Goal: Transaction & Acquisition: Register for event/course

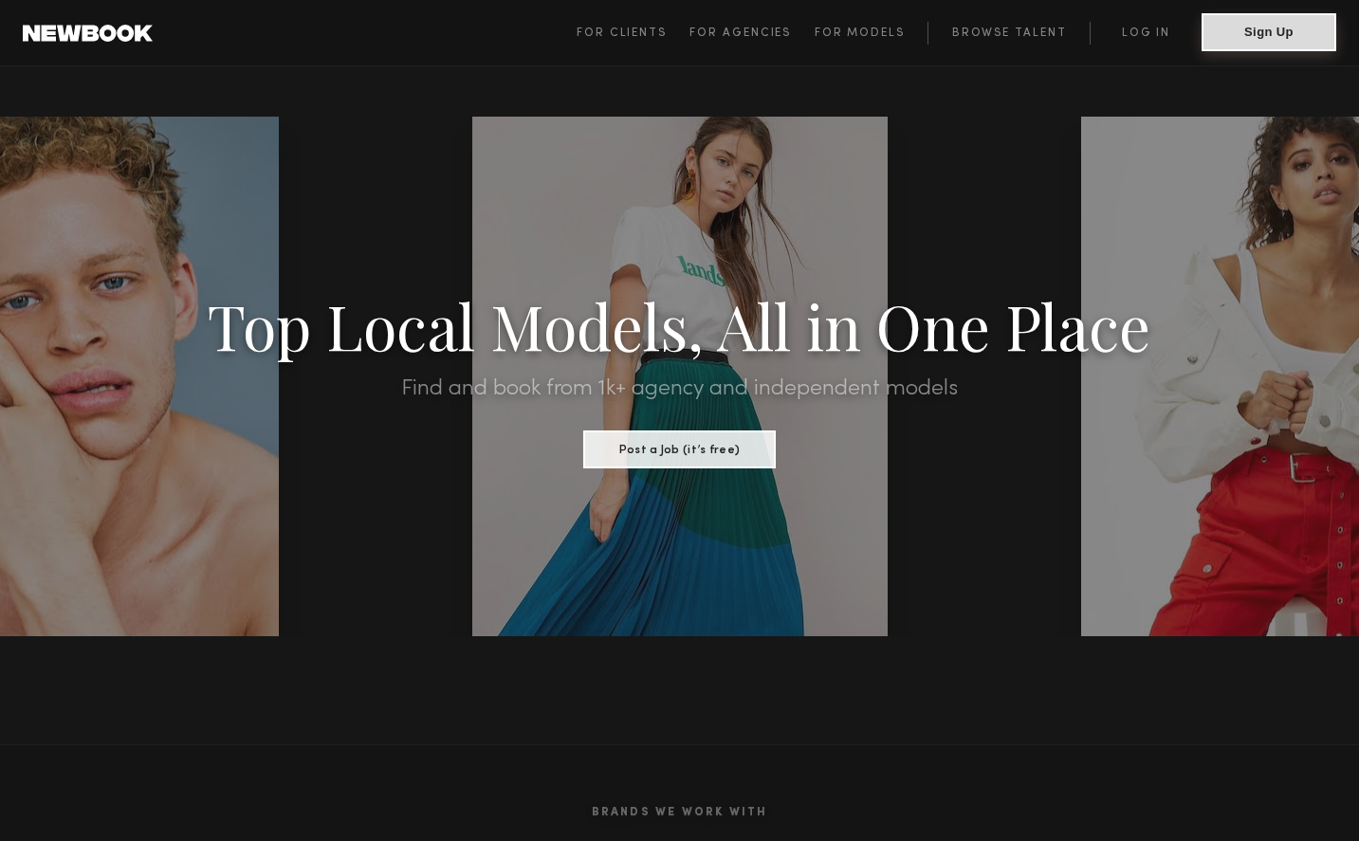
click at [1301, 39] on button "Sign Up" at bounding box center [1269, 32] width 135 height 38
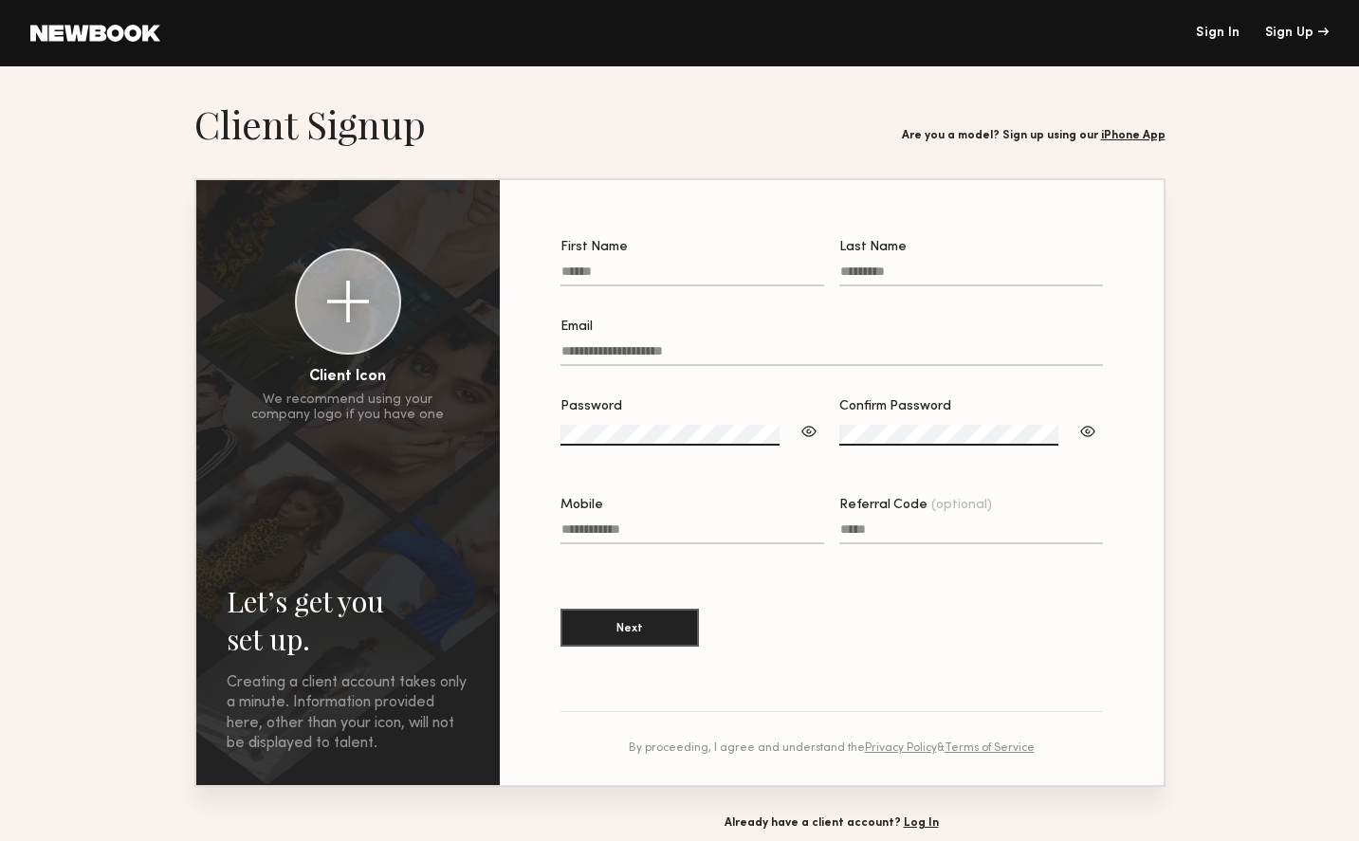
click at [719, 264] on label "First Name" at bounding box center [692, 273] width 264 height 64
click at [719, 265] on input "First Name" at bounding box center [692, 276] width 264 height 22
type input "****"
click at [760, 356] on input "Email" at bounding box center [831, 355] width 542 height 22
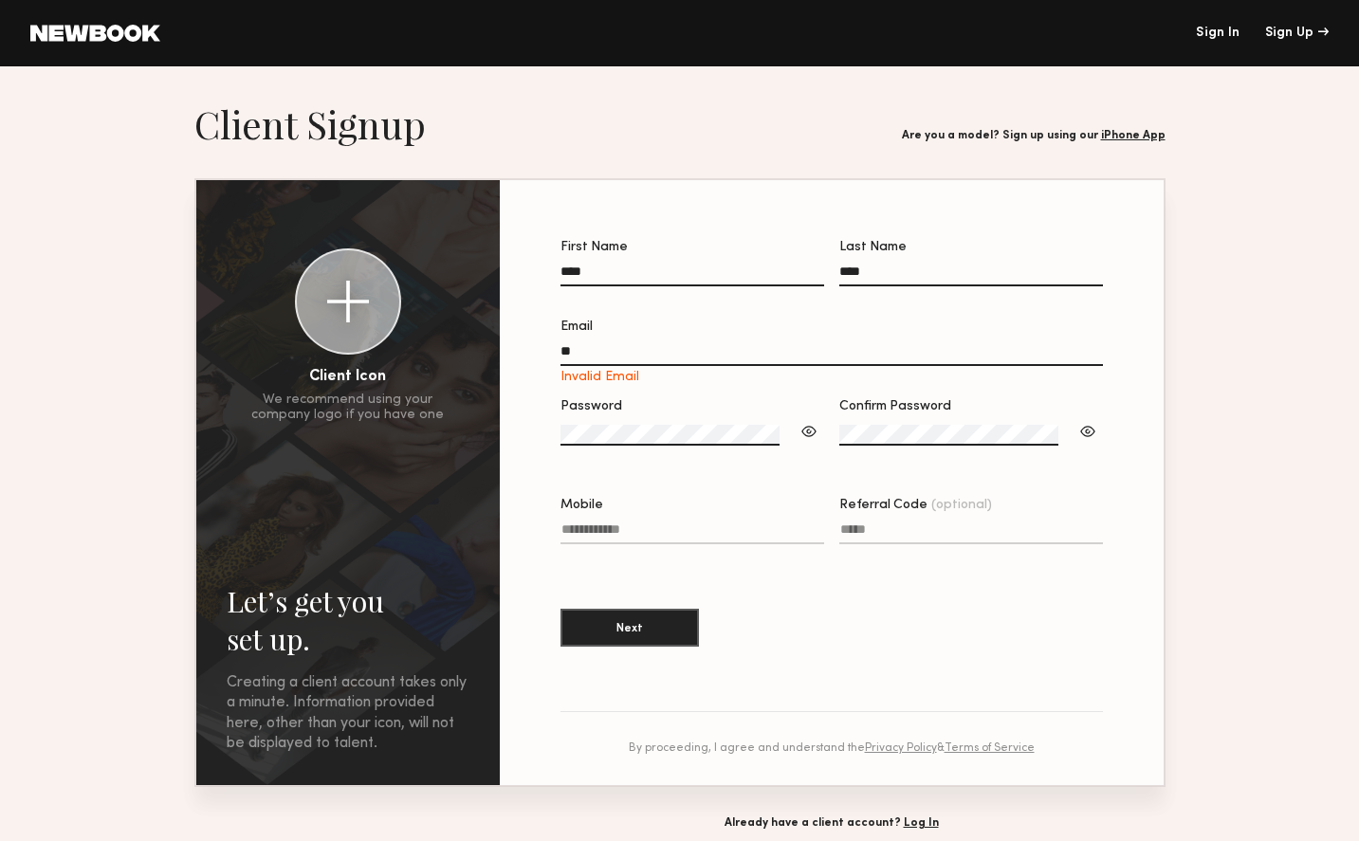
drag, startPoint x: 932, startPoint y: 396, endPoint x: 895, endPoint y: 396, distance: 37.0
click at [932, 396] on section "First Name **** Last Name **** Email ** Invalid Email Password Confirm Password…" at bounding box center [831, 453] width 542 height 425
click at [760, 347] on input "**" at bounding box center [831, 355] width 542 height 22
type input "**********"
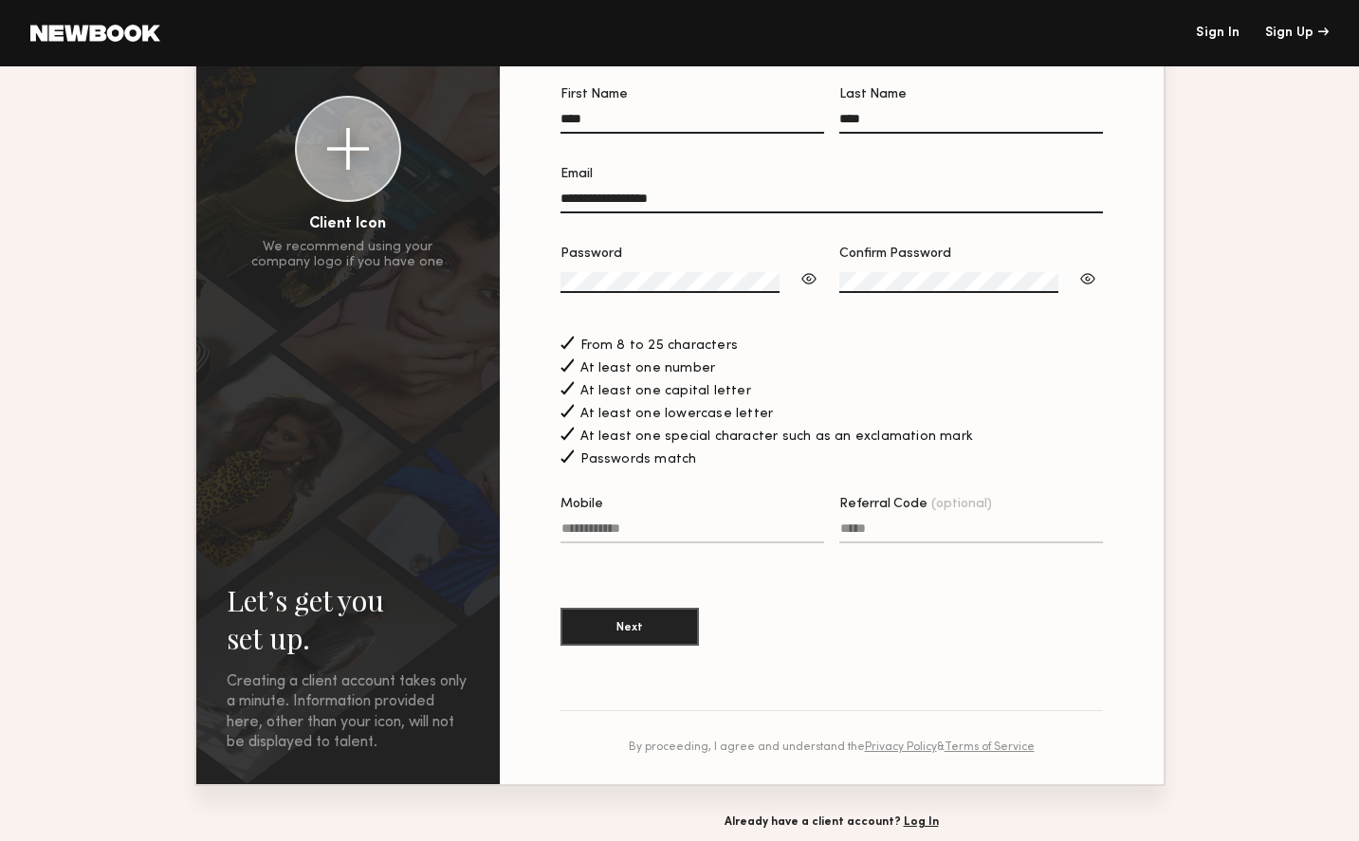
scroll to position [156, 0]
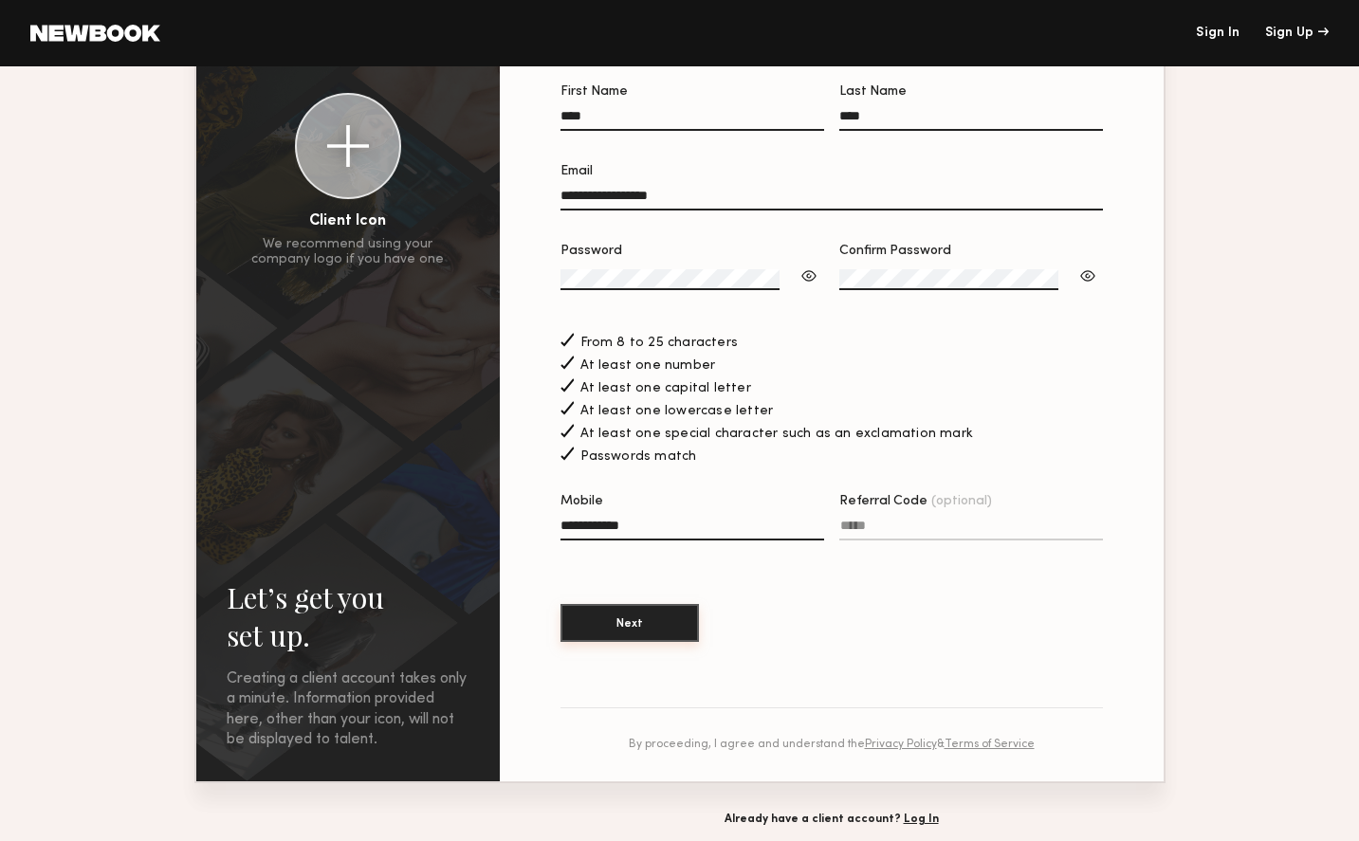
type input "**********"
click at [699, 625] on button "Next" at bounding box center [629, 623] width 138 height 38
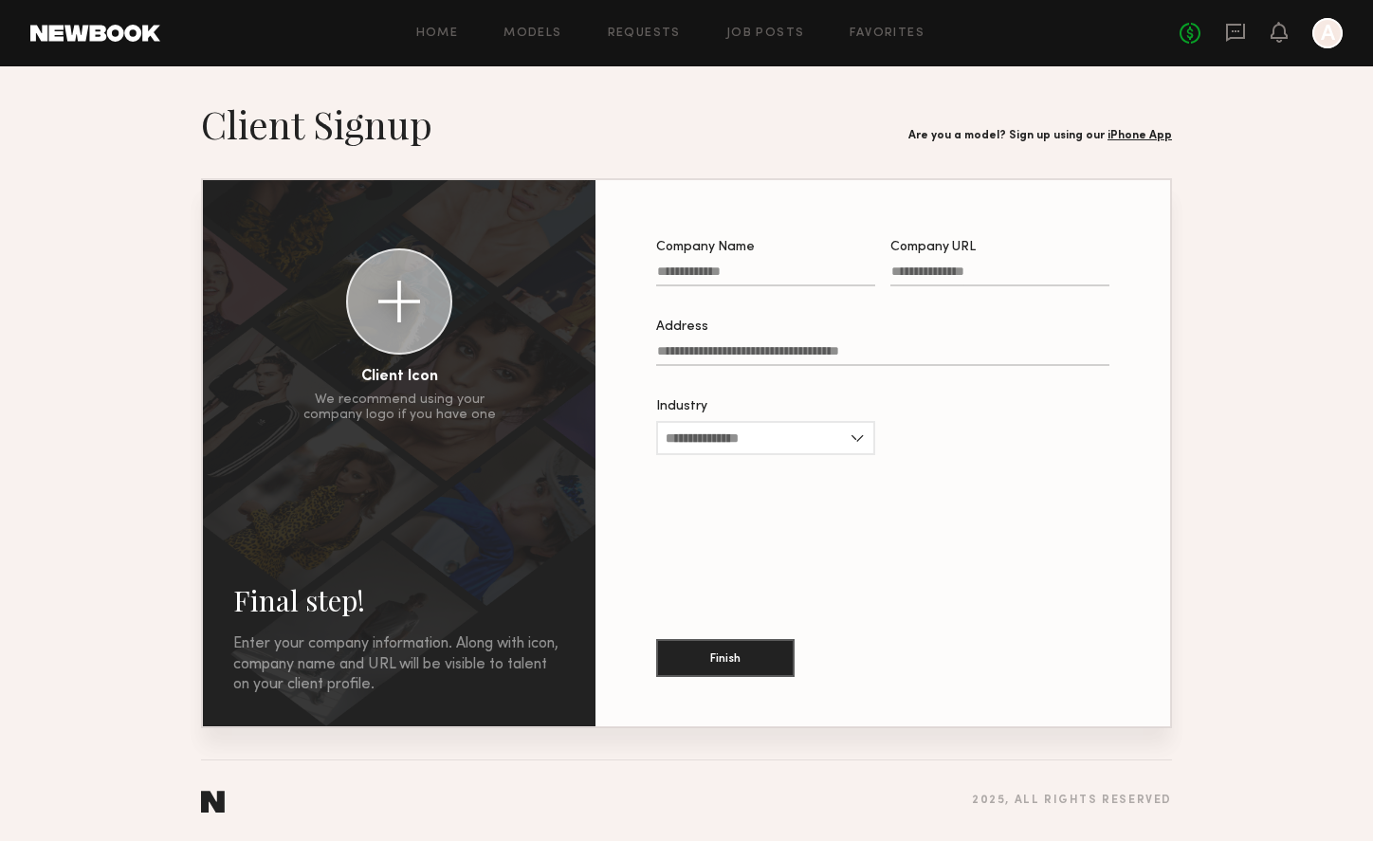
click at [783, 257] on label "Company Name" at bounding box center [765, 273] width 219 height 64
click at [783, 265] on input "Company Name" at bounding box center [765, 276] width 219 height 22
click at [766, 273] on input "Company Name" at bounding box center [765, 276] width 219 height 22
type input "**********"
type input "*"
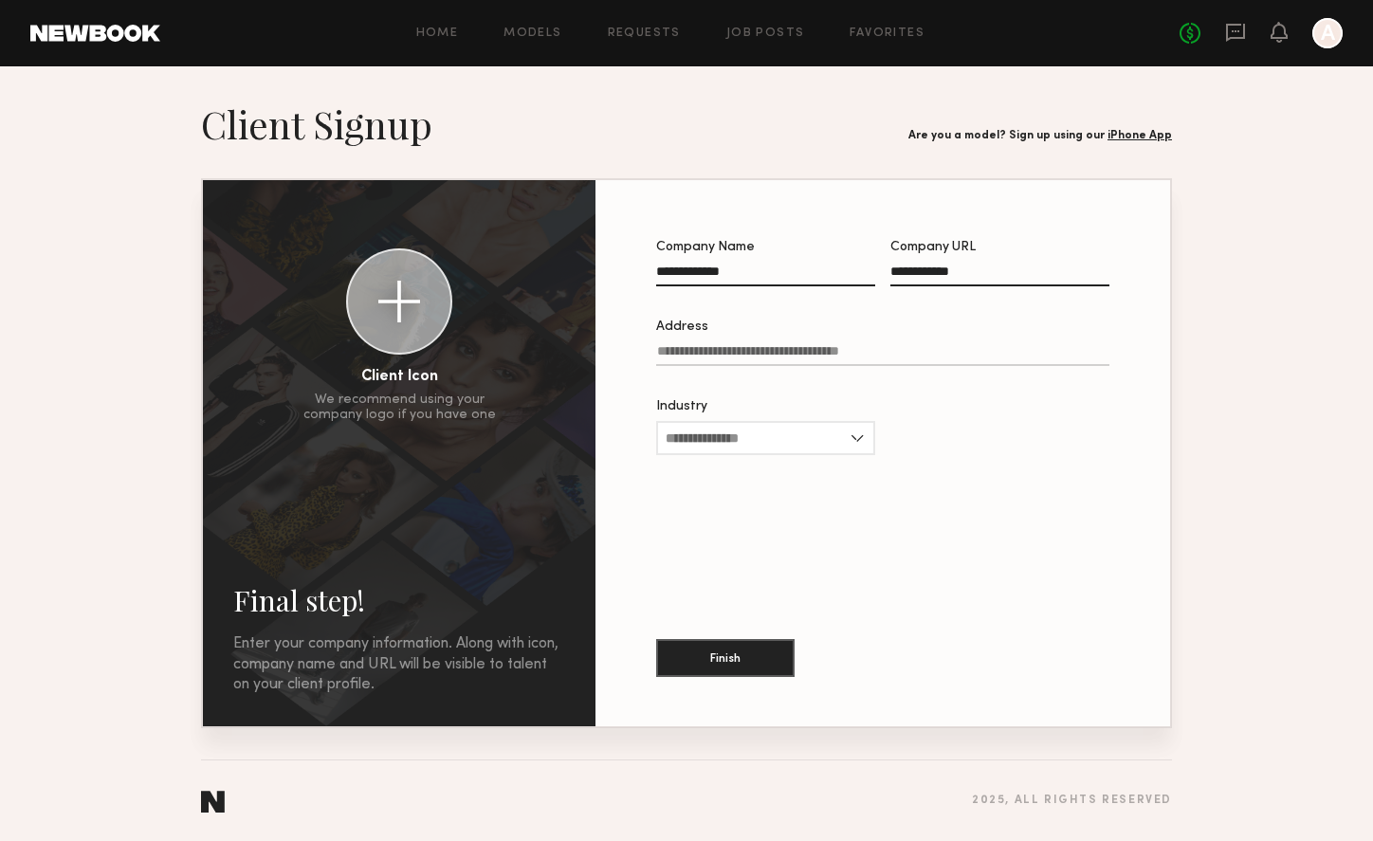
type input "**********"
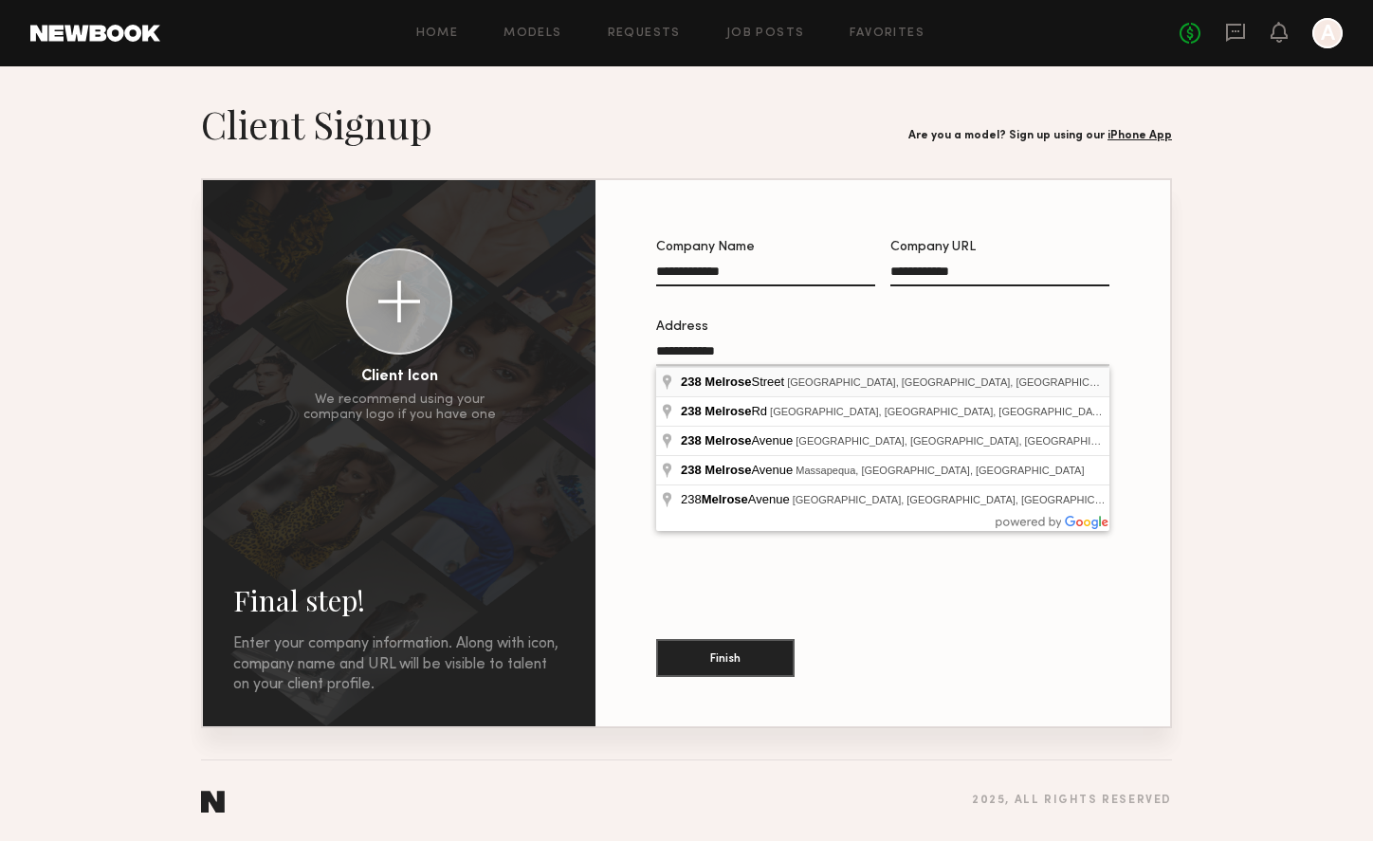
click at [779, 368] on body "**********" at bounding box center [686, 420] width 1373 height 841
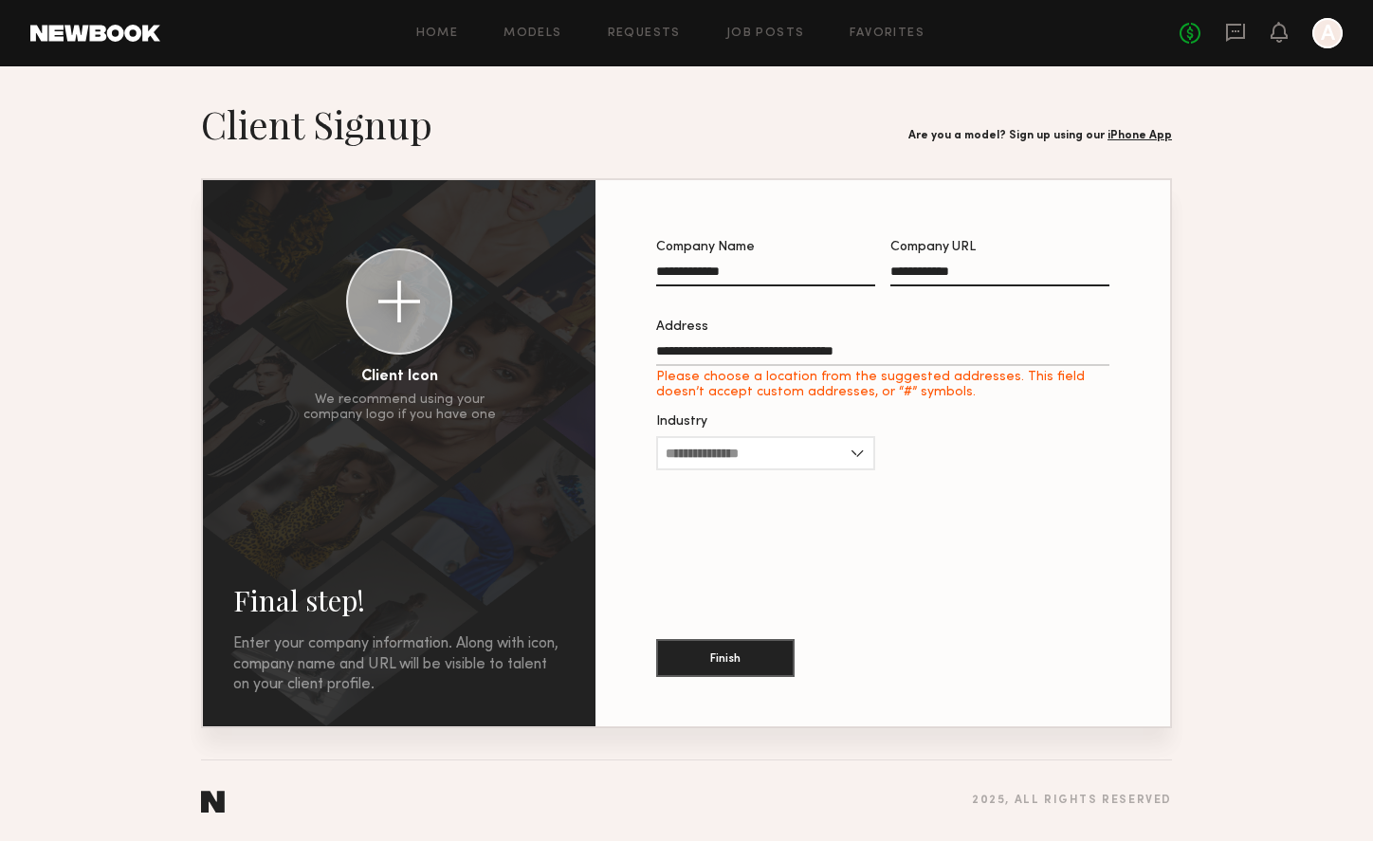
type input "**********"
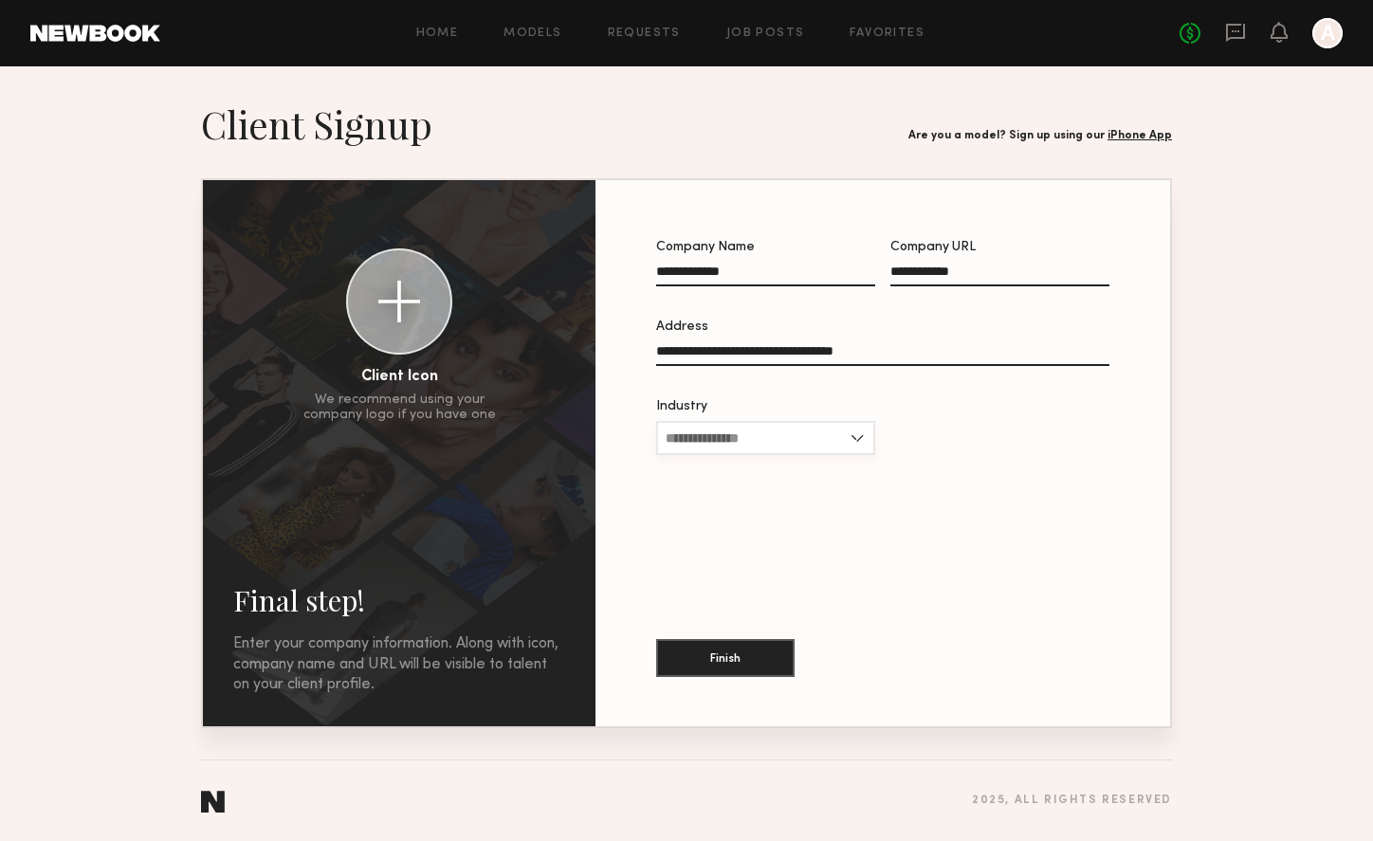
click at [770, 441] on input "Industry" at bounding box center [765, 438] width 219 height 34
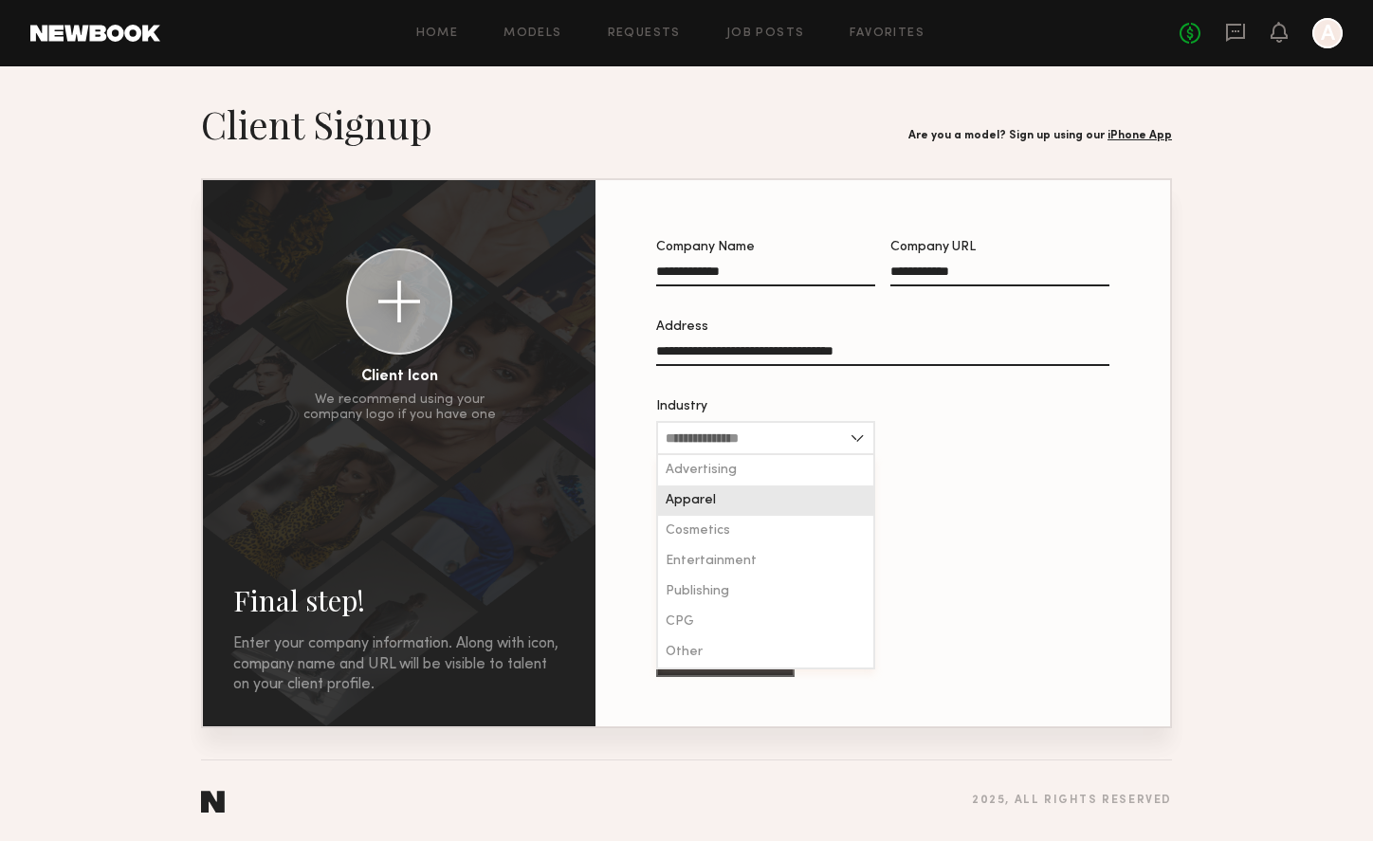
click at [725, 501] on div "Apparel" at bounding box center [765, 501] width 215 height 30
type input "*******"
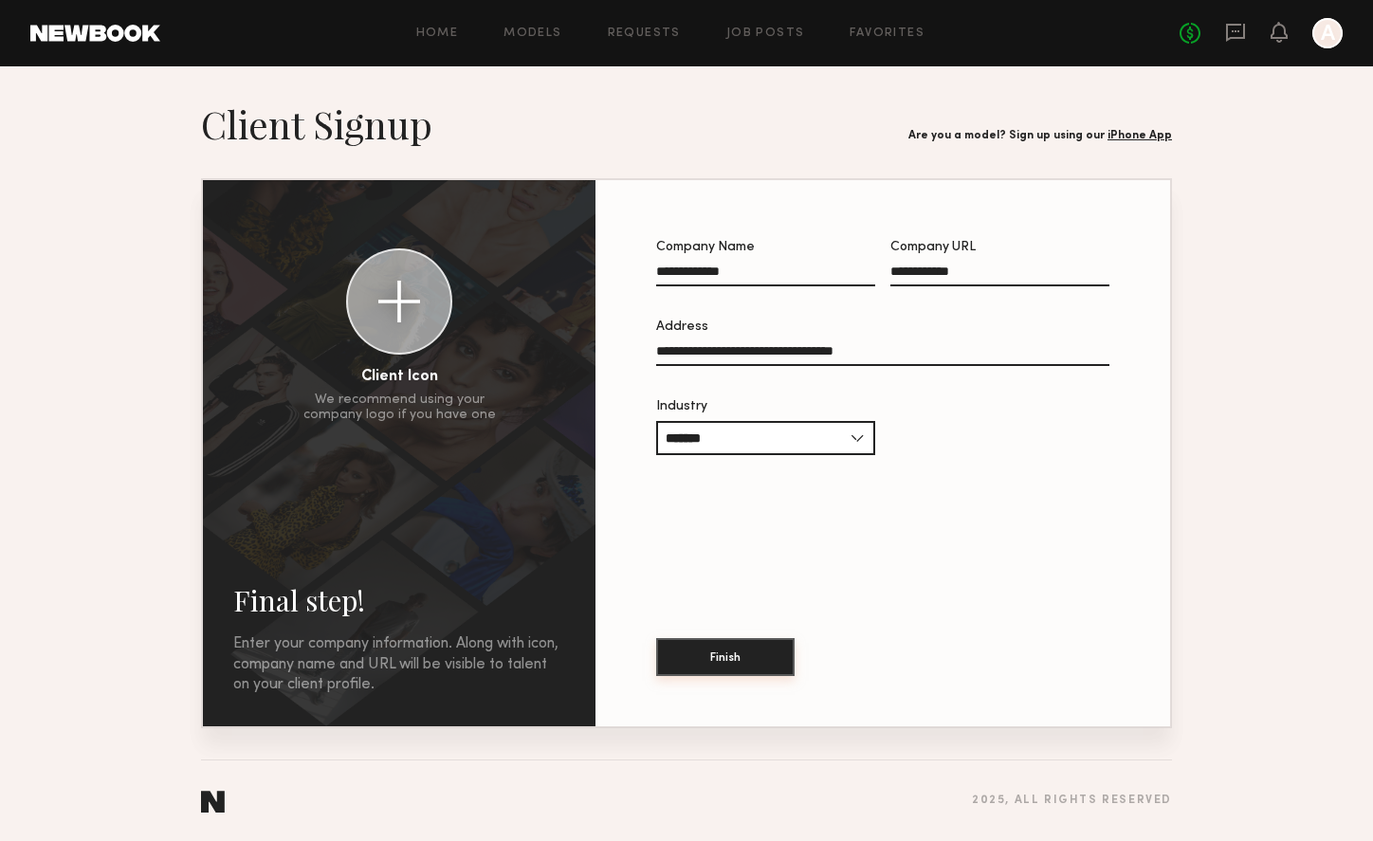
click at [755, 658] on button "Finish" at bounding box center [725, 657] width 138 height 38
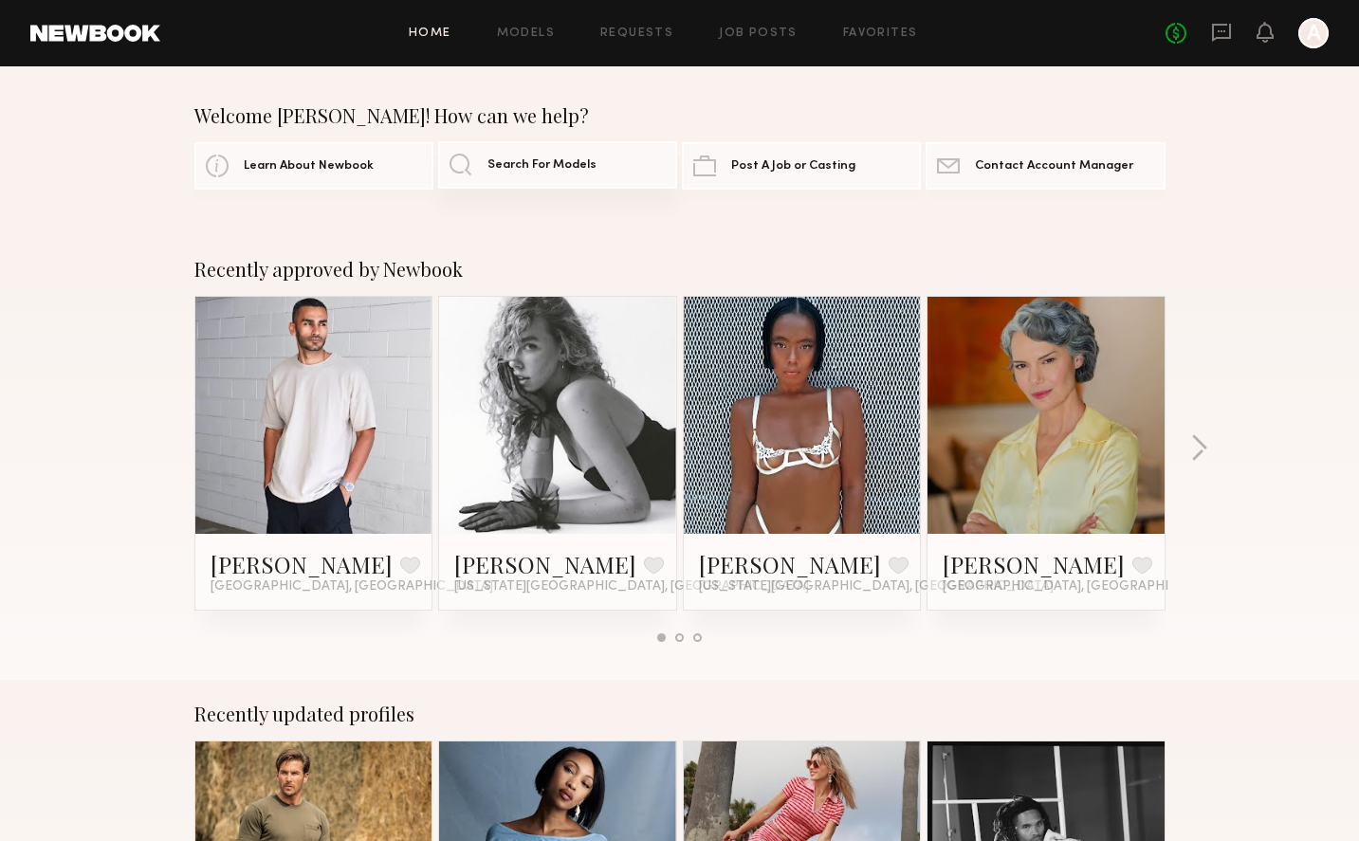
click at [514, 162] on span "Search For Models" at bounding box center [541, 165] width 109 height 12
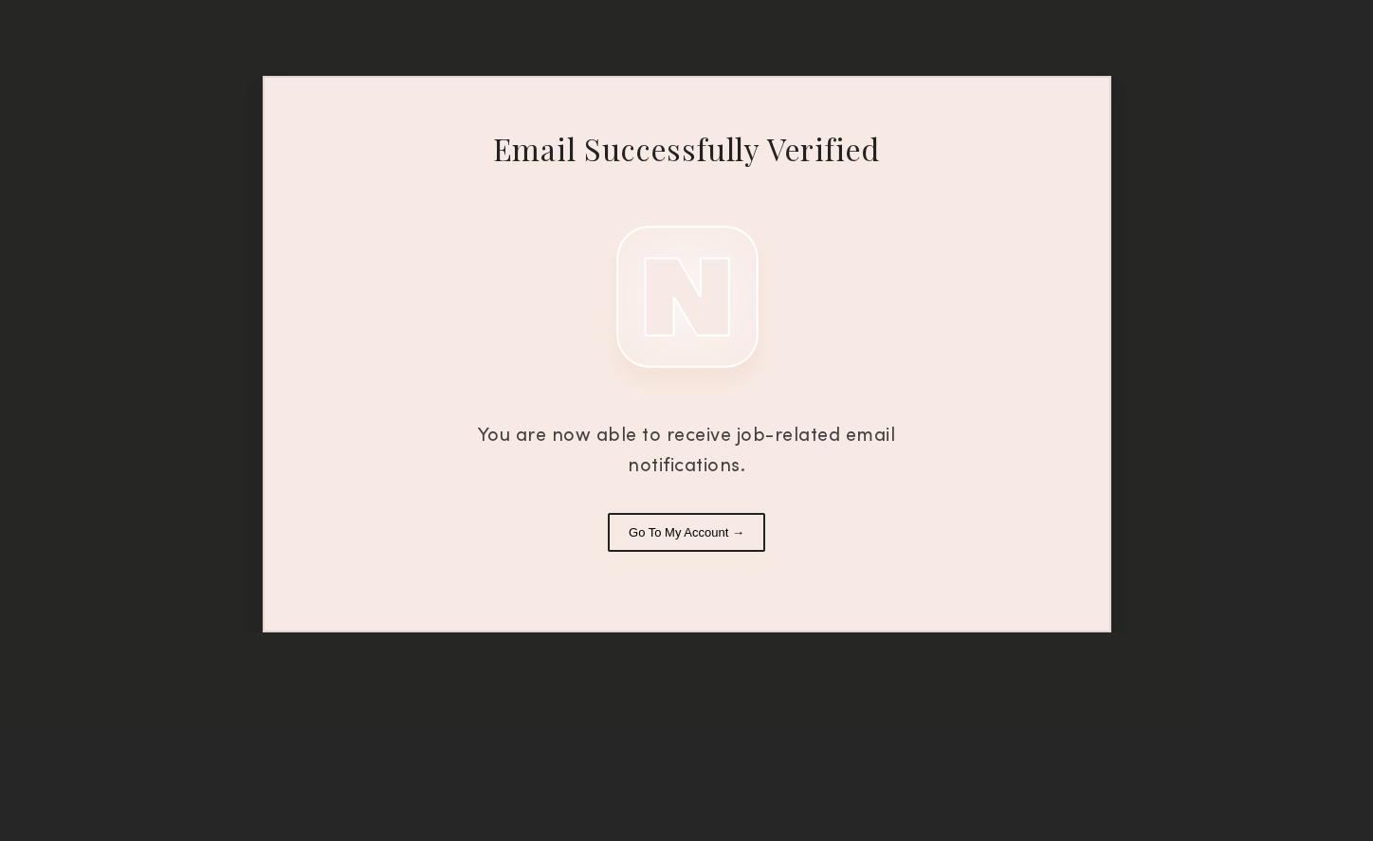
click at [725, 532] on button "Go To My Account →" at bounding box center [686, 532] width 157 height 39
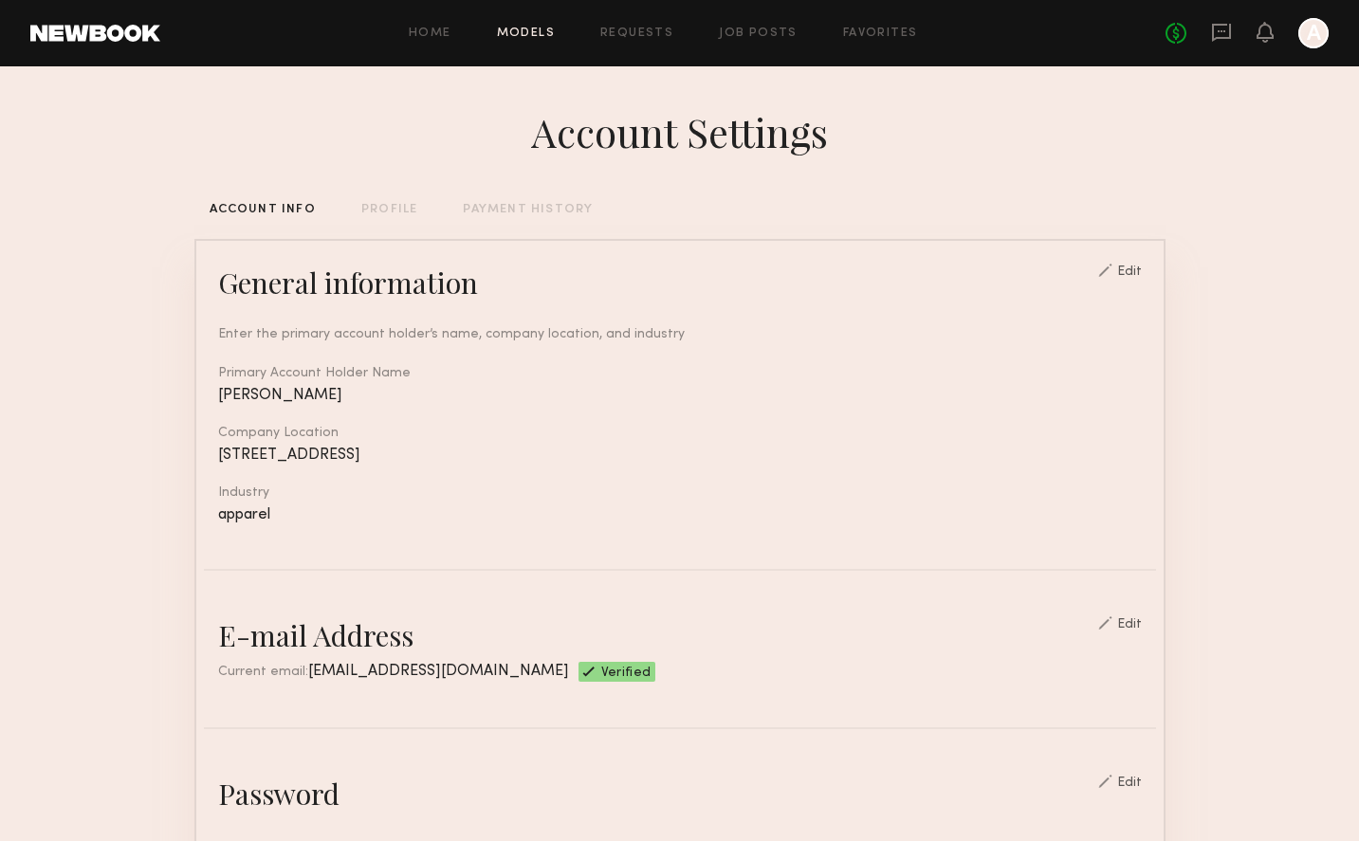
click at [538, 31] on link "Models" at bounding box center [526, 34] width 58 height 12
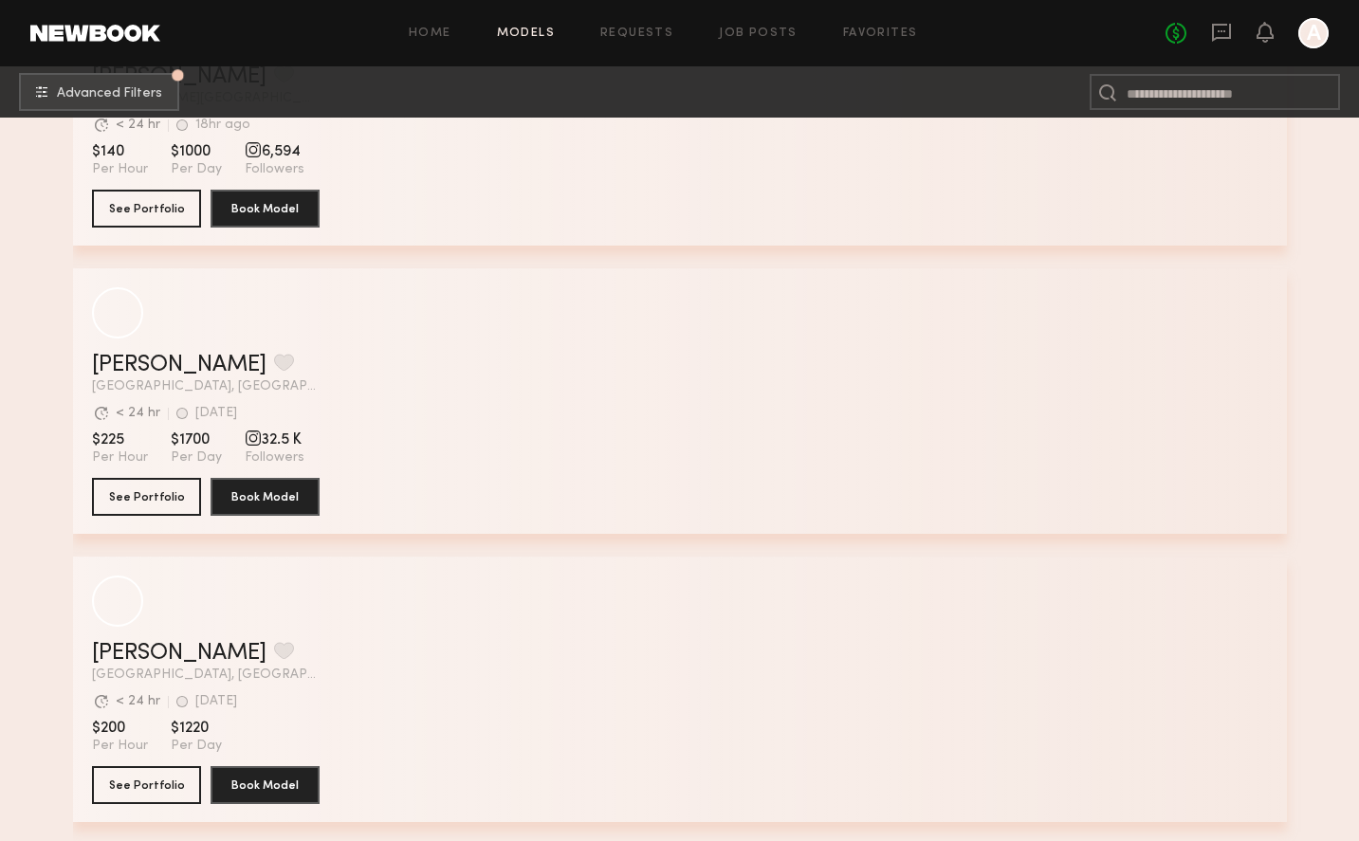
scroll to position [983, 0]
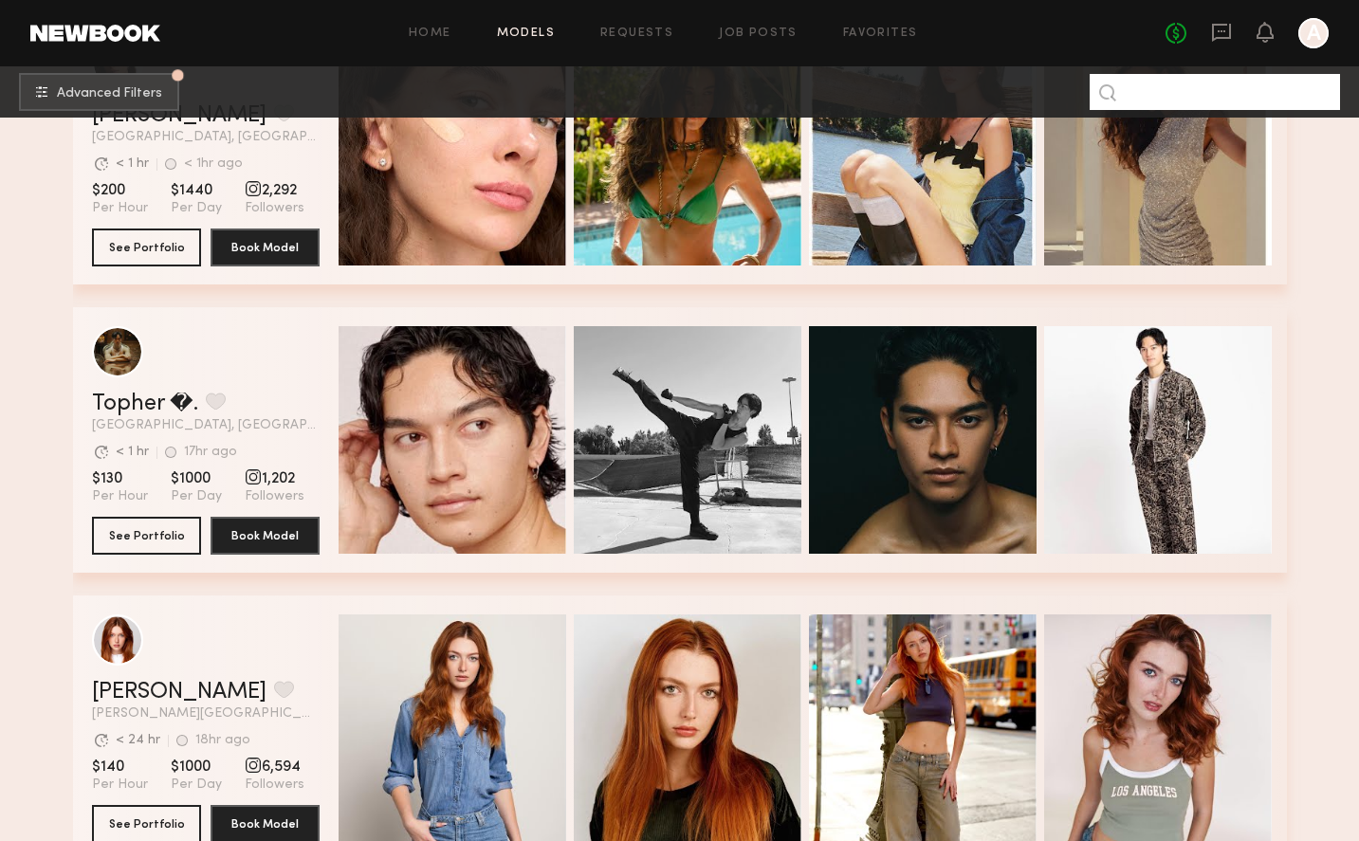
click at [1179, 91] on input at bounding box center [1215, 92] width 250 height 36
type input "********"
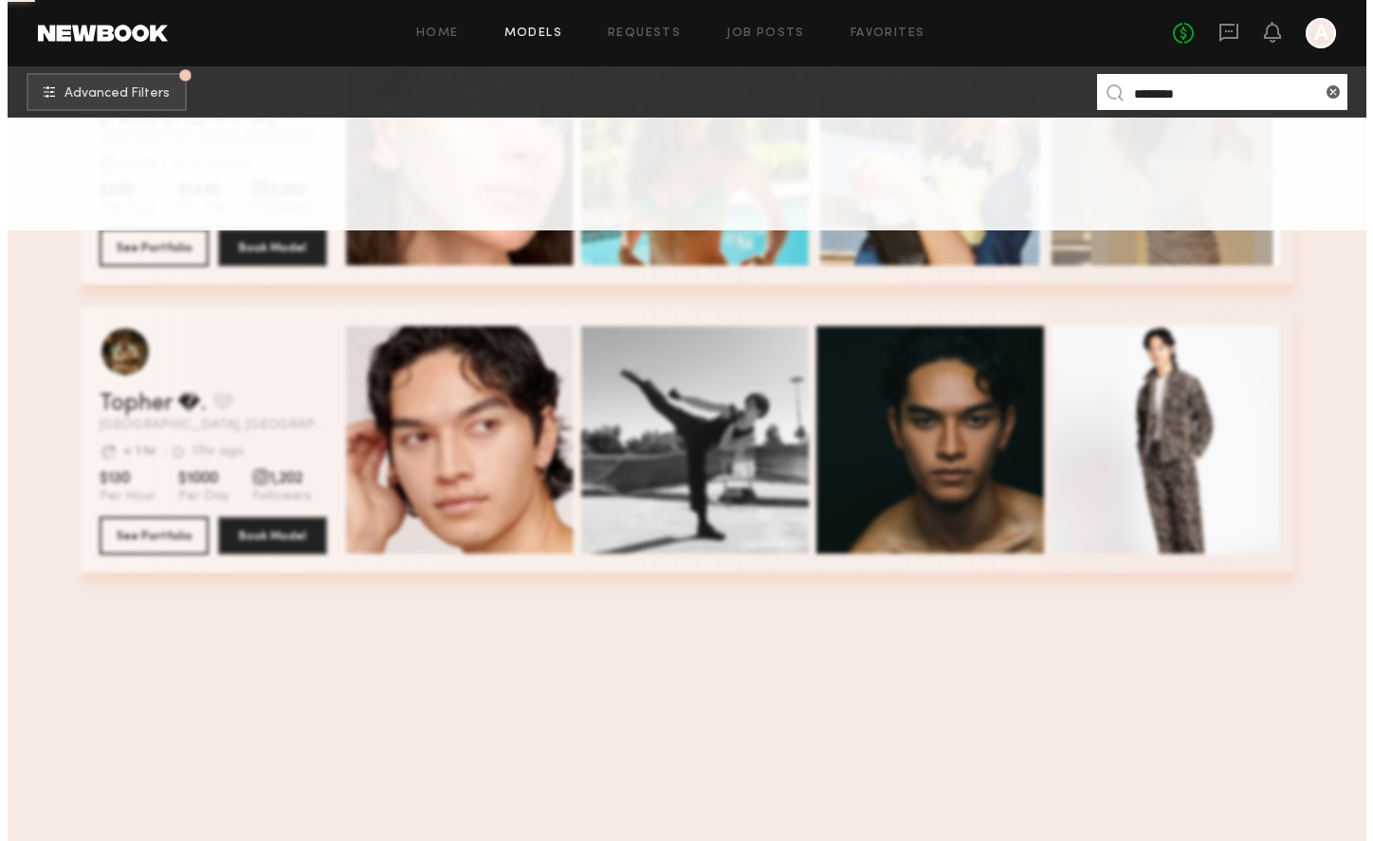
scroll to position [0, 0]
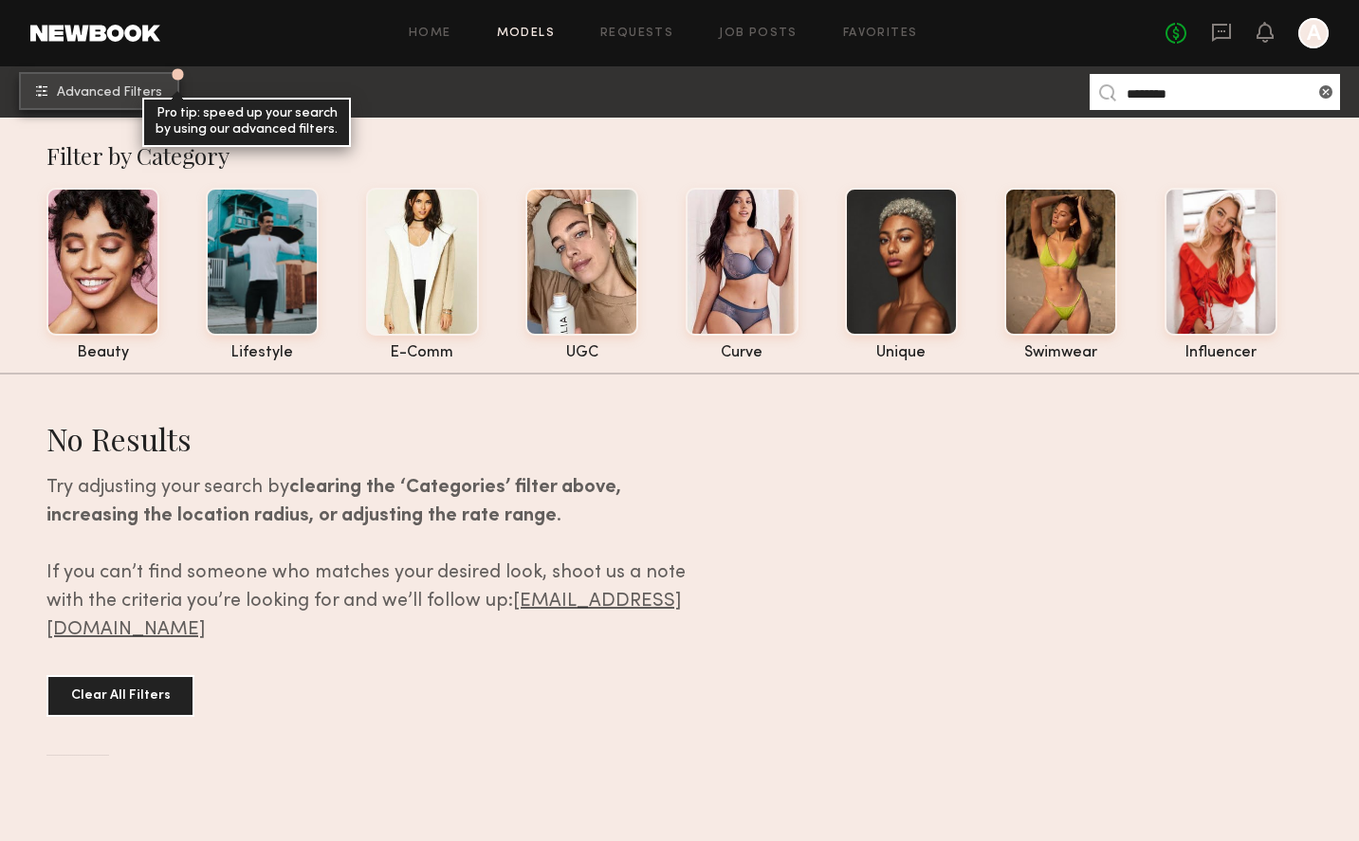
click at [149, 88] on span "Advanced Filters" at bounding box center [109, 92] width 105 height 13
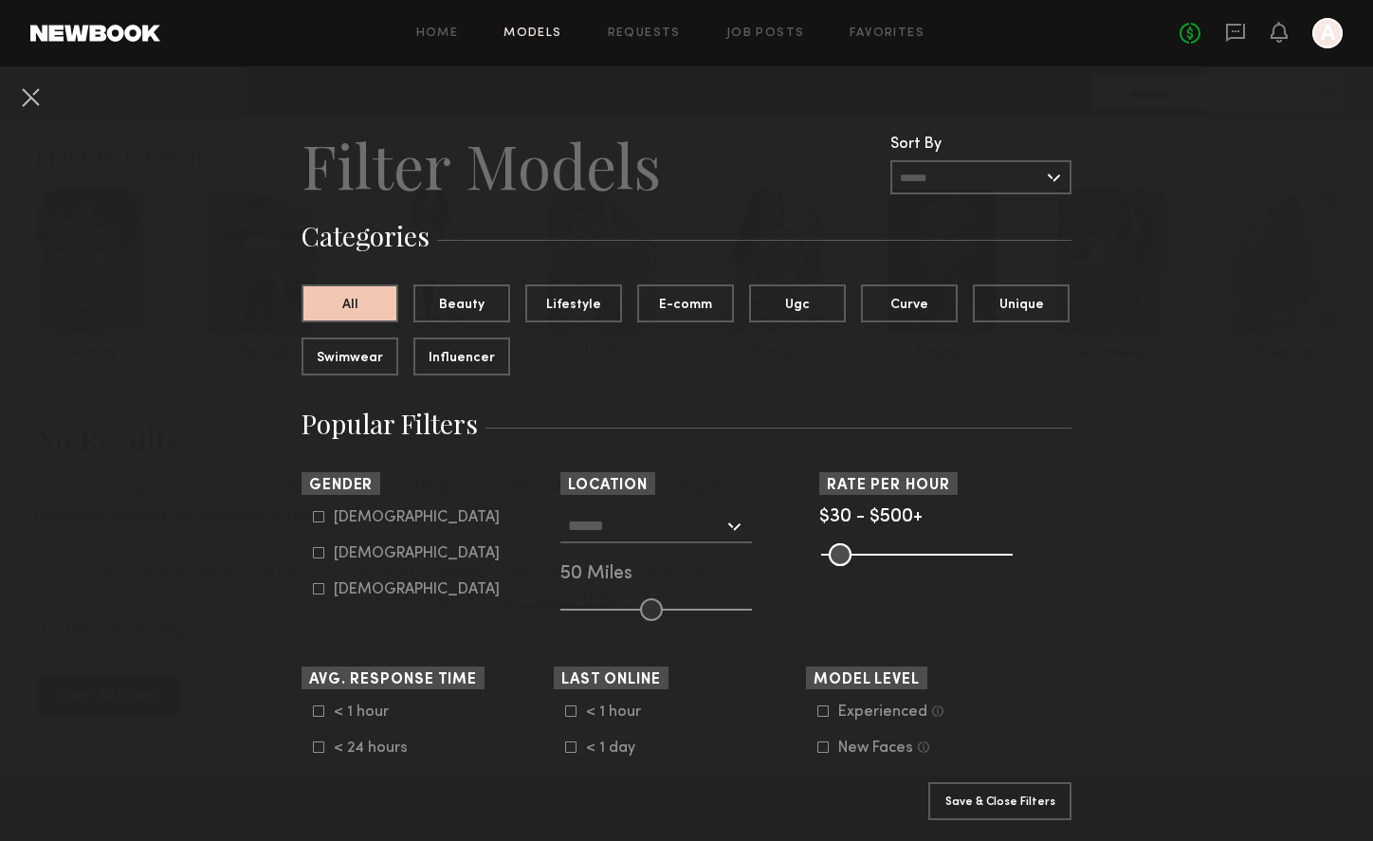
click at [647, 529] on input "text" at bounding box center [646, 525] width 156 height 32
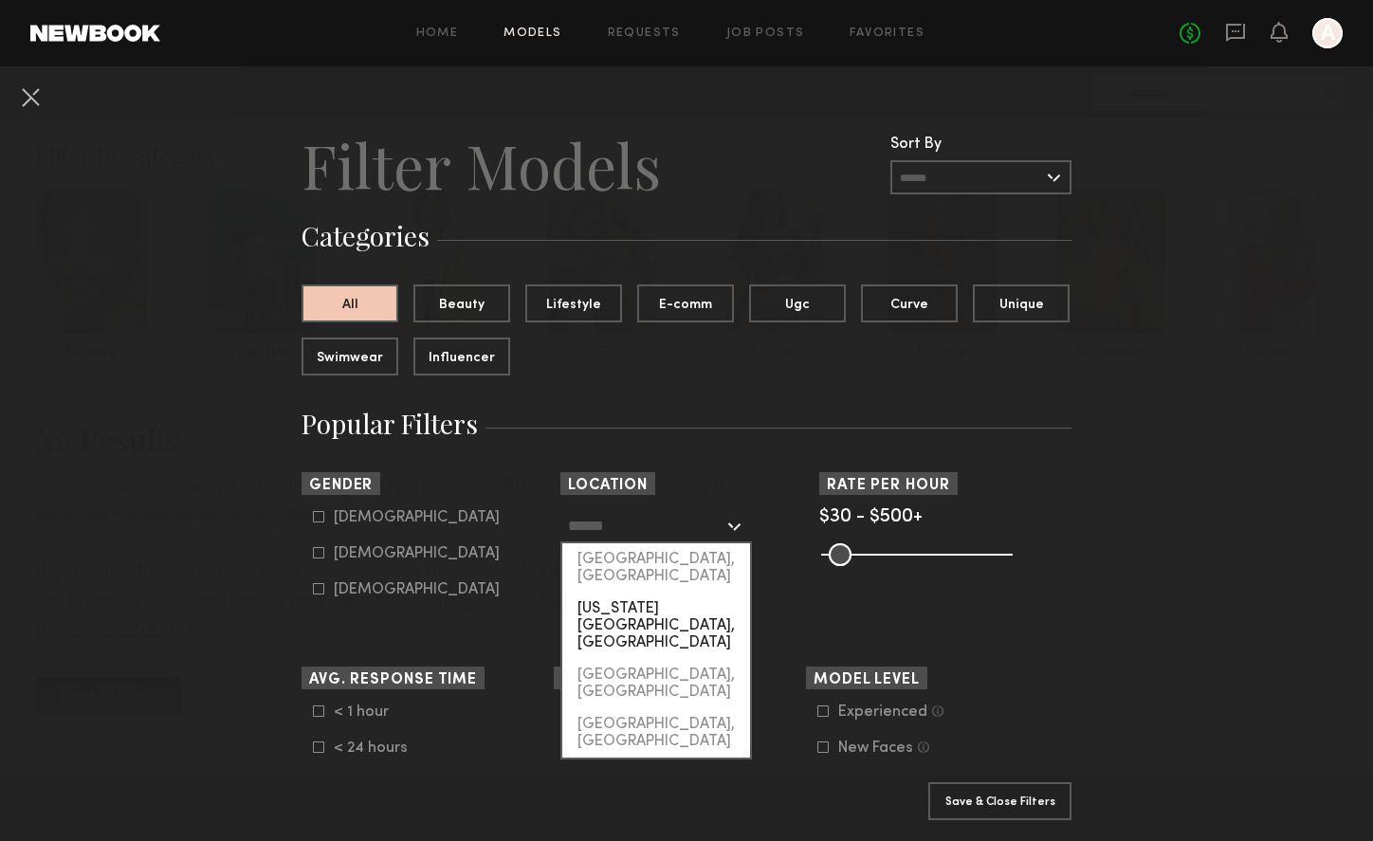
click at [631, 593] on div "[US_STATE][GEOGRAPHIC_DATA], [GEOGRAPHIC_DATA]" at bounding box center [656, 626] width 188 height 66
type input "**********"
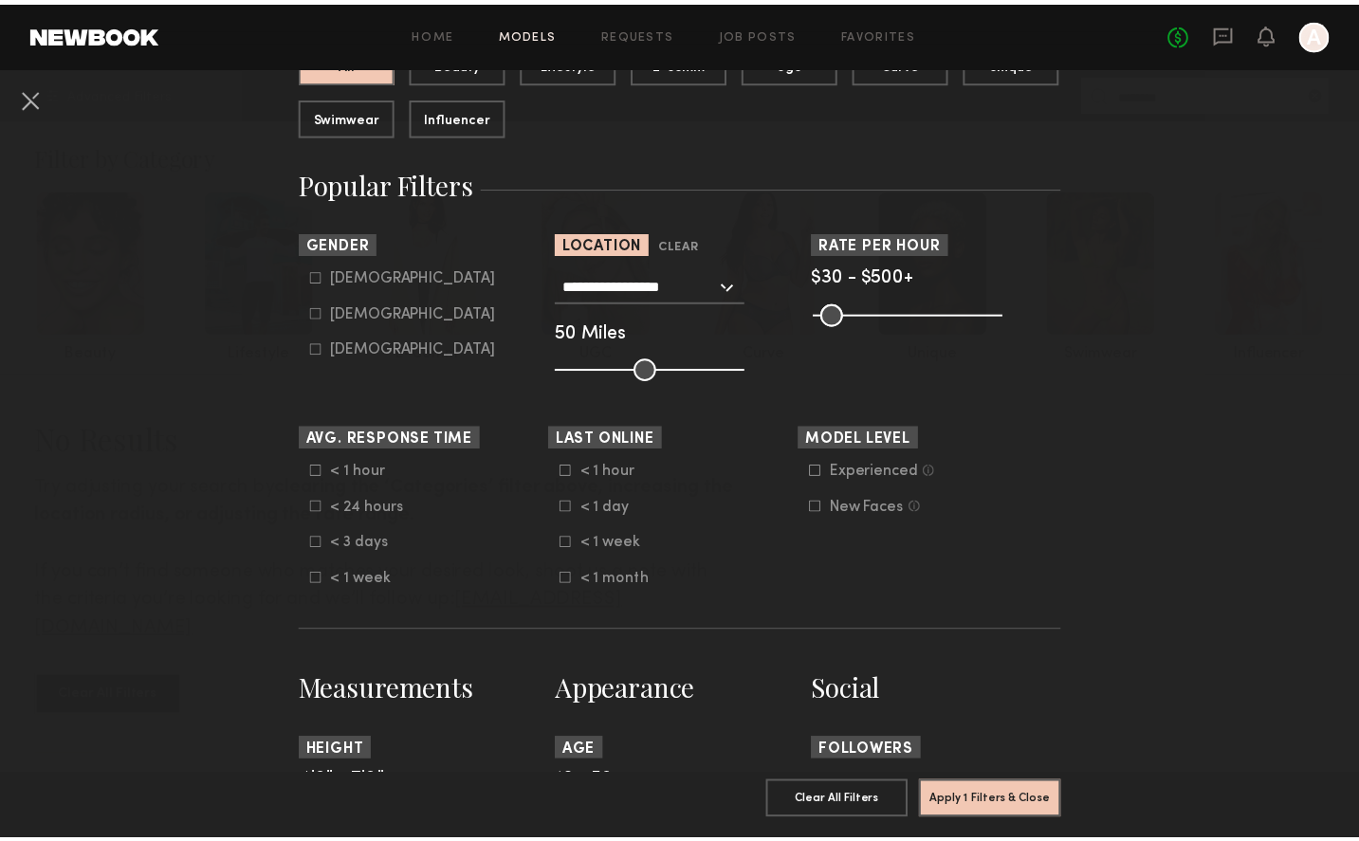
scroll to position [386, 0]
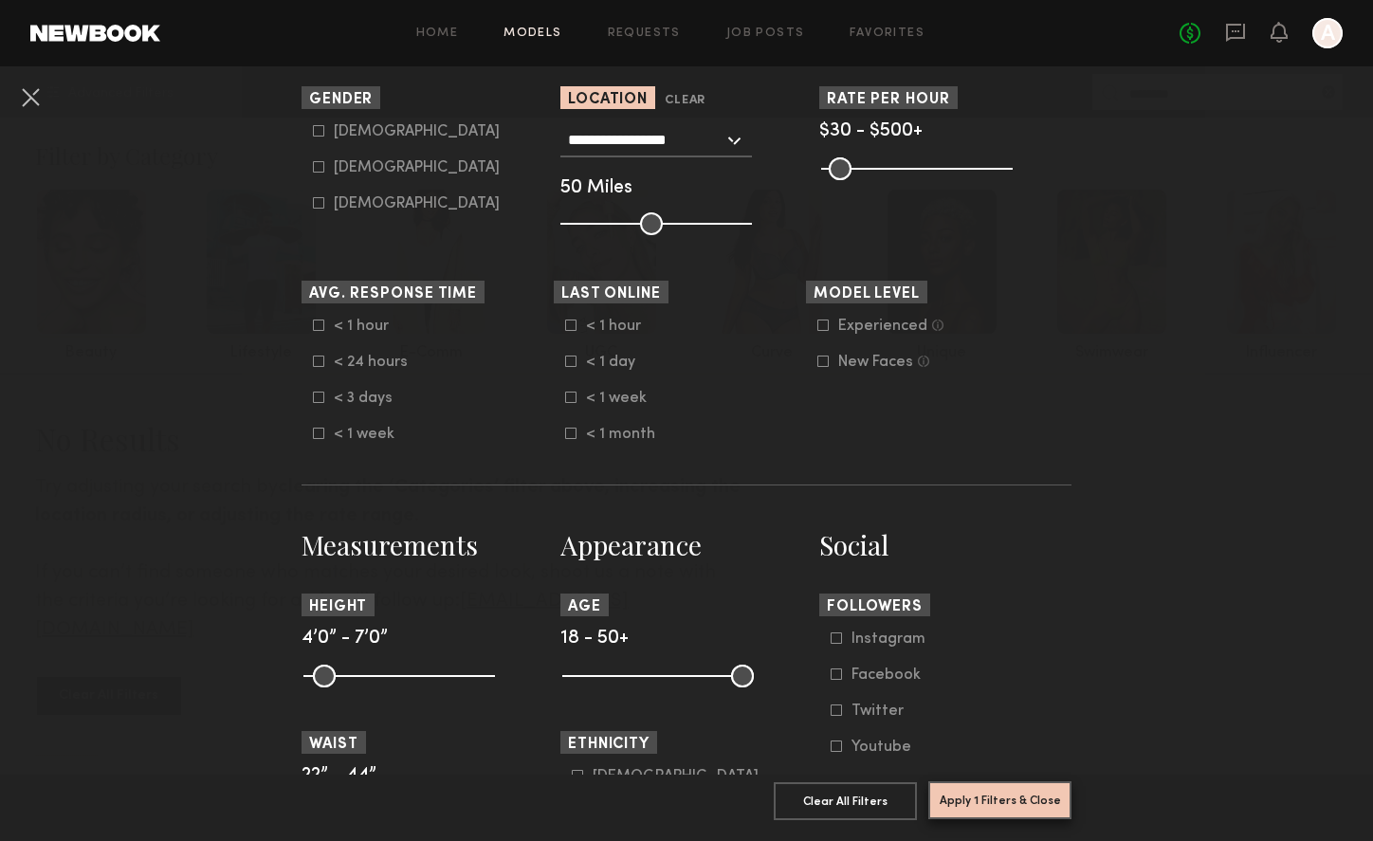
click at [986, 781] on button "Apply 1 Filters & Close" at bounding box center [999, 800] width 143 height 38
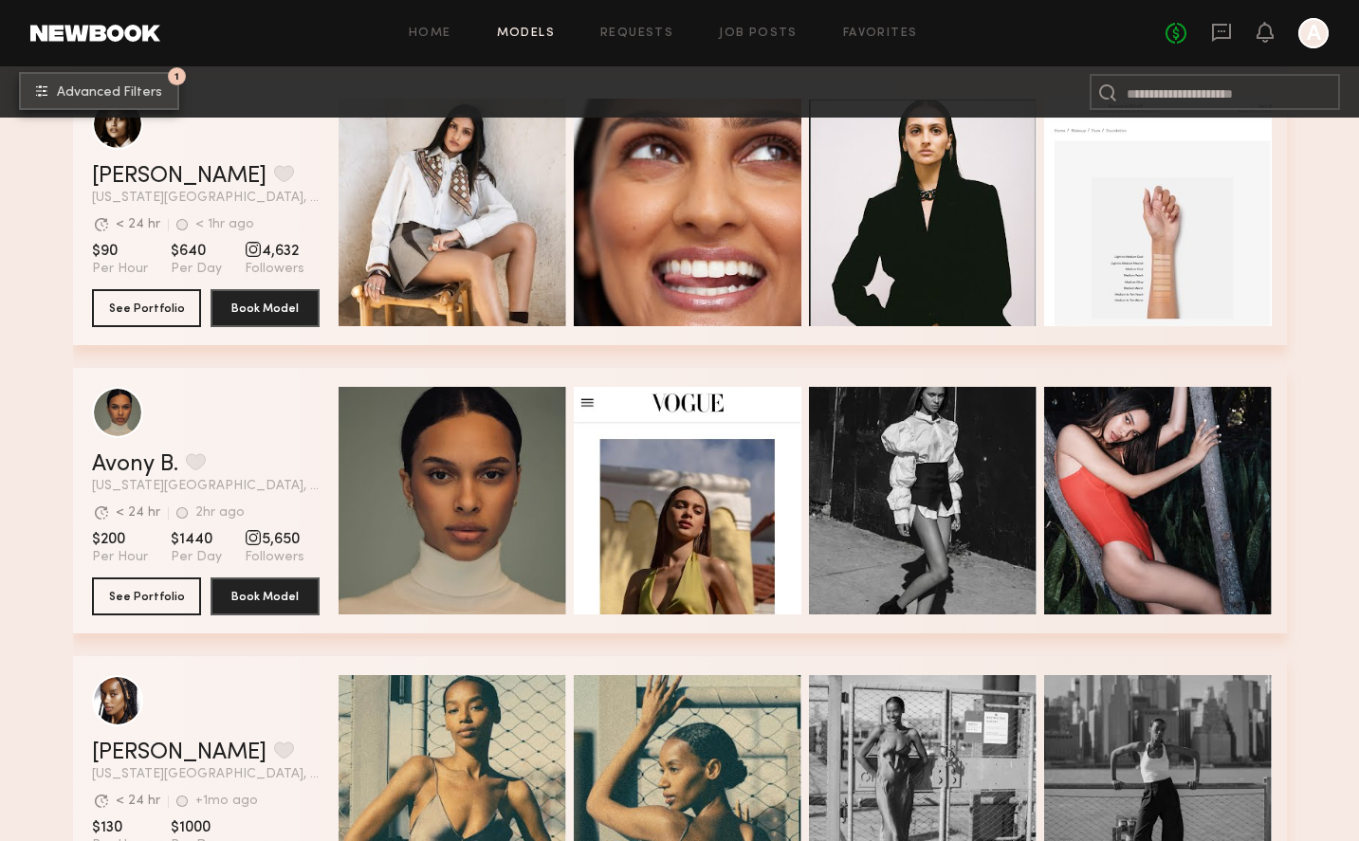
scroll to position [472, 0]
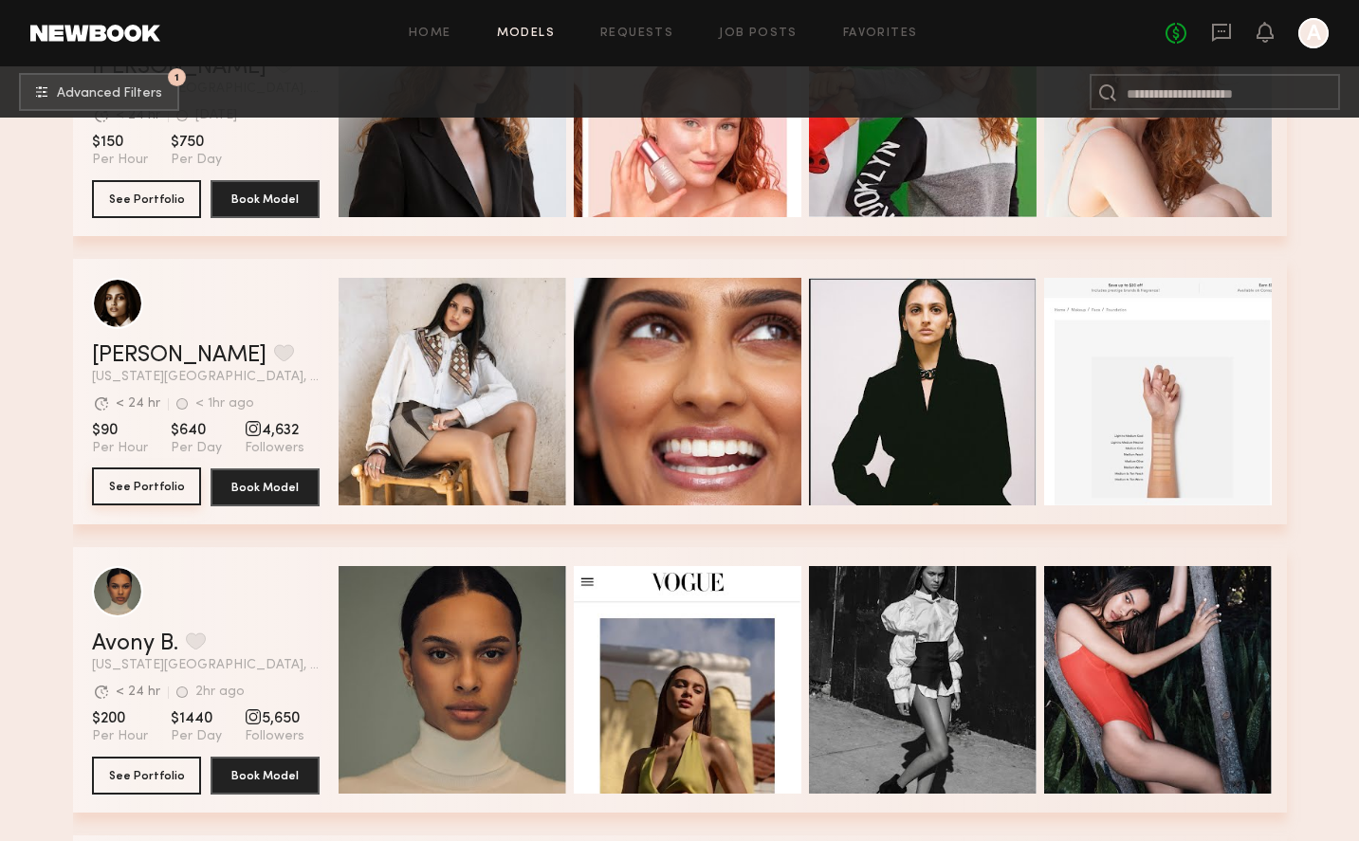
click at [100, 497] on button "See Portfolio" at bounding box center [146, 487] width 109 height 38
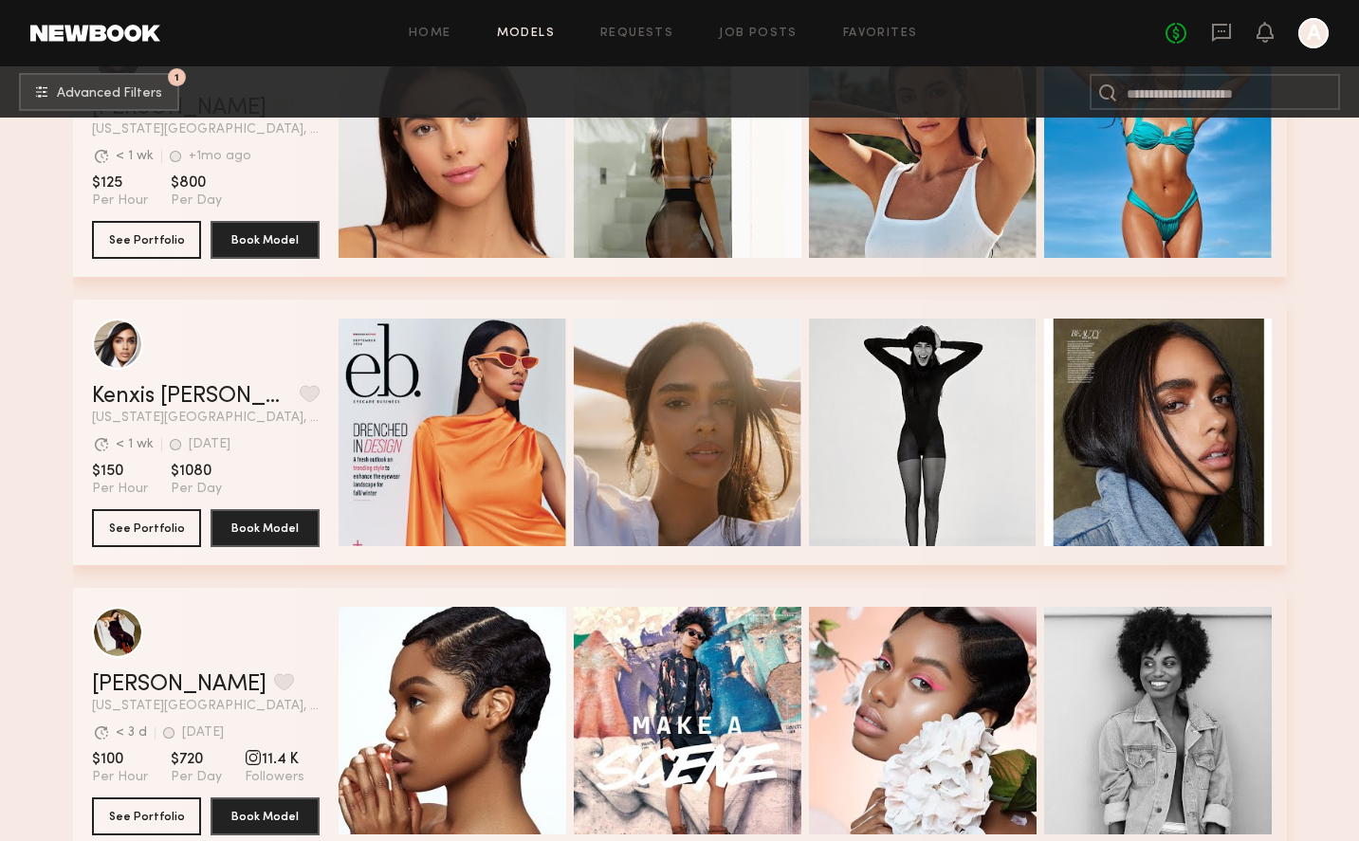
scroll to position [3121, 0]
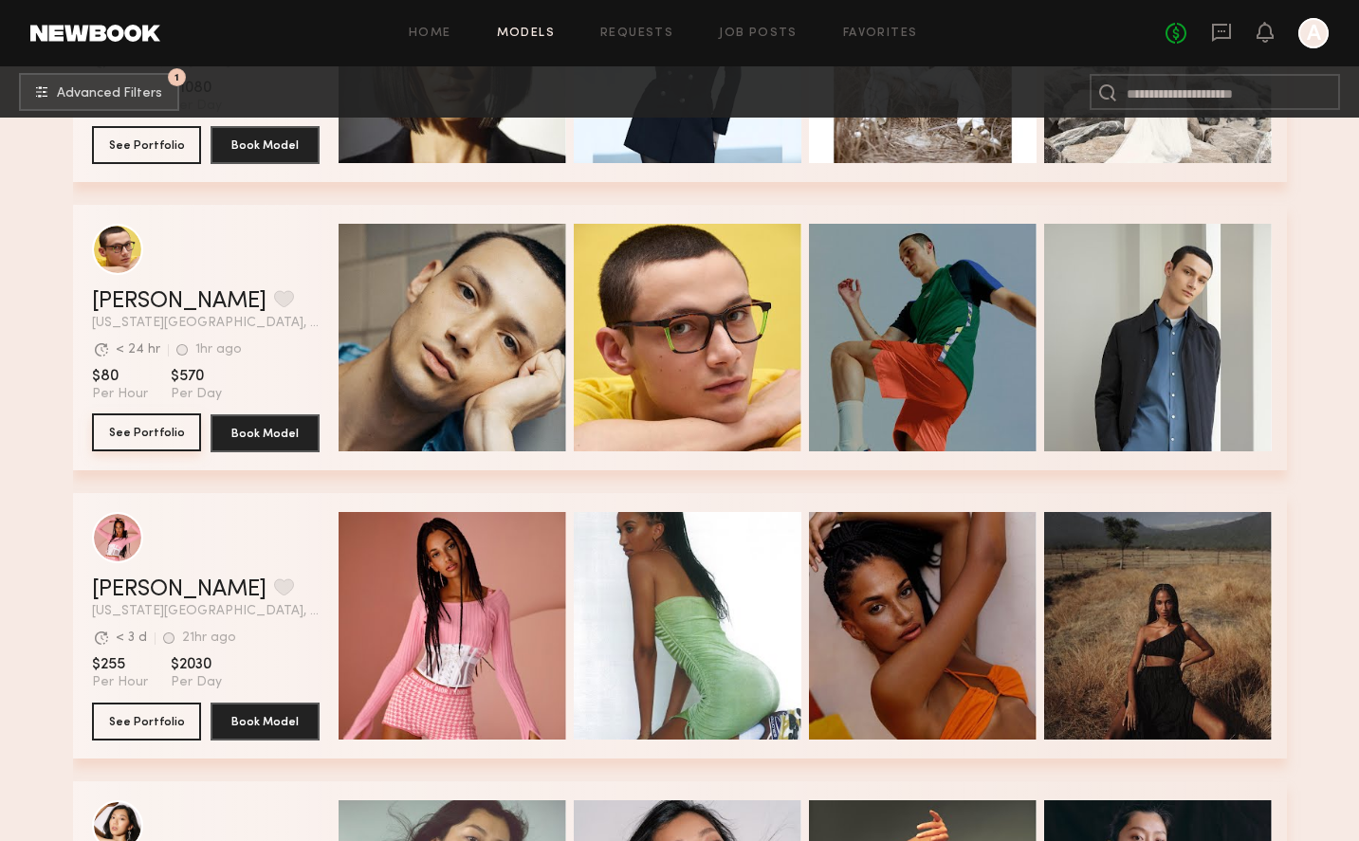
click at [99, 437] on button "See Portfolio" at bounding box center [146, 432] width 109 height 38
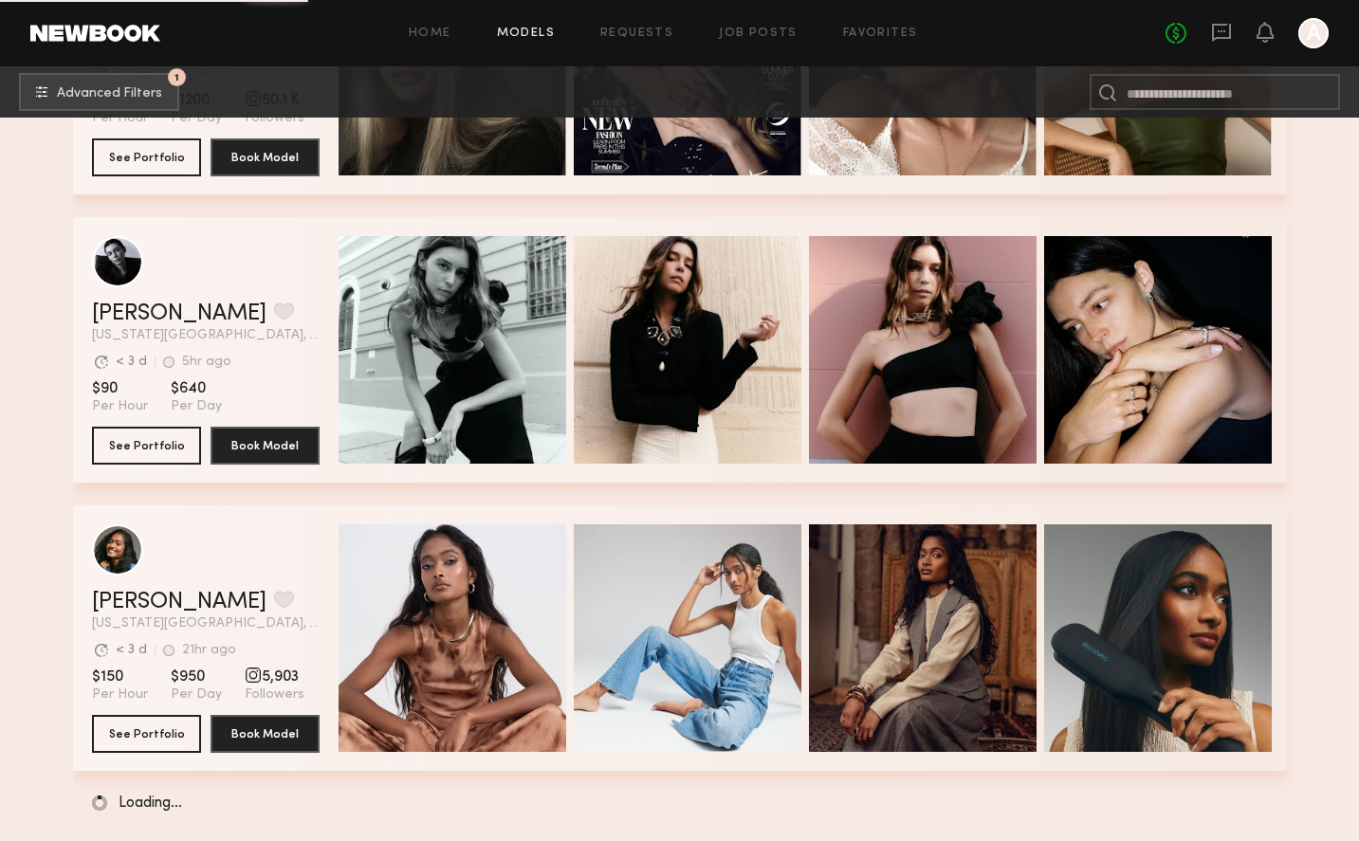
scroll to position [13488, 0]
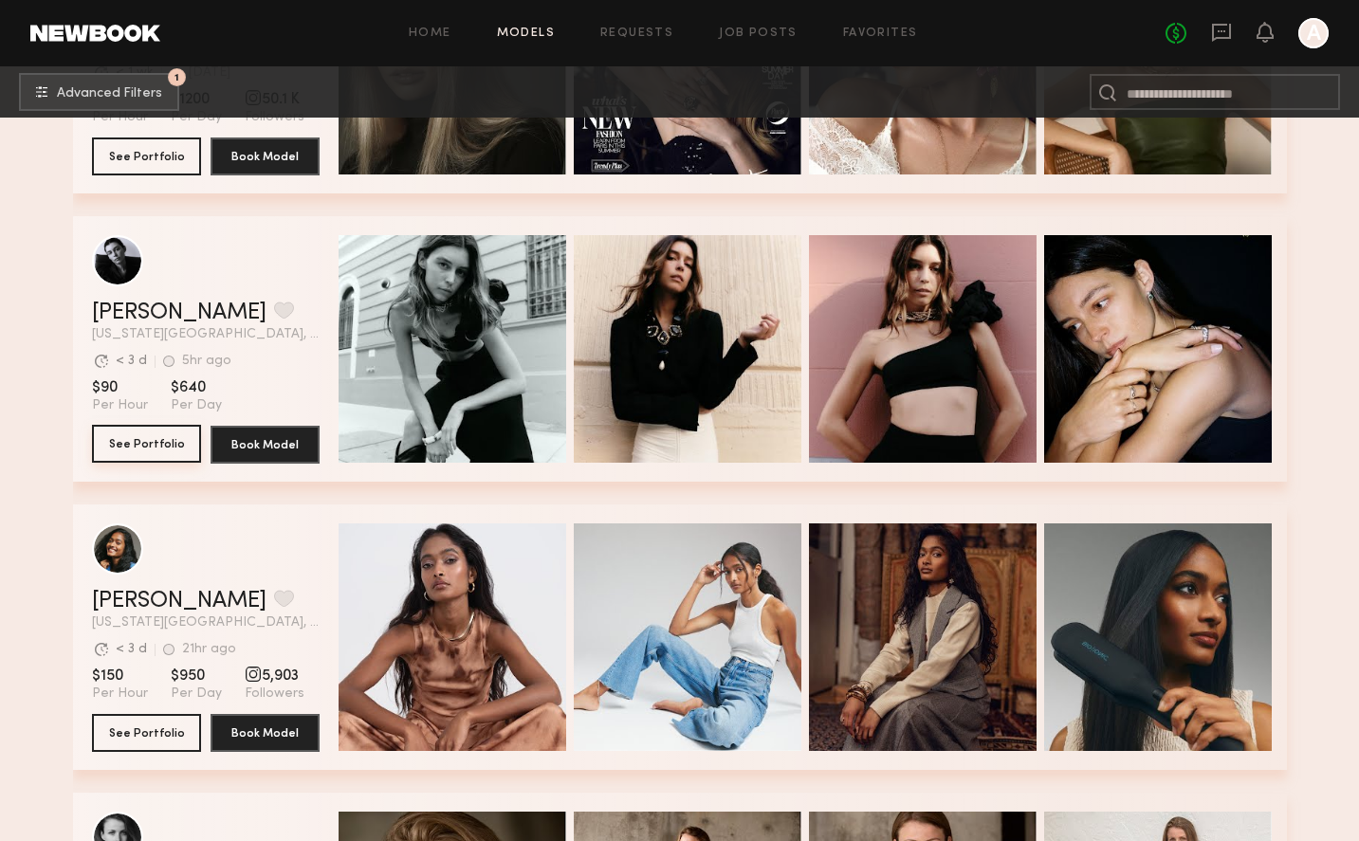
click at [99, 451] on button "See Portfolio" at bounding box center [146, 444] width 109 height 38
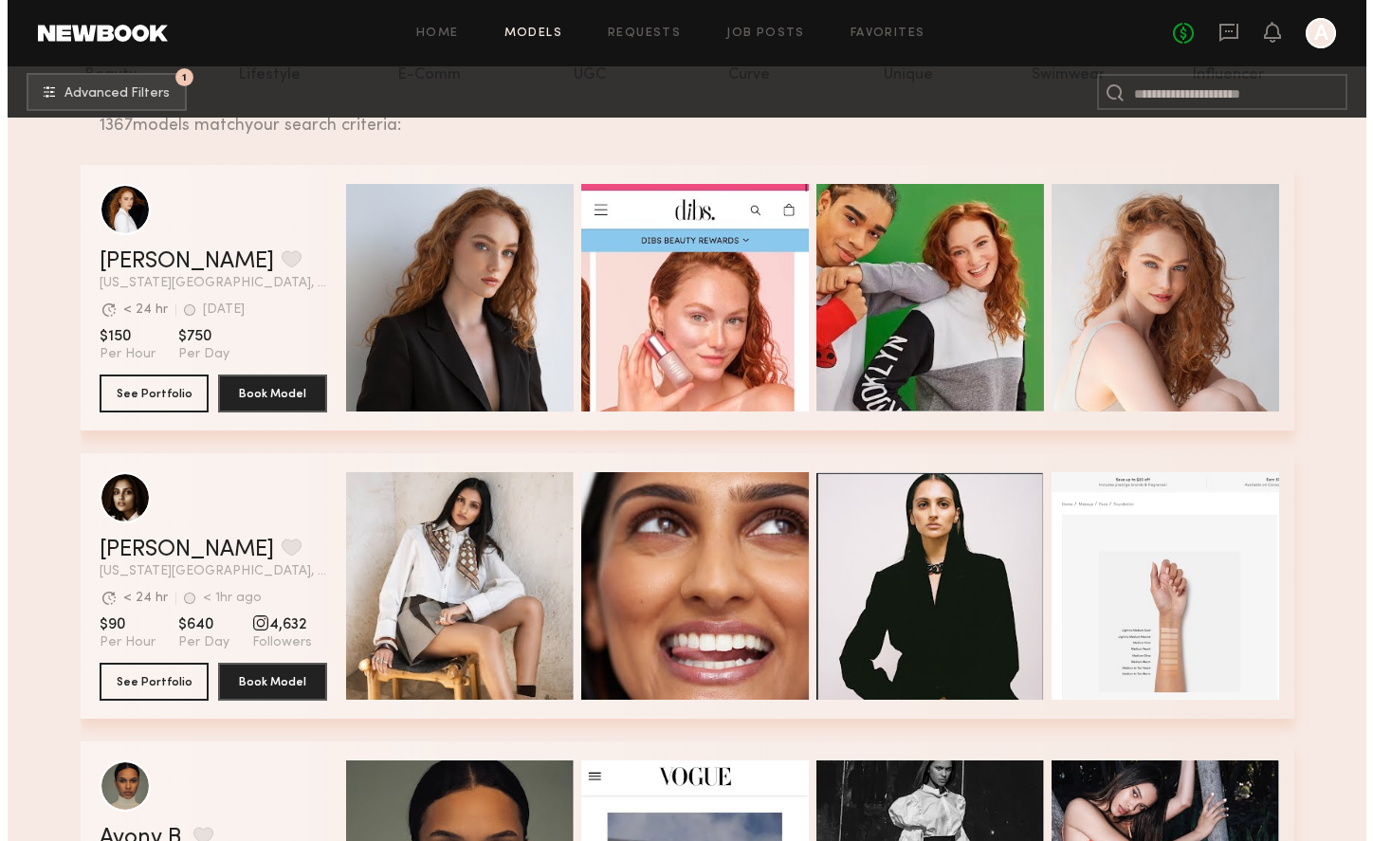
scroll to position [0, 0]
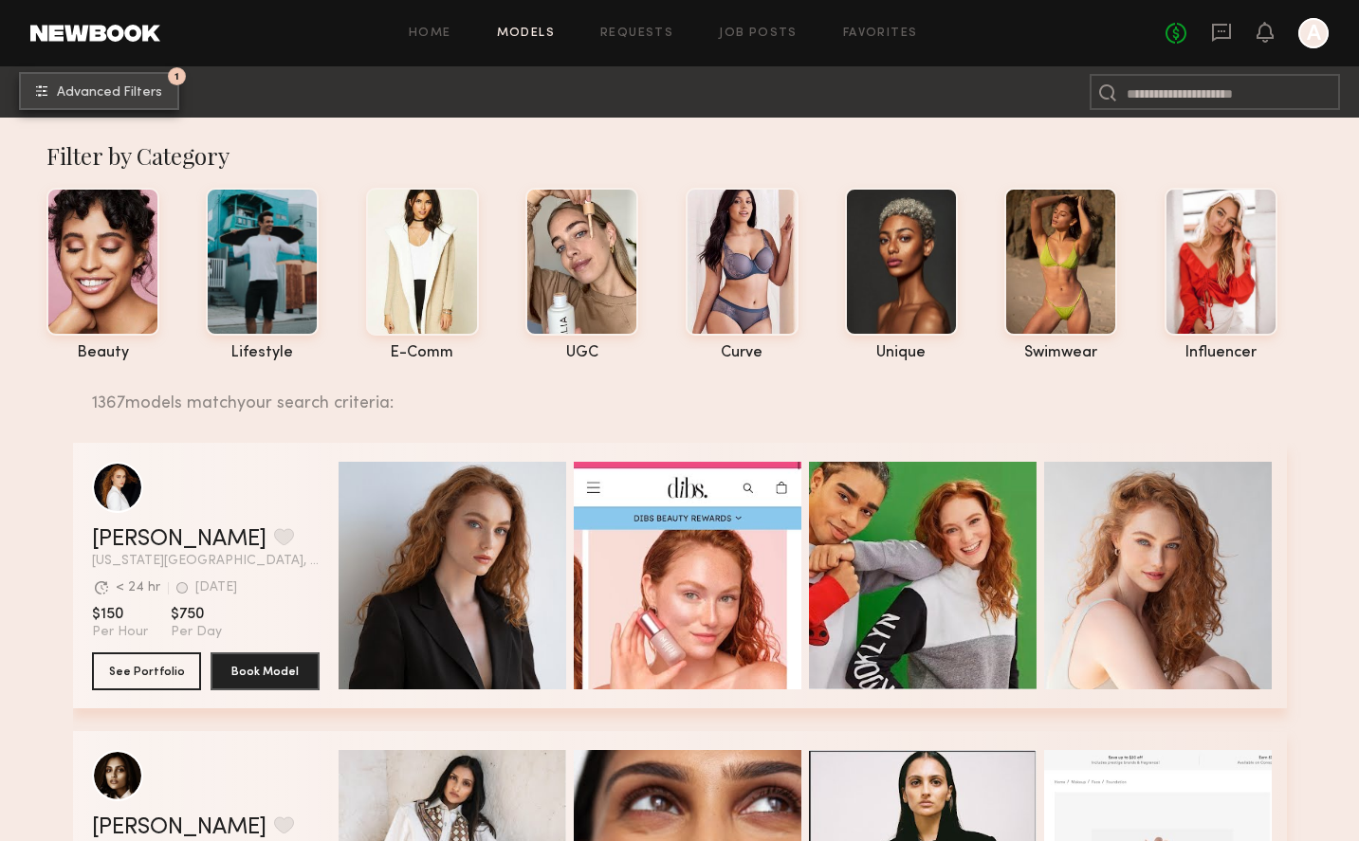
click at [150, 84] on button "1 Advanced Filters" at bounding box center [99, 91] width 160 height 38
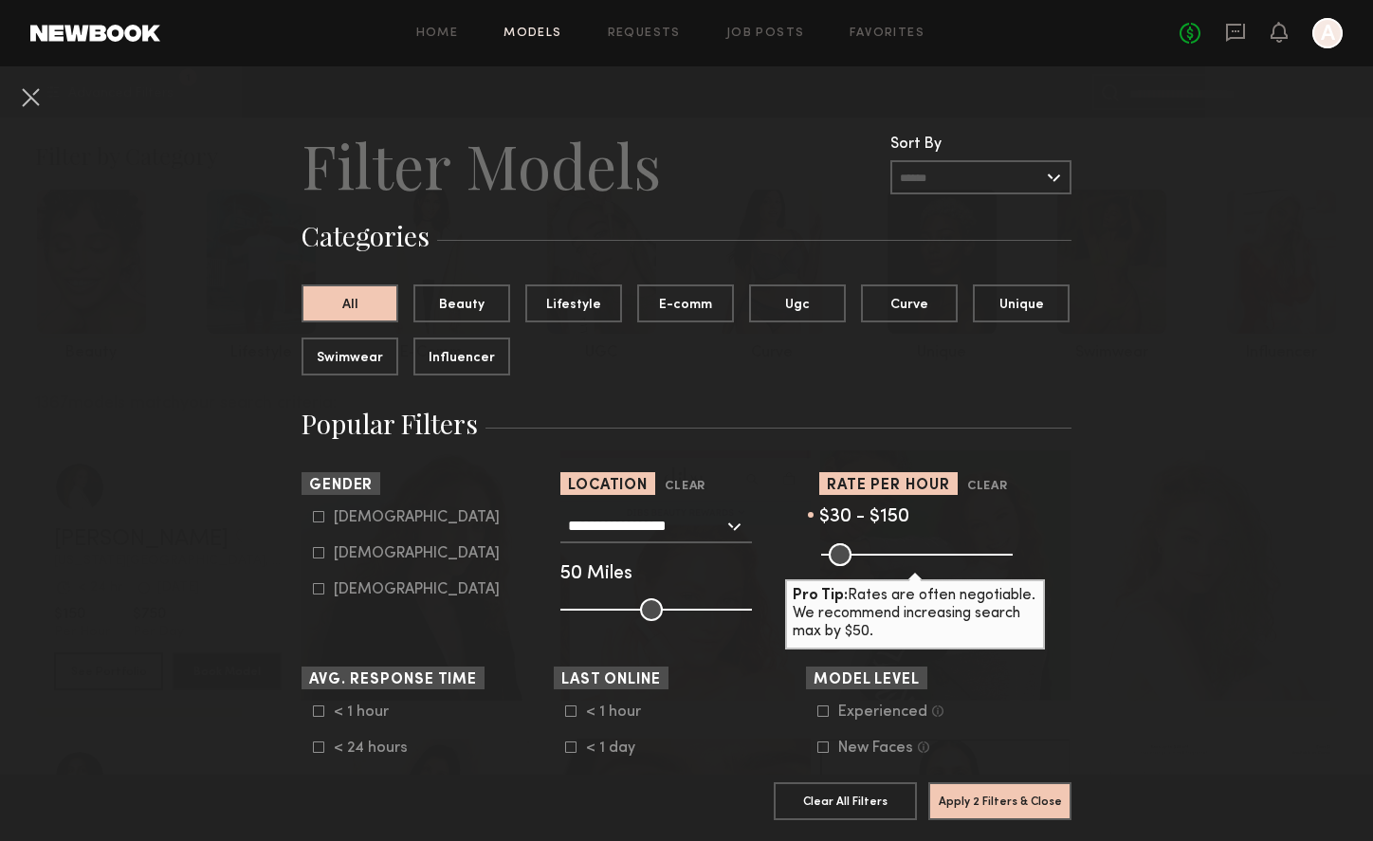
drag, startPoint x: 995, startPoint y: 551, endPoint x: 869, endPoint y: 554, distance: 126.2
type input "***"
click at [869, 554] on input "range" at bounding box center [917, 554] width 192 height 23
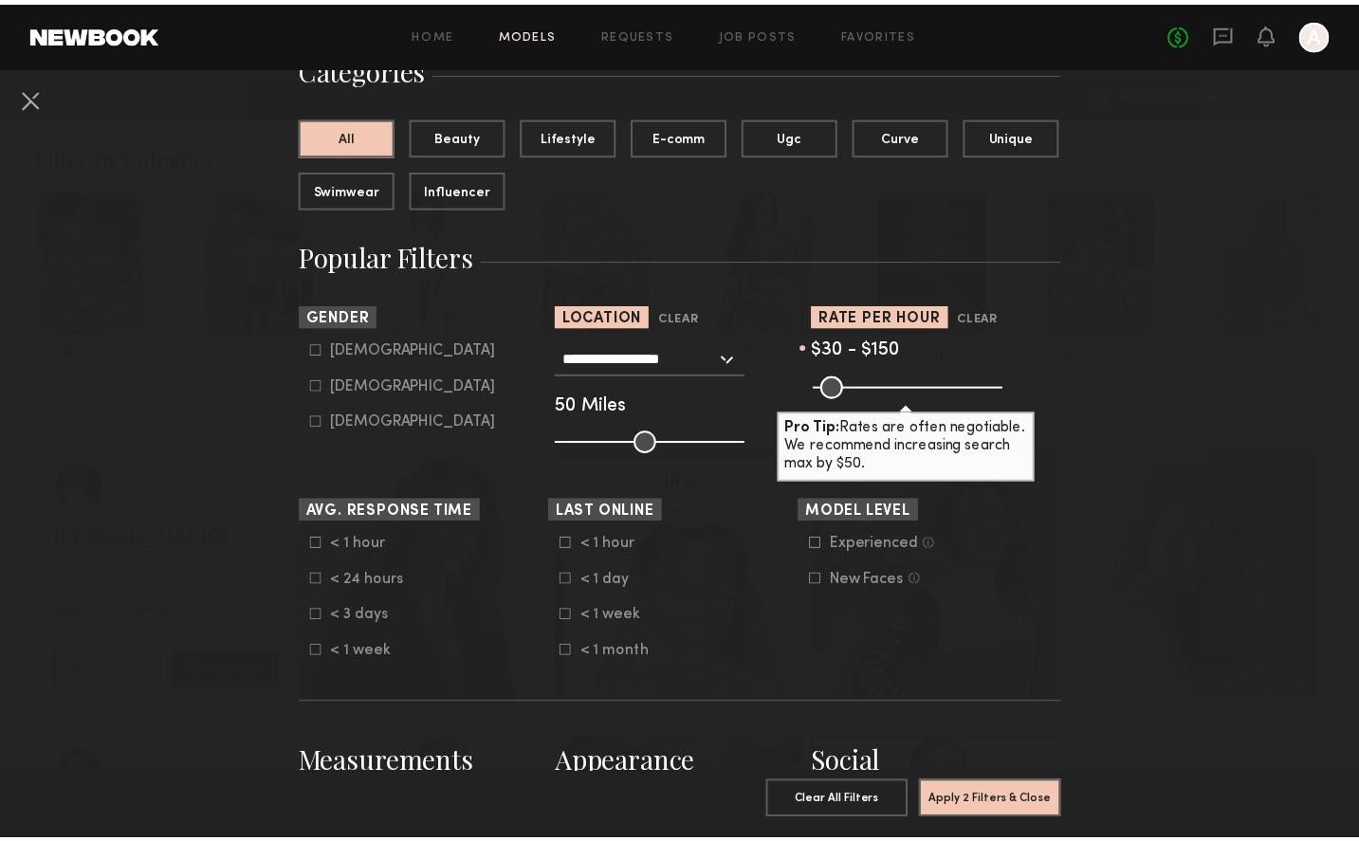
scroll to position [380, 0]
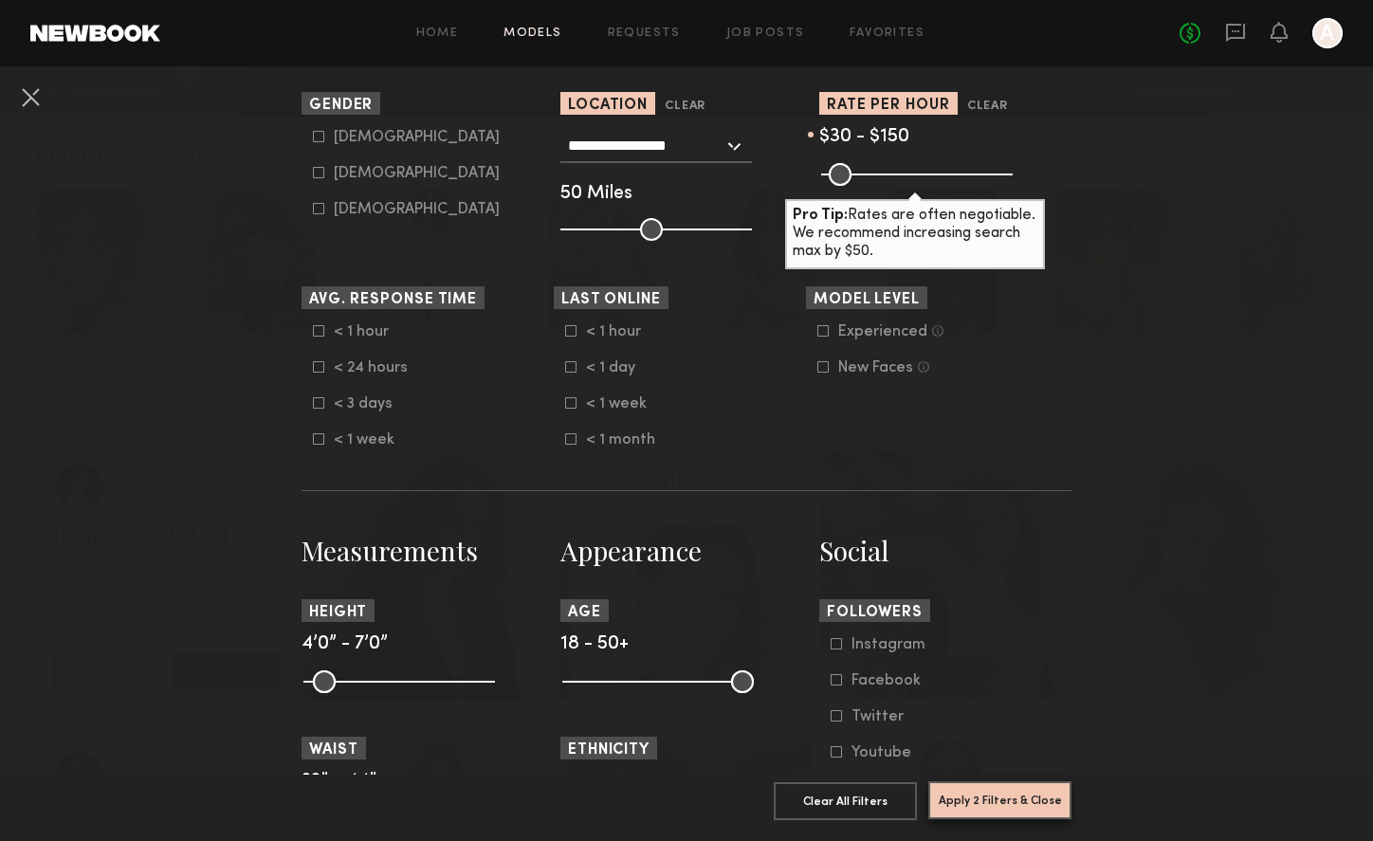
click at [1033, 789] on button "Apply 2 Filters & Close" at bounding box center [999, 800] width 143 height 38
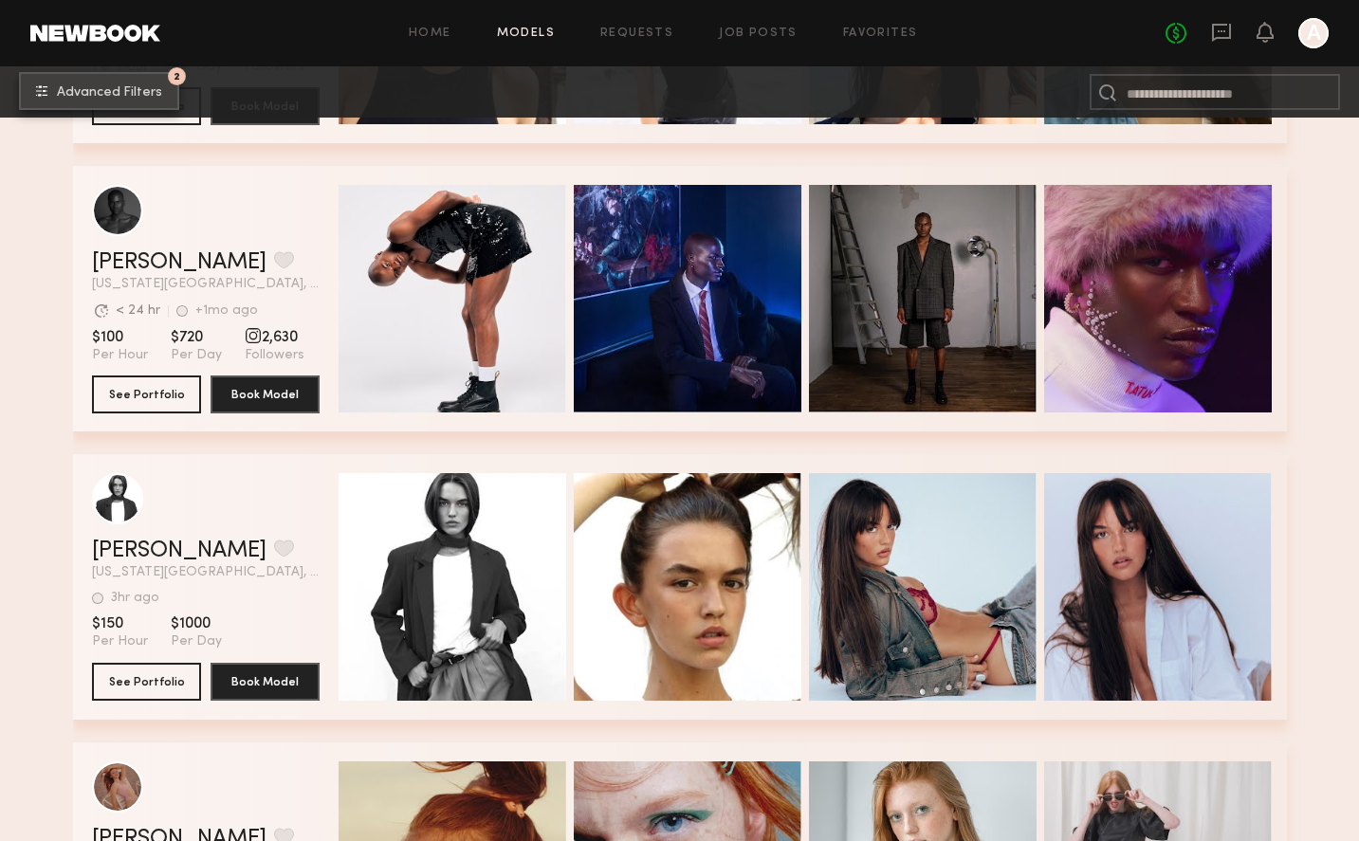
scroll to position [15037, 0]
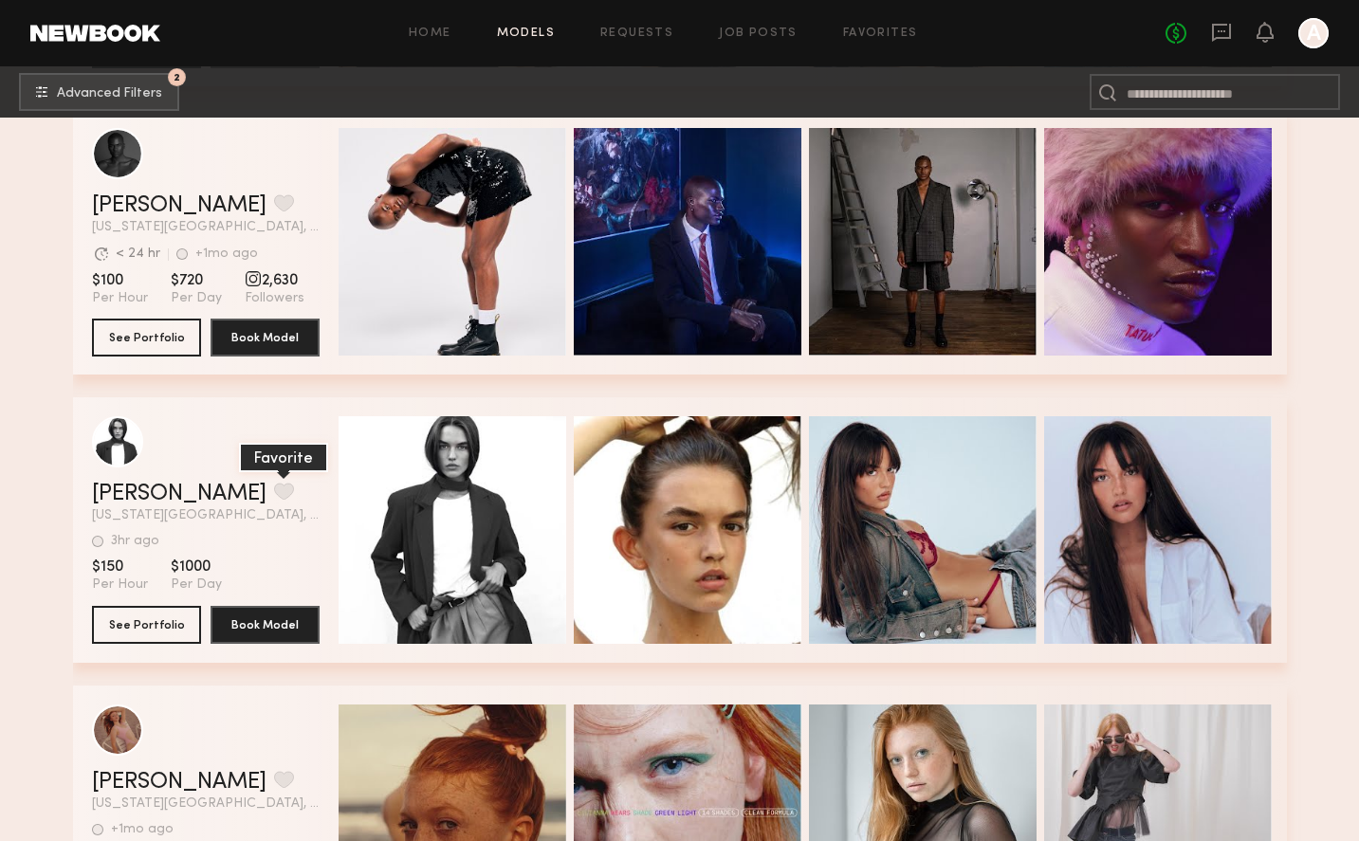
click at [274, 497] on button "grid" at bounding box center [284, 491] width 20 height 17
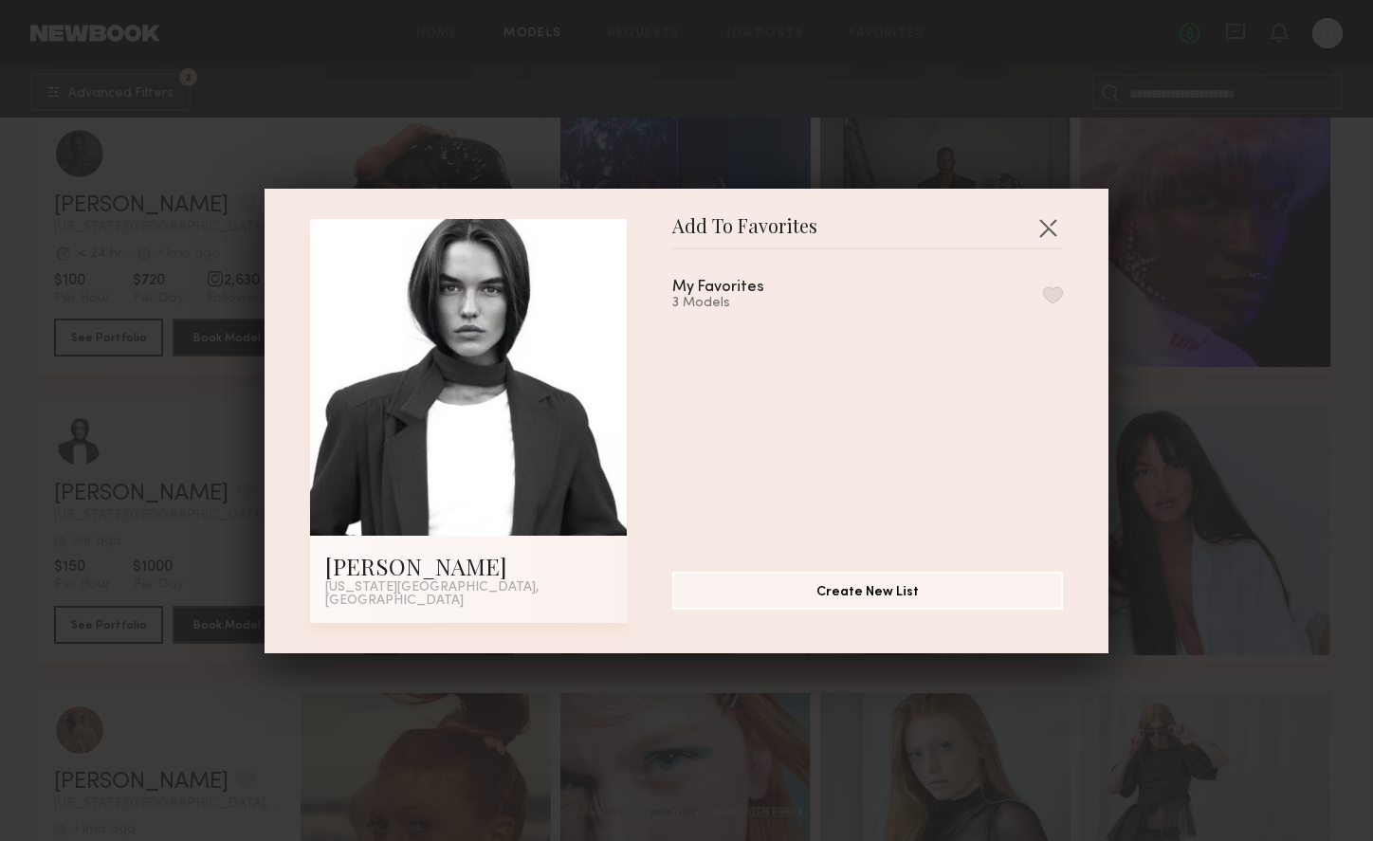
click at [1020, 302] on div "My Favorites 3 Models" at bounding box center [867, 295] width 391 height 31
click at [1043, 299] on button "button" at bounding box center [1053, 294] width 20 height 17
click at [1043, 236] on button "button" at bounding box center [1048, 227] width 30 height 30
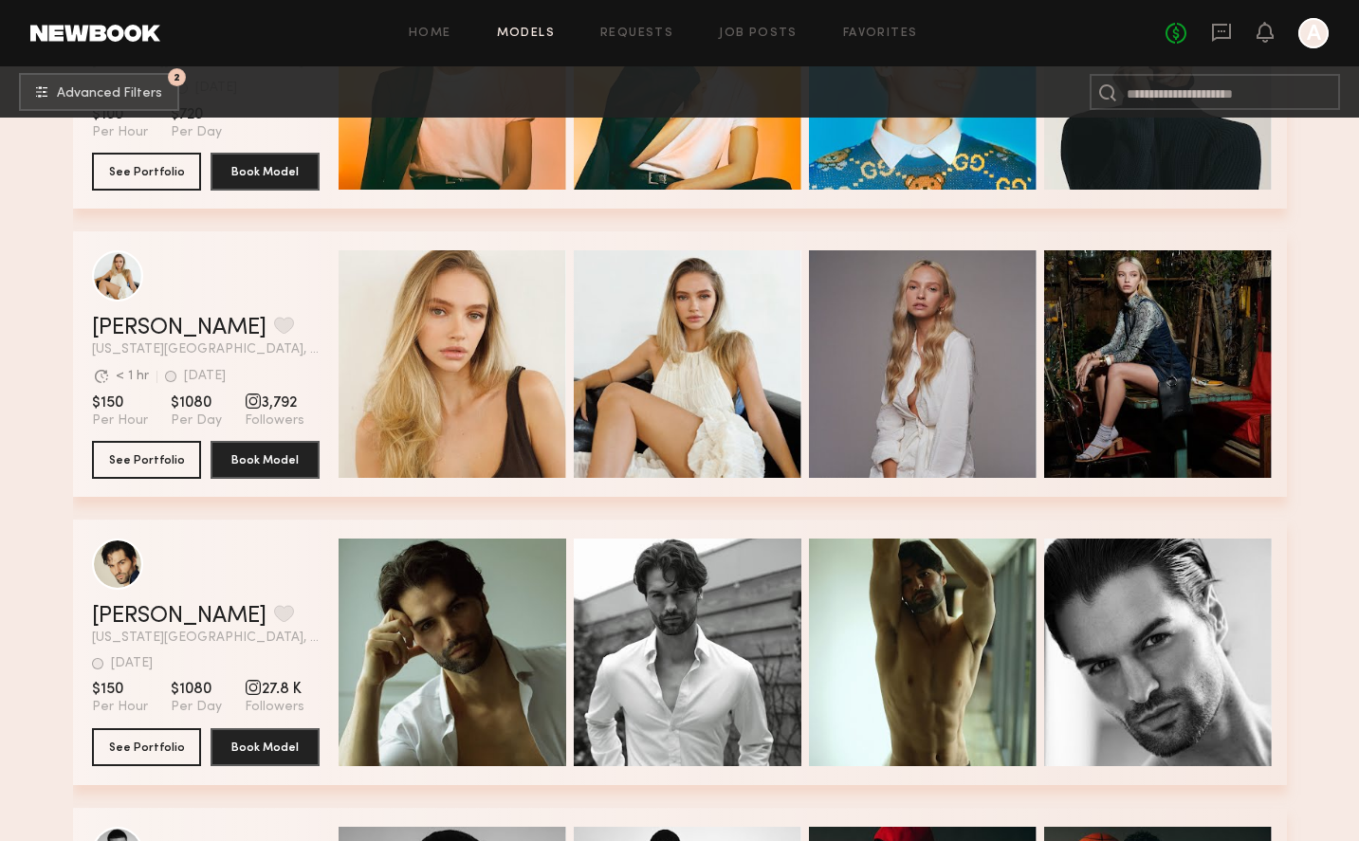
scroll to position [25982, 0]
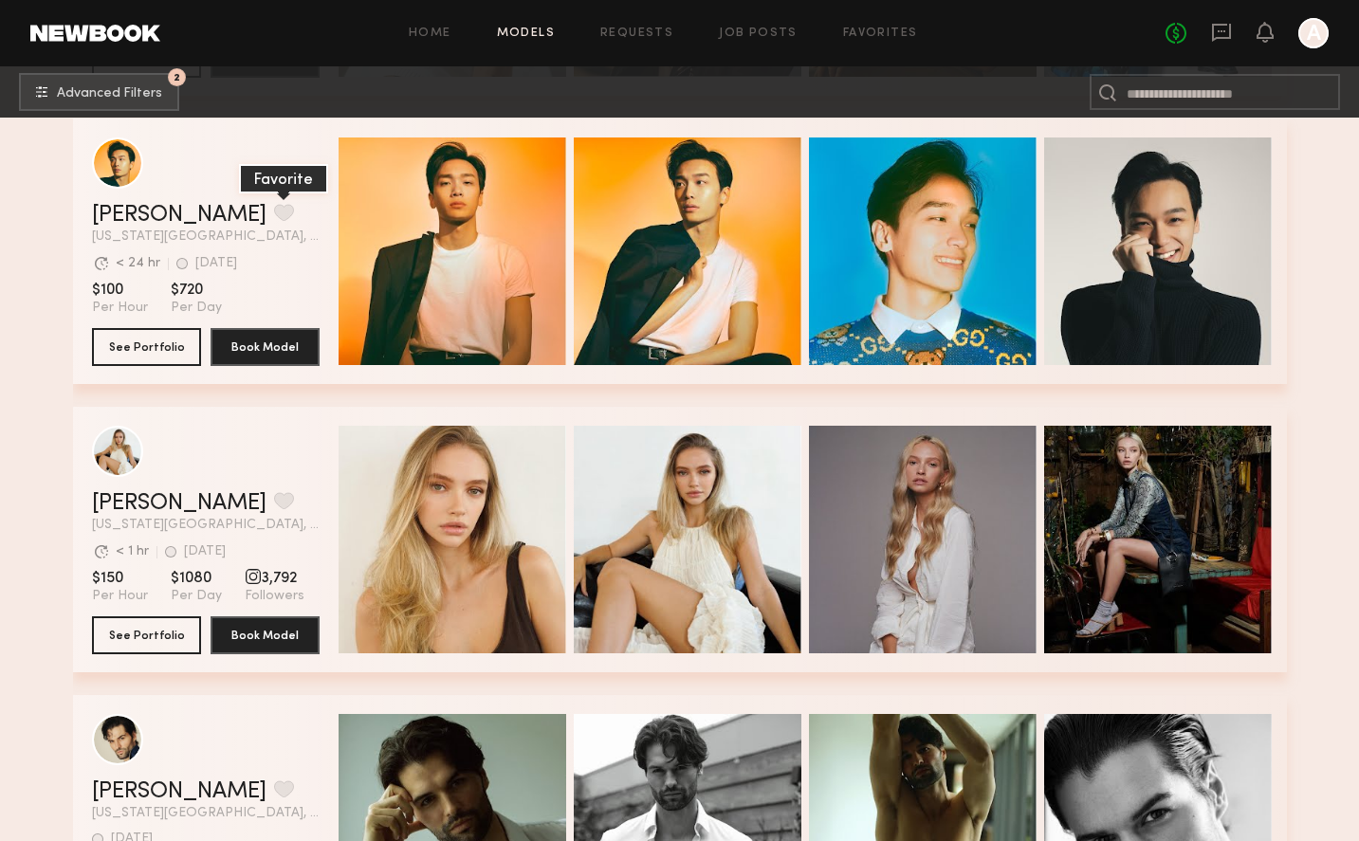
click at [274, 213] on button "grid" at bounding box center [284, 212] width 20 height 17
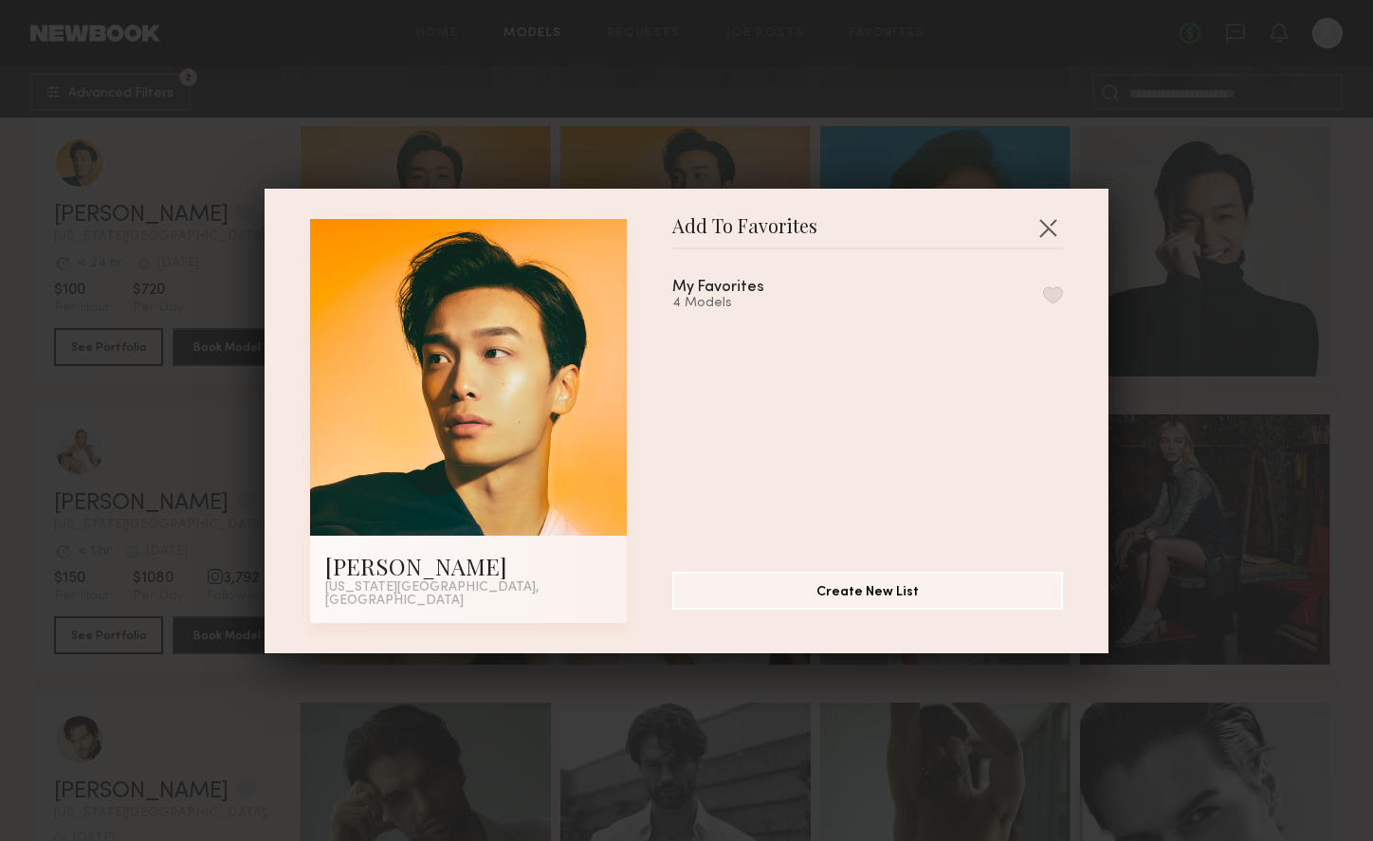
click at [1043, 301] on button "button" at bounding box center [1053, 294] width 20 height 17
click at [1048, 239] on button "button" at bounding box center [1048, 227] width 30 height 30
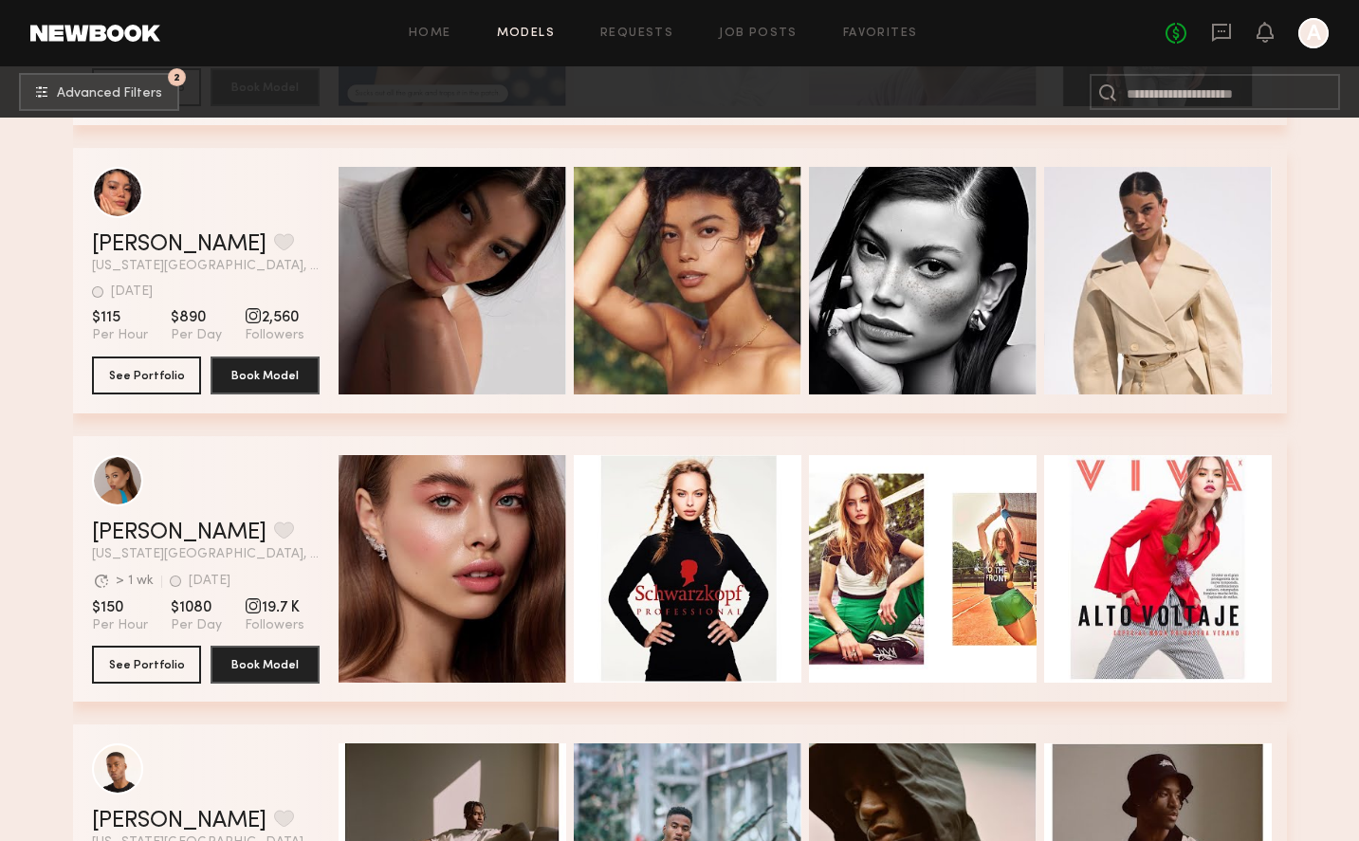
scroll to position [28615, 0]
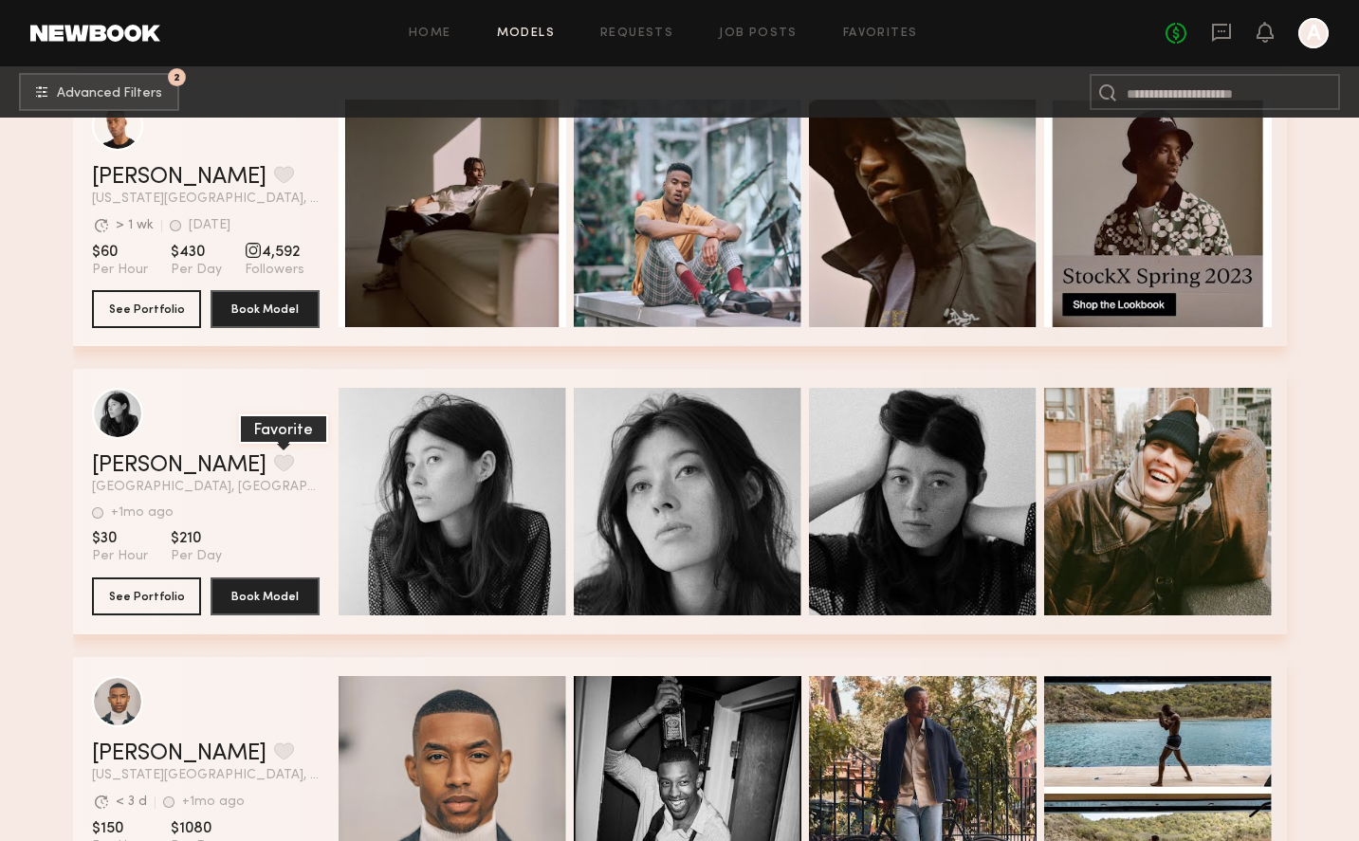
click at [274, 466] on button "grid" at bounding box center [284, 462] width 20 height 17
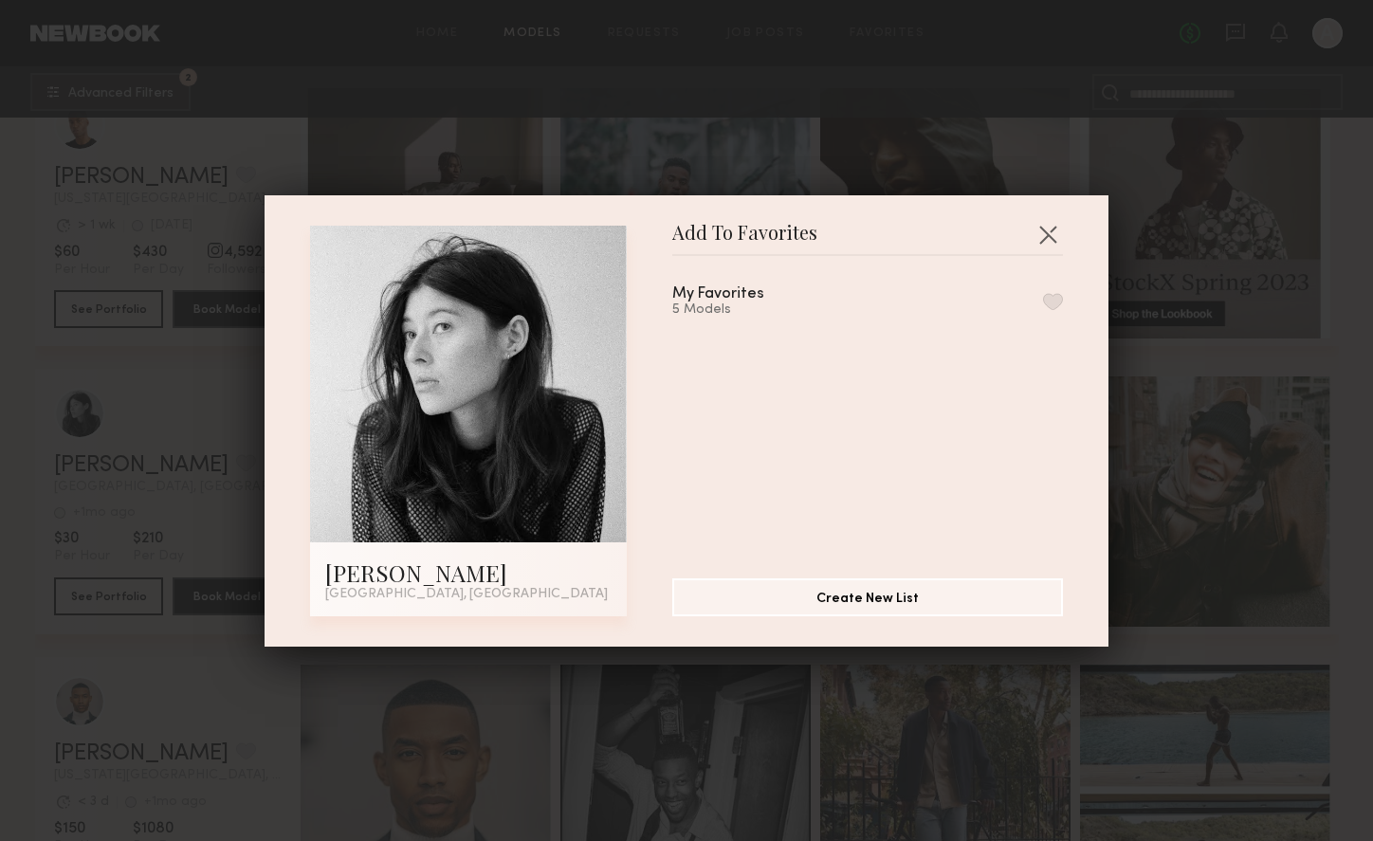
click at [1043, 306] on button "button" at bounding box center [1053, 301] width 20 height 17
click at [113, 409] on div "Add To Favorites Rachel B. Brooklyn, NY Add To Favorites My Favorites 6 Models …" at bounding box center [686, 420] width 1373 height 841
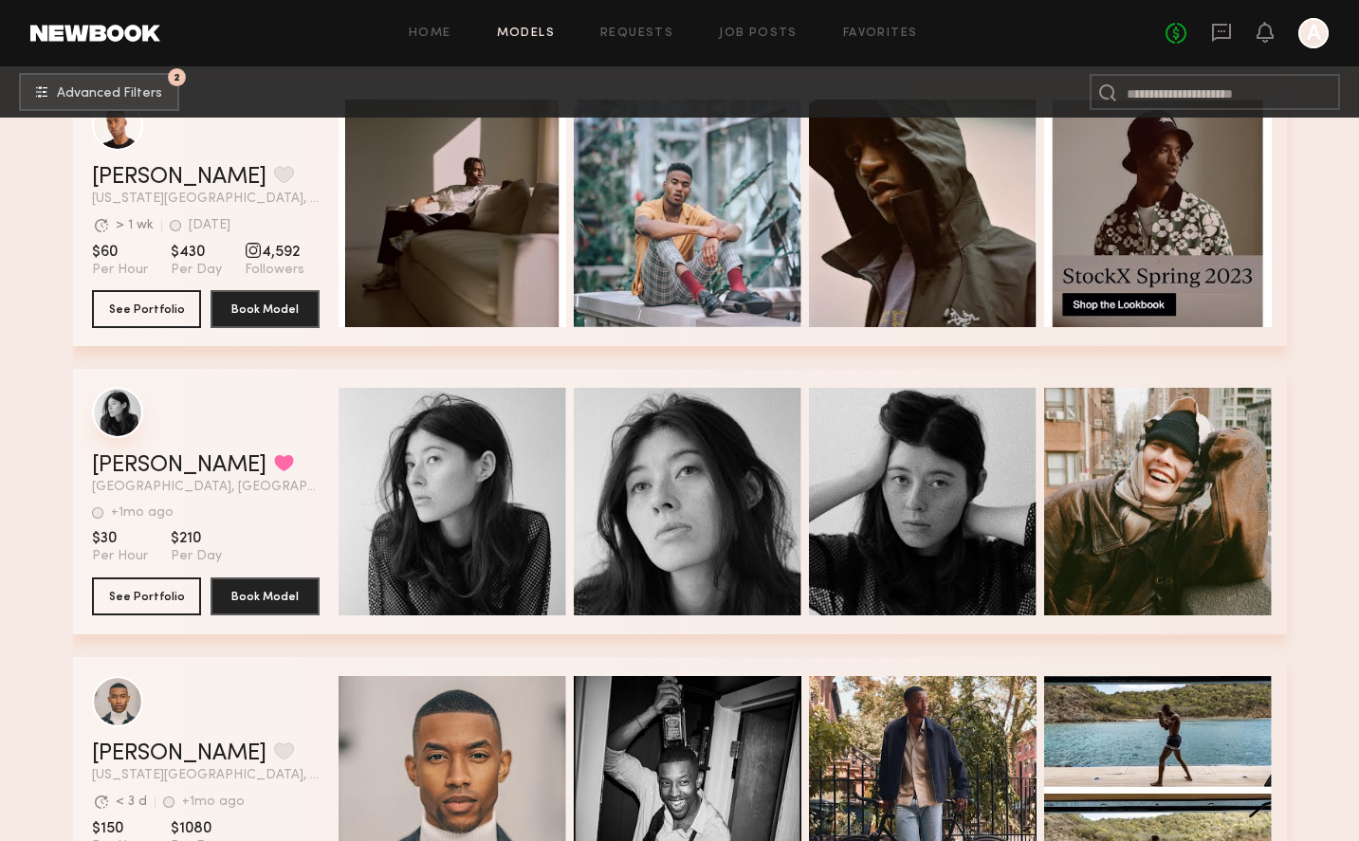
click at [92, 416] on div "grid" at bounding box center [117, 412] width 51 height 51
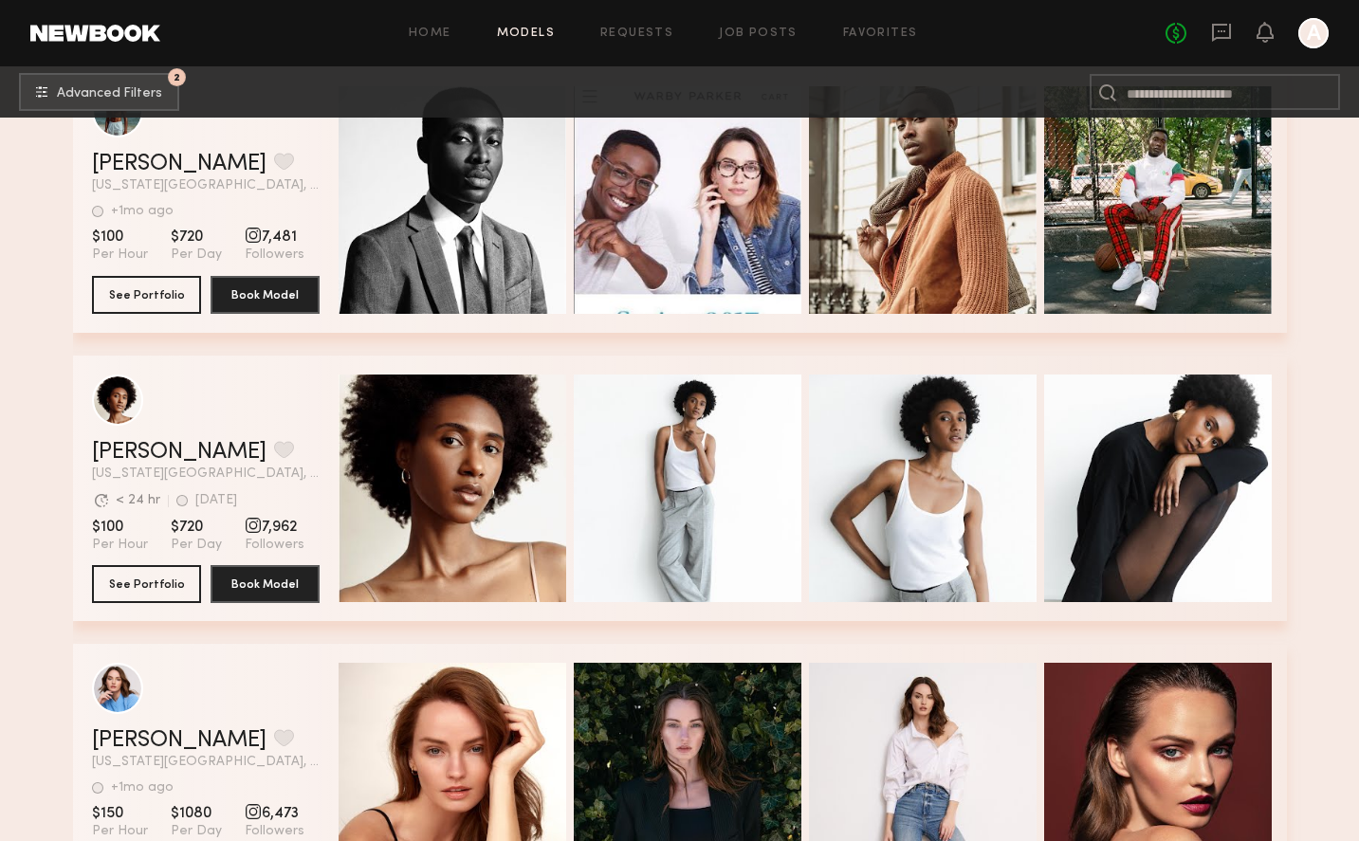
scroll to position [33716, 0]
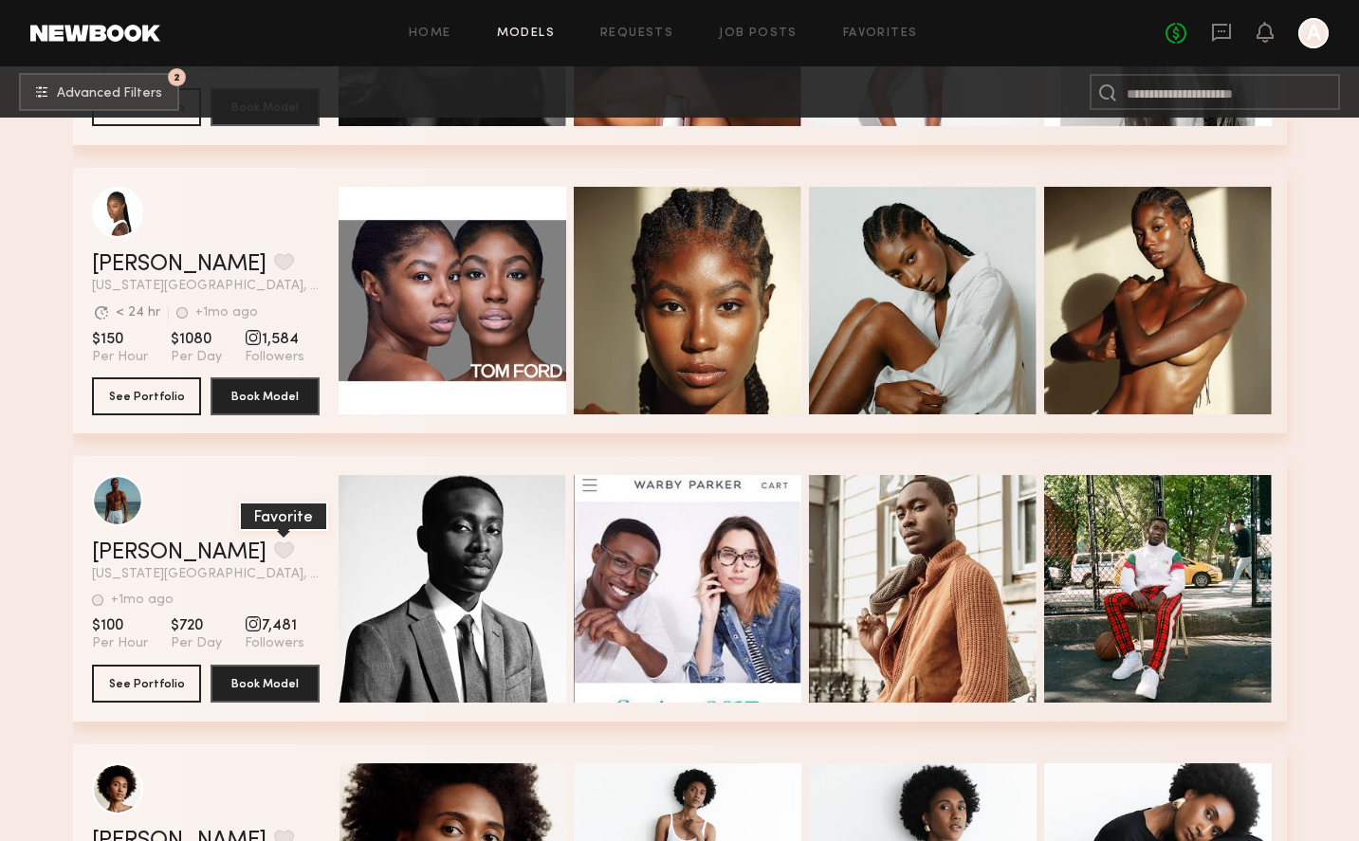
click at [274, 549] on button "grid" at bounding box center [284, 549] width 20 height 17
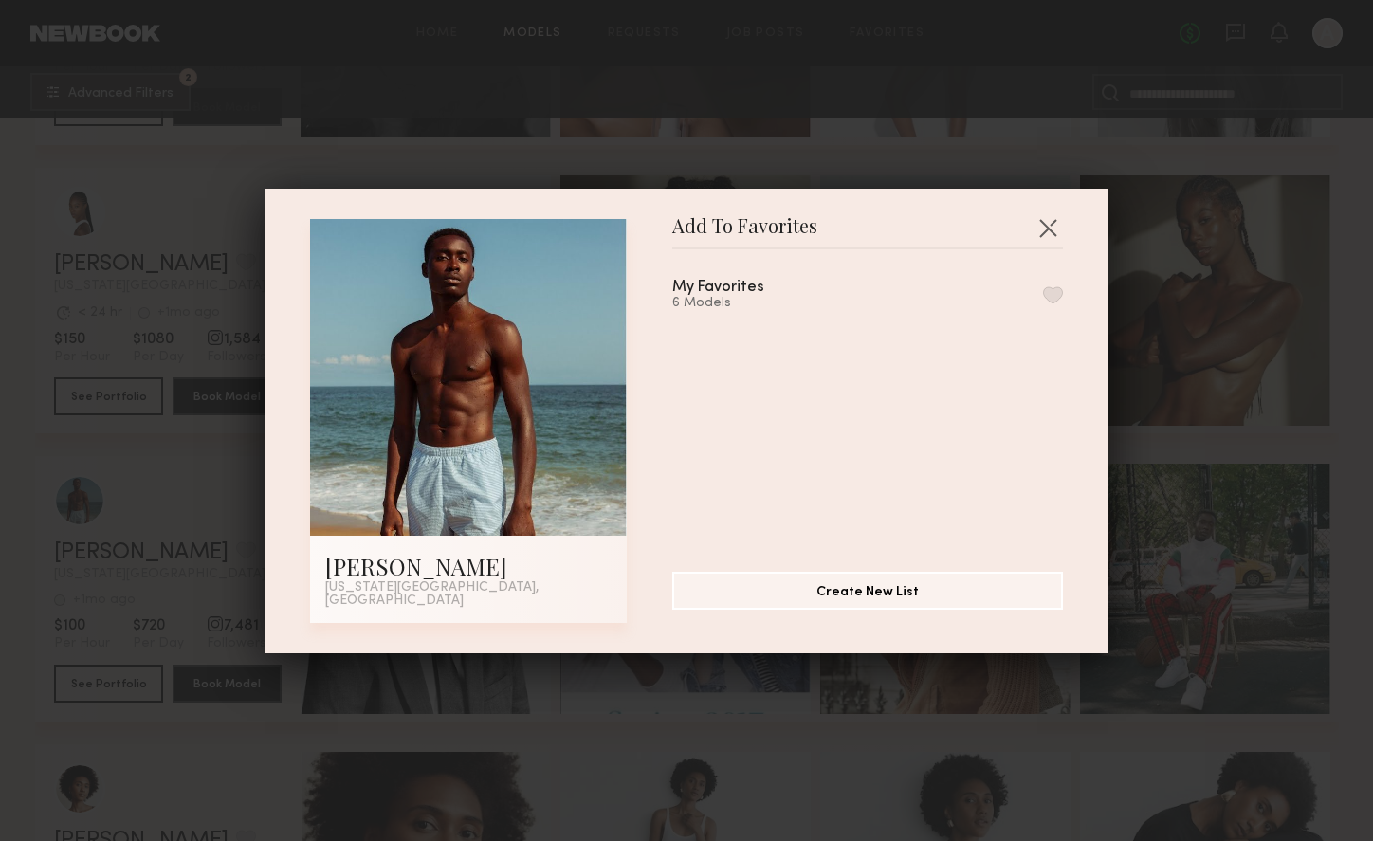
click at [1043, 303] on button "button" at bounding box center [1053, 294] width 20 height 17
click at [1045, 231] on button "button" at bounding box center [1048, 227] width 30 height 30
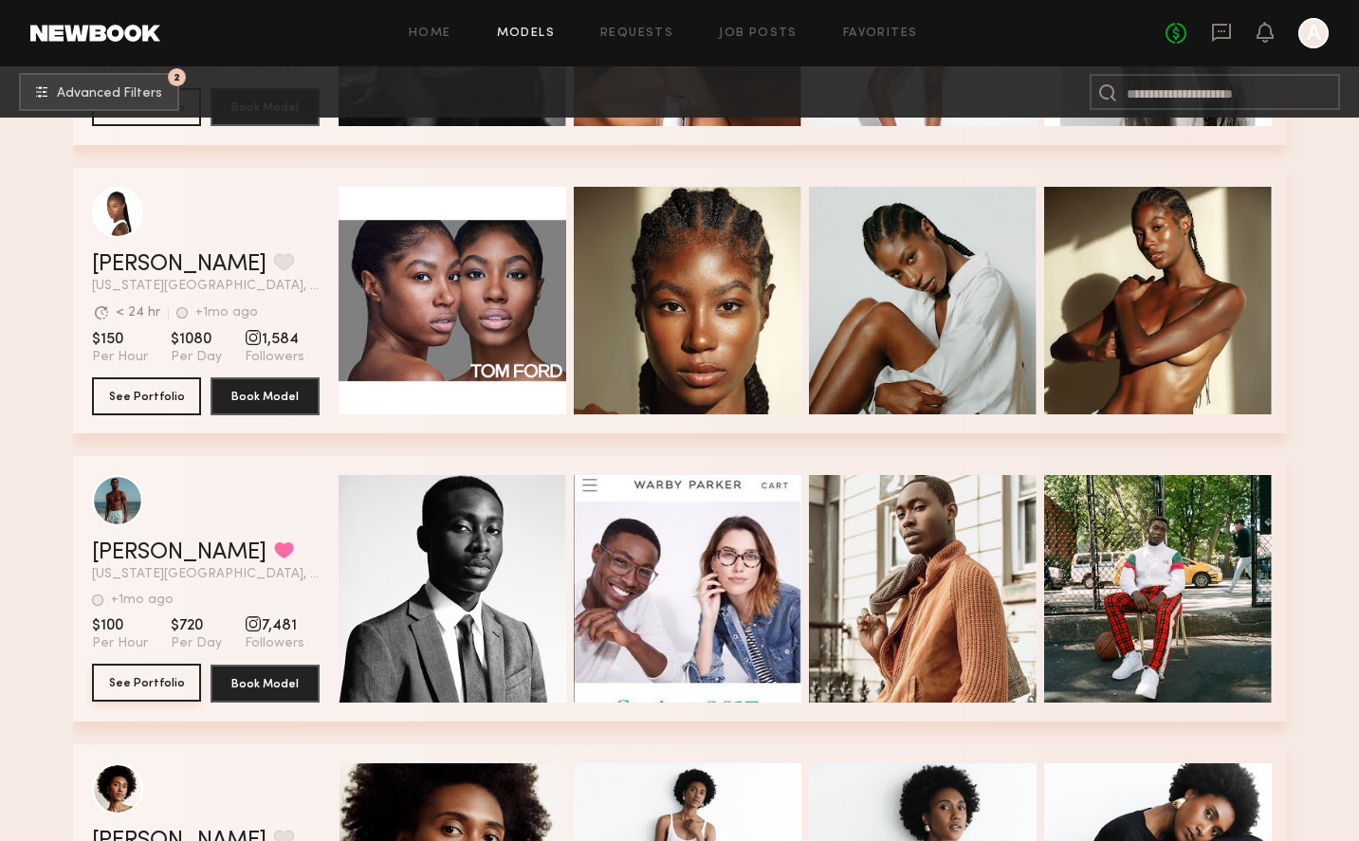
click at [92, 670] on button "See Portfolio" at bounding box center [146, 683] width 109 height 38
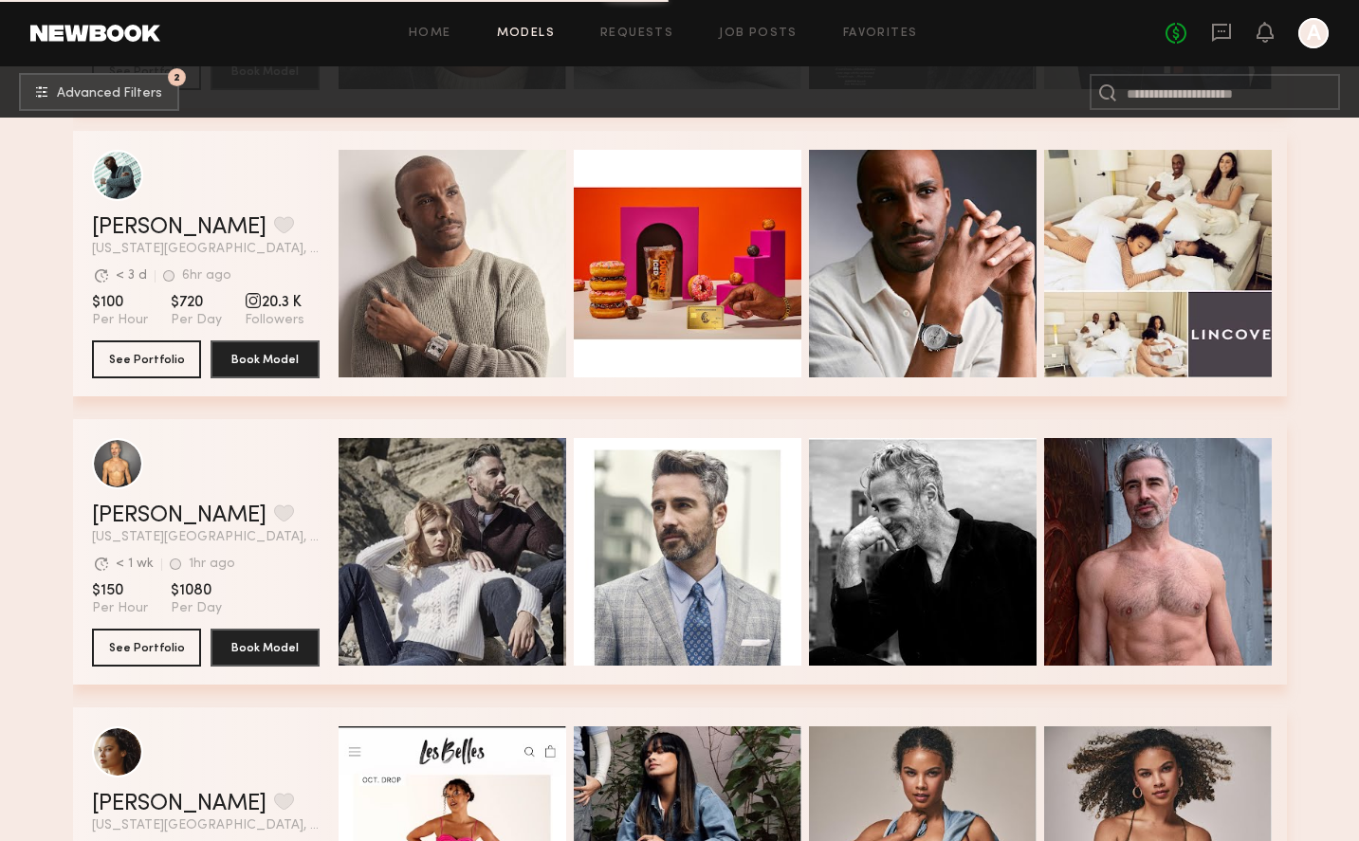
scroll to position [41164, 0]
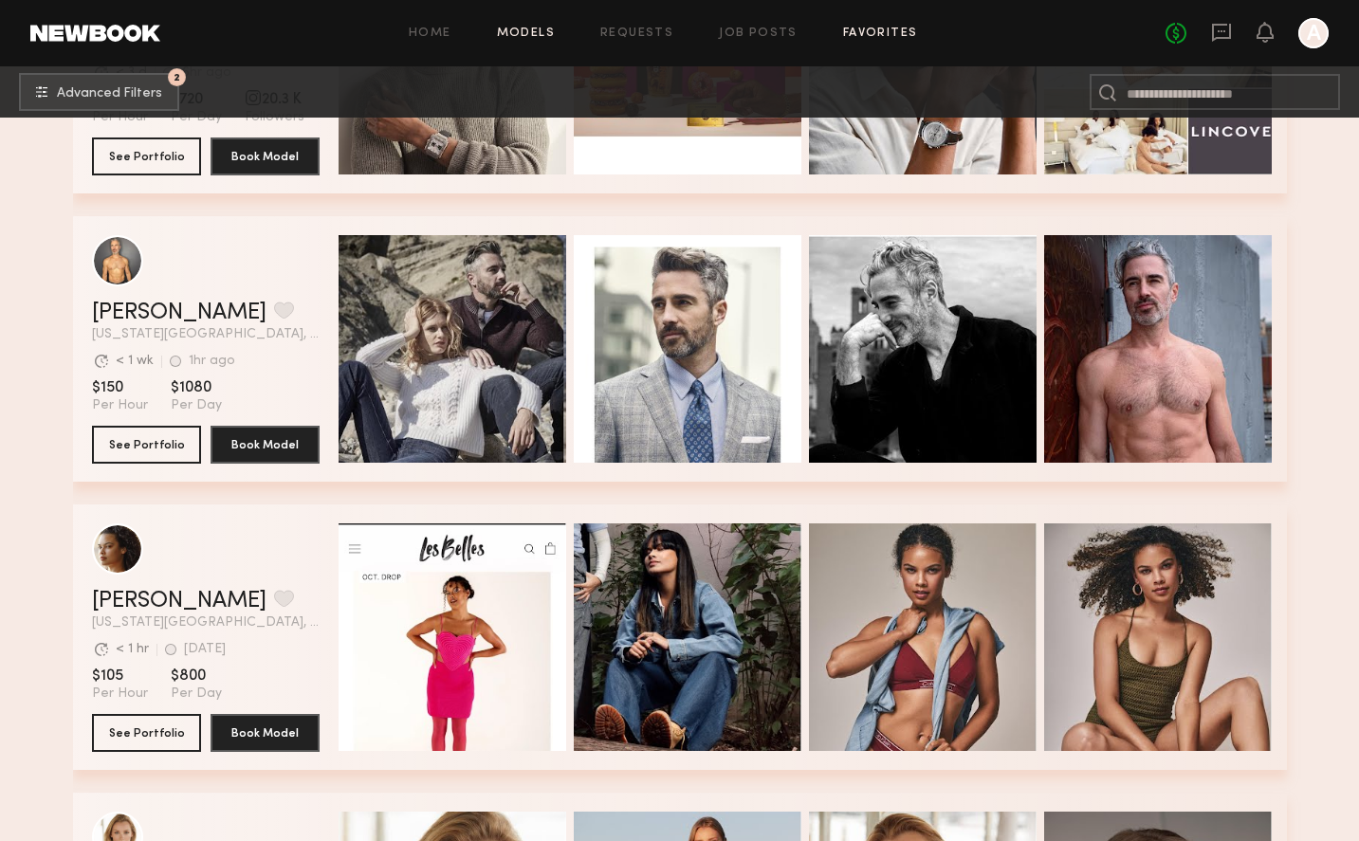
click at [892, 34] on link "Favorites" at bounding box center [880, 34] width 75 height 12
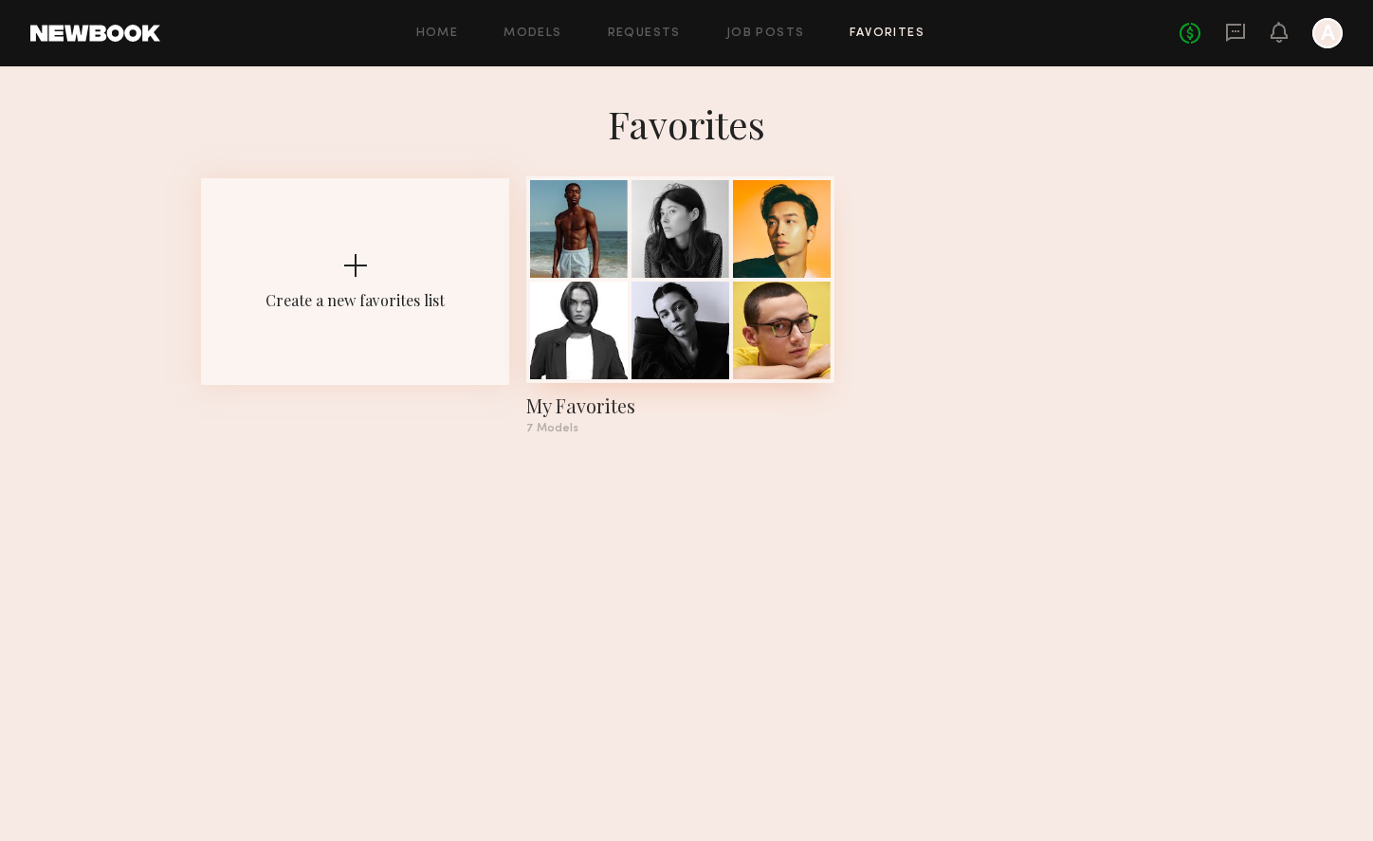
click at [574, 249] on div at bounding box center [579, 229] width 98 height 98
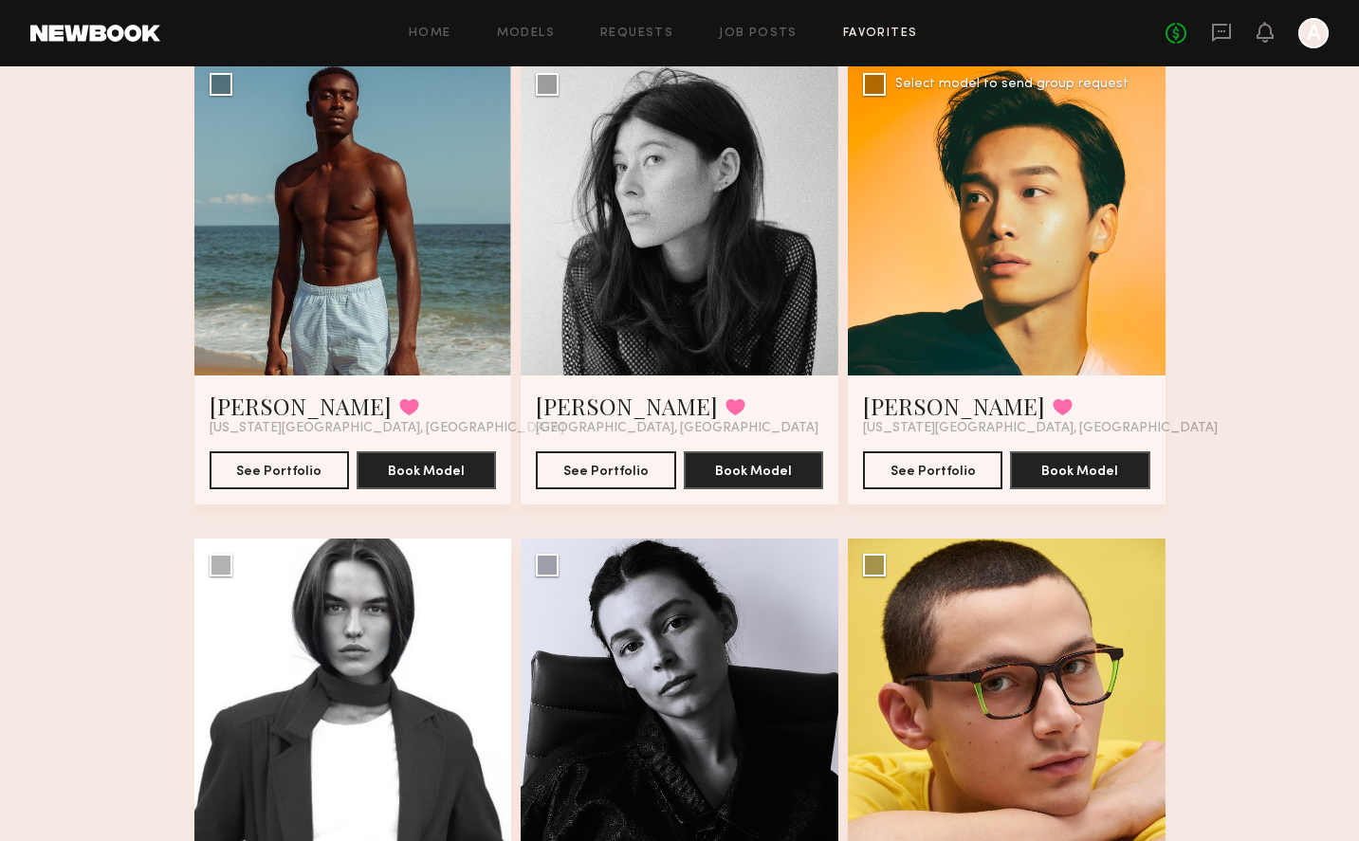
scroll to position [626, 0]
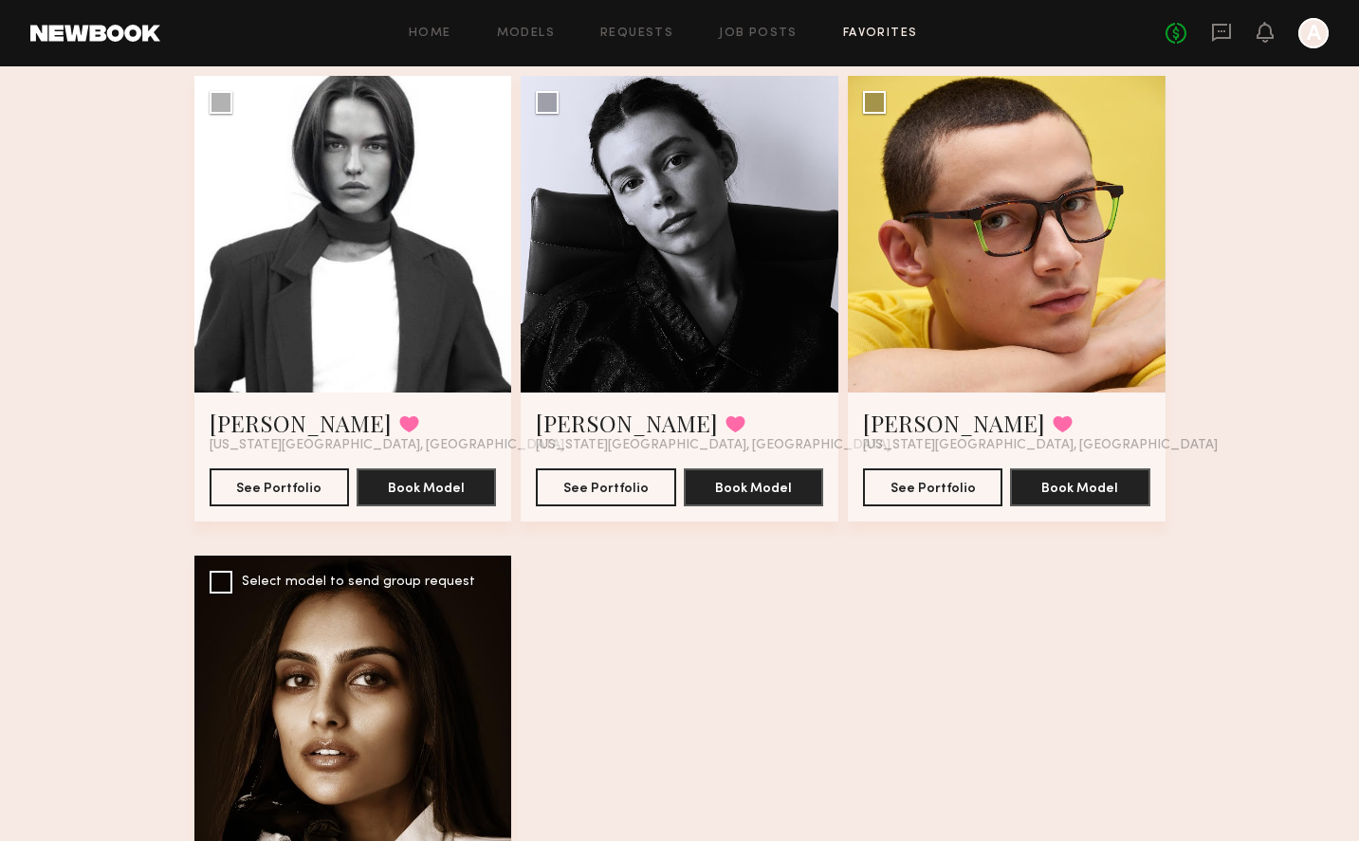
click at [384, 661] on div at bounding box center [353, 715] width 318 height 318
click at [384, 752] on div at bounding box center [353, 715] width 318 height 318
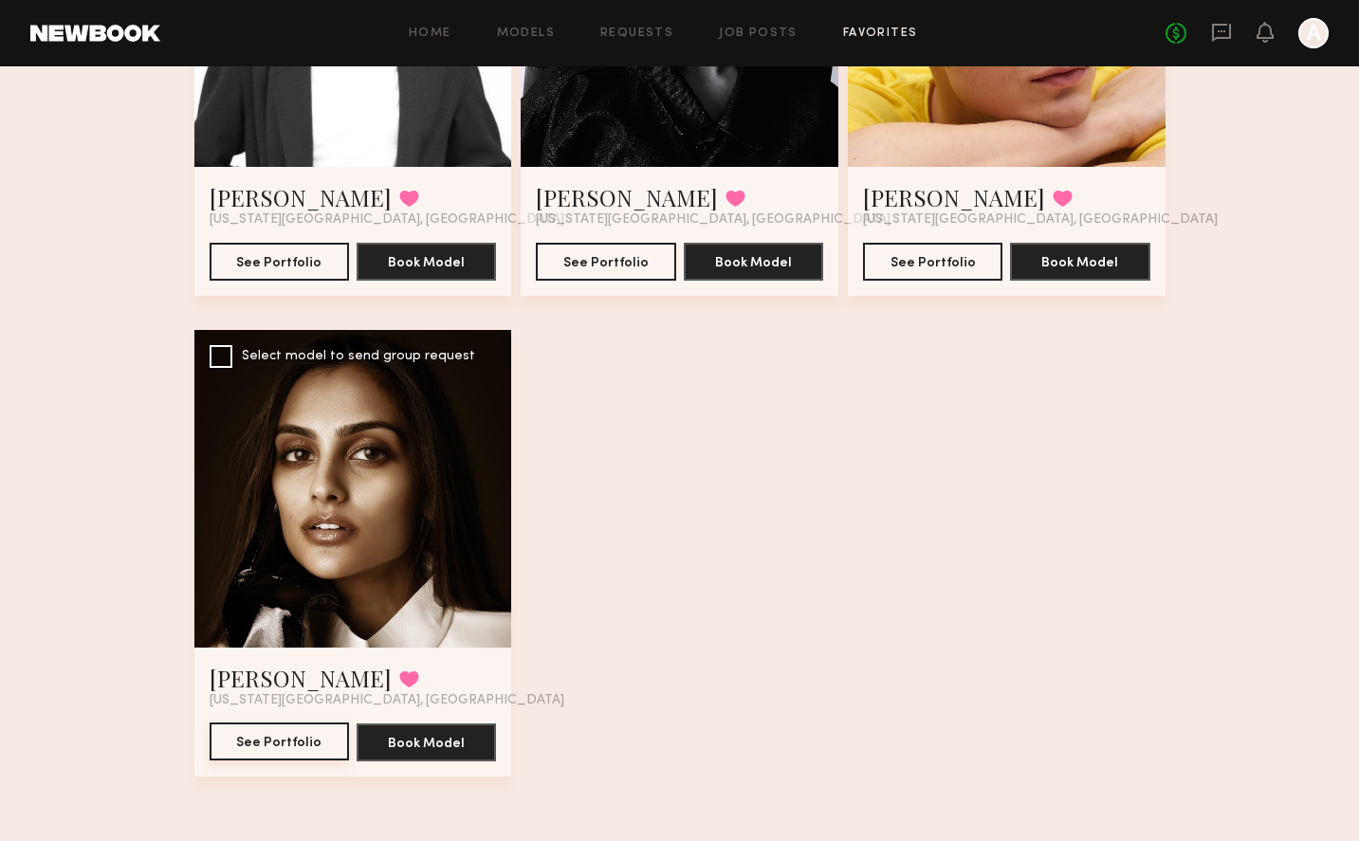
click at [297, 741] on button "See Portfolio" at bounding box center [279, 742] width 139 height 38
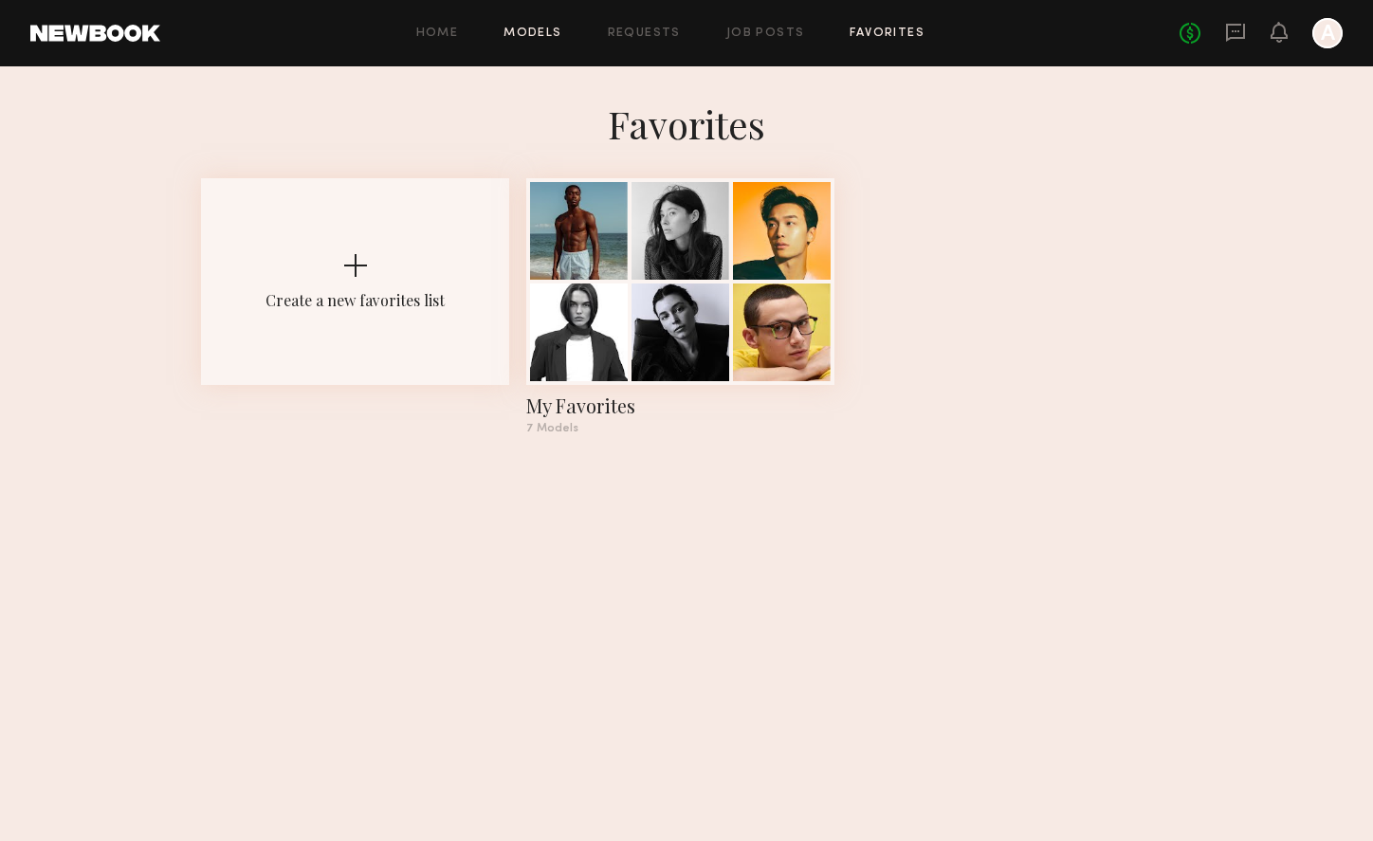
click at [561, 33] on link "Models" at bounding box center [533, 34] width 58 height 12
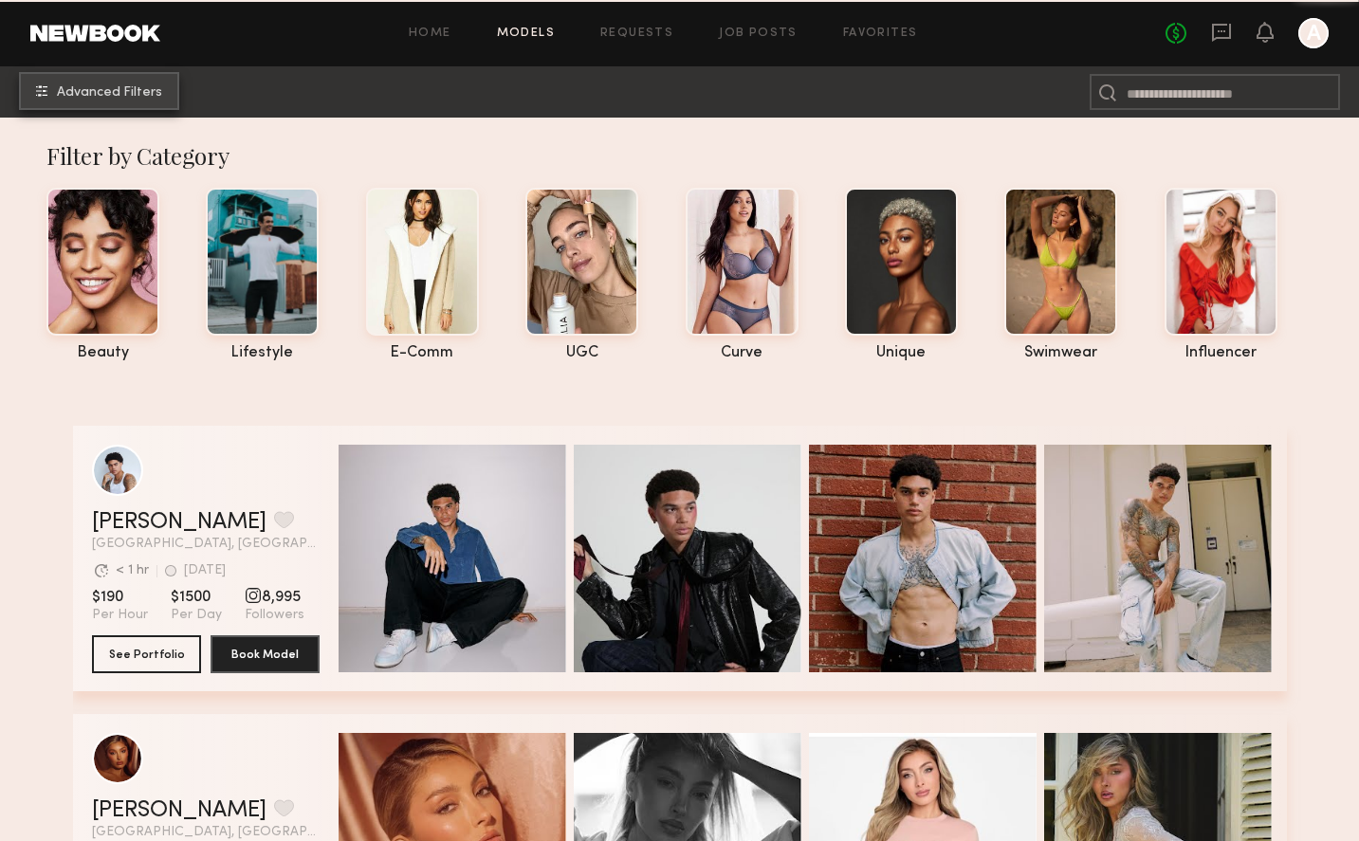
click at [129, 98] on span "Advanced Filters" at bounding box center [109, 92] width 105 height 13
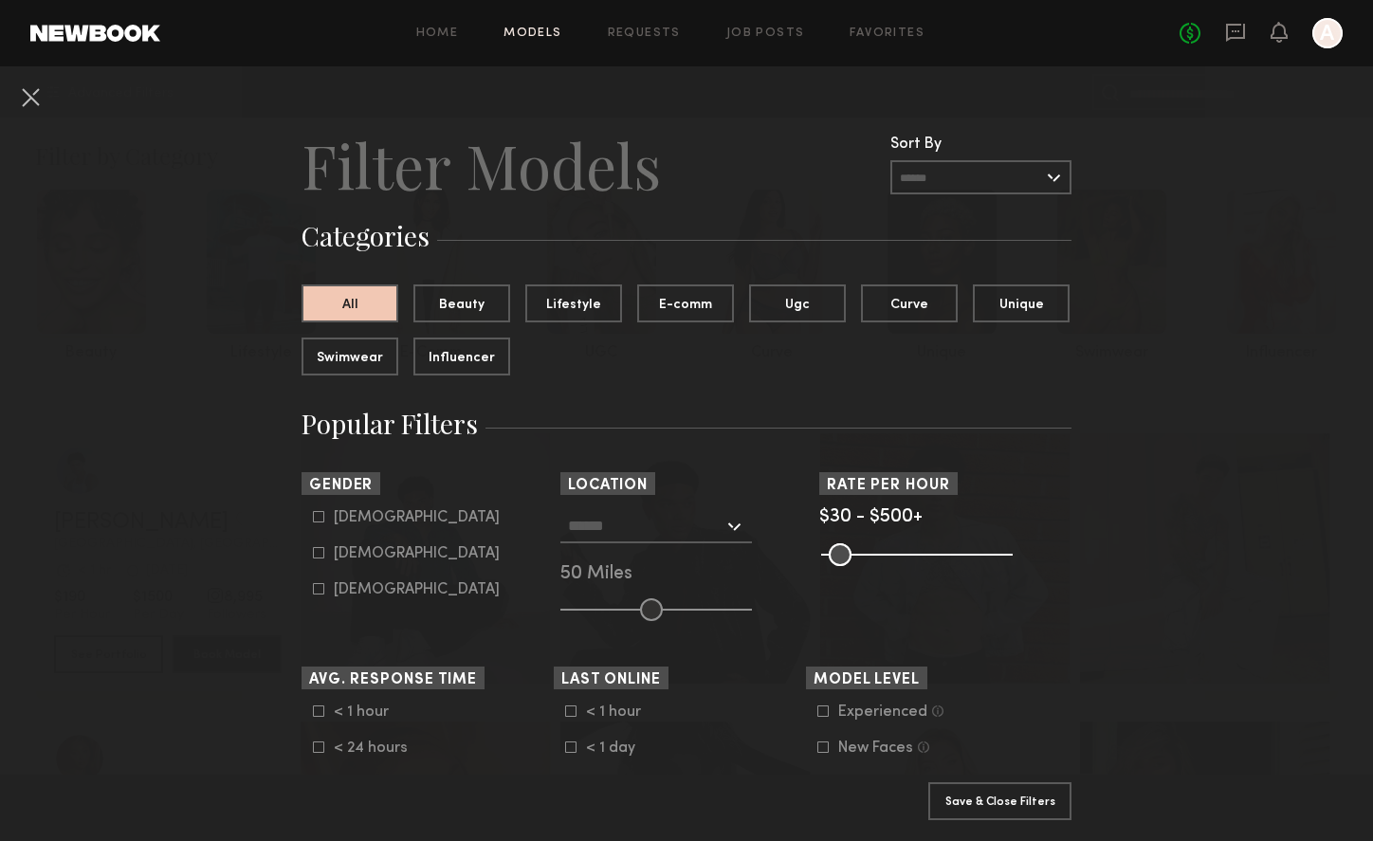
click at [719, 516] on div at bounding box center [656, 526] width 192 height 34
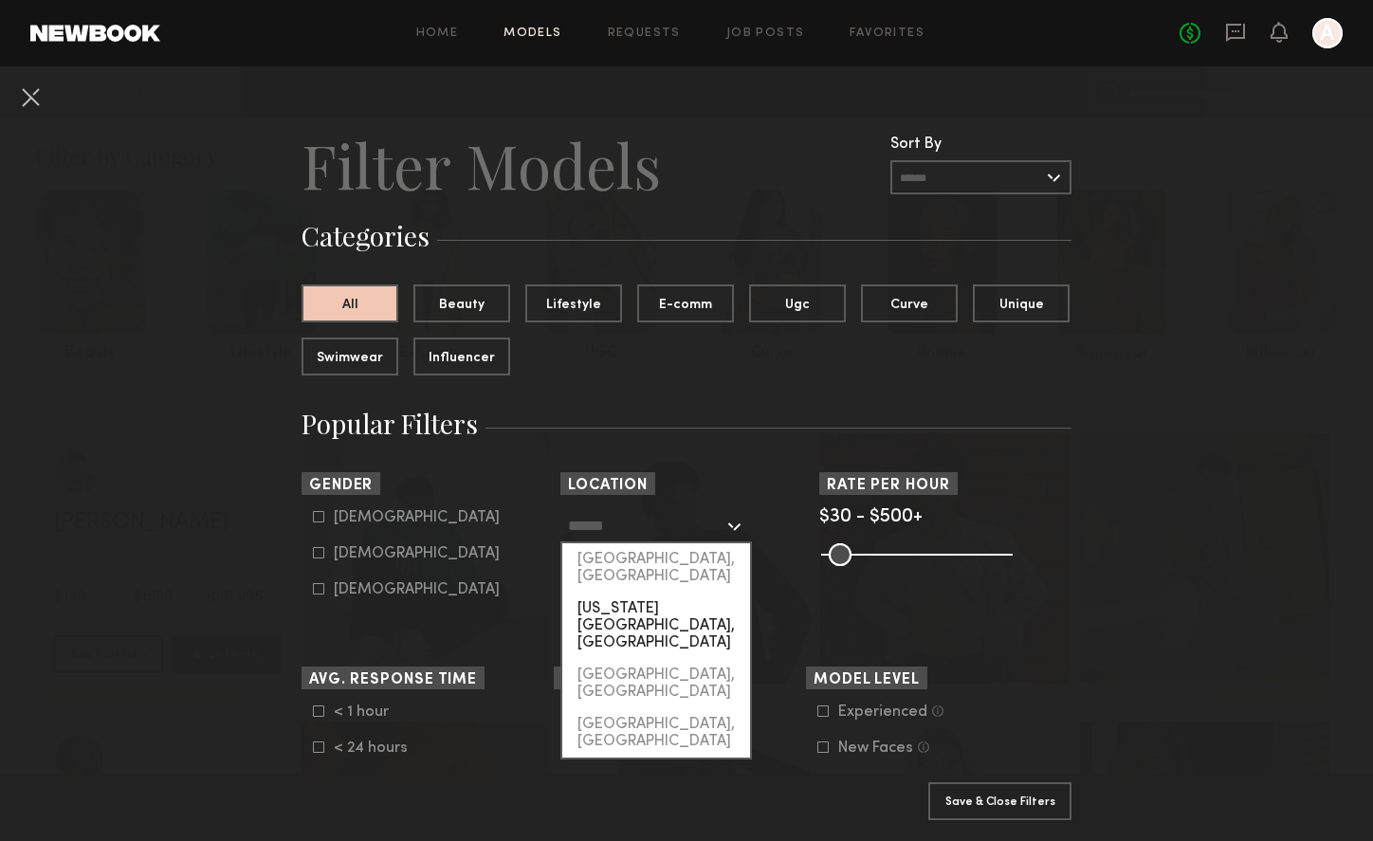
click at [627, 593] on div "[US_STATE][GEOGRAPHIC_DATA], [GEOGRAPHIC_DATA]" at bounding box center [656, 626] width 188 height 66
type input "**********"
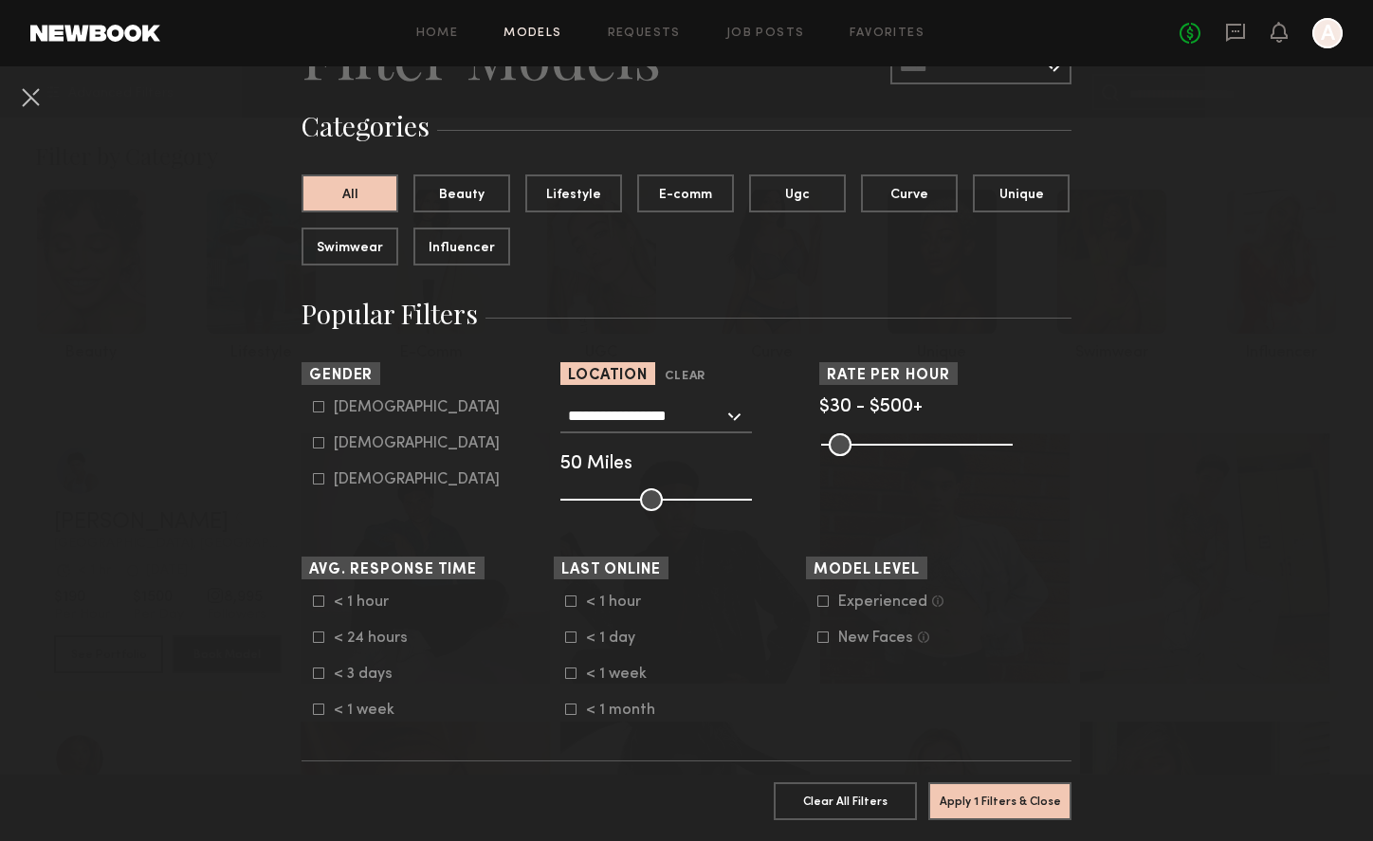
scroll to position [139, 0]
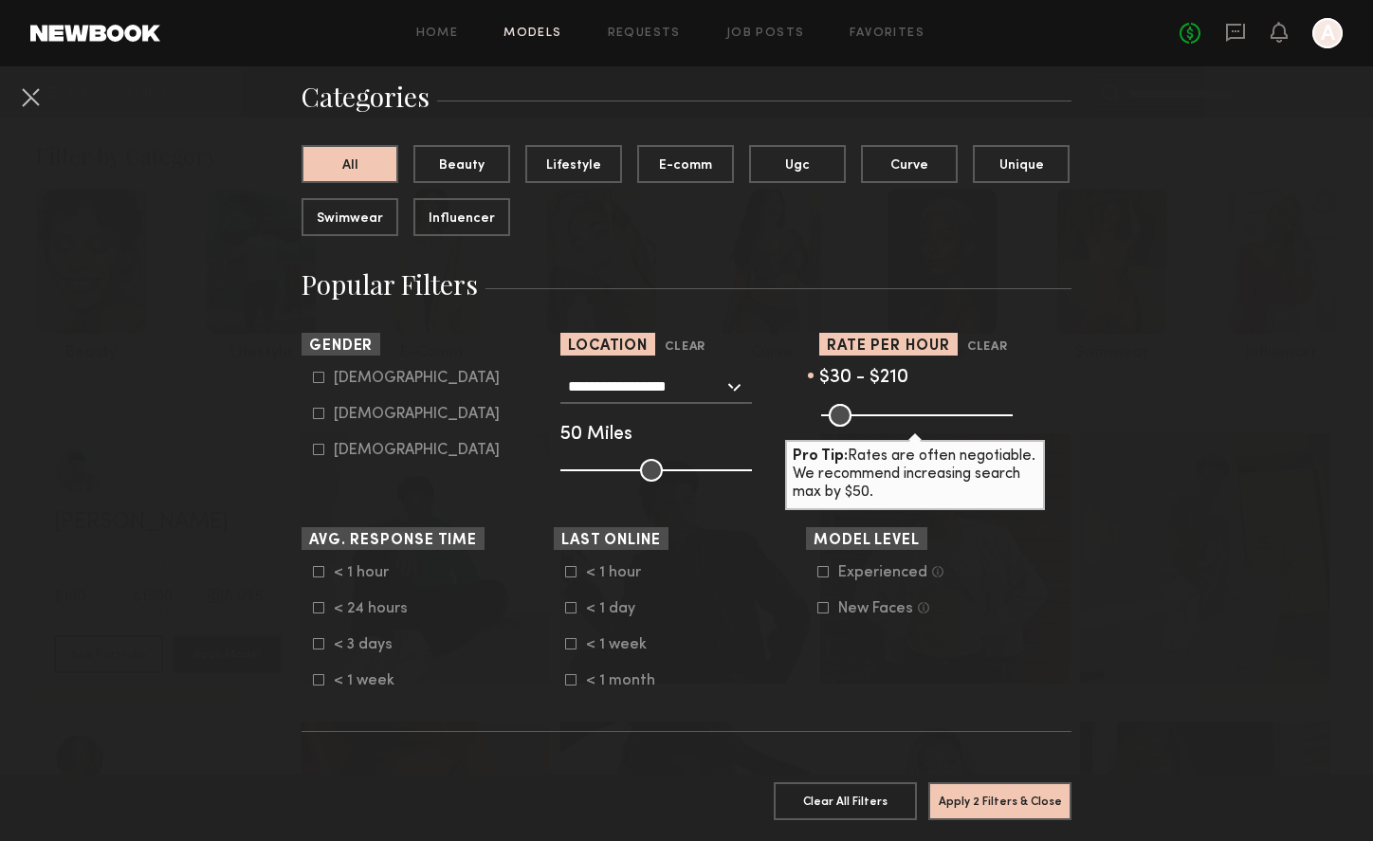
drag, startPoint x: 937, startPoint y: 411, endPoint x: 890, endPoint y: 410, distance: 47.4
type input "***"
click at [890, 410] on input "range" at bounding box center [917, 415] width 192 height 23
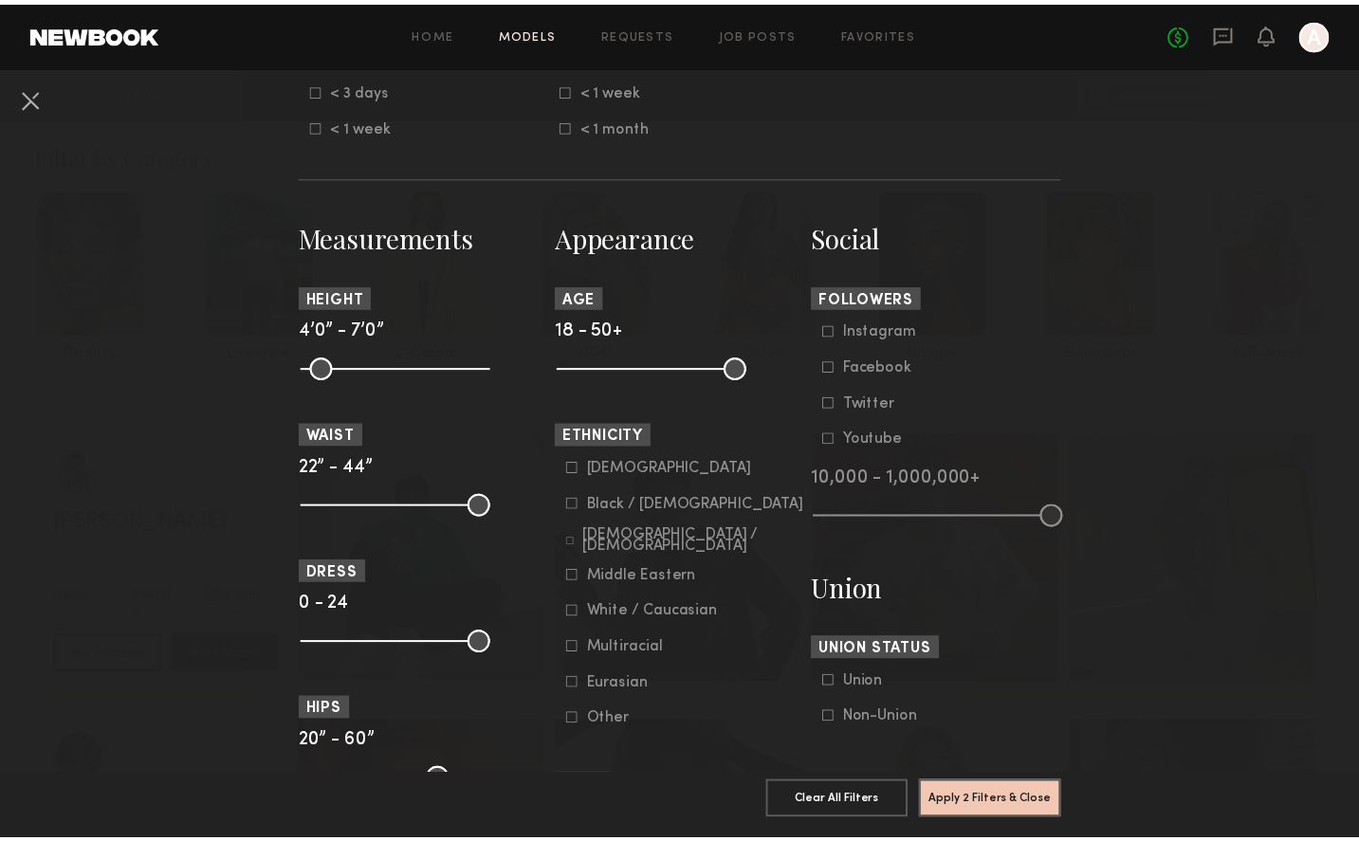
scroll to position [962, 0]
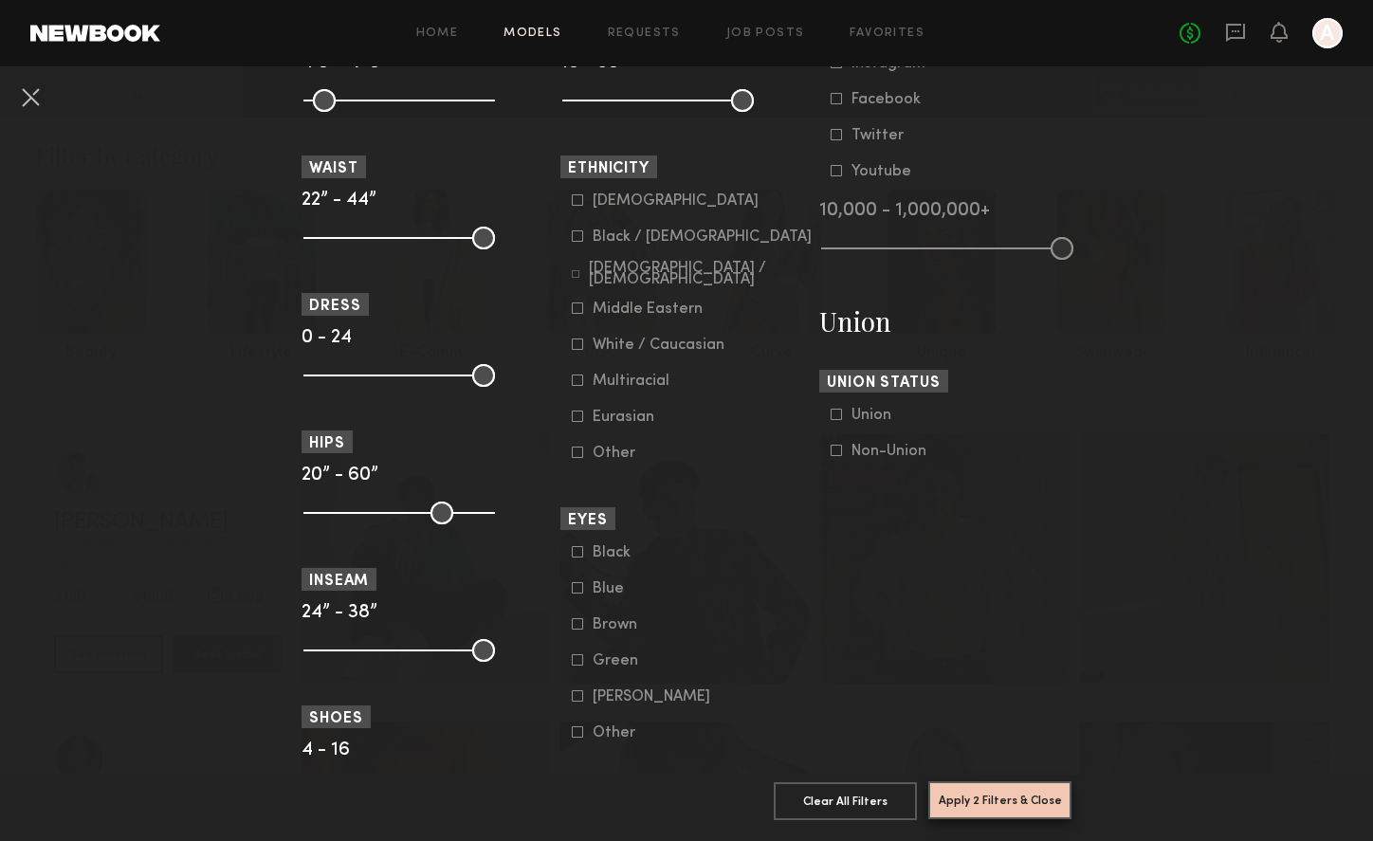
click at [1013, 789] on button "Apply 2 Filters & Close" at bounding box center [999, 800] width 143 height 38
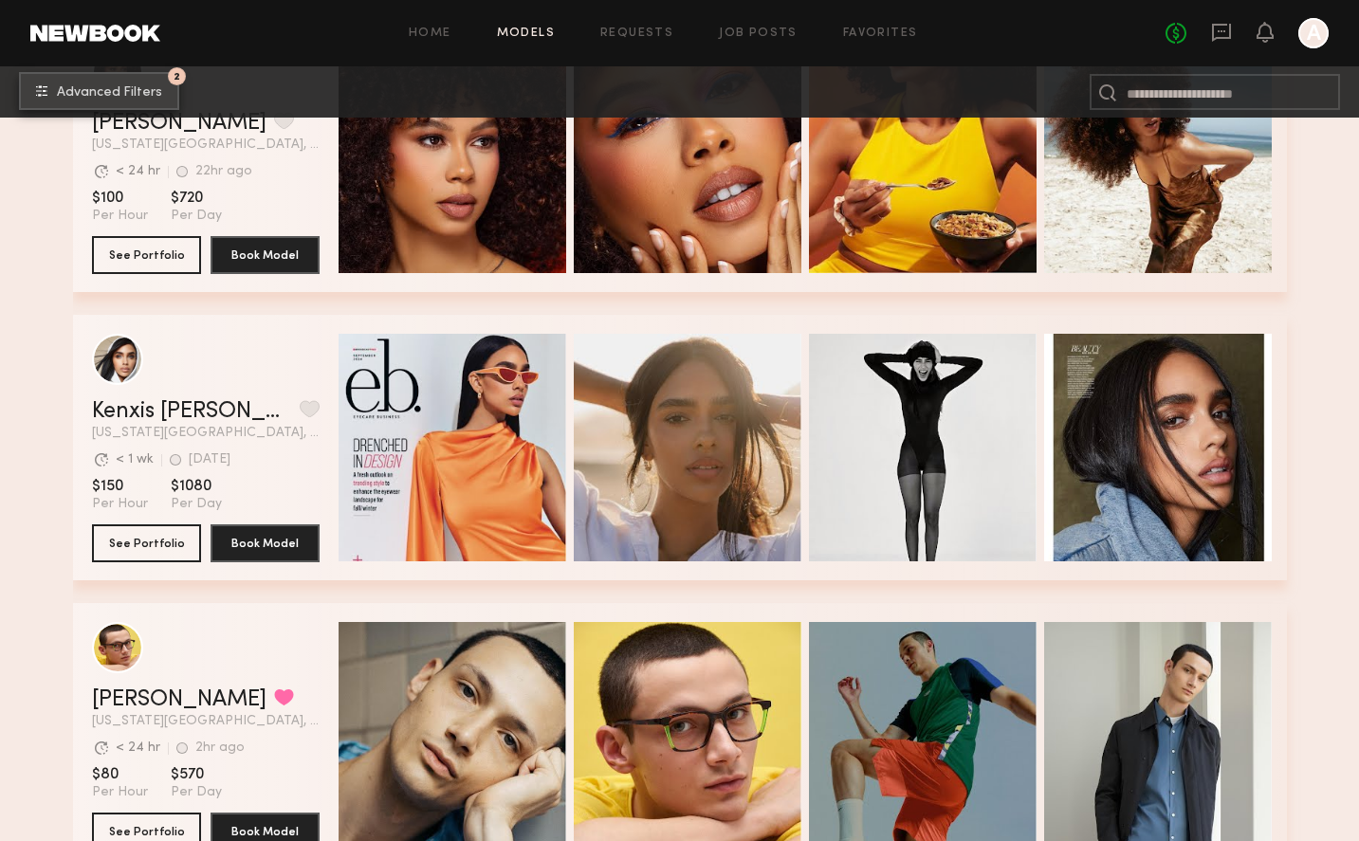
scroll to position [781, 0]
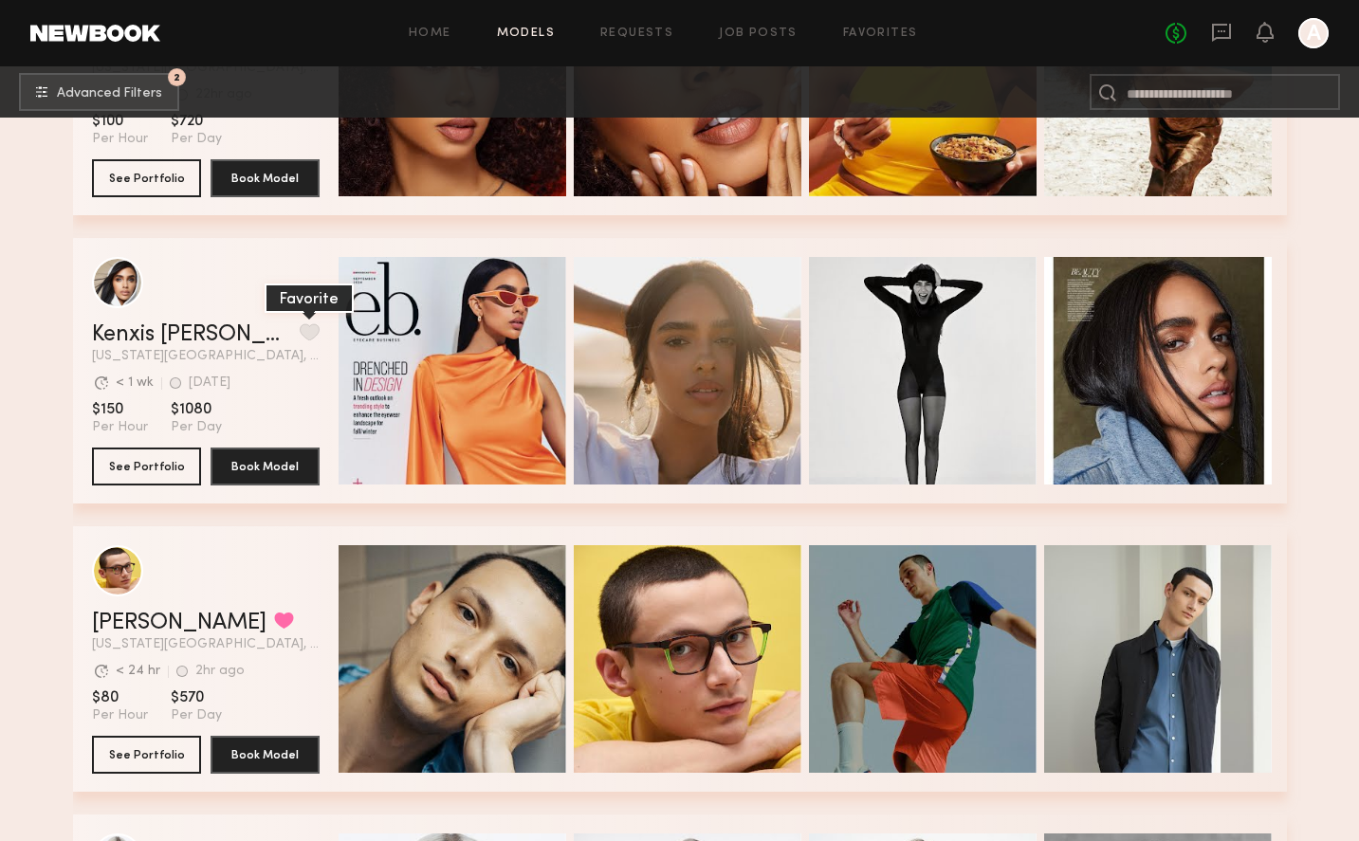
click at [300, 328] on button "grid" at bounding box center [310, 331] width 20 height 17
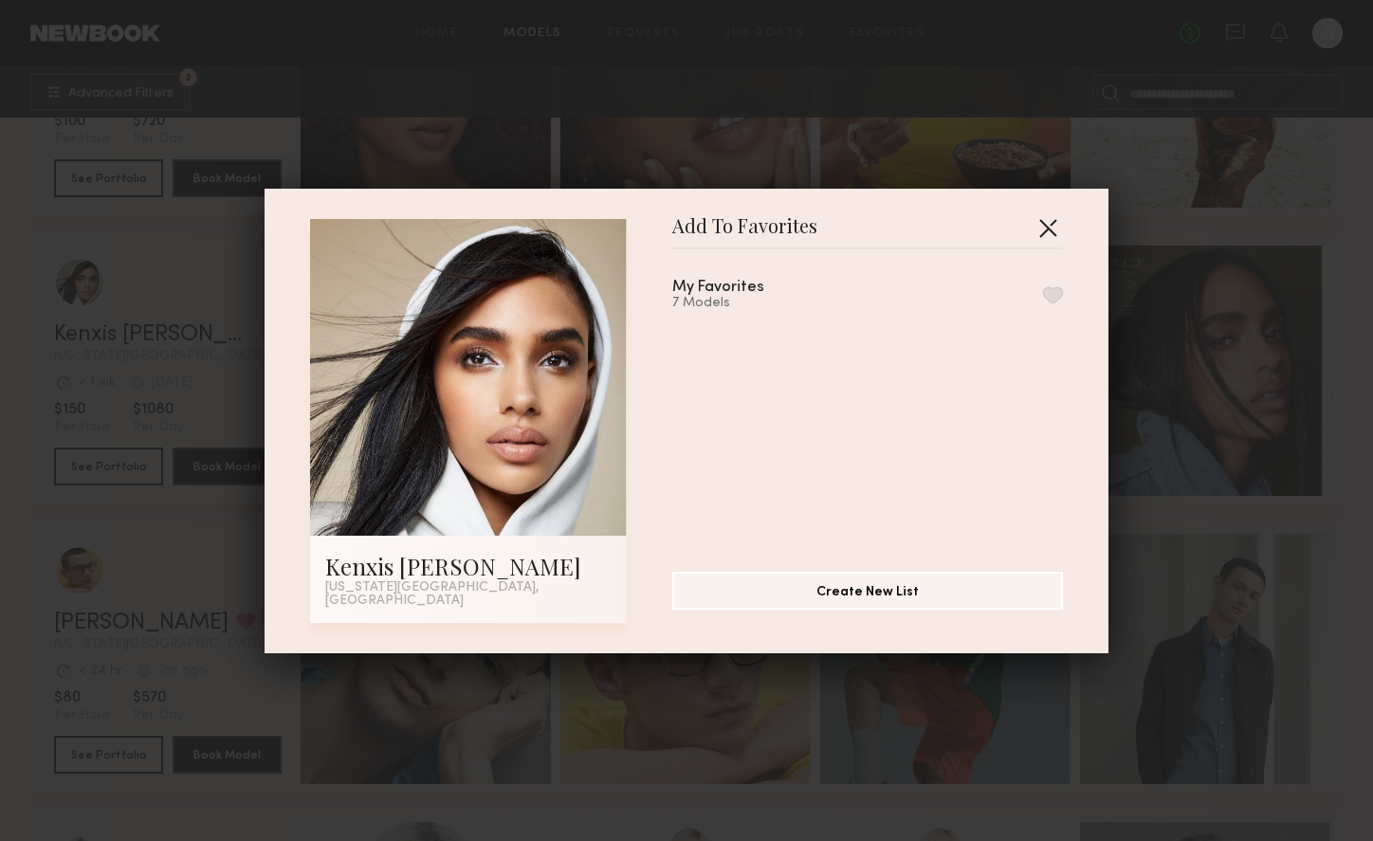
click at [1037, 228] on button "button" at bounding box center [1048, 227] width 30 height 30
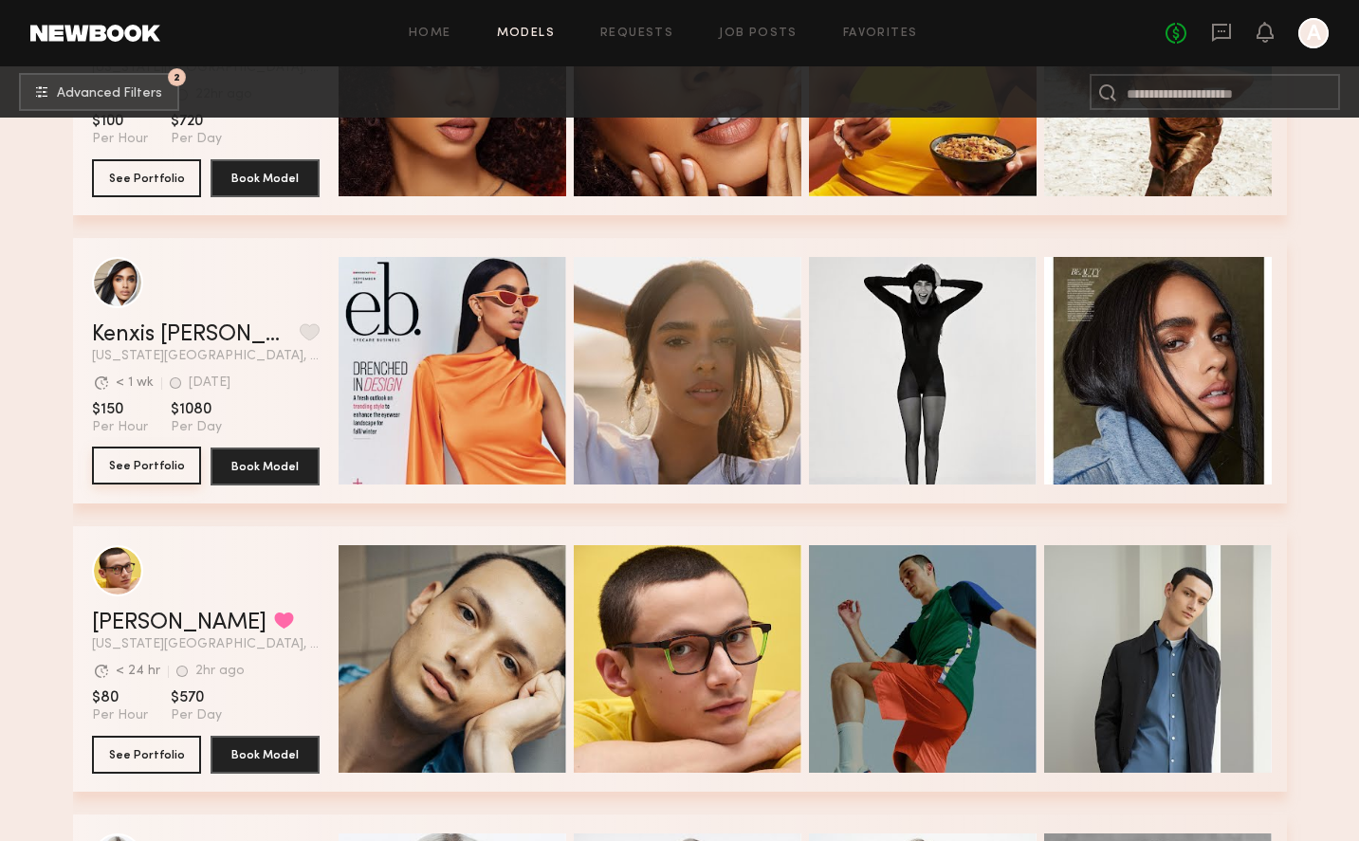
click at [97, 467] on button "See Portfolio" at bounding box center [146, 466] width 109 height 38
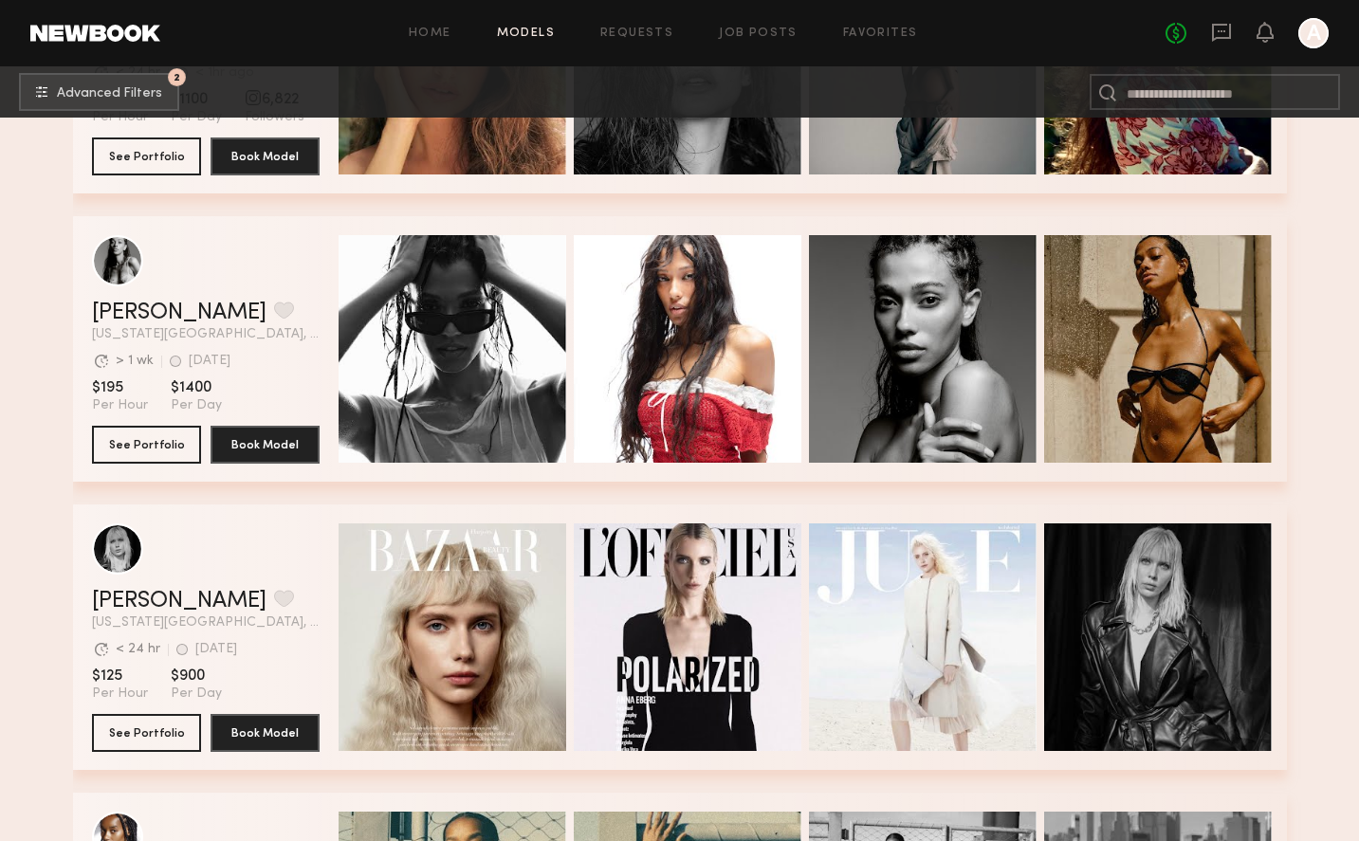
scroll to position [3404, 0]
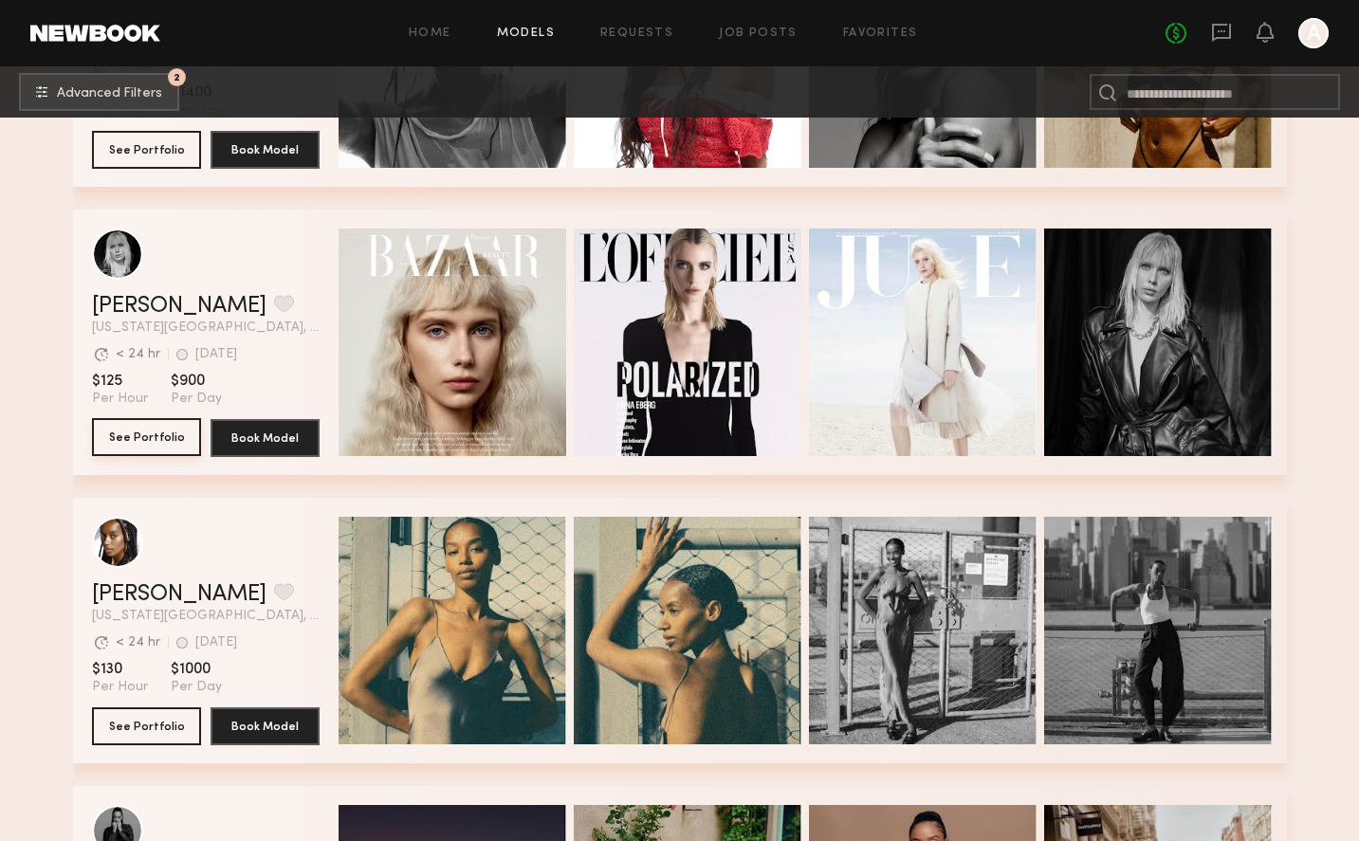
click at [93, 433] on button "See Portfolio" at bounding box center [146, 437] width 109 height 38
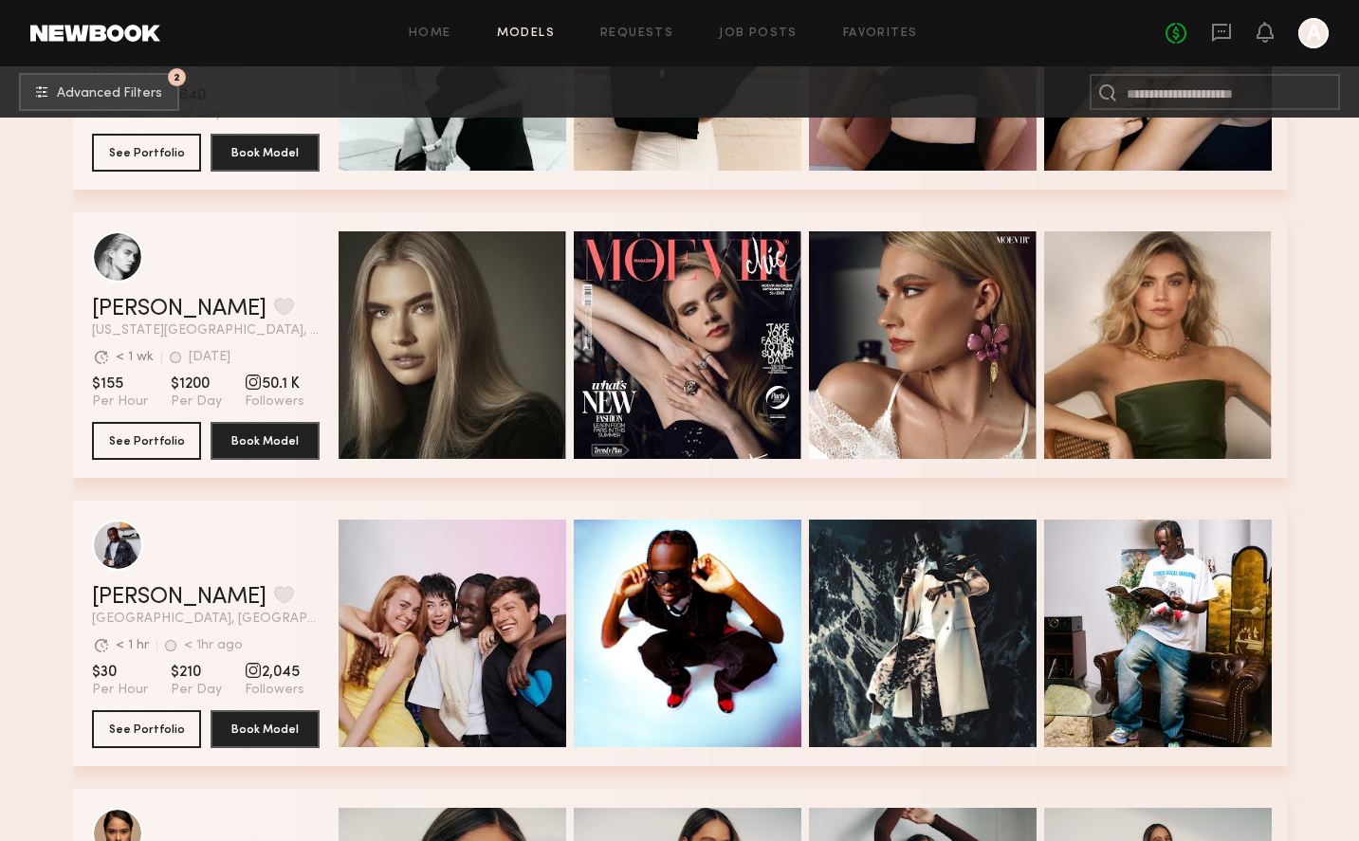
scroll to position [11549, 0]
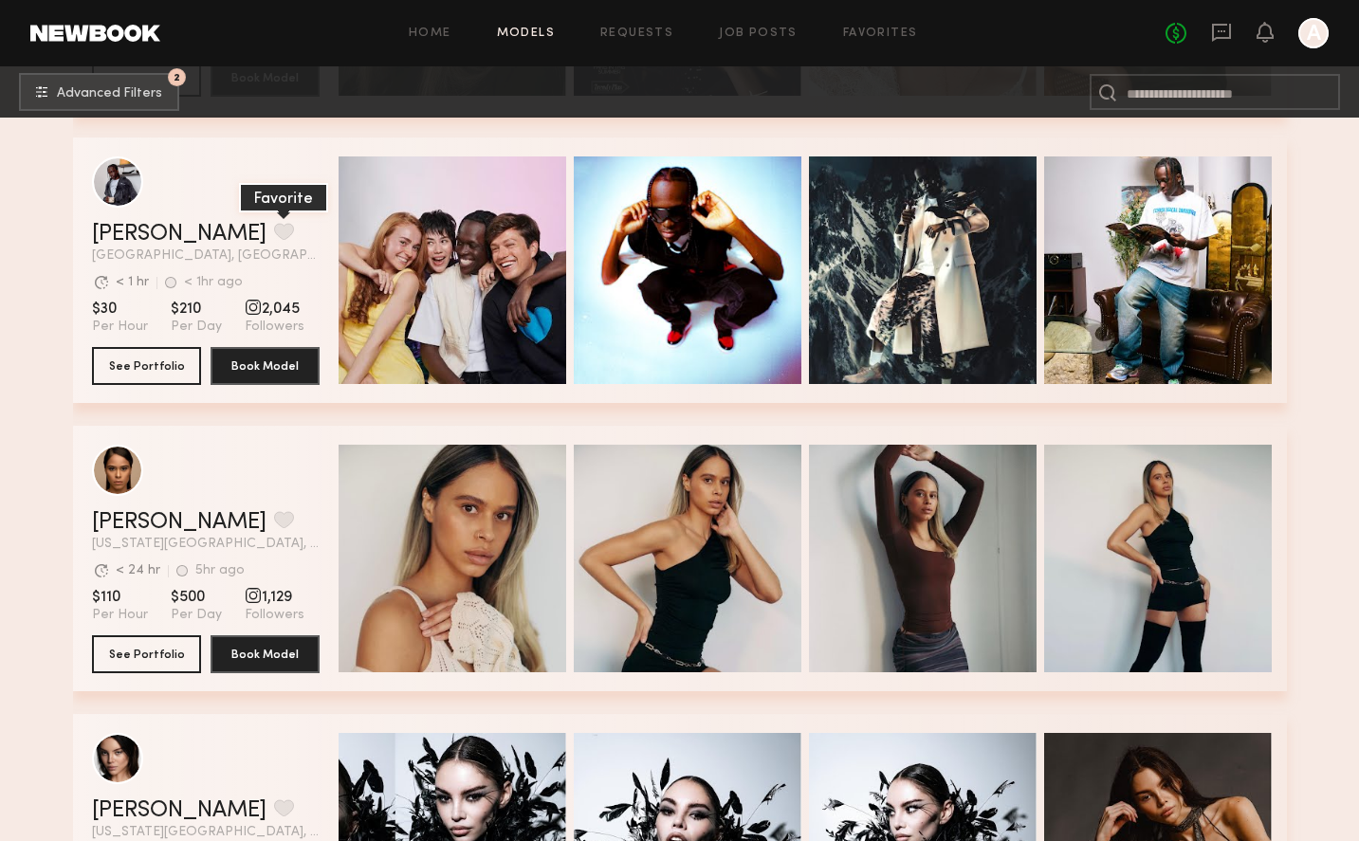
click at [274, 228] on button "grid" at bounding box center [284, 231] width 20 height 17
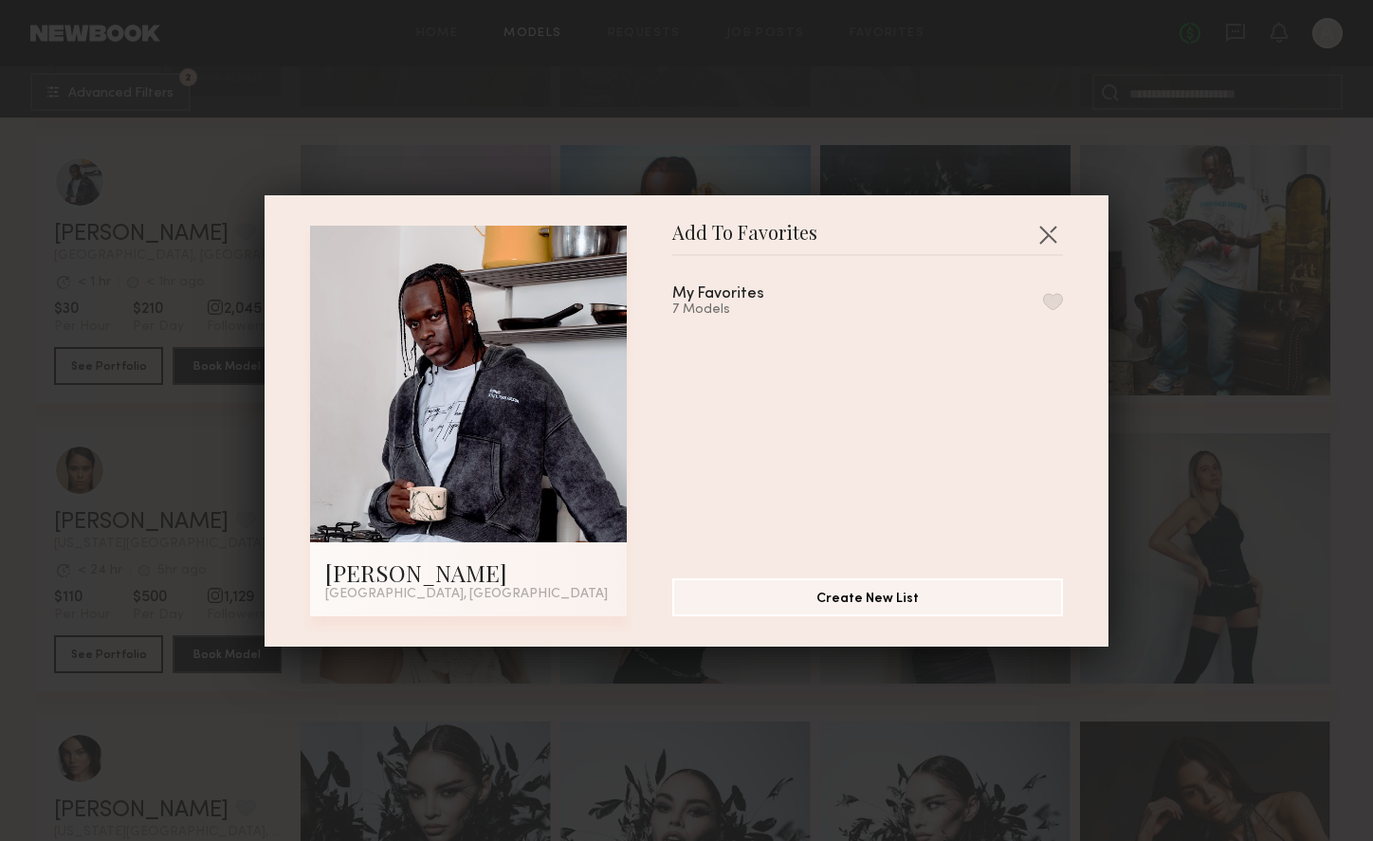
click at [1043, 296] on button "button" at bounding box center [1053, 301] width 20 height 17
click at [1037, 228] on button "button" at bounding box center [1048, 234] width 30 height 30
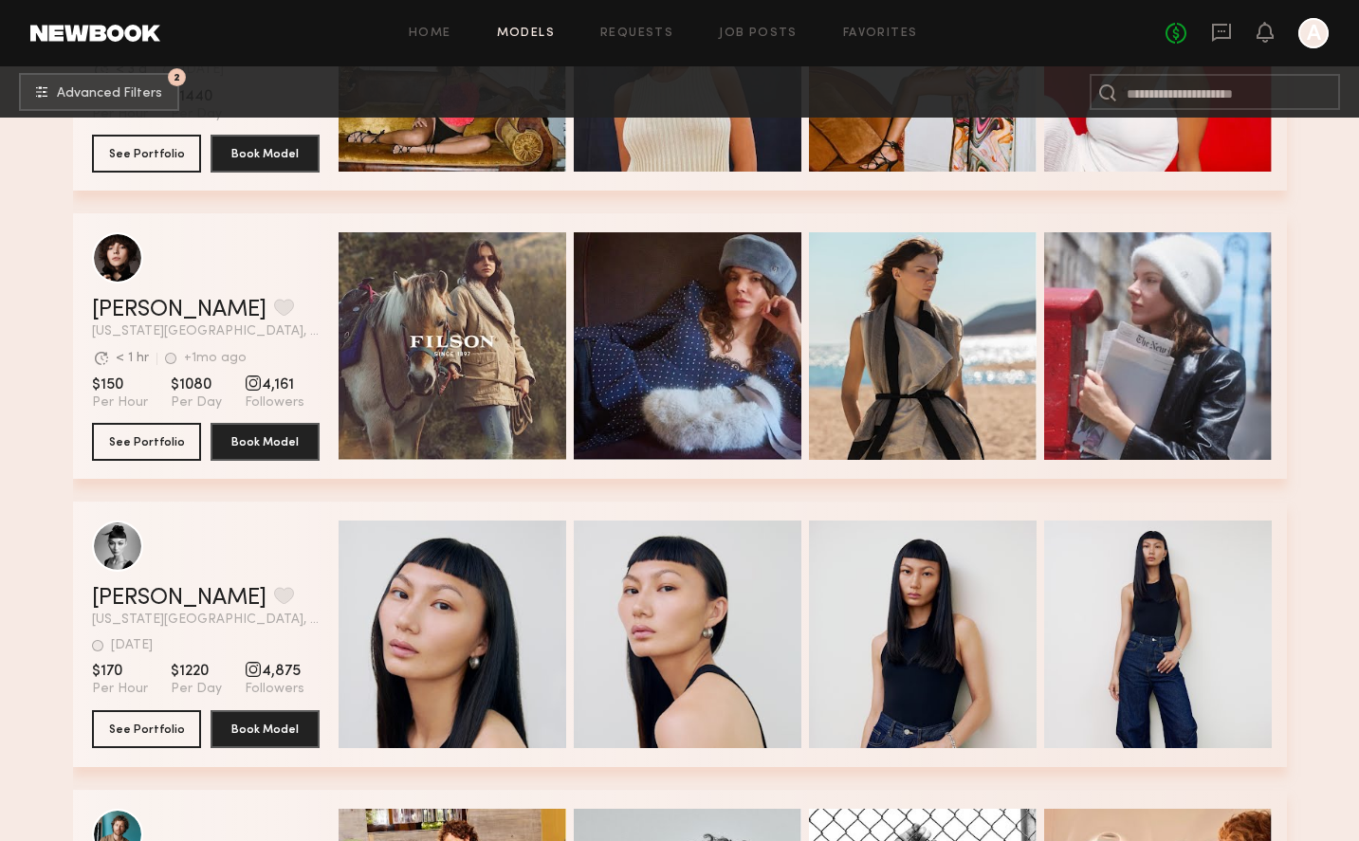
scroll to position [31782, 0]
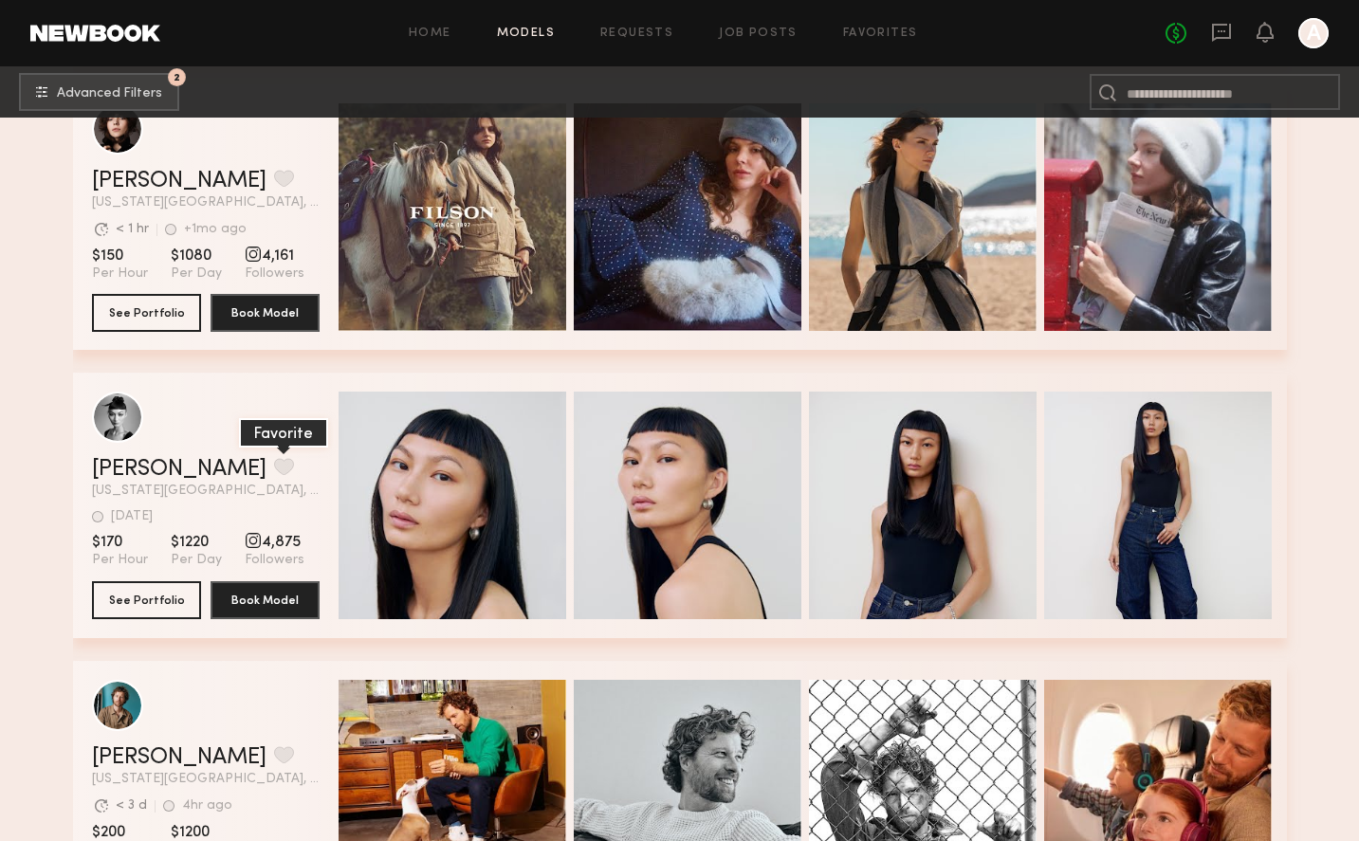
click at [274, 469] on button "grid" at bounding box center [284, 466] width 20 height 17
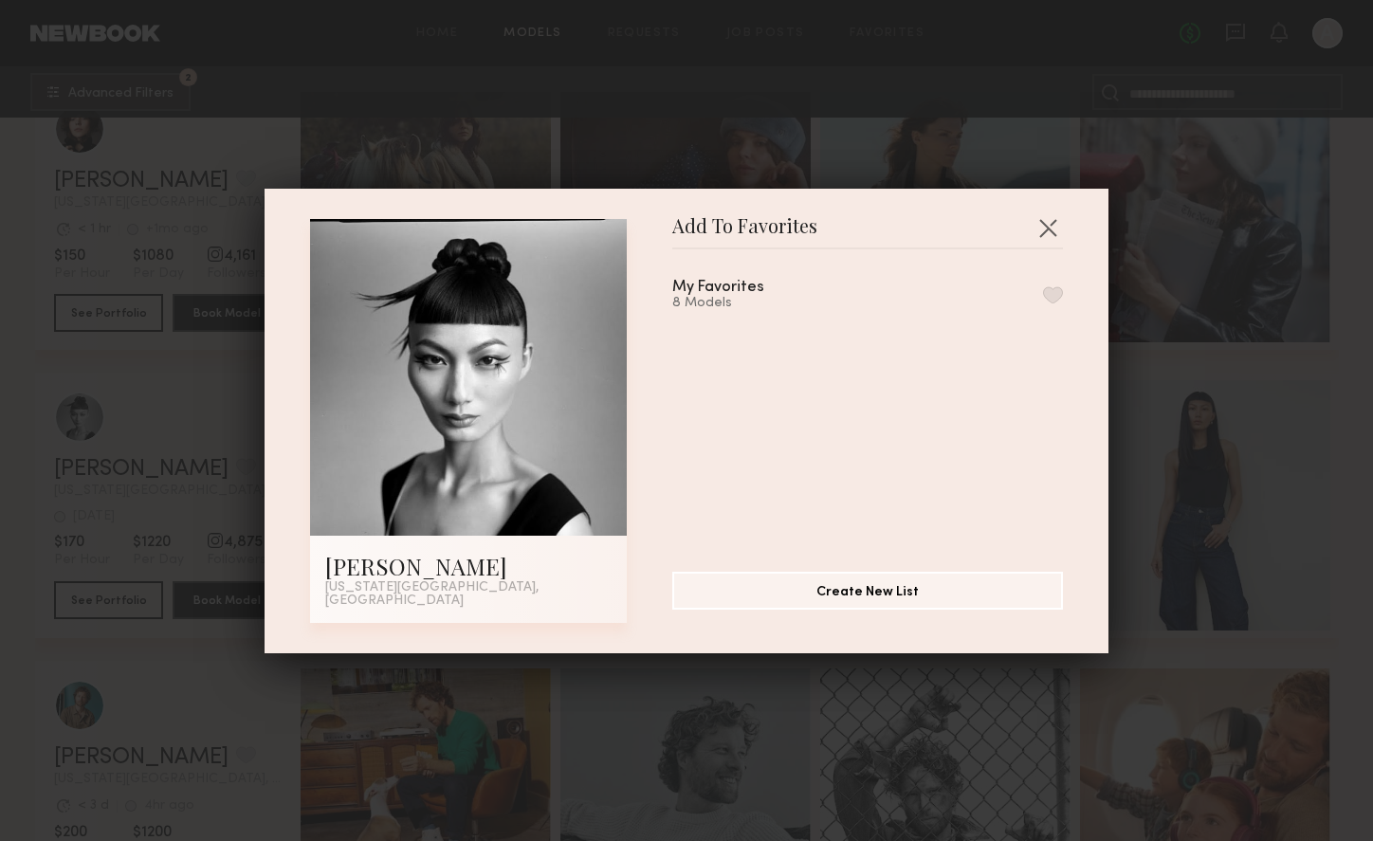
click at [1043, 301] on button "button" at bounding box center [1053, 294] width 20 height 17
click at [1053, 240] on button "button" at bounding box center [1048, 227] width 30 height 30
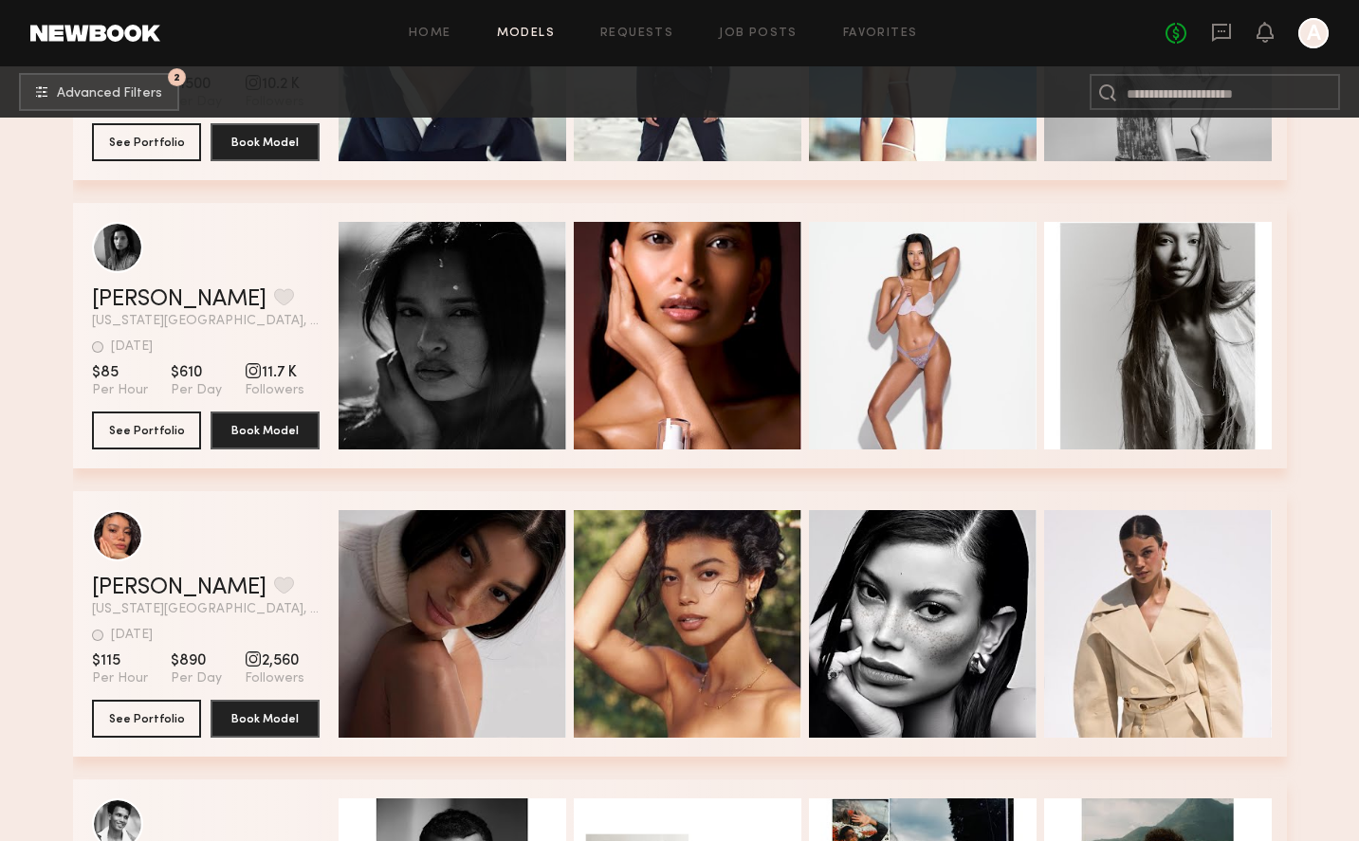
scroll to position [34547, 0]
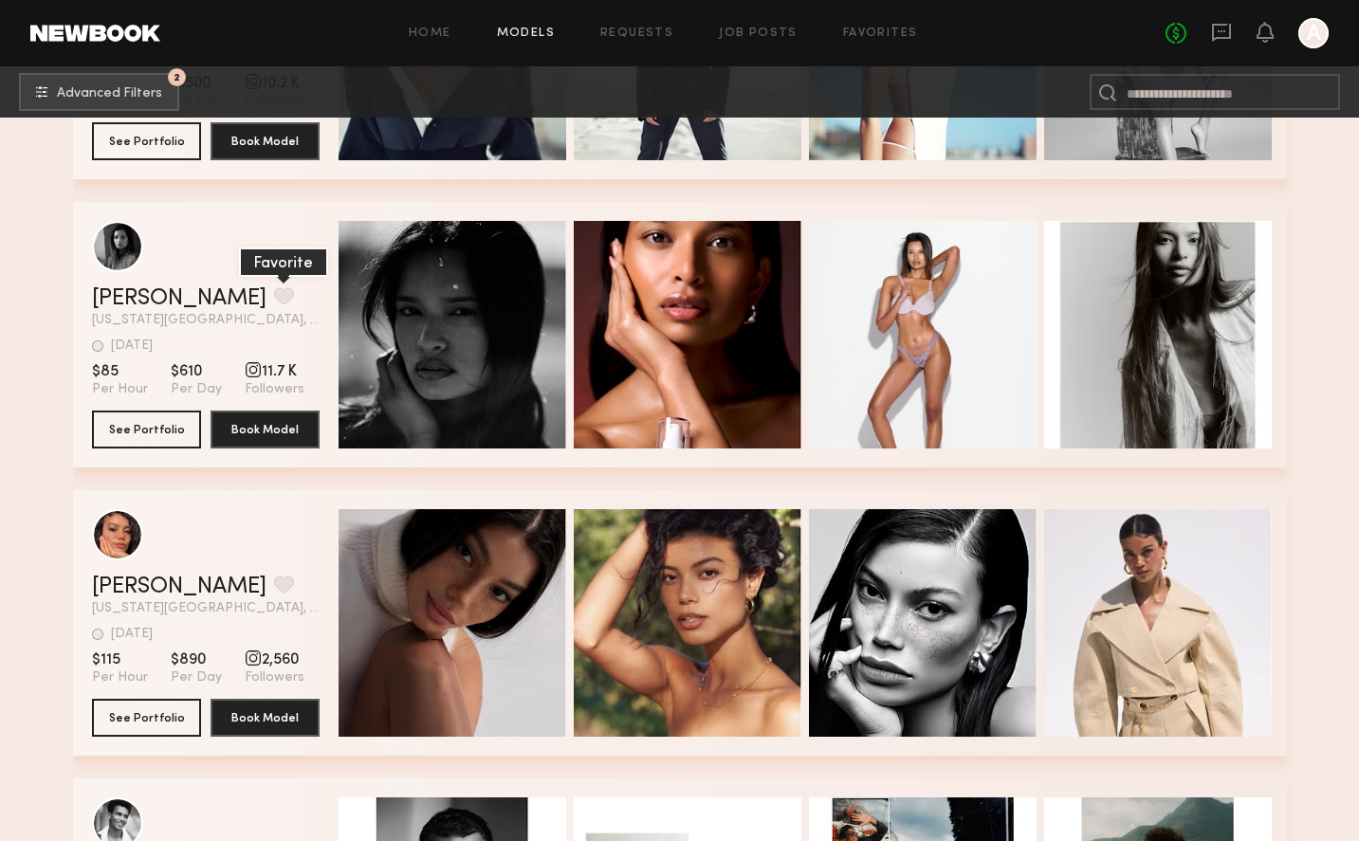
click at [274, 294] on button "grid" at bounding box center [284, 295] width 20 height 17
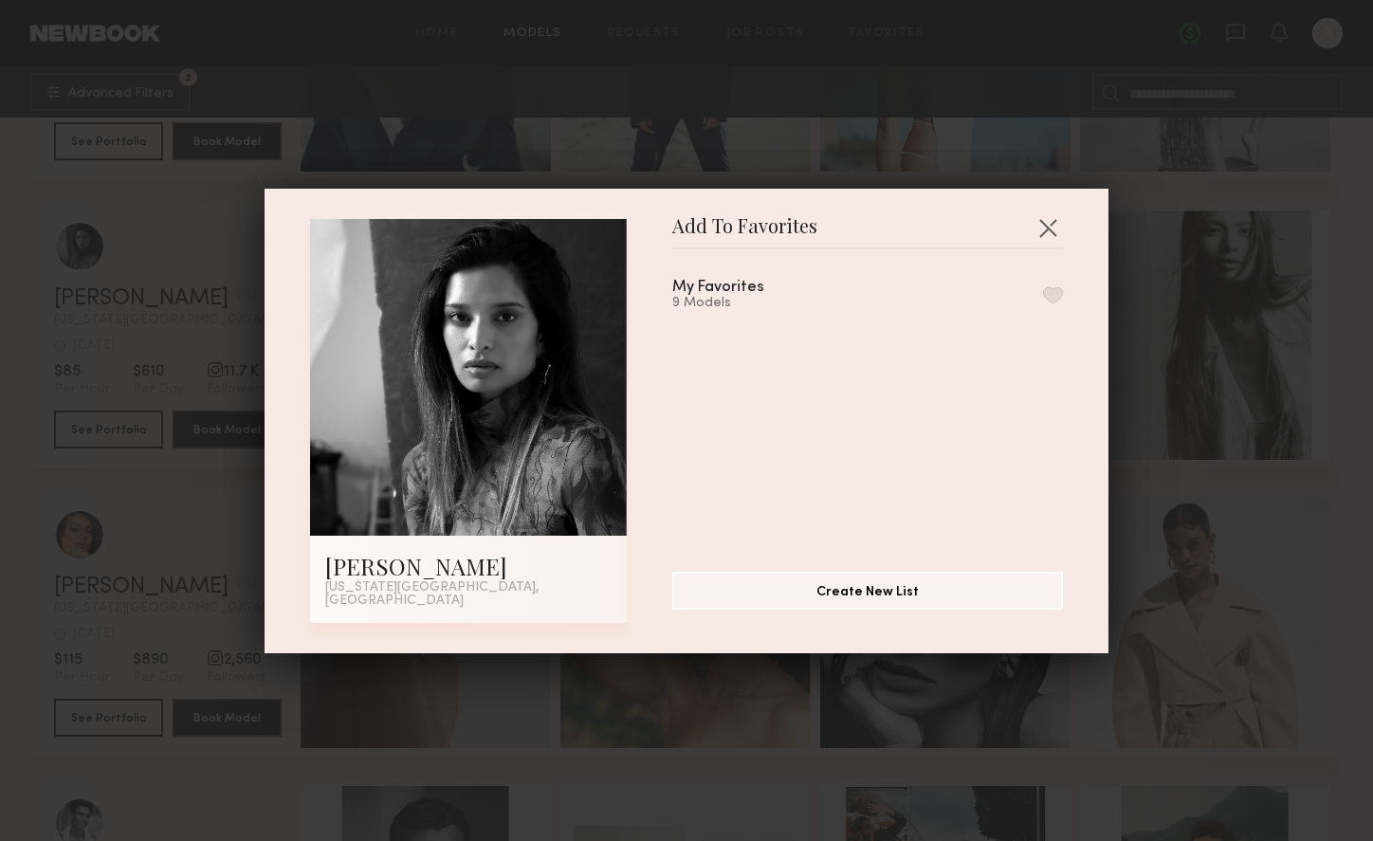
click at [1043, 303] on button "button" at bounding box center [1053, 294] width 20 height 17
click at [1047, 231] on button "button" at bounding box center [1048, 227] width 30 height 30
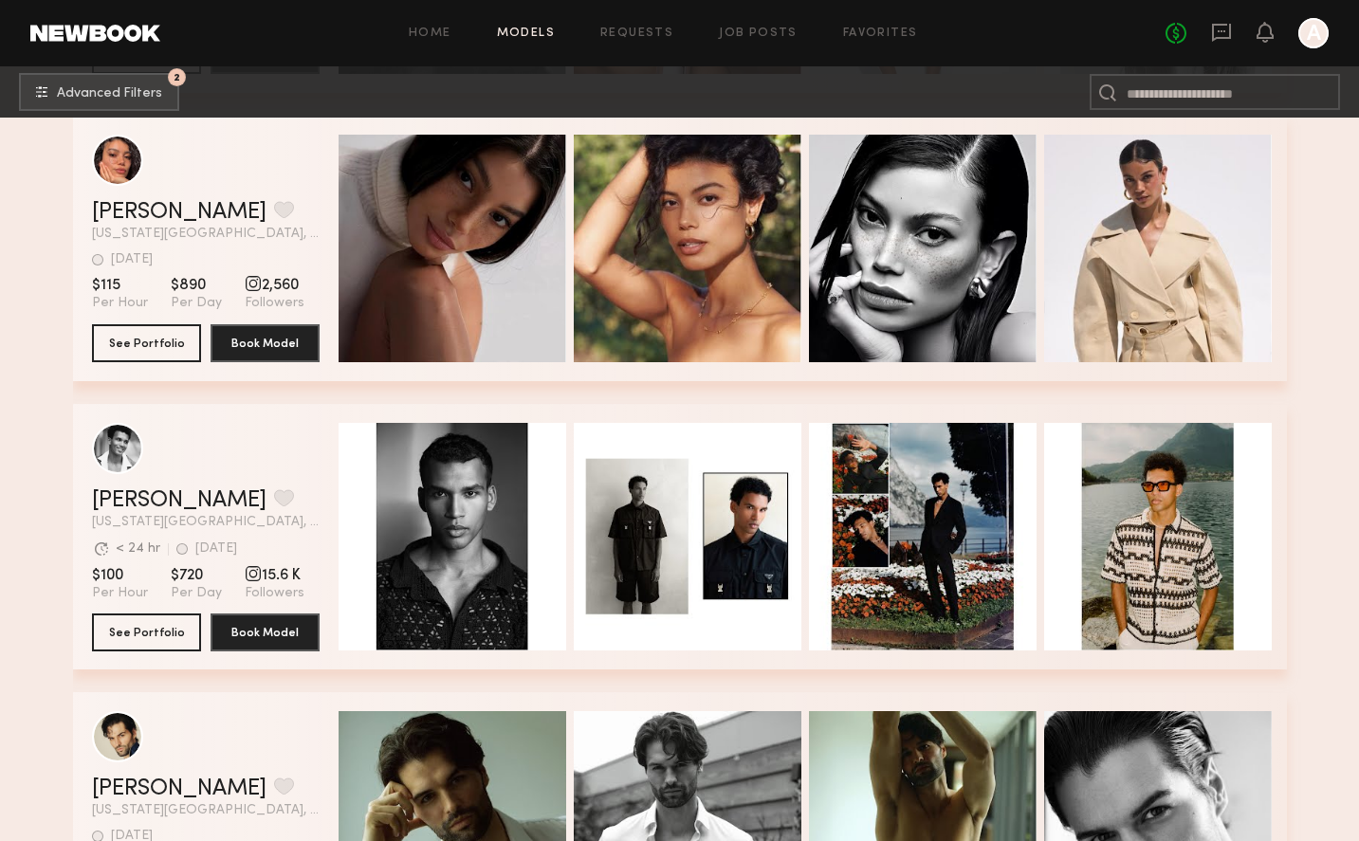
scroll to position [35163, 0]
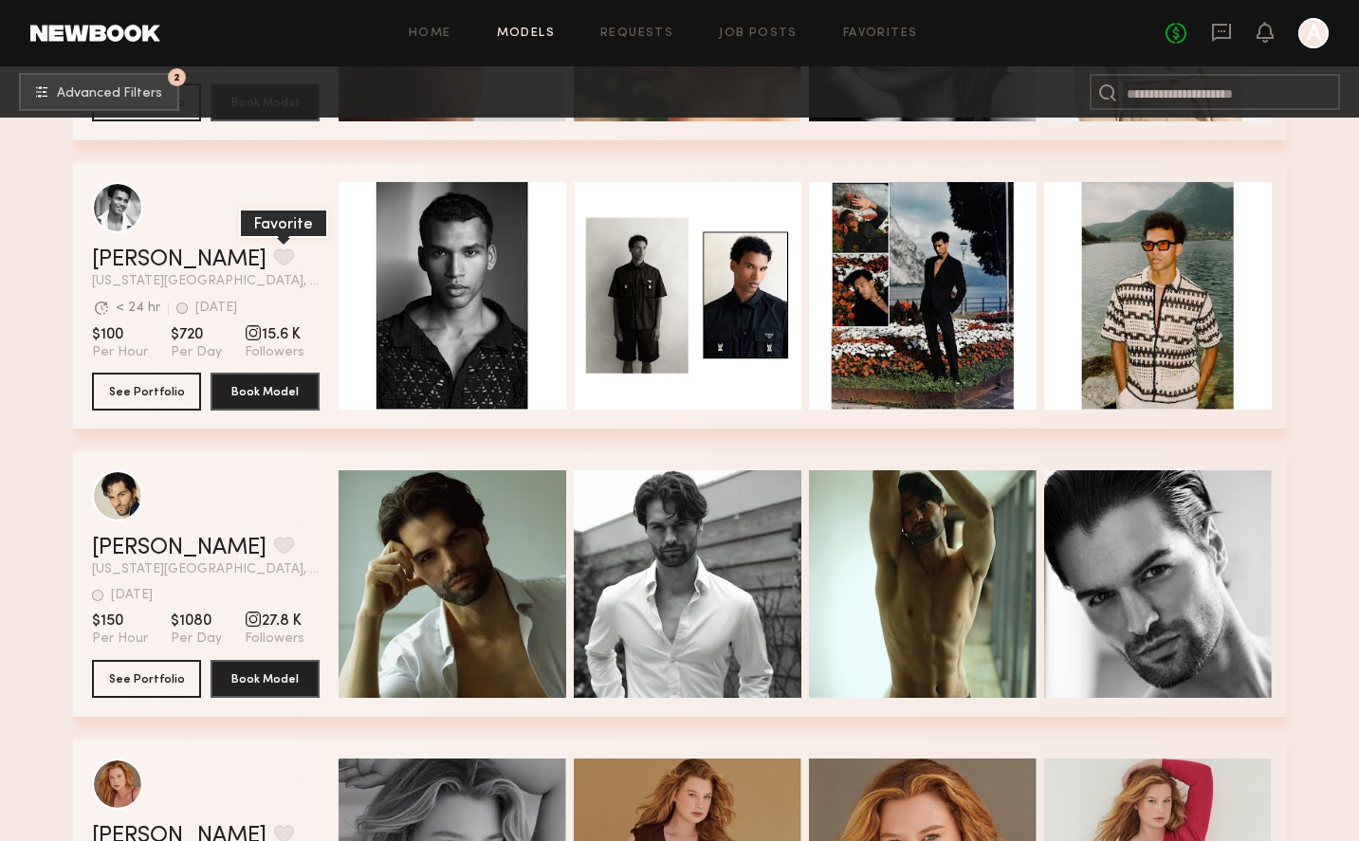
click at [274, 248] on button "grid" at bounding box center [284, 256] width 20 height 17
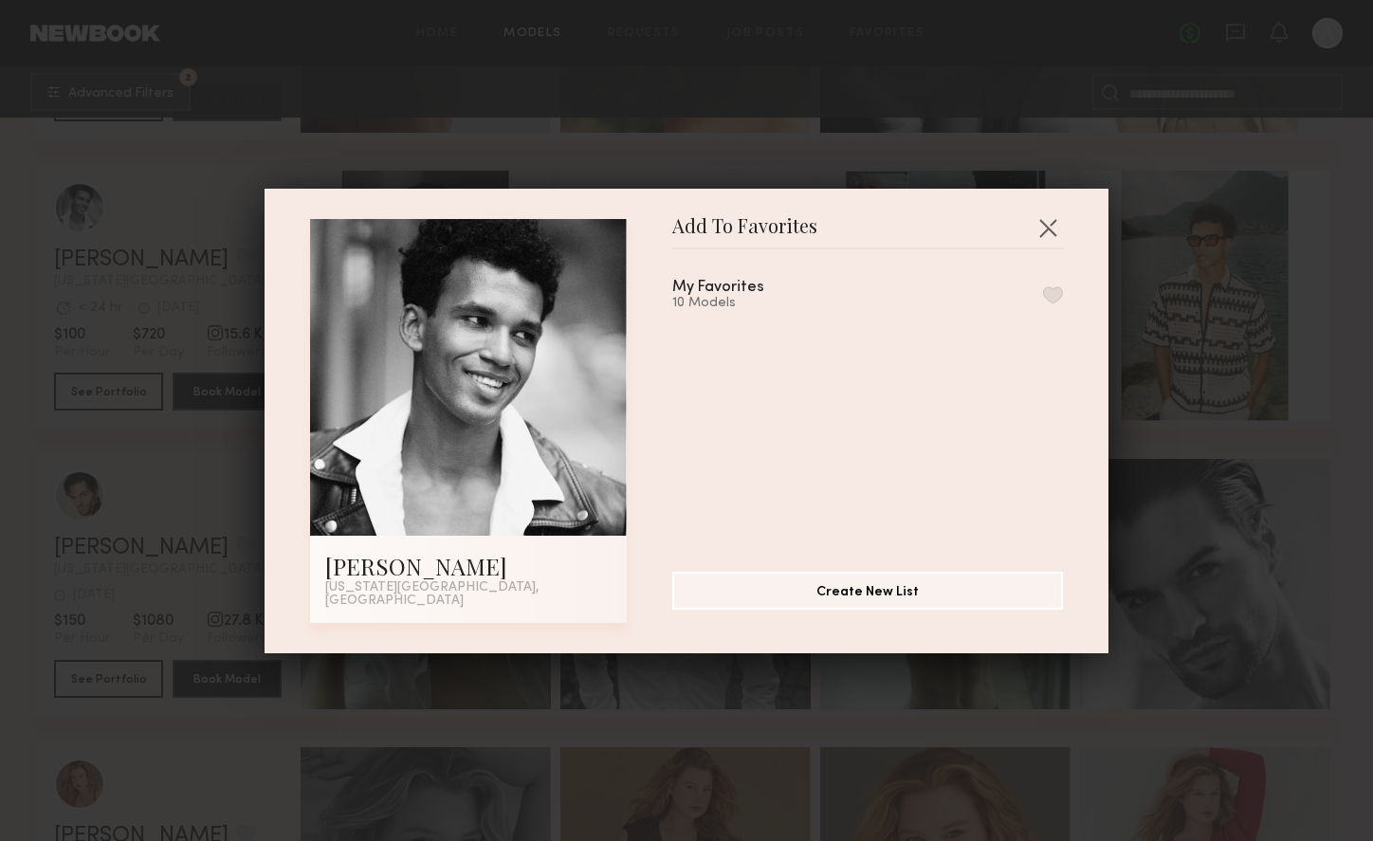
click at [1043, 298] on button "button" at bounding box center [1053, 294] width 20 height 17
click at [1033, 233] on button "button" at bounding box center [1048, 227] width 30 height 30
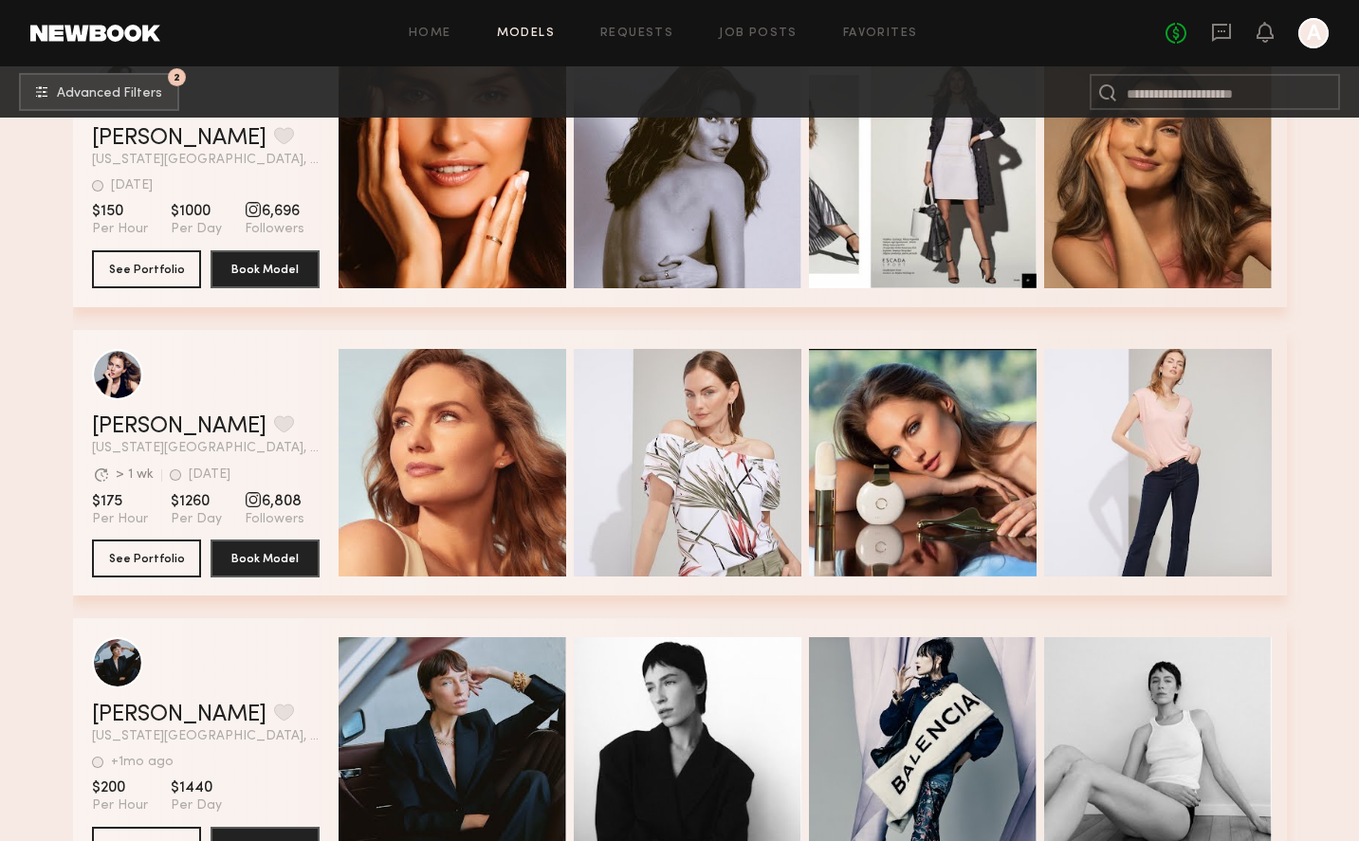
scroll to position [40276, 0]
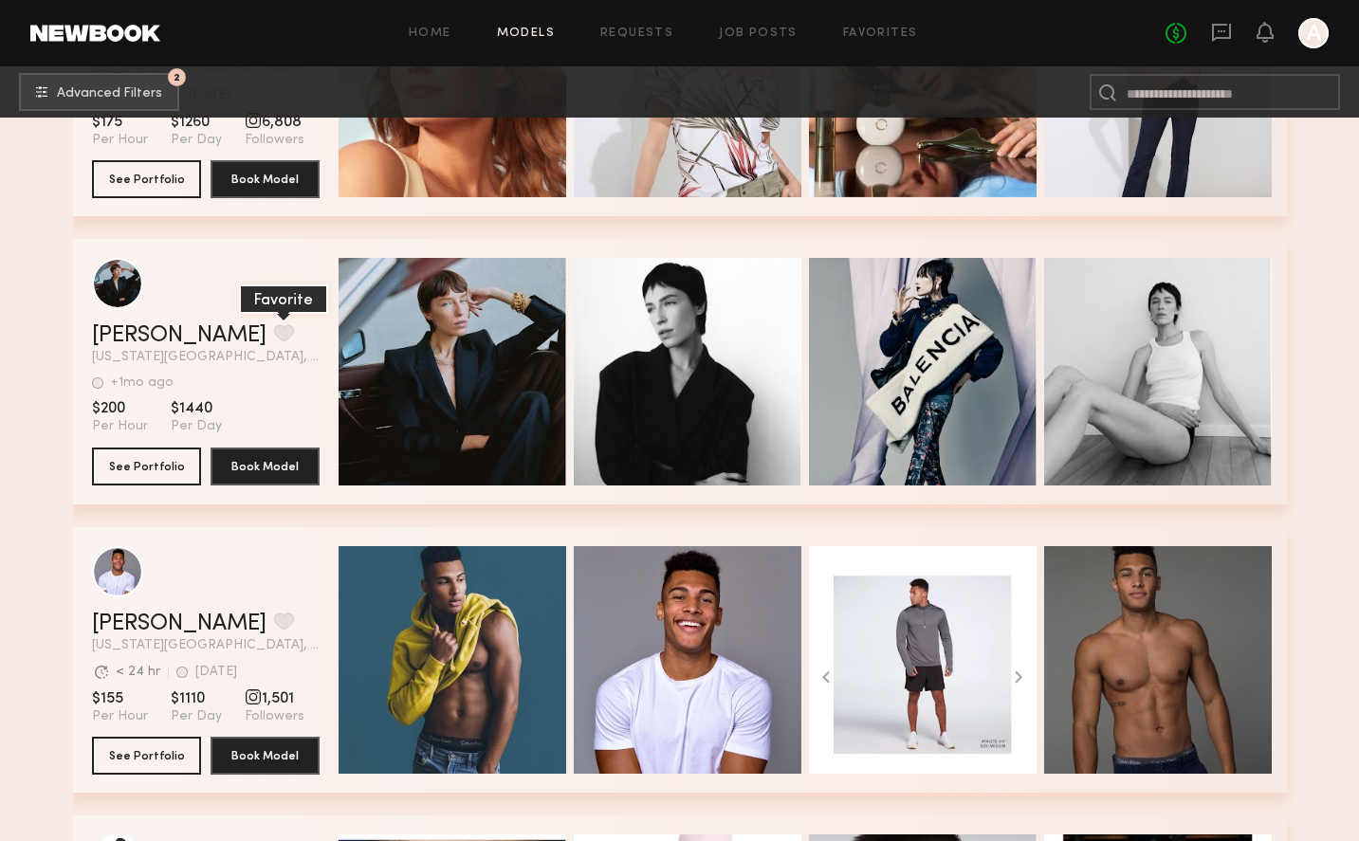
click at [274, 333] on button "grid" at bounding box center [284, 332] width 20 height 17
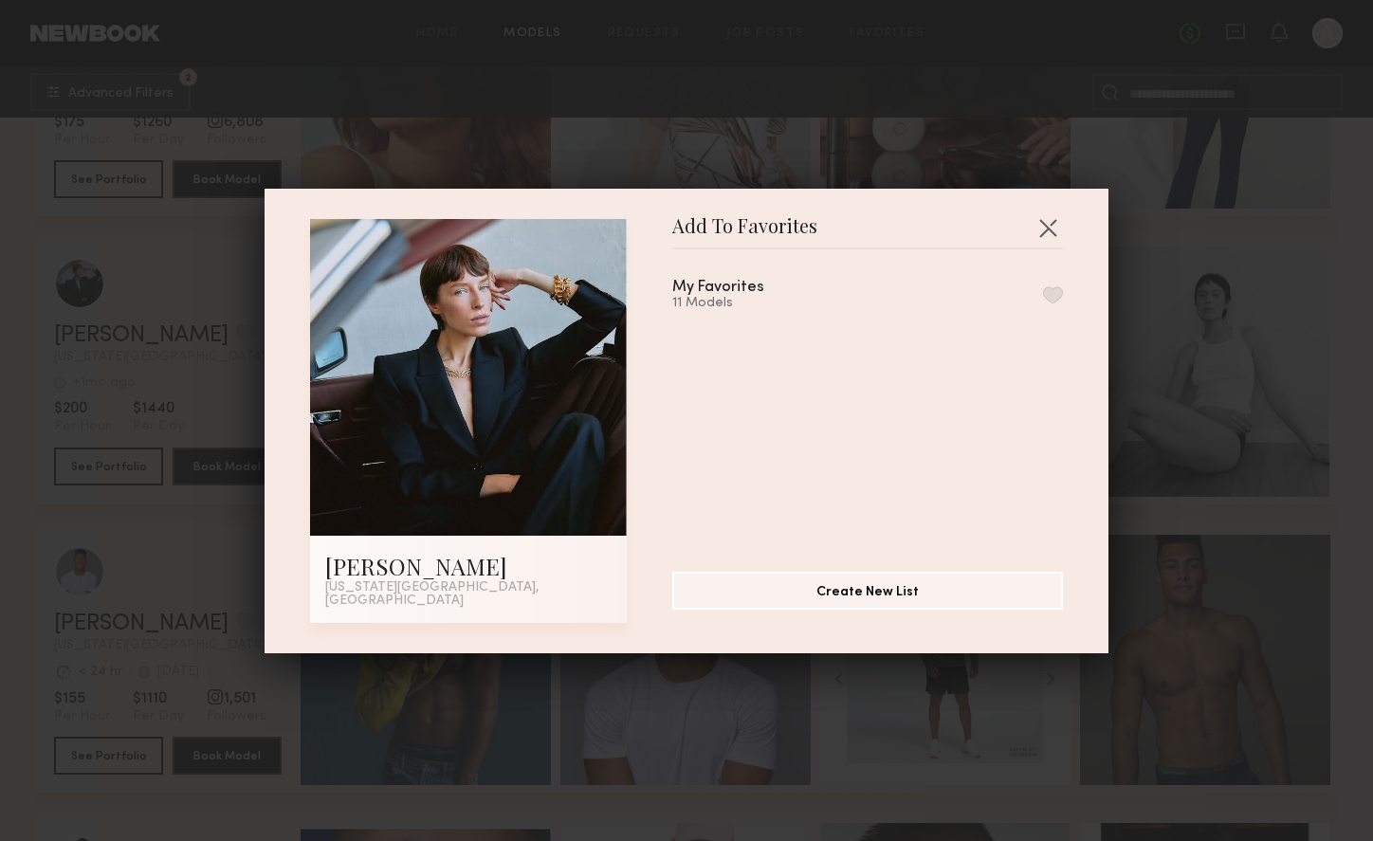
click at [1043, 300] on button "button" at bounding box center [1053, 294] width 20 height 17
click at [1048, 242] on button "button" at bounding box center [1048, 227] width 30 height 30
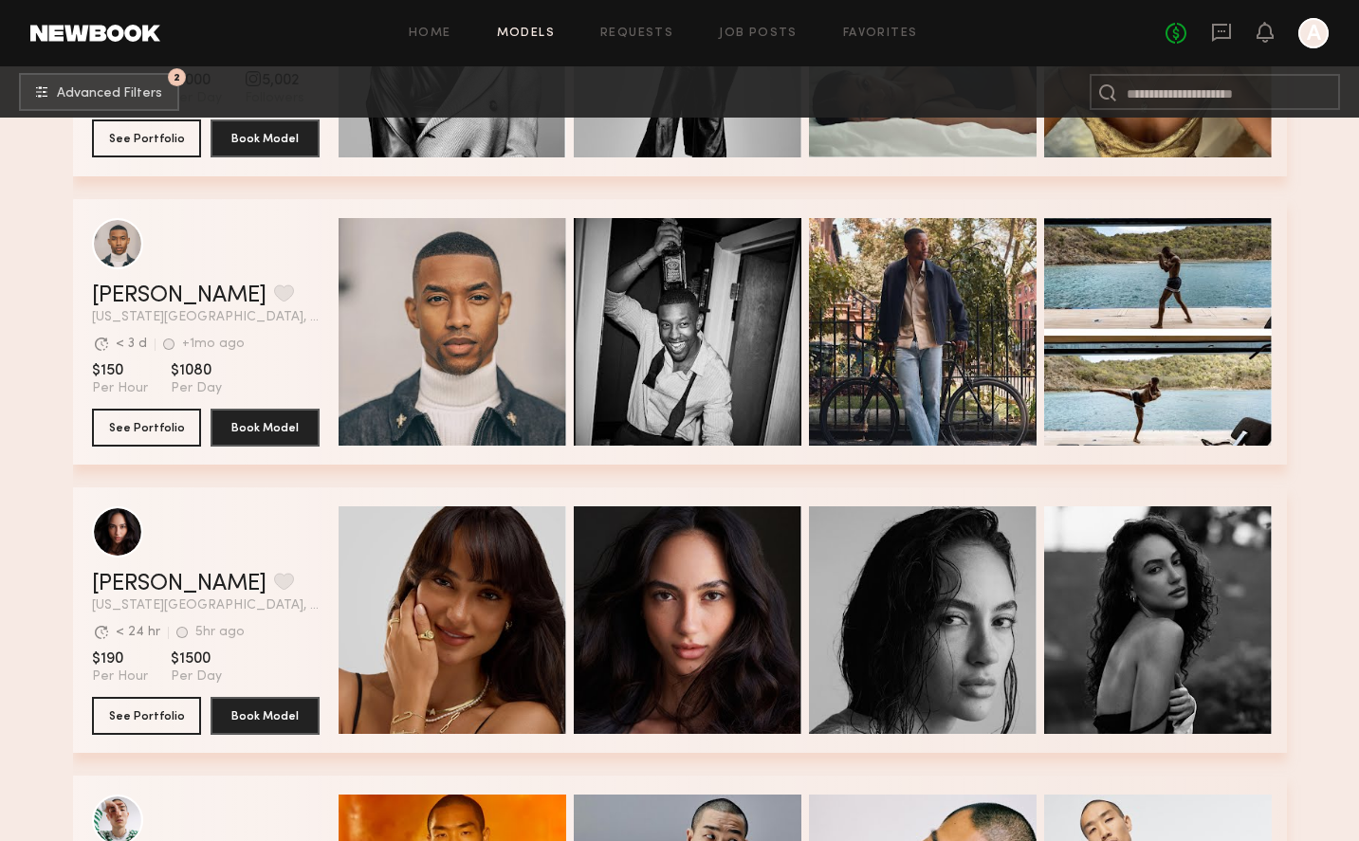
scroll to position [45606, 0]
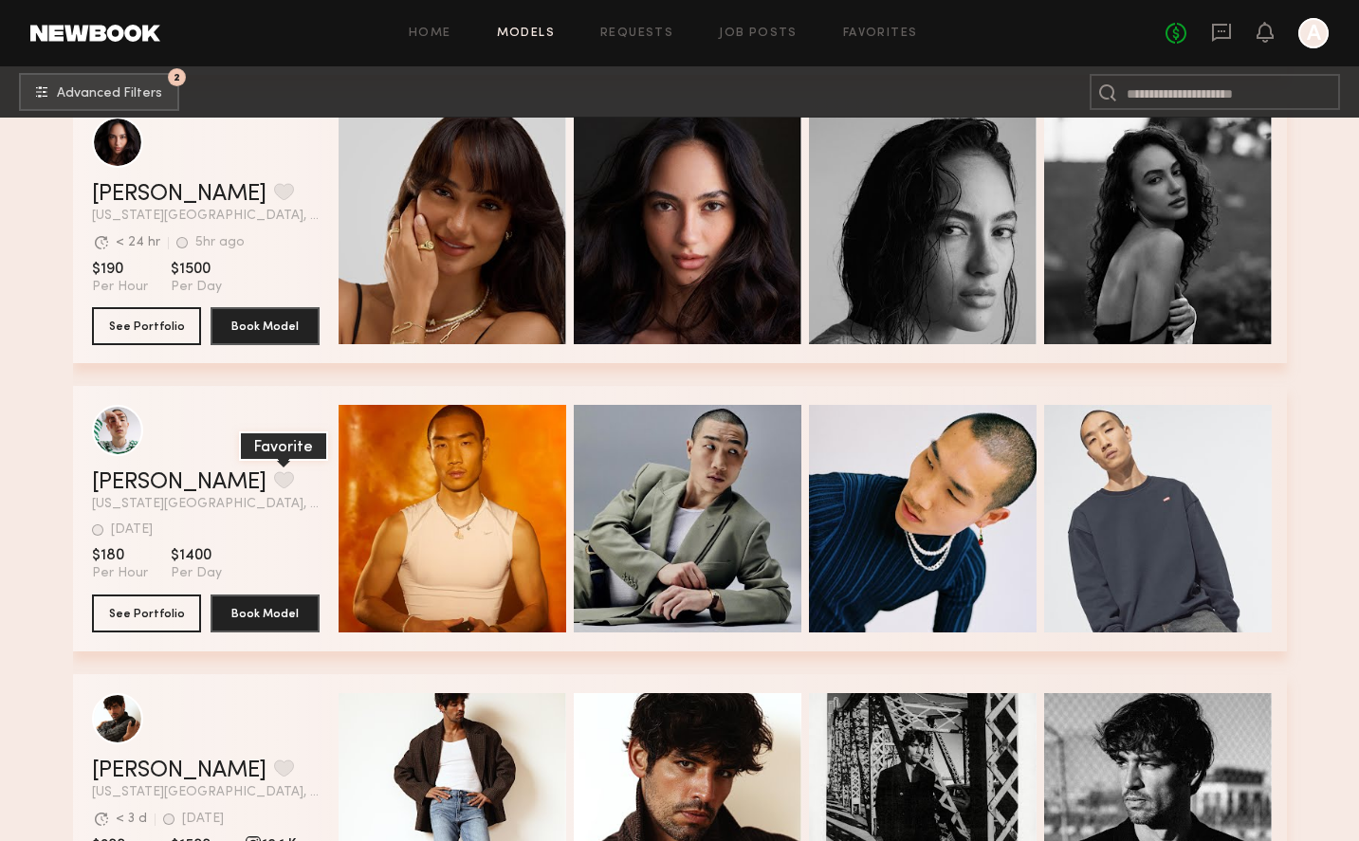
click at [274, 482] on button "grid" at bounding box center [284, 479] width 20 height 17
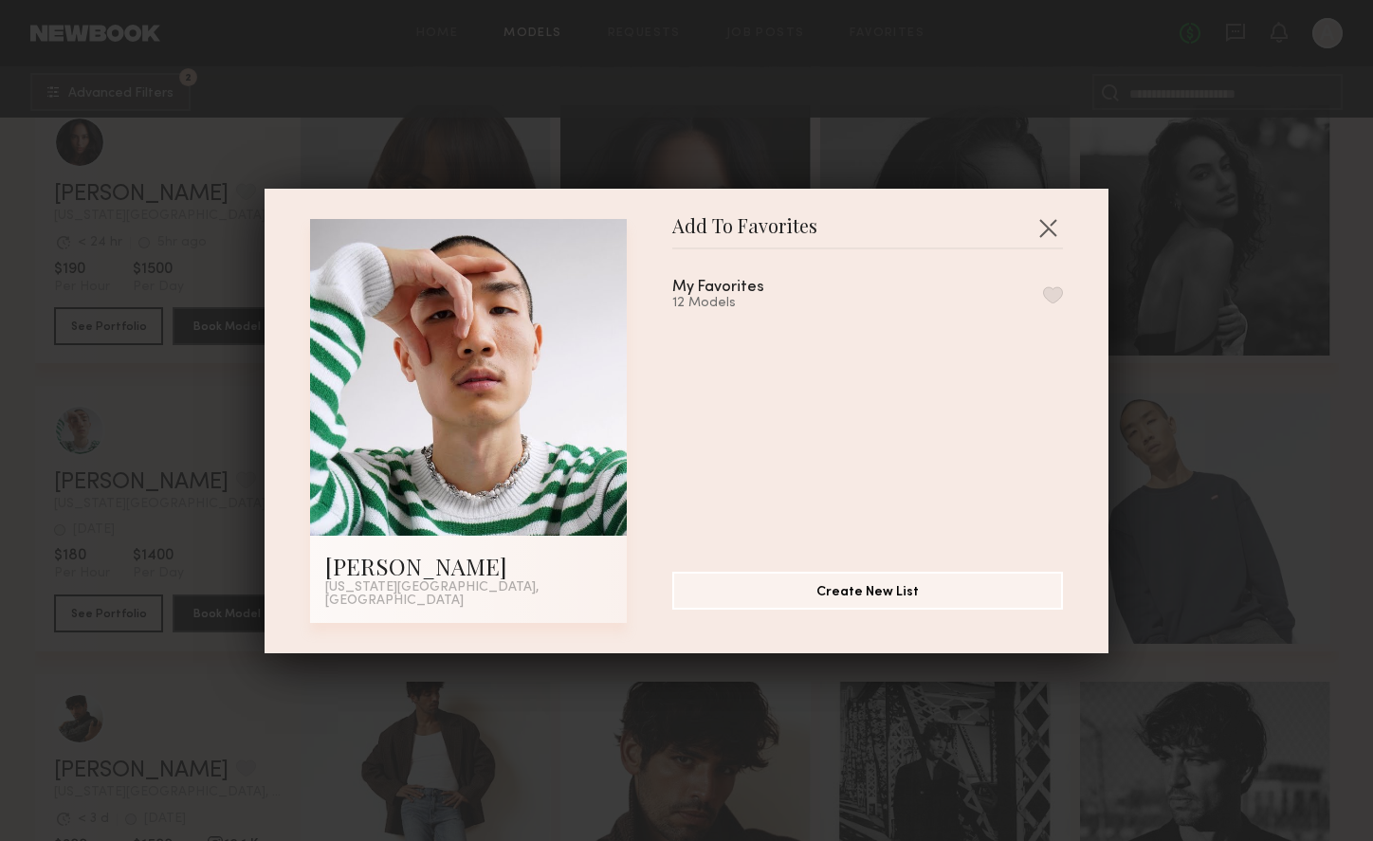
click at [1043, 303] on button "button" at bounding box center [1053, 294] width 20 height 17
click at [1046, 243] on button "button" at bounding box center [1048, 227] width 30 height 30
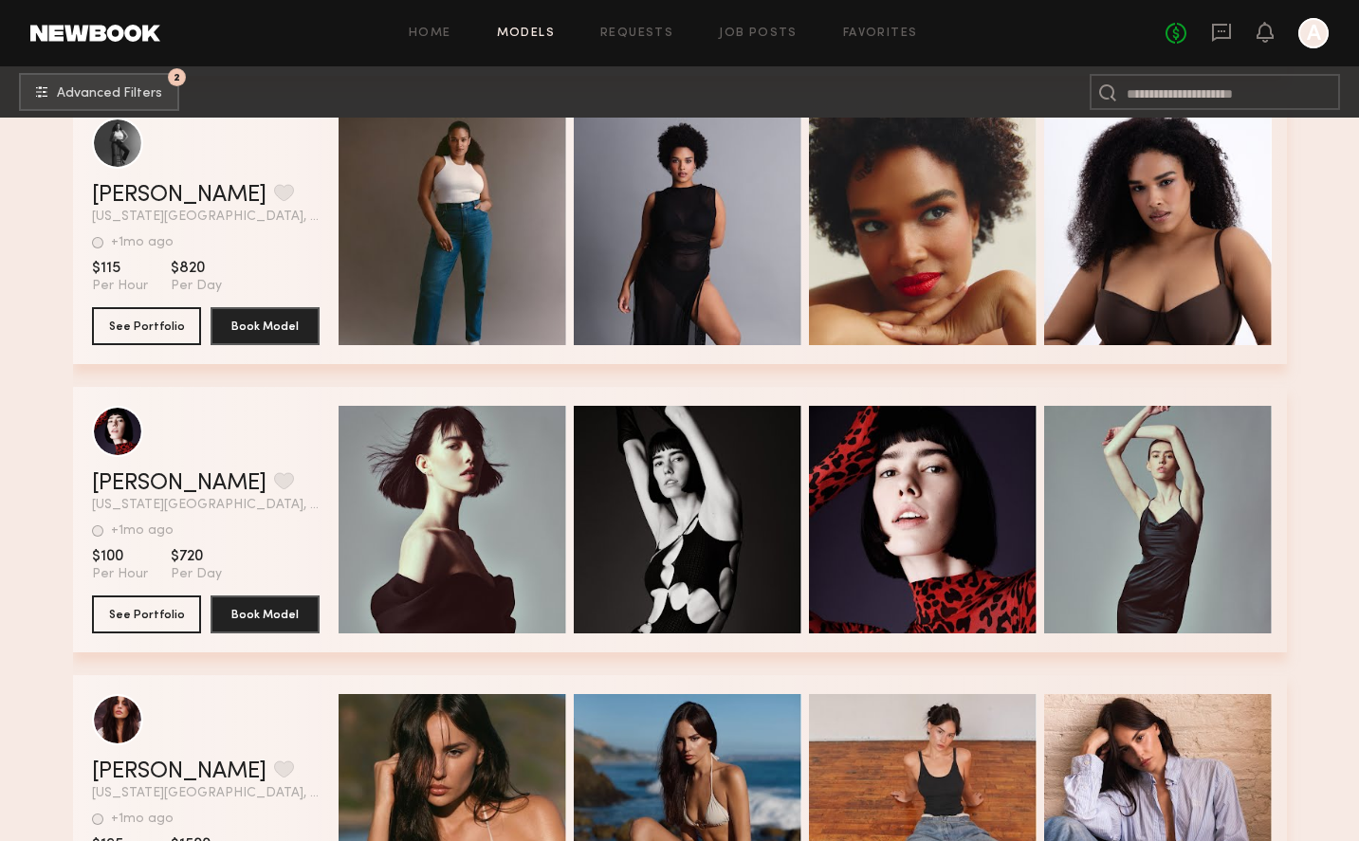
scroll to position [48550, 0]
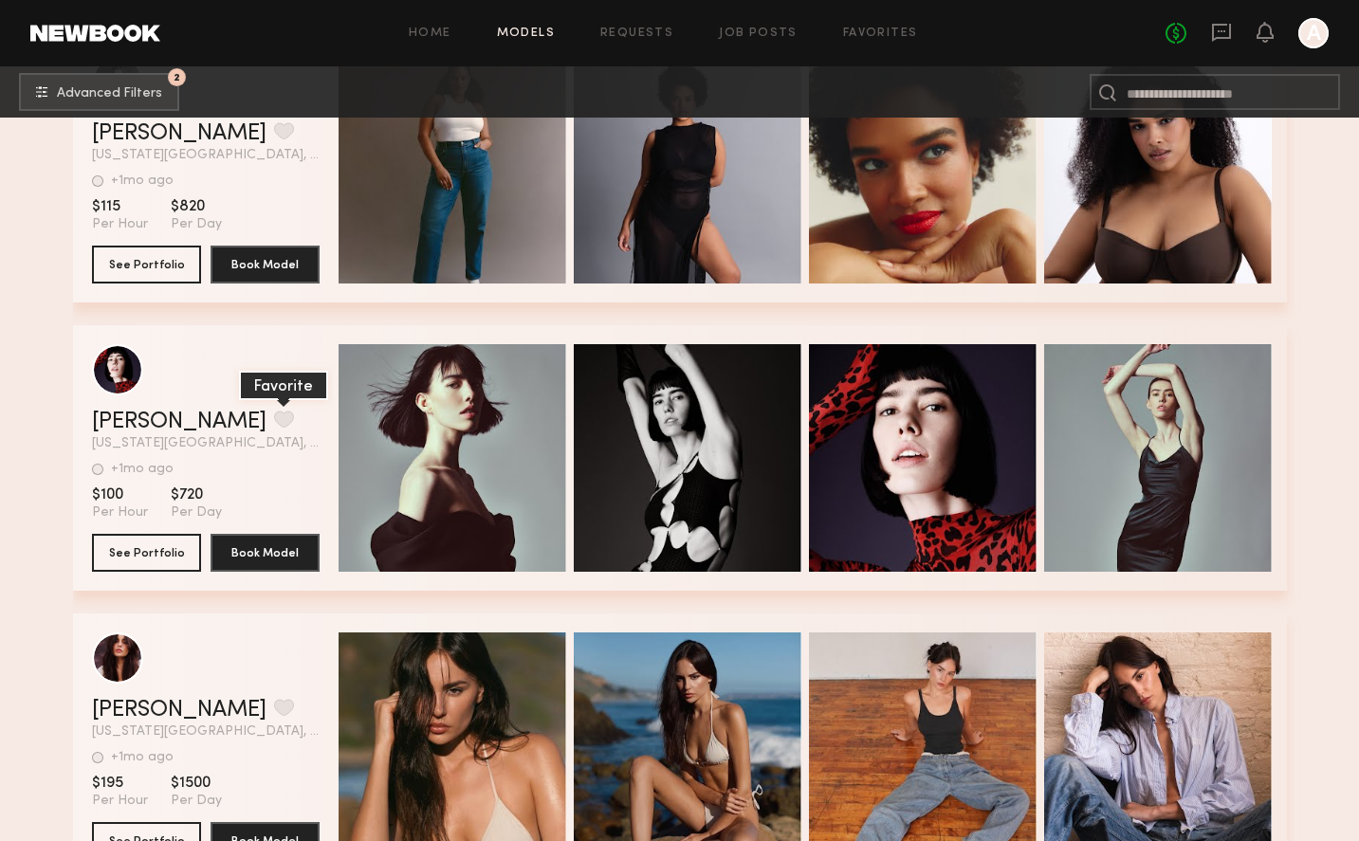
click at [274, 422] on button "grid" at bounding box center [284, 419] width 20 height 17
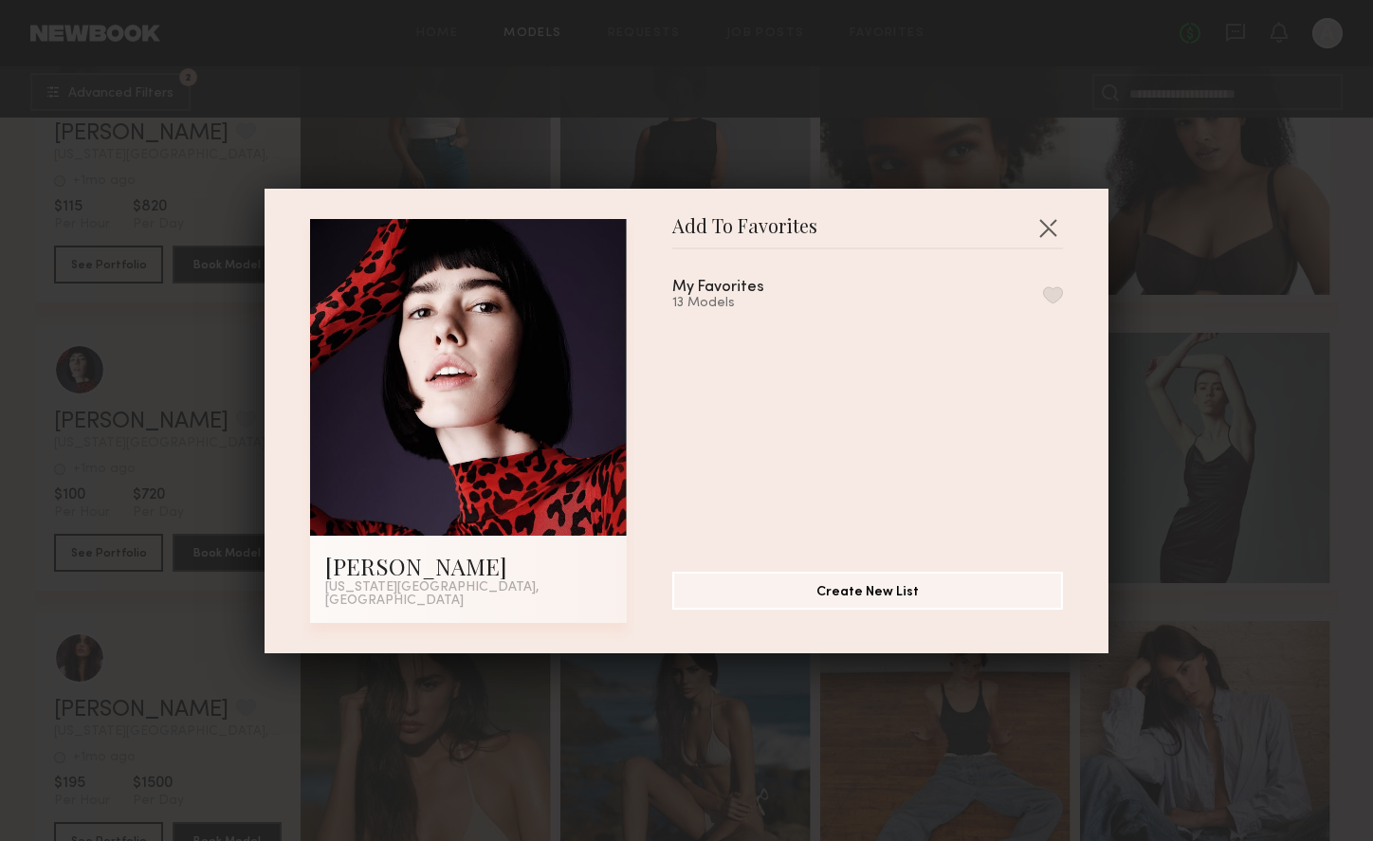
click at [1043, 303] on button "button" at bounding box center [1053, 294] width 20 height 17
click at [1052, 219] on button "button" at bounding box center [1048, 227] width 30 height 30
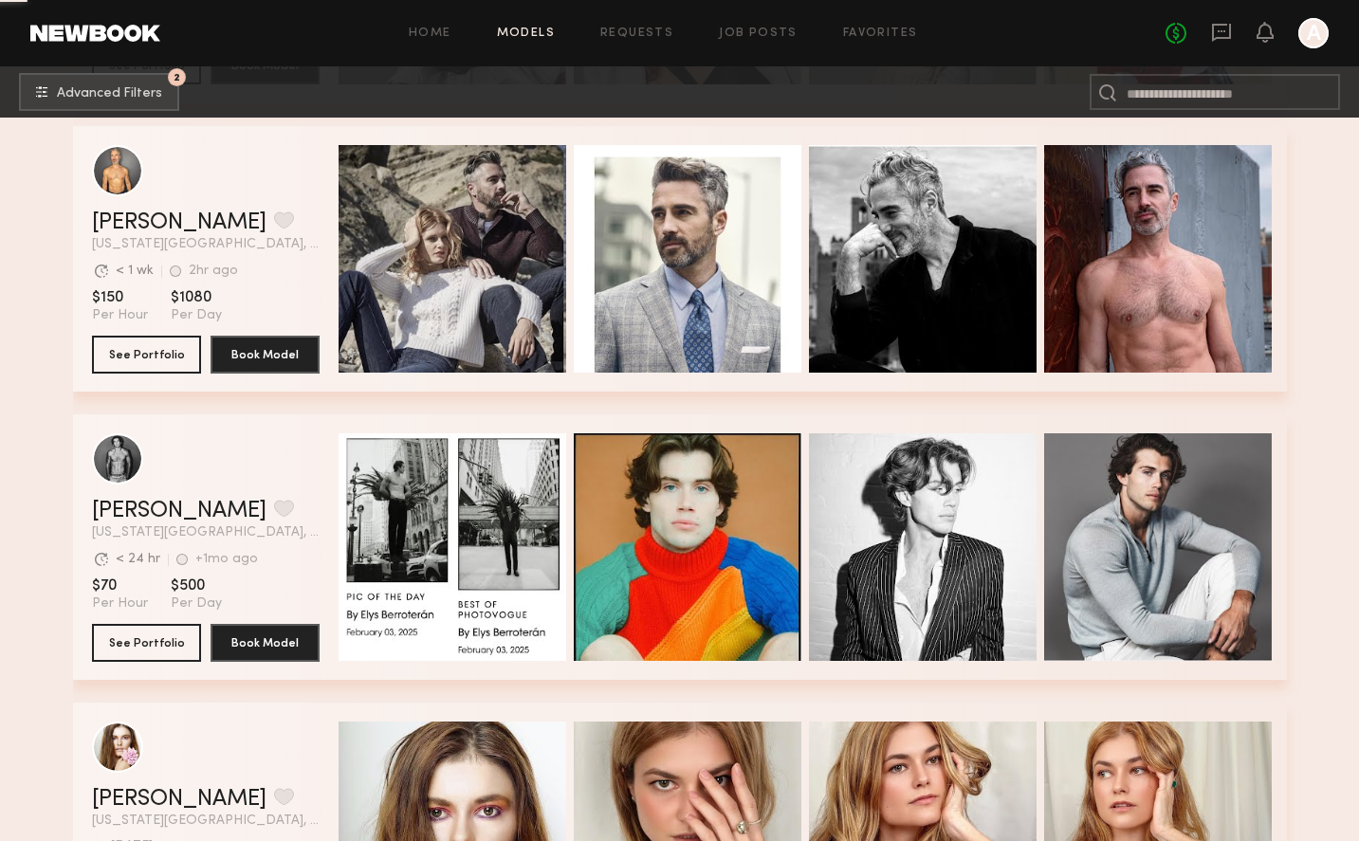
scroll to position [57577, 0]
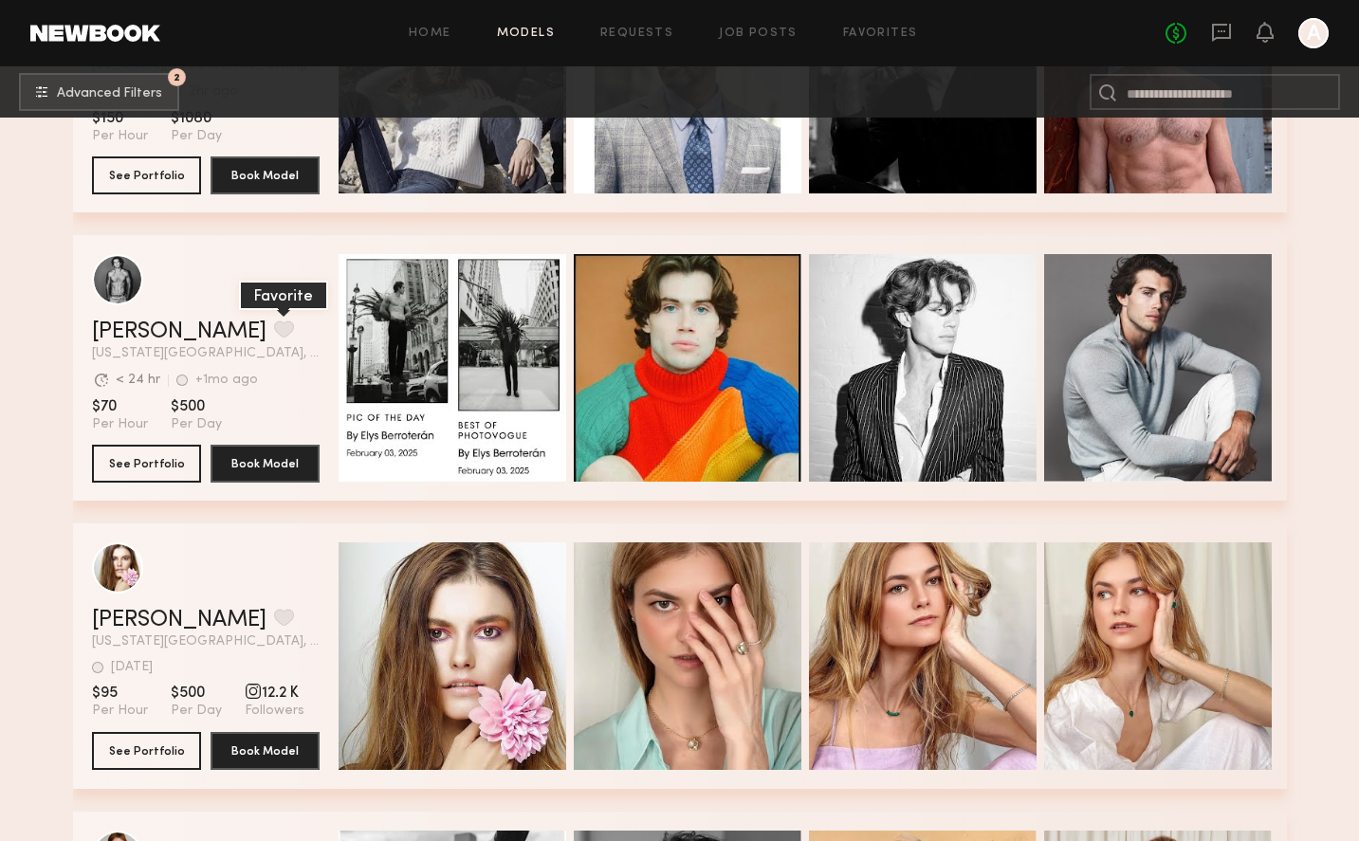
click at [274, 333] on button "grid" at bounding box center [284, 329] width 20 height 17
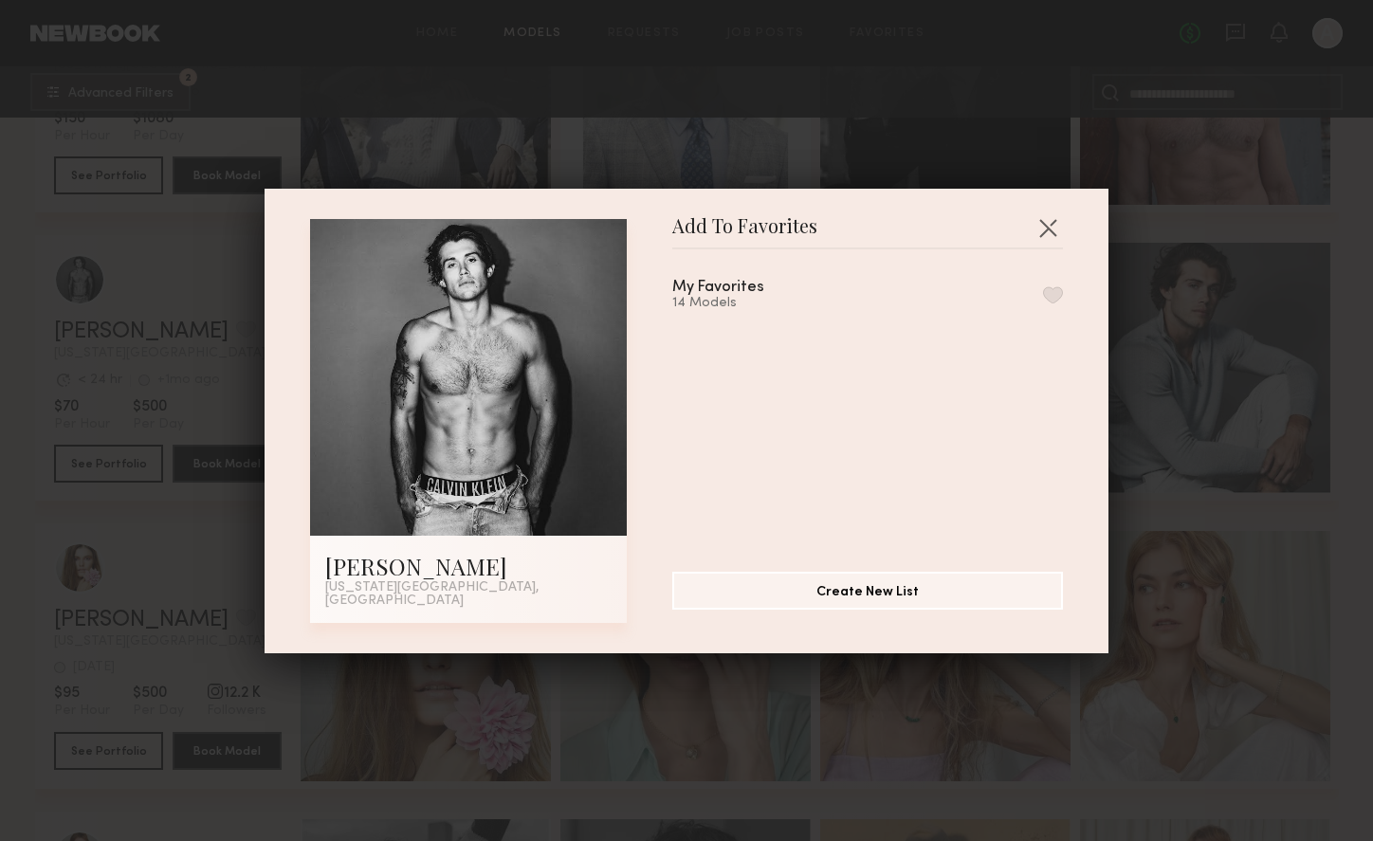
click at [1043, 302] on button "button" at bounding box center [1053, 294] width 20 height 17
click at [1049, 235] on button "button" at bounding box center [1048, 227] width 30 height 30
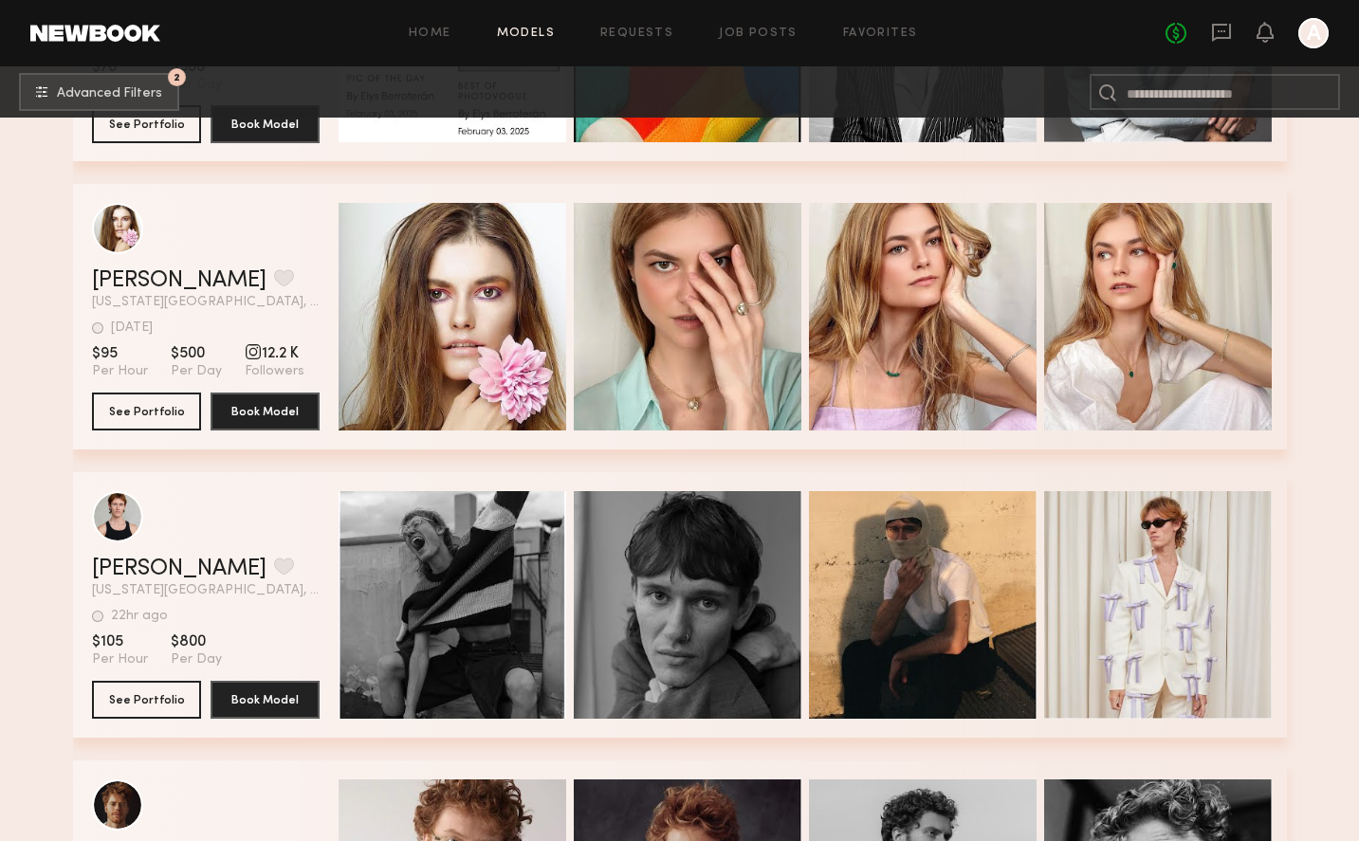
scroll to position [57998, 0]
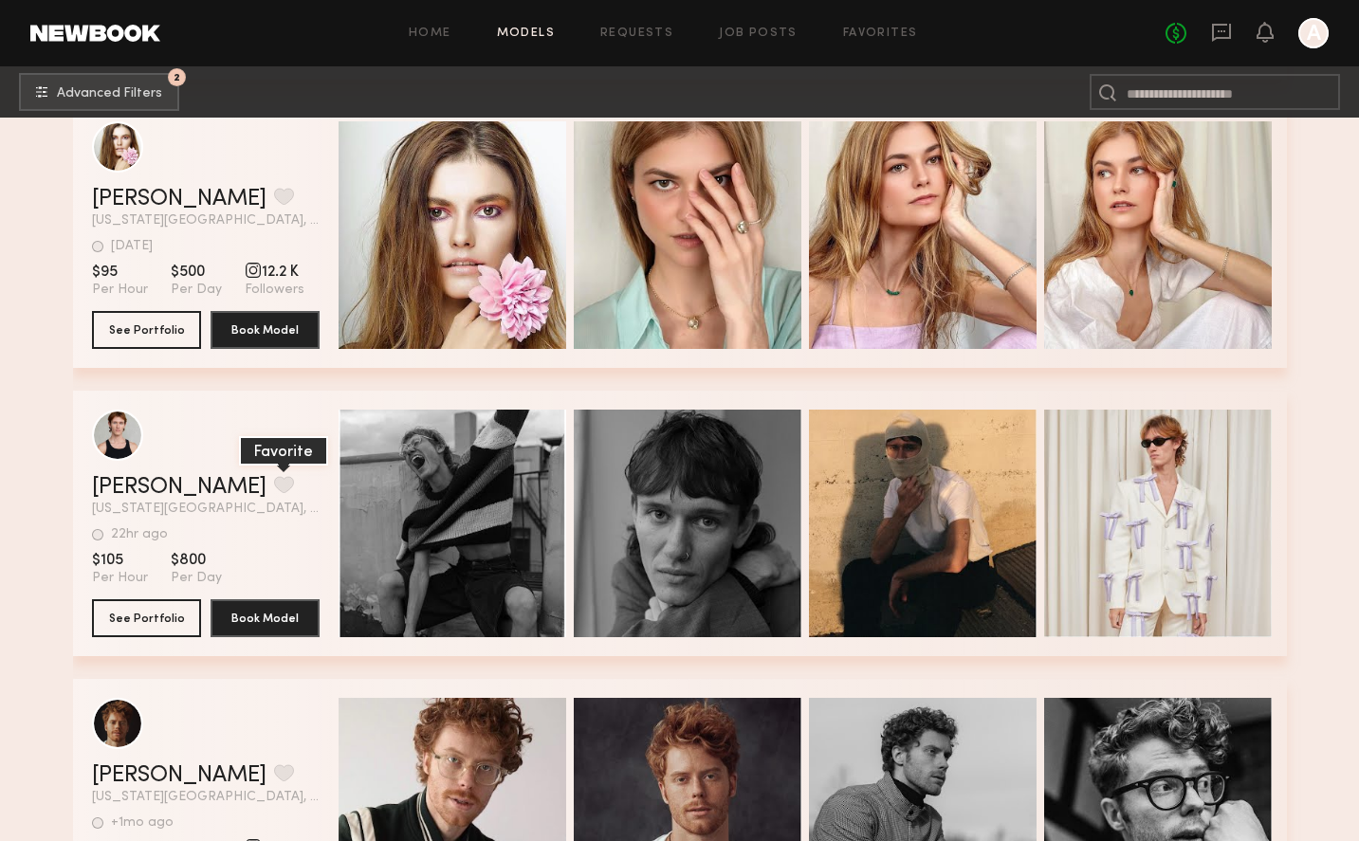
click at [274, 485] on button "grid" at bounding box center [284, 484] width 20 height 17
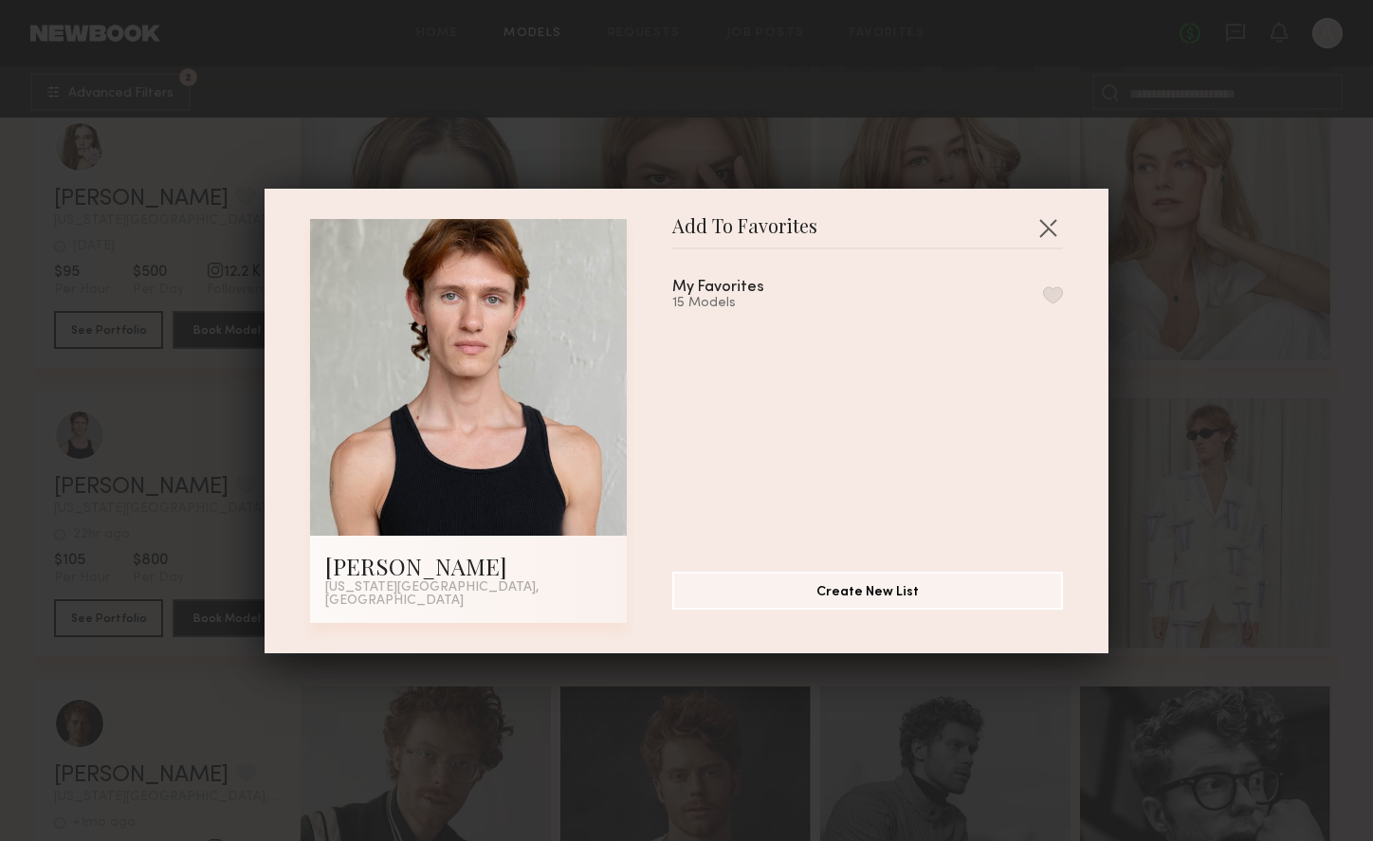
click at [1043, 301] on button "button" at bounding box center [1053, 294] width 20 height 17
click at [1050, 230] on button "button" at bounding box center [1048, 227] width 30 height 30
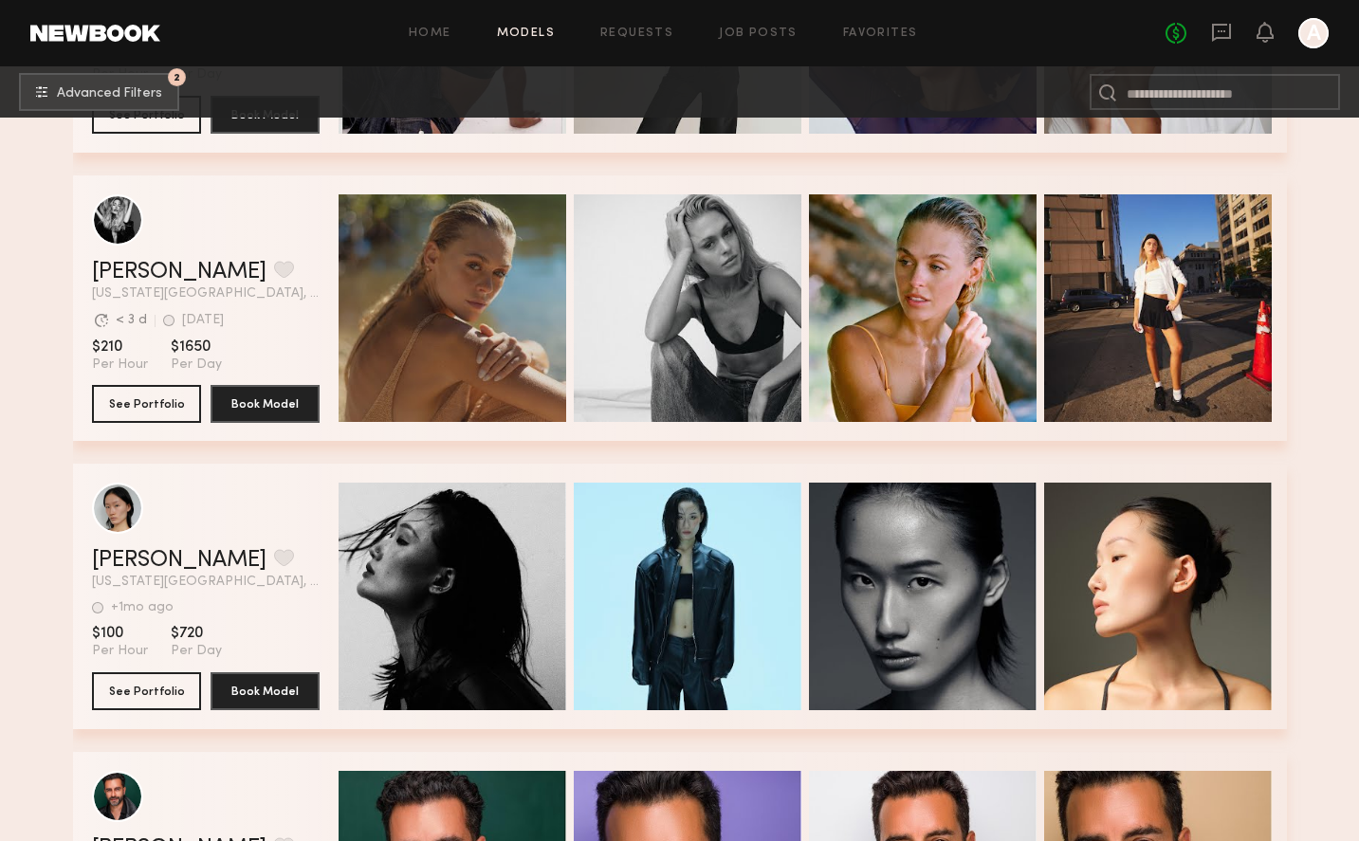
scroll to position [90506, 0]
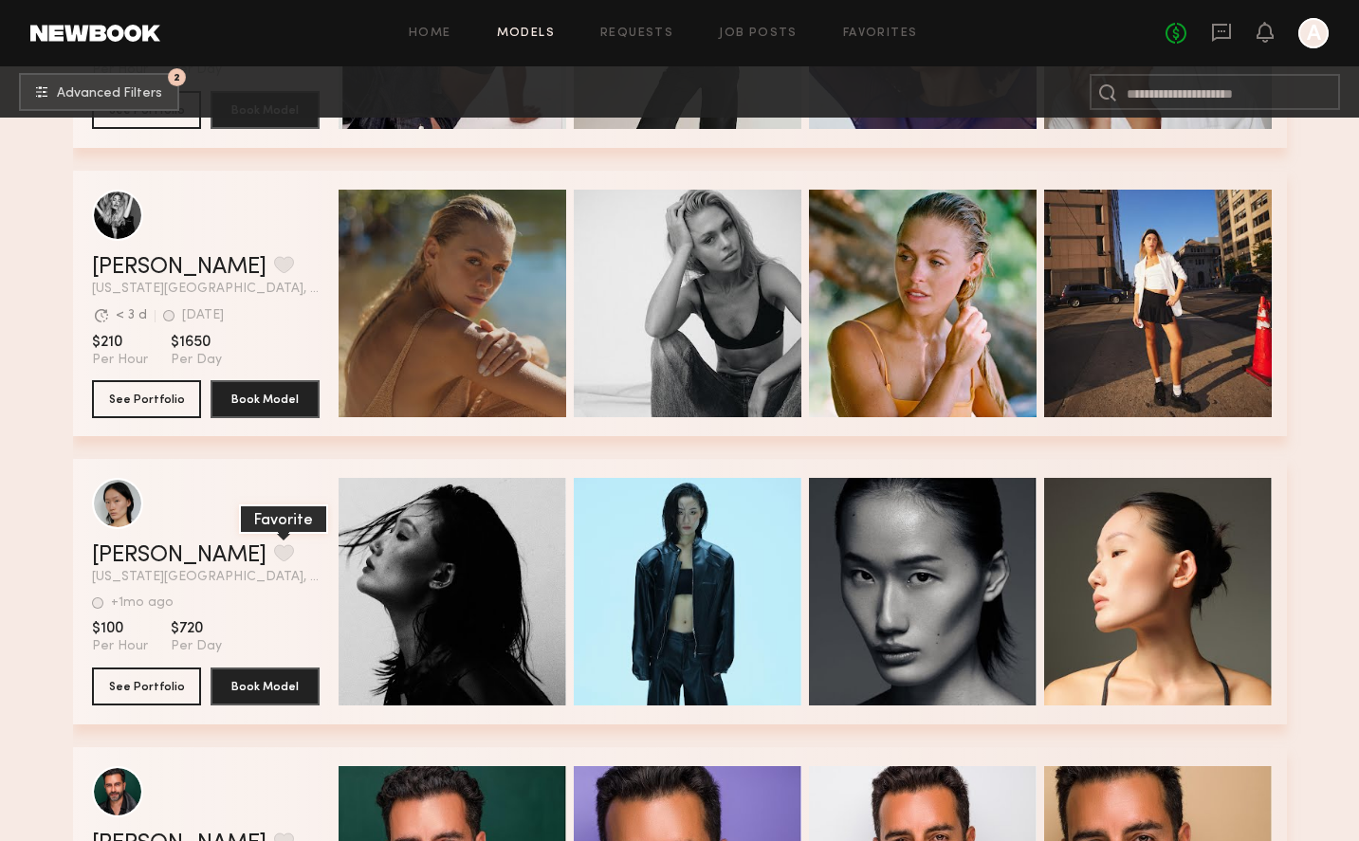
click at [274, 552] on button "grid" at bounding box center [284, 552] width 20 height 17
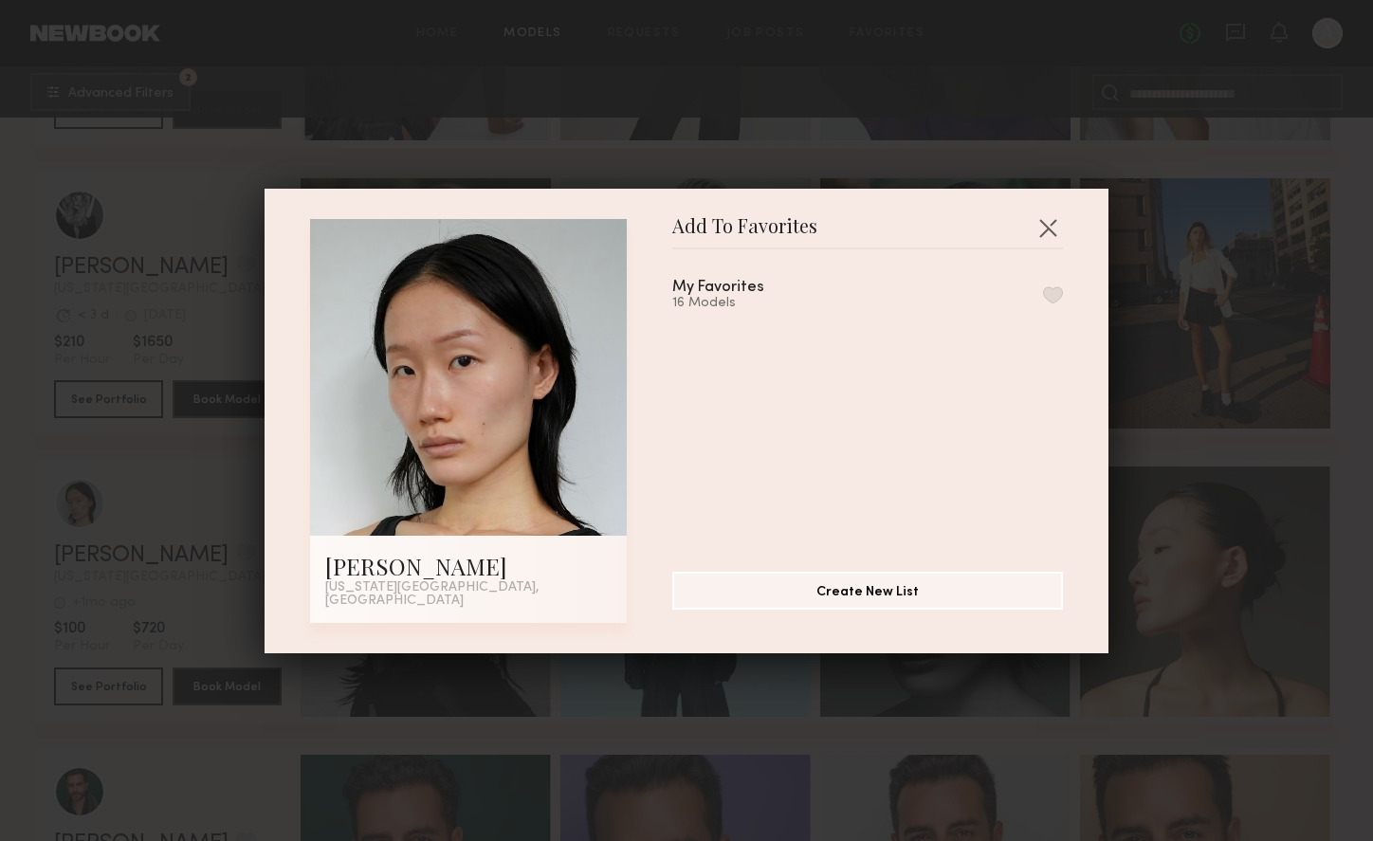
click at [1043, 300] on button "button" at bounding box center [1053, 294] width 20 height 17
click at [1043, 228] on button "button" at bounding box center [1048, 227] width 30 height 30
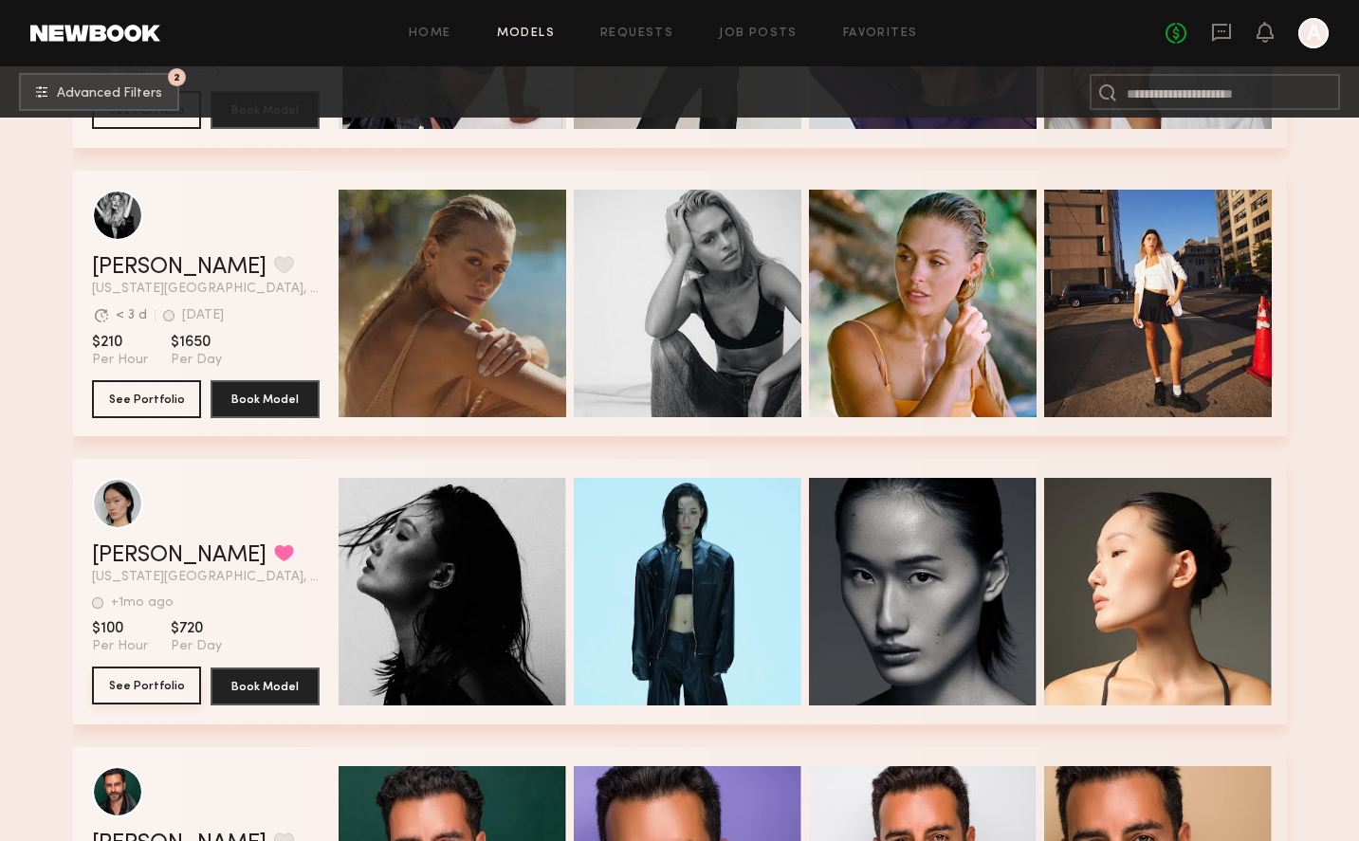
click at [92, 679] on button "See Portfolio" at bounding box center [146, 686] width 109 height 38
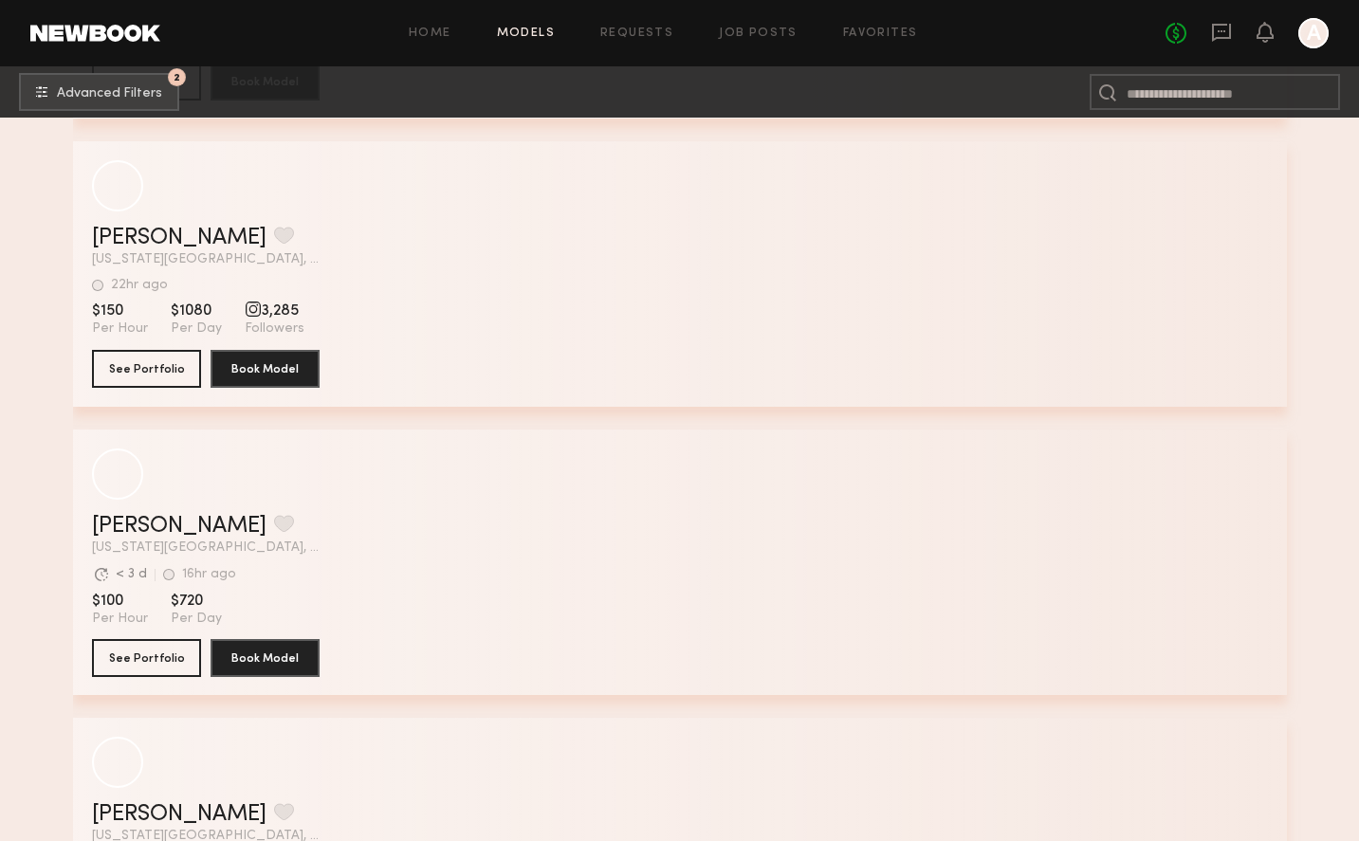
scroll to position [98563, 0]
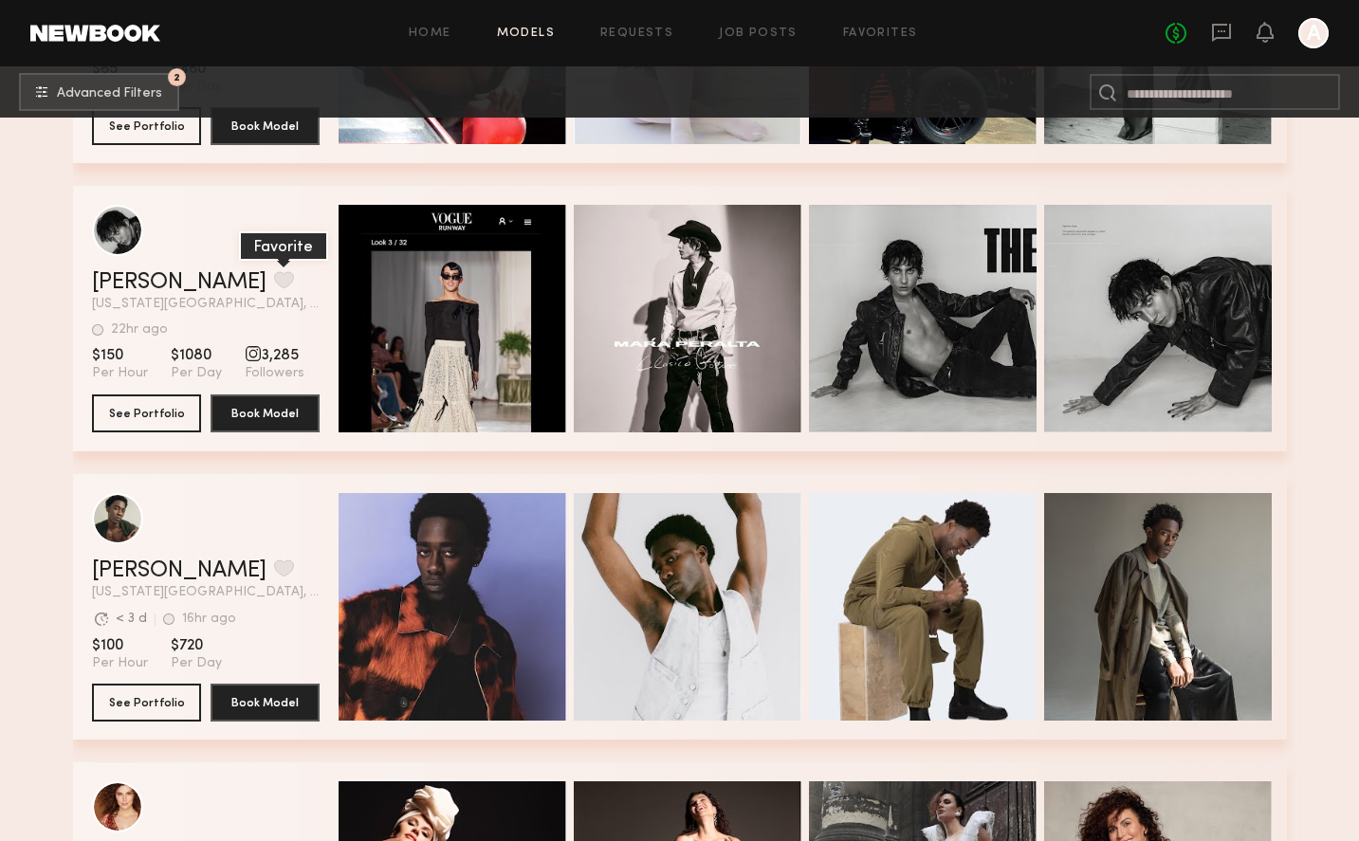
click at [274, 284] on button "grid" at bounding box center [284, 279] width 20 height 17
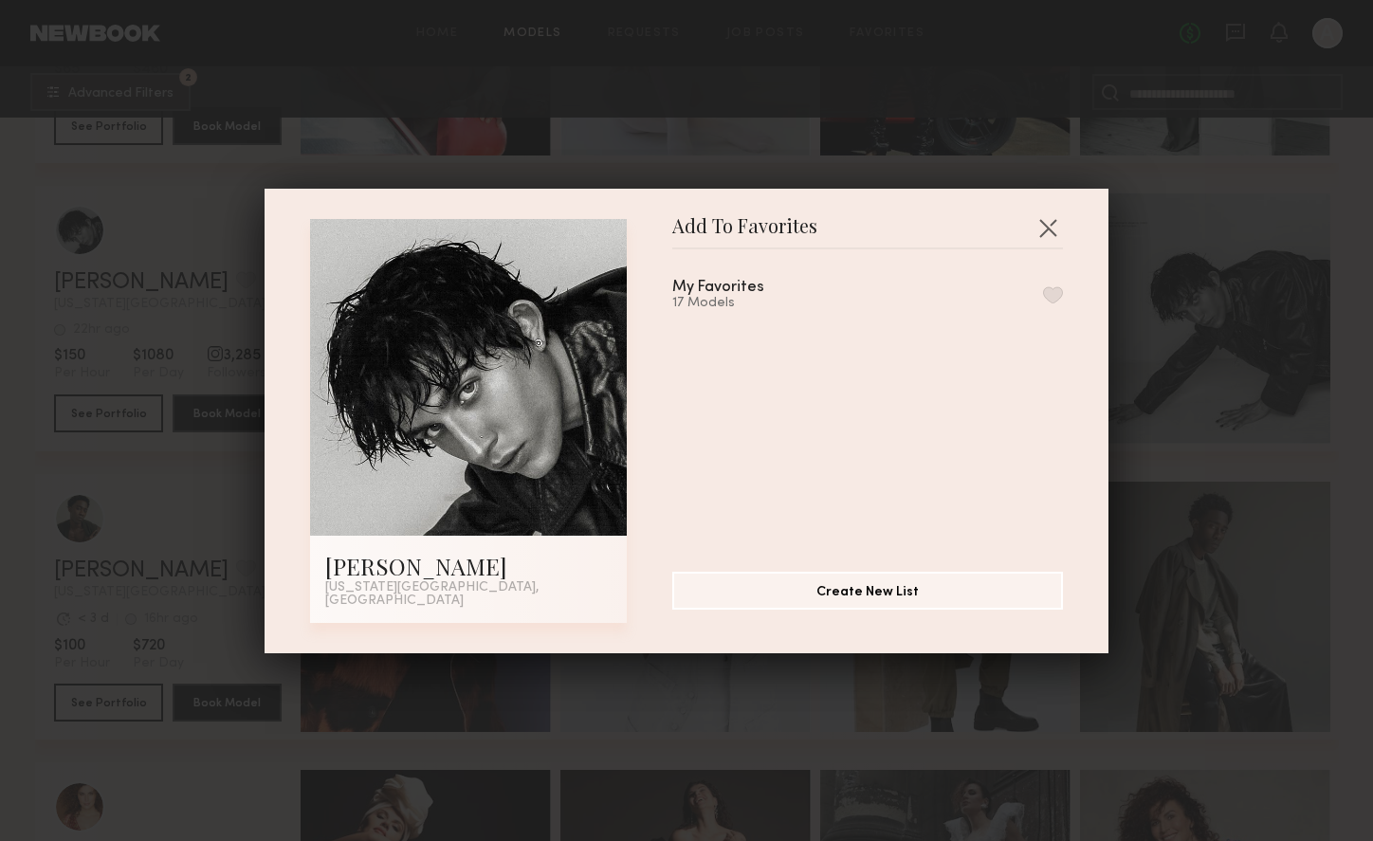
click at [1043, 301] on button "button" at bounding box center [1053, 294] width 20 height 17
click at [1045, 235] on button "button" at bounding box center [1048, 227] width 30 height 30
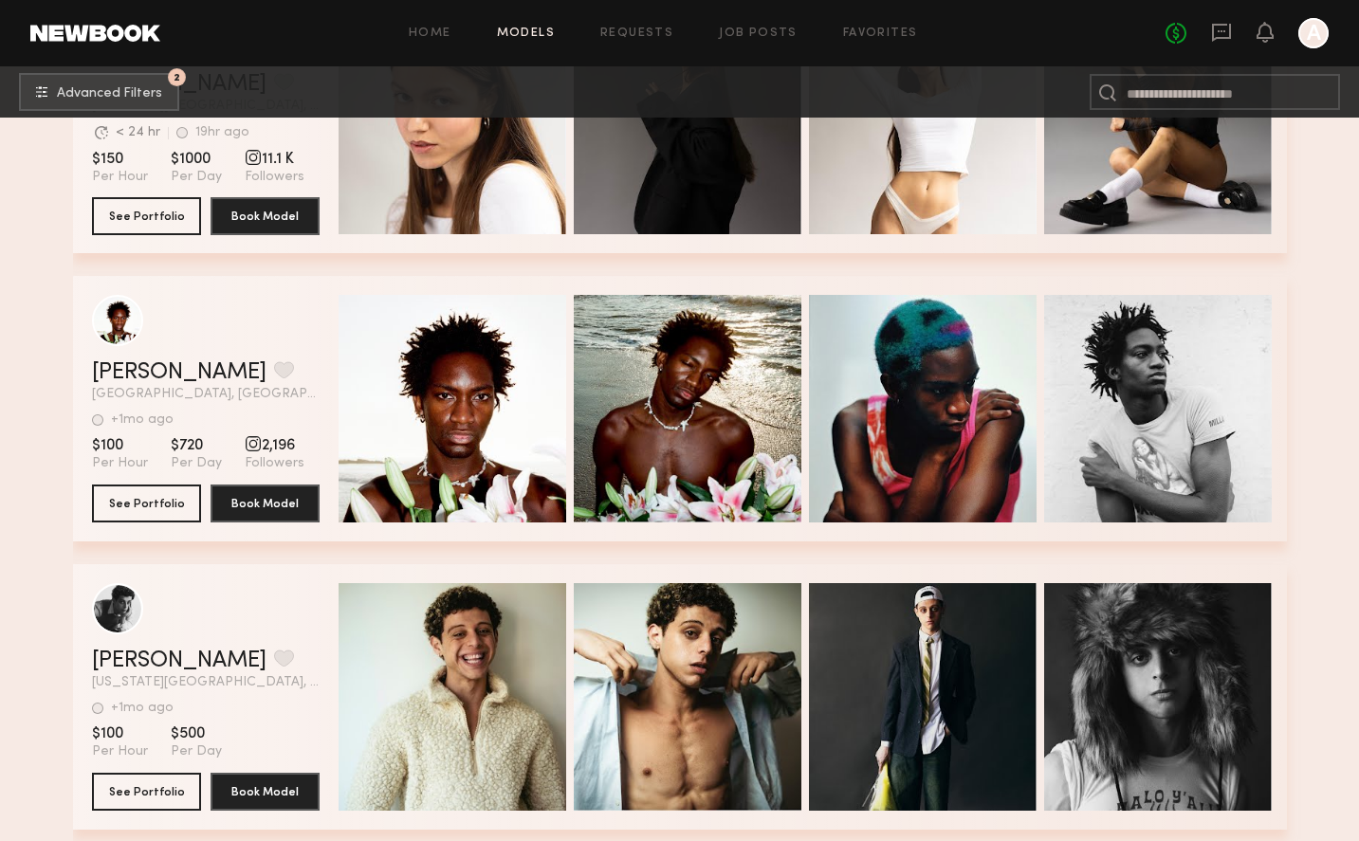
scroll to position [104844, 0]
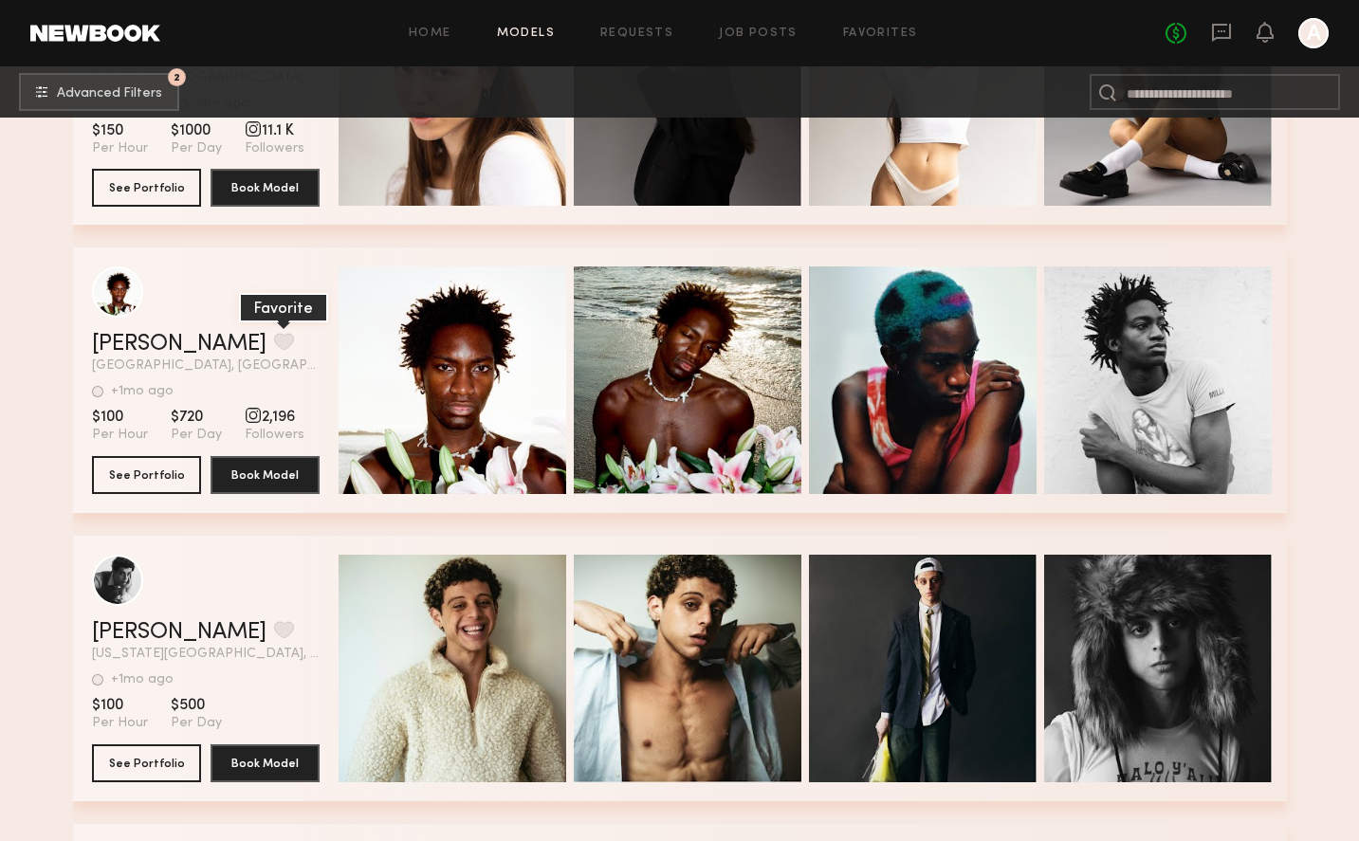
click at [274, 338] on button "grid" at bounding box center [284, 341] width 20 height 17
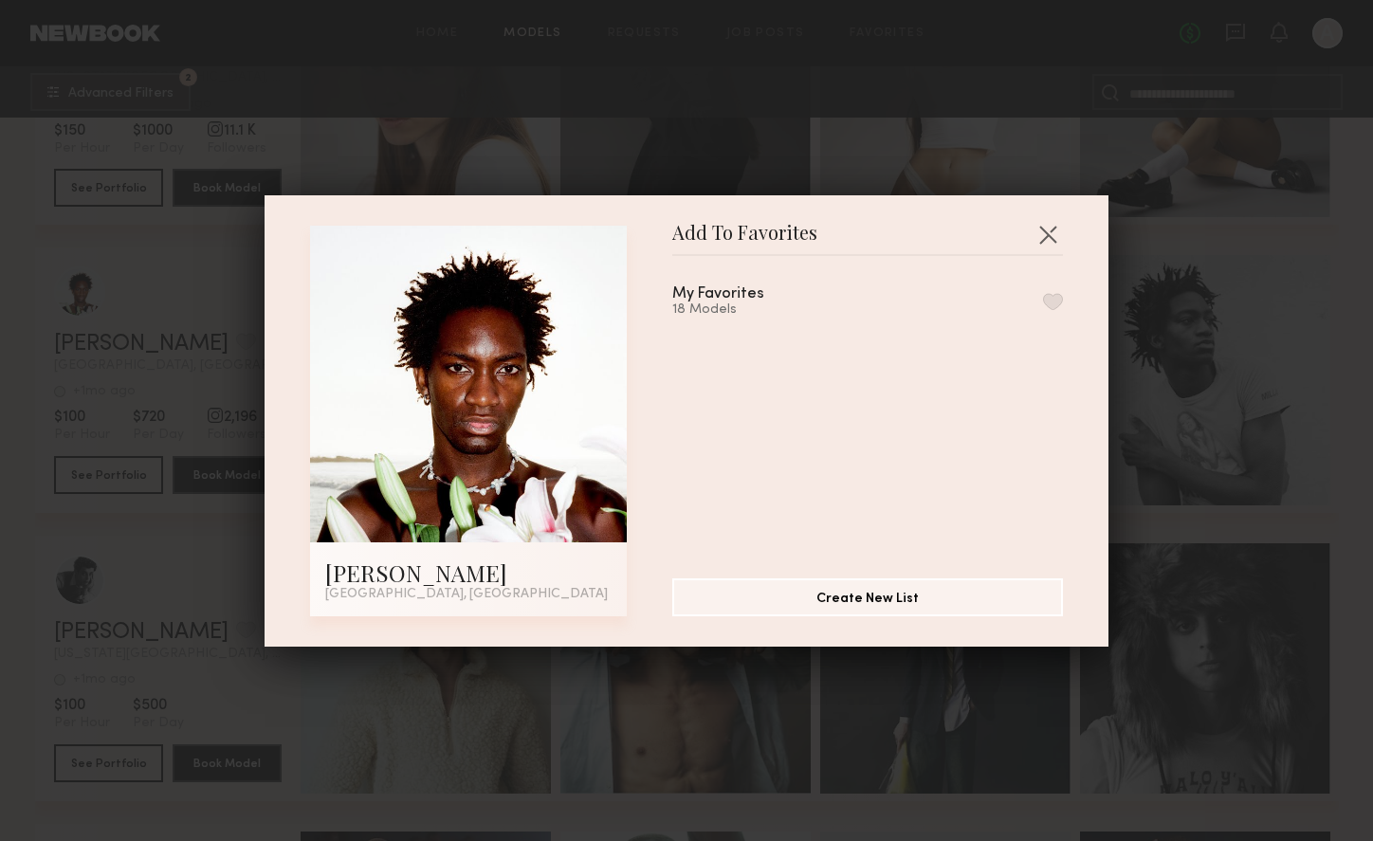
click at [1043, 303] on button "button" at bounding box center [1053, 301] width 20 height 17
click at [1041, 232] on button "button" at bounding box center [1048, 234] width 30 height 30
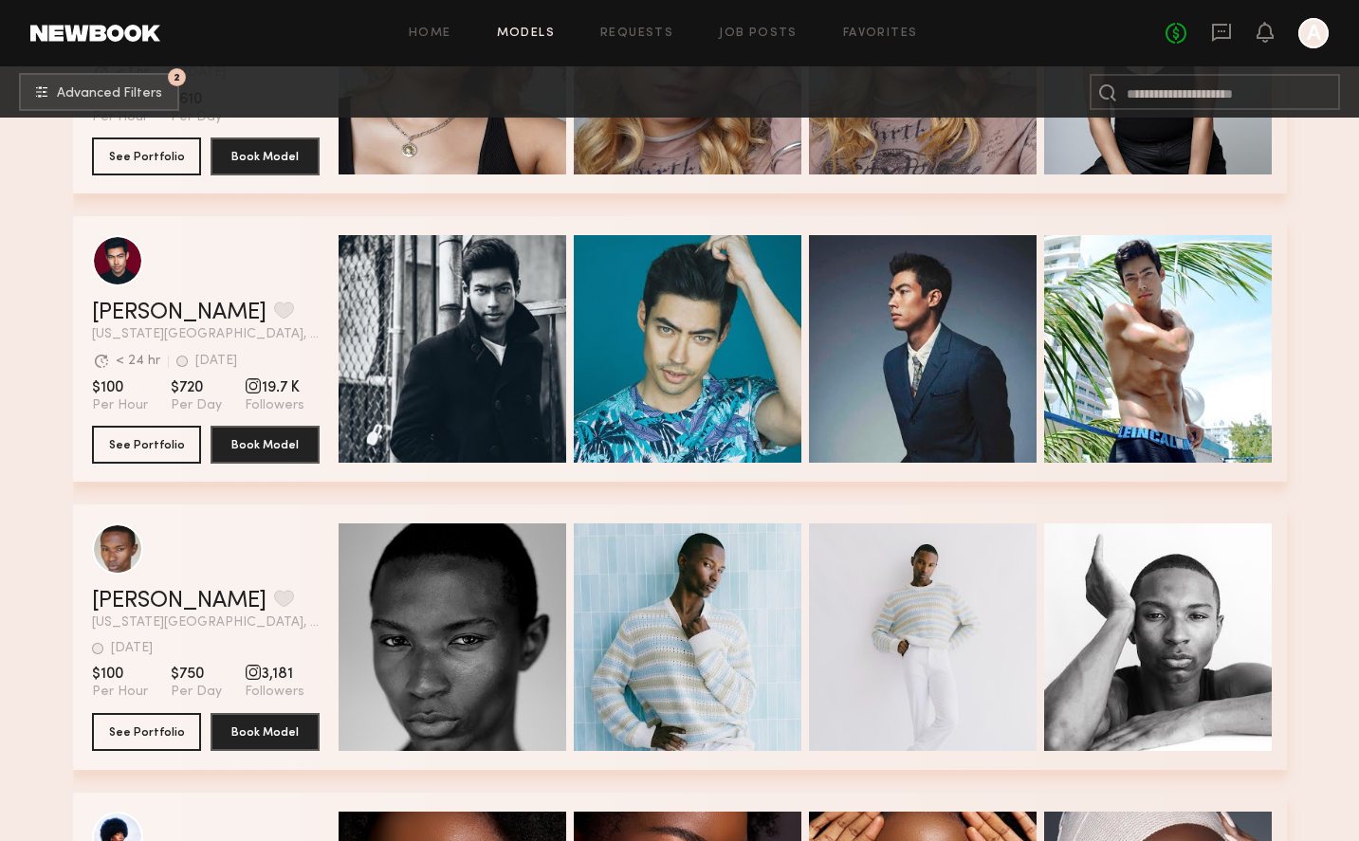
scroll to position [107229, 0]
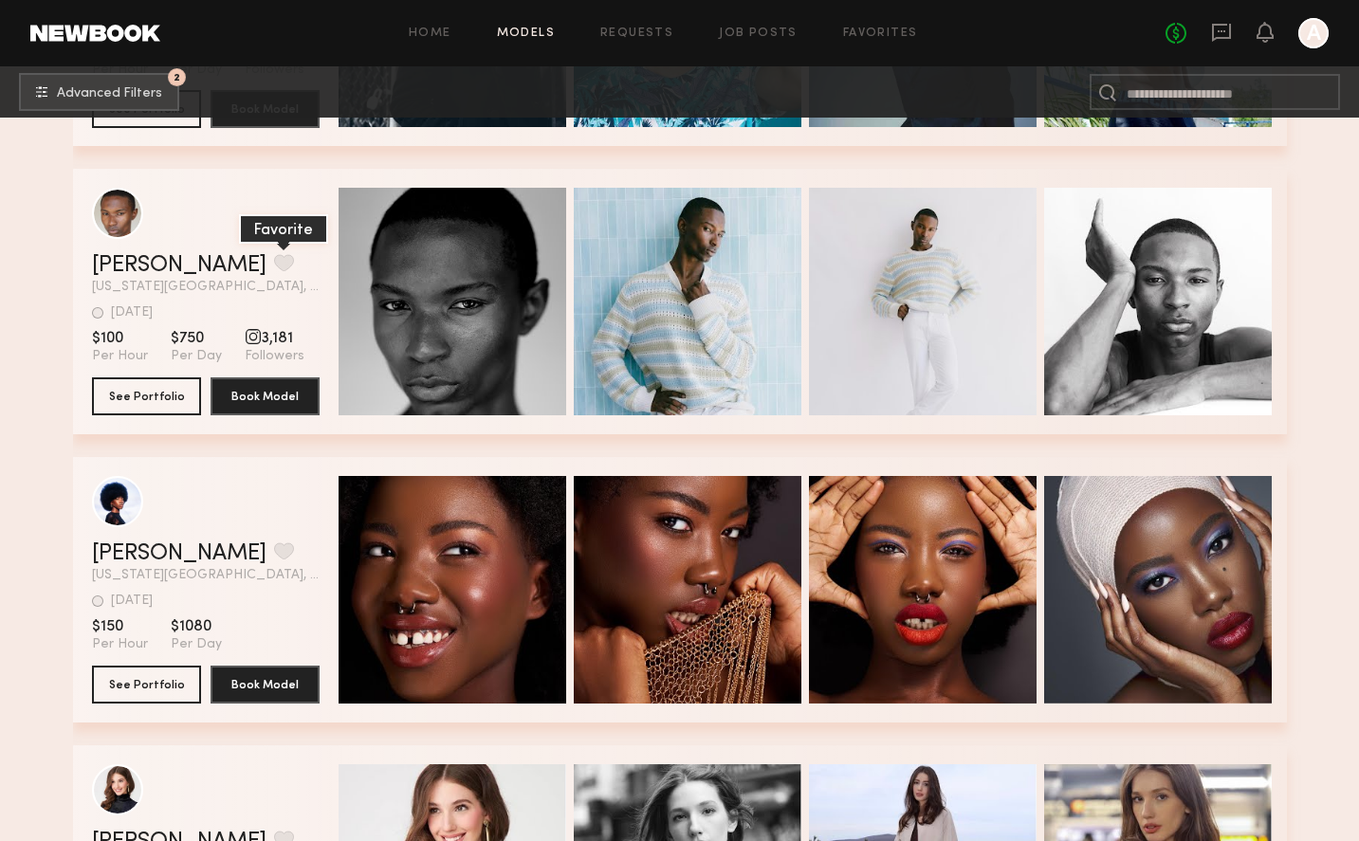
click at [274, 260] on button "grid" at bounding box center [284, 262] width 20 height 17
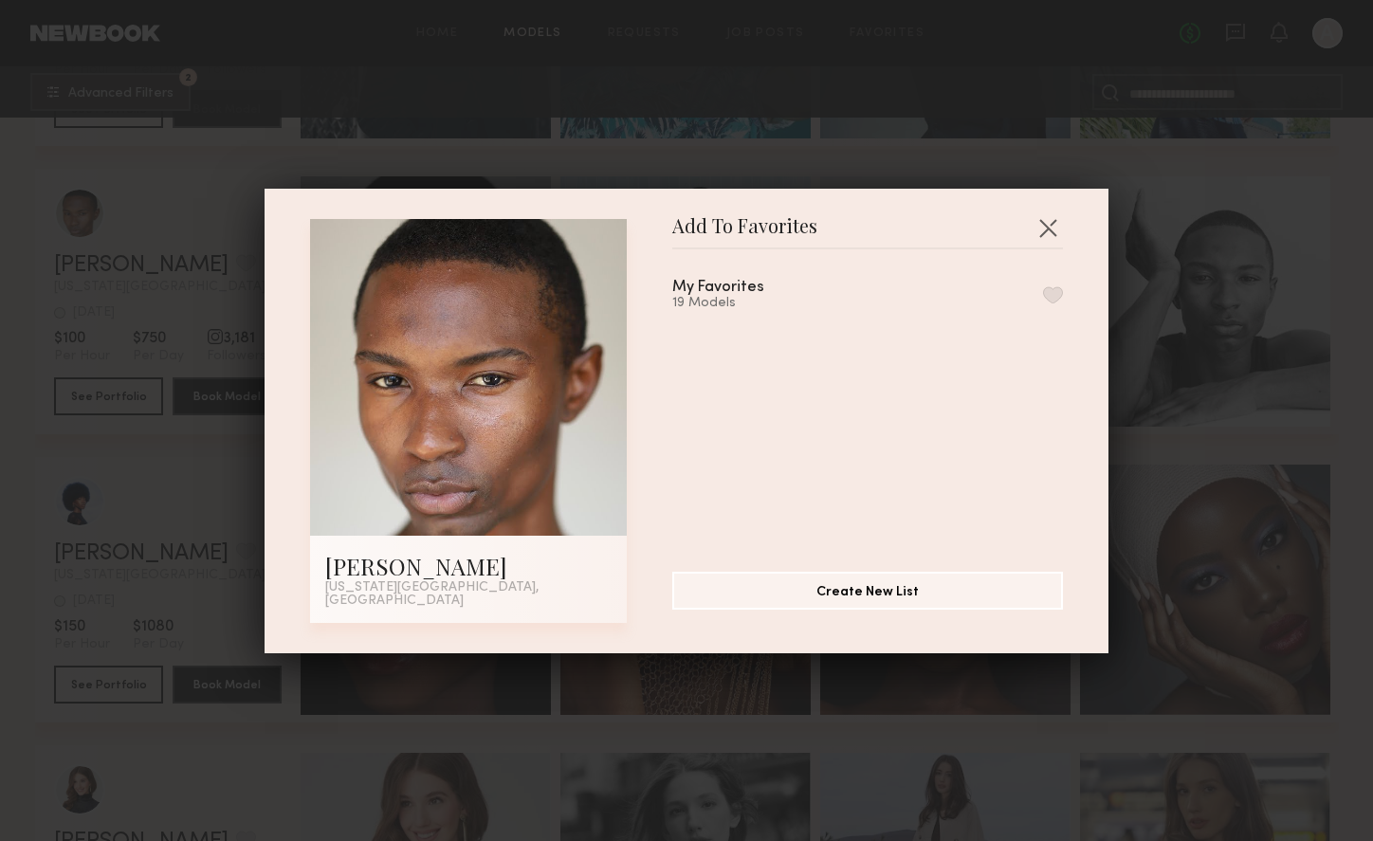
click at [1043, 296] on button "button" at bounding box center [1053, 294] width 20 height 17
click at [1038, 237] on button "button" at bounding box center [1048, 227] width 30 height 30
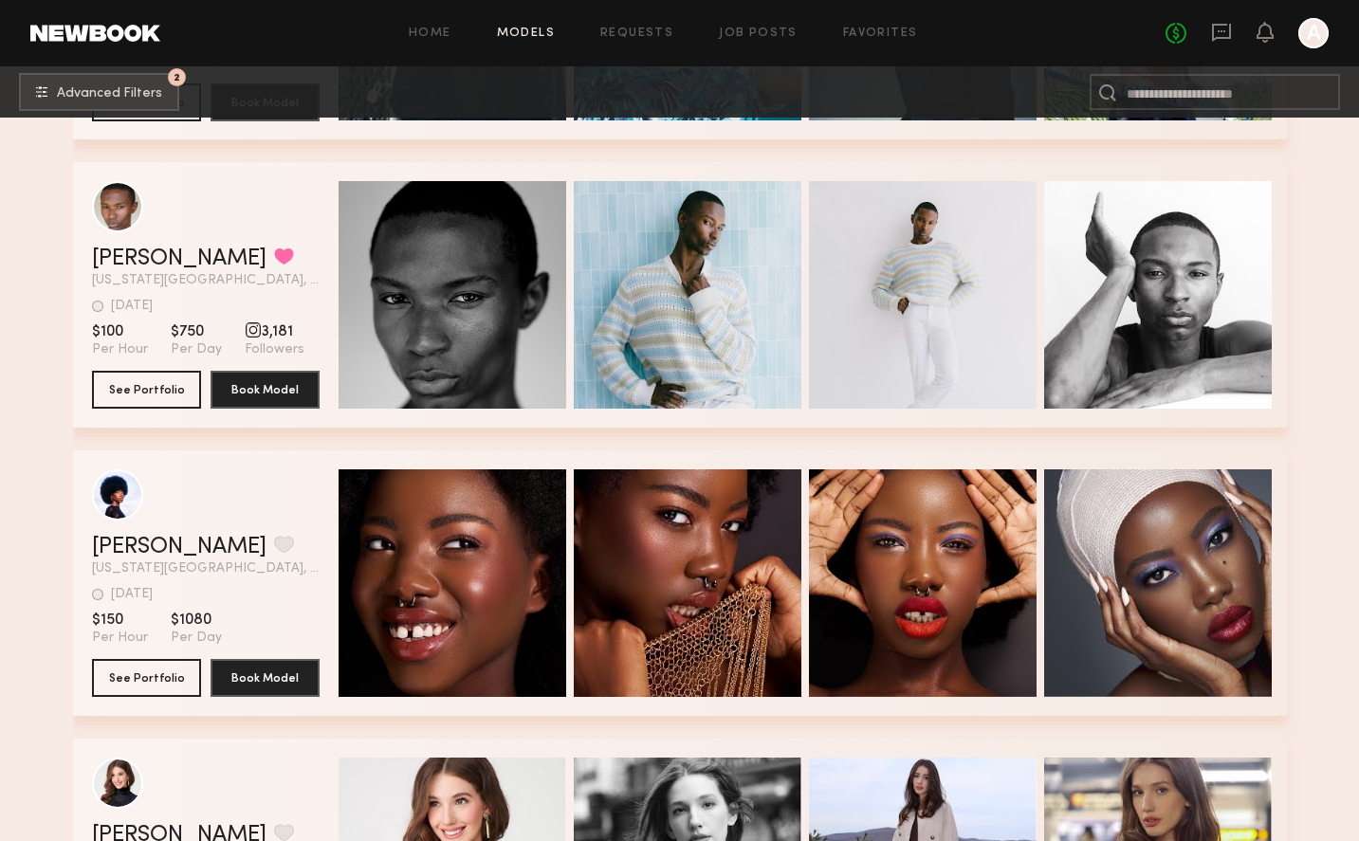
scroll to position [107241, 0]
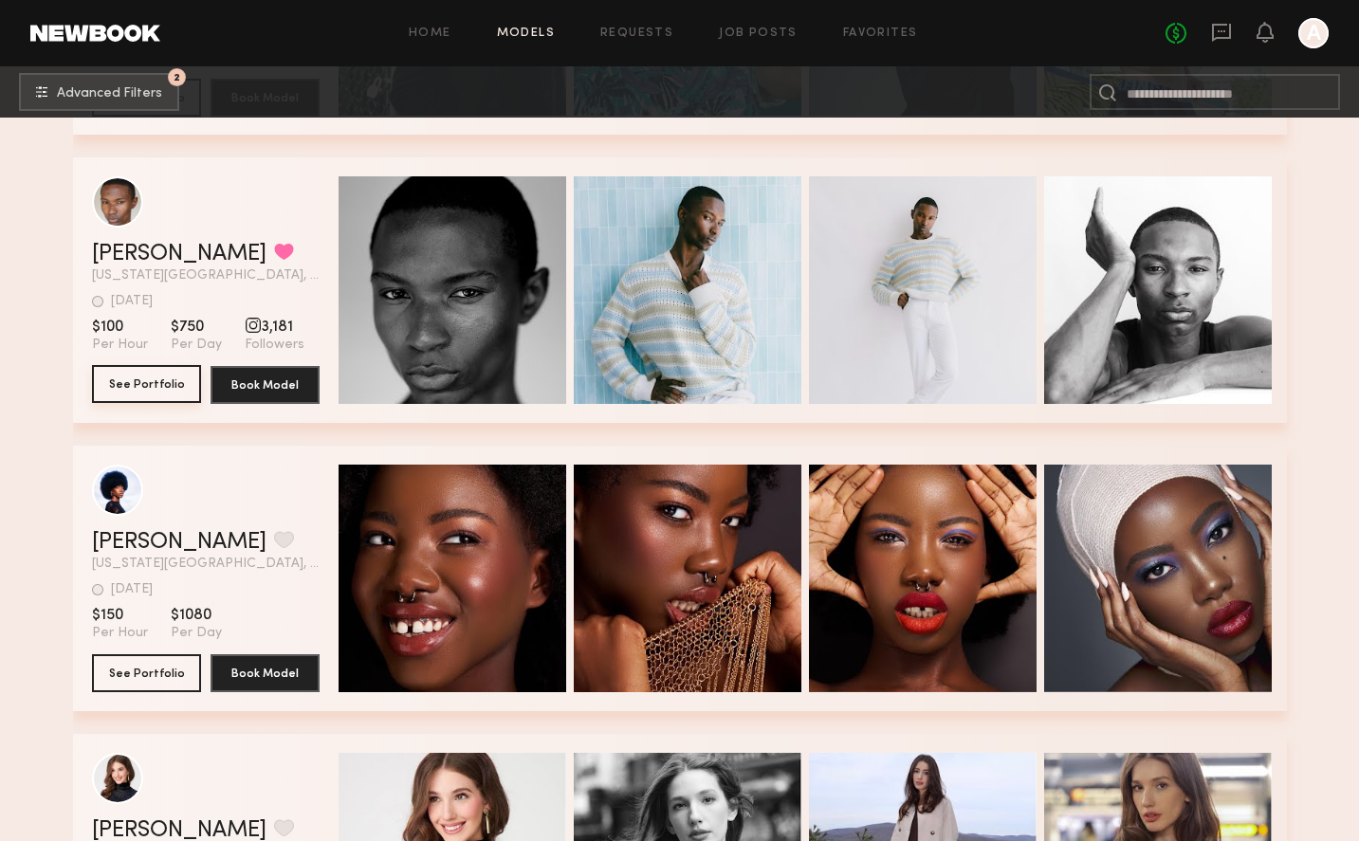
click at [92, 389] on button "See Portfolio" at bounding box center [146, 384] width 109 height 38
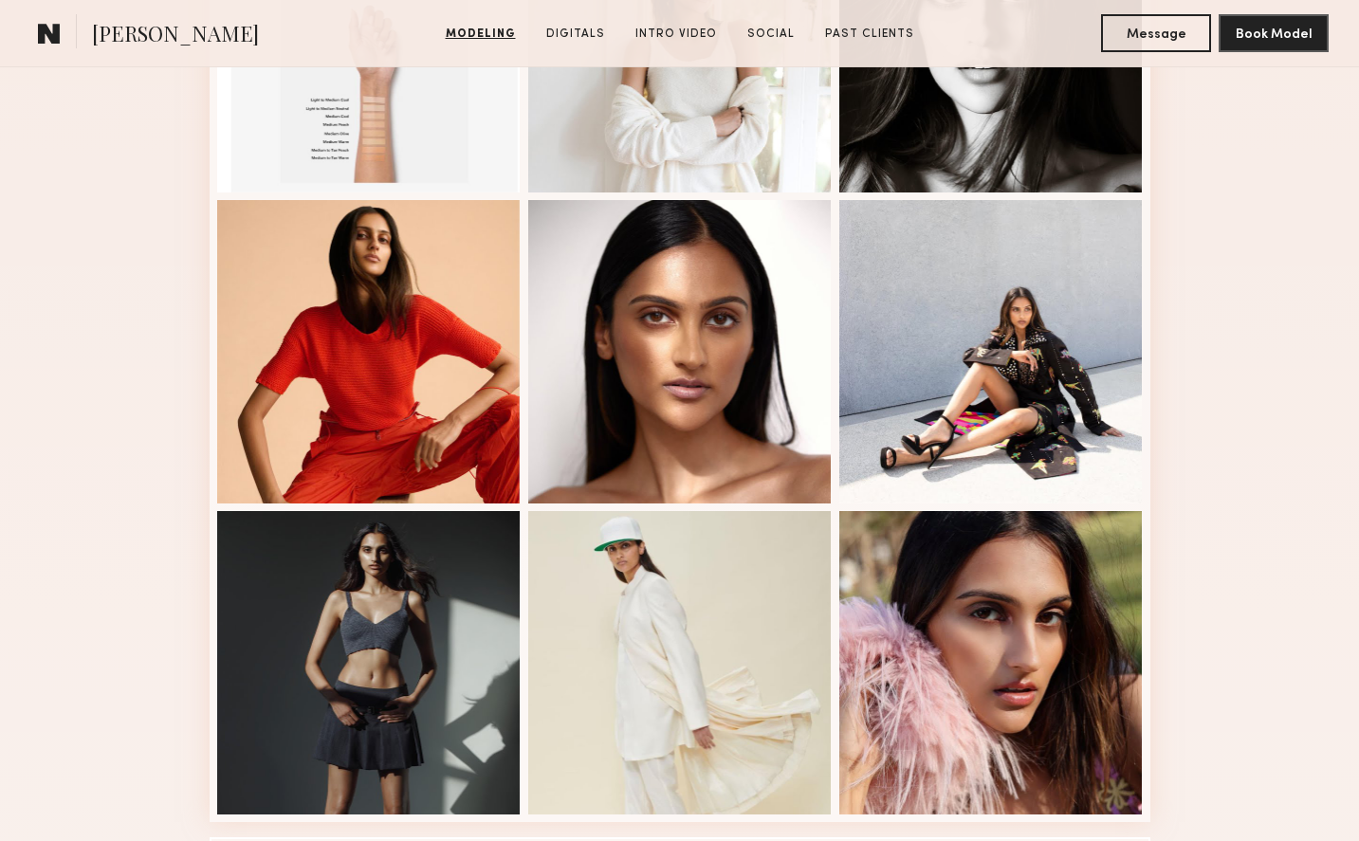
scroll to position [1632, 0]
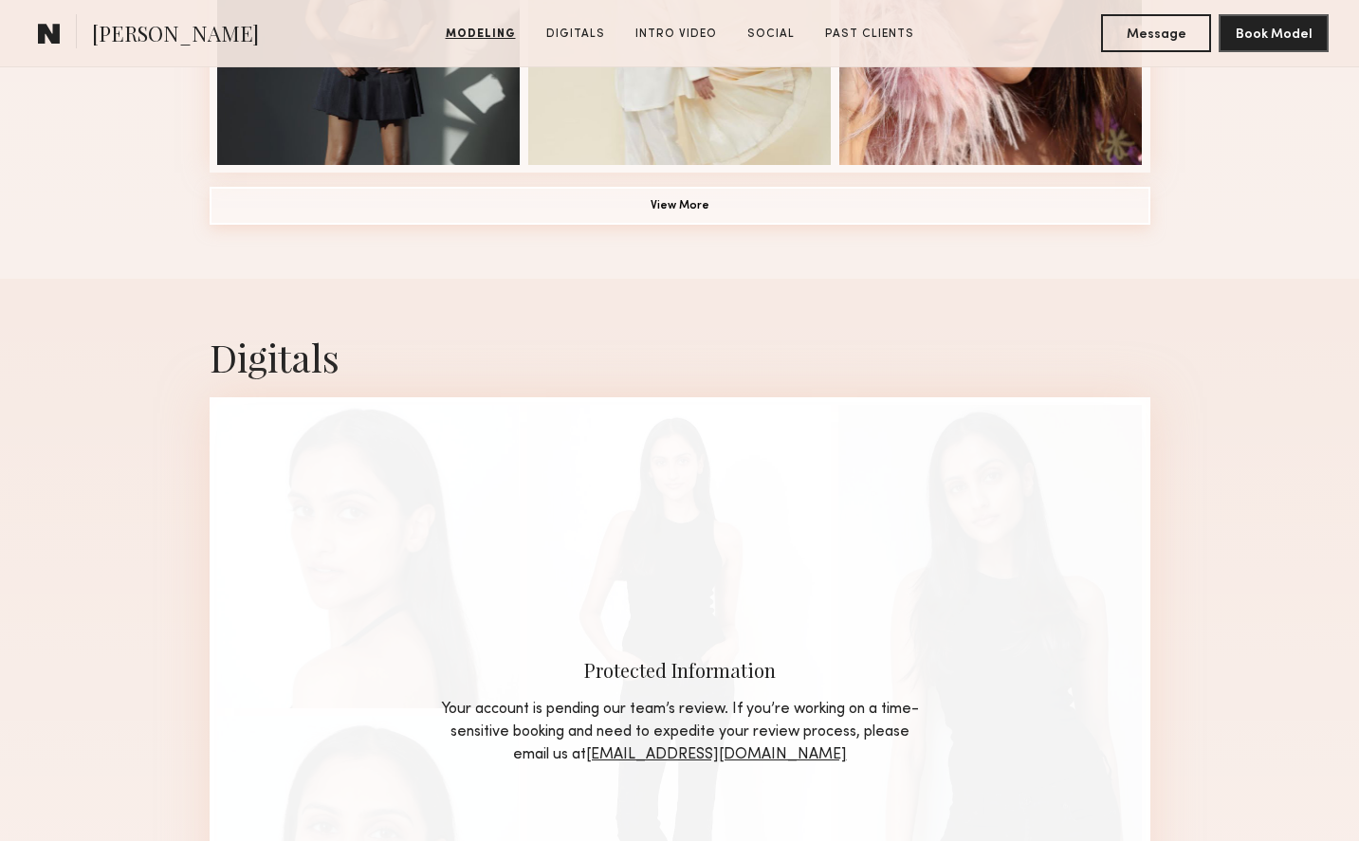
click at [650, 218] on button "View More" at bounding box center [680, 206] width 941 height 38
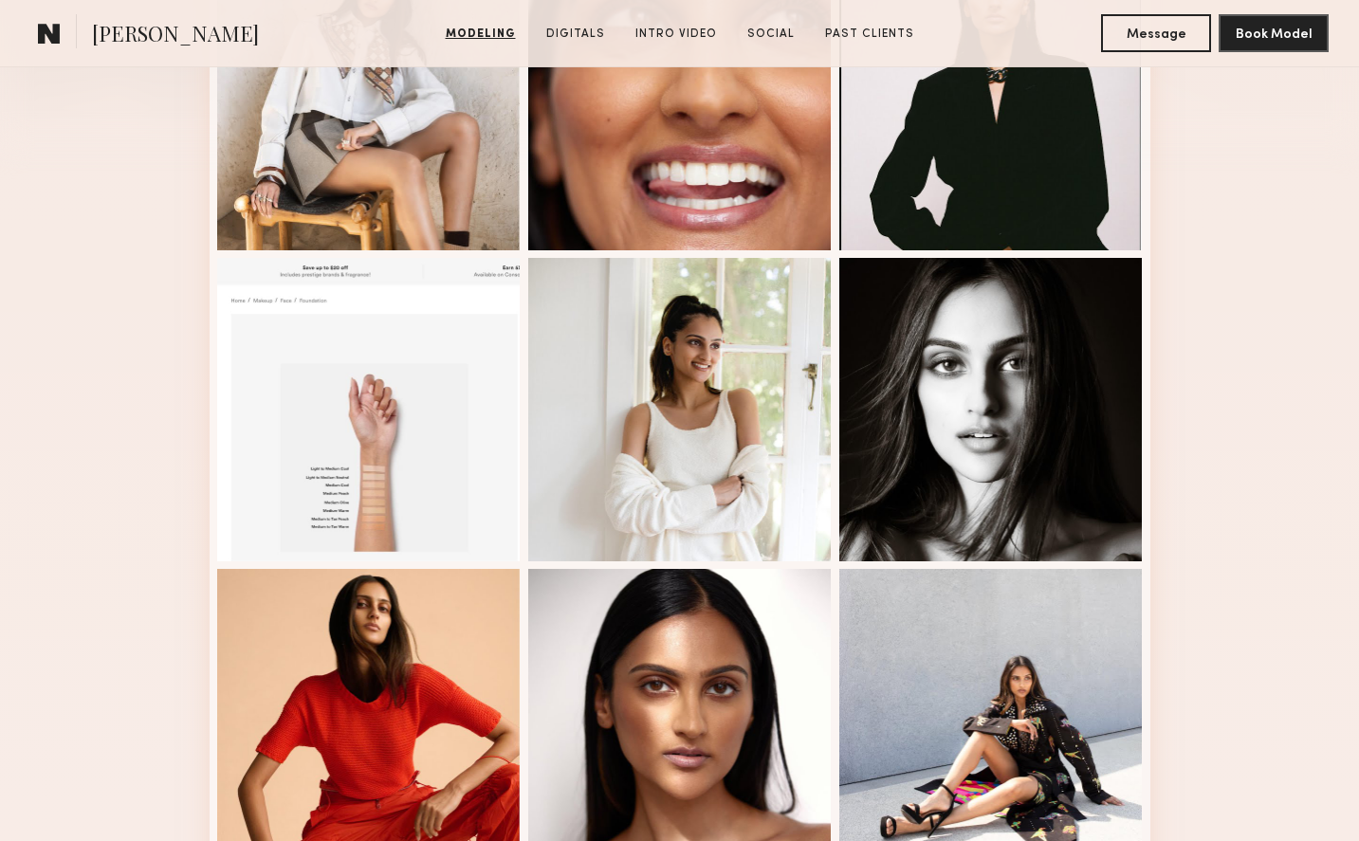
scroll to position [161, 0]
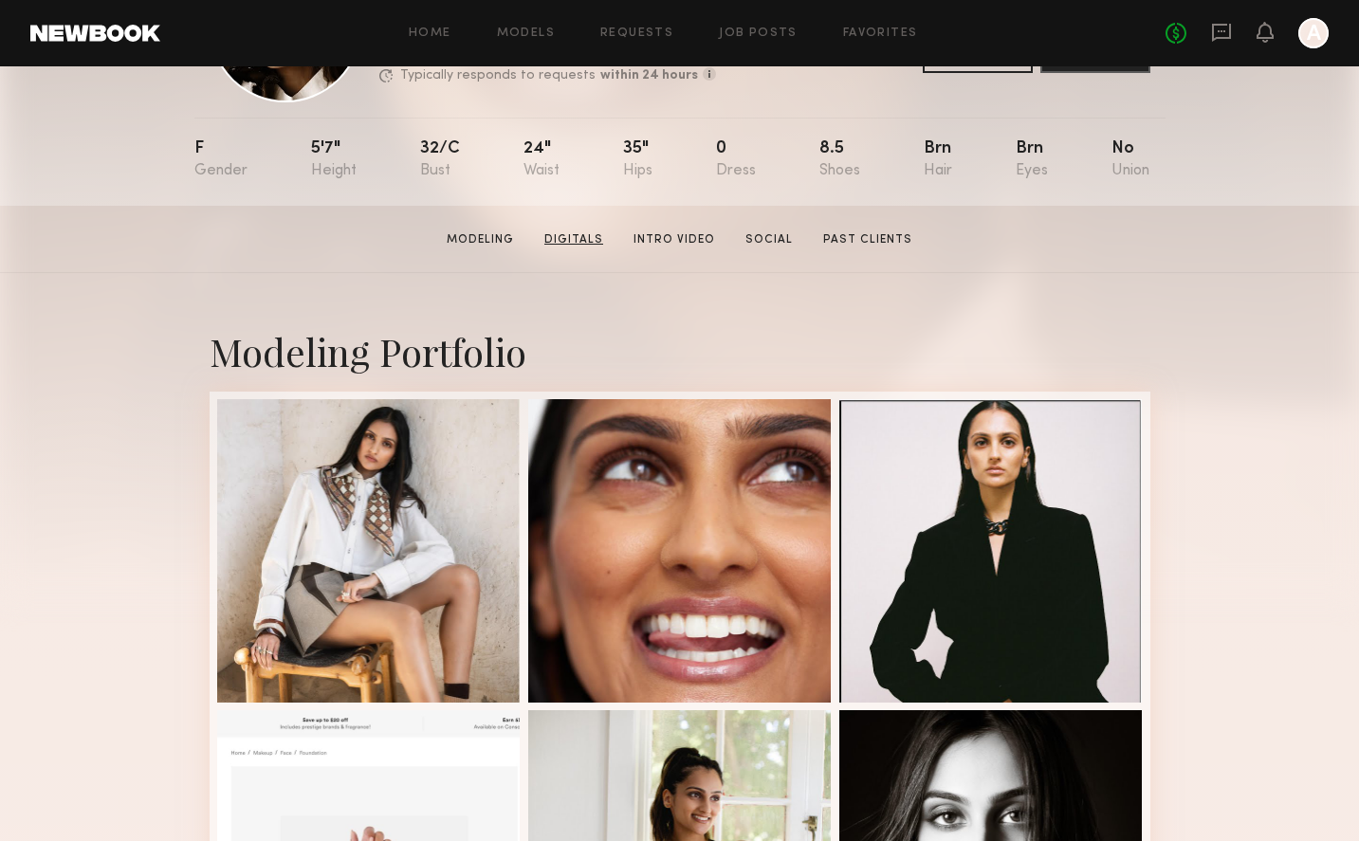
click at [575, 237] on link "Digitals" at bounding box center [574, 239] width 74 height 17
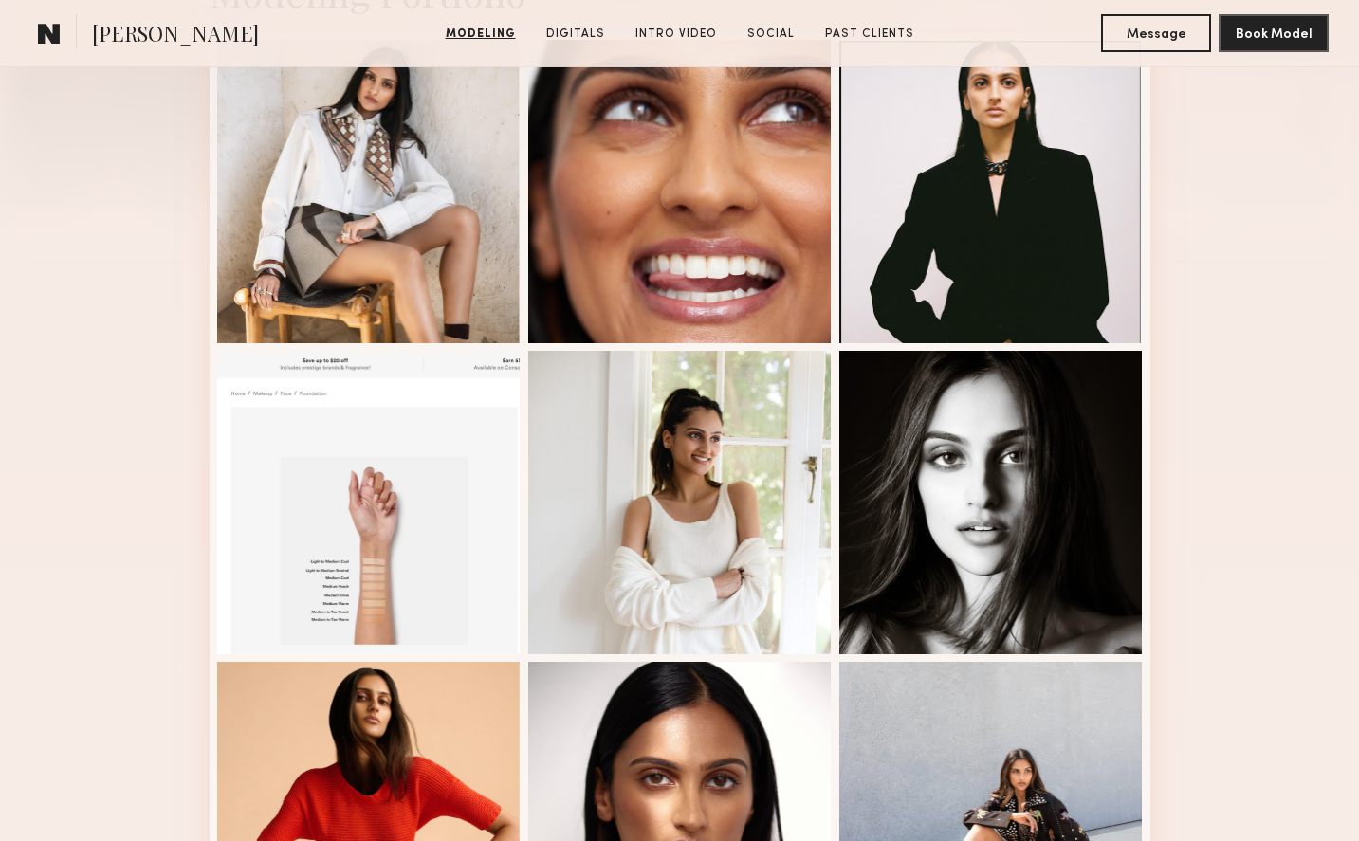
scroll to position [0, 0]
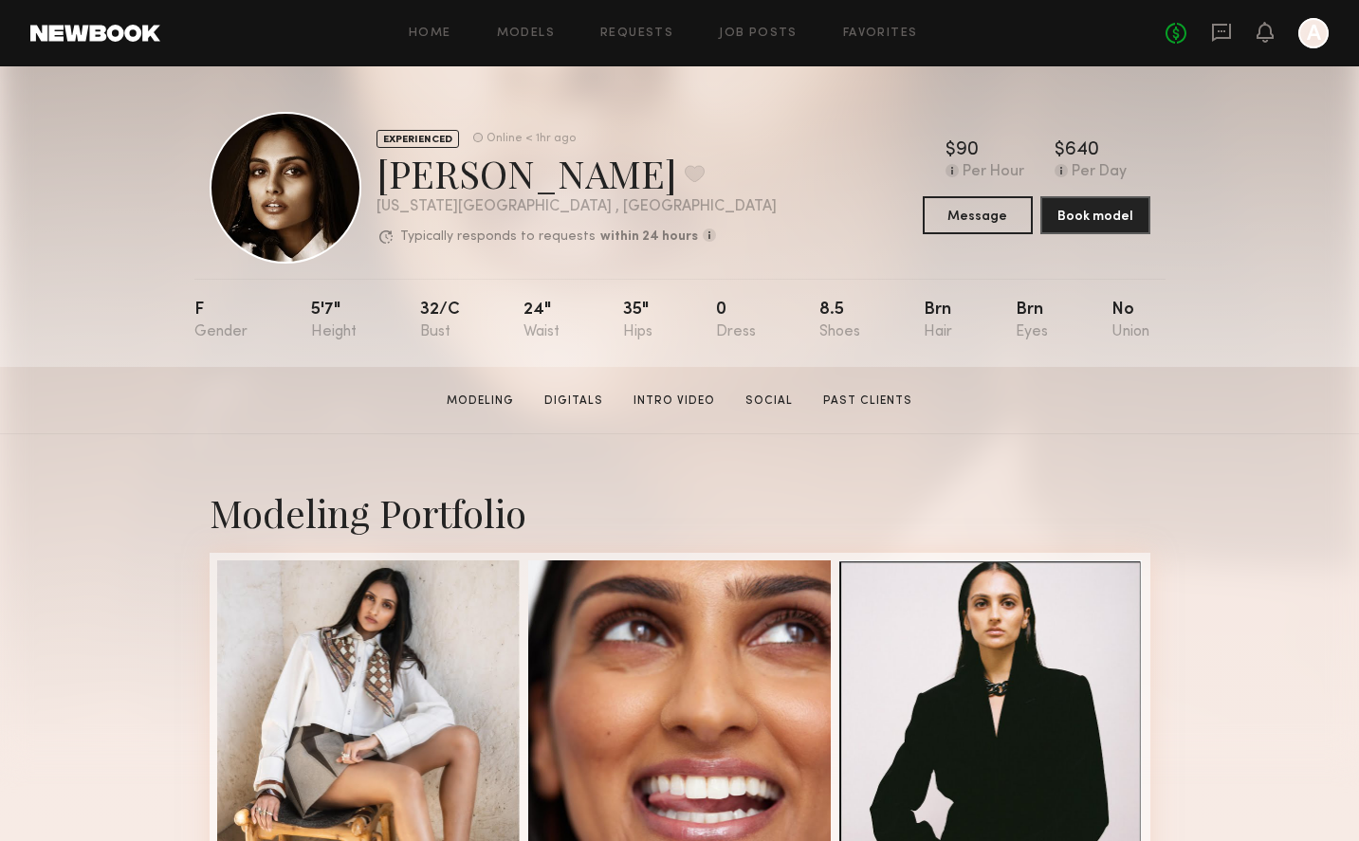
click at [483, 389] on section "Slesha P. Modeling Digitals Intro Video Social Past Clients Message Book Model" at bounding box center [679, 400] width 1359 height 67
click at [484, 405] on link "Modeling" at bounding box center [480, 401] width 83 height 17
click at [867, 407] on link "Past Clients" at bounding box center [868, 401] width 104 height 17
click at [685, 173] on button at bounding box center [695, 173] width 20 height 17
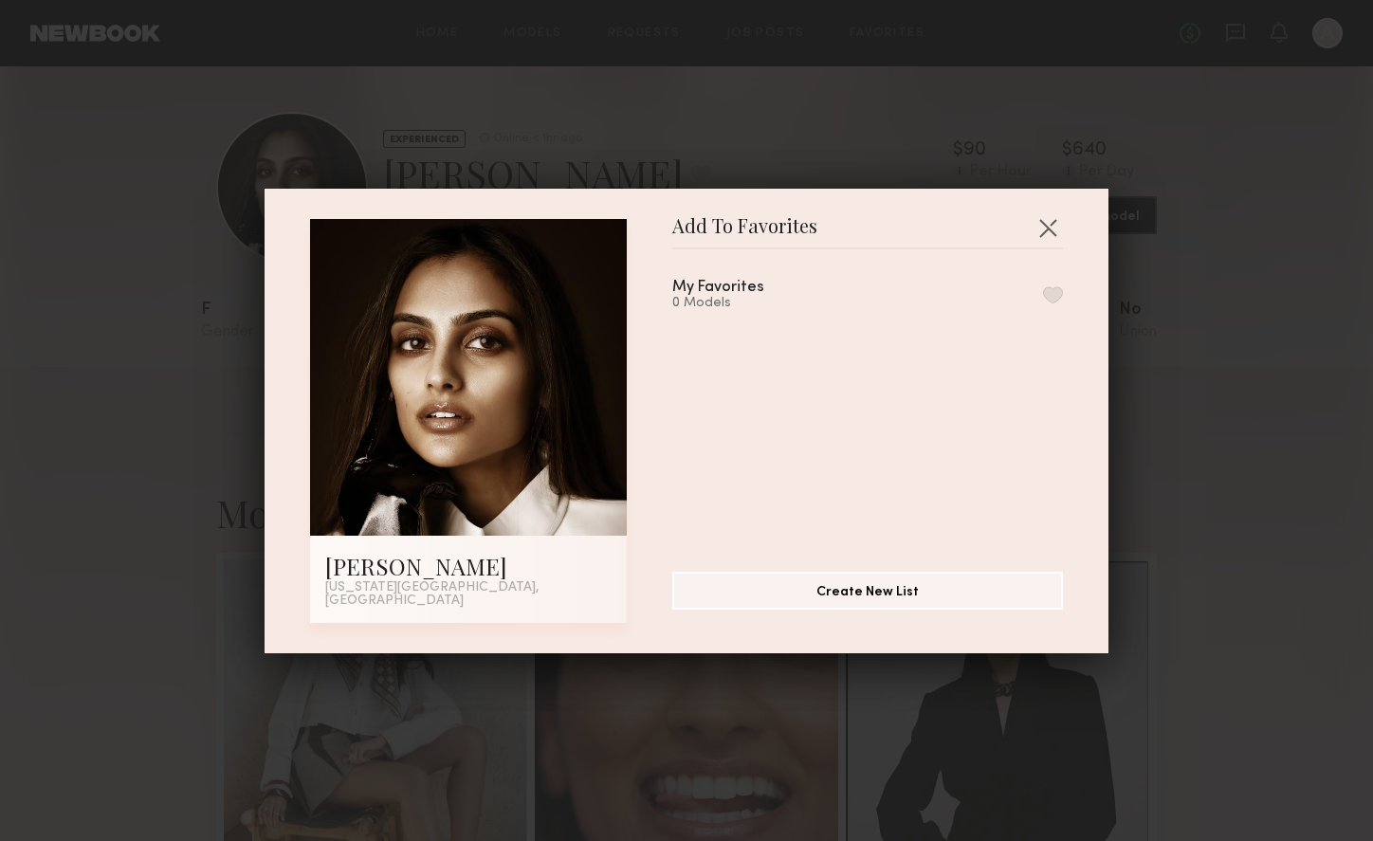
click at [1043, 298] on button "button" at bounding box center [1053, 294] width 20 height 17
click at [1042, 227] on button "button" at bounding box center [1048, 227] width 30 height 30
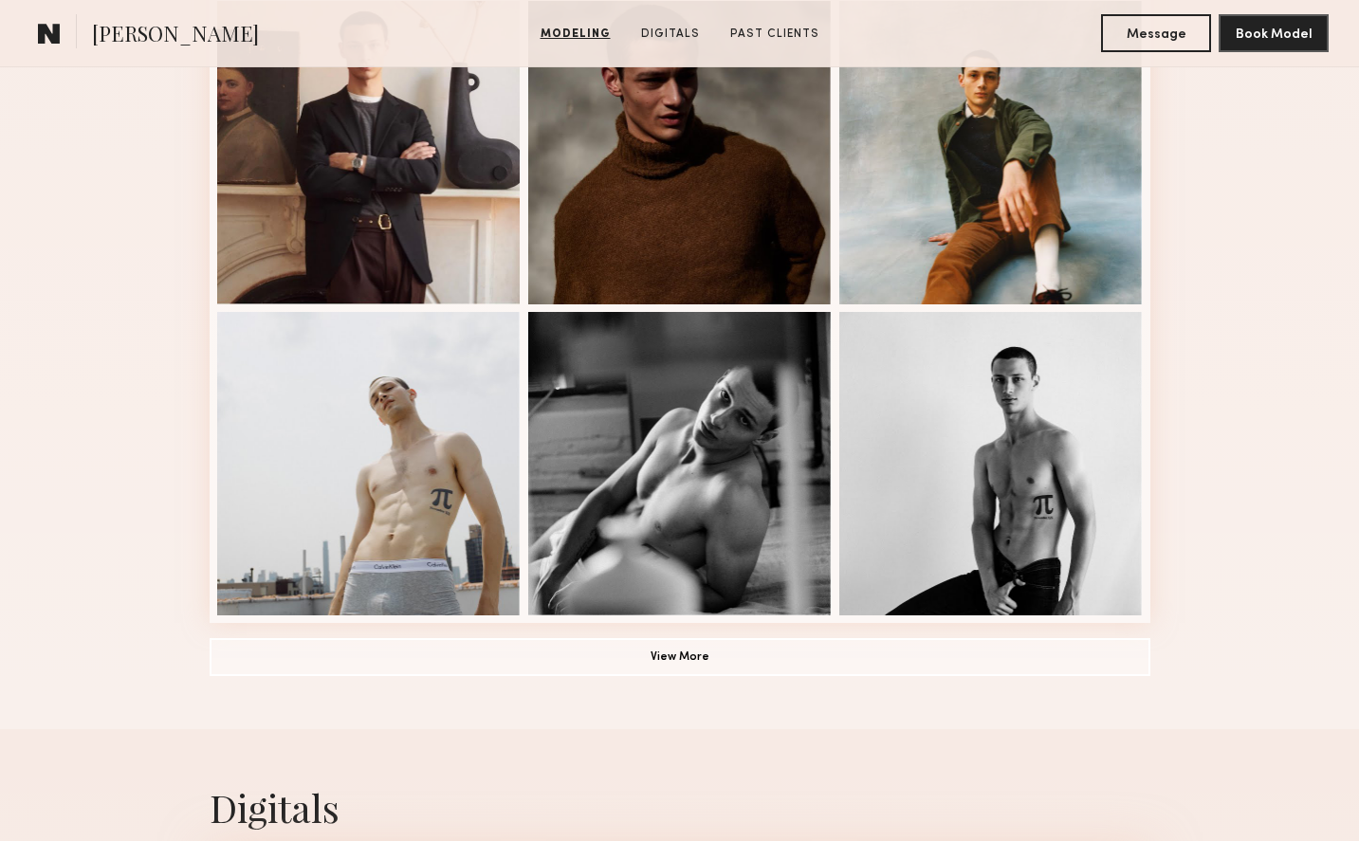
scroll to position [1642, 0]
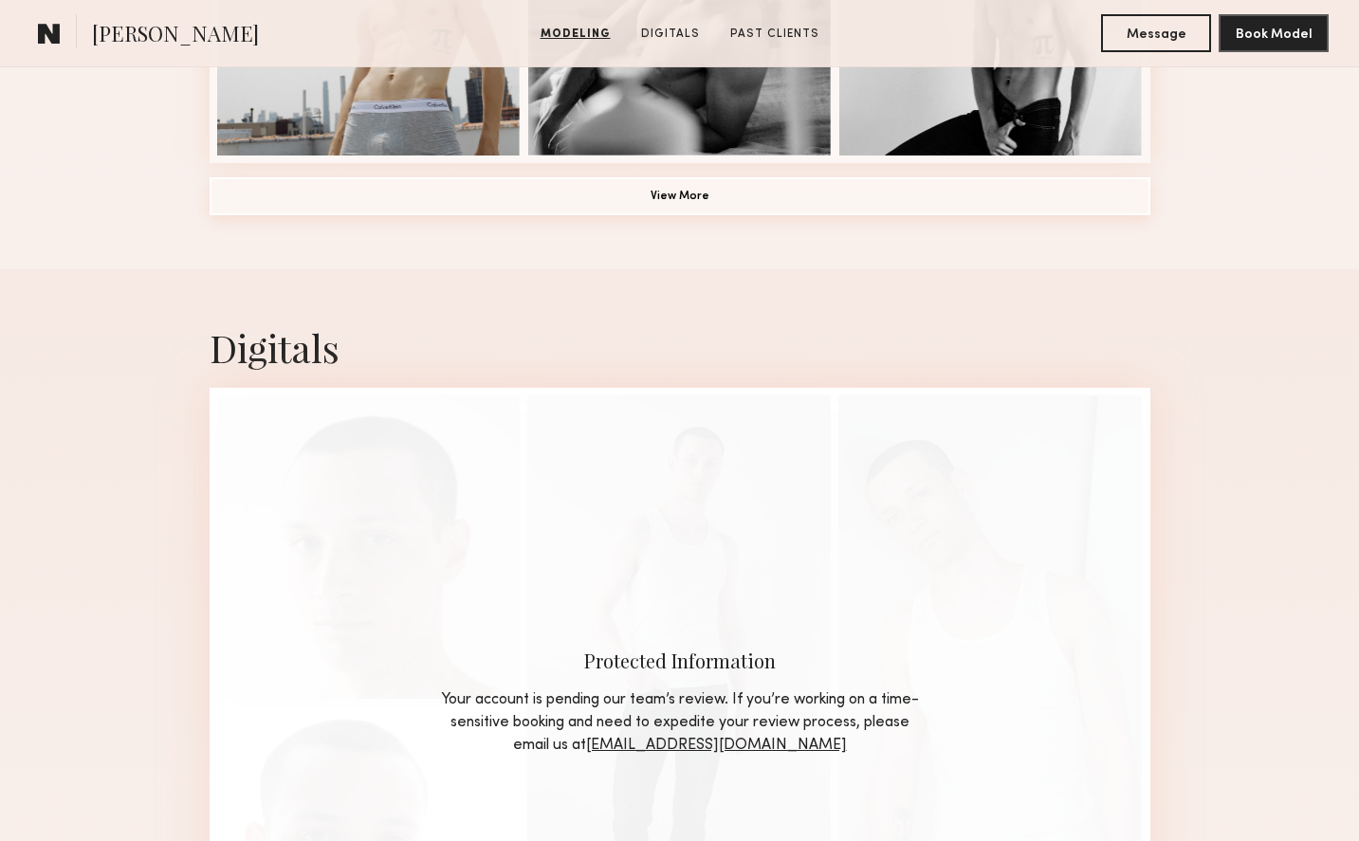
click at [681, 209] on button "View More" at bounding box center [680, 196] width 941 height 38
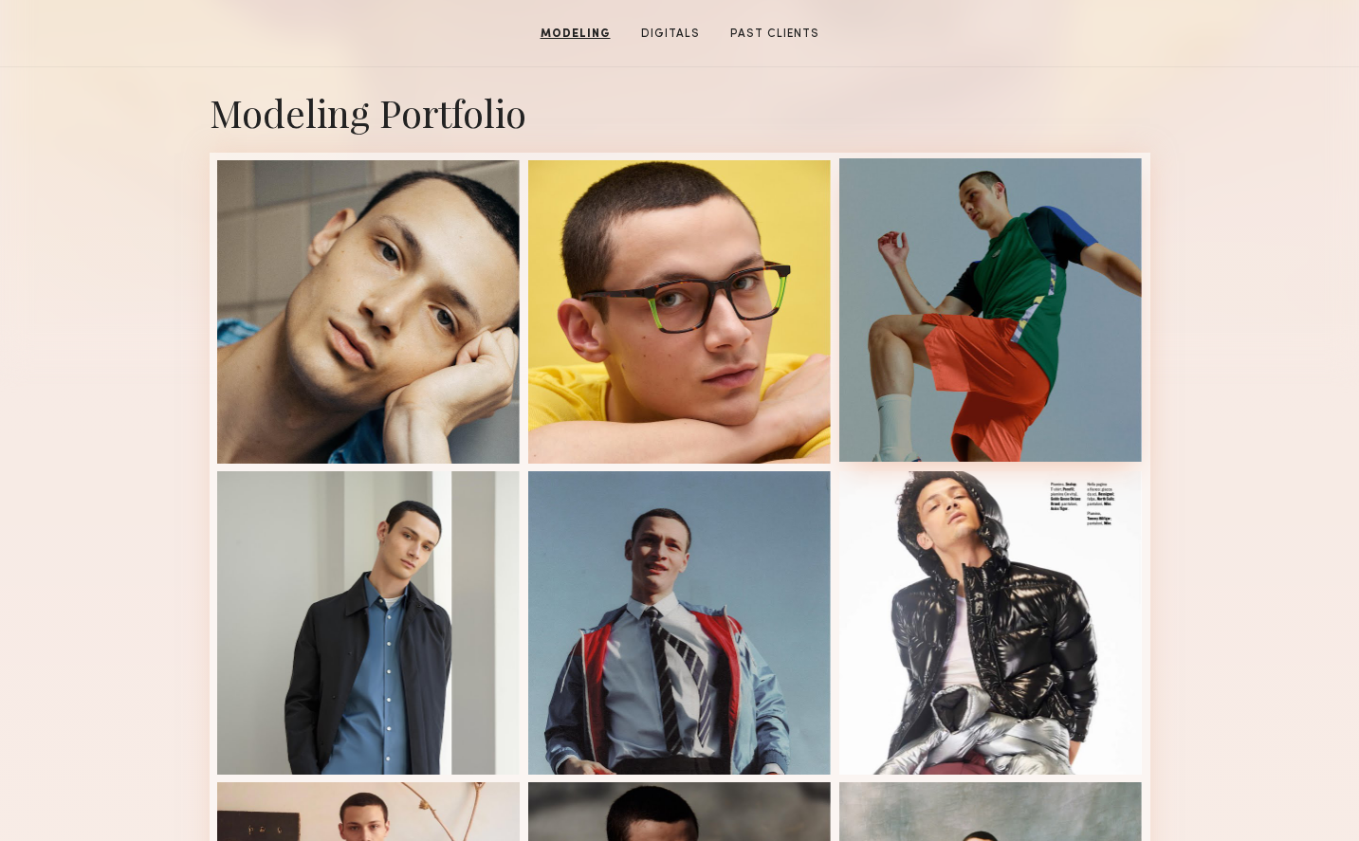
scroll to position [0, 0]
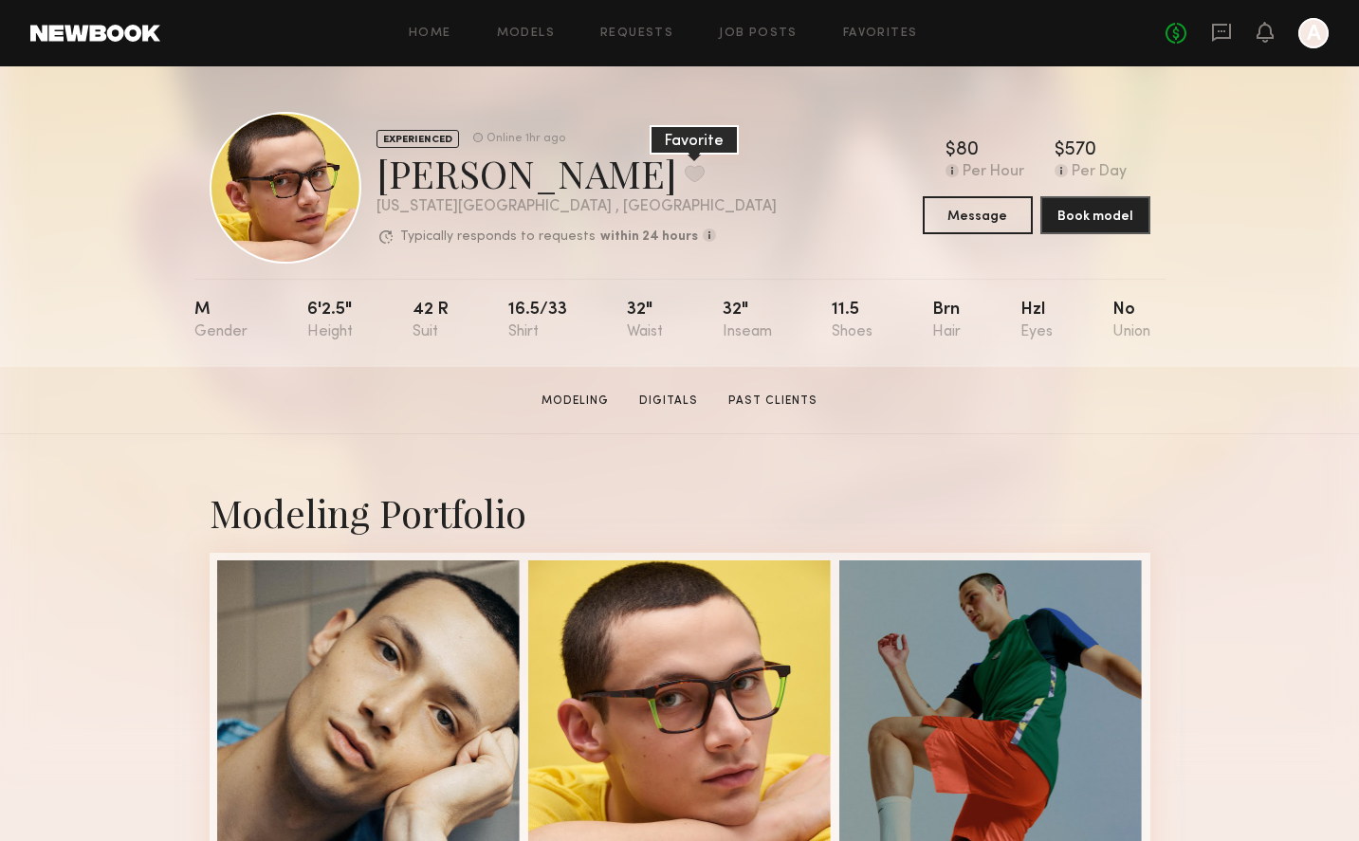
click at [685, 171] on button at bounding box center [695, 173] width 20 height 17
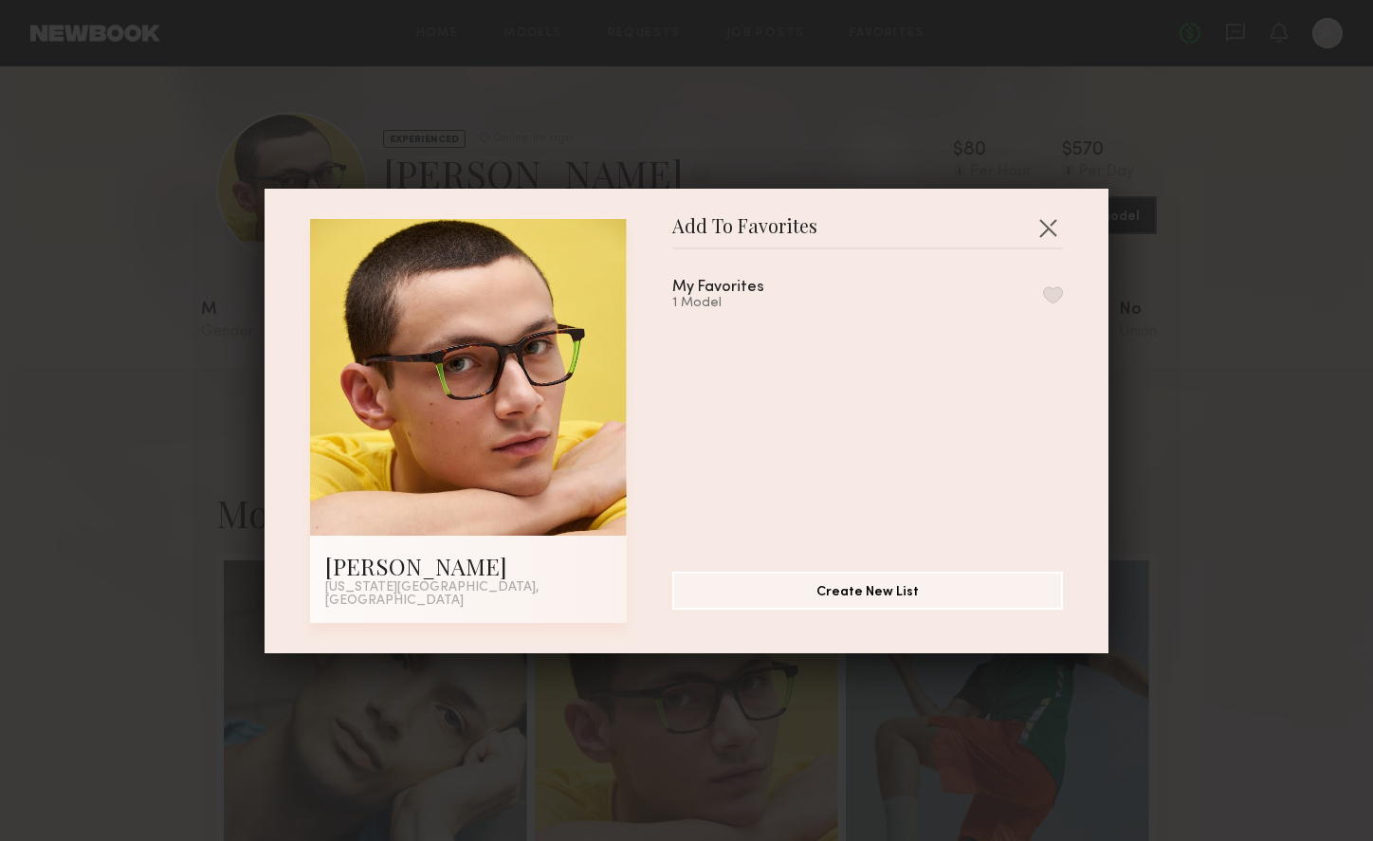
click at [1043, 296] on button "button" at bounding box center [1053, 294] width 20 height 17
click at [1042, 229] on button "button" at bounding box center [1048, 227] width 30 height 30
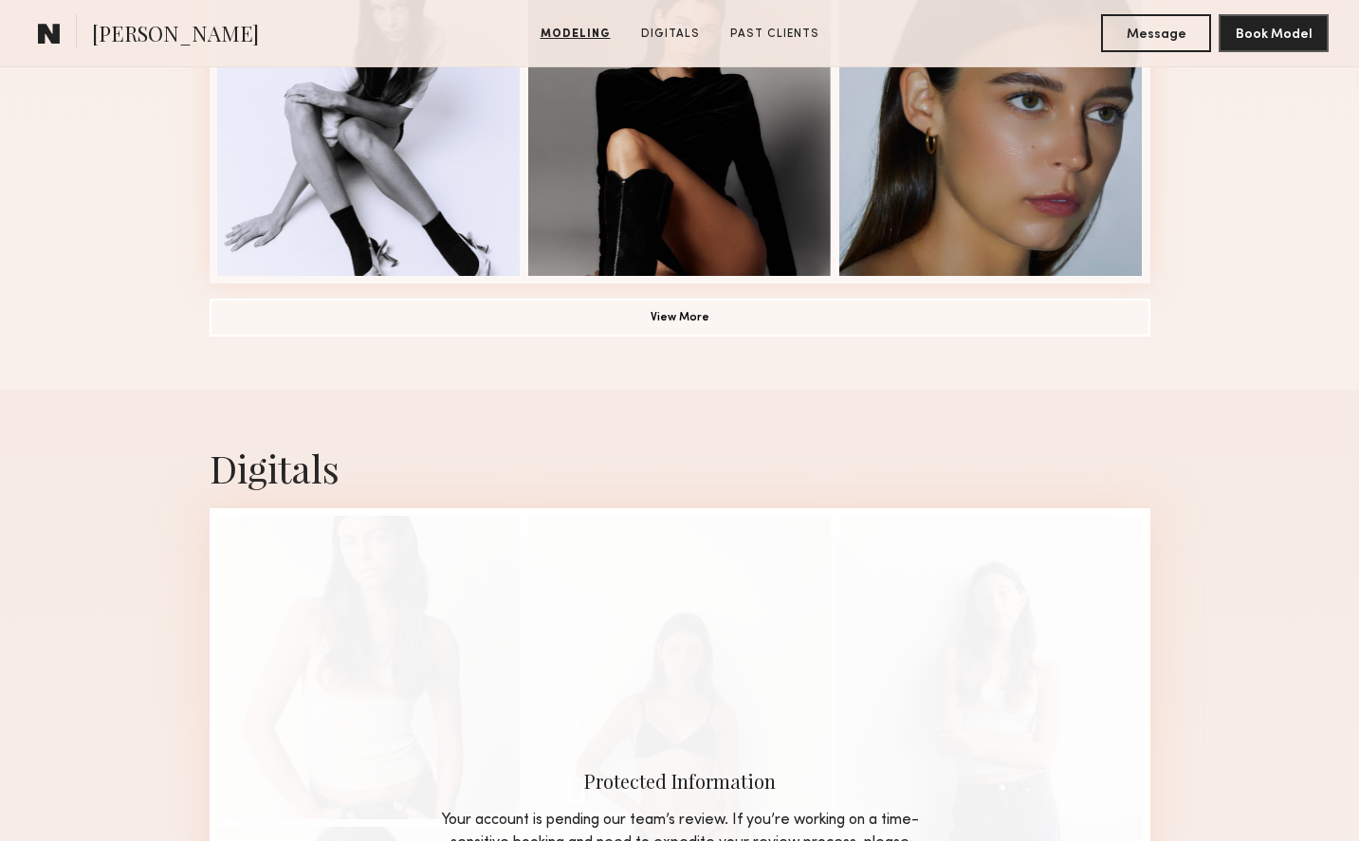
scroll to position [1156, 0]
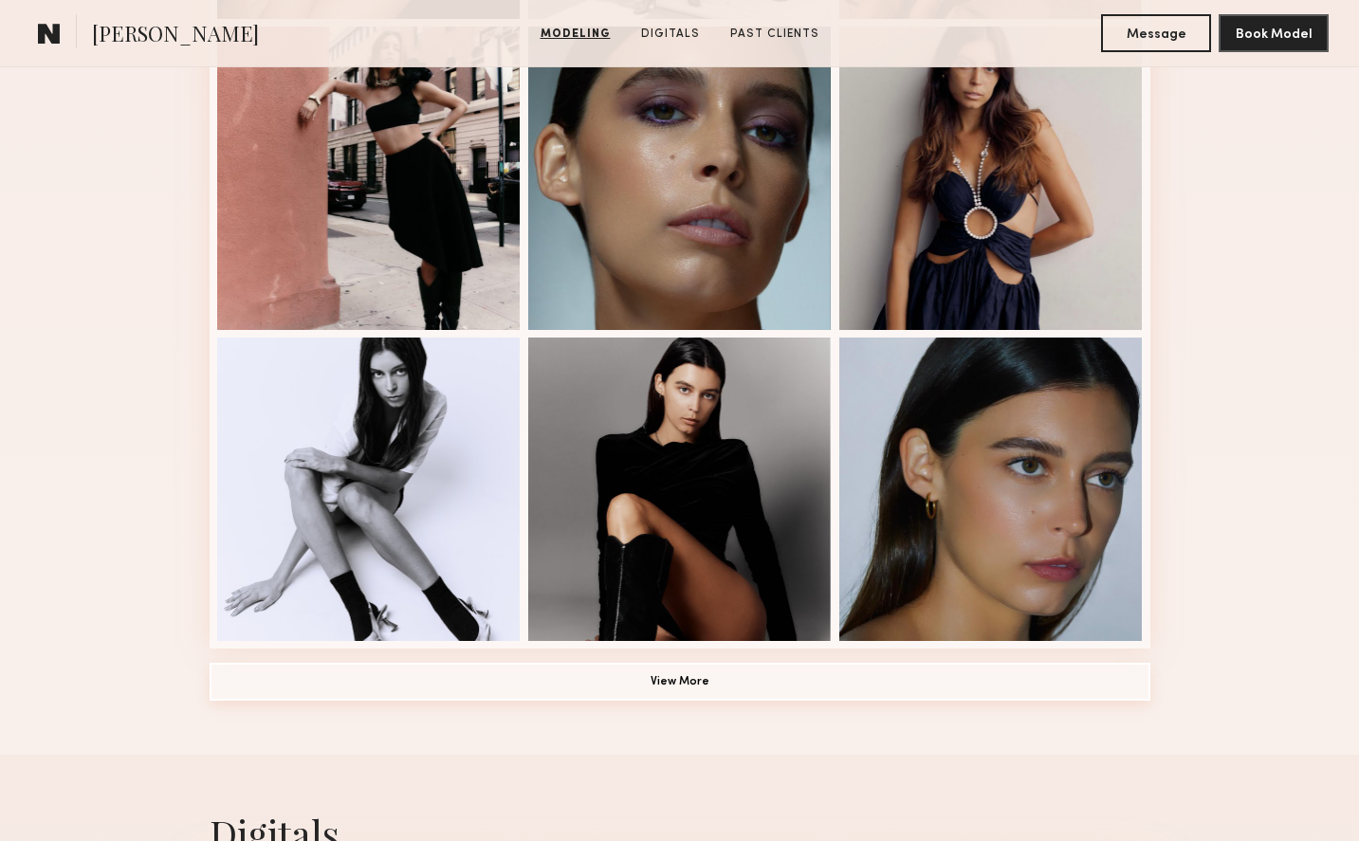
click at [688, 679] on button "View More" at bounding box center [680, 682] width 941 height 38
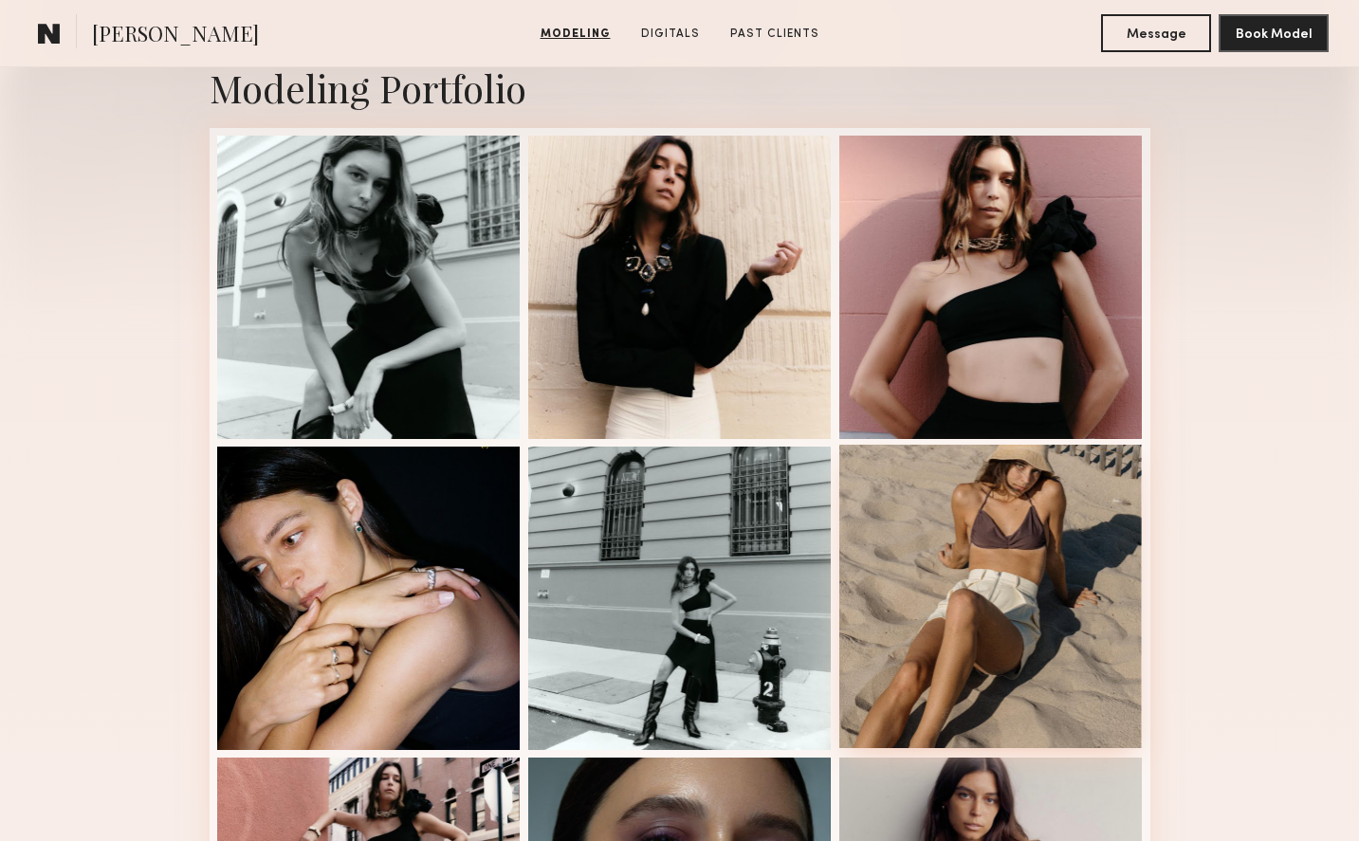
scroll to position [0, 0]
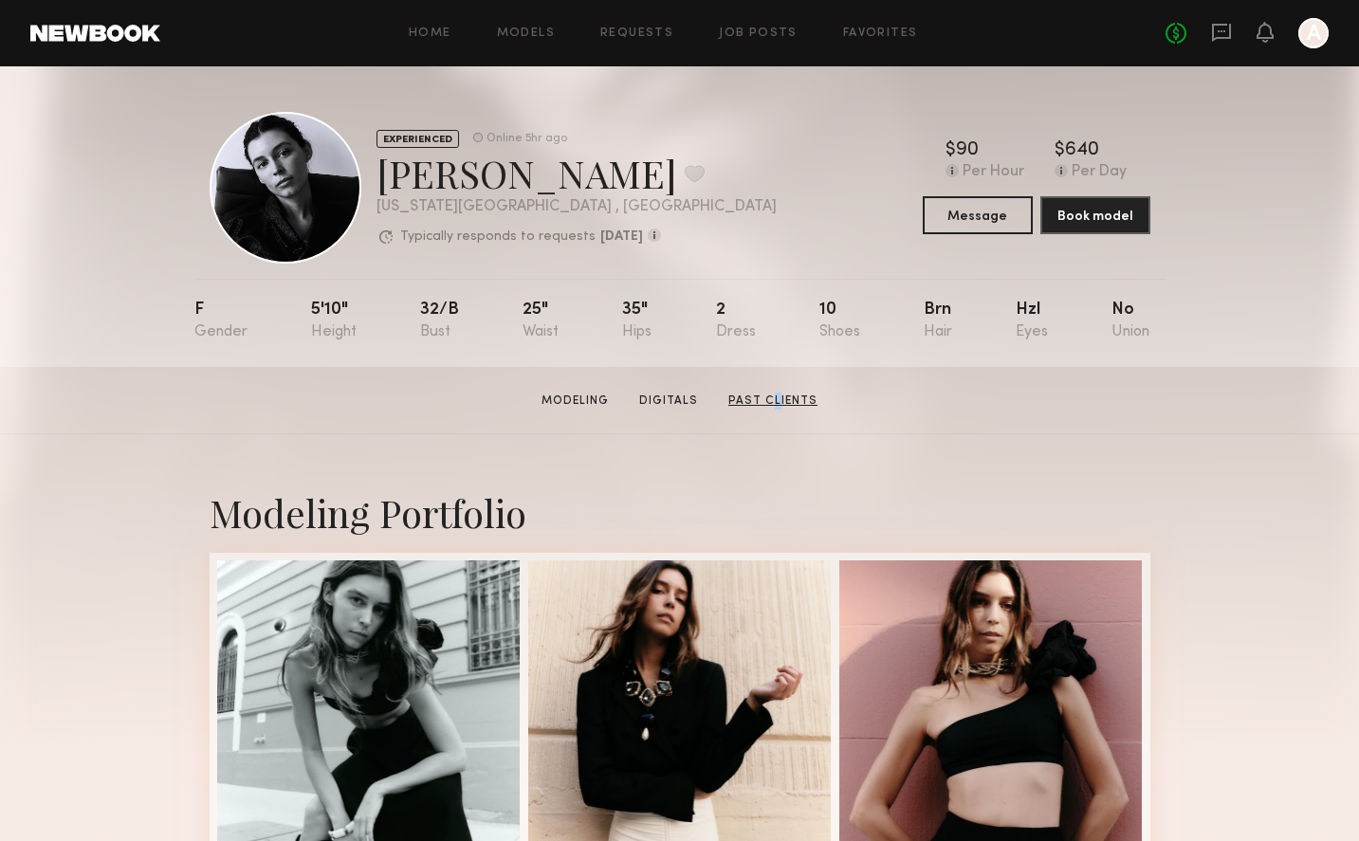
click at [772, 398] on link "Past Clients" at bounding box center [773, 401] width 104 height 17
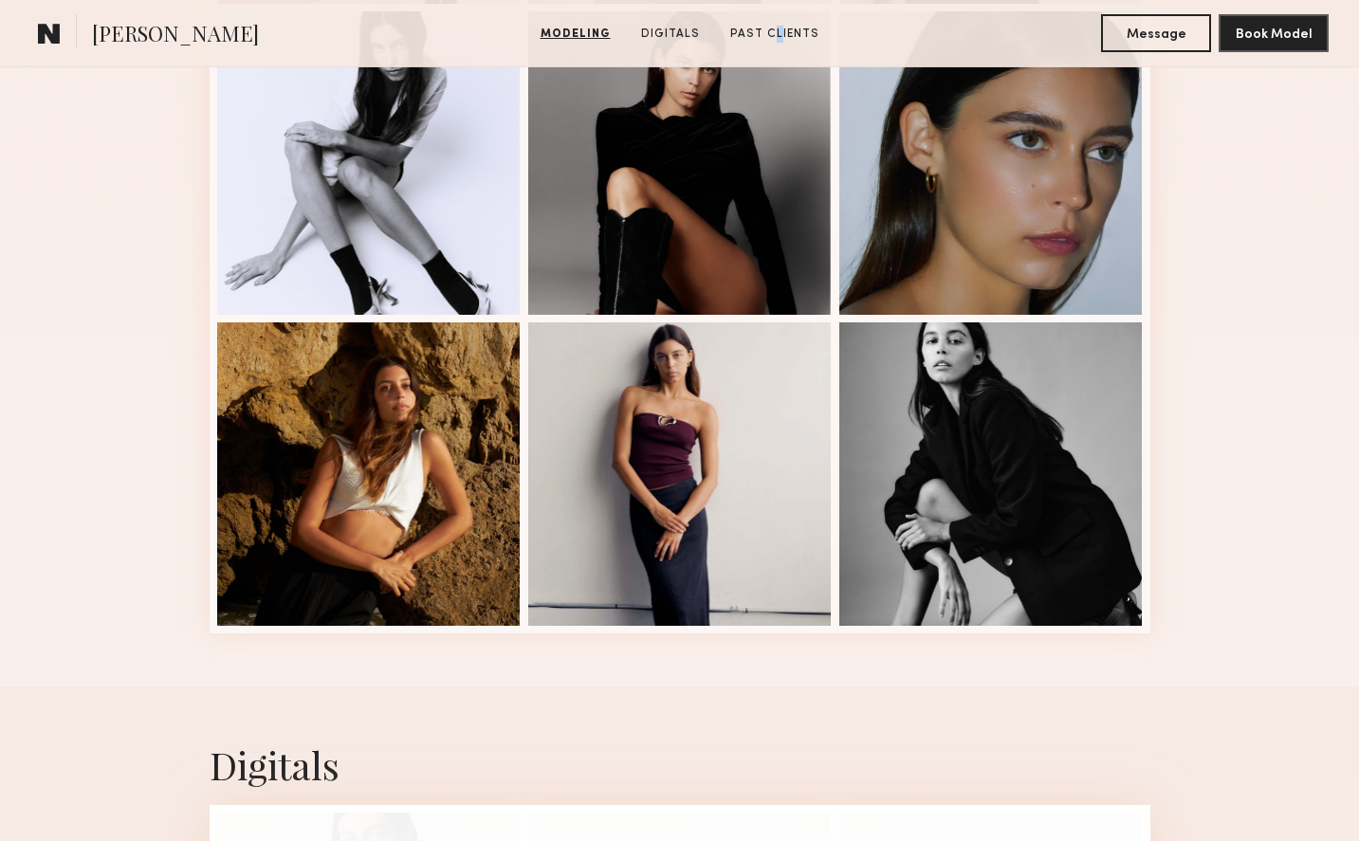
scroll to position [532, 0]
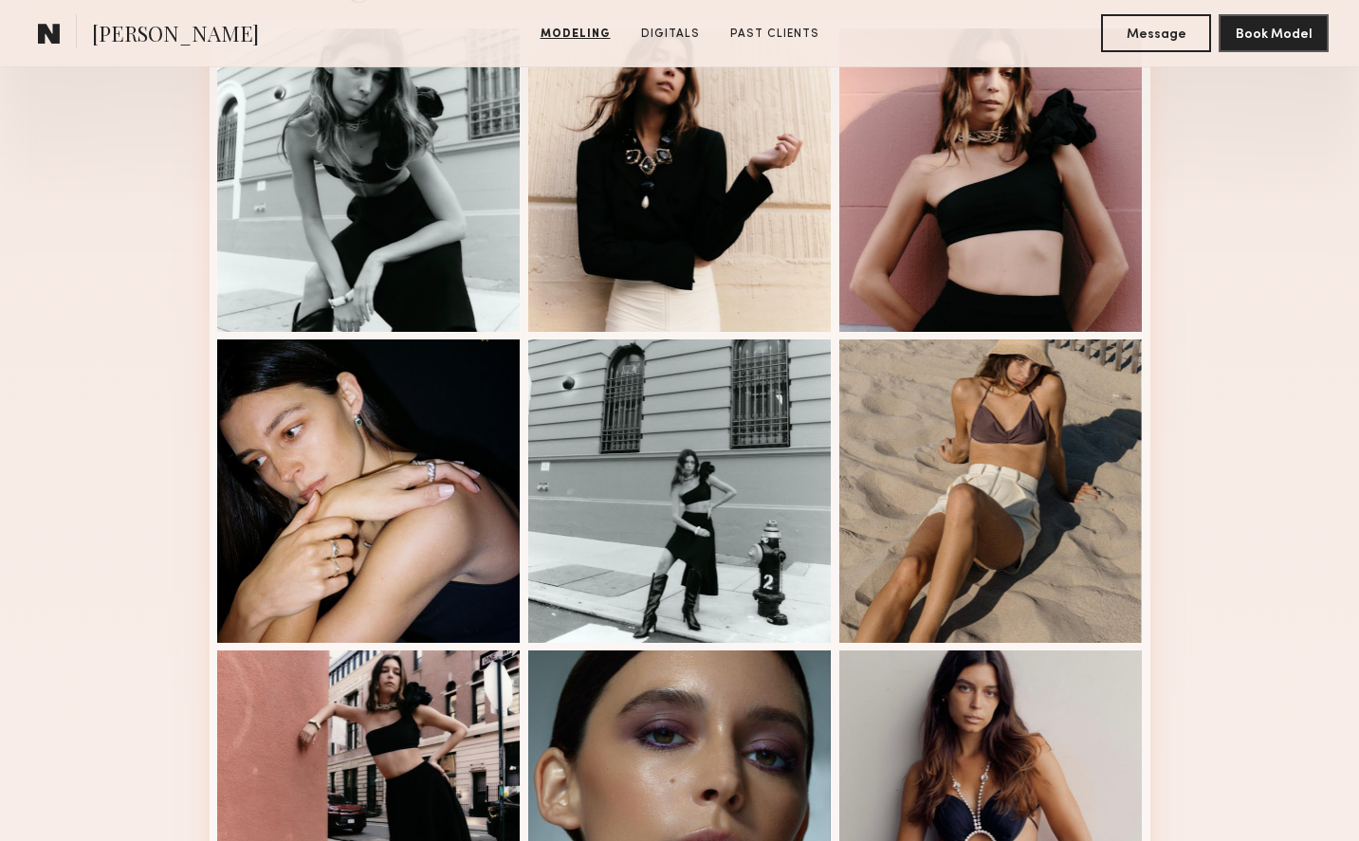
click at [680, 16] on section "Lainy T. Modeling Digitals Past Clients Message Book Model" at bounding box center [679, 33] width 1359 height 67
click at [670, 35] on link "Digitals" at bounding box center [670, 34] width 74 height 17
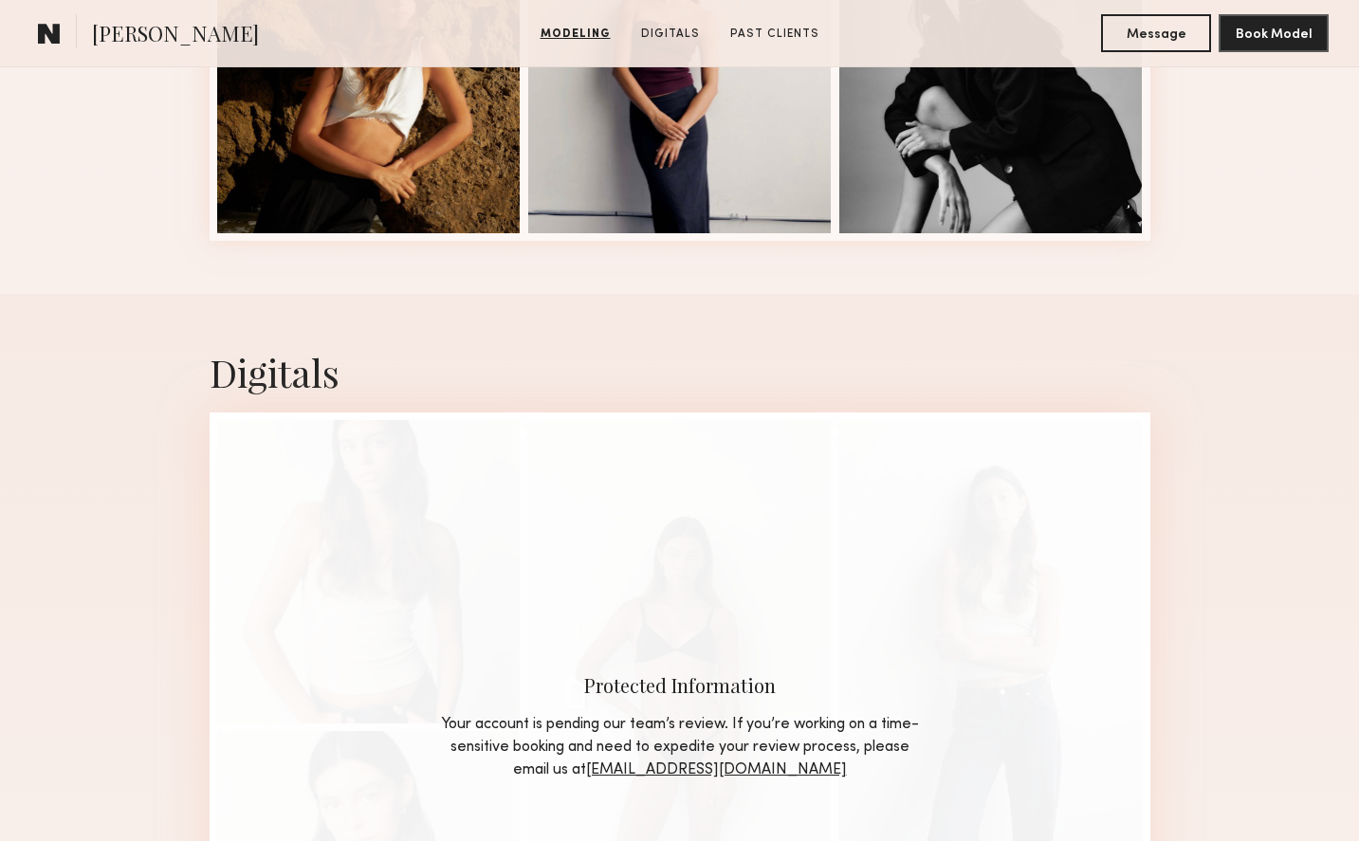
scroll to position [2054, 0]
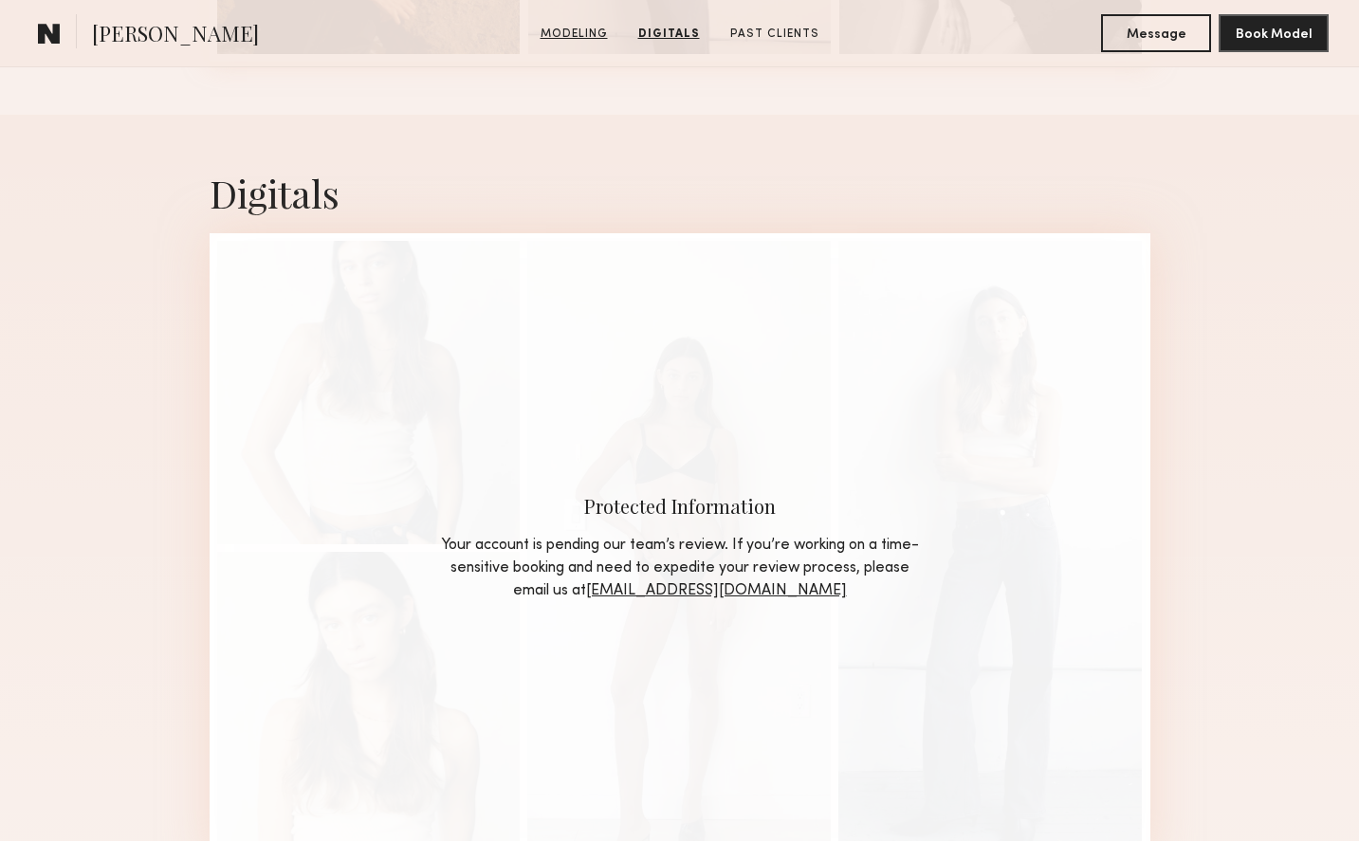
click at [590, 30] on link "Modeling" at bounding box center [574, 34] width 83 height 17
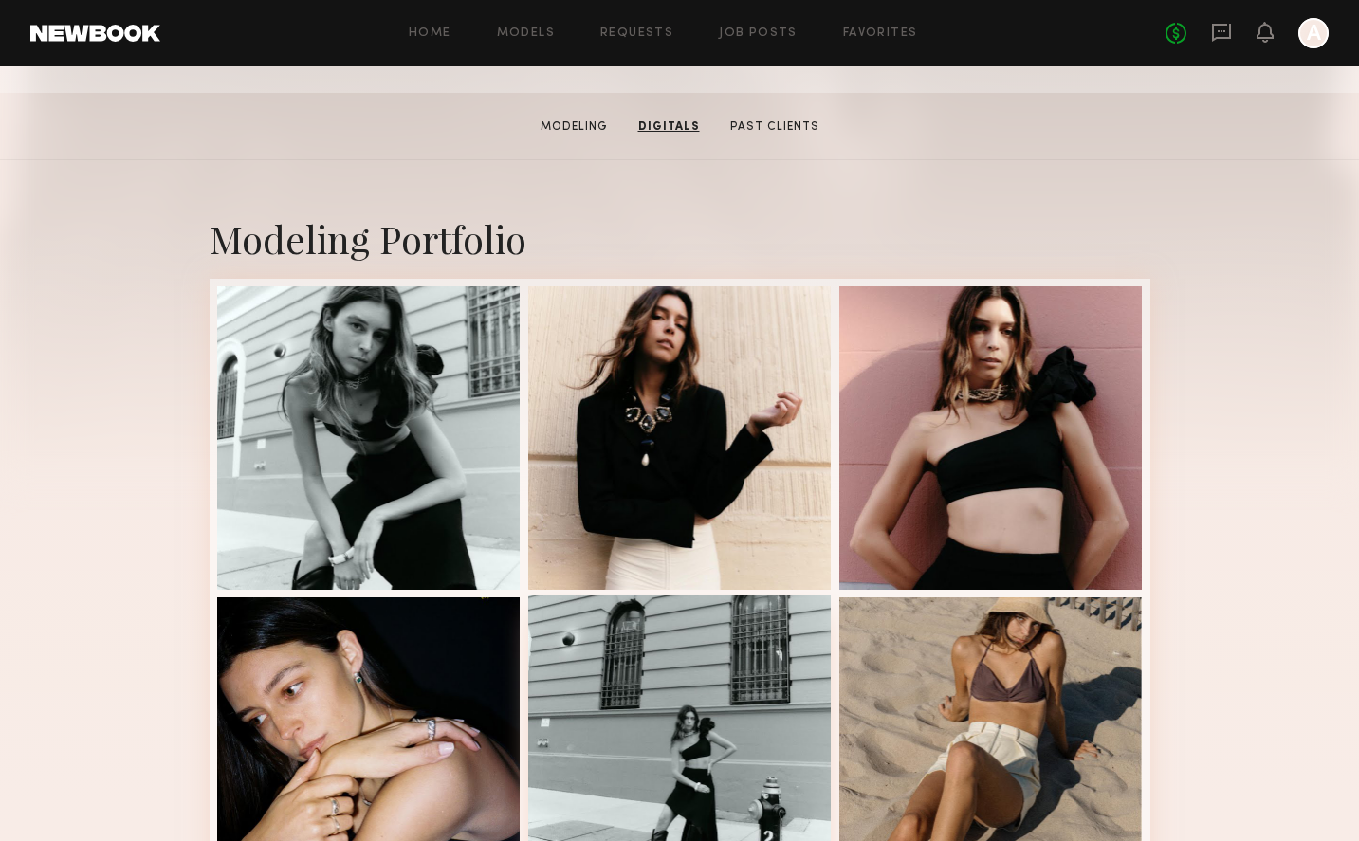
scroll to position [0, 0]
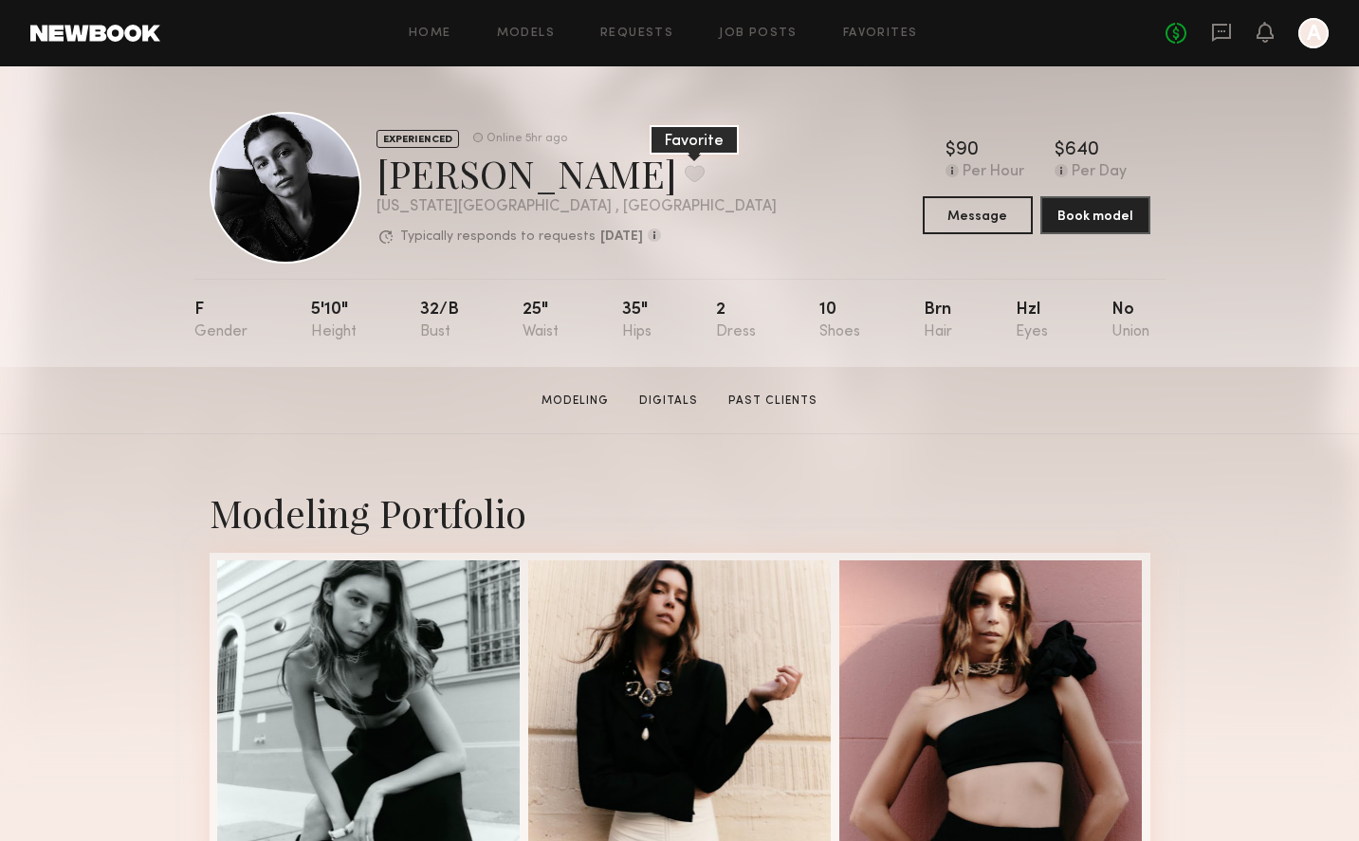
click at [685, 168] on button at bounding box center [695, 173] width 20 height 17
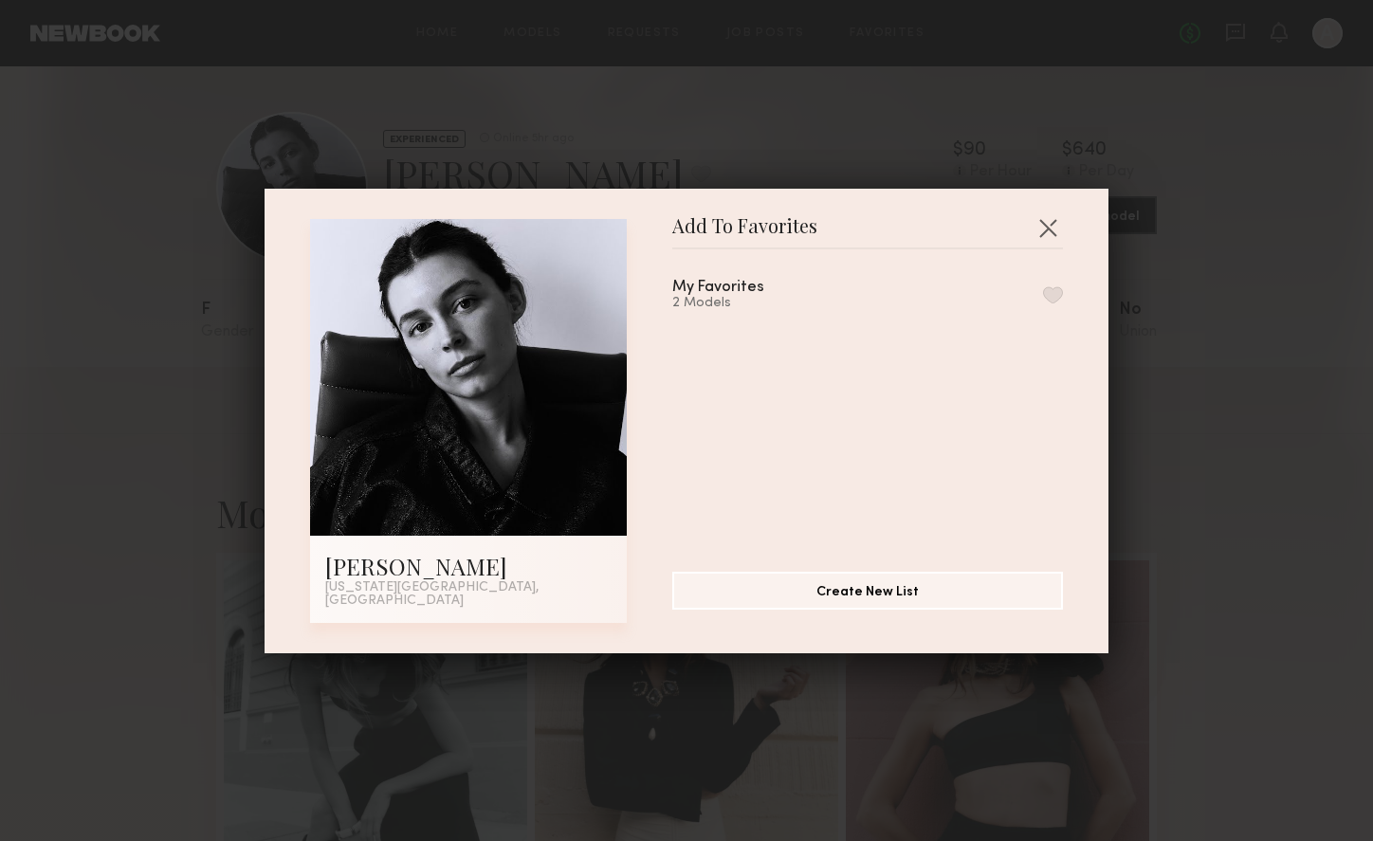
click at [1029, 290] on div "My Favorites 2 Models" at bounding box center [867, 295] width 391 height 31
click at [1043, 299] on button "button" at bounding box center [1053, 294] width 20 height 17
click at [1038, 238] on button "button" at bounding box center [1048, 227] width 30 height 30
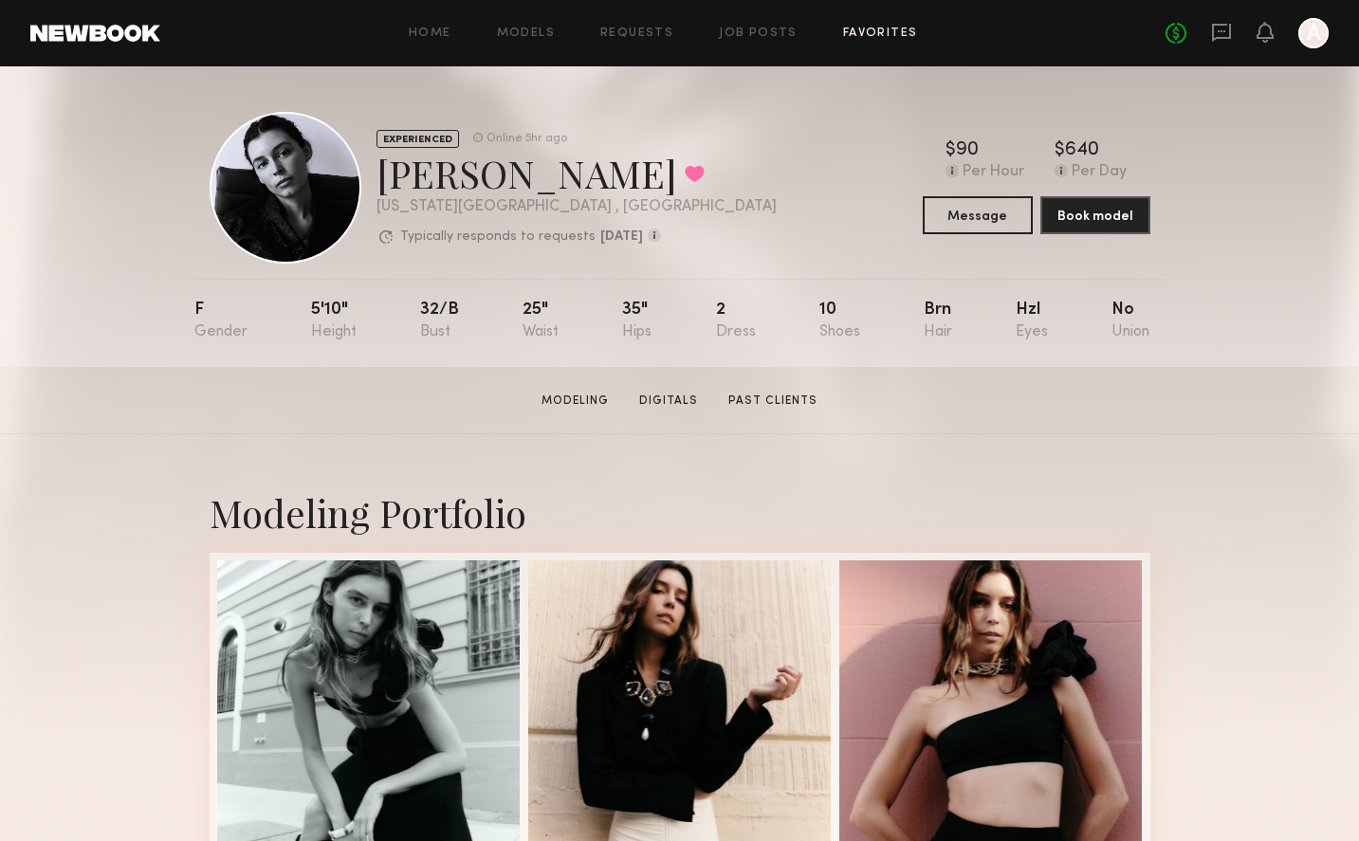
click at [877, 29] on link "Favorites" at bounding box center [880, 34] width 75 height 12
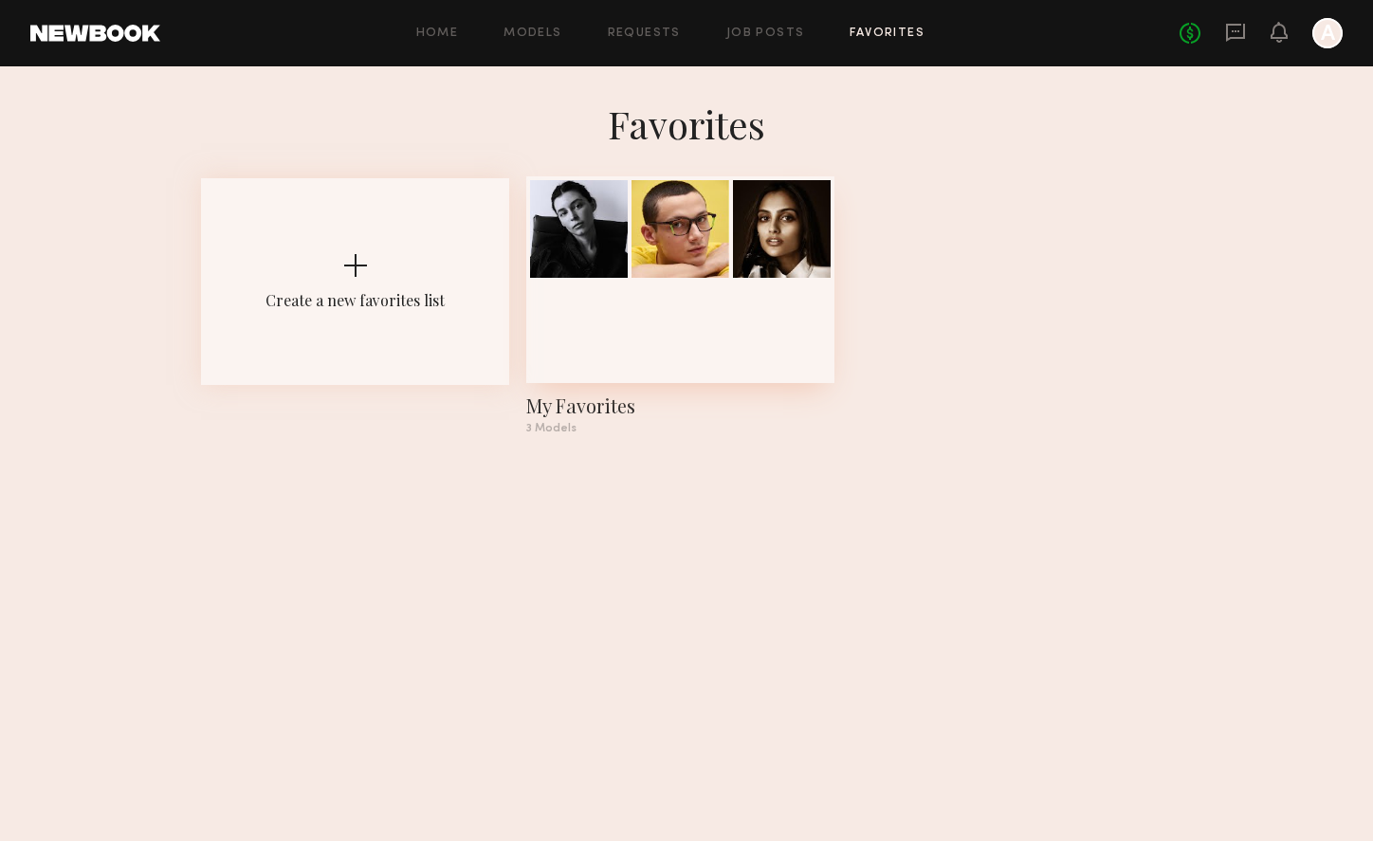
click at [607, 391] on div "My Favorites 3 Models" at bounding box center [680, 306] width 308 height 256
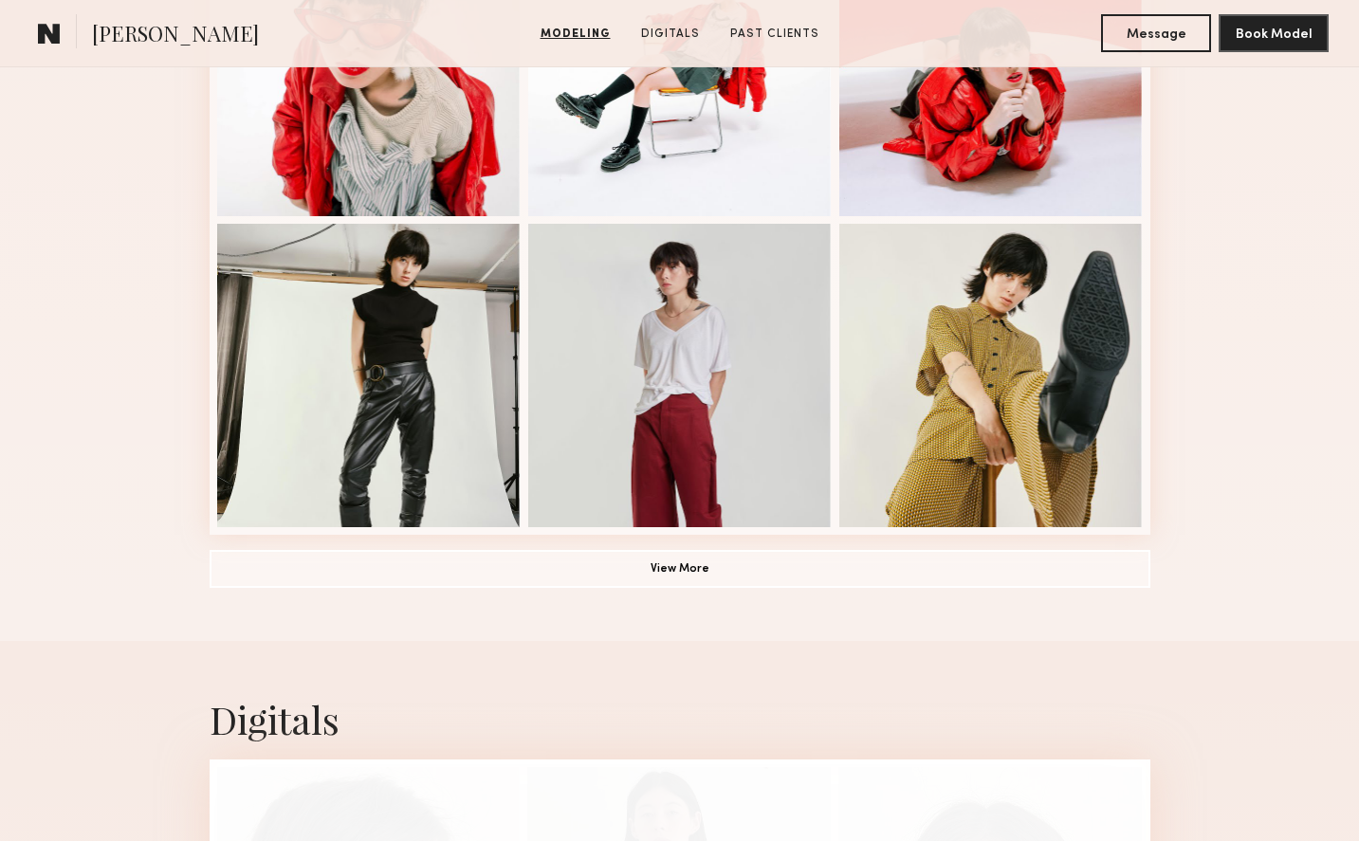
scroll to position [1413, 0]
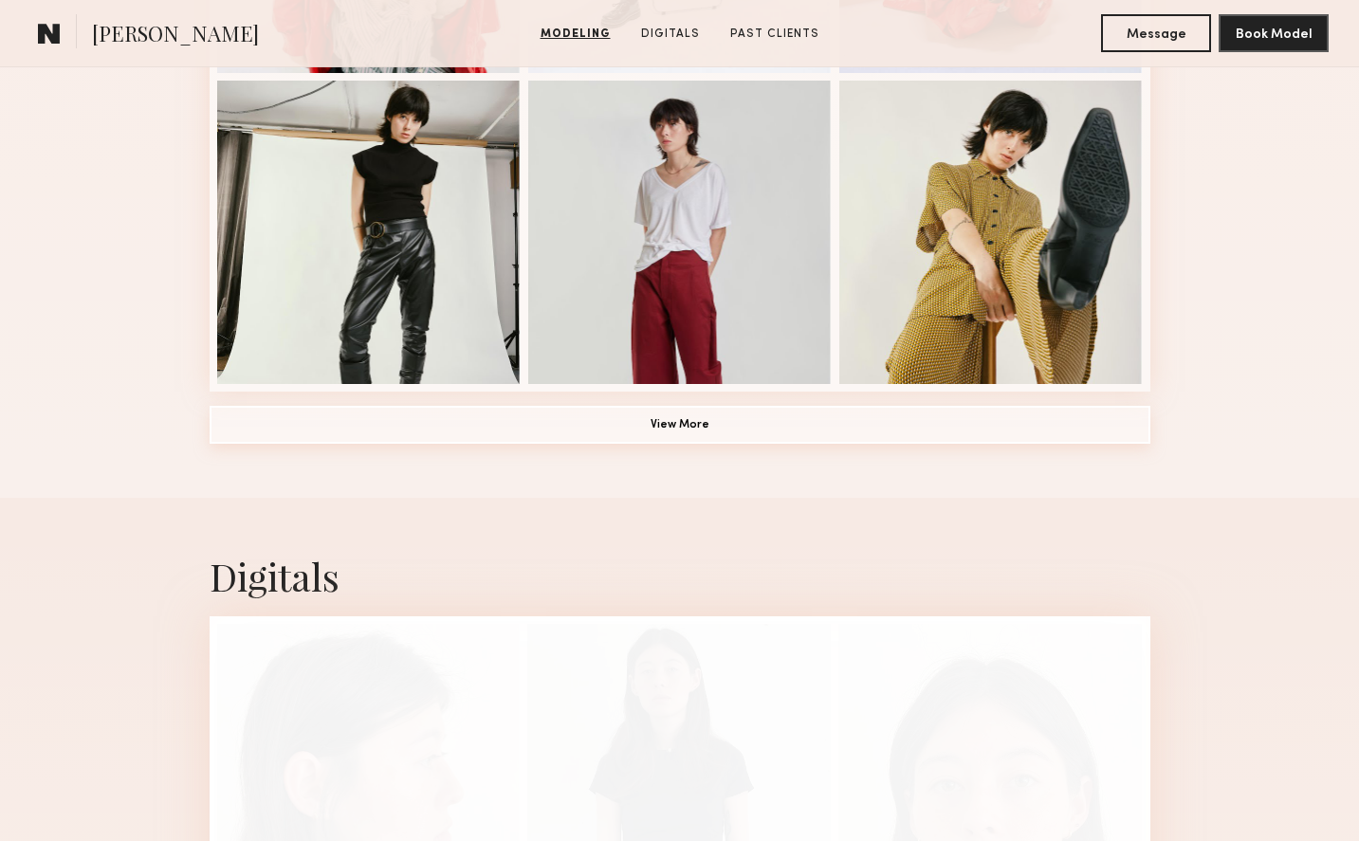
drag, startPoint x: 618, startPoint y: 404, endPoint x: 613, endPoint y: 436, distance: 32.7
click at [618, 434] on button "View More" at bounding box center [680, 425] width 941 height 38
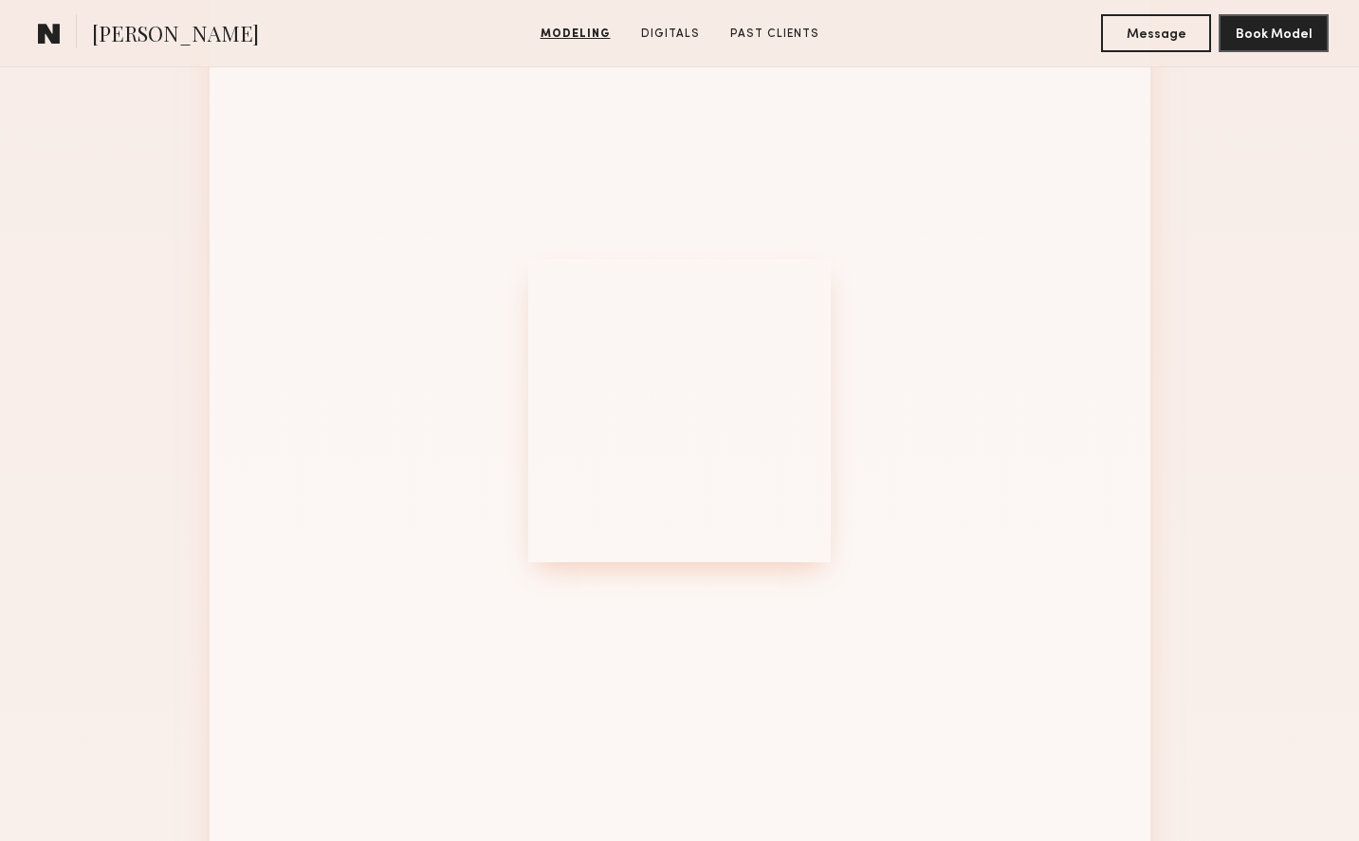
scroll to position [2238, 0]
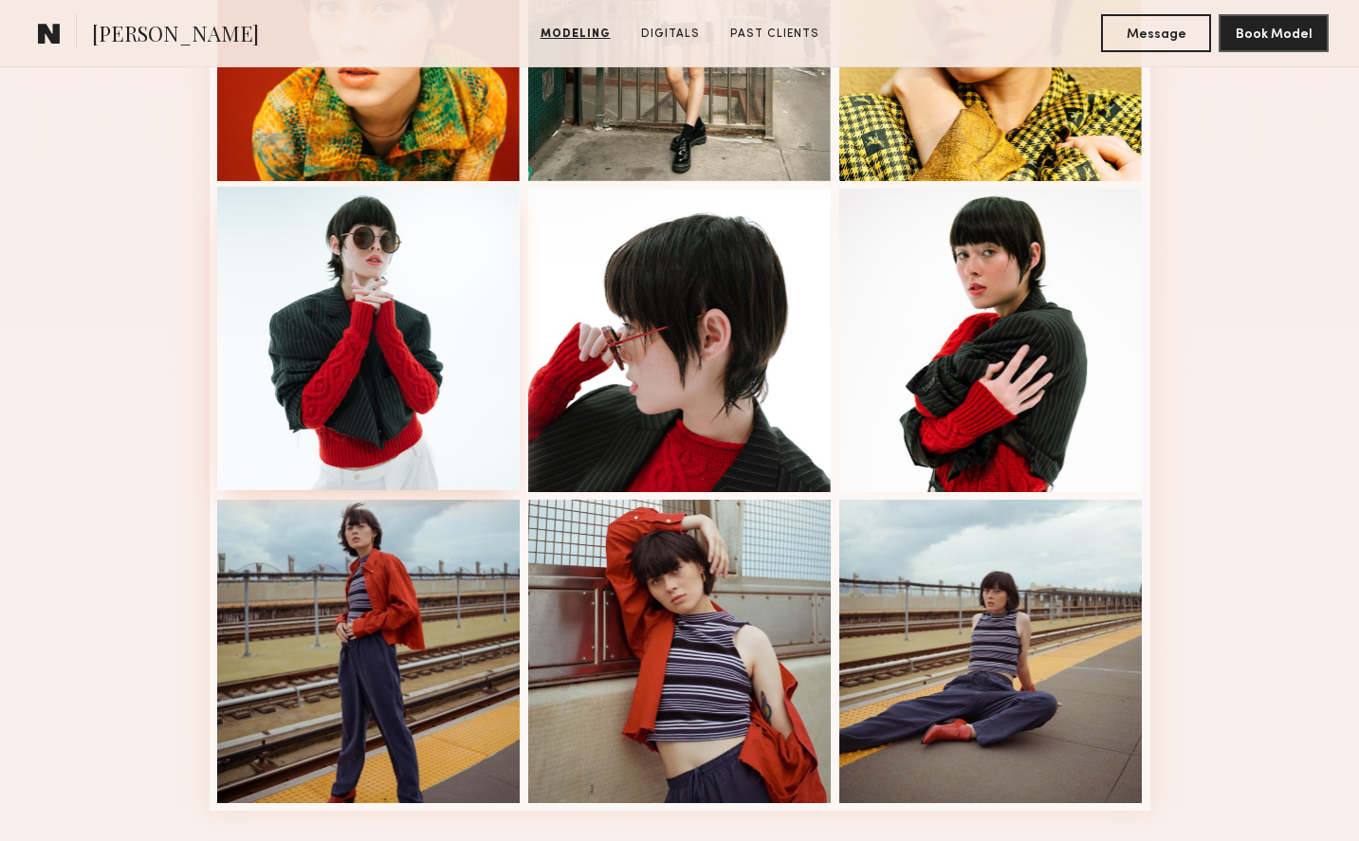
click at [424, 425] on div at bounding box center [368, 338] width 303 height 303
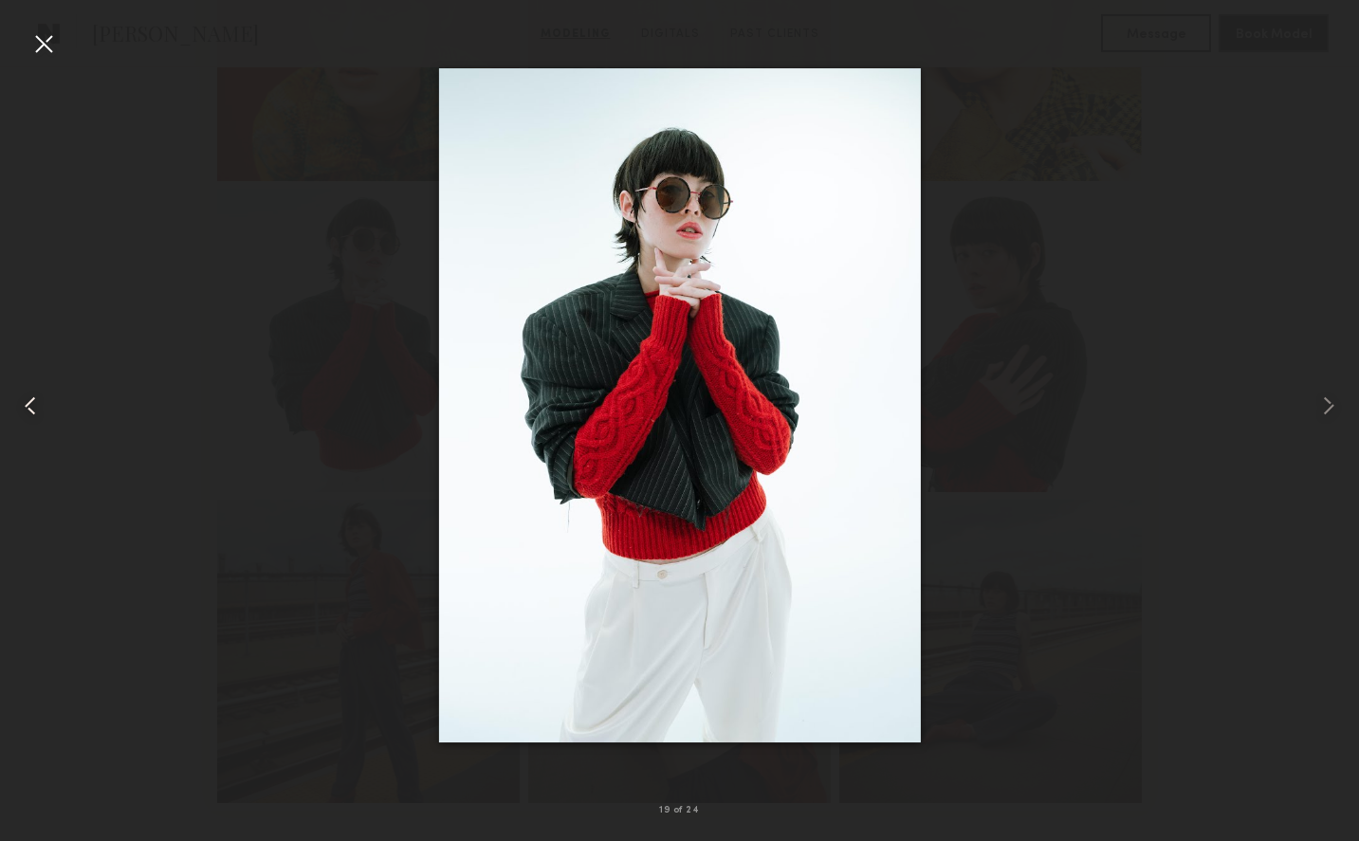
click at [31, 405] on common-icon at bounding box center [30, 406] width 30 height 30
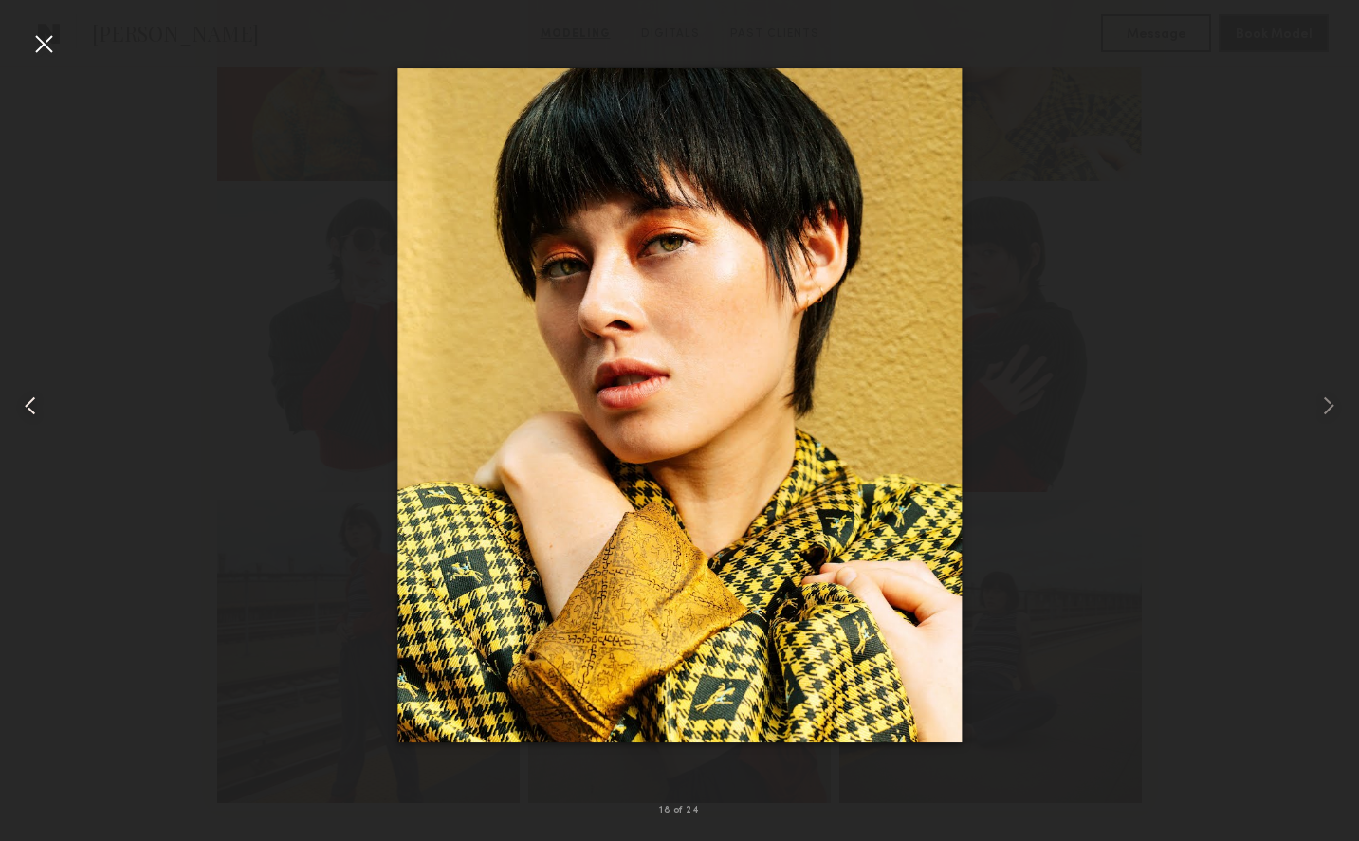
click at [31, 405] on common-icon at bounding box center [30, 406] width 30 height 30
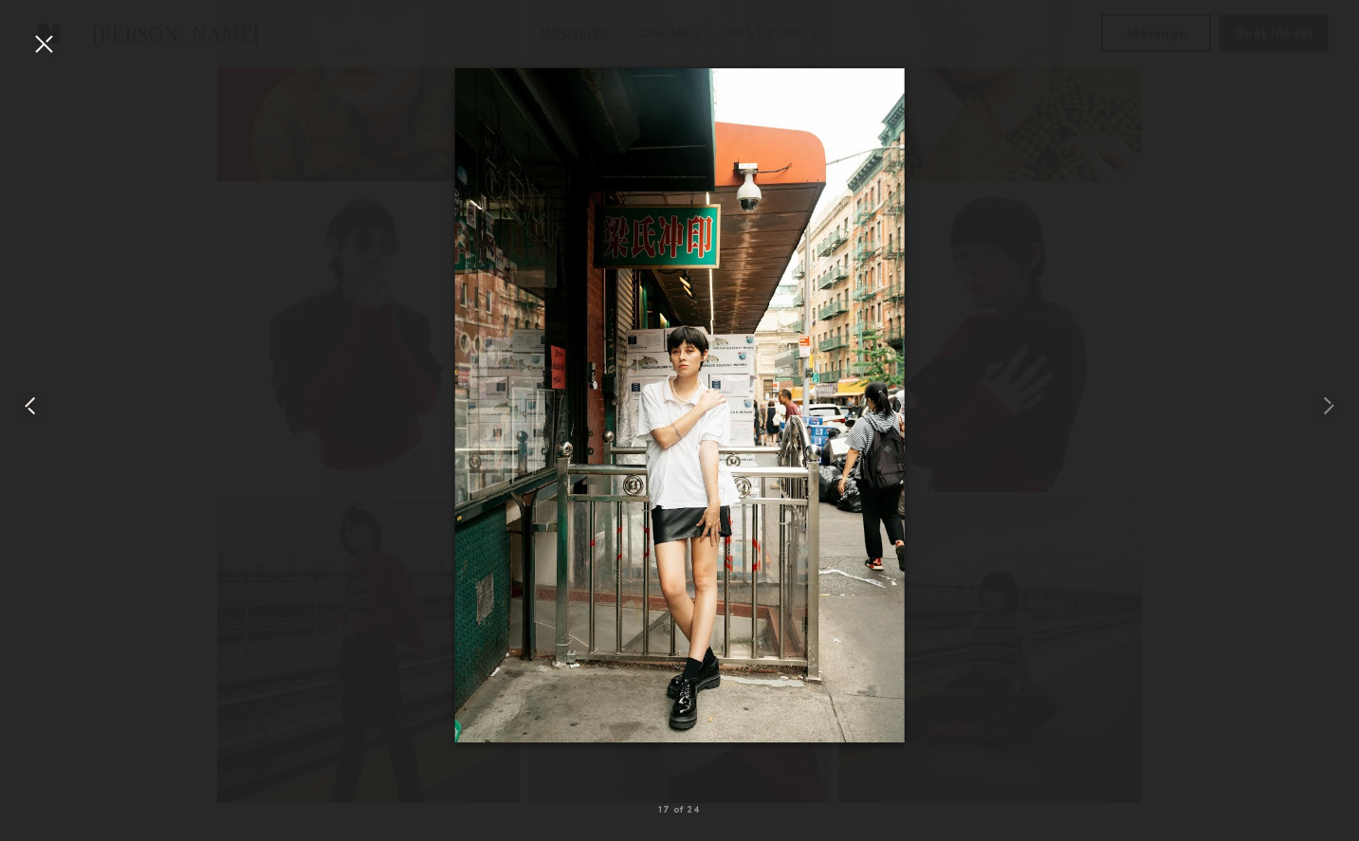
click at [31, 405] on common-icon at bounding box center [30, 406] width 30 height 30
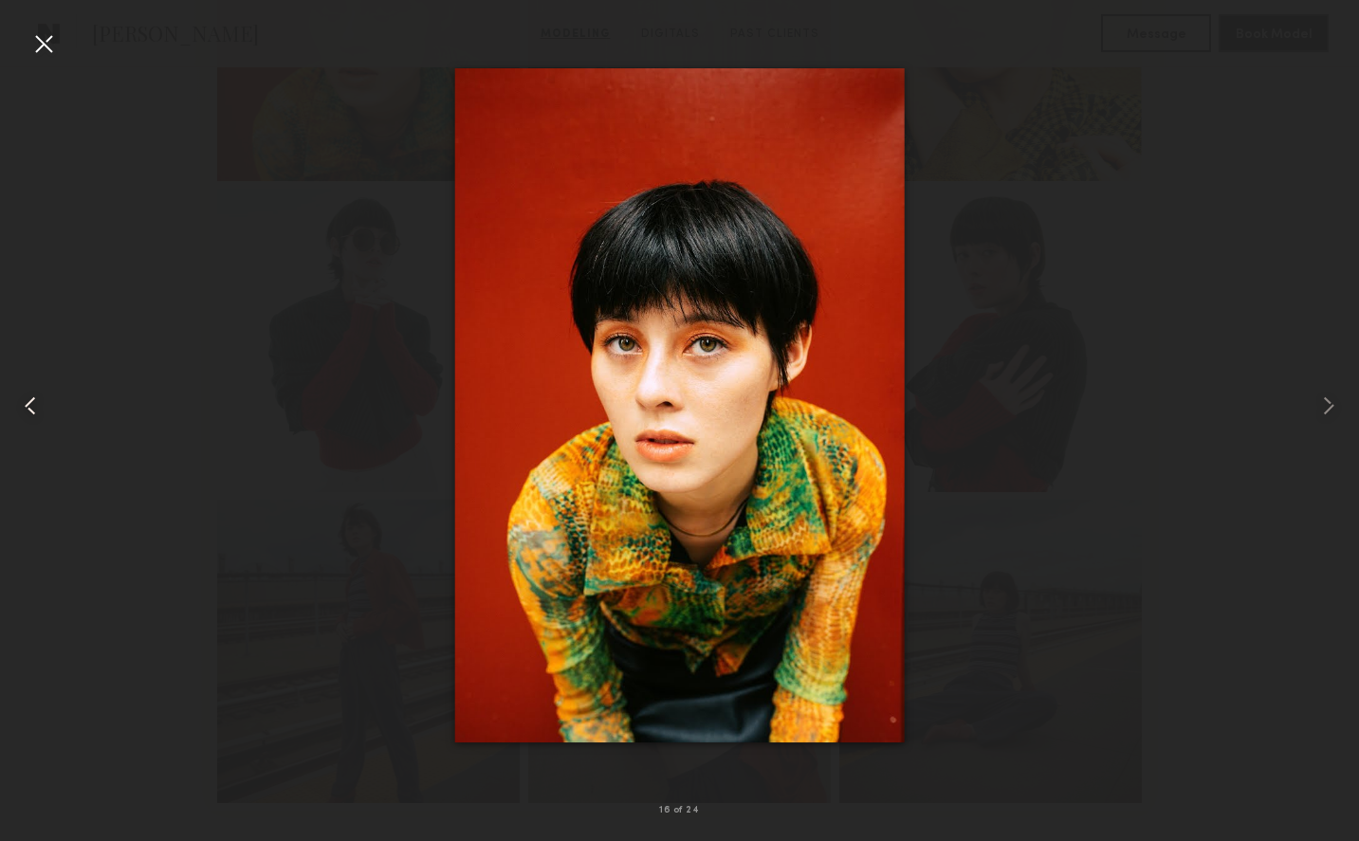
click at [31, 405] on common-icon at bounding box center [30, 406] width 30 height 30
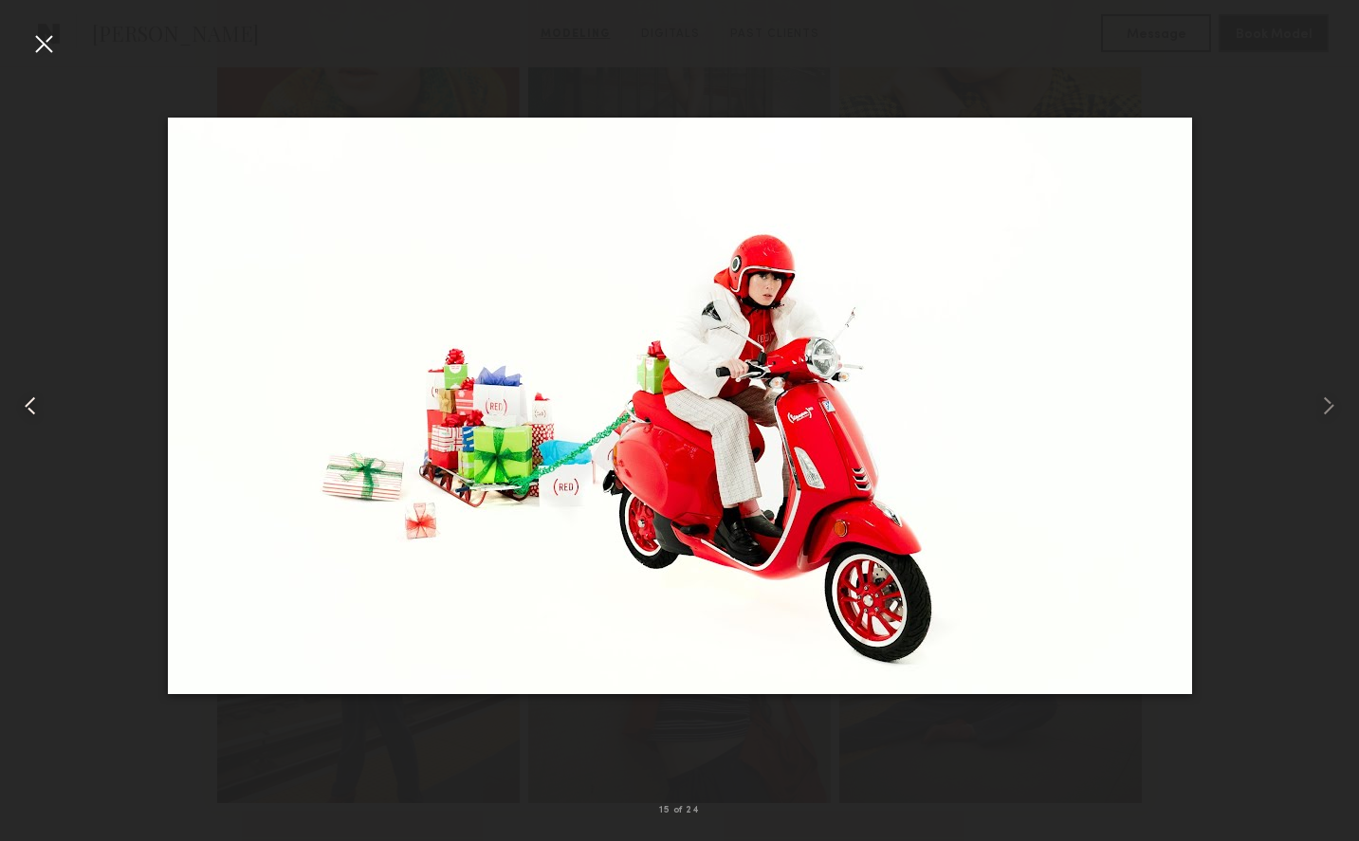
click at [31, 405] on common-icon at bounding box center [30, 406] width 30 height 30
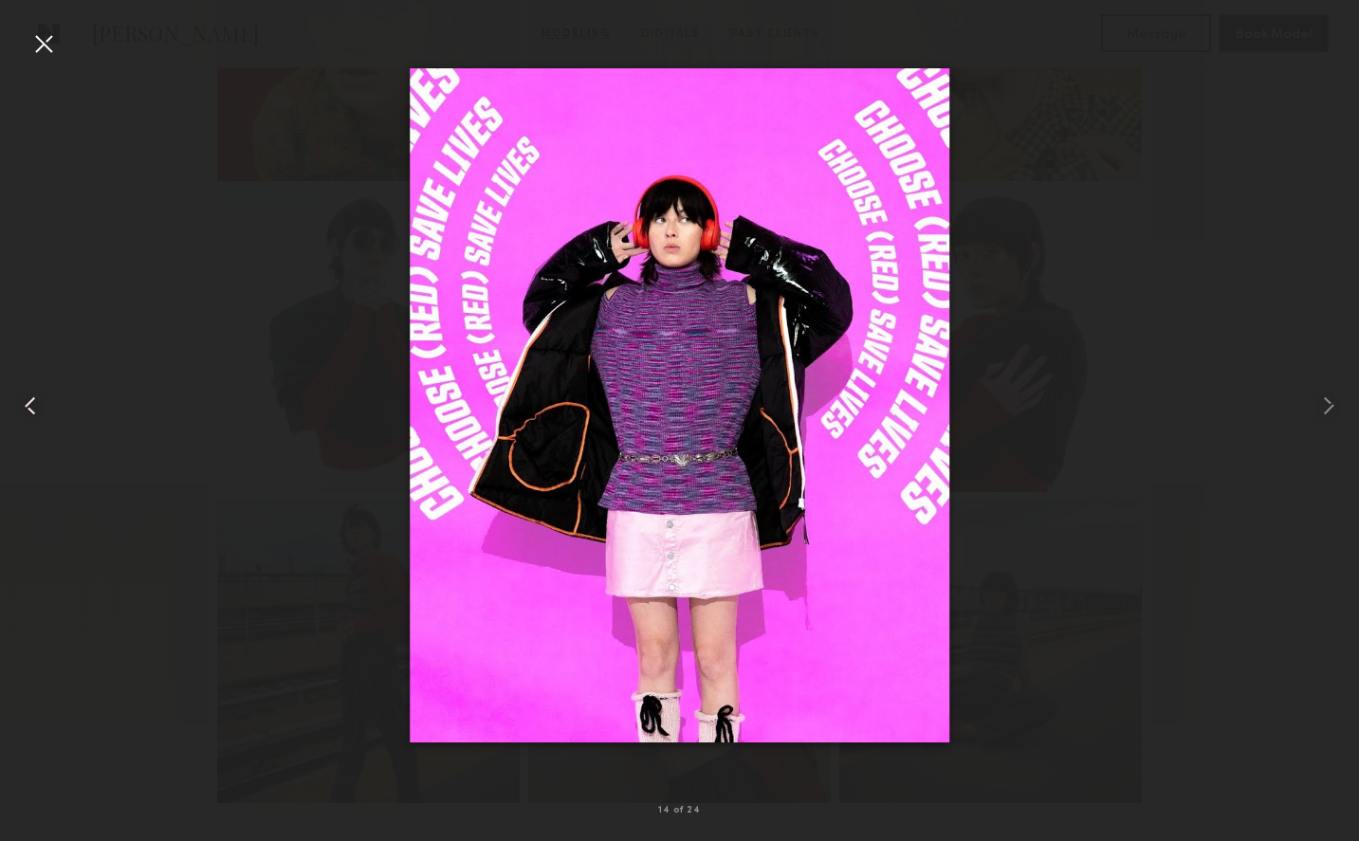
click at [31, 405] on common-icon at bounding box center [30, 406] width 30 height 30
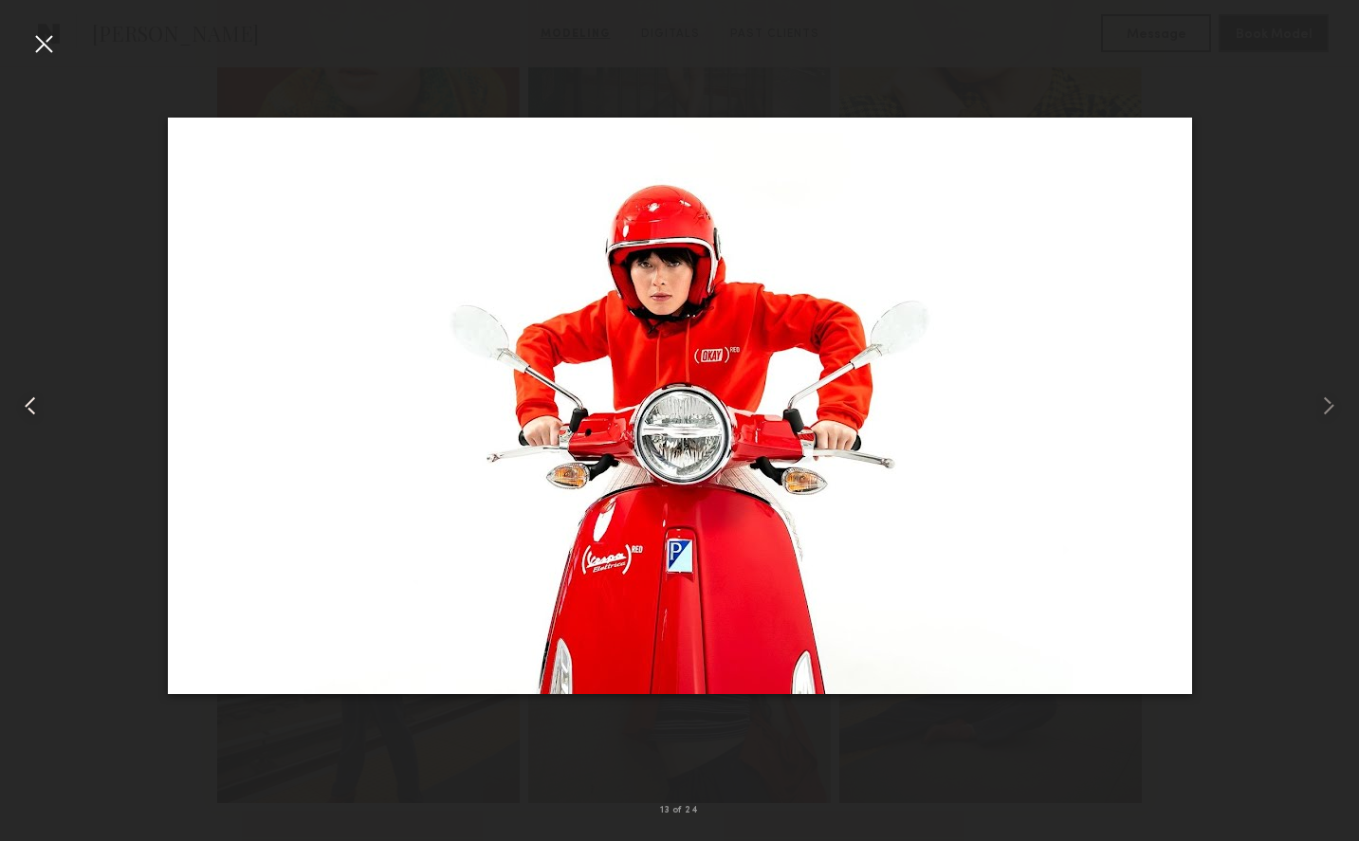
click at [31, 405] on common-icon at bounding box center [30, 406] width 30 height 30
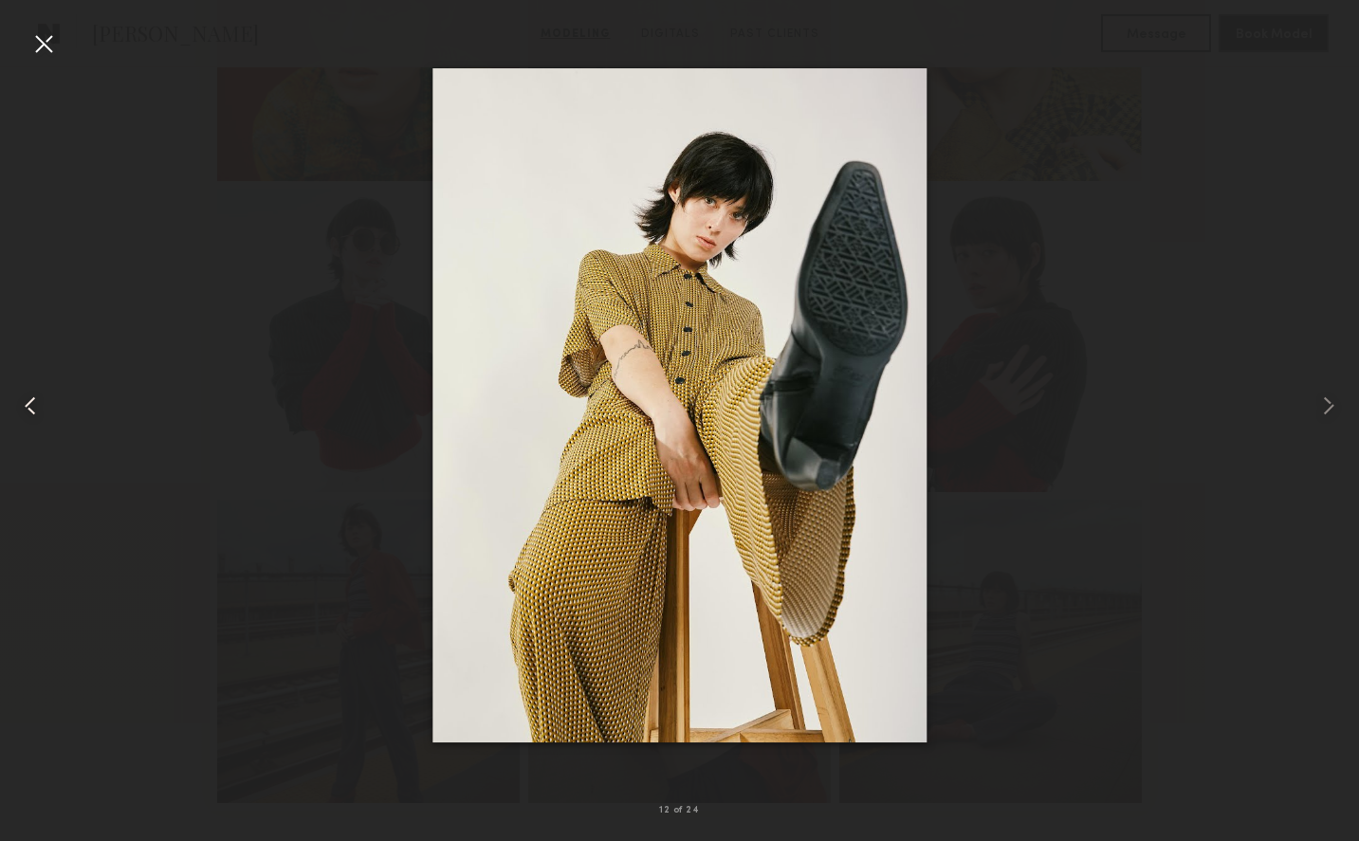
click at [31, 405] on common-icon at bounding box center [30, 406] width 30 height 30
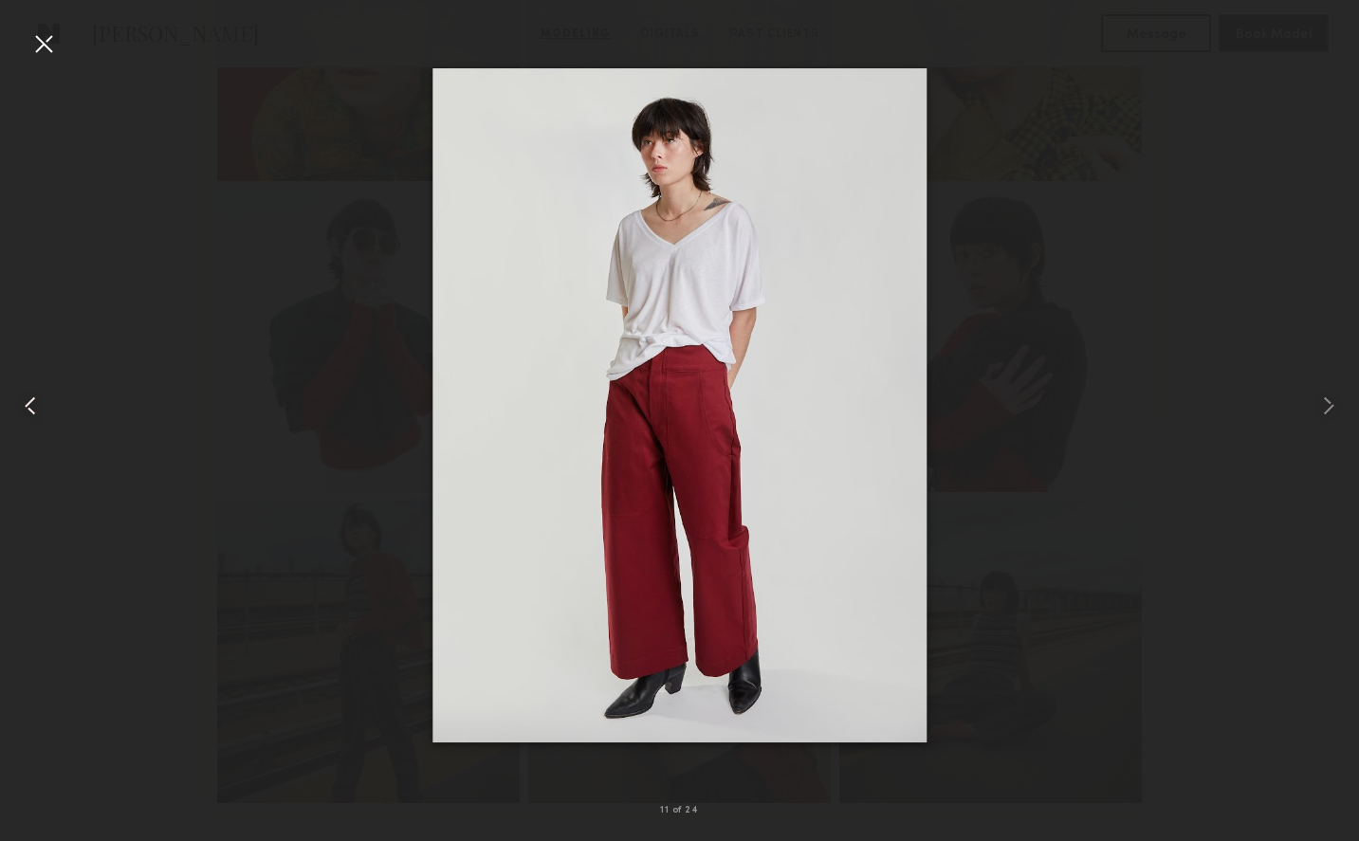
click at [31, 405] on common-icon at bounding box center [30, 406] width 30 height 30
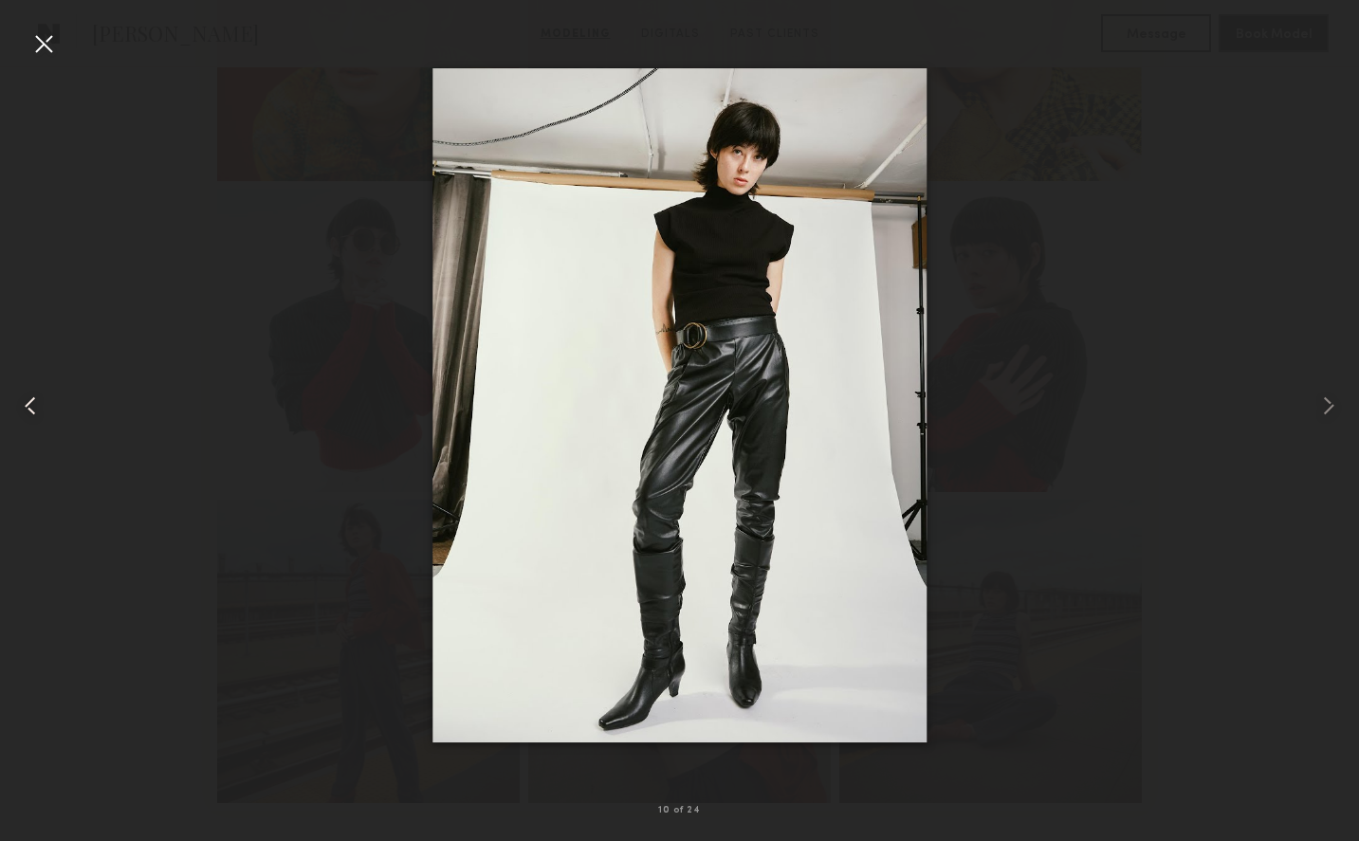
click at [31, 405] on common-icon at bounding box center [30, 406] width 30 height 30
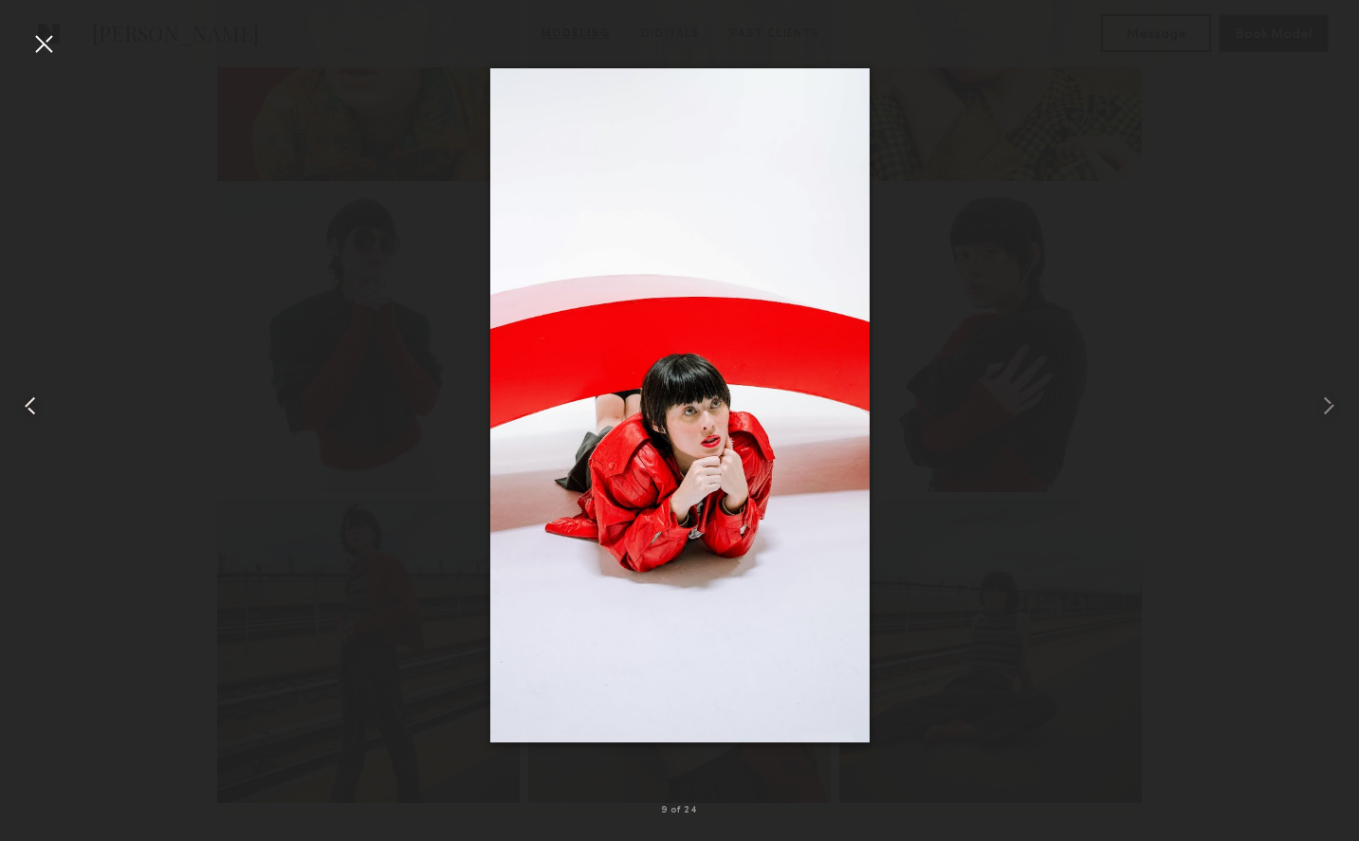
click at [31, 405] on common-icon at bounding box center [30, 406] width 30 height 30
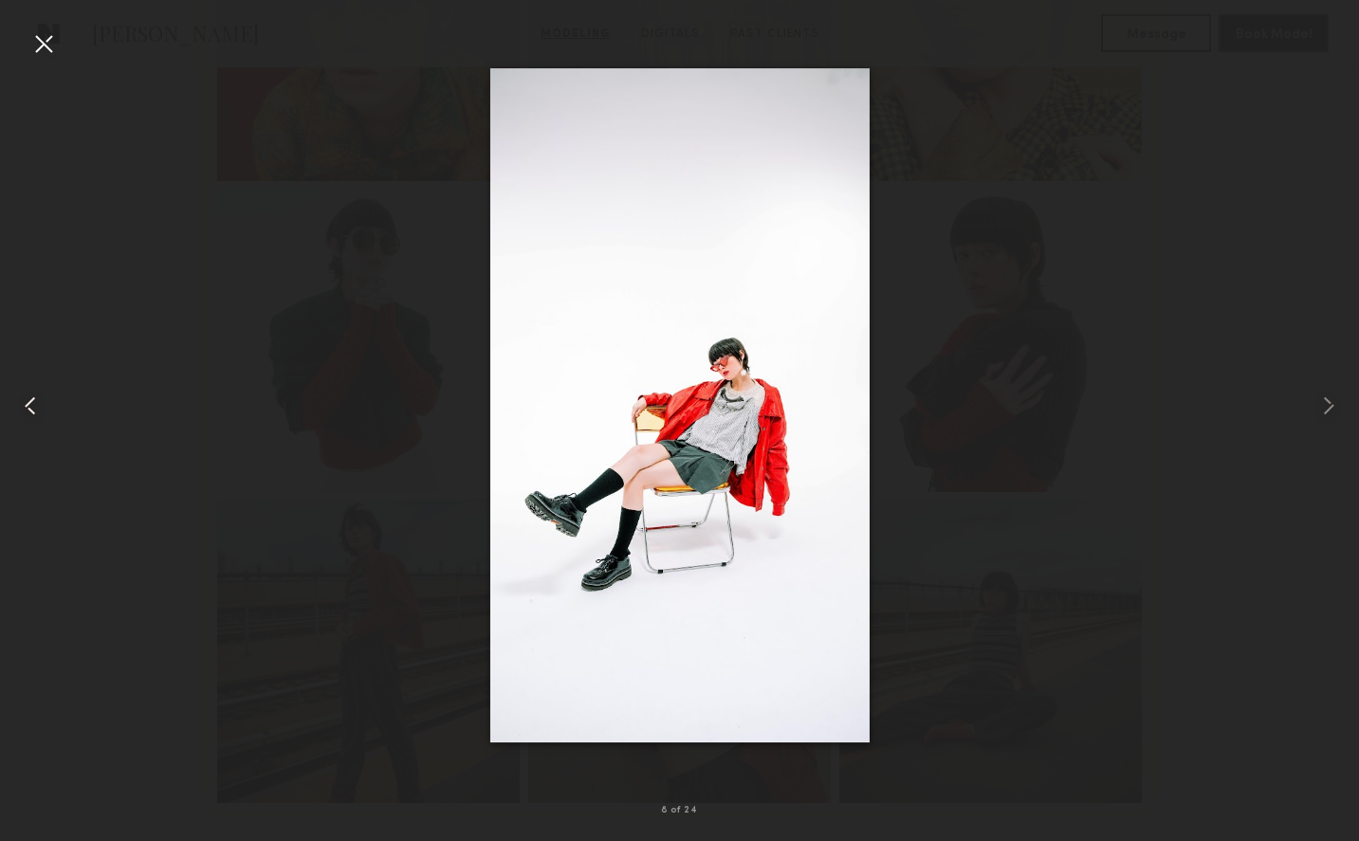
click at [31, 405] on common-icon at bounding box center [30, 406] width 30 height 30
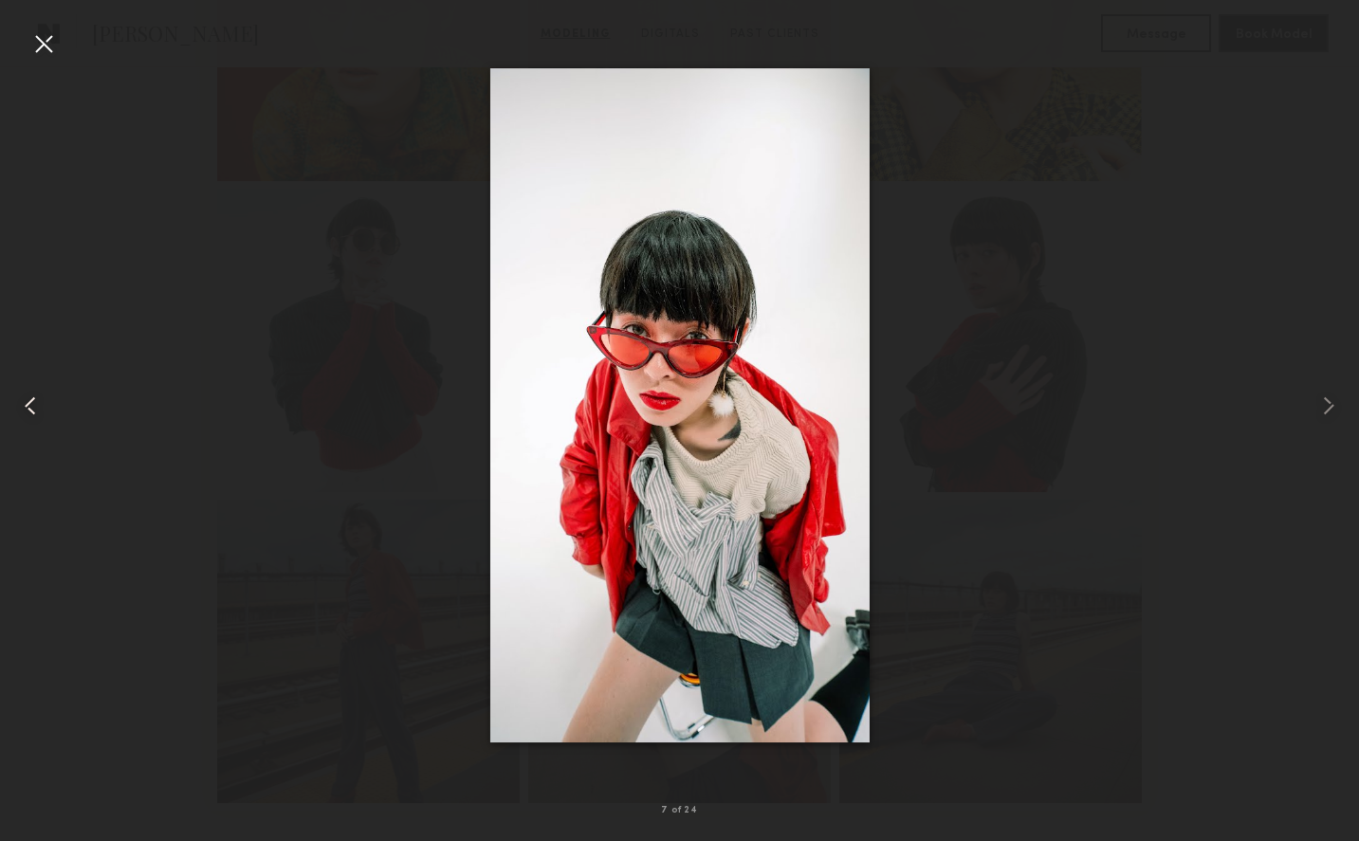
click at [31, 405] on common-icon at bounding box center [30, 406] width 30 height 30
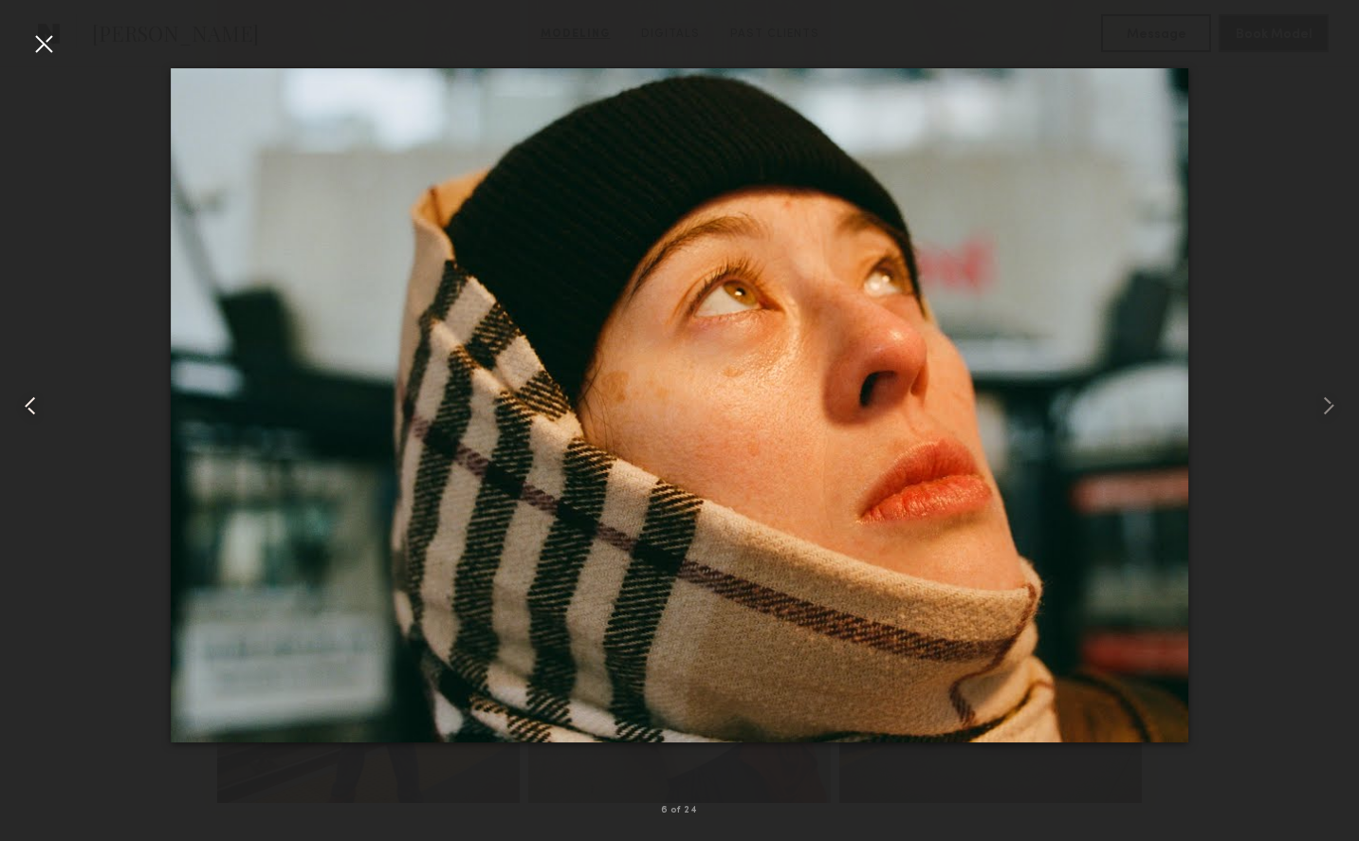
click at [31, 405] on common-icon at bounding box center [30, 406] width 30 height 30
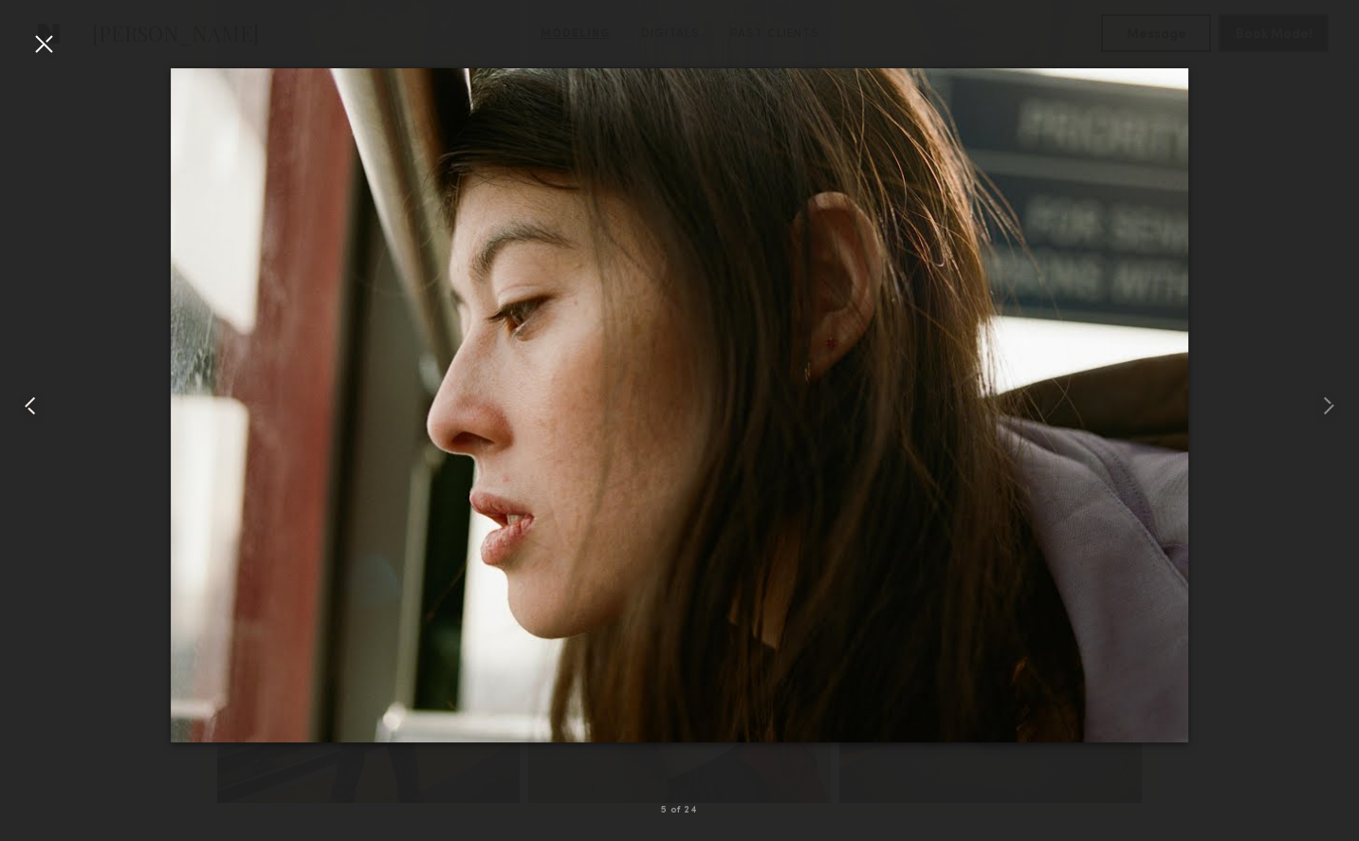
click at [31, 405] on common-icon at bounding box center [30, 406] width 30 height 30
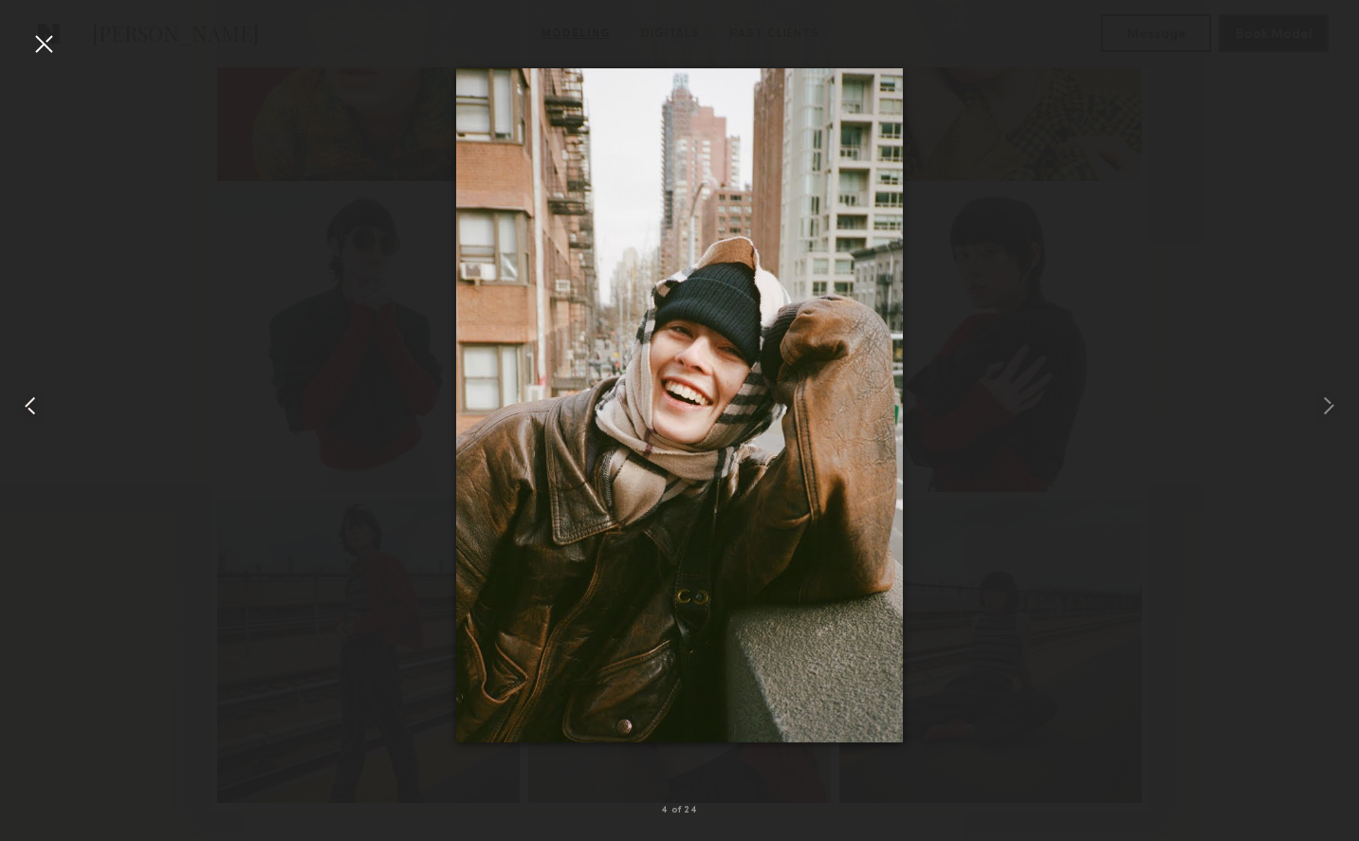
click at [31, 405] on common-icon at bounding box center [30, 406] width 30 height 30
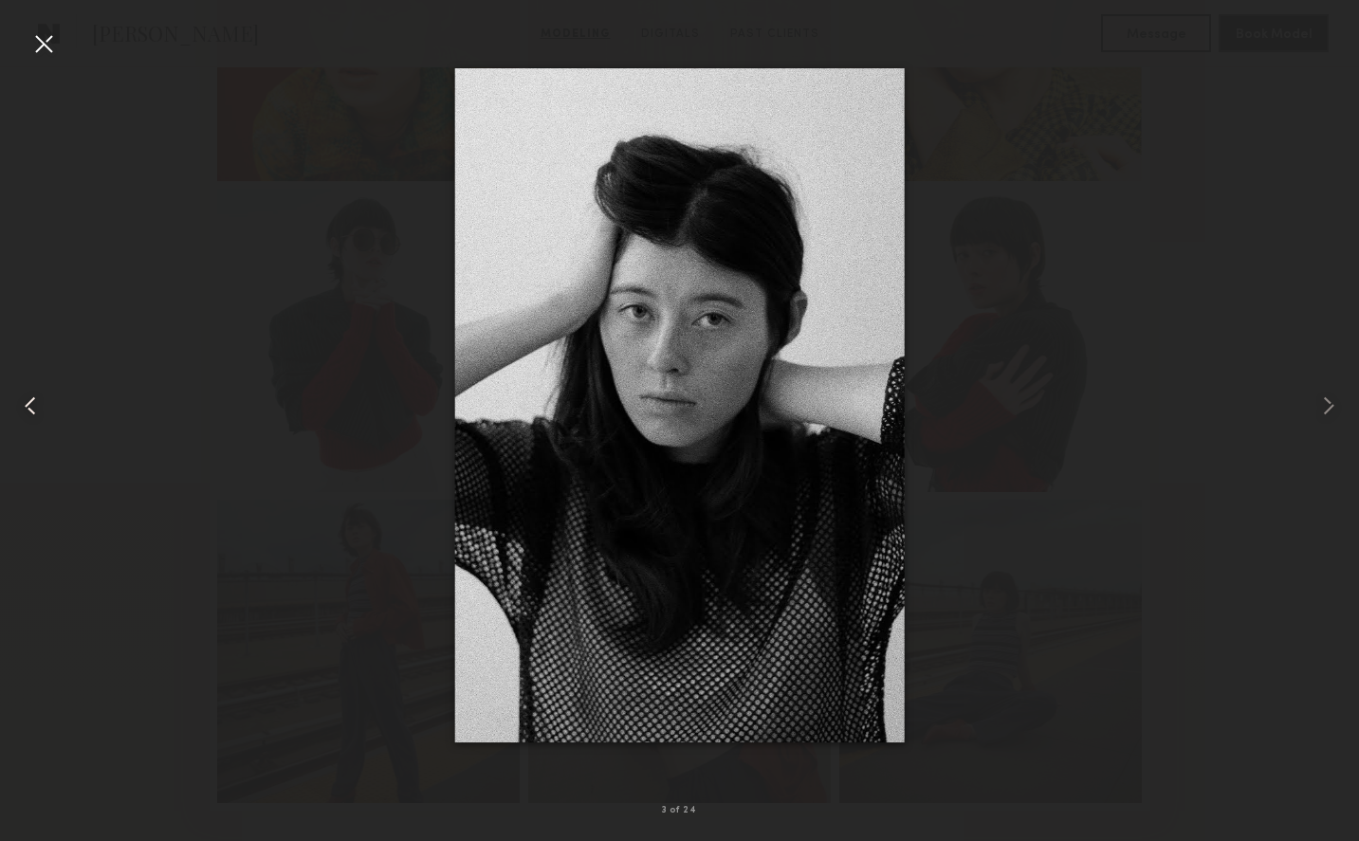
click at [31, 405] on common-icon at bounding box center [30, 406] width 30 height 30
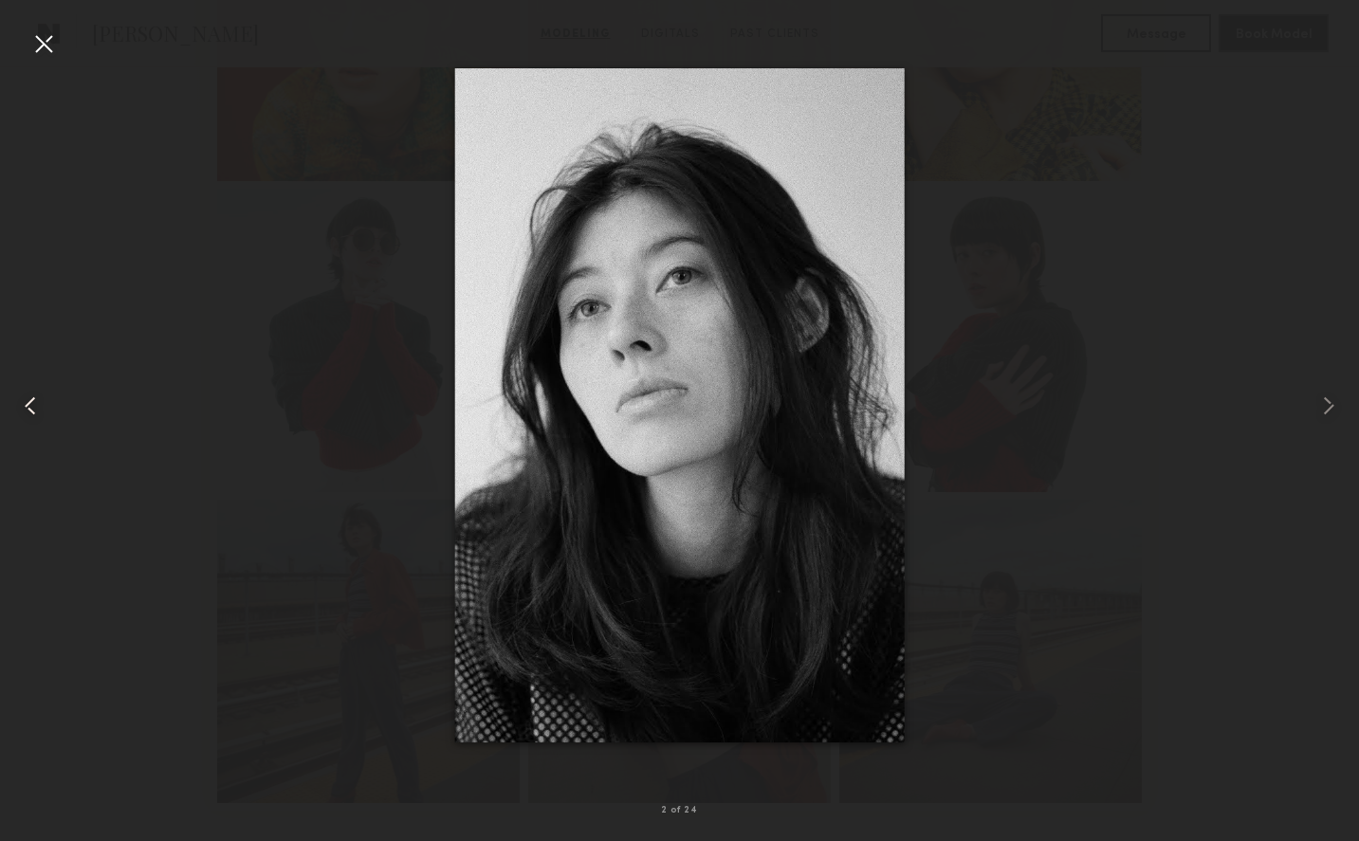
click at [45, 45] on div at bounding box center [43, 43] width 30 height 30
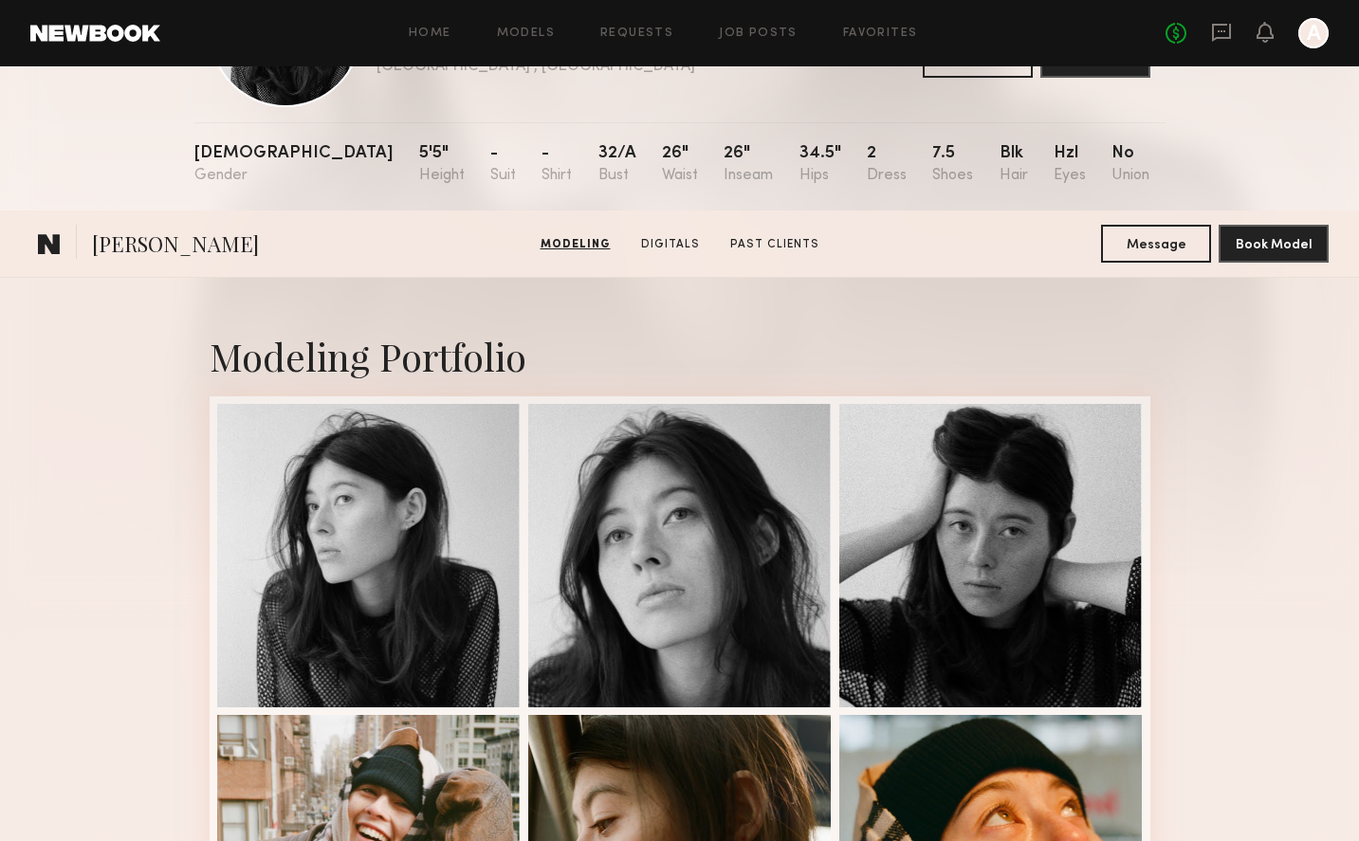
scroll to position [0, 0]
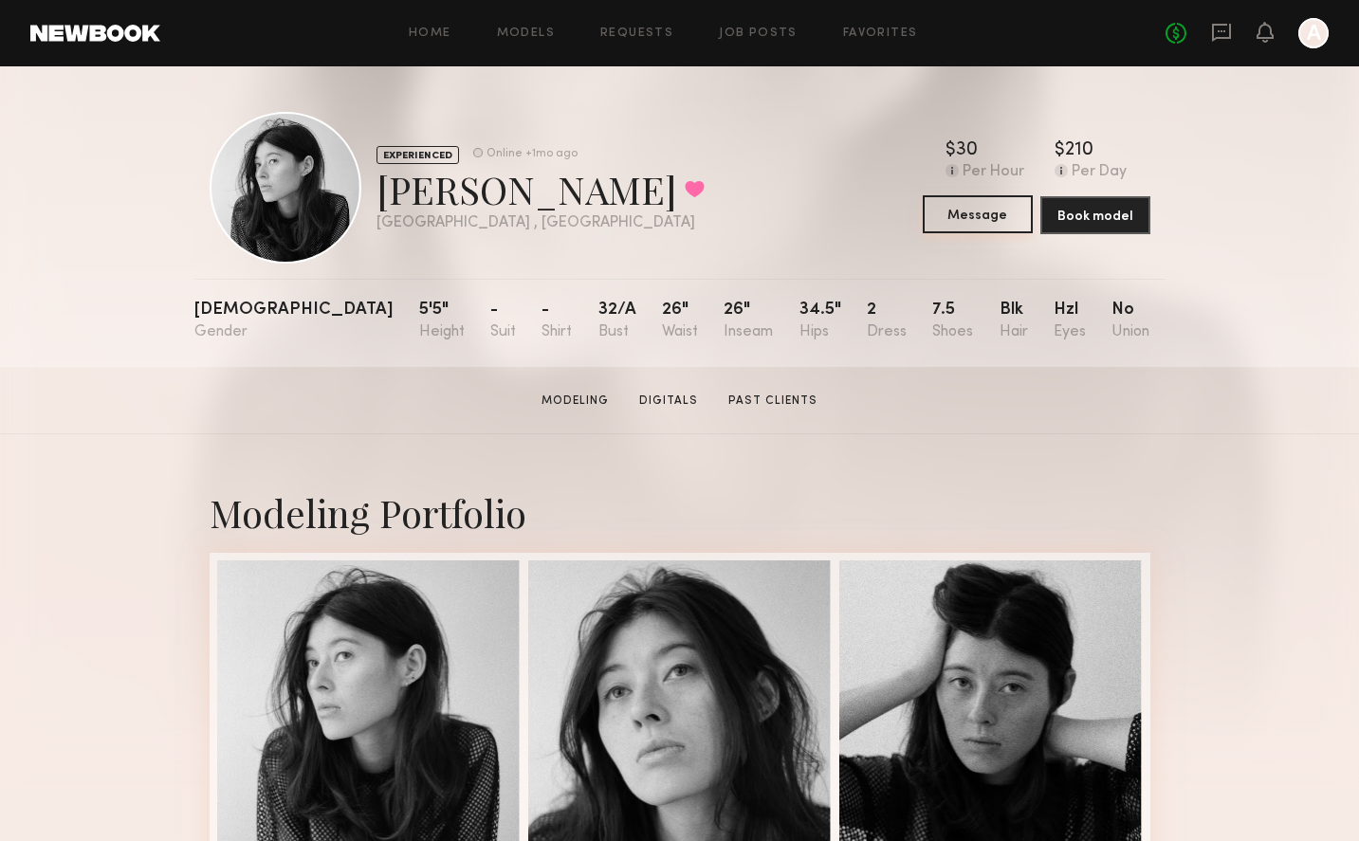
click at [970, 211] on button "Message" at bounding box center [978, 214] width 110 height 38
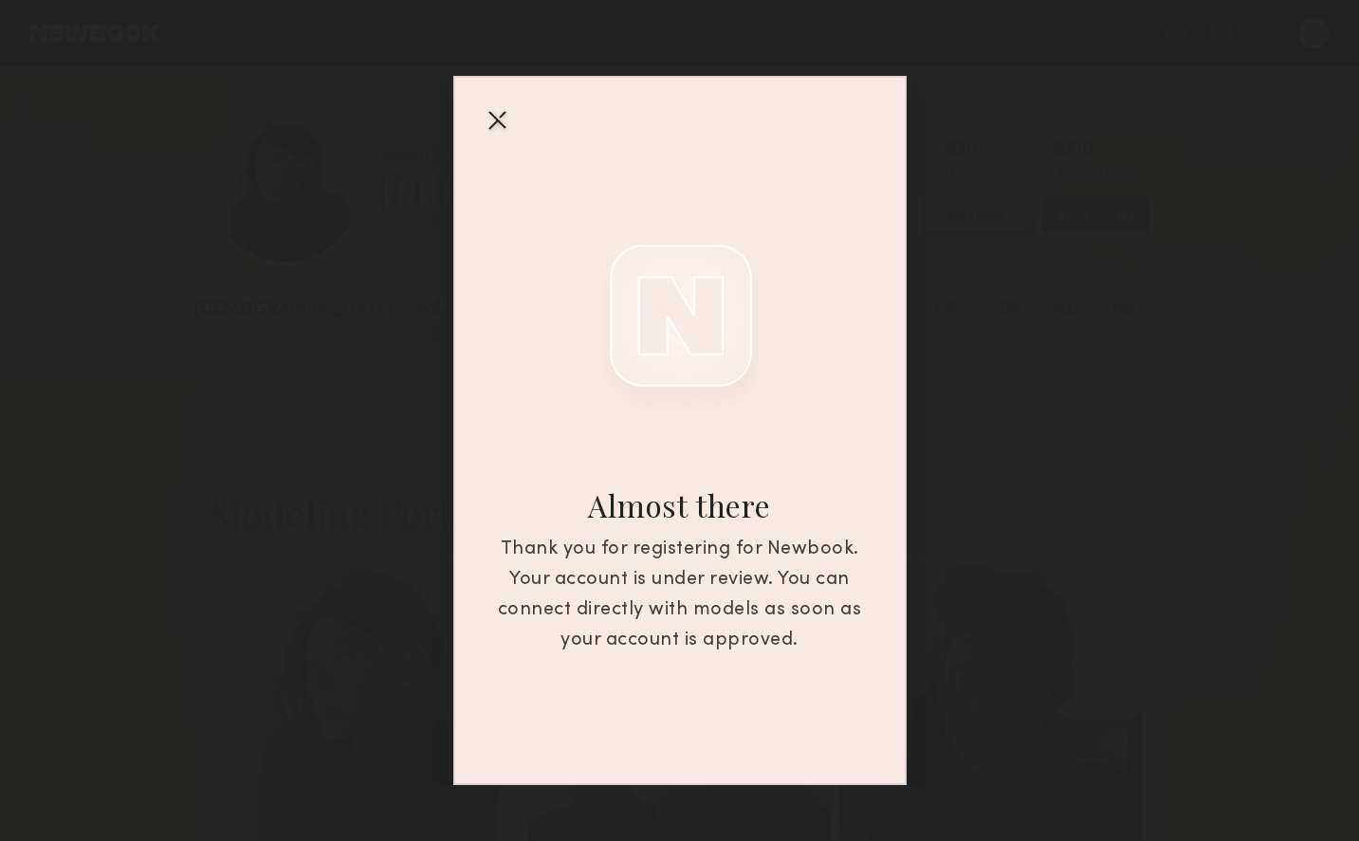
drag, startPoint x: 496, startPoint y: 126, endPoint x: 458, endPoint y: 37, distance: 96.9
click at [496, 125] on div at bounding box center [497, 119] width 30 height 30
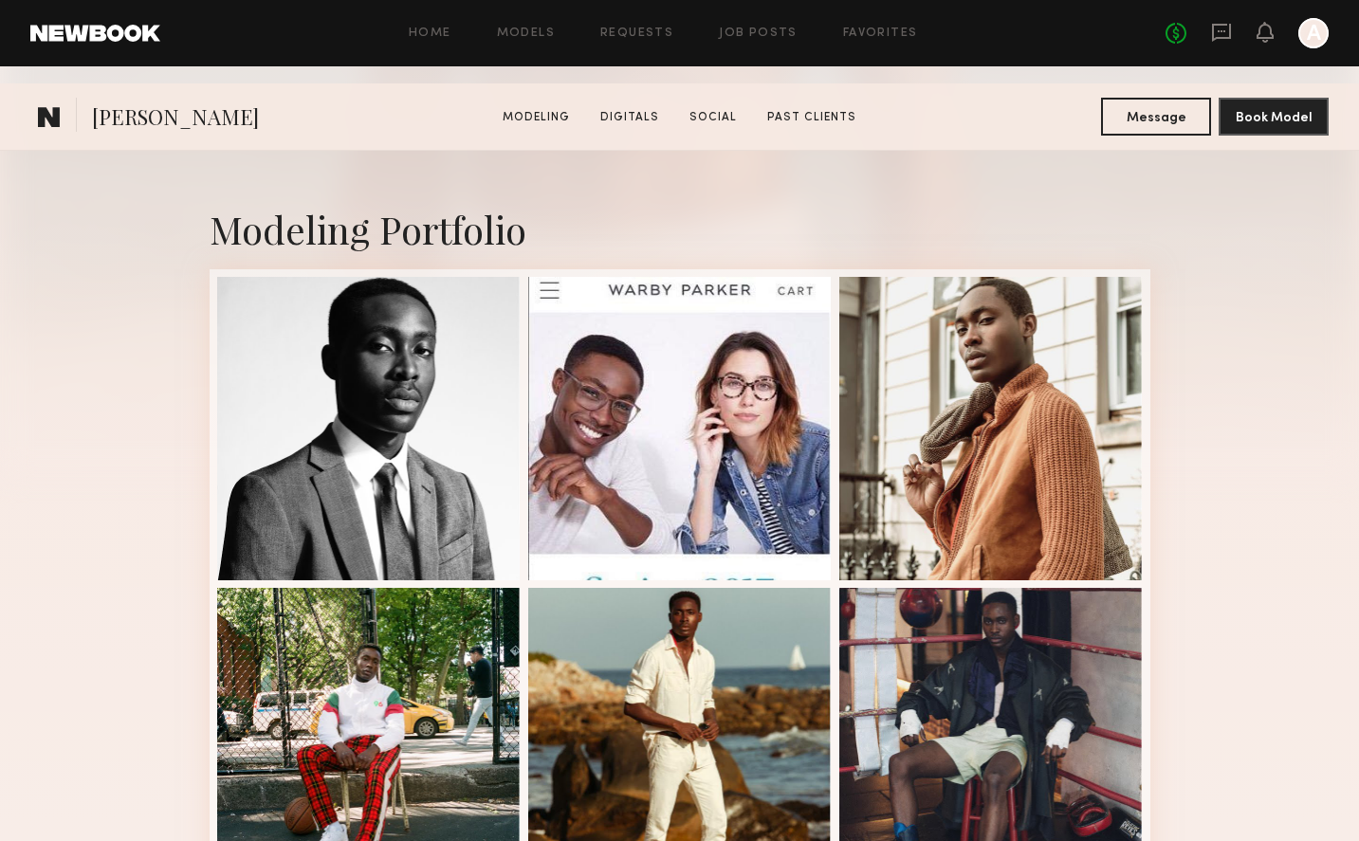
scroll to position [632, 0]
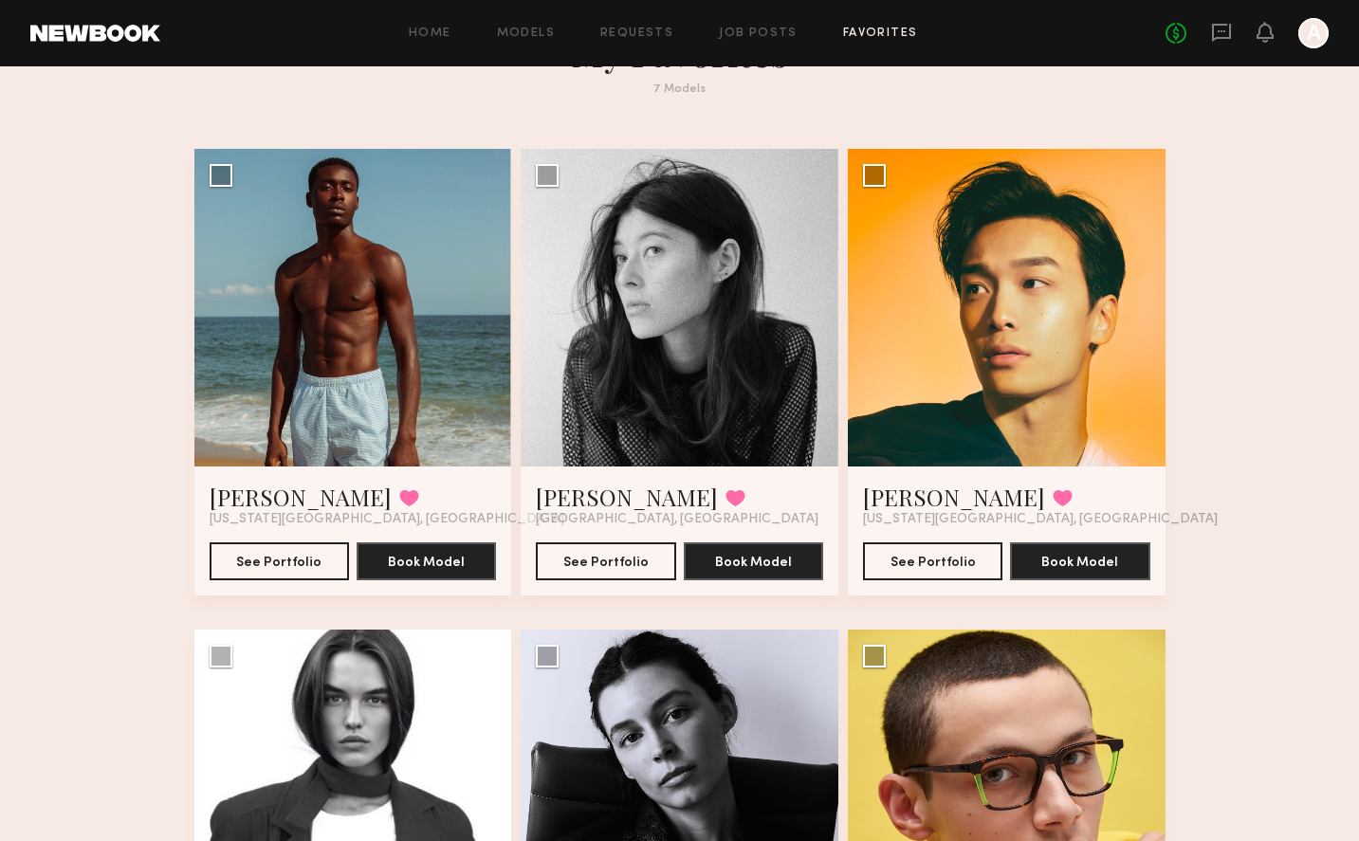
scroll to position [40, 0]
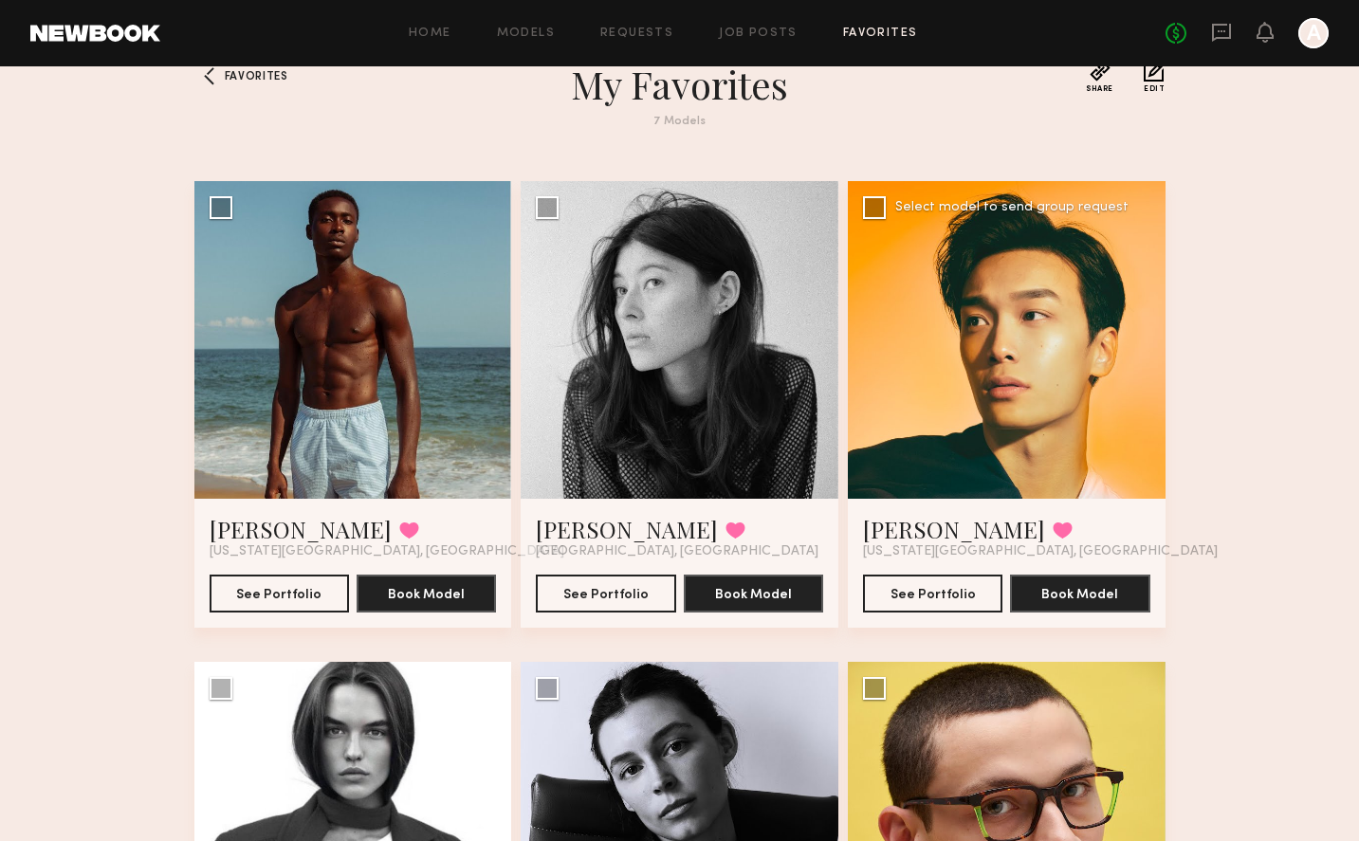
click at [952, 389] on div at bounding box center [1007, 340] width 318 height 318
click at [1037, 269] on div at bounding box center [1007, 340] width 318 height 318
click at [932, 454] on div at bounding box center [1007, 340] width 318 height 318
click at [954, 596] on button "See Portfolio" at bounding box center [932, 593] width 139 height 38
click at [344, 448] on div at bounding box center [353, 340] width 318 height 318
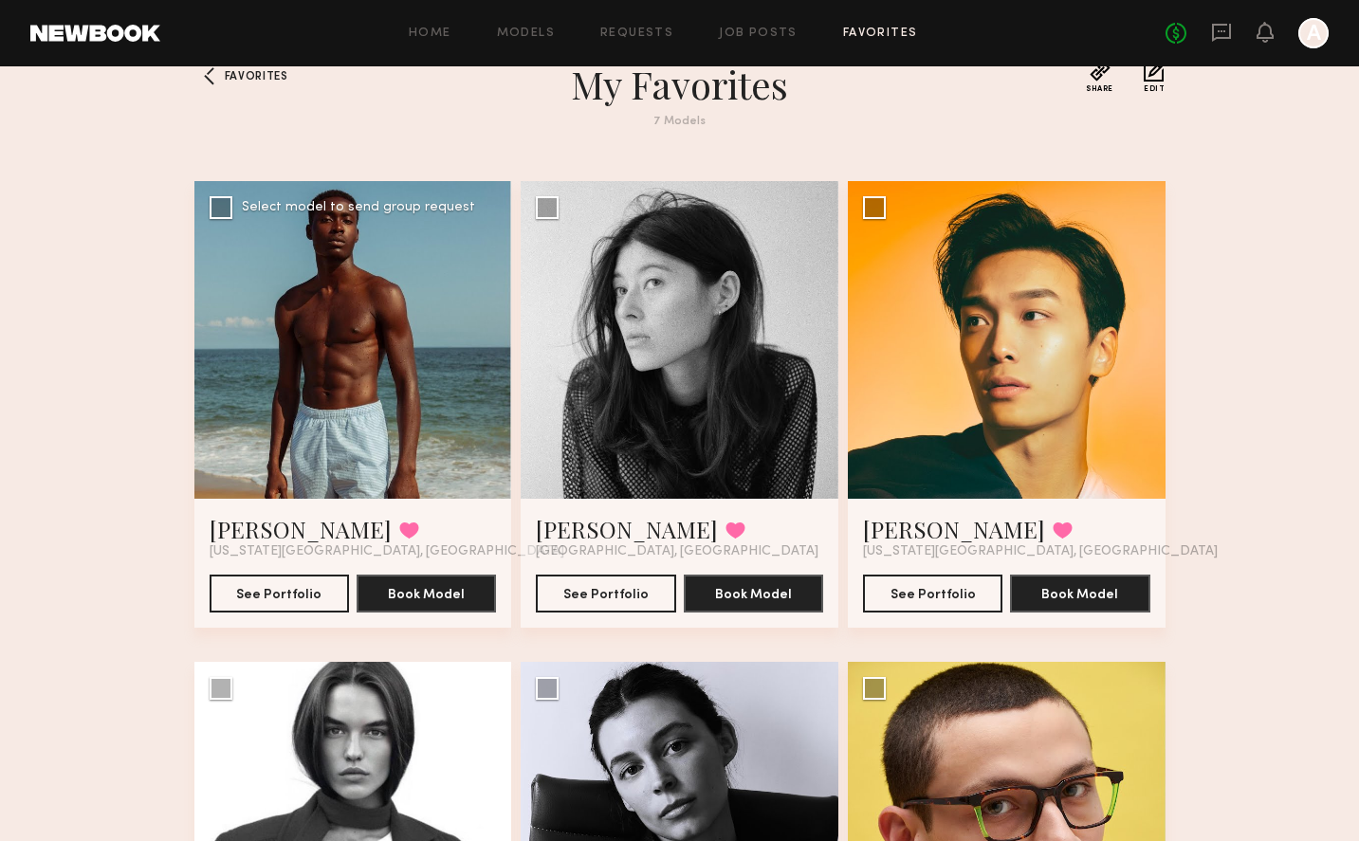
click at [365, 430] on div at bounding box center [353, 340] width 318 height 318
click at [260, 604] on button "See Portfolio" at bounding box center [279, 593] width 139 height 38
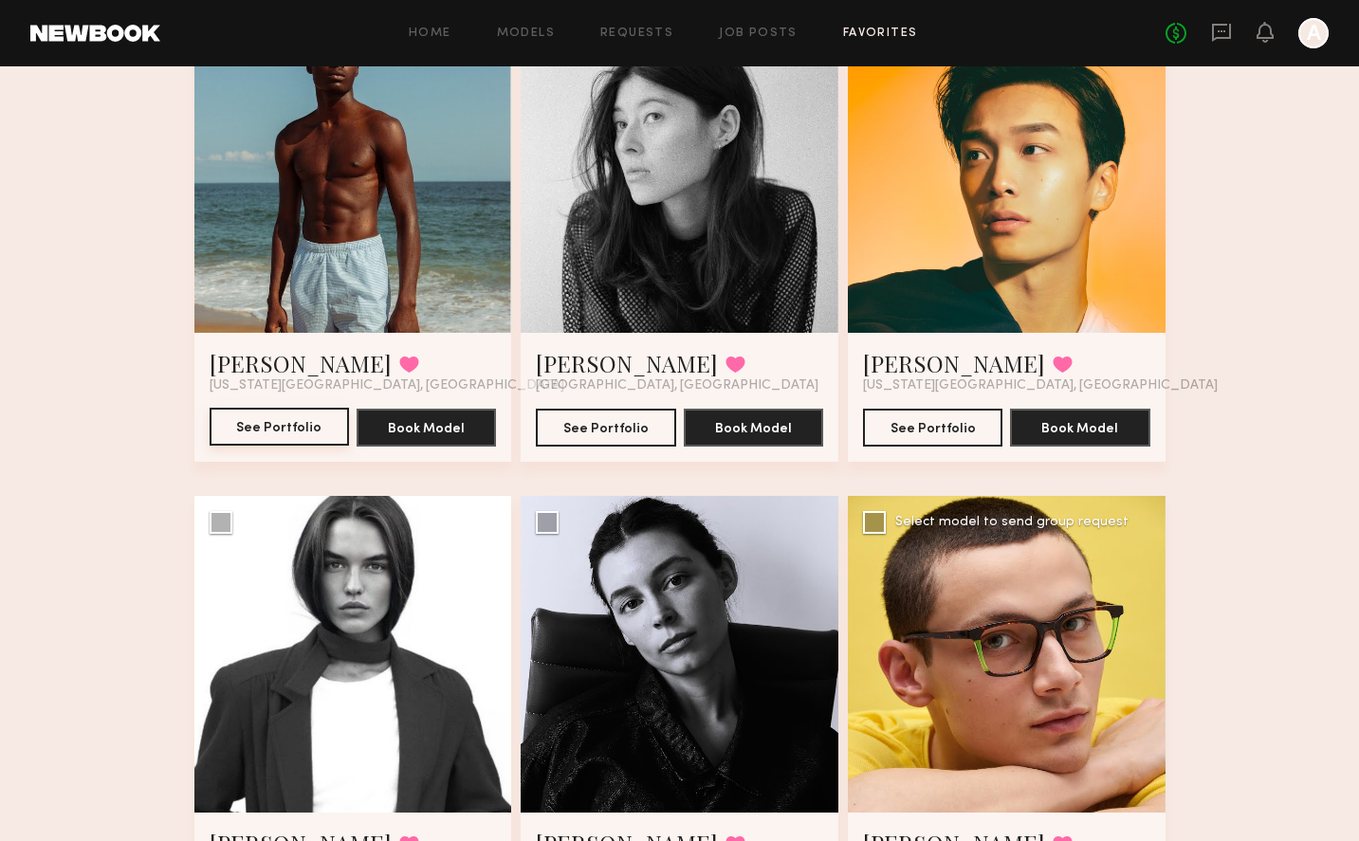
scroll to position [434, 0]
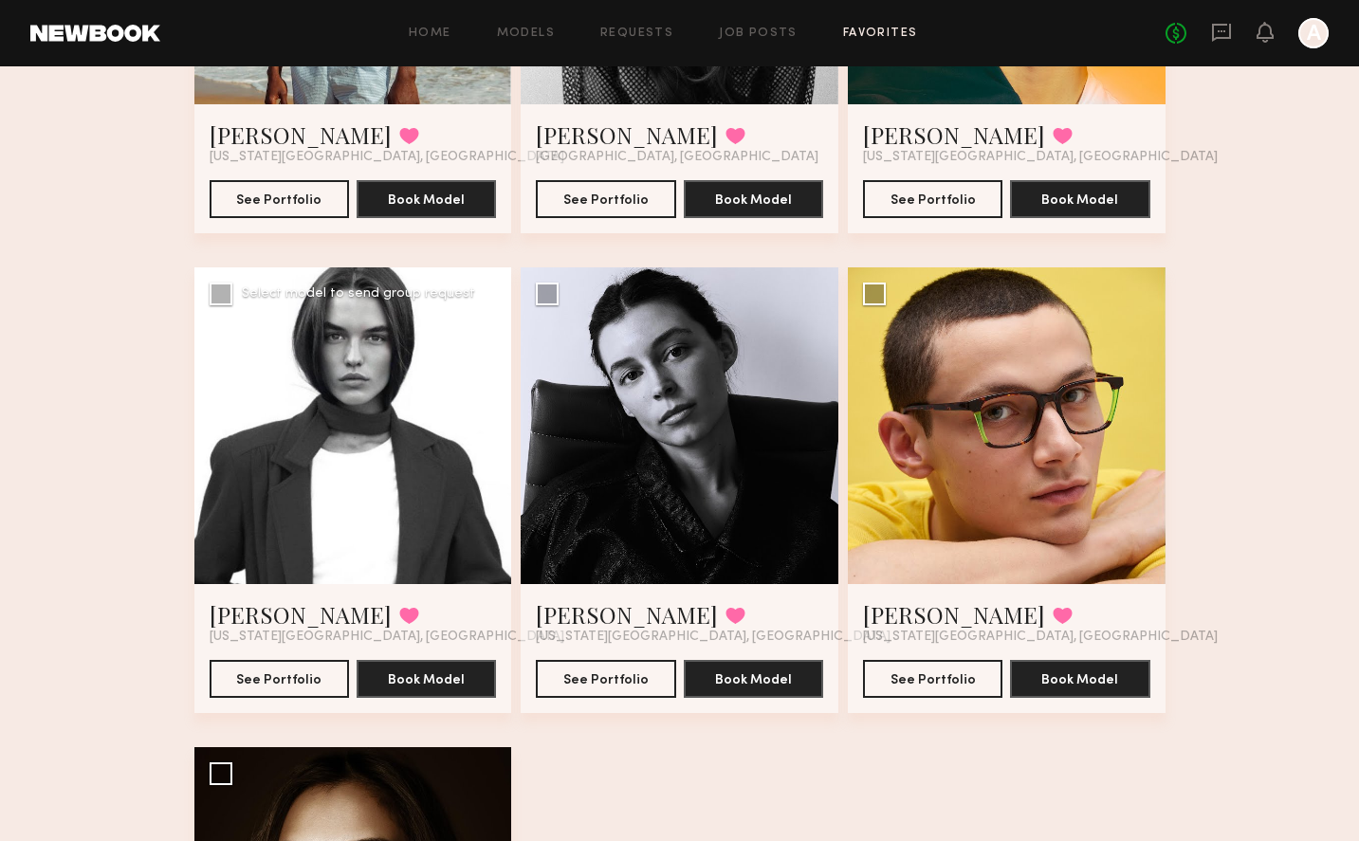
click at [377, 426] on div at bounding box center [353, 426] width 318 height 318
click at [293, 381] on div at bounding box center [353, 426] width 318 height 318
click at [401, 486] on div at bounding box center [353, 426] width 318 height 318
click at [286, 680] on button "See Portfolio" at bounding box center [279, 678] width 139 height 38
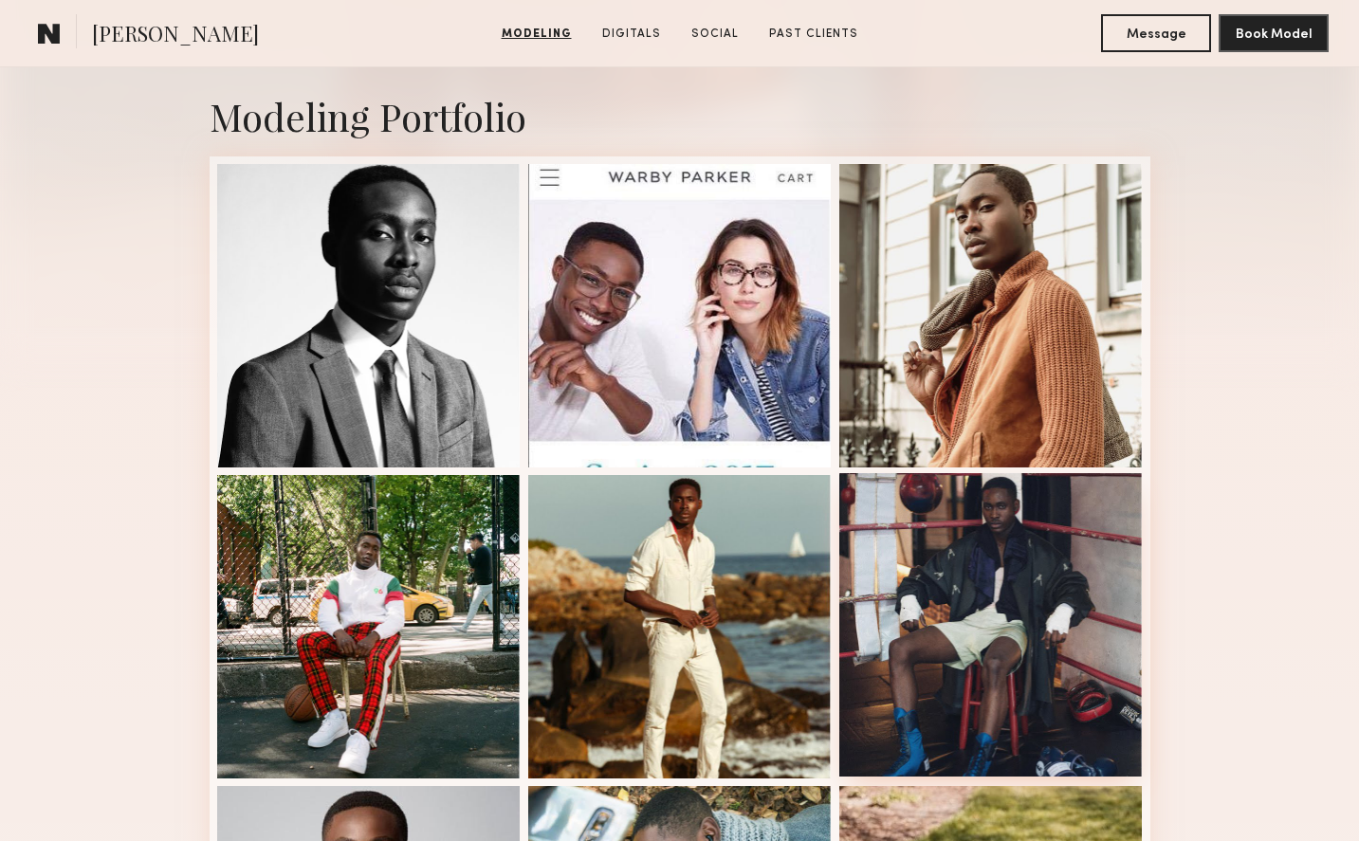
scroll to position [1051, 0]
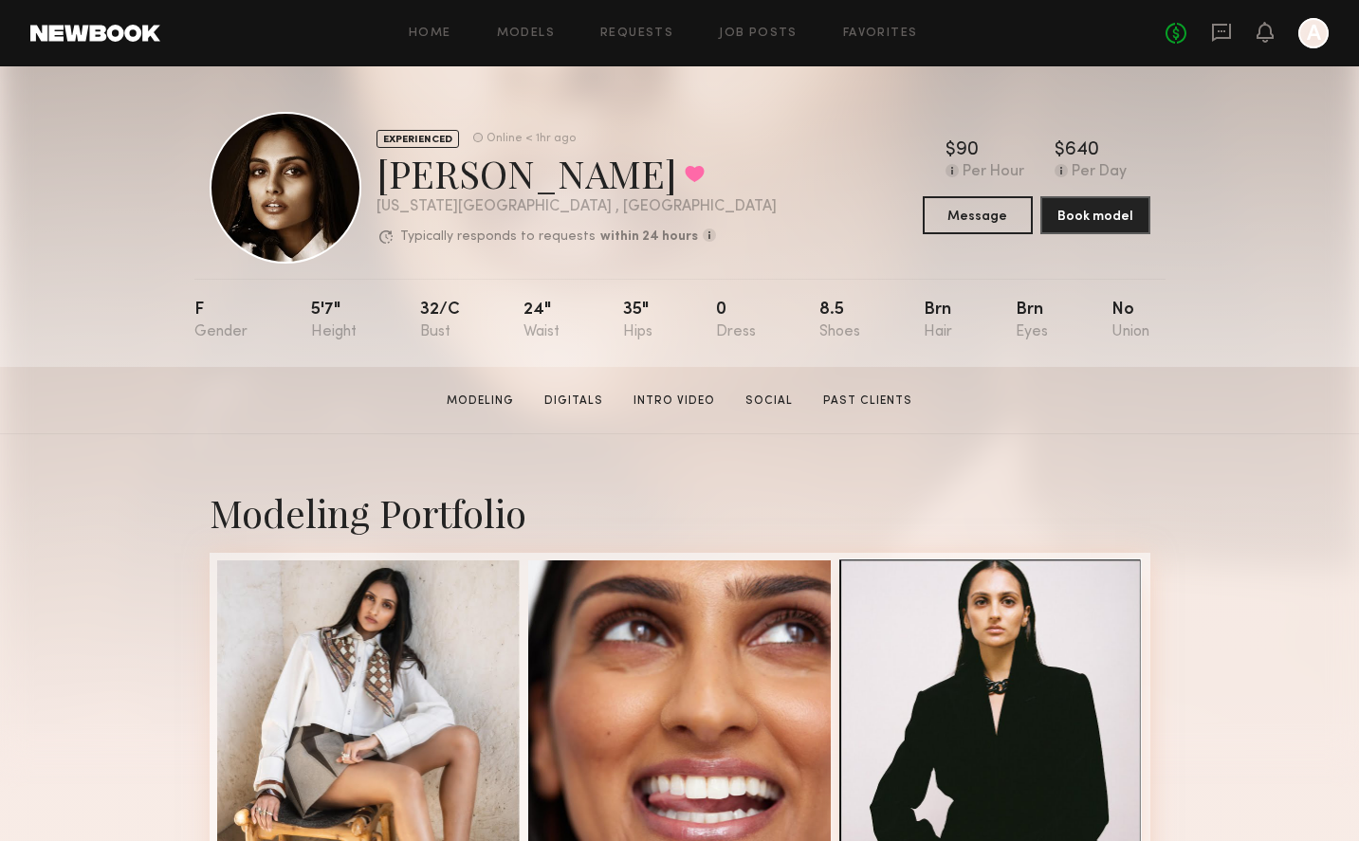
scroll to position [401, 0]
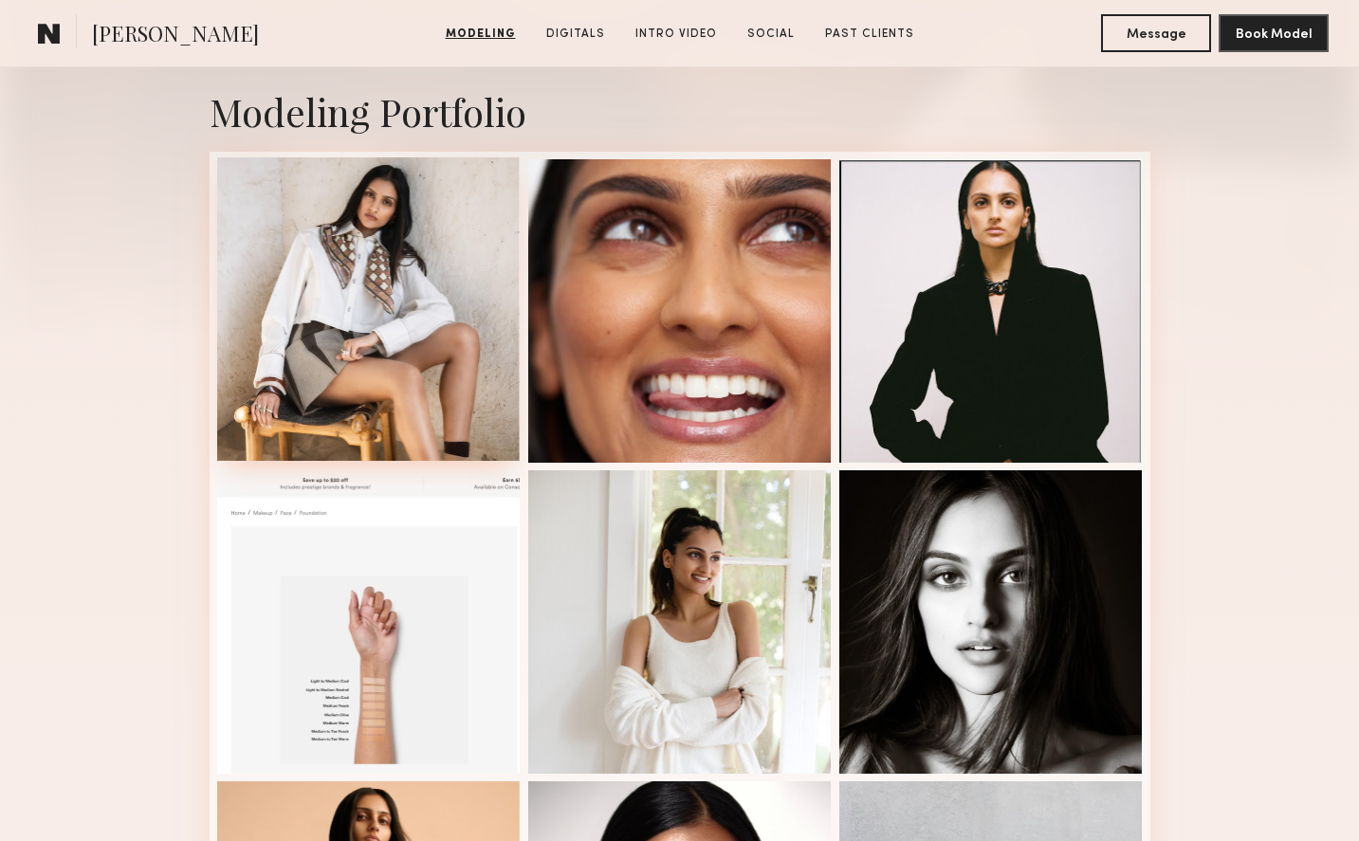
click at [452, 261] on div at bounding box center [368, 308] width 303 height 303
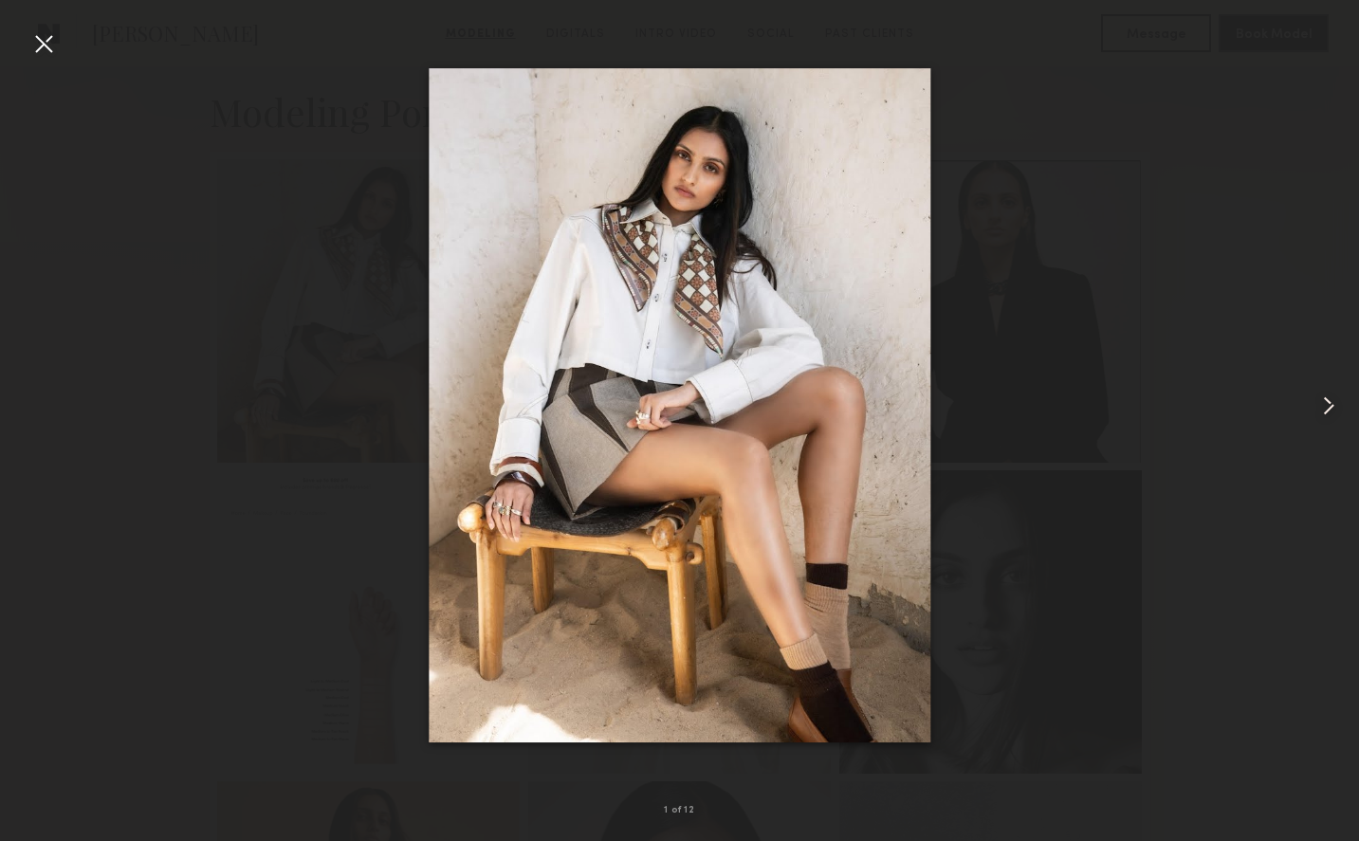
click at [1327, 402] on common-icon at bounding box center [1328, 406] width 30 height 30
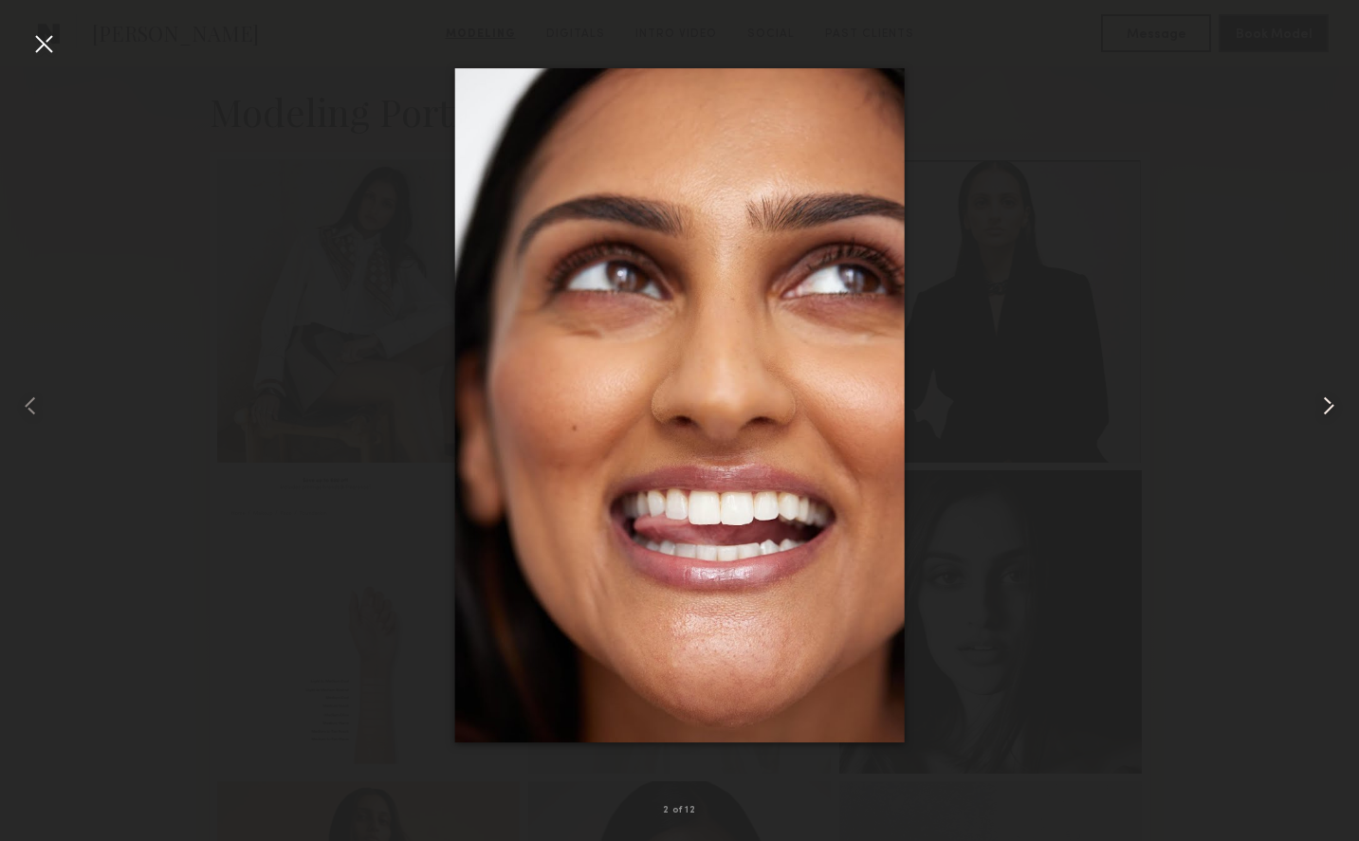
click at [1327, 402] on common-icon at bounding box center [1328, 406] width 30 height 30
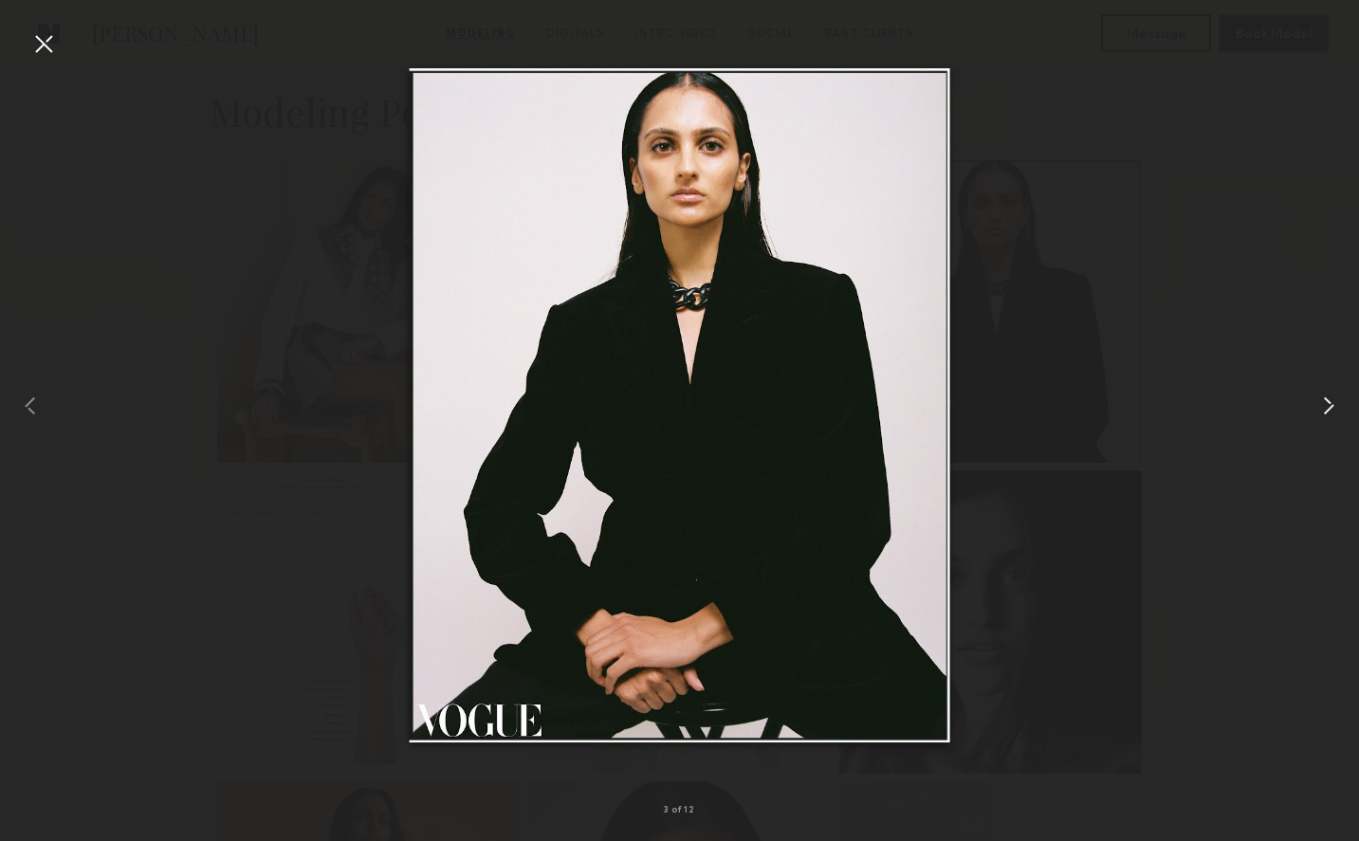
click at [1327, 402] on common-icon at bounding box center [1328, 406] width 30 height 30
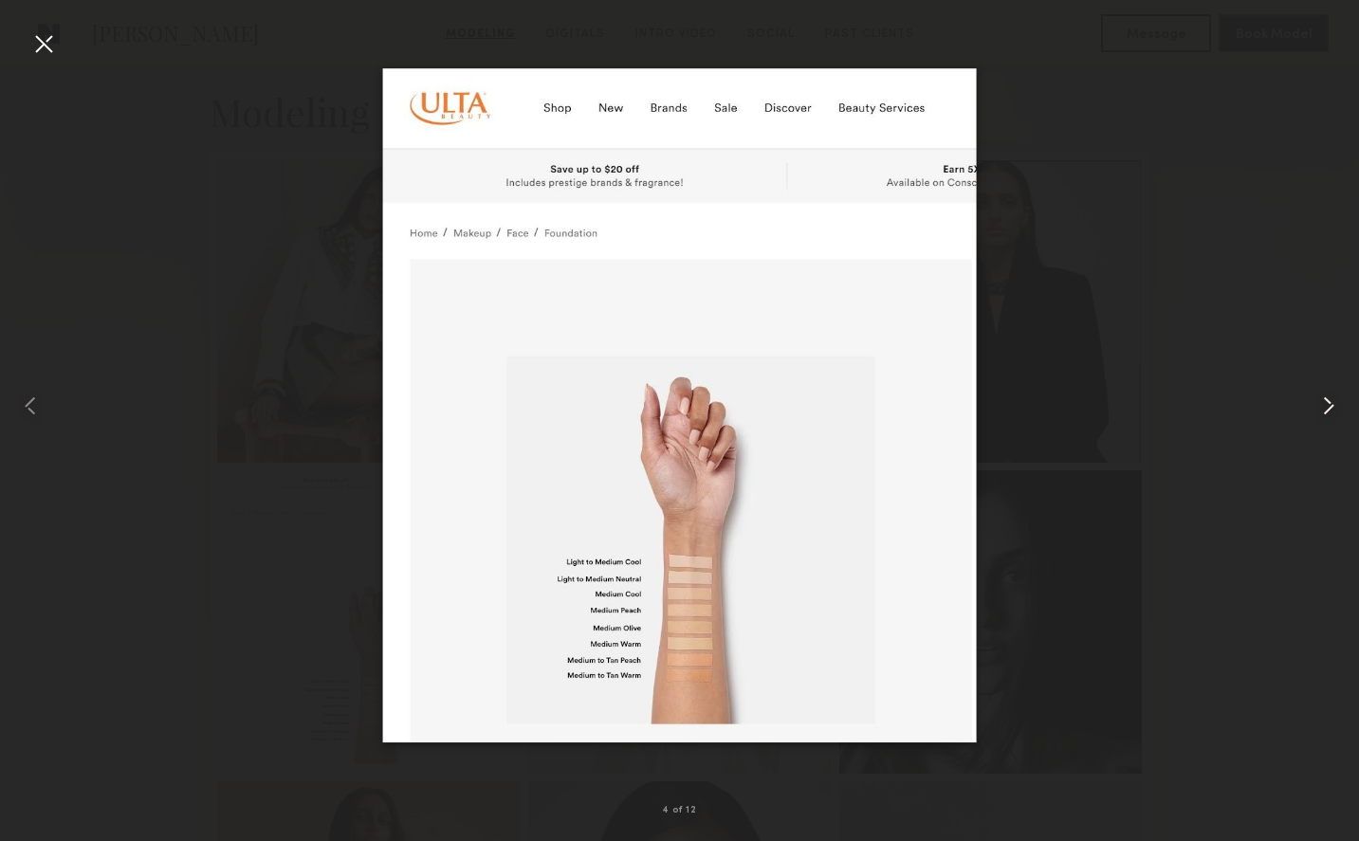
click at [1327, 402] on common-icon at bounding box center [1328, 406] width 30 height 30
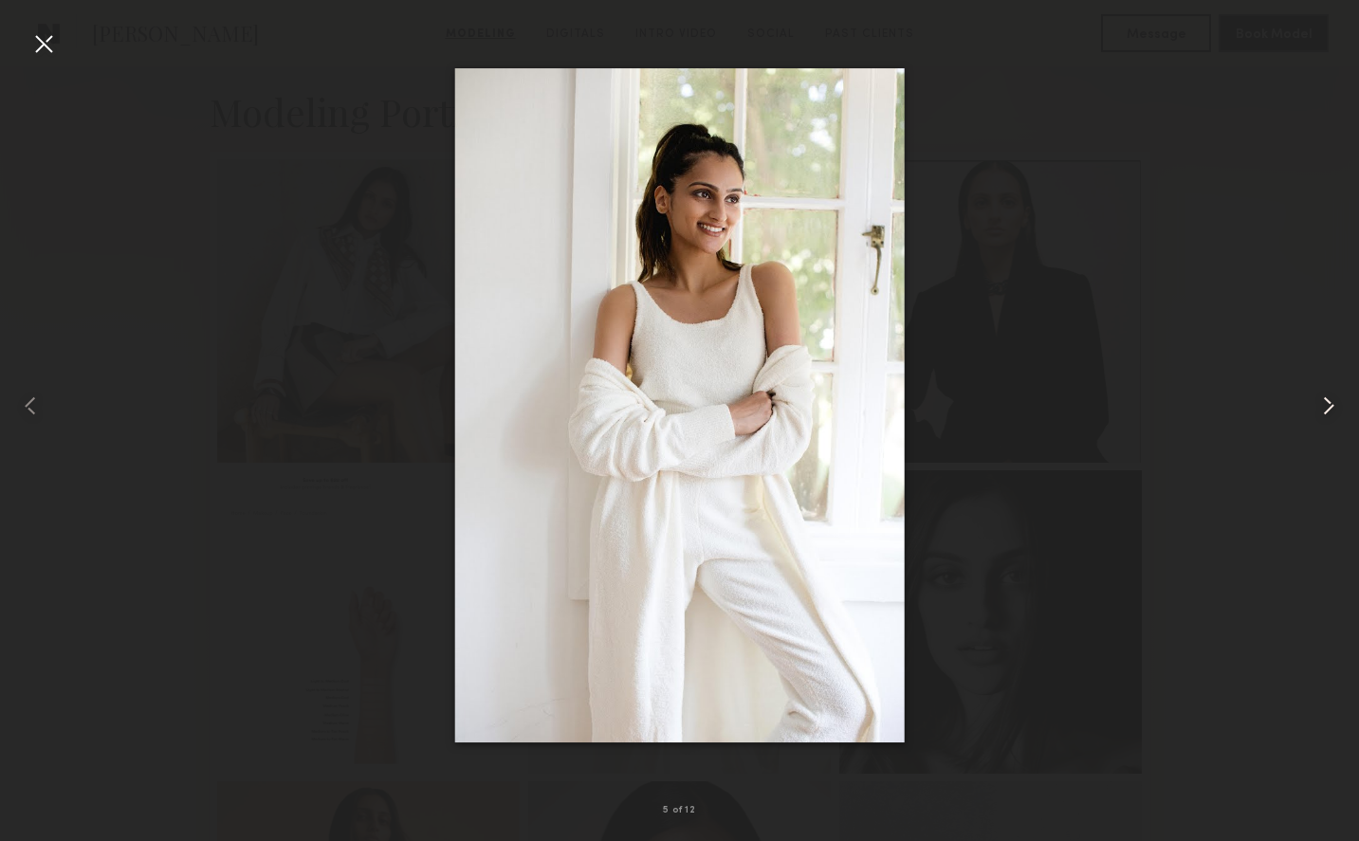
click at [1327, 402] on common-icon at bounding box center [1328, 406] width 30 height 30
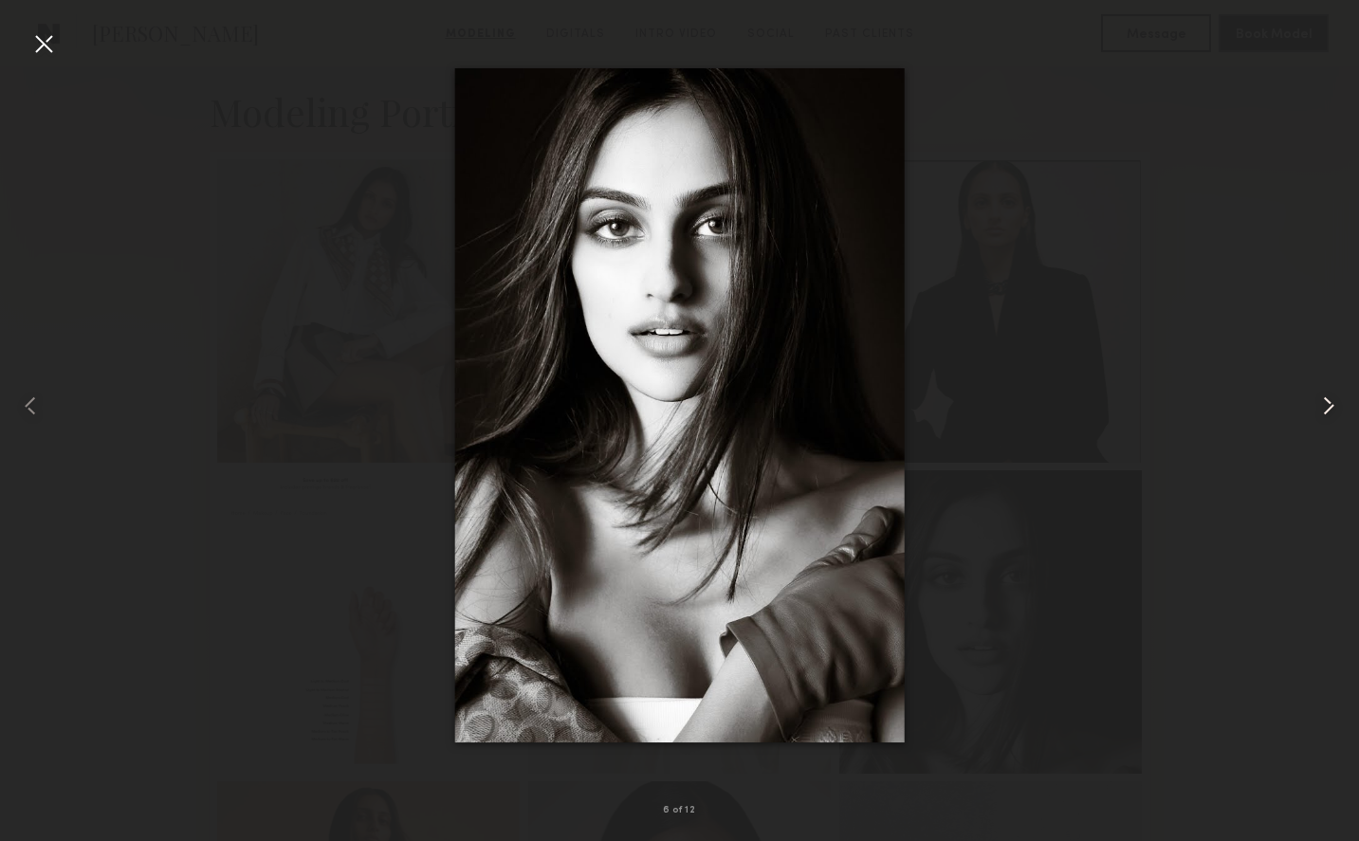
click at [1327, 402] on common-icon at bounding box center [1328, 406] width 30 height 30
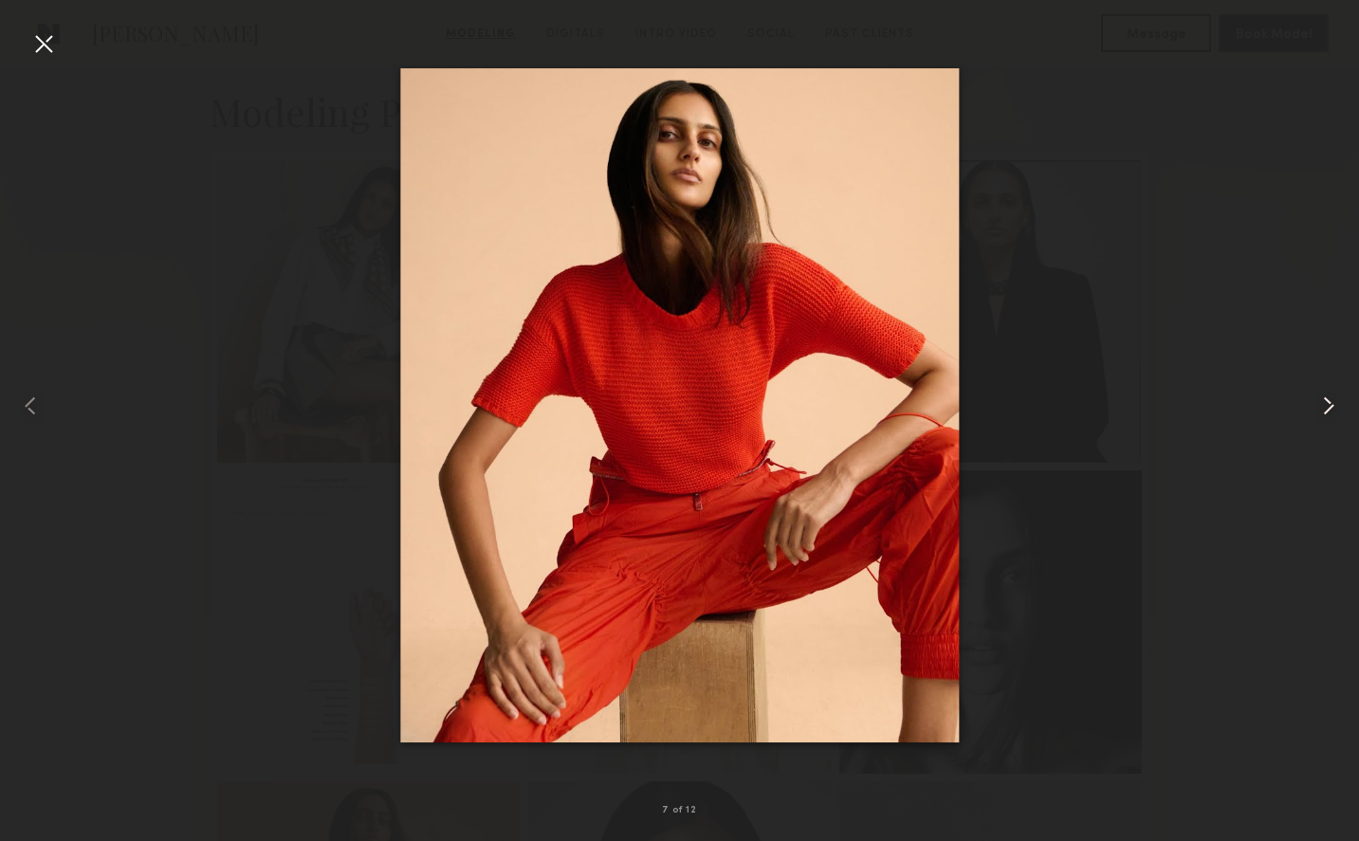
click at [1327, 402] on common-icon at bounding box center [1328, 406] width 30 height 30
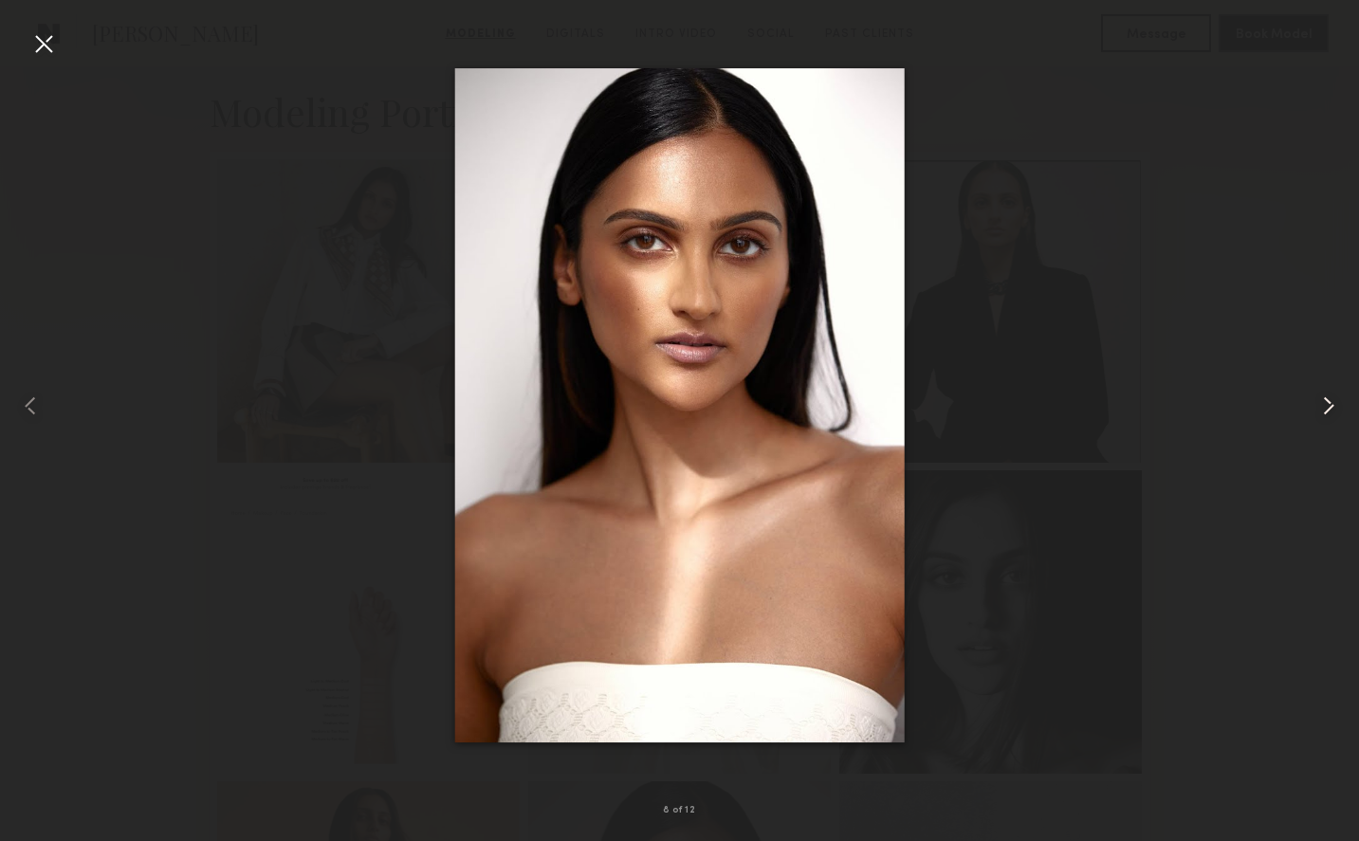
click at [1327, 402] on common-icon at bounding box center [1328, 406] width 30 height 30
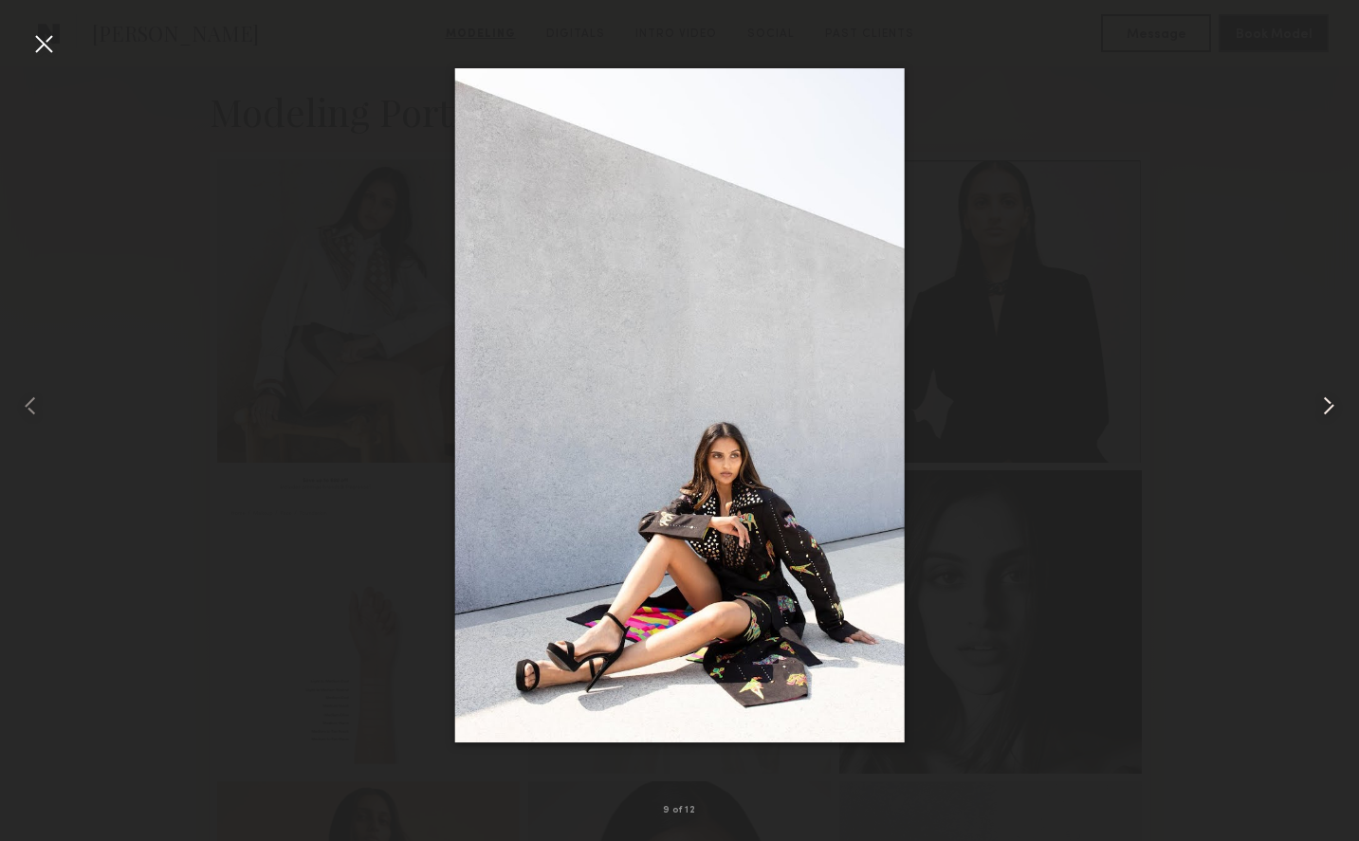
click at [1327, 402] on common-icon at bounding box center [1328, 406] width 30 height 30
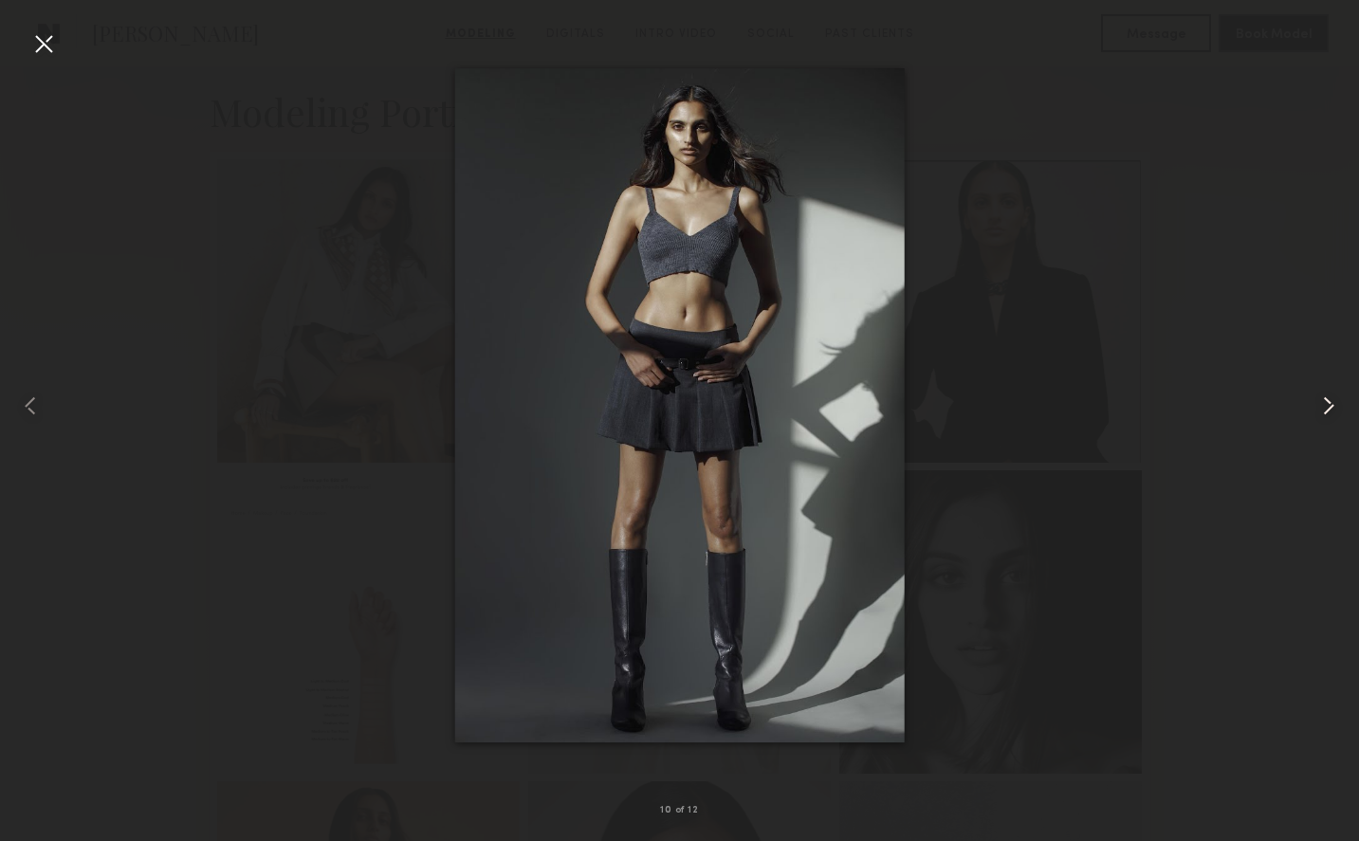
click at [1327, 402] on common-icon at bounding box center [1328, 406] width 30 height 30
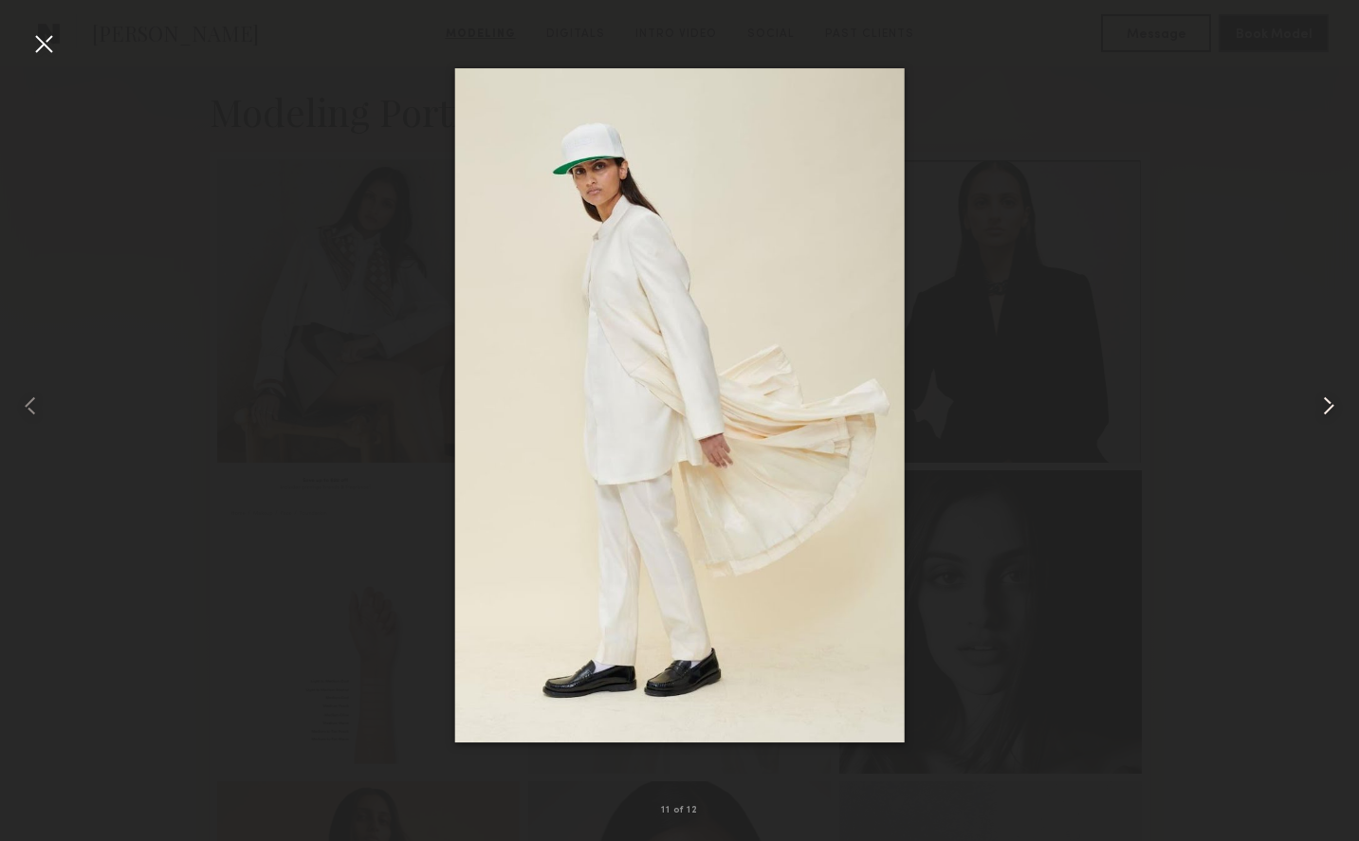
click at [1327, 402] on common-icon at bounding box center [1328, 406] width 30 height 30
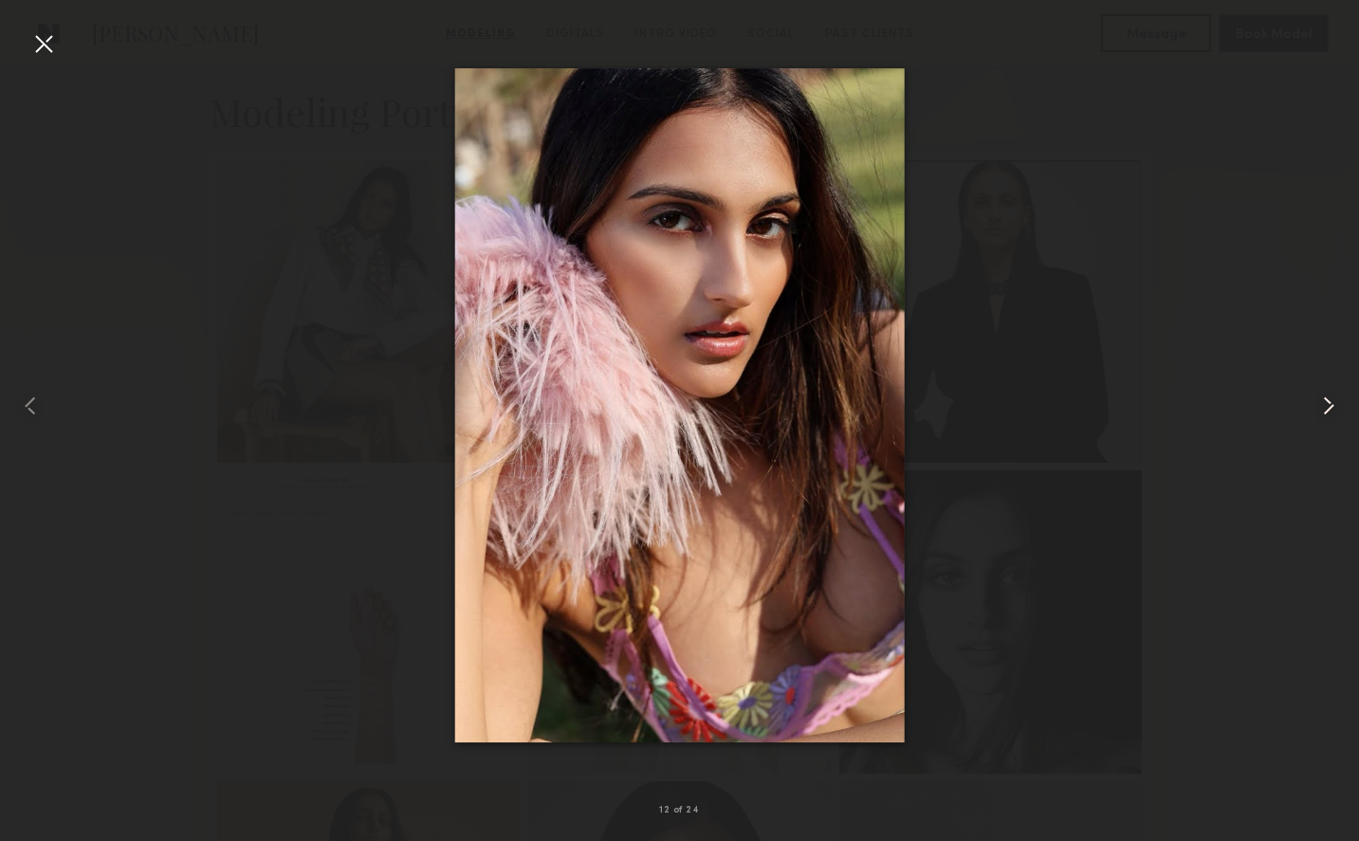
click at [1327, 402] on common-icon at bounding box center [1328, 406] width 30 height 30
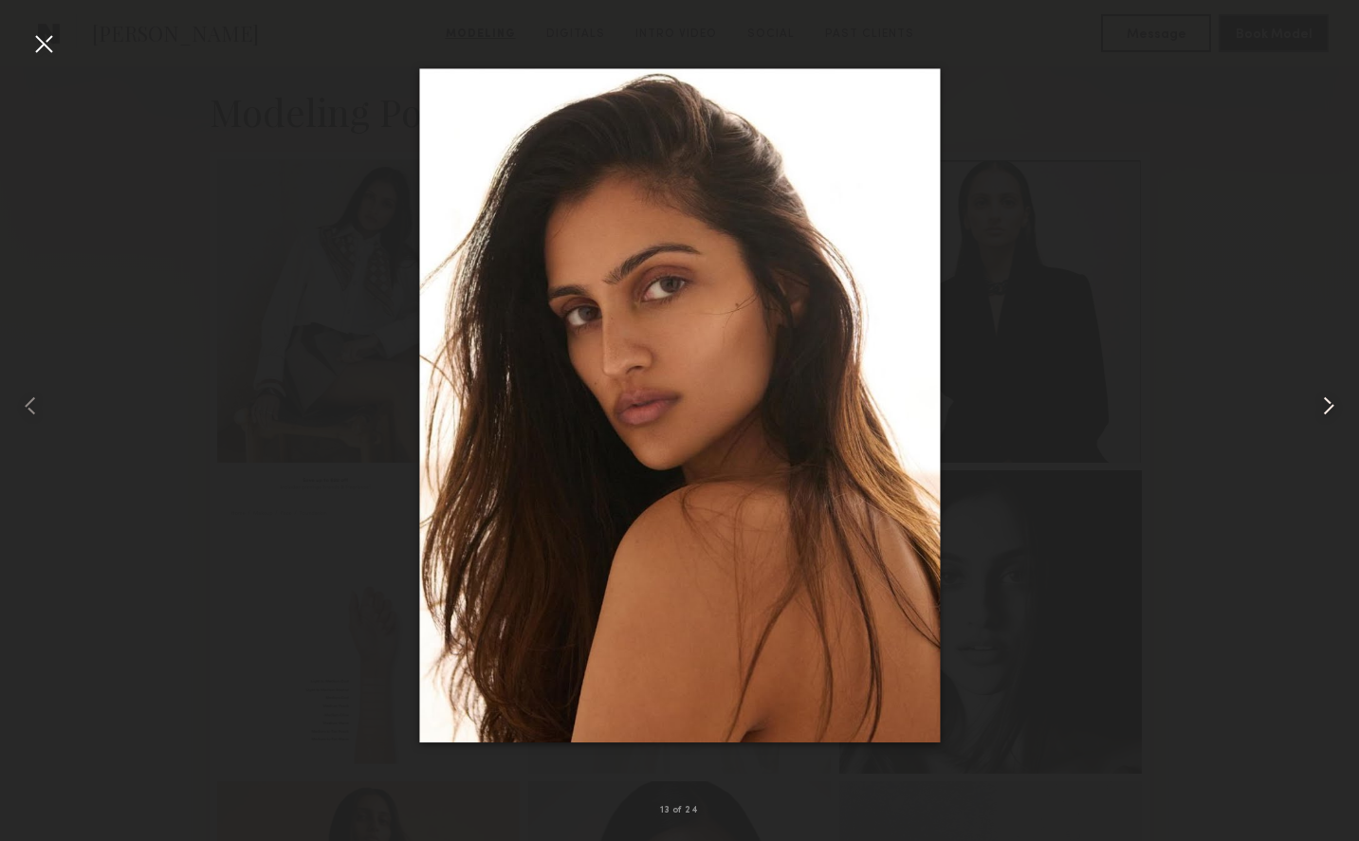
click at [1327, 402] on common-icon at bounding box center [1328, 406] width 30 height 30
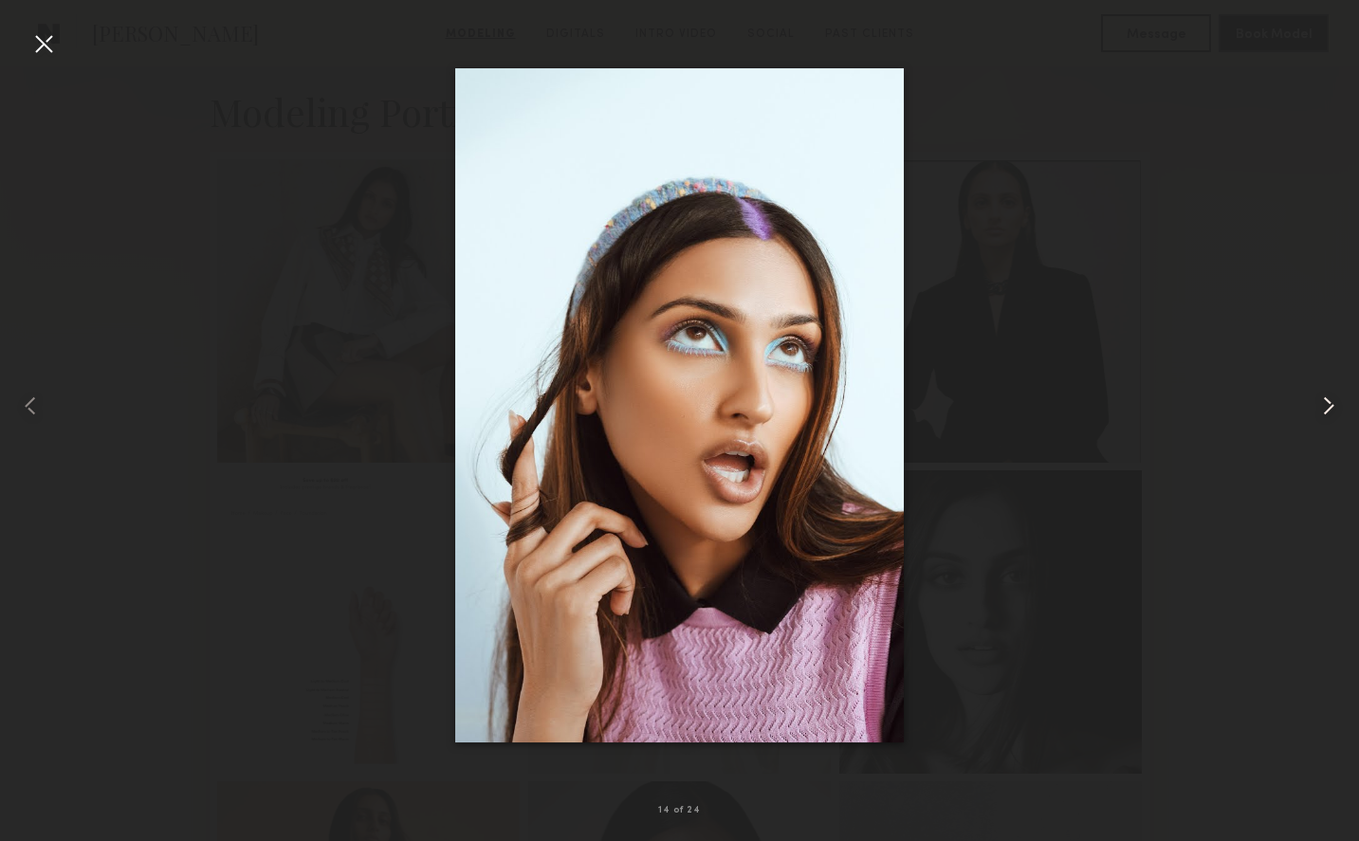
click at [1327, 402] on common-icon at bounding box center [1328, 406] width 30 height 30
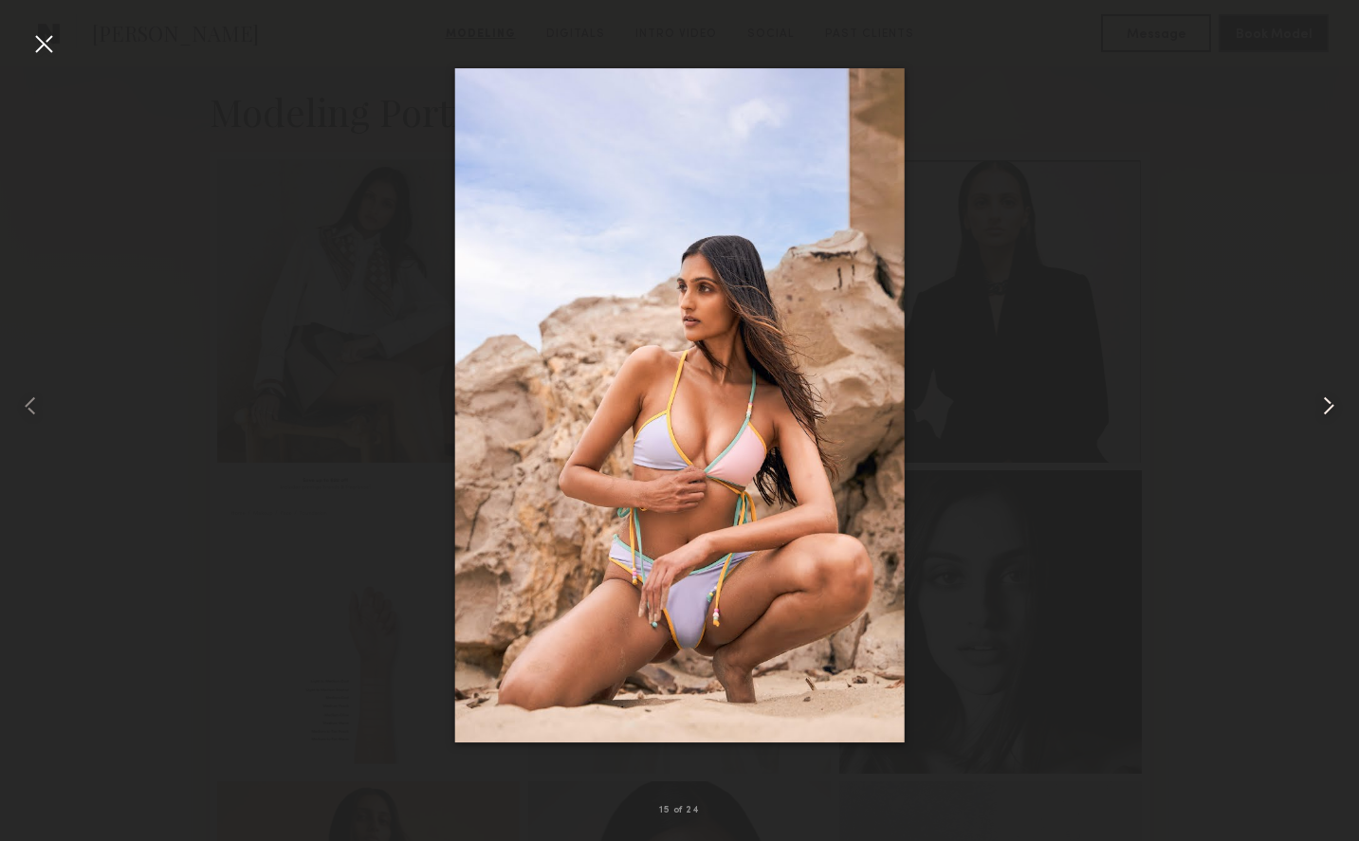
click at [1327, 402] on common-icon at bounding box center [1328, 406] width 30 height 30
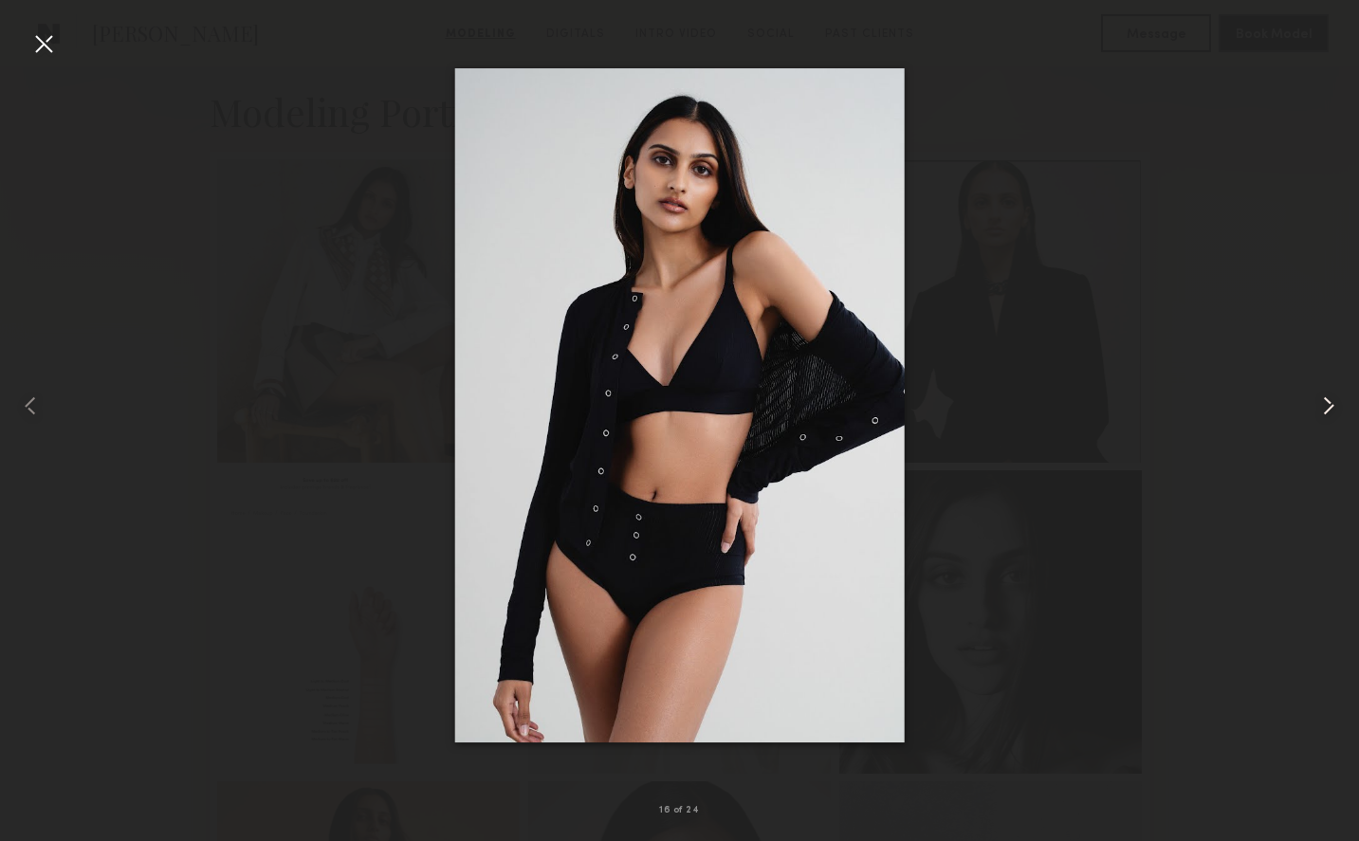
click at [1327, 402] on common-icon at bounding box center [1328, 406] width 30 height 30
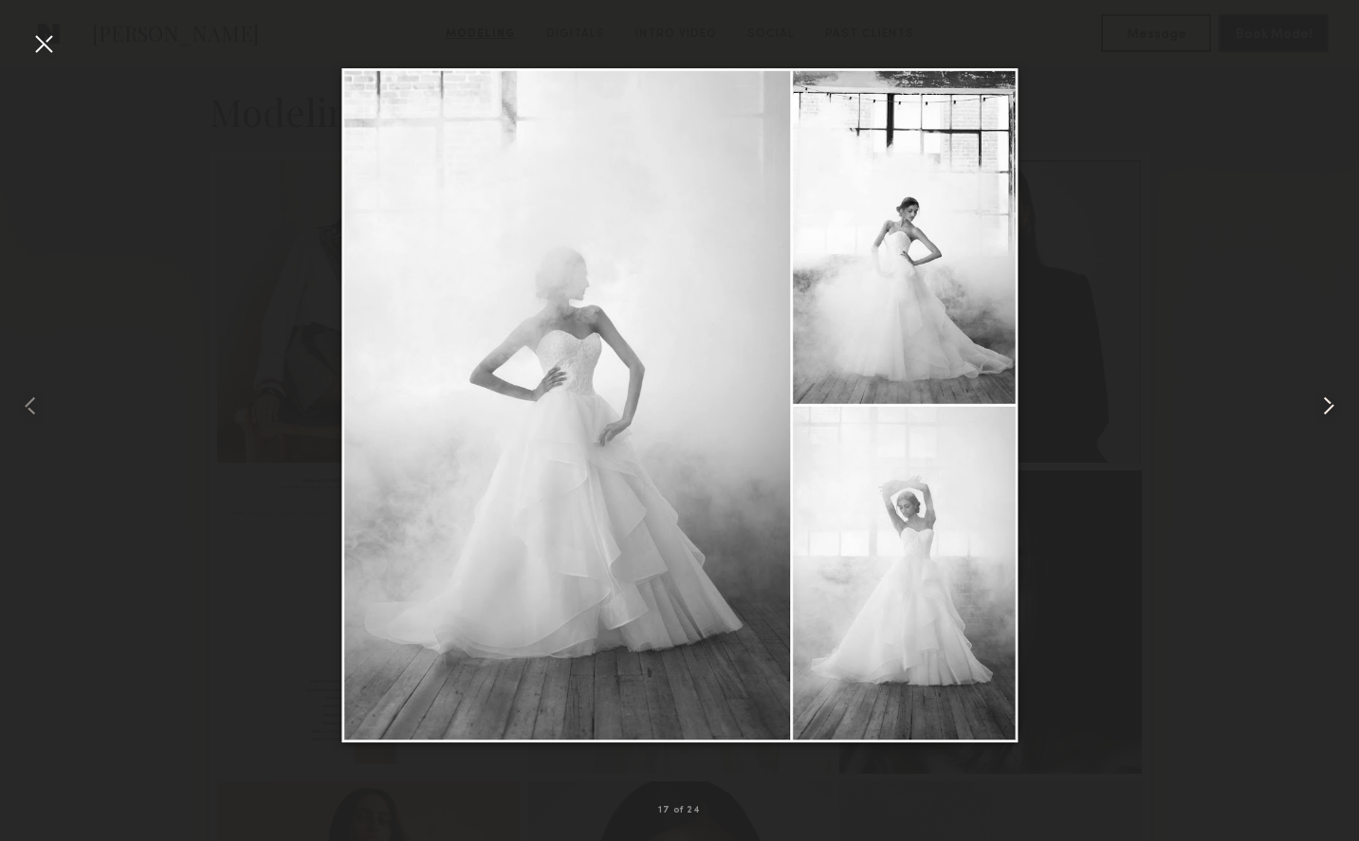
click at [1327, 402] on common-icon at bounding box center [1328, 406] width 30 height 30
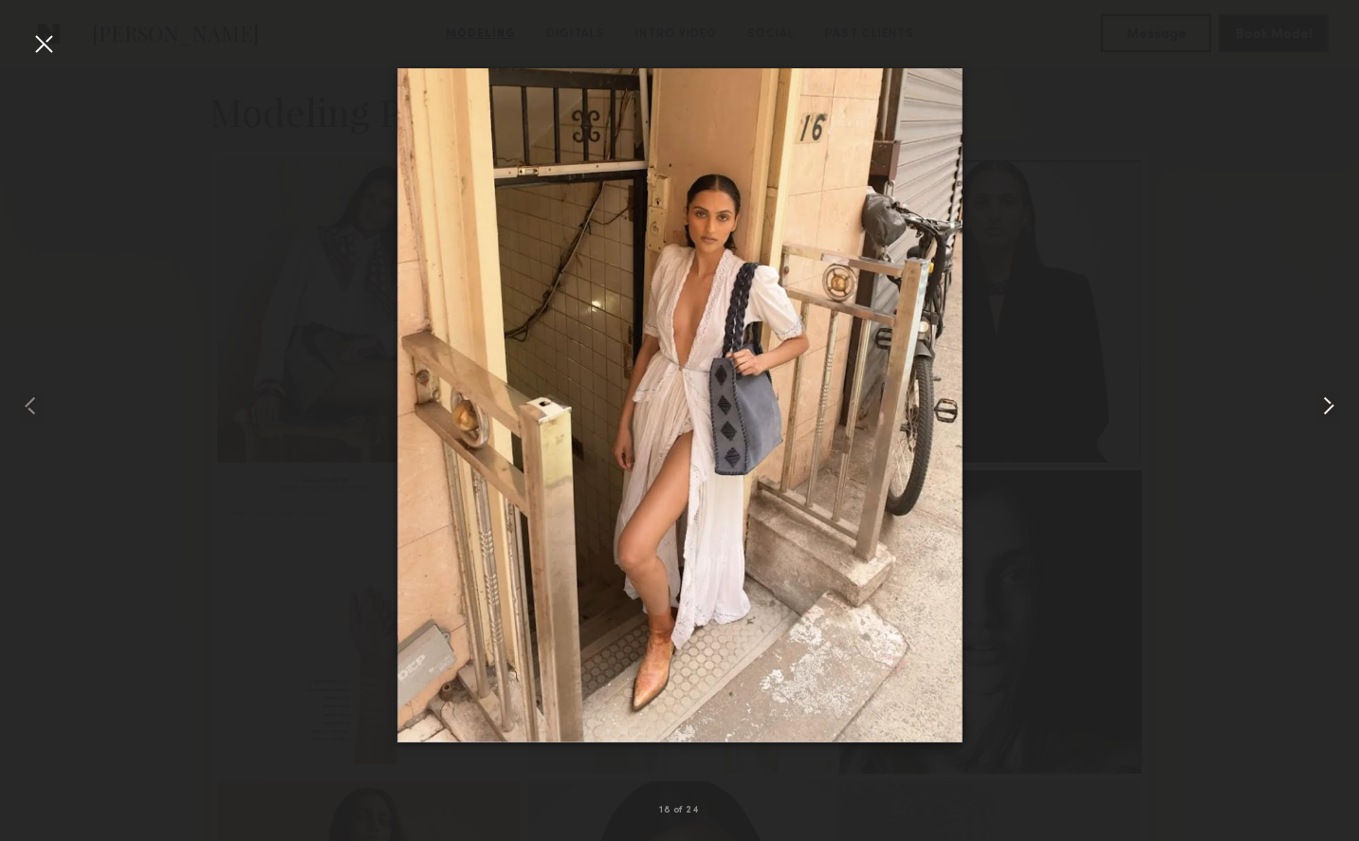
click at [1327, 402] on common-icon at bounding box center [1328, 406] width 30 height 30
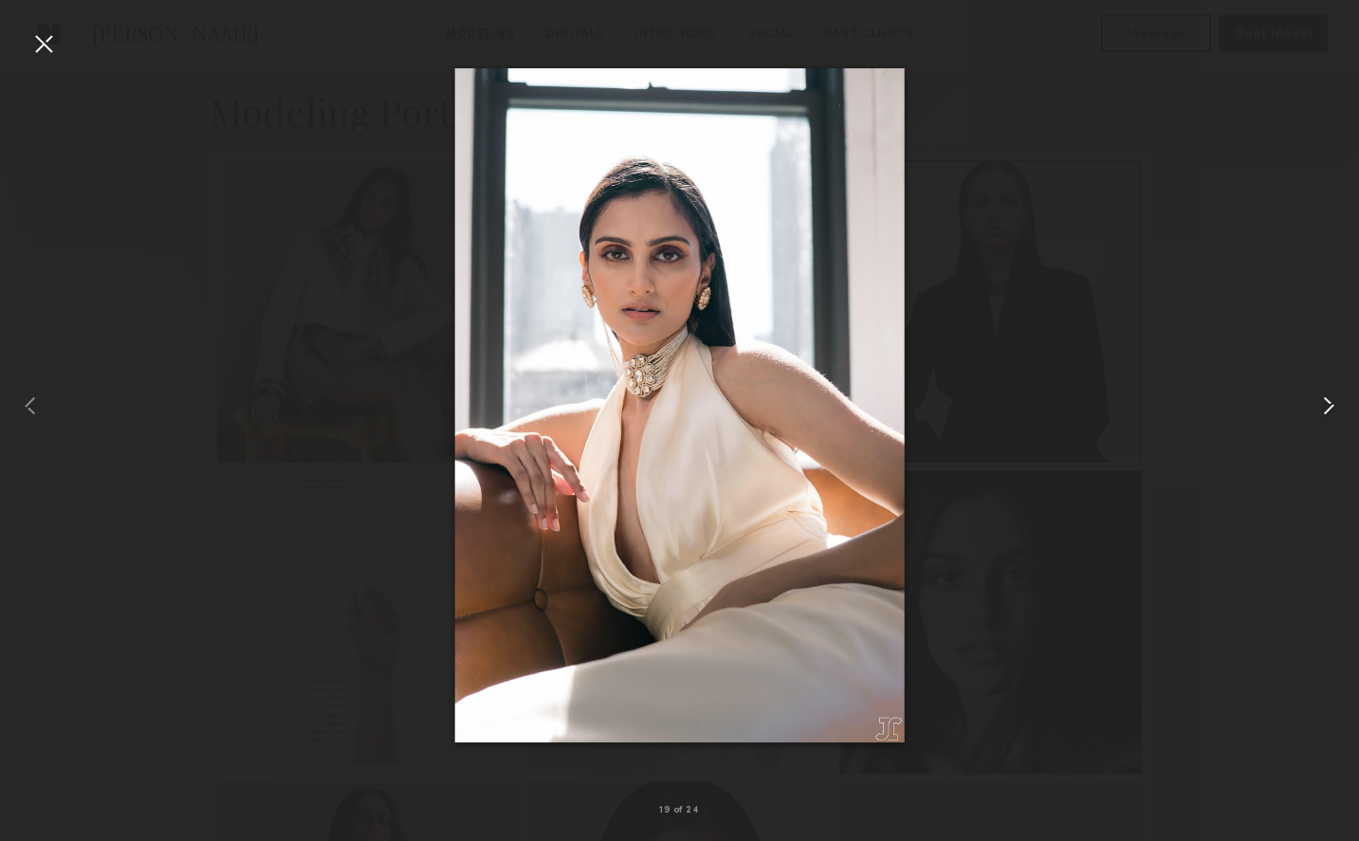
click at [1327, 402] on common-icon at bounding box center [1328, 406] width 30 height 30
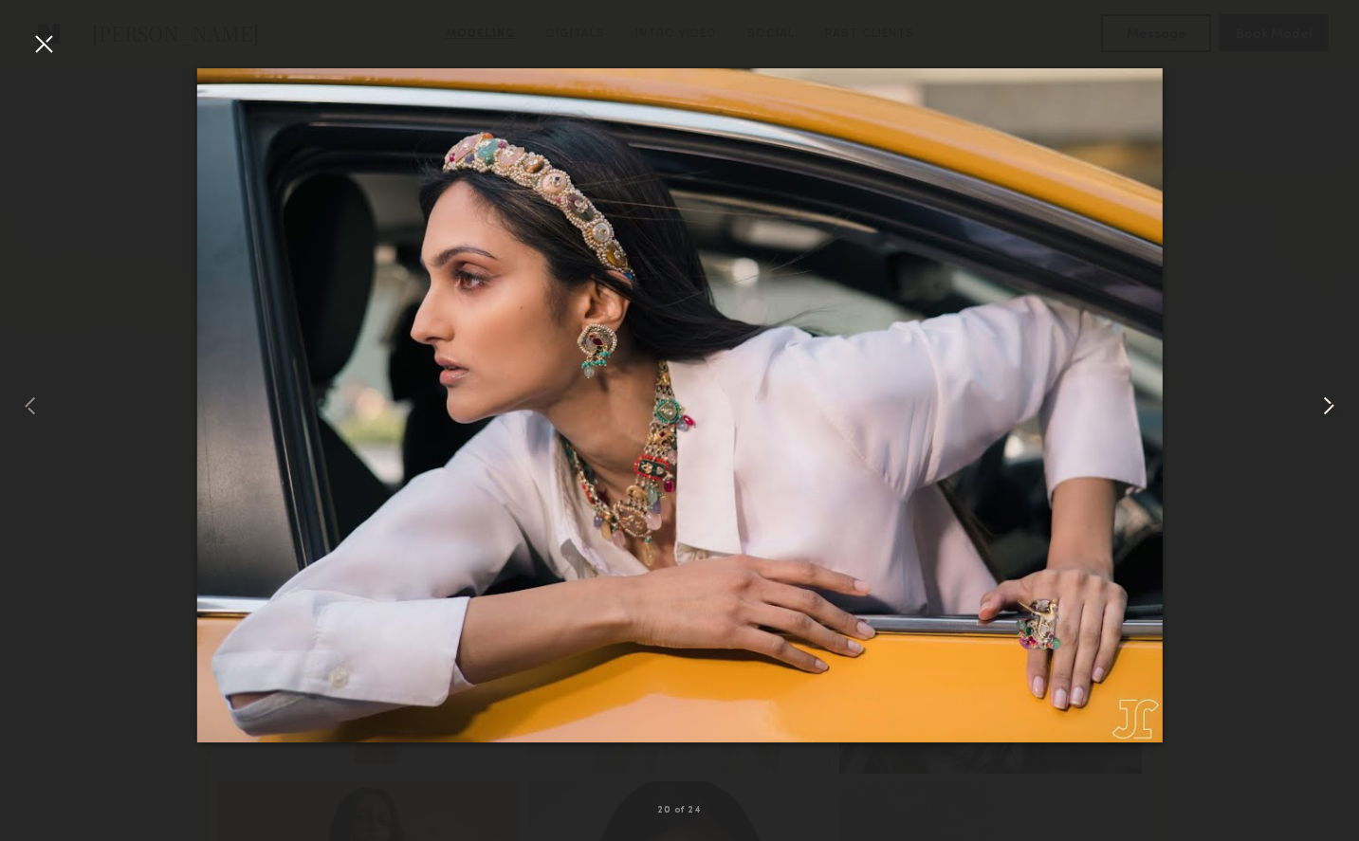
click at [1326, 400] on common-icon at bounding box center [1328, 406] width 30 height 30
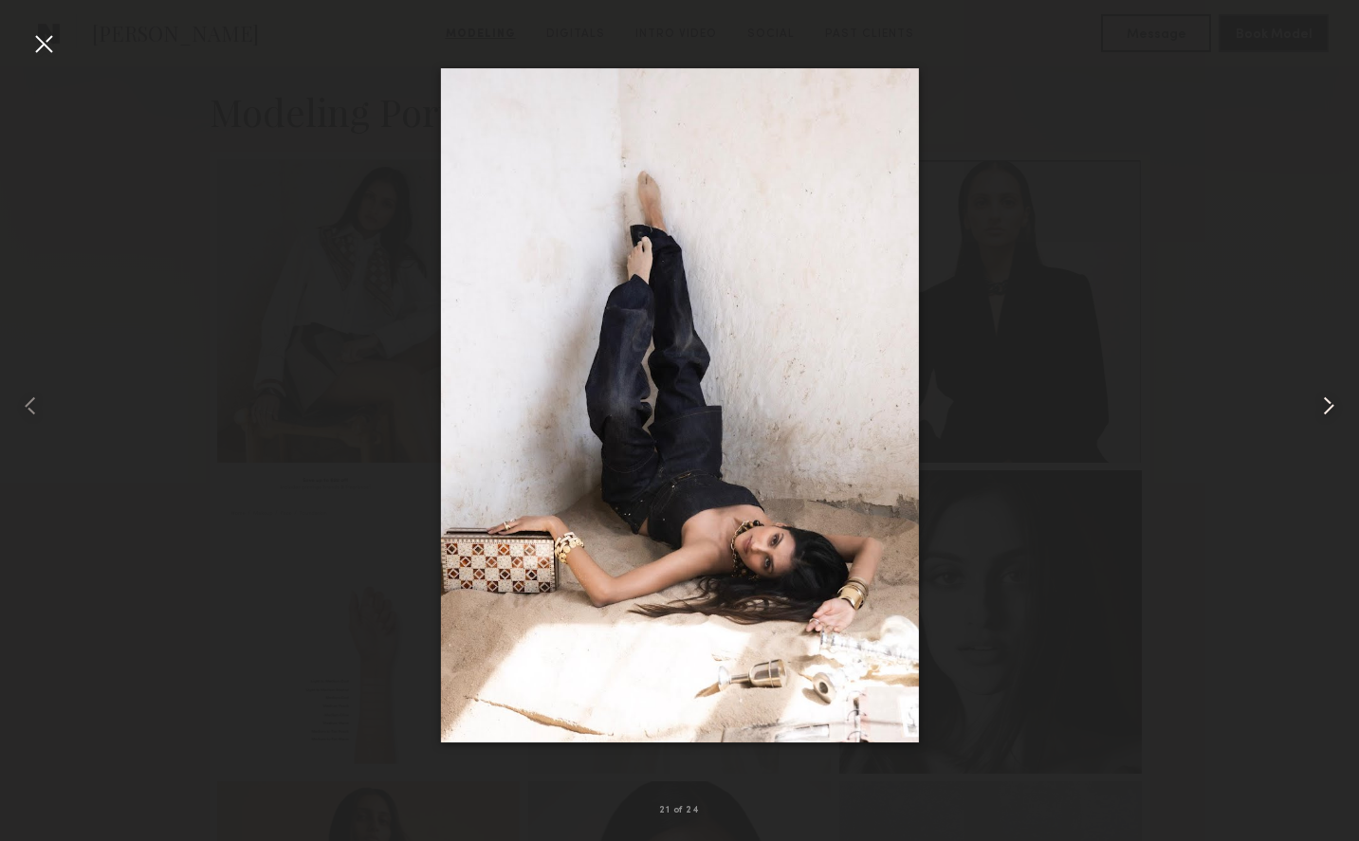
click at [1326, 400] on common-icon at bounding box center [1328, 406] width 30 height 30
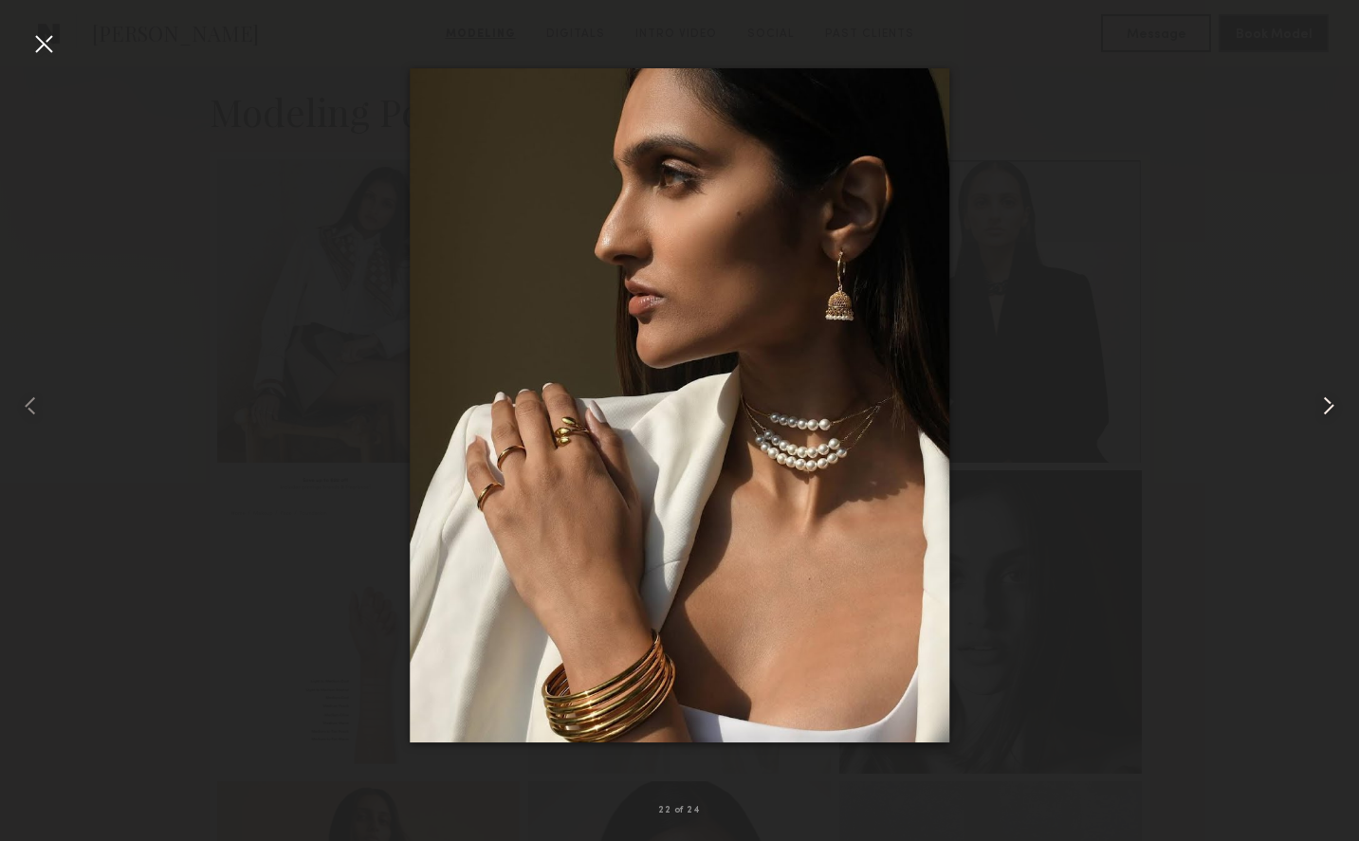
click at [1326, 400] on common-icon at bounding box center [1328, 406] width 30 height 30
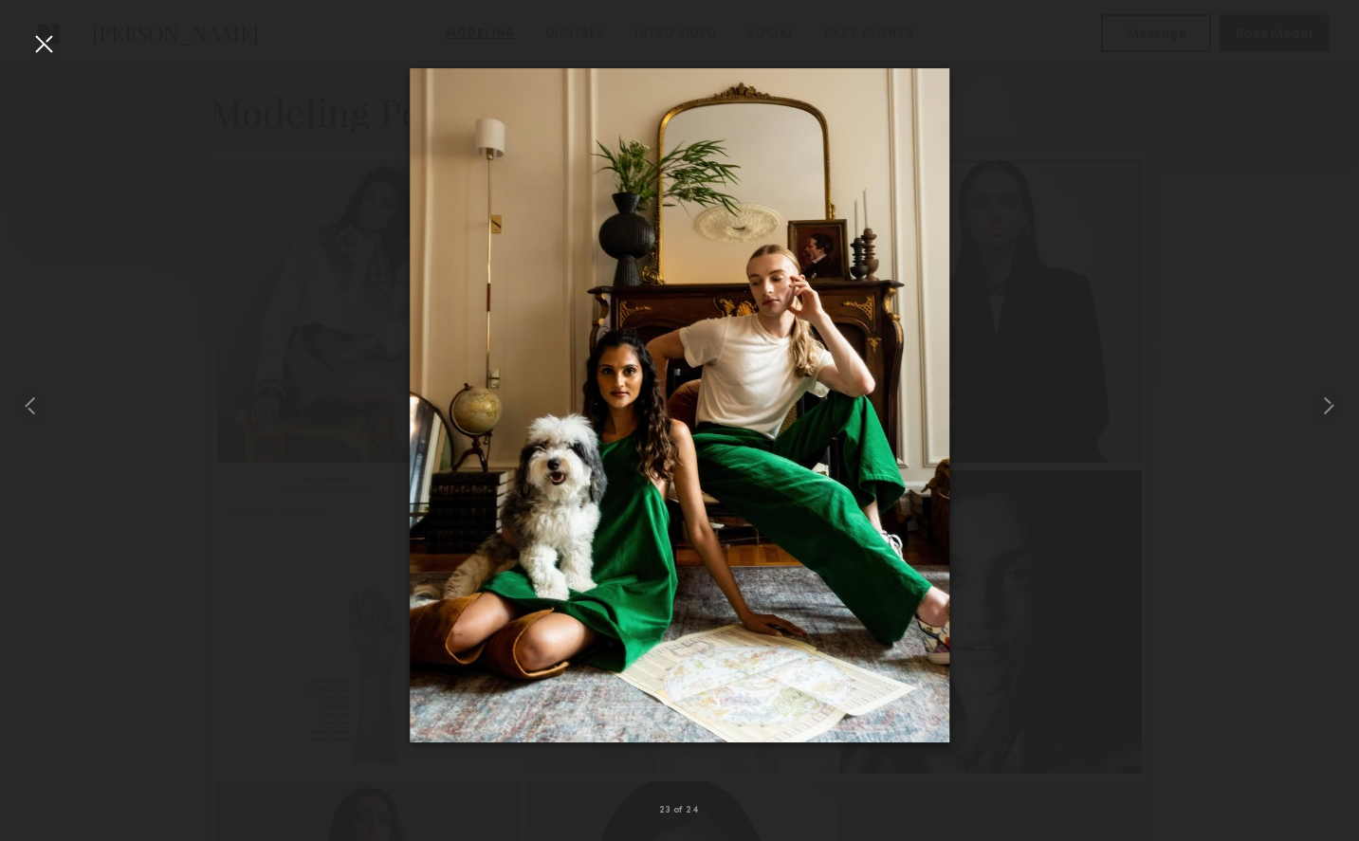
click at [40, 46] on div at bounding box center [43, 43] width 30 height 30
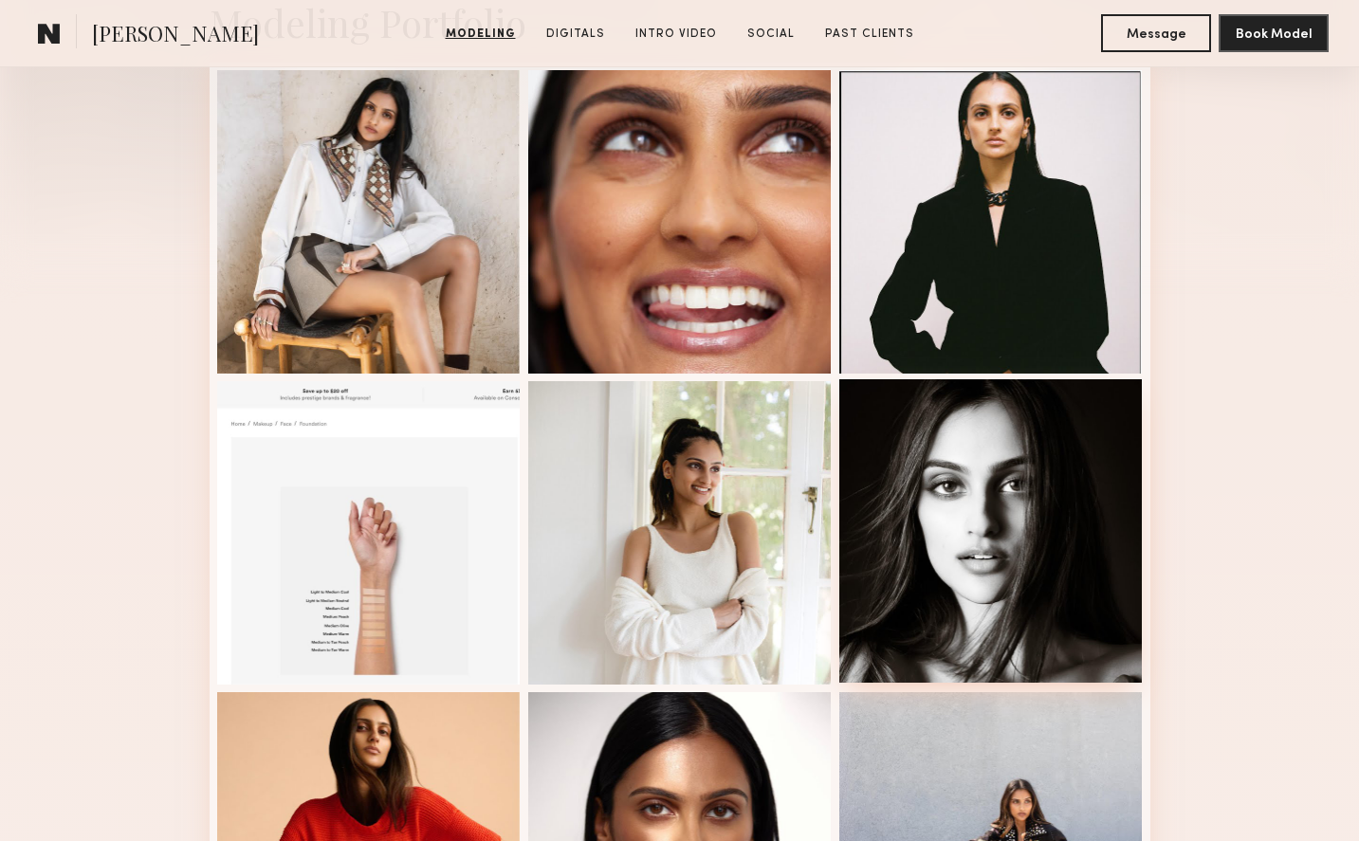
scroll to position [25, 0]
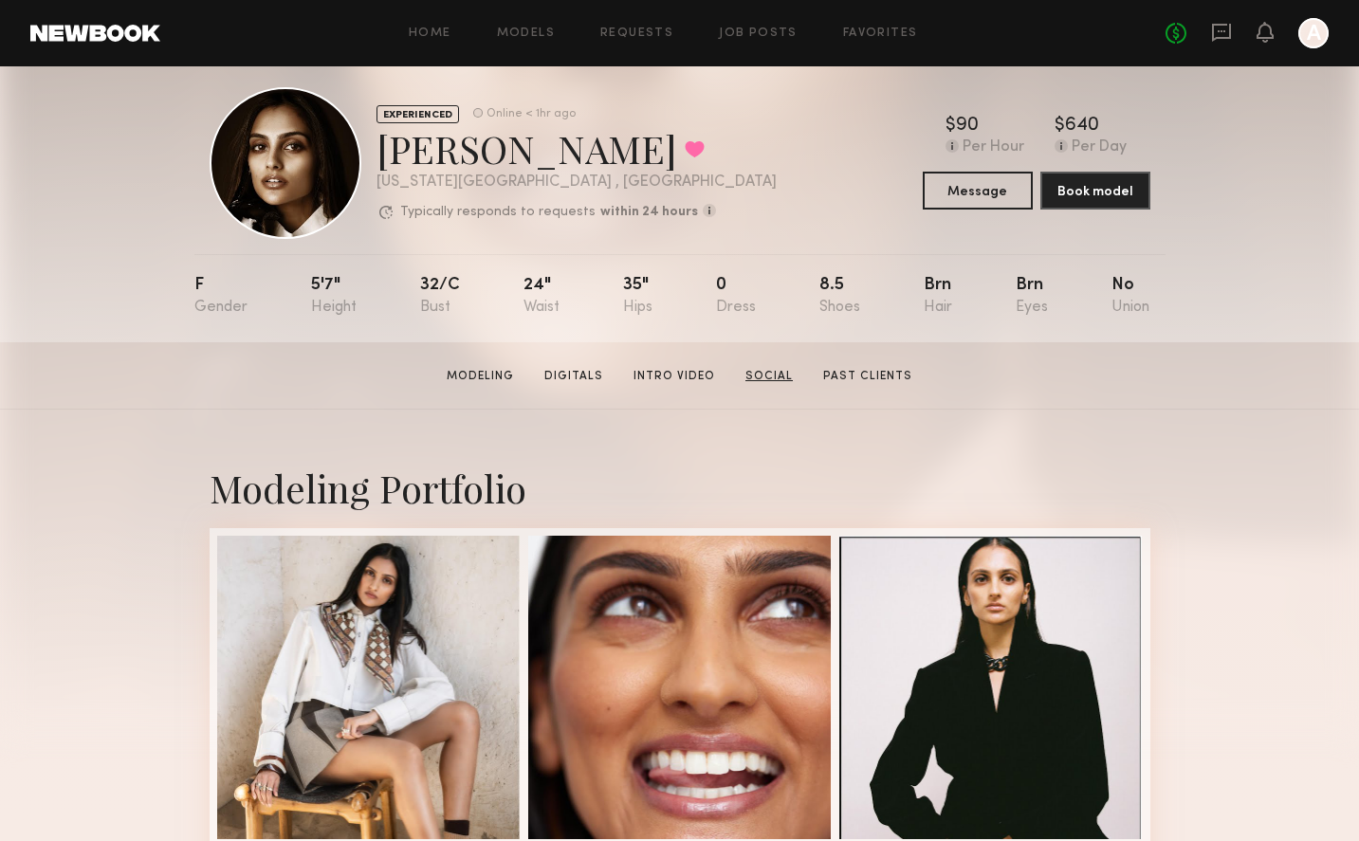
click at [757, 372] on link "Social" at bounding box center [769, 376] width 63 height 17
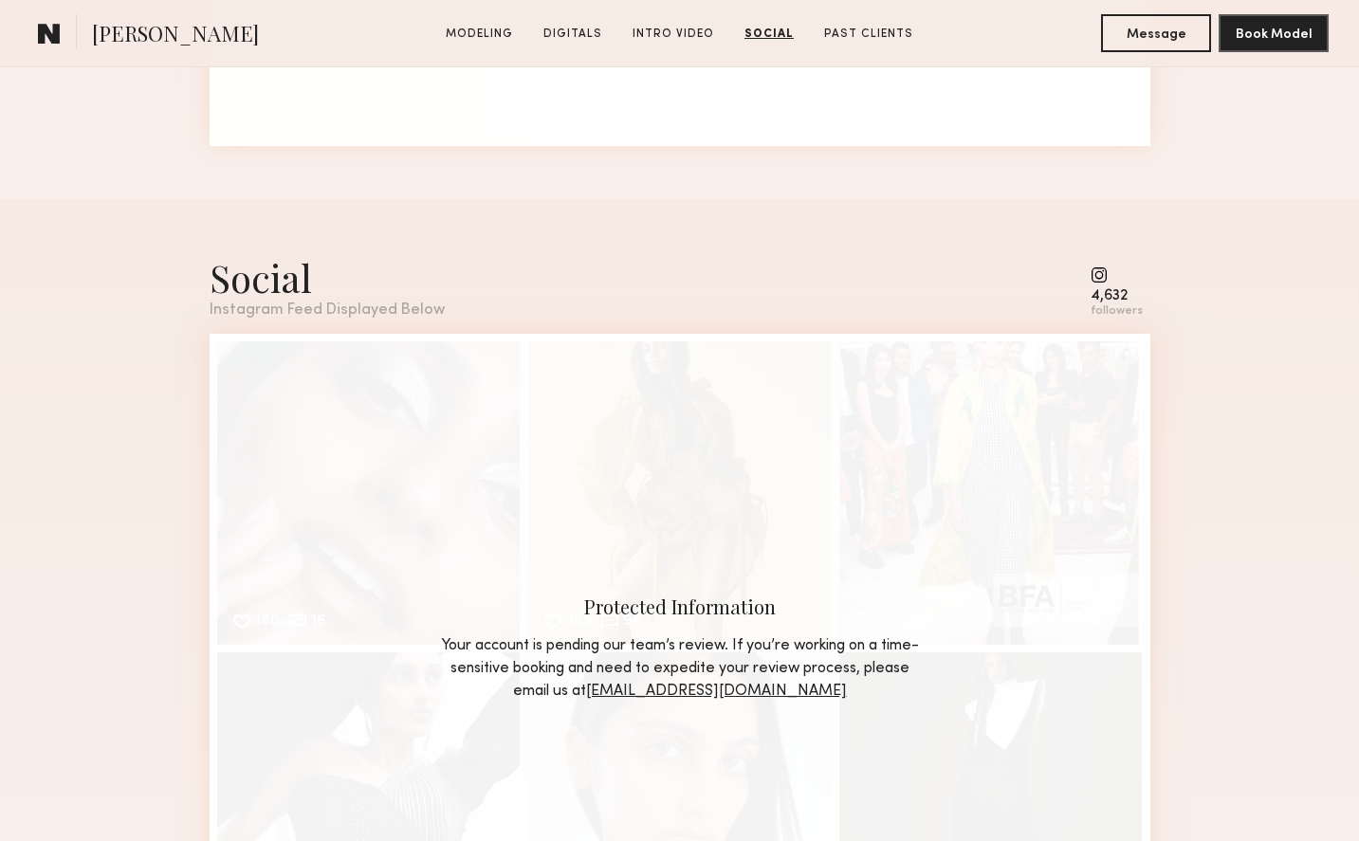
scroll to position [4196, 0]
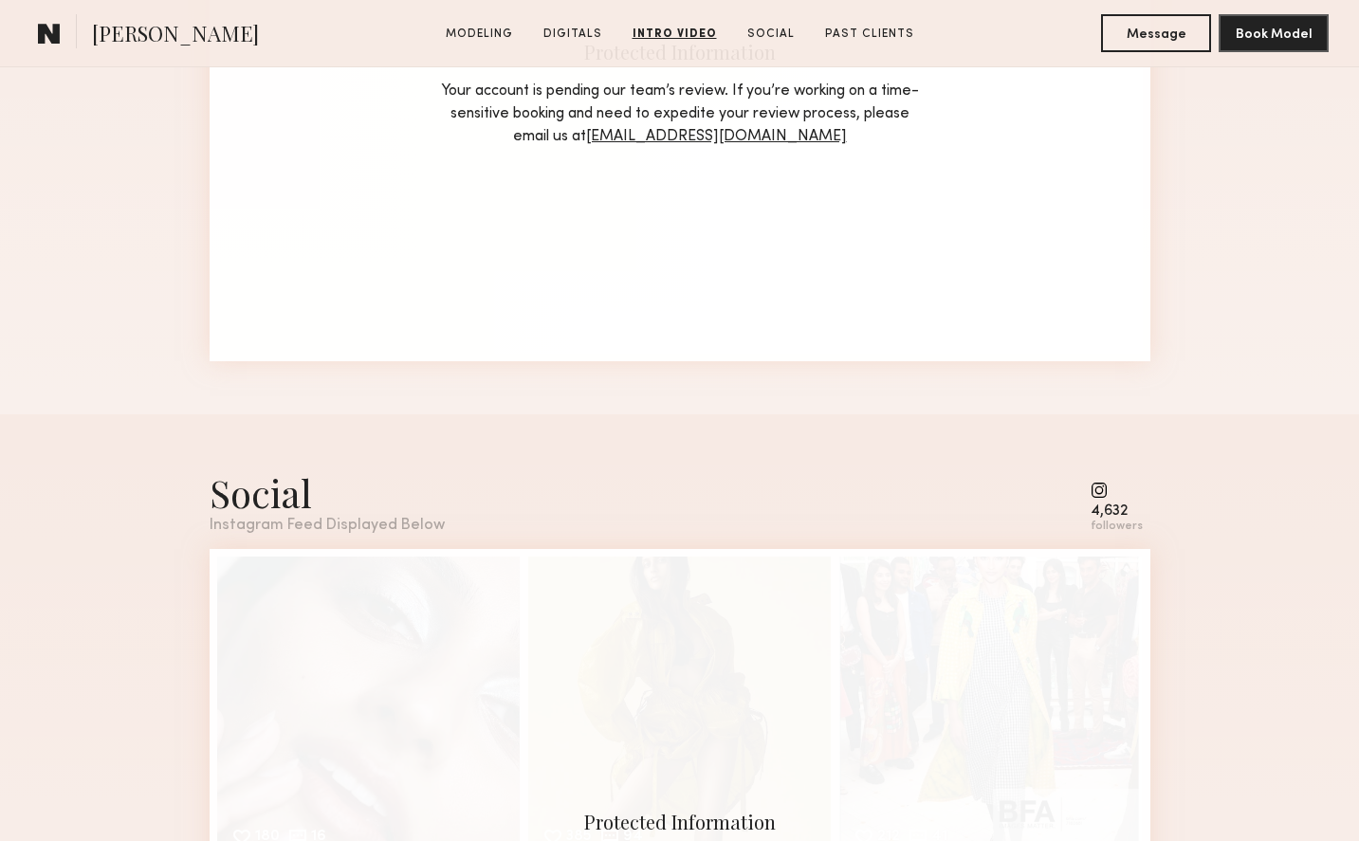
click at [1092, 490] on div "Social Instagram Feed Displayed Below 4,632 followers" at bounding box center [680, 501] width 941 height 66
click at [1104, 491] on common-icon at bounding box center [1117, 490] width 52 height 17
click at [1105, 491] on common-icon at bounding box center [1117, 490] width 52 height 17
click at [1107, 489] on common-icon at bounding box center [1117, 490] width 52 height 17
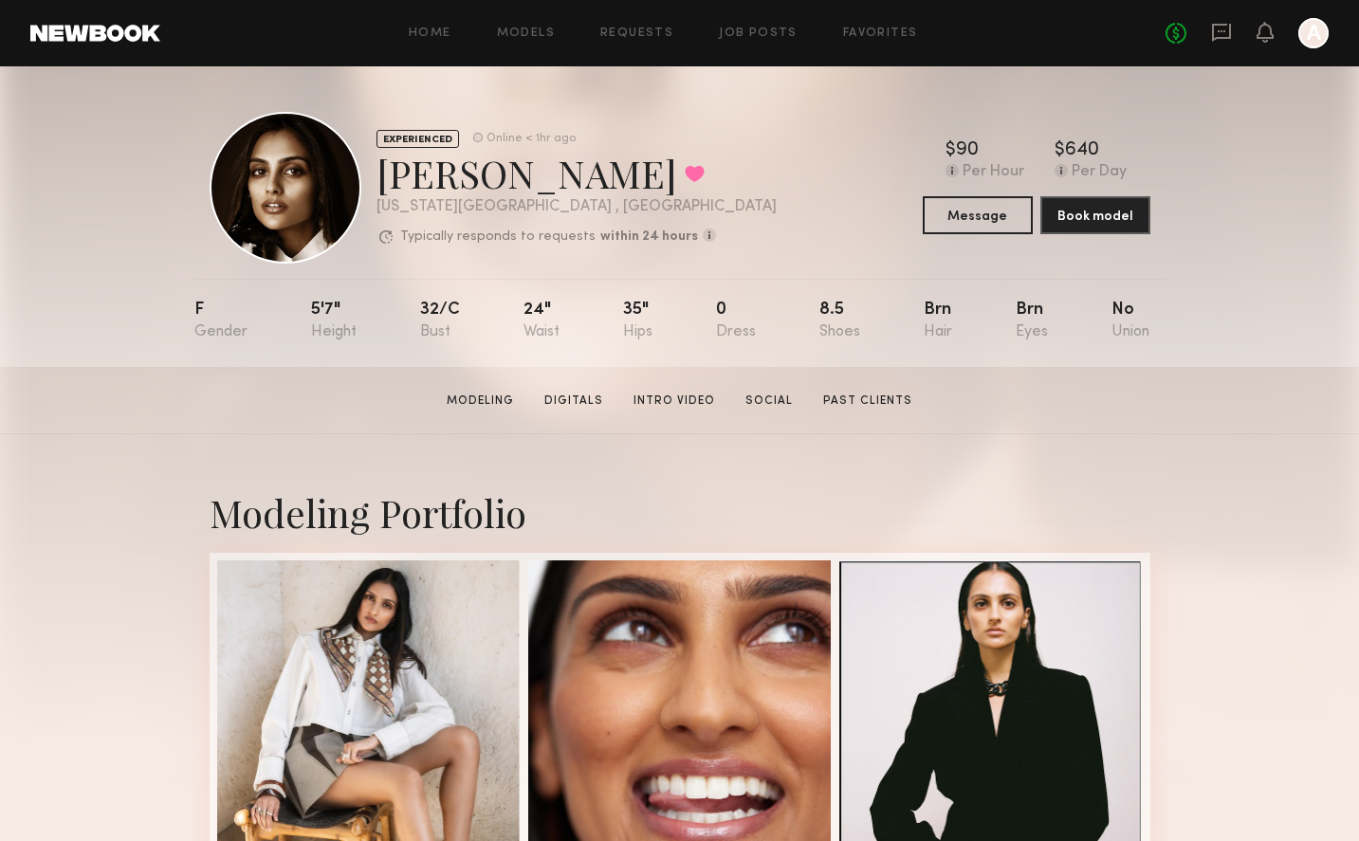
scroll to position [364, 0]
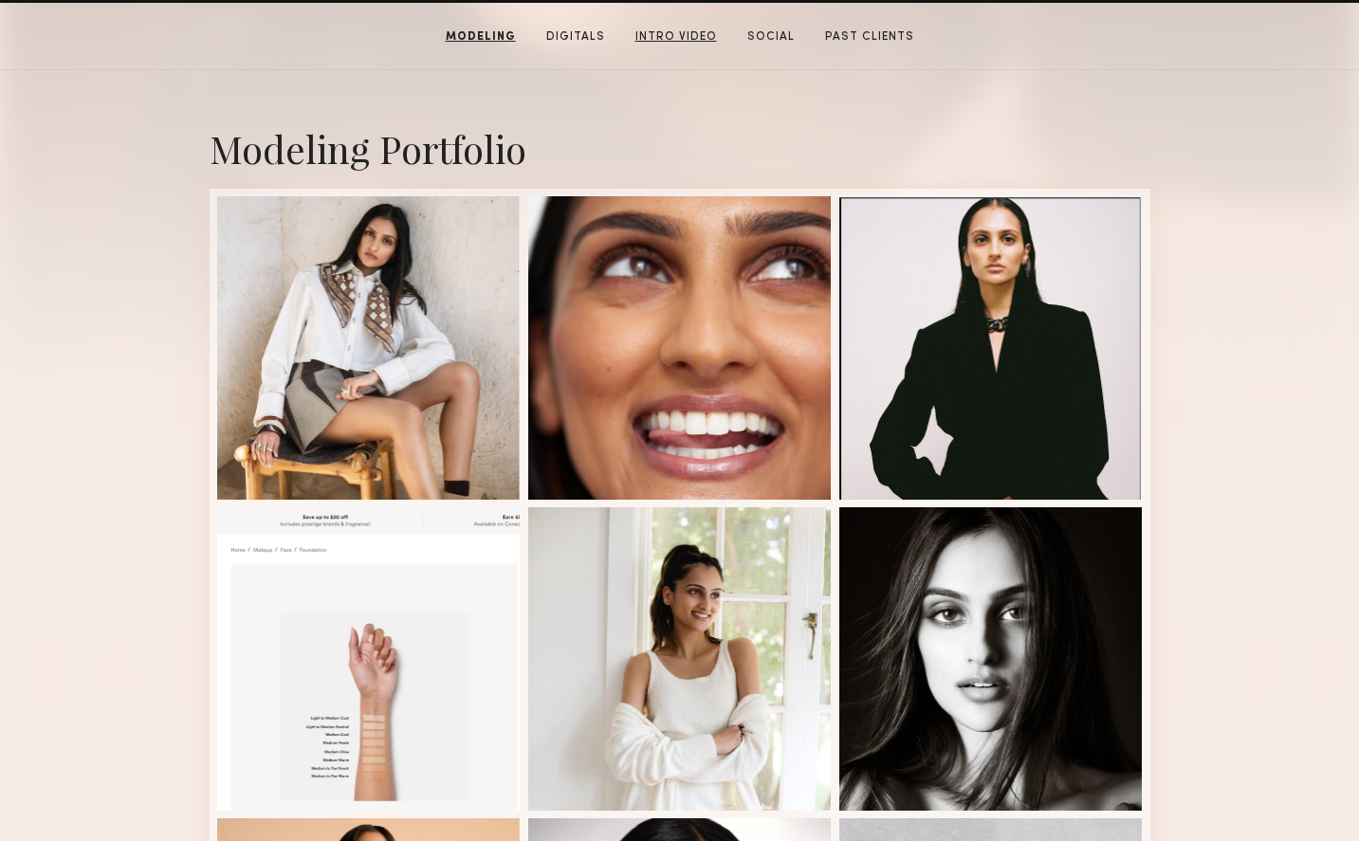
click at [675, 42] on link "Intro Video" at bounding box center [676, 36] width 97 height 17
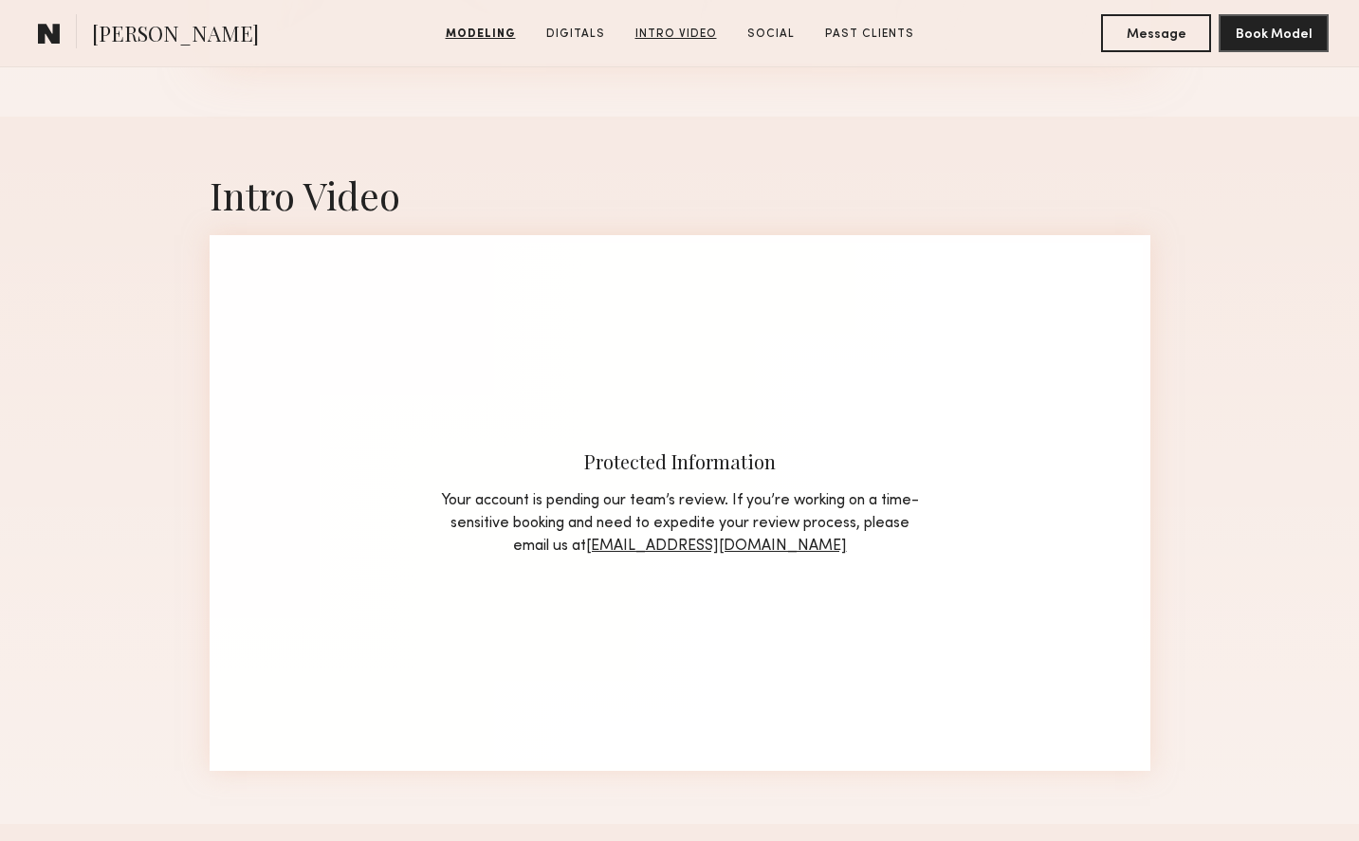
scroll to position [3789, 0]
click at [807, 40] on section "Modeling Digitals Intro Video Social Past Clients" at bounding box center [680, 33] width 484 height 19
click at [567, 29] on link "Digitals" at bounding box center [573, 34] width 74 height 17
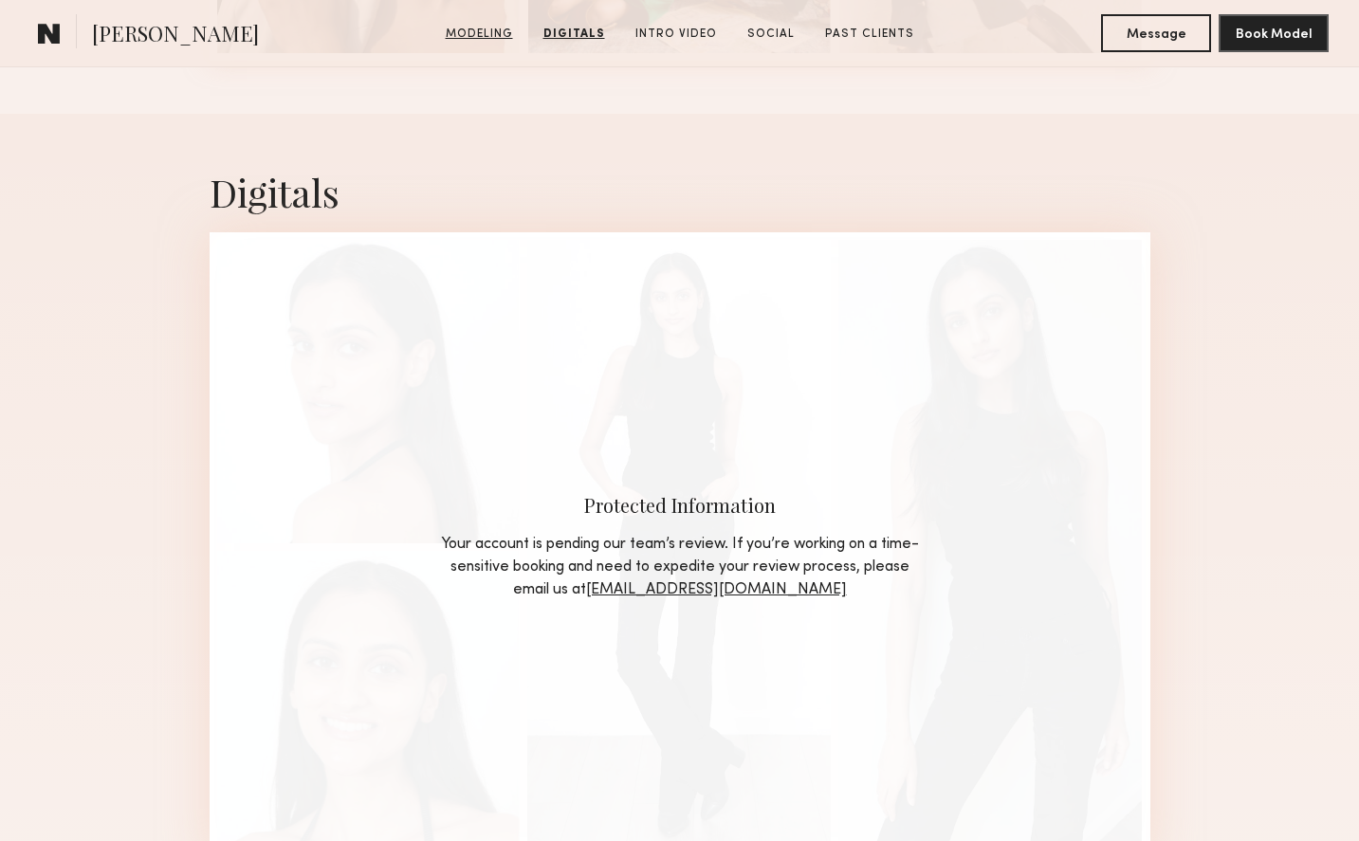
click at [471, 31] on link "Modeling" at bounding box center [479, 34] width 83 height 17
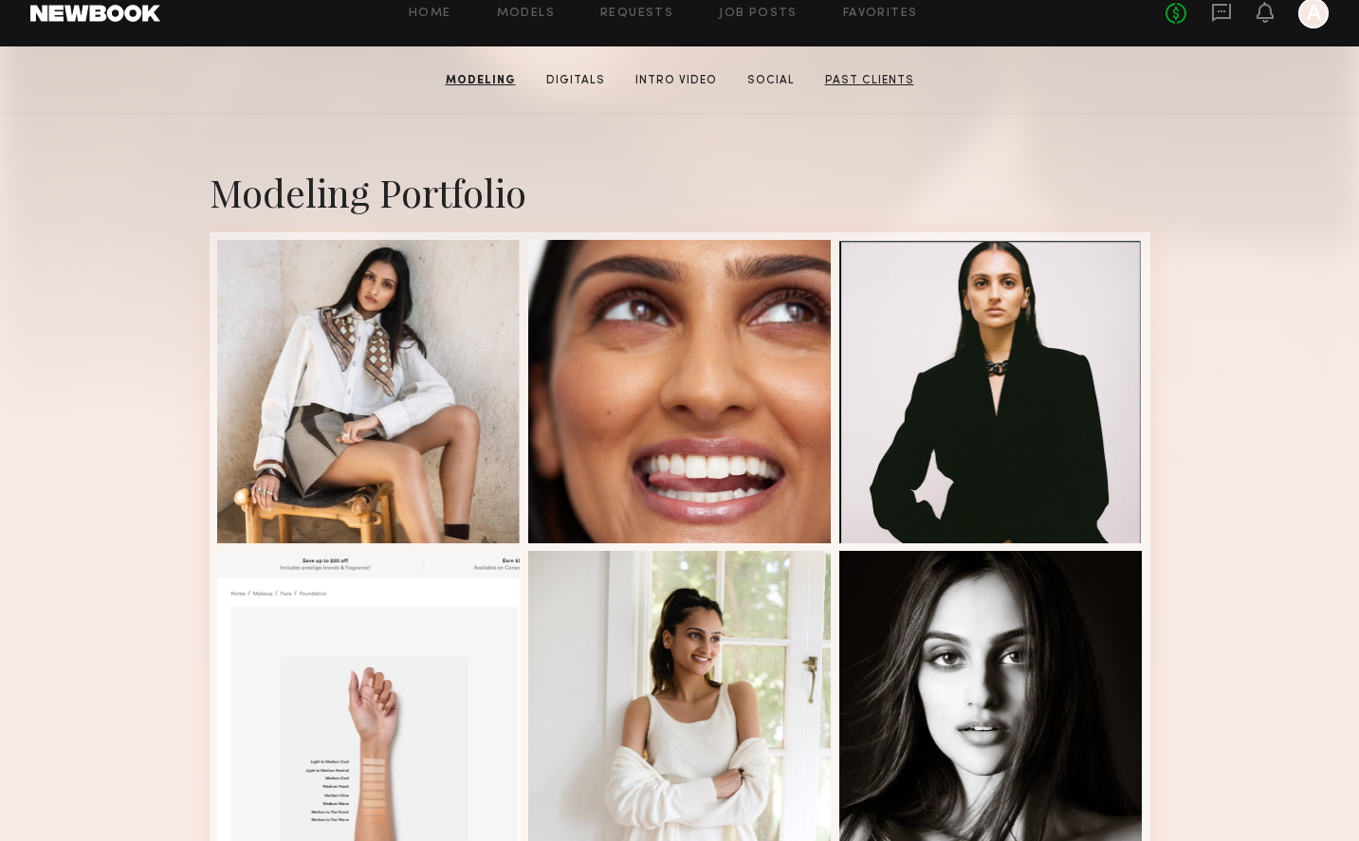
click at [862, 79] on link "Past Clients" at bounding box center [869, 80] width 104 height 17
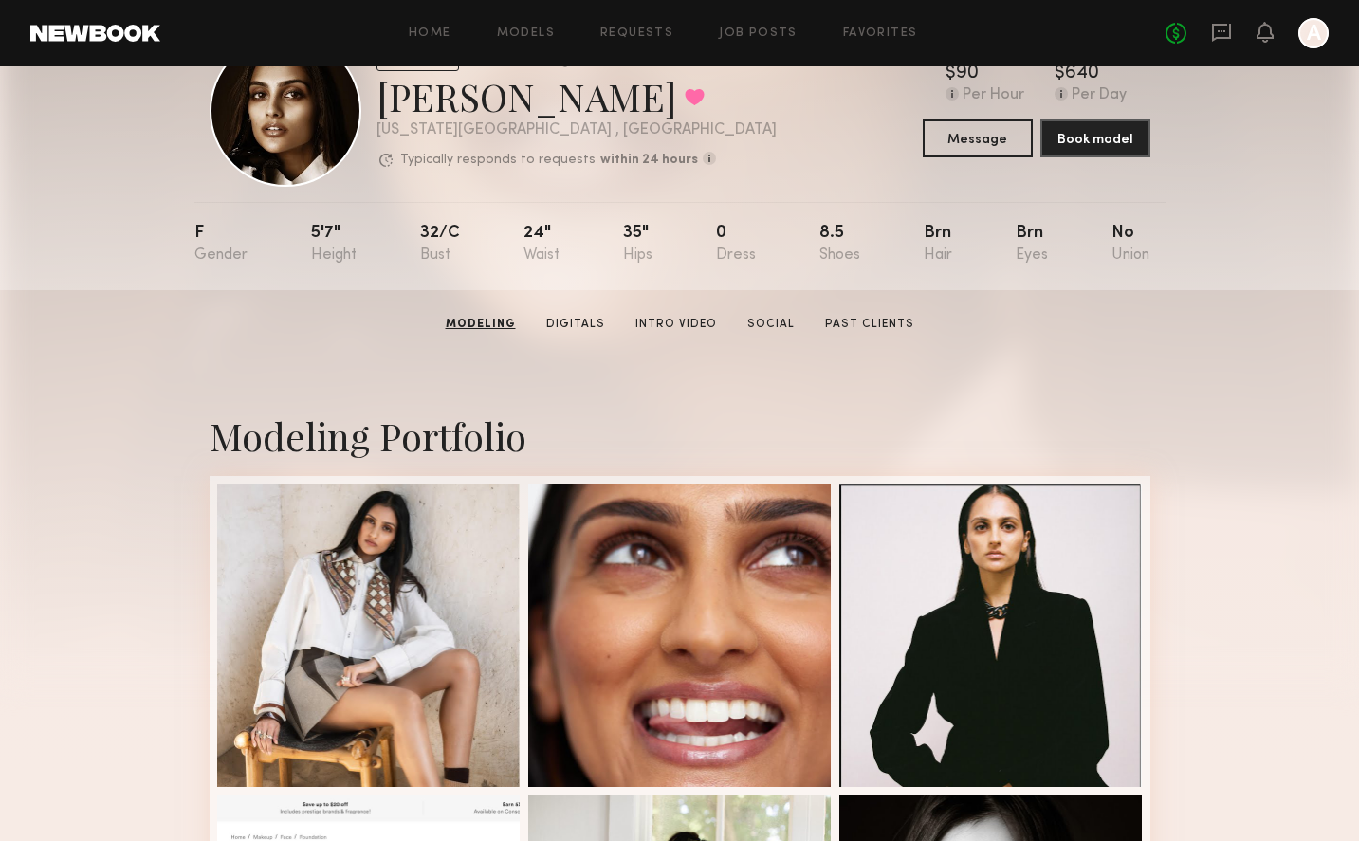
scroll to position [0, 0]
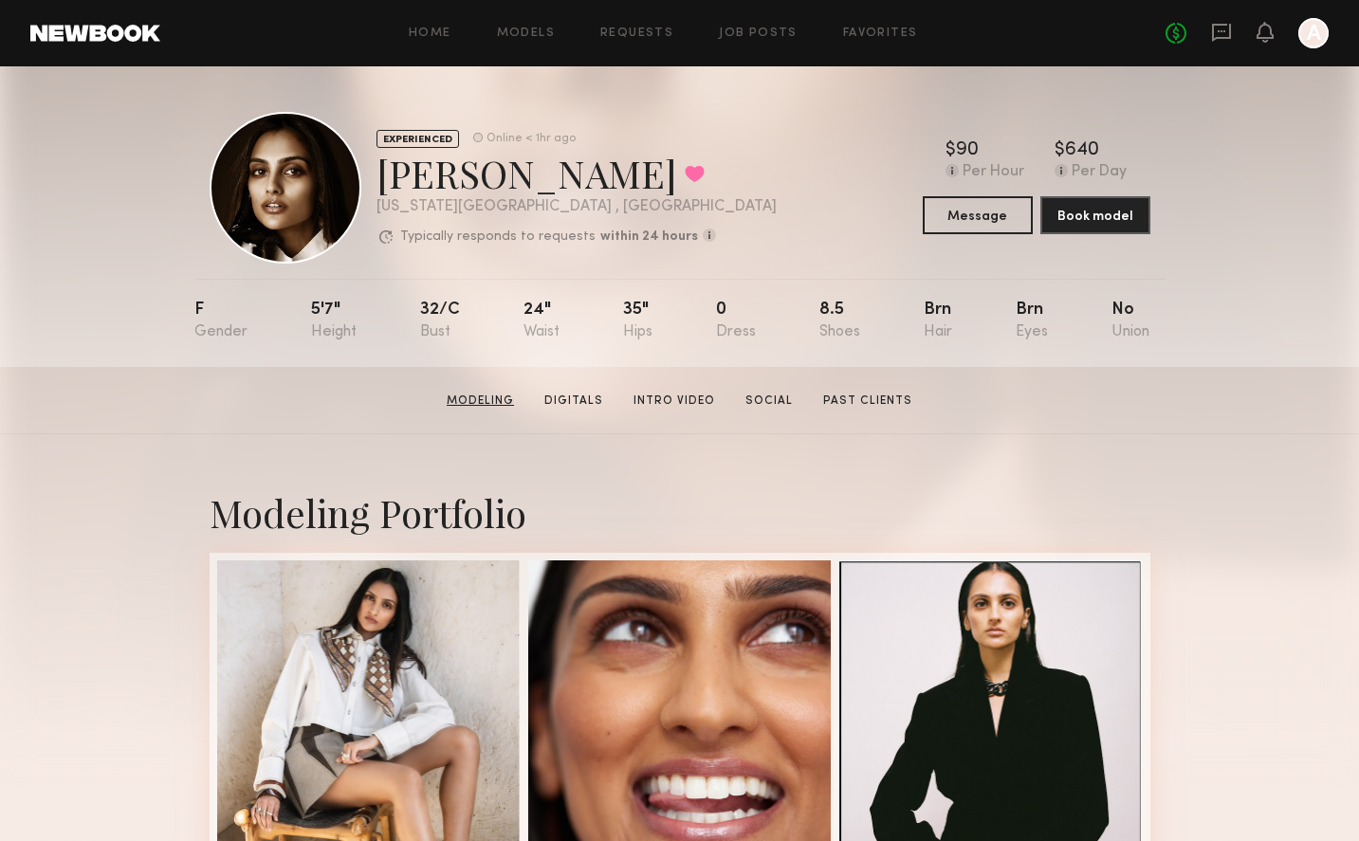
click at [466, 403] on link "Modeling" at bounding box center [480, 401] width 83 height 17
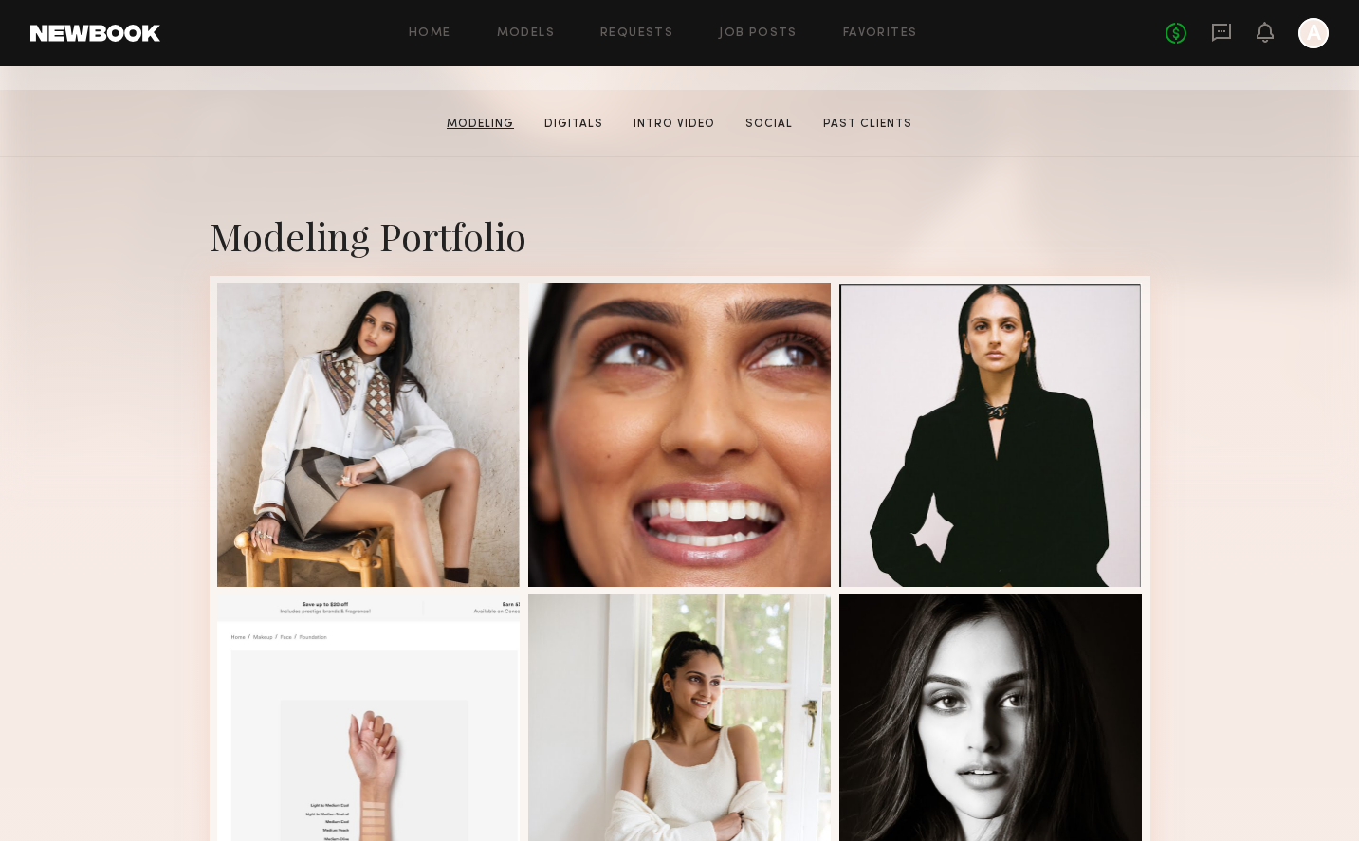
scroll to position [321, 0]
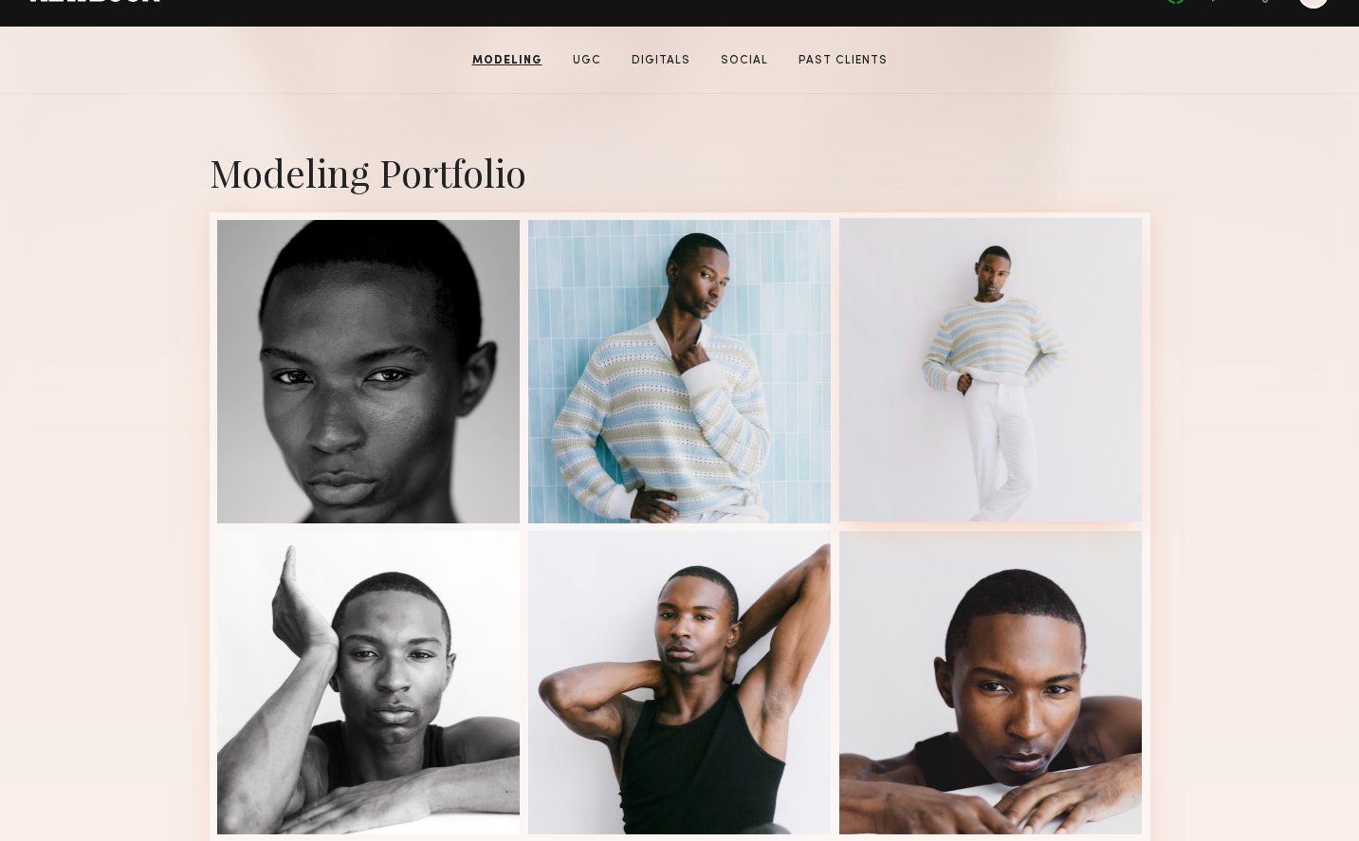
scroll to position [29, 0]
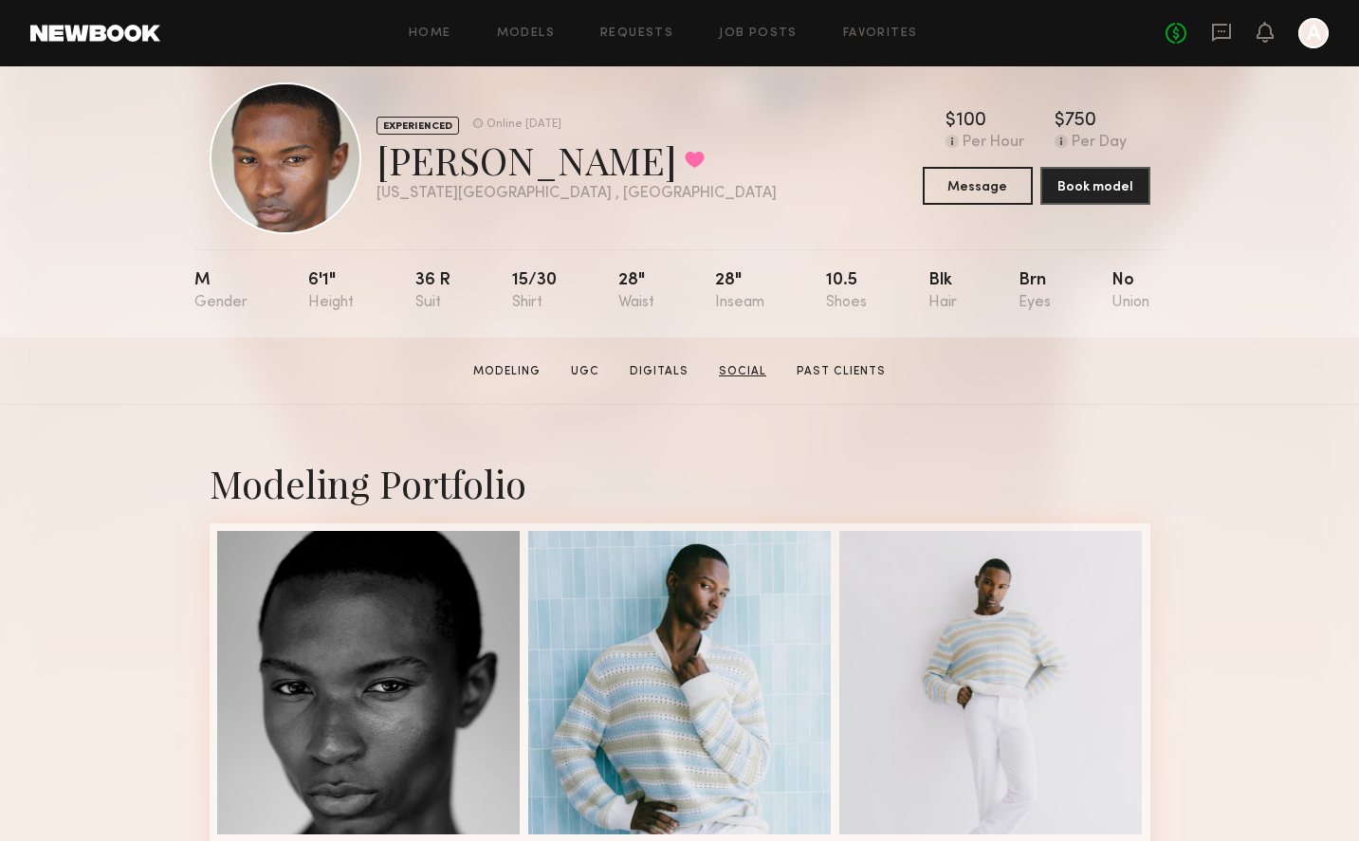
click at [719, 363] on link "Social" at bounding box center [742, 371] width 63 height 17
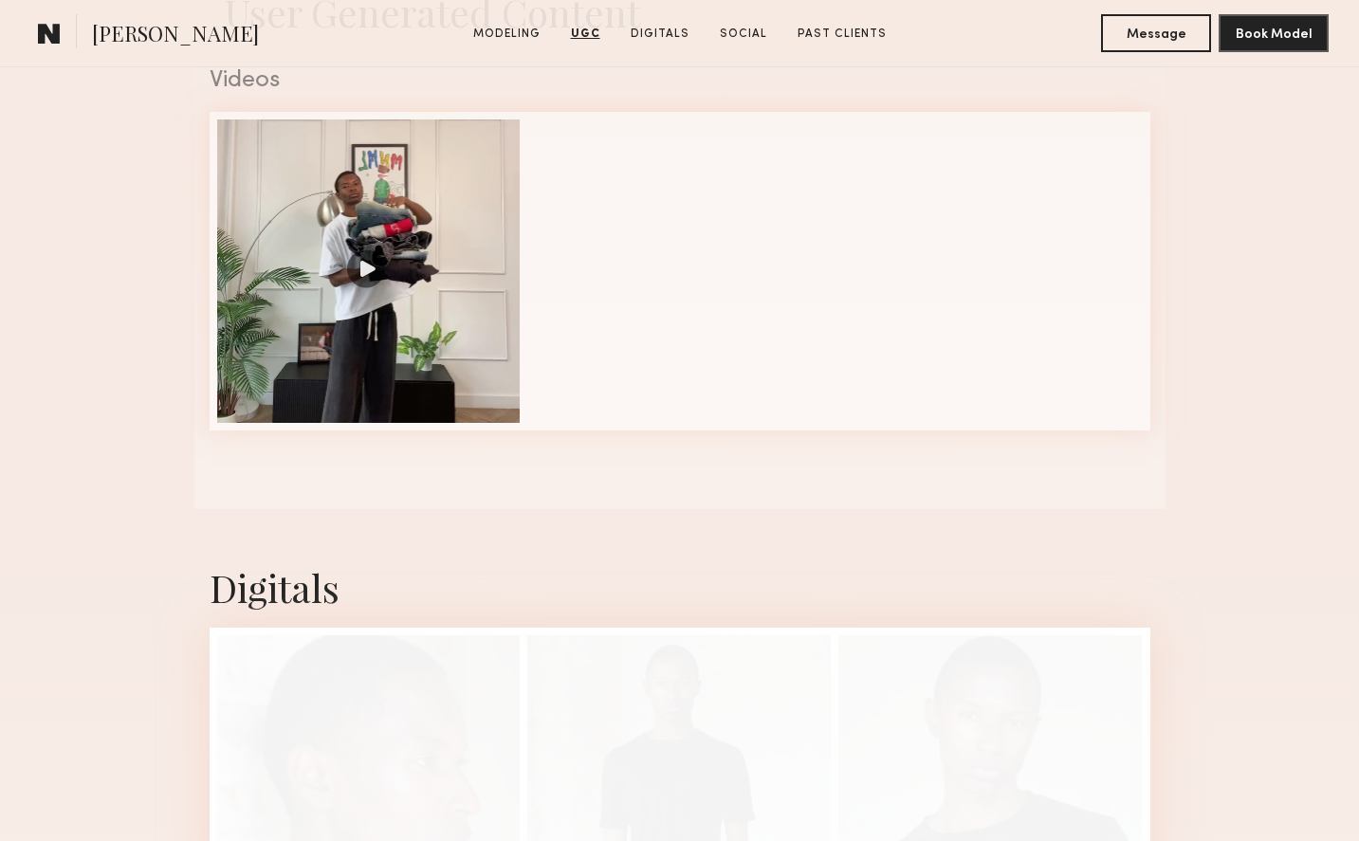
scroll to position [1364, 0]
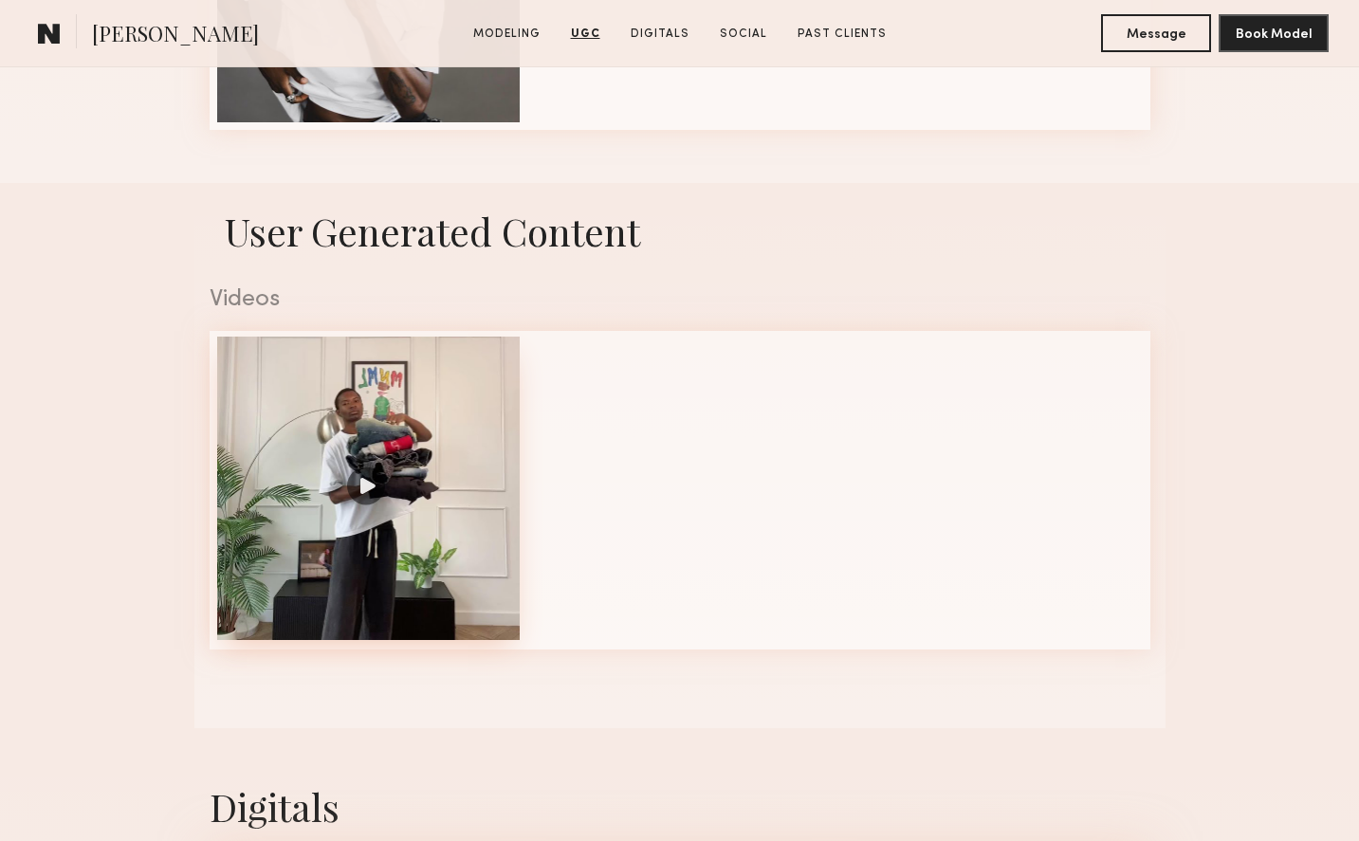
click at [362, 494] on div at bounding box center [368, 488] width 303 height 303
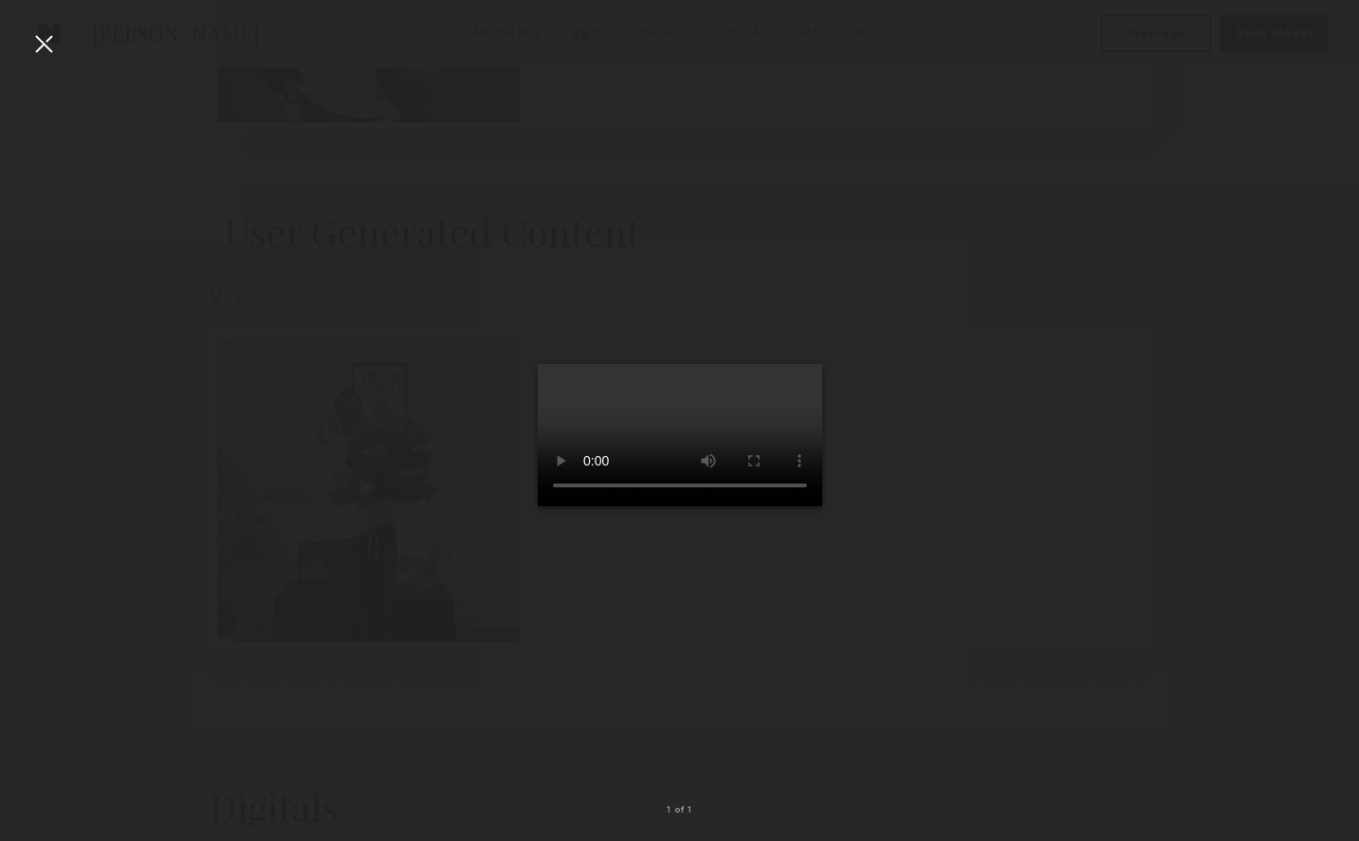
click at [46, 44] on div at bounding box center [43, 43] width 30 height 30
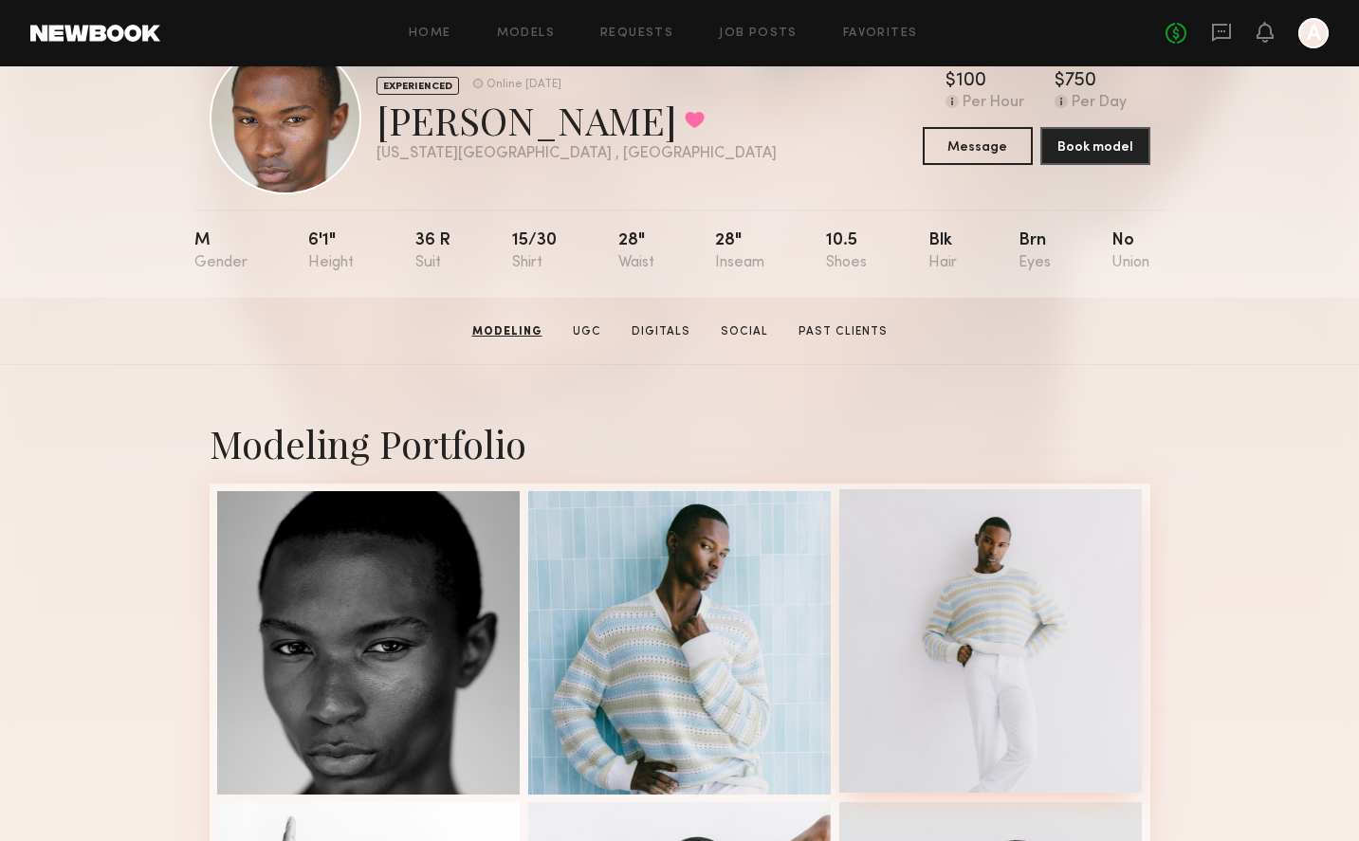
scroll to position [0, 0]
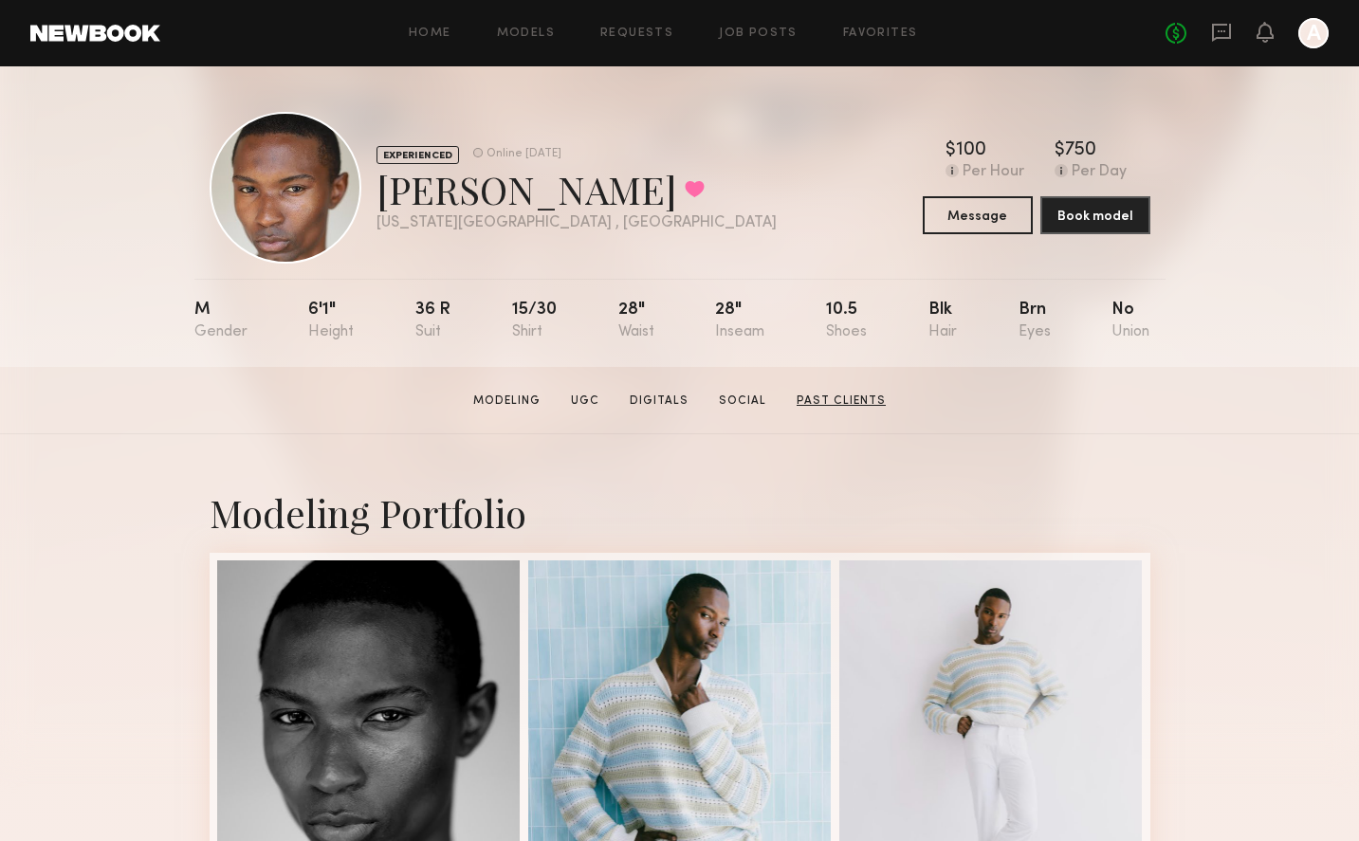
click at [858, 405] on link "Past Clients" at bounding box center [841, 401] width 104 height 17
click at [533, 404] on link "Modeling" at bounding box center [507, 401] width 83 height 17
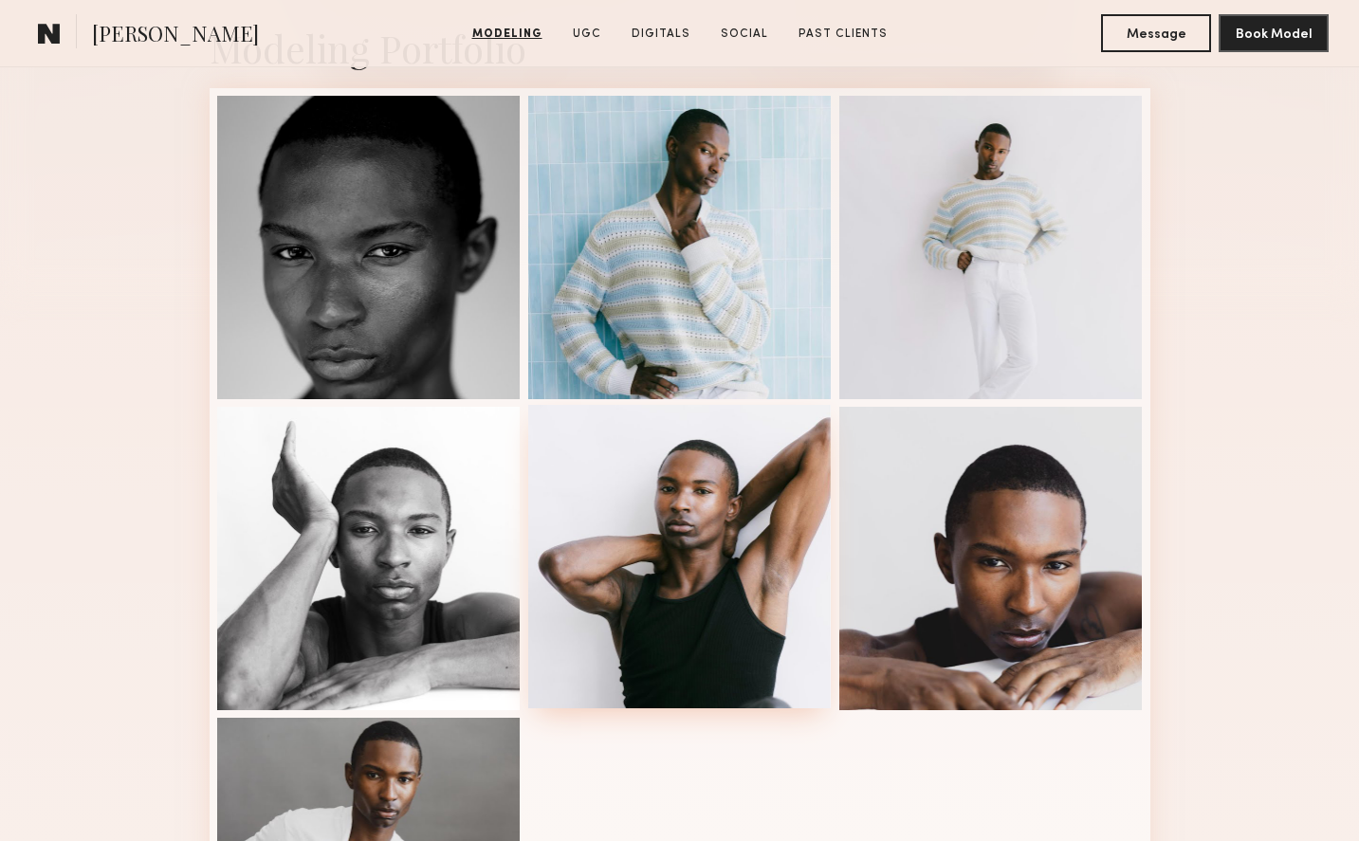
scroll to position [373, 0]
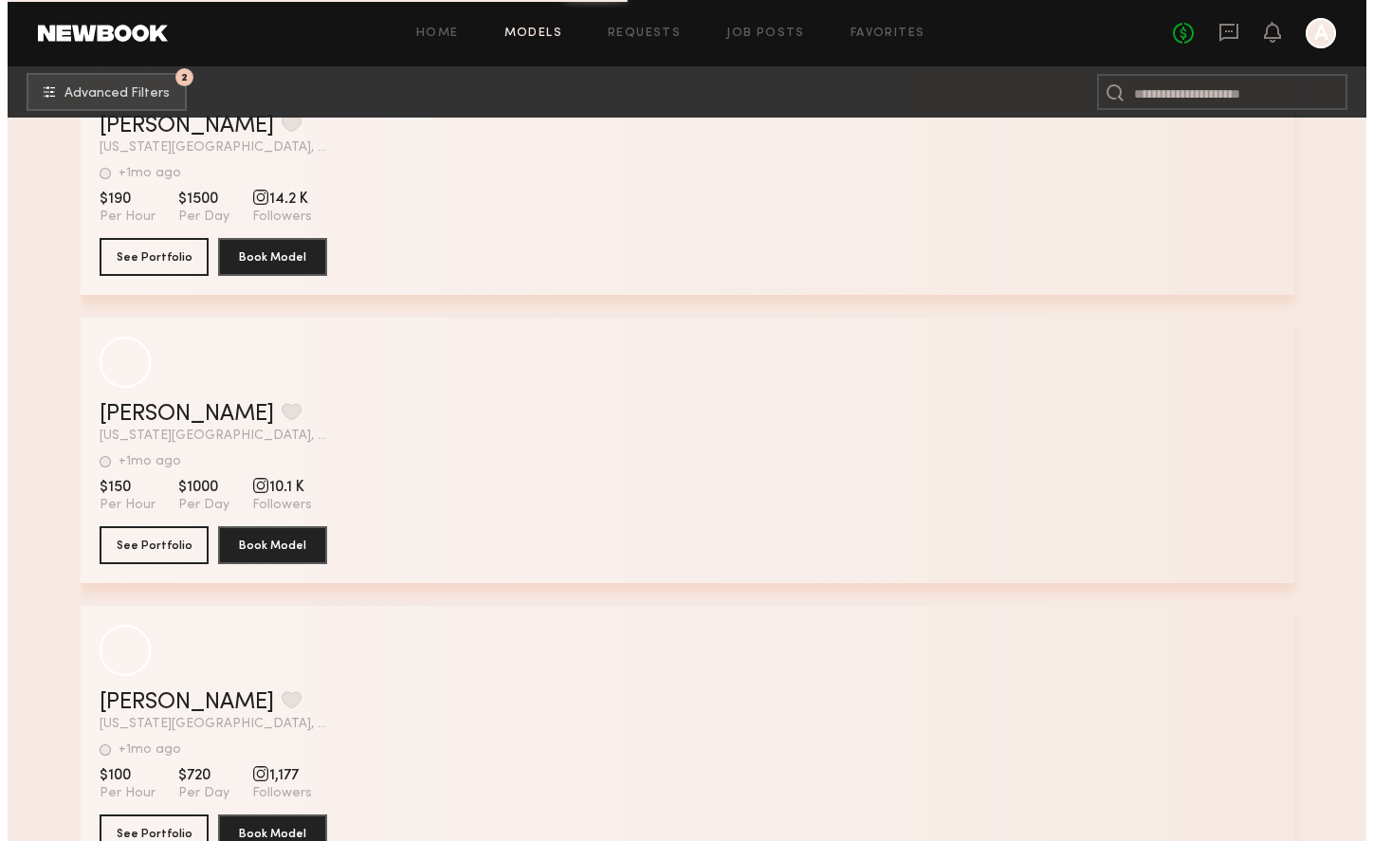
scroll to position [111602, 0]
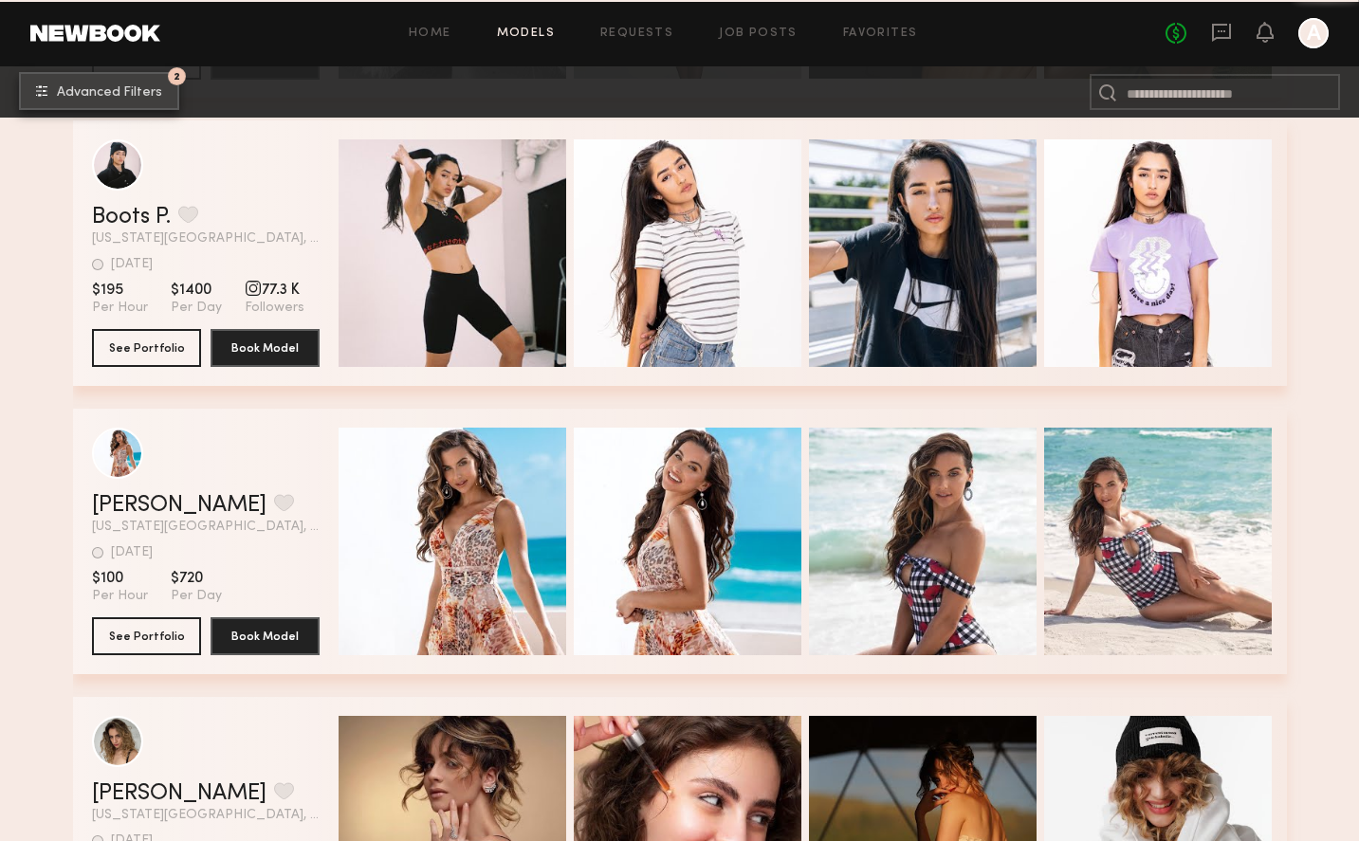
click at [127, 90] on span "Advanced Filters" at bounding box center [109, 92] width 105 height 13
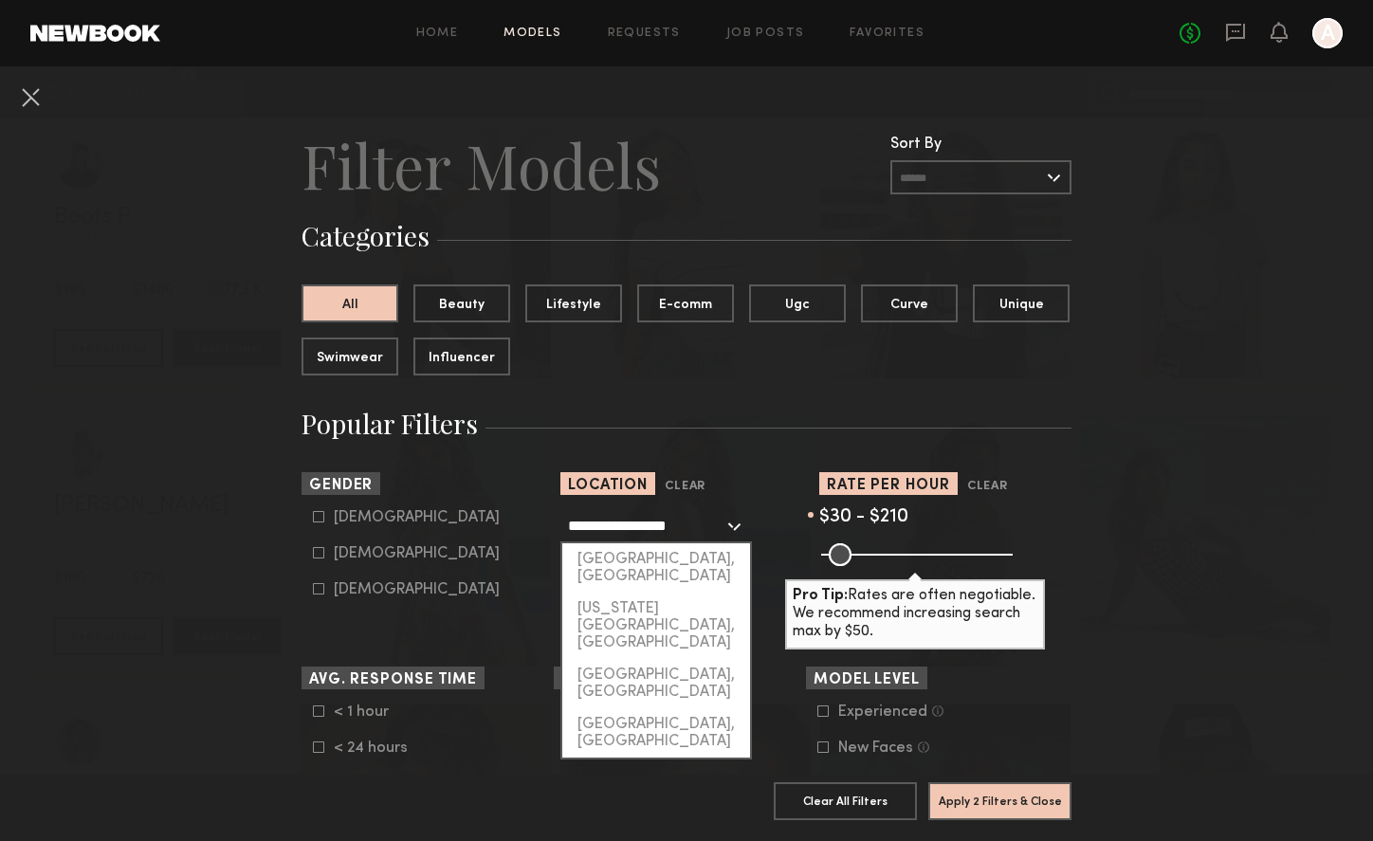
click at [679, 524] on input "**********" at bounding box center [646, 525] width 156 height 32
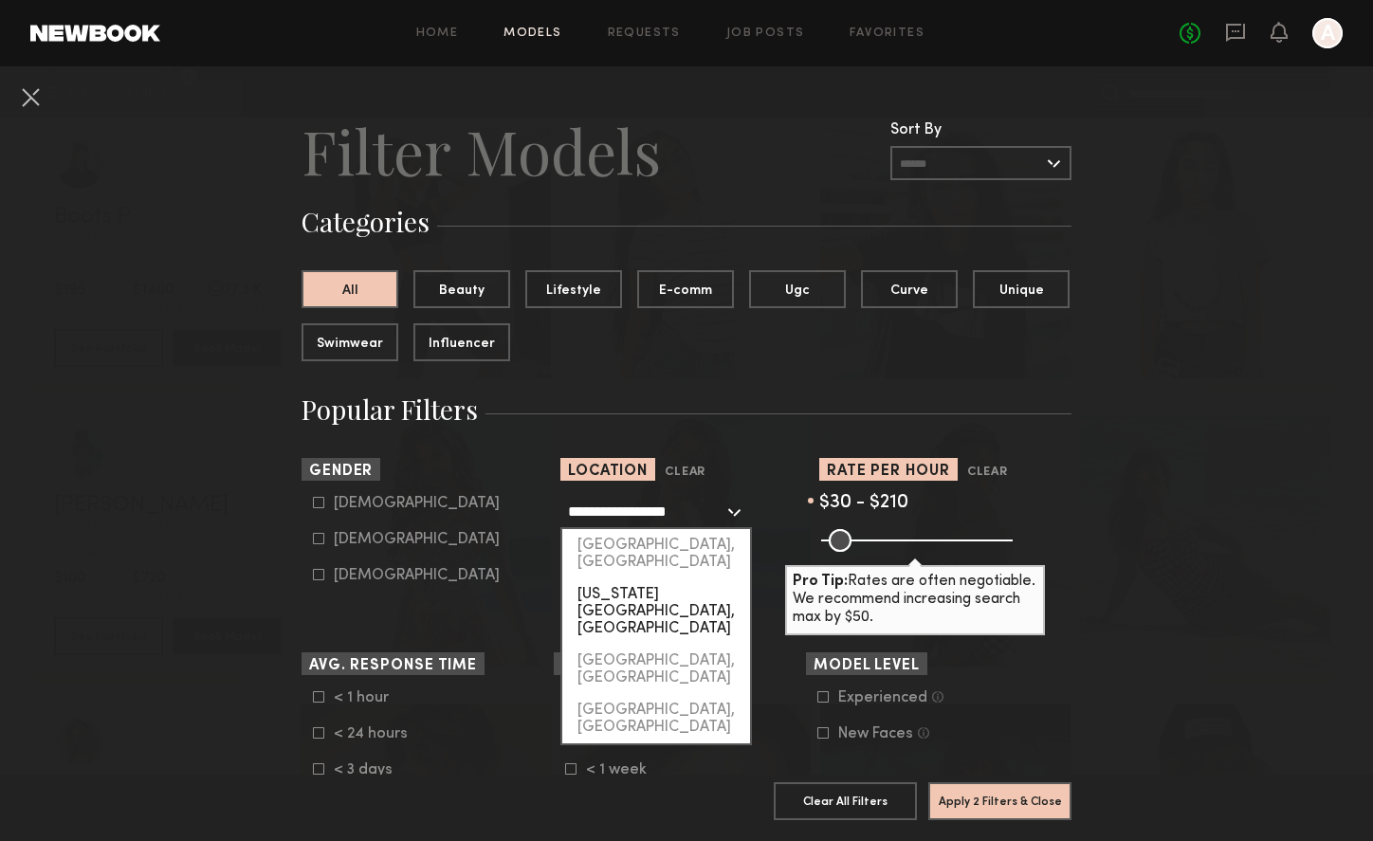
scroll to position [34, 0]
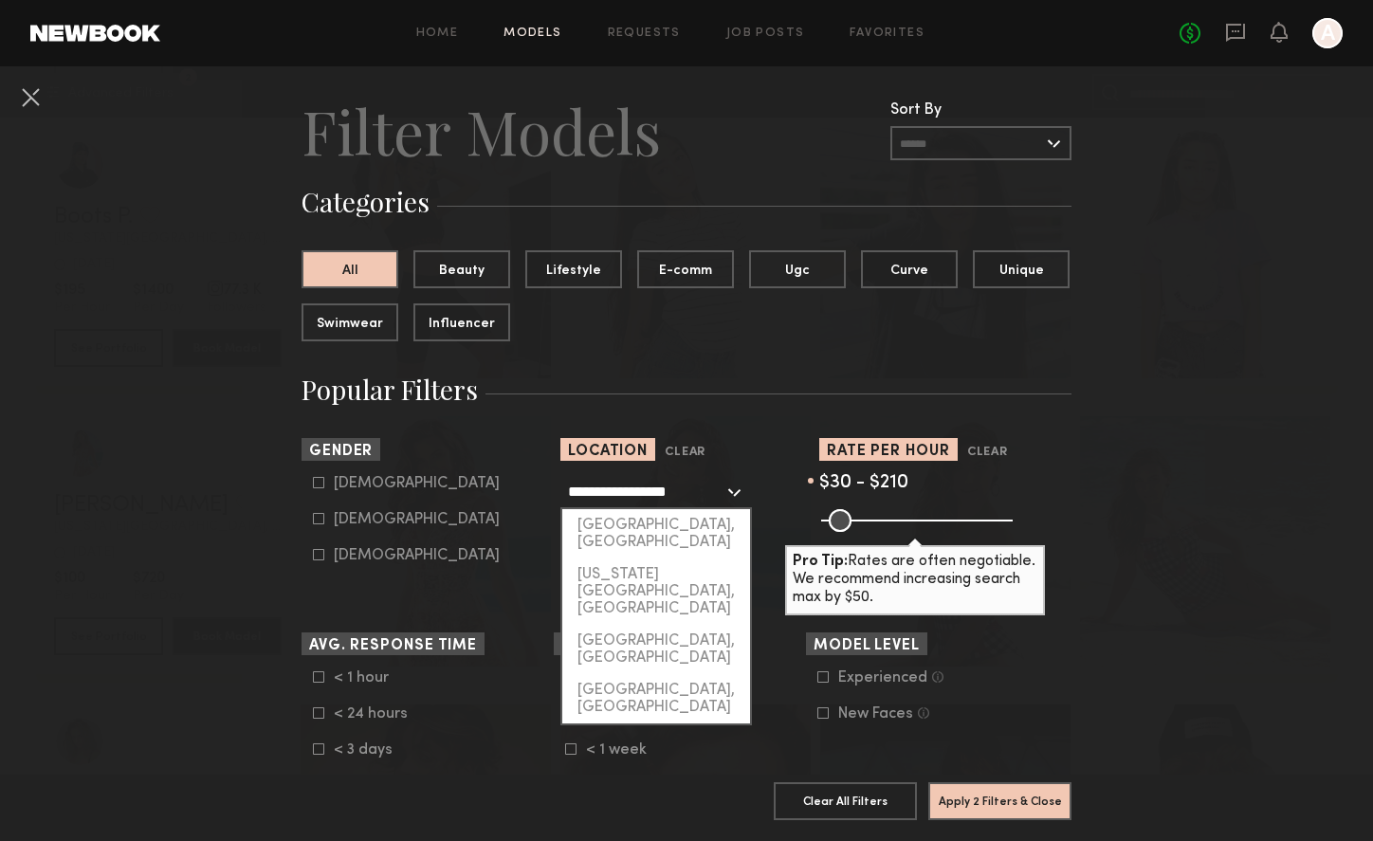
click at [98, 29] on link at bounding box center [95, 33] width 130 height 17
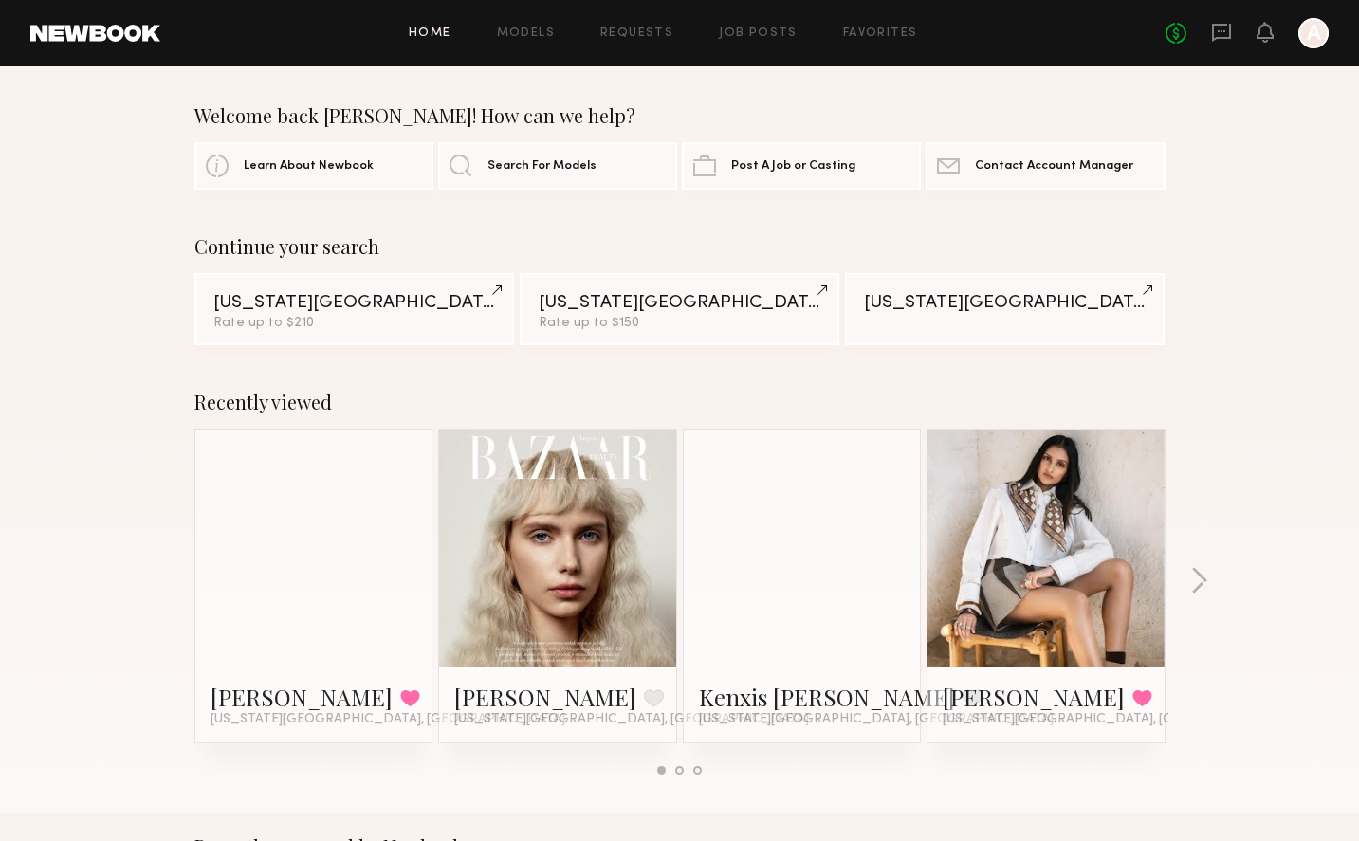
scroll to position [638, 0]
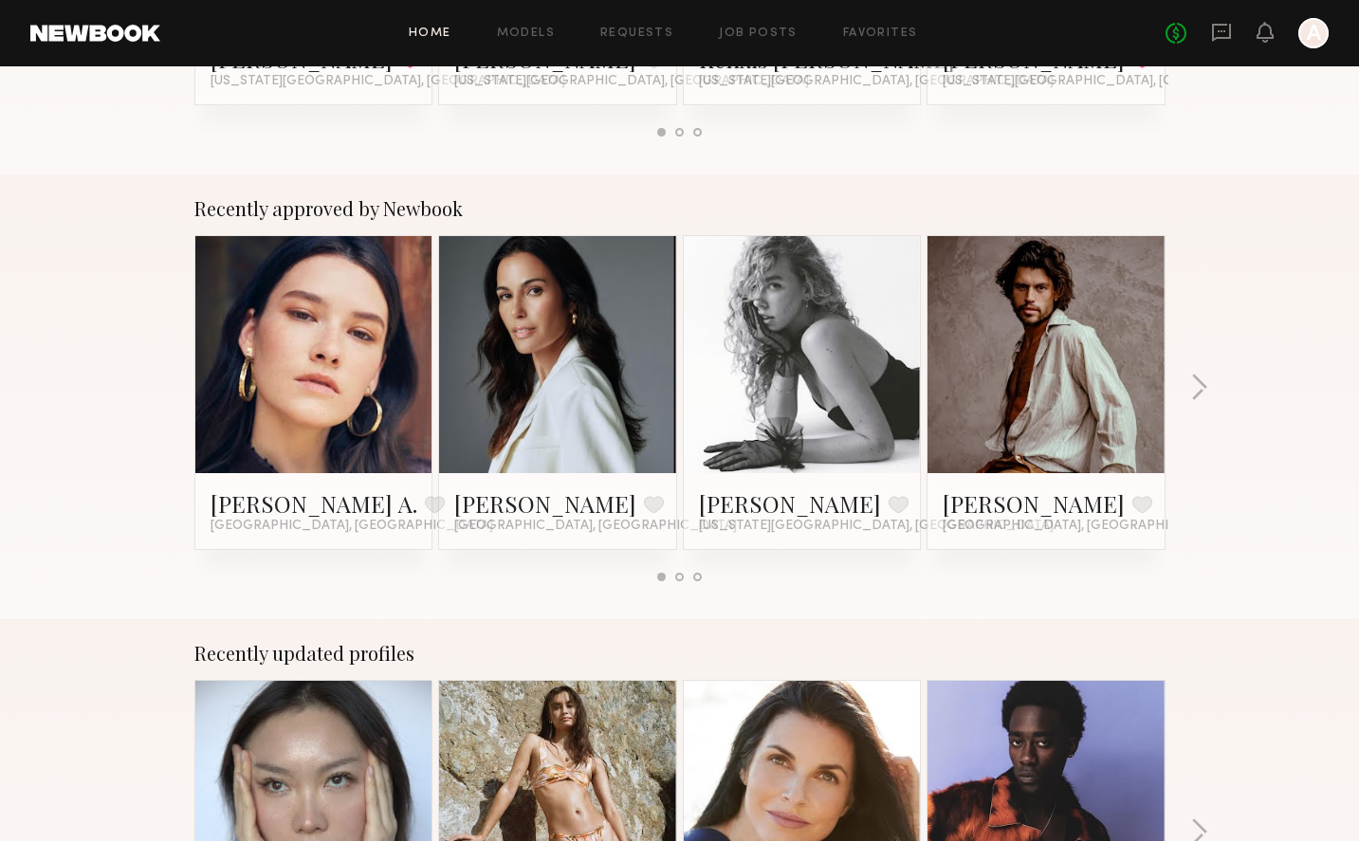
click at [825, 399] on link at bounding box center [802, 354] width 116 height 237
click at [1205, 393] on button "button" at bounding box center [1199, 389] width 18 height 31
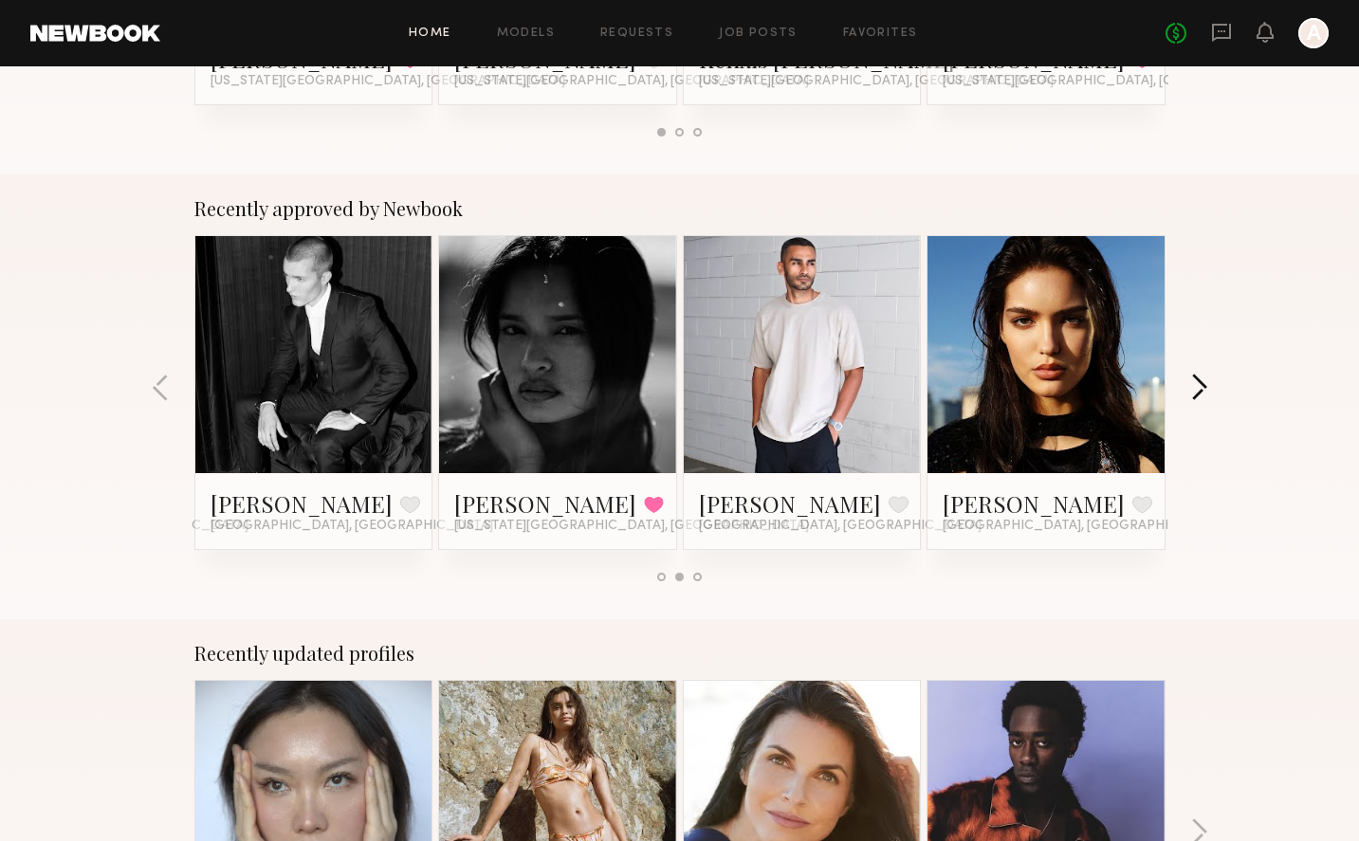
click at [1205, 393] on button "button" at bounding box center [1199, 389] width 18 height 31
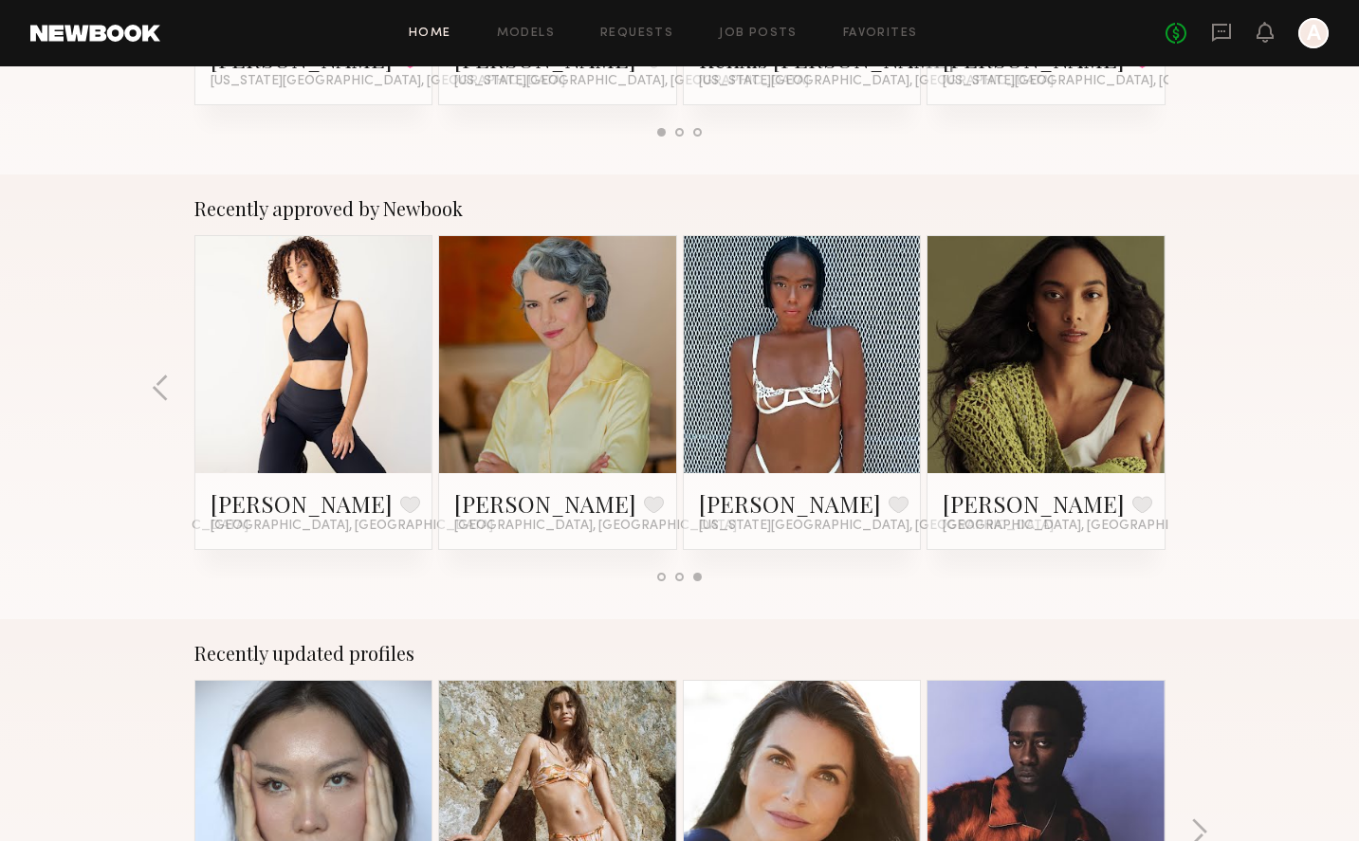
click at [1205, 393] on div "Recently approved by Newbook [PERSON_NAME] A. Favorite [GEOGRAPHIC_DATA], [GEOG…" at bounding box center [679, 396] width 1359 height 445
click at [753, 335] on link at bounding box center [802, 354] width 116 height 237
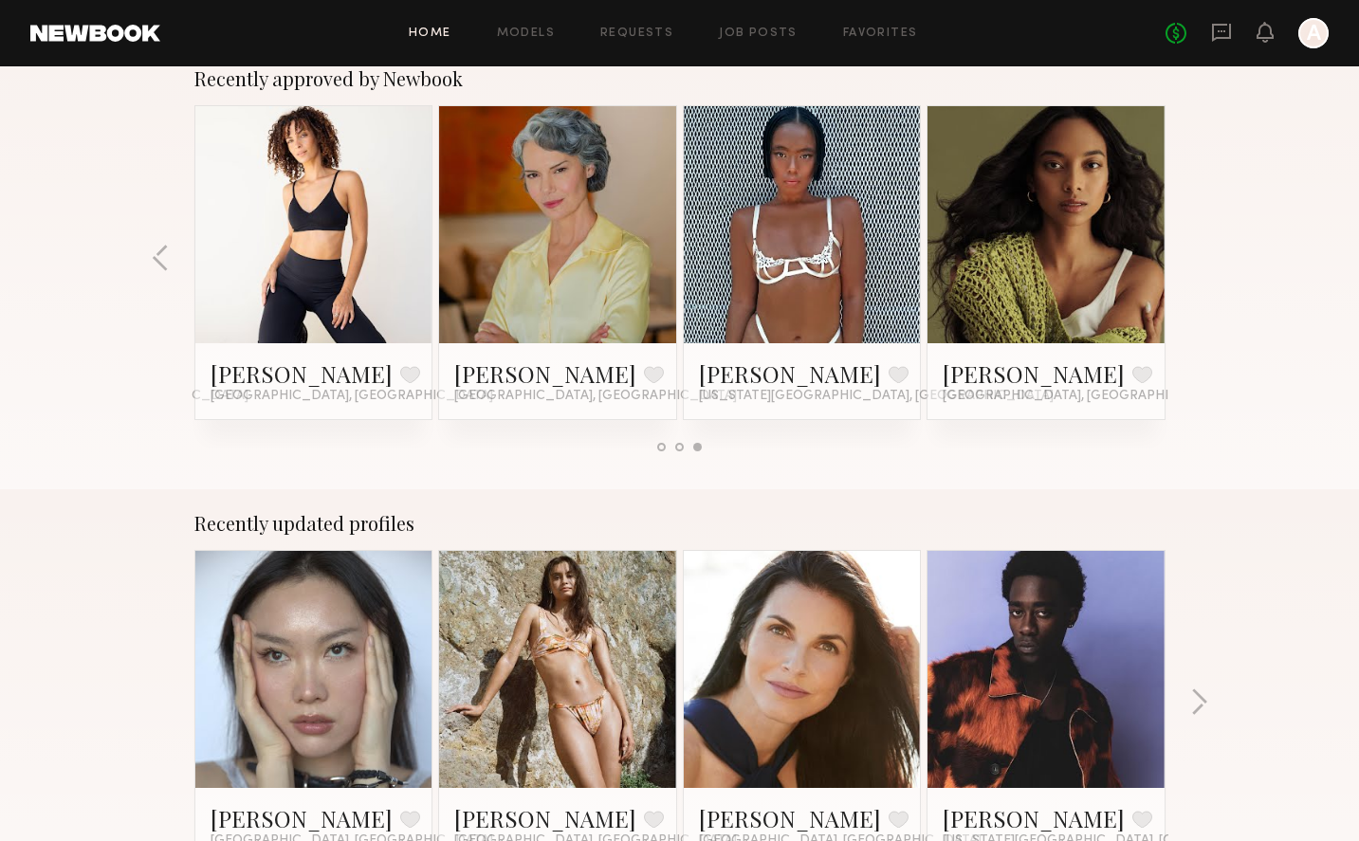
scroll to position [999, 0]
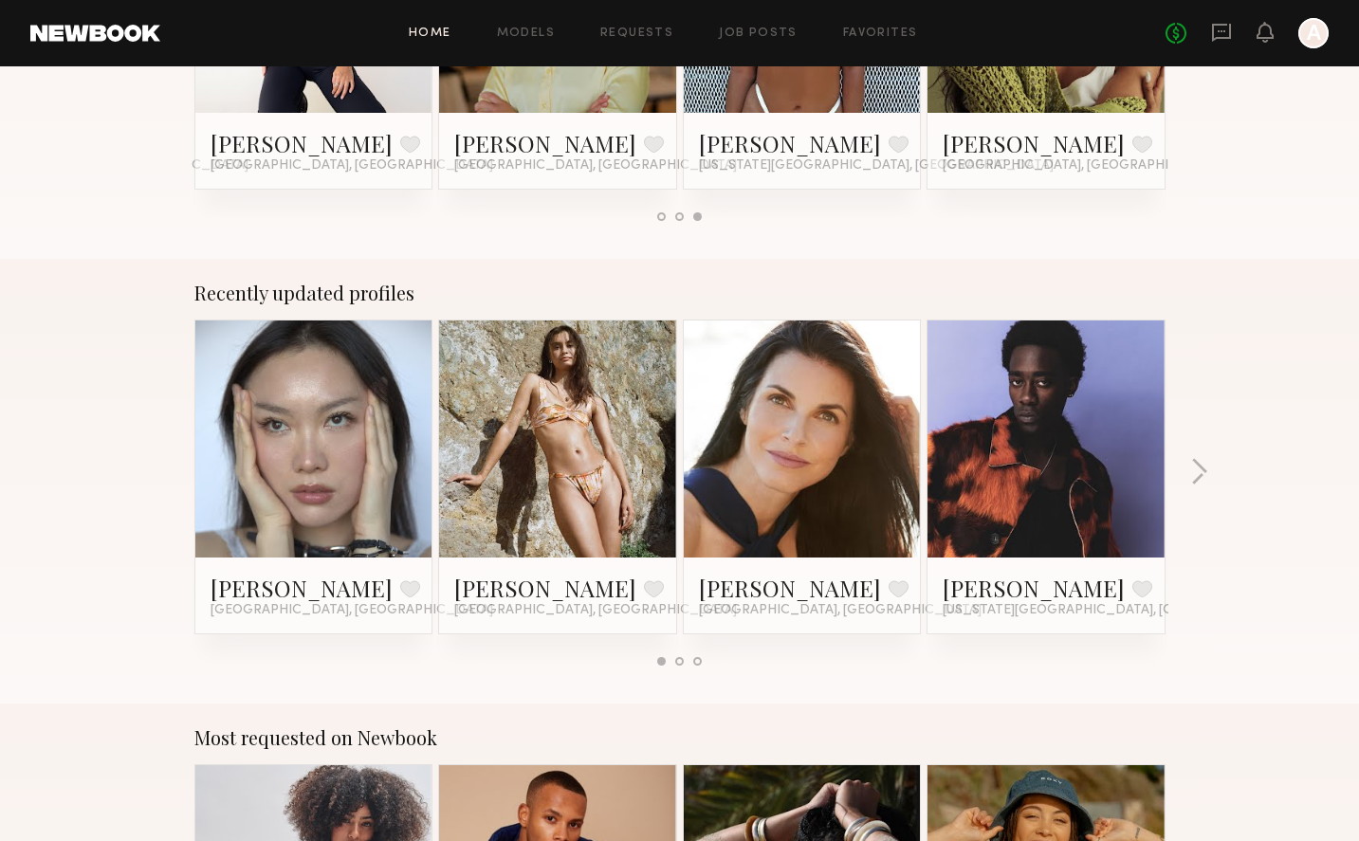
click at [1181, 460] on div "Recently updated profiles [PERSON_NAME] Favorite [GEOGRAPHIC_DATA], [GEOGRAPHIC…" at bounding box center [679, 481] width 1359 height 445
click at [1193, 463] on button "button" at bounding box center [1199, 473] width 18 height 31
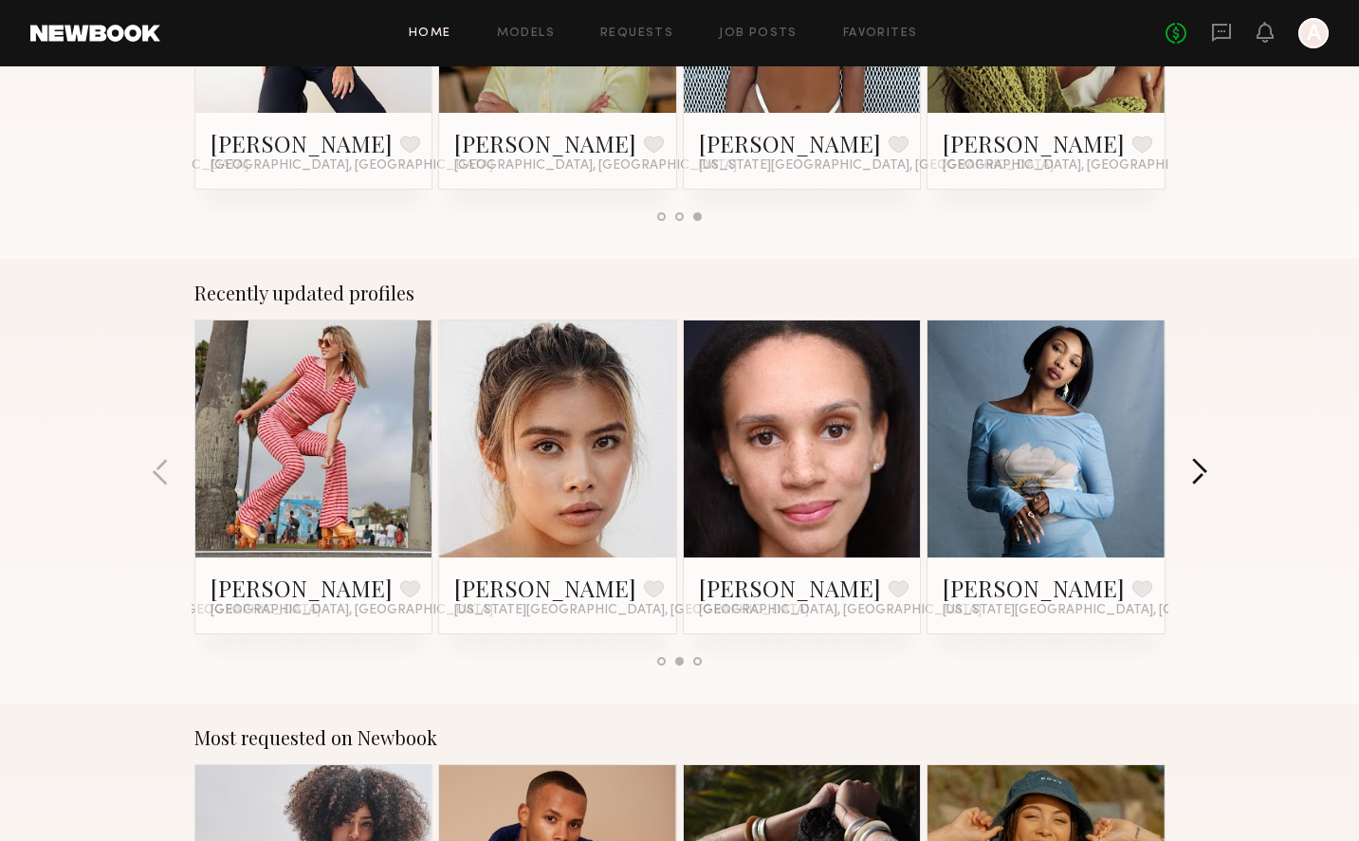
click at [1195, 465] on button "button" at bounding box center [1199, 473] width 18 height 31
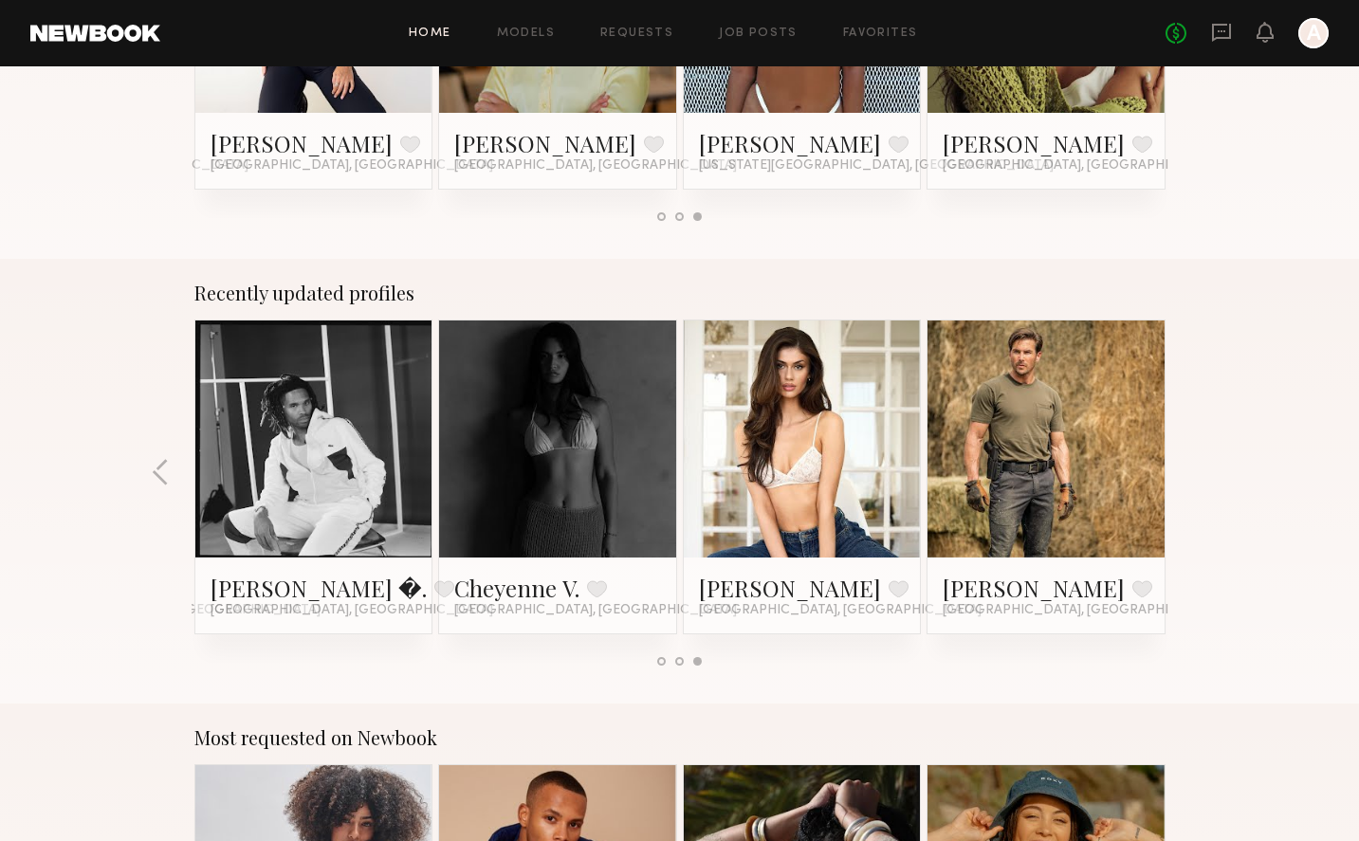
click at [1195, 465] on div "Recently updated profiles [PERSON_NAME] Favorite [GEOGRAPHIC_DATA], [GEOGRAPHIC…" at bounding box center [679, 481] width 1359 height 445
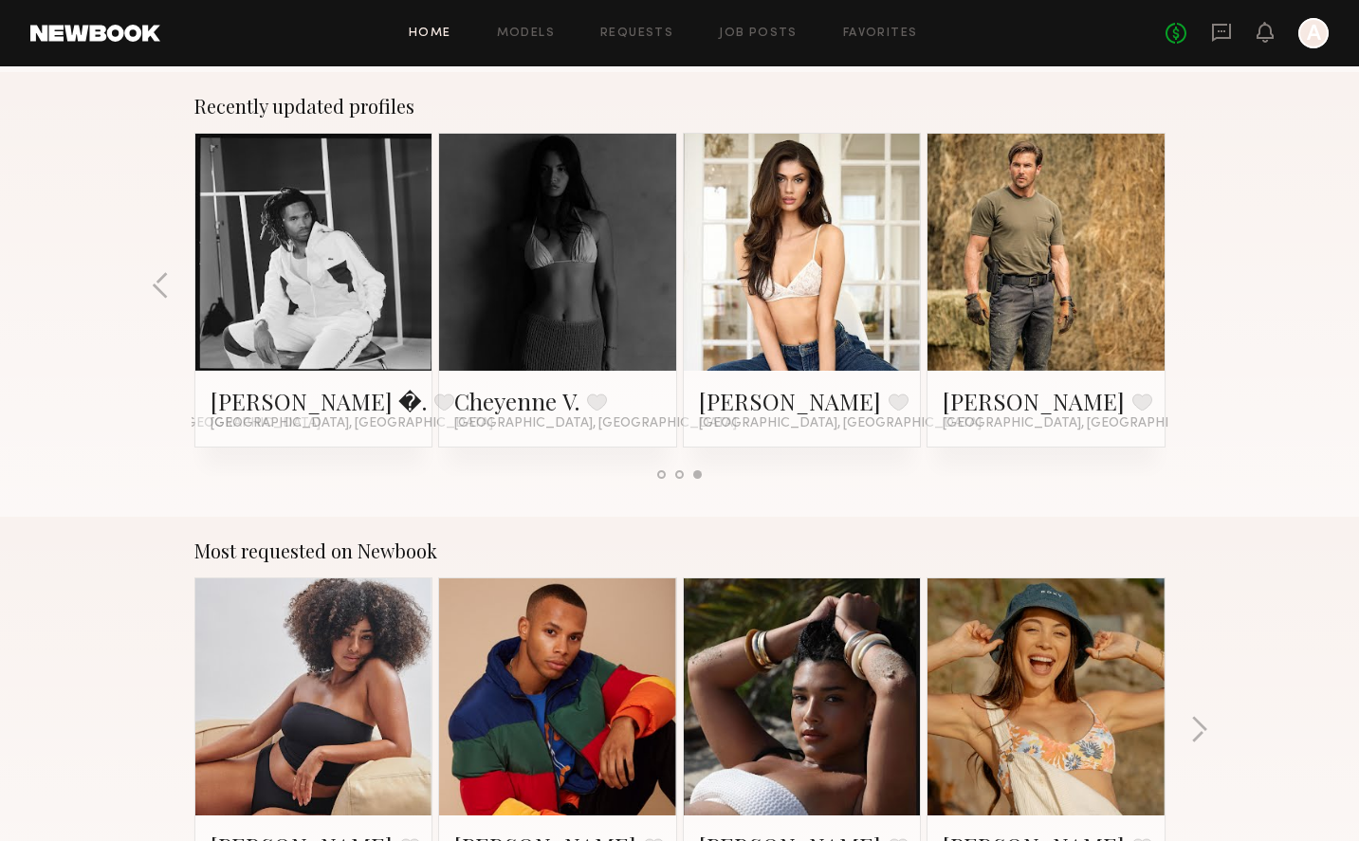
scroll to position [1364, 0]
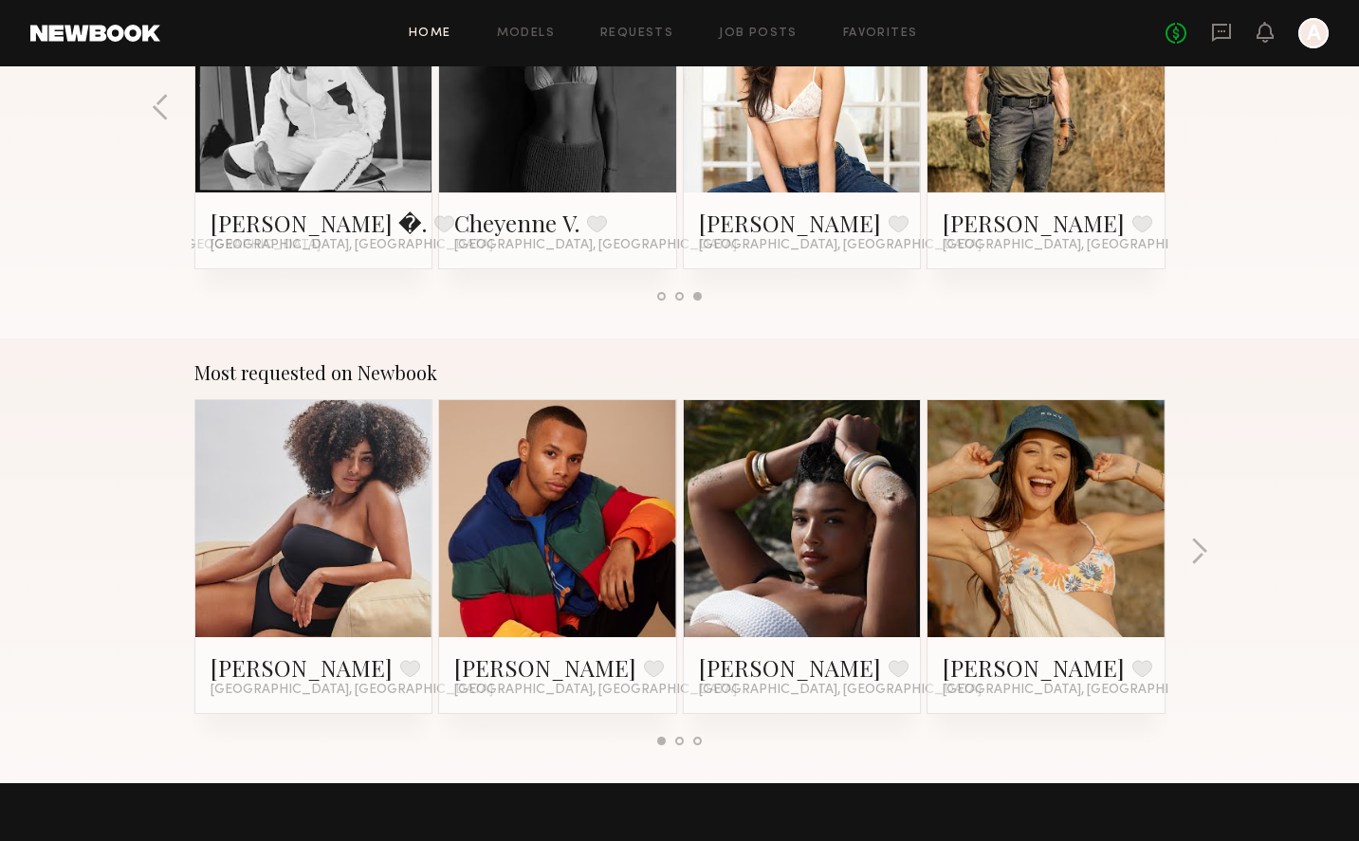
click at [1200, 535] on div "Most requested on Newbook [PERSON_NAME] Favorite [GEOGRAPHIC_DATA], [GEOGRAPHIC…" at bounding box center [679, 561] width 1359 height 445
click at [1200, 541] on button "button" at bounding box center [1199, 553] width 18 height 31
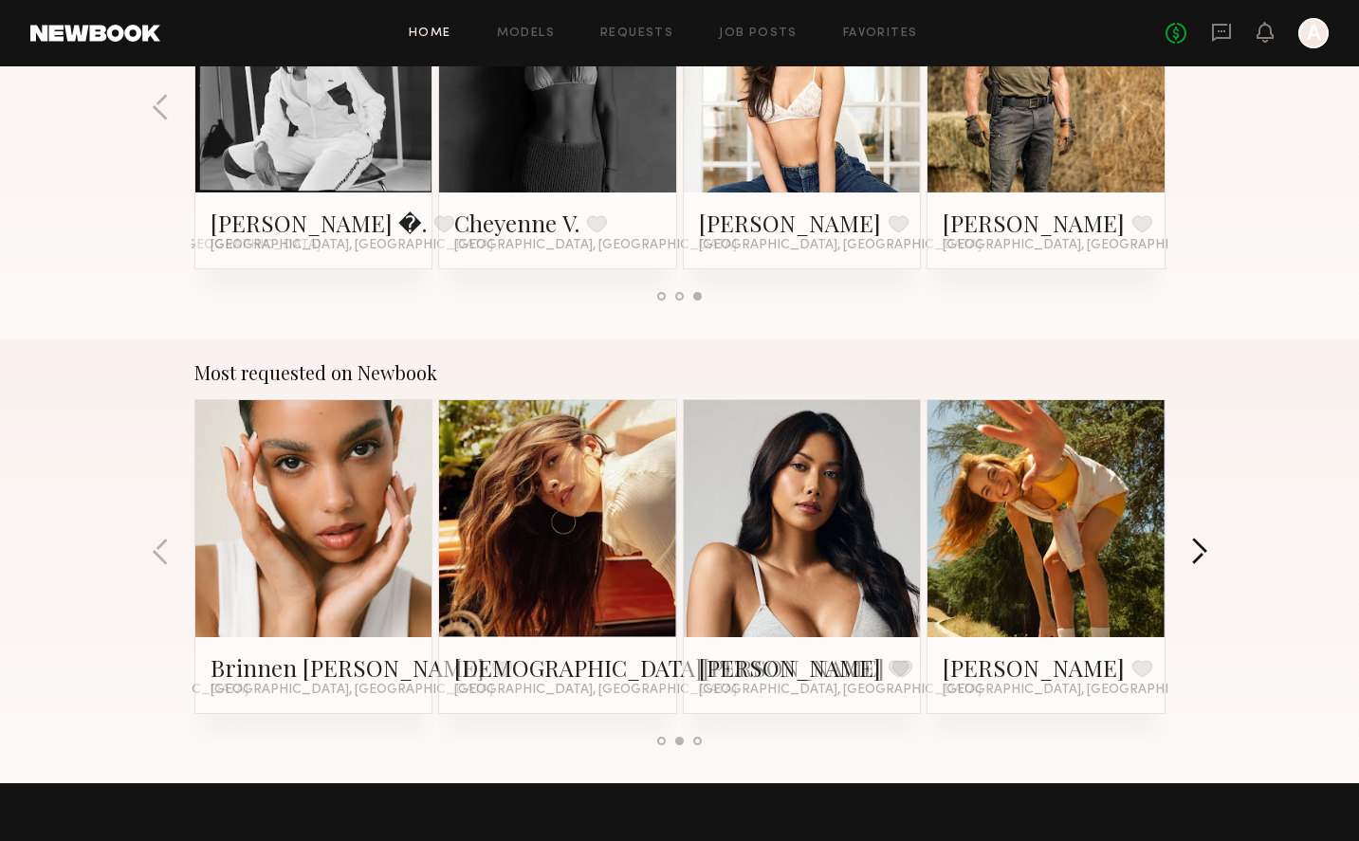
click at [1198, 551] on button "button" at bounding box center [1199, 553] width 18 height 31
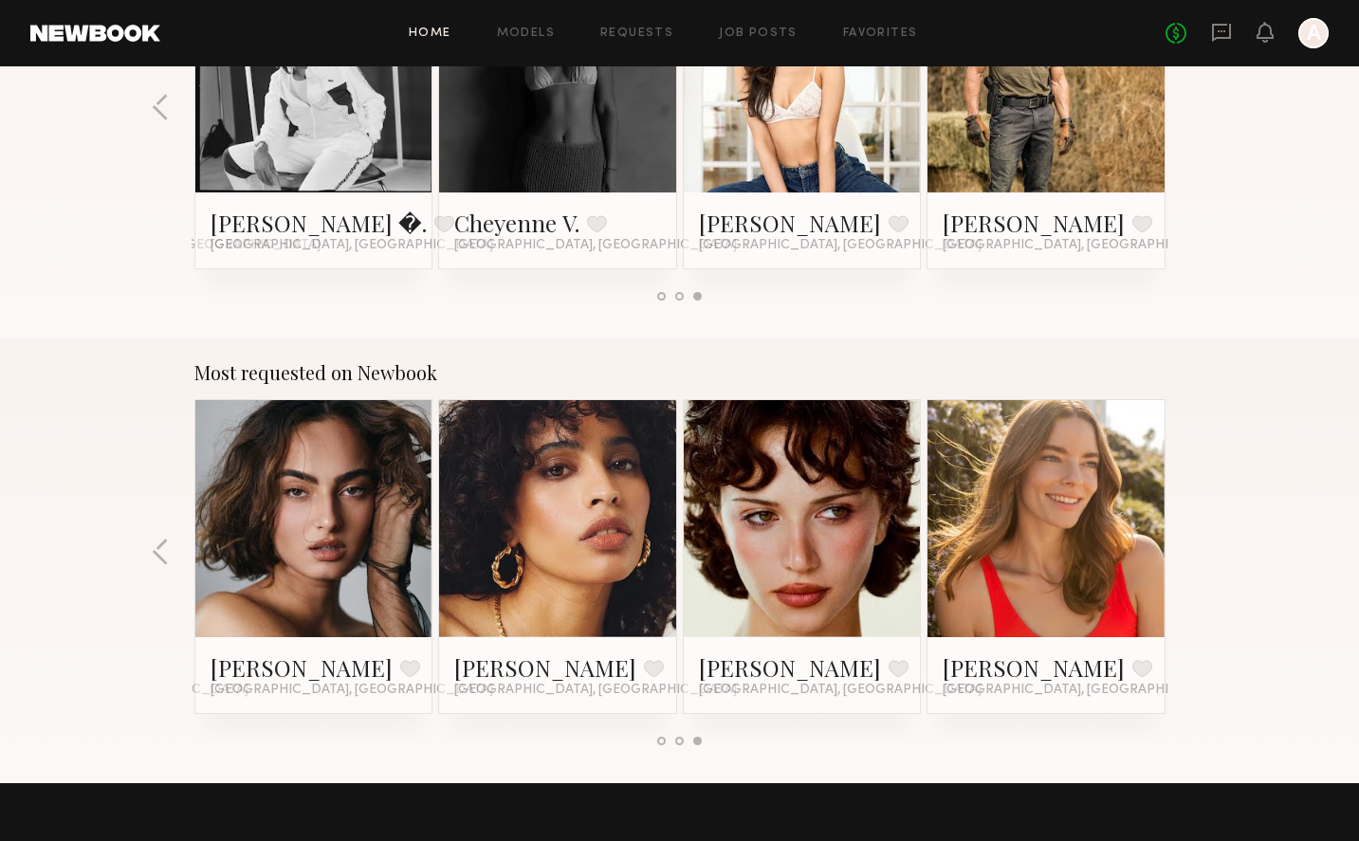
click at [1197, 554] on div "Most requested on Newbook [PERSON_NAME] Favorite [GEOGRAPHIC_DATA], [GEOGRAPHIC…" at bounding box center [679, 561] width 1359 height 445
click at [1195, 559] on div "Most requested on Newbook [PERSON_NAME] Favorite [GEOGRAPHIC_DATA], [GEOGRAPHIC…" at bounding box center [679, 561] width 1359 height 445
click at [159, 558] on button "button" at bounding box center [161, 553] width 18 height 31
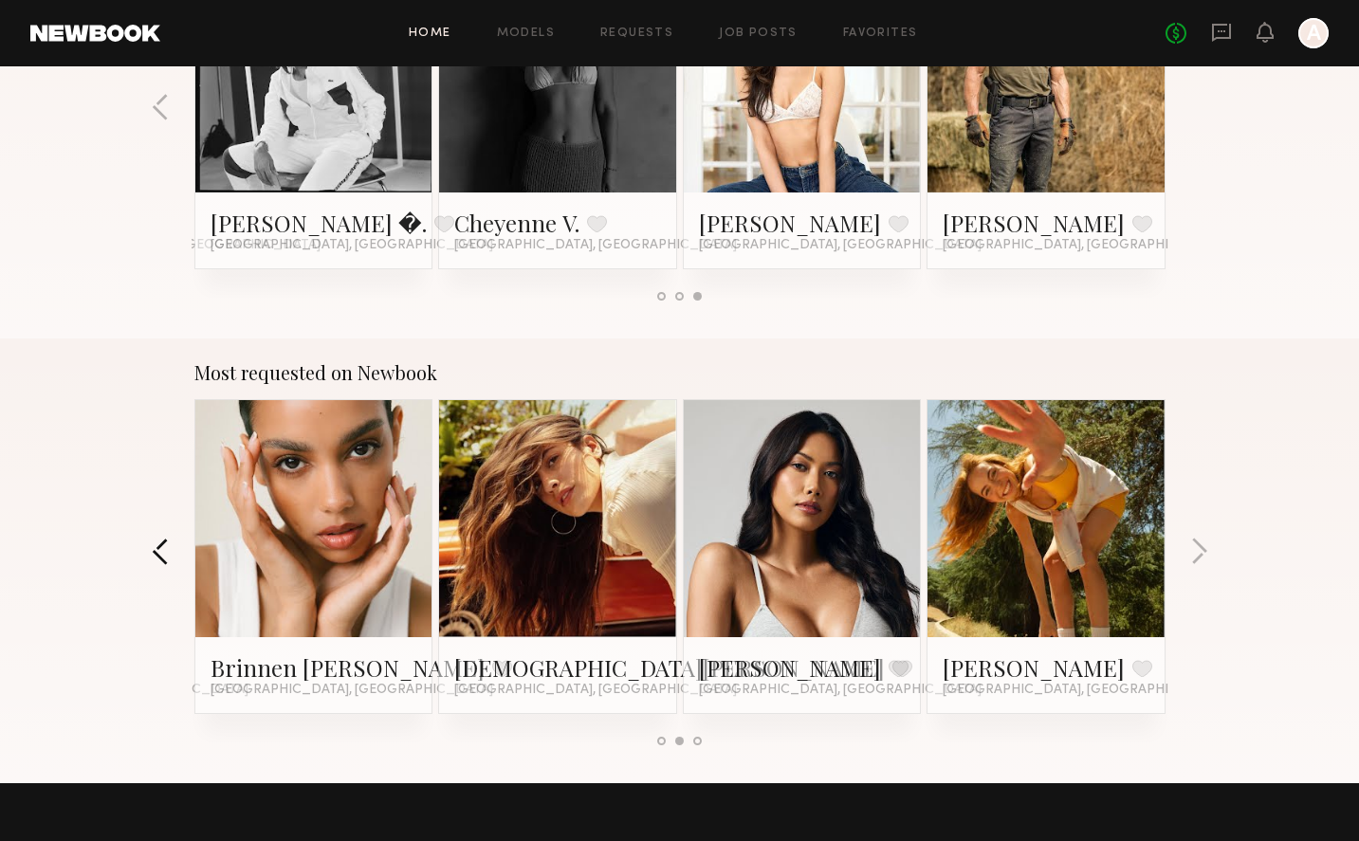
click at [160, 558] on button "button" at bounding box center [161, 553] width 18 height 31
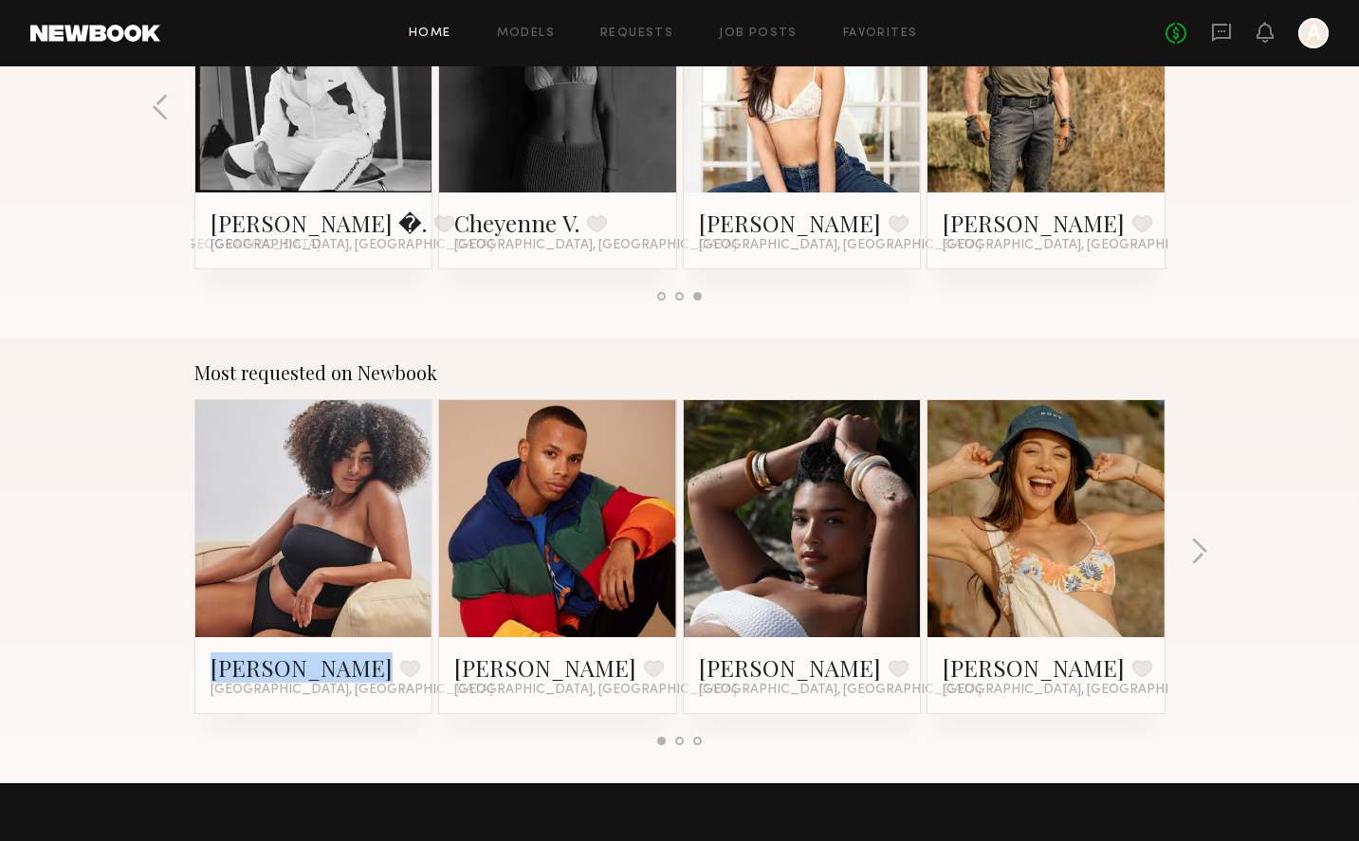
click at [160, 558] on div "Most requested on Newbook Melissa B. Favorite Los Angeles, CA Dorion W. Favorit…" at bounding box center [679, 561] width 1359 height 445
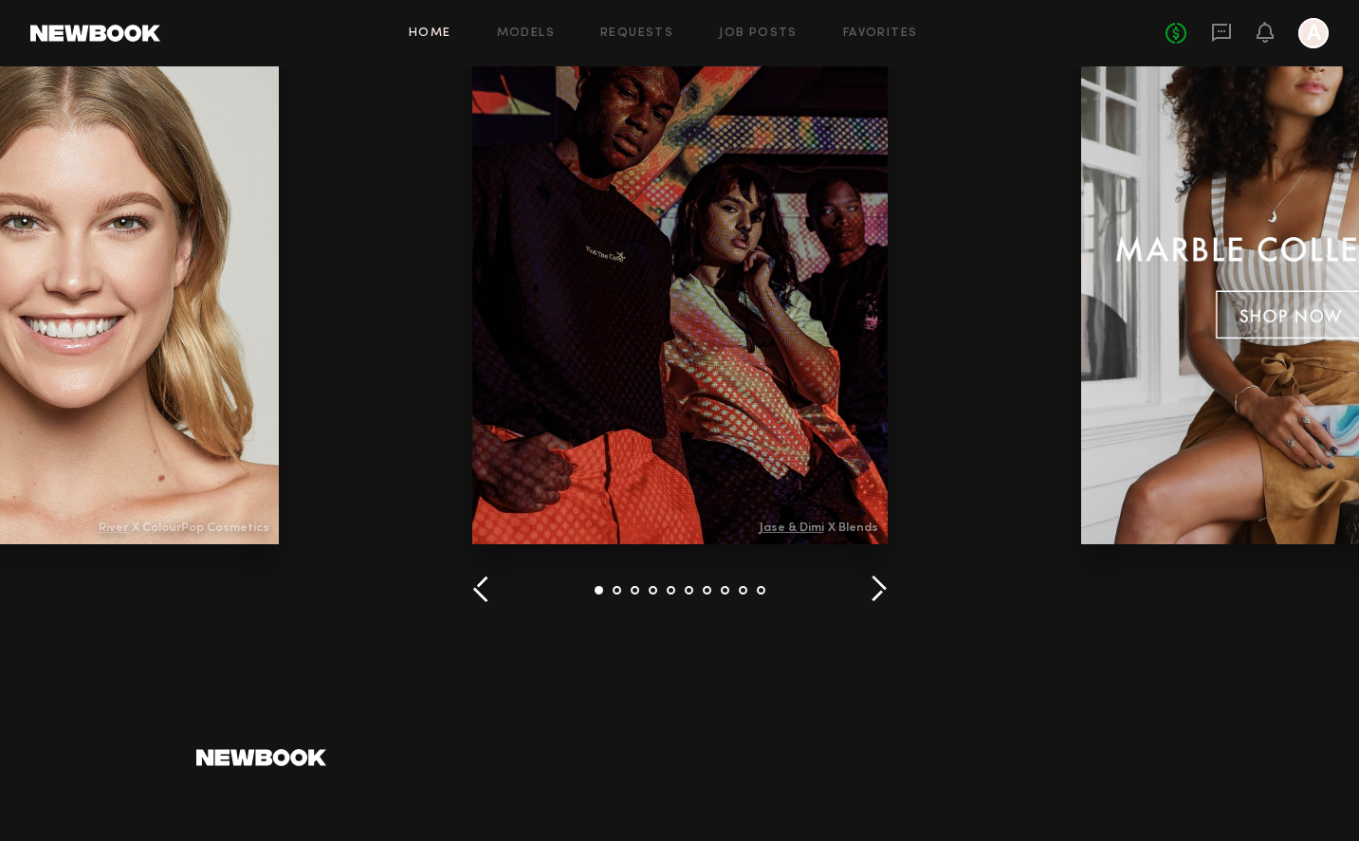
scroll to position [2157, 0]
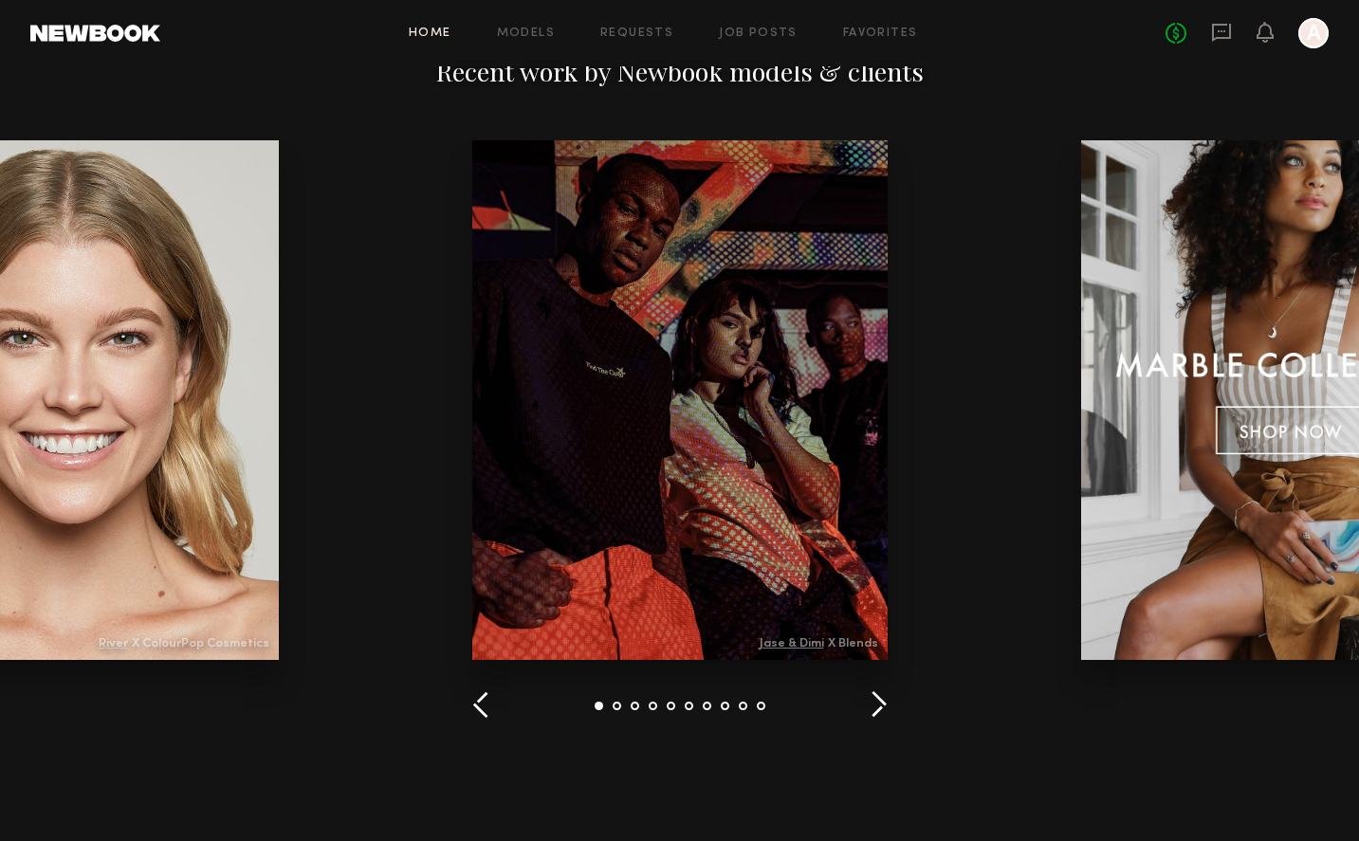
click at [874, 715] on button "button" at bounding box center [879, 705] width 18 height 31
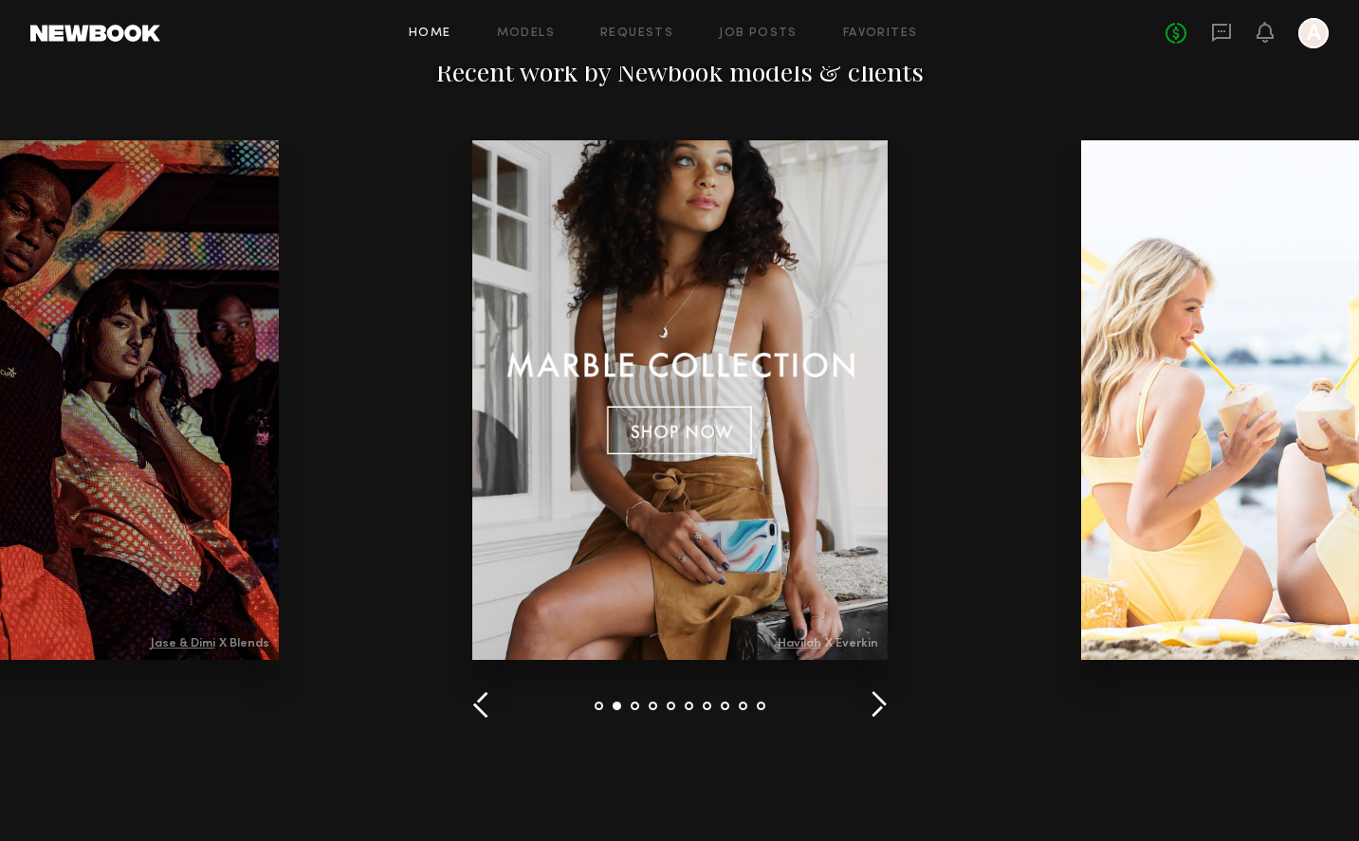
click at [874, 715] on button "button" at bounding box center [879, 705] width 18 height 31
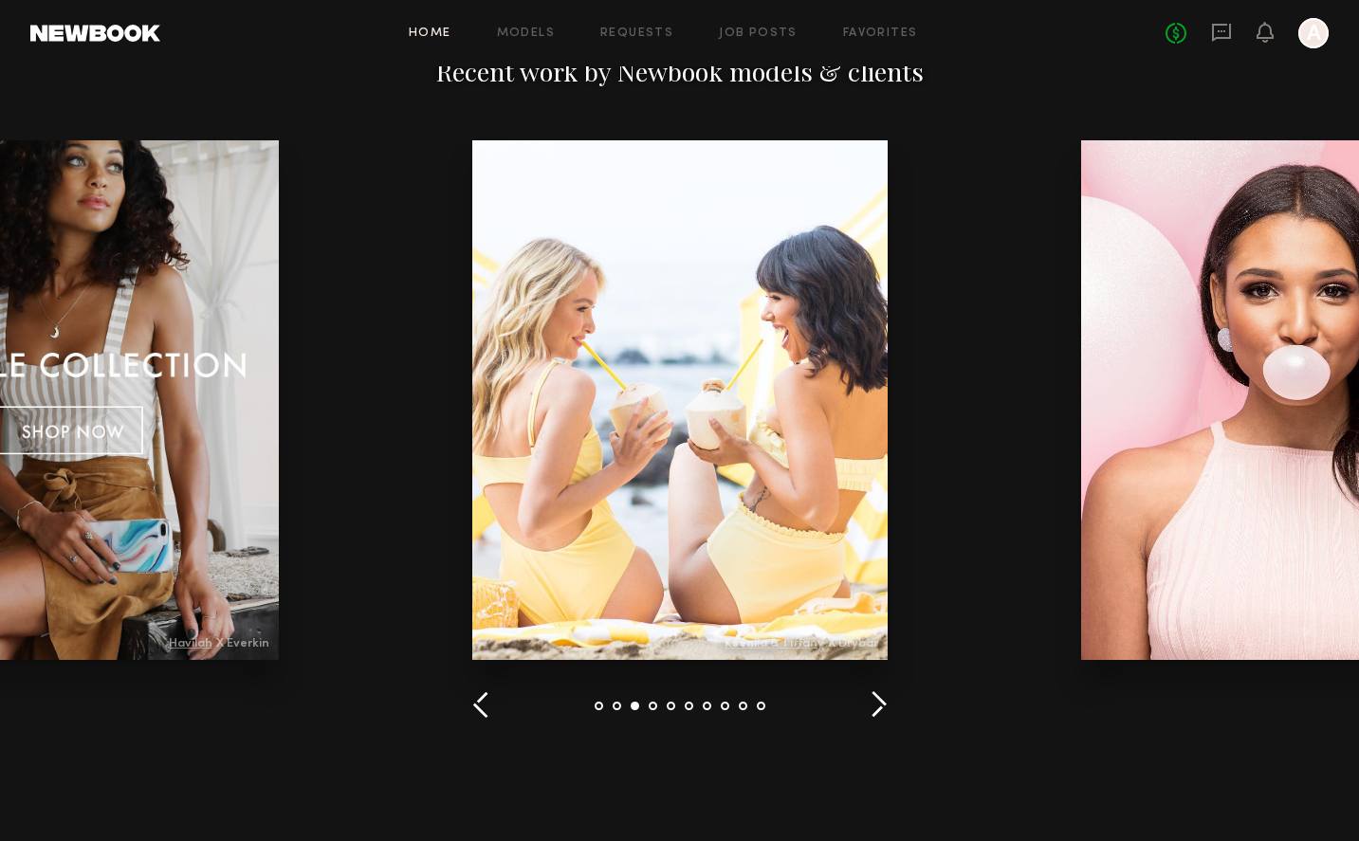
click at [874, 715] on button "button" at bounding box center [879, 705] width 18 height 31
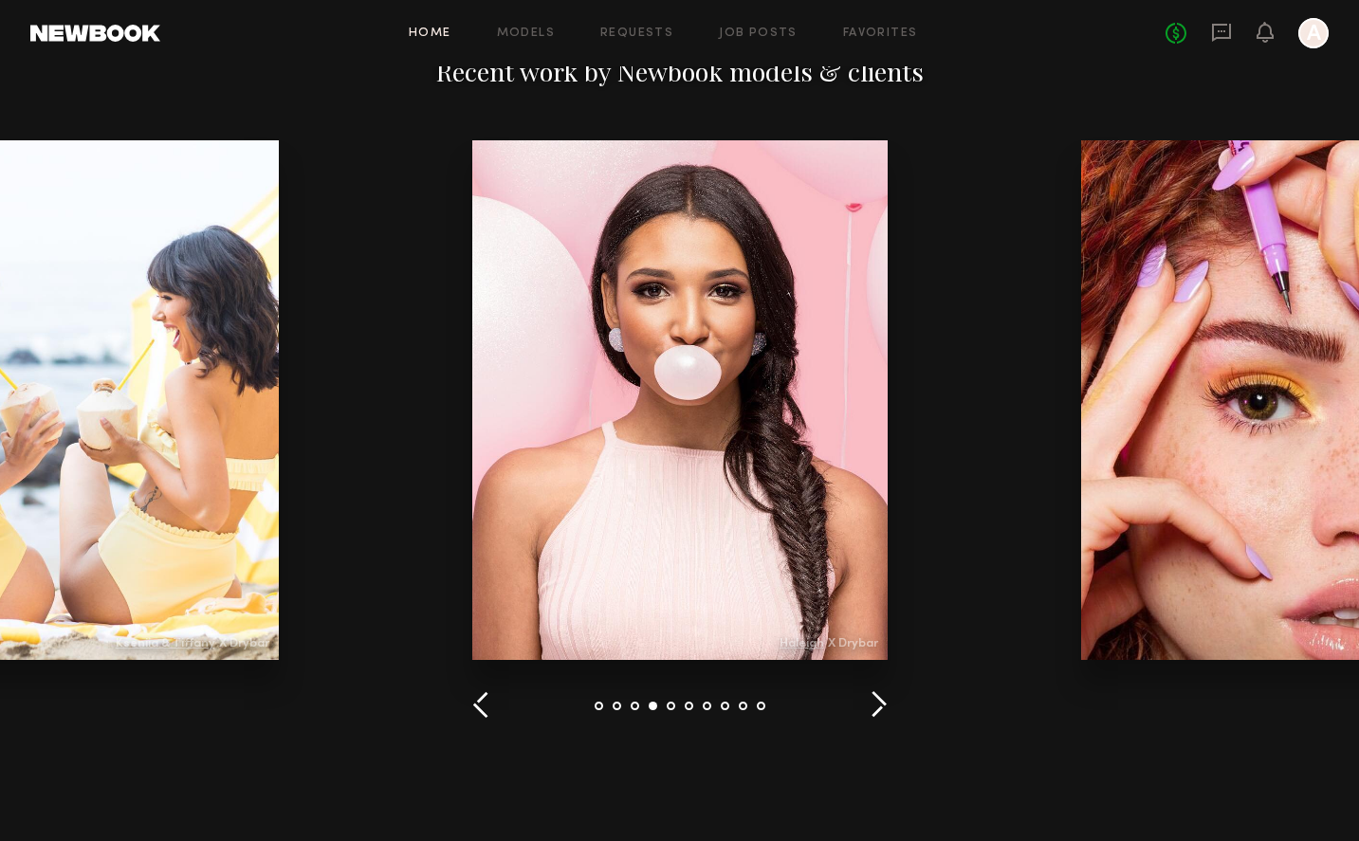
click at [874, 715] on button "button" at bounding box center [879, 705] width 18 height 31
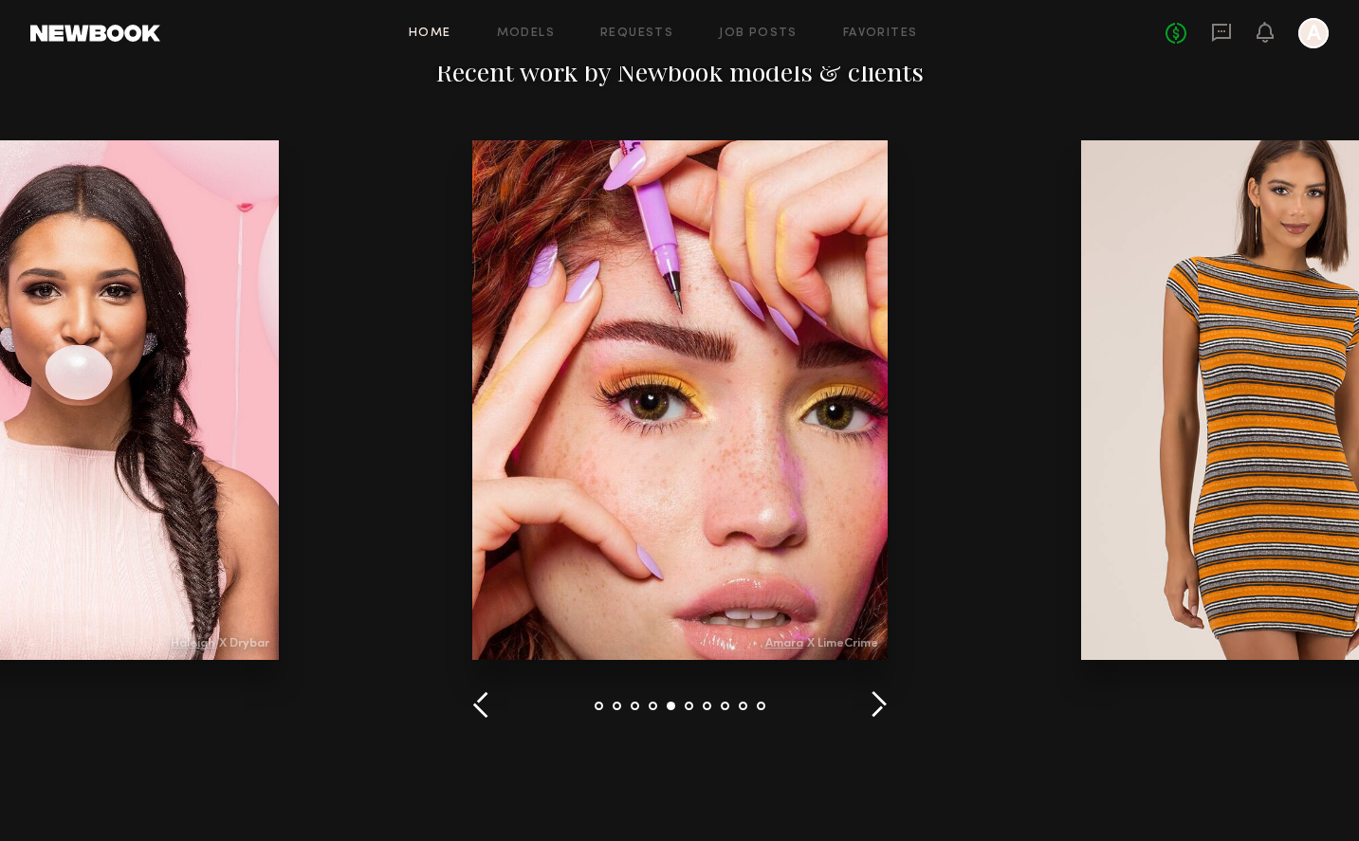
click at [874, 715] on button "button" at bounding box center [879, 705] width 18 height 31
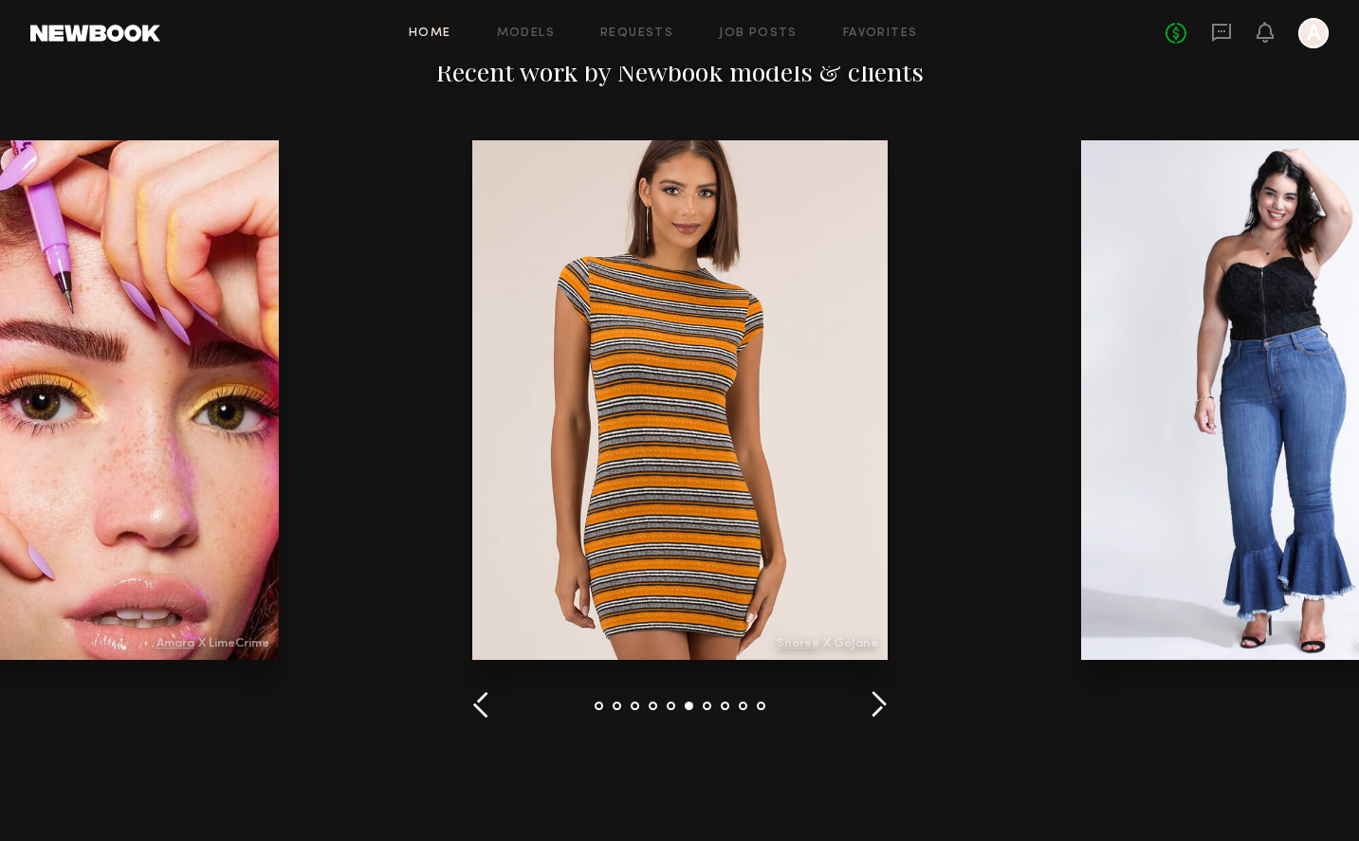
click at [873, 717] on button "button" at bounding box center [879, 705] width 18 height 31
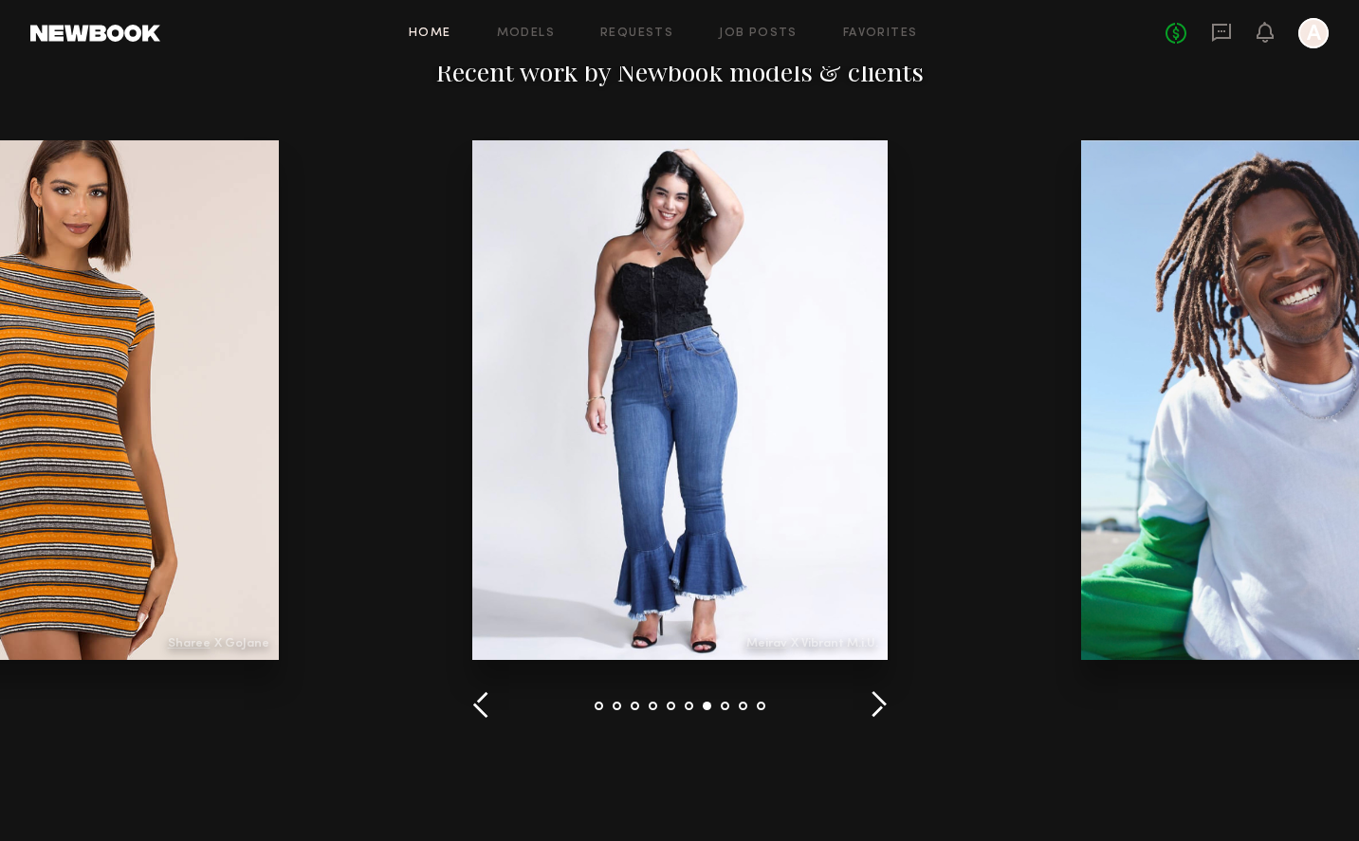
click at [873, 717] on button "button" at bounding box center [879, 705] width 18 height 31
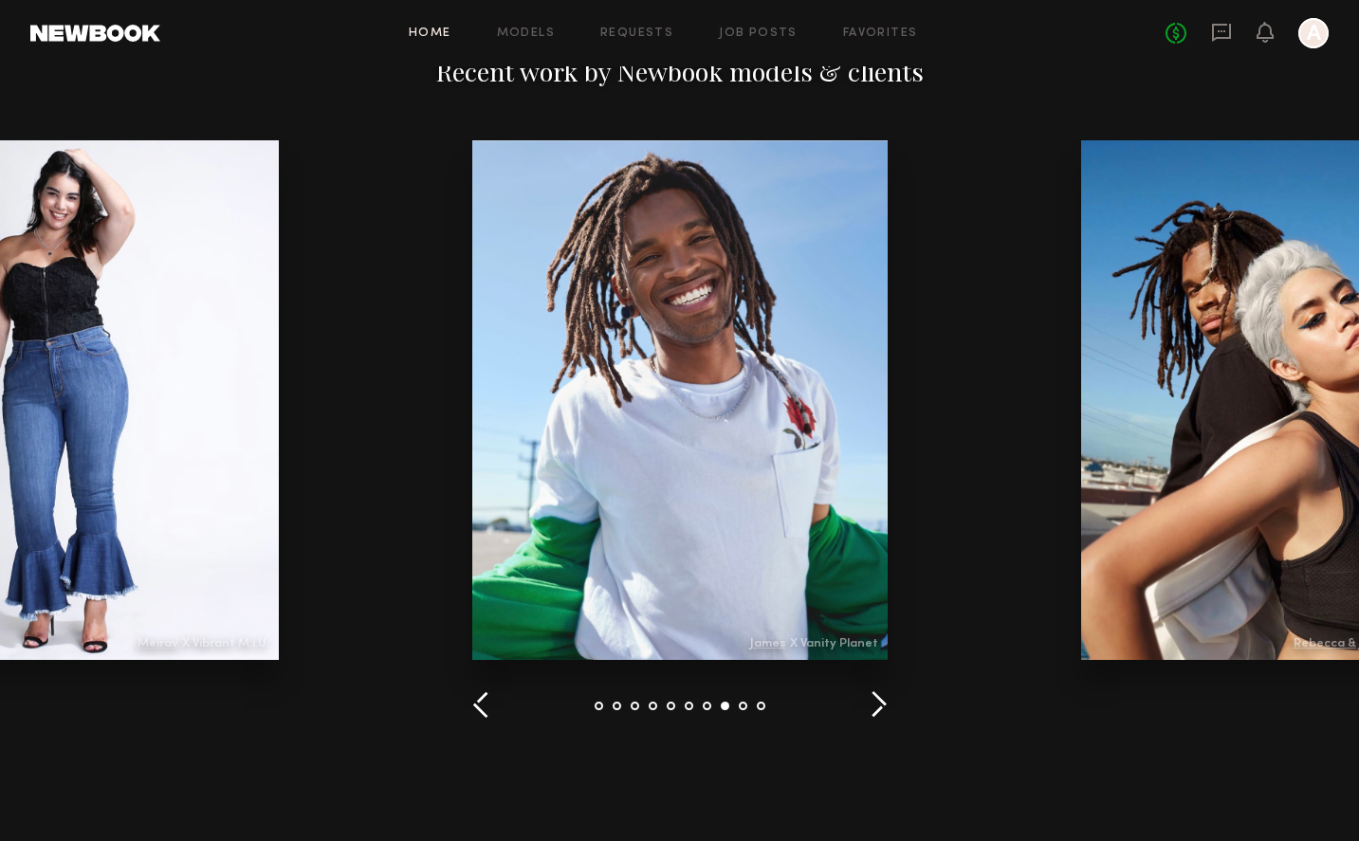
click at [873, 717] on button "button" at bounding box center [879, 705] width 18 height 31
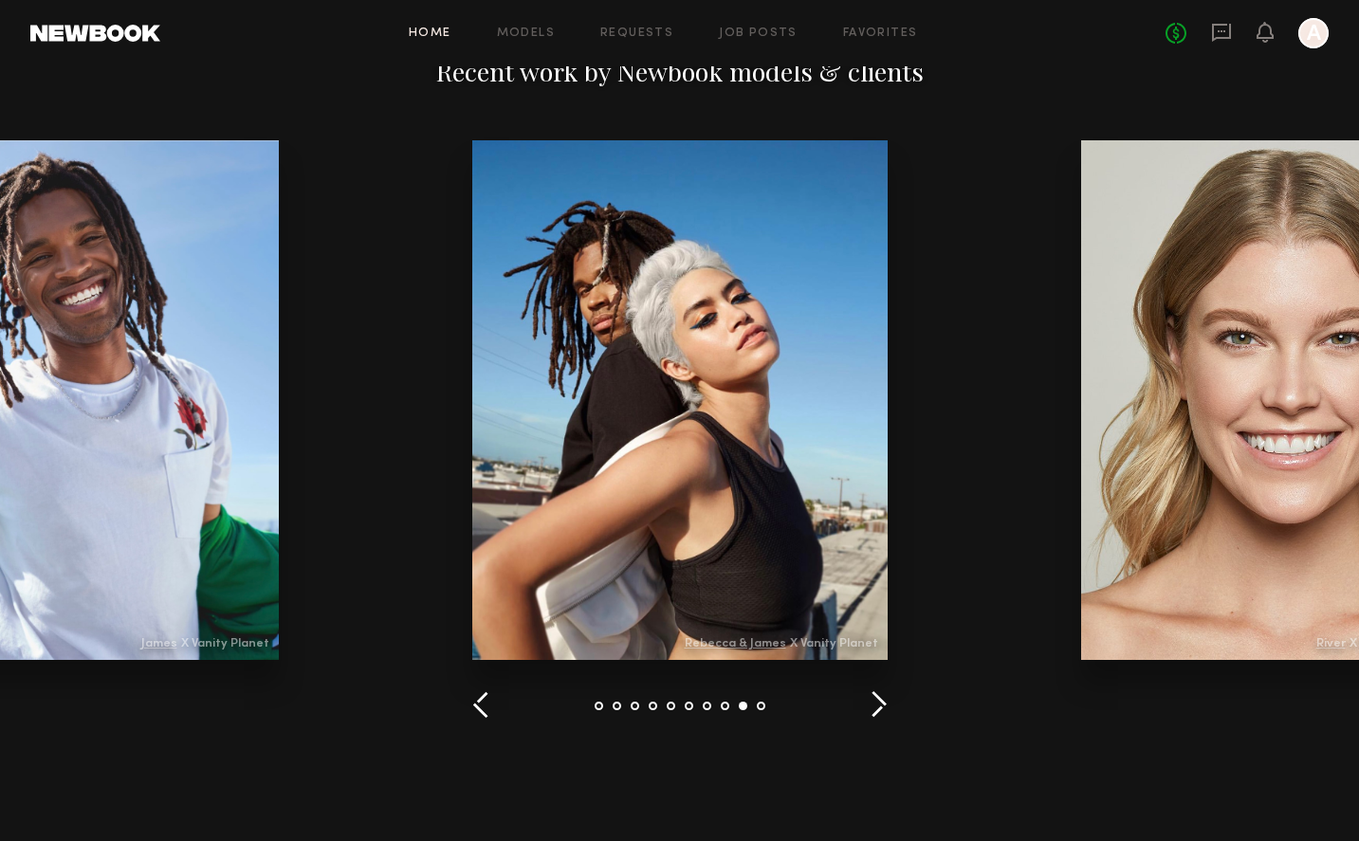
click at [873, 717] on button "button" at bounding box center [879, 705] width 18 height 31
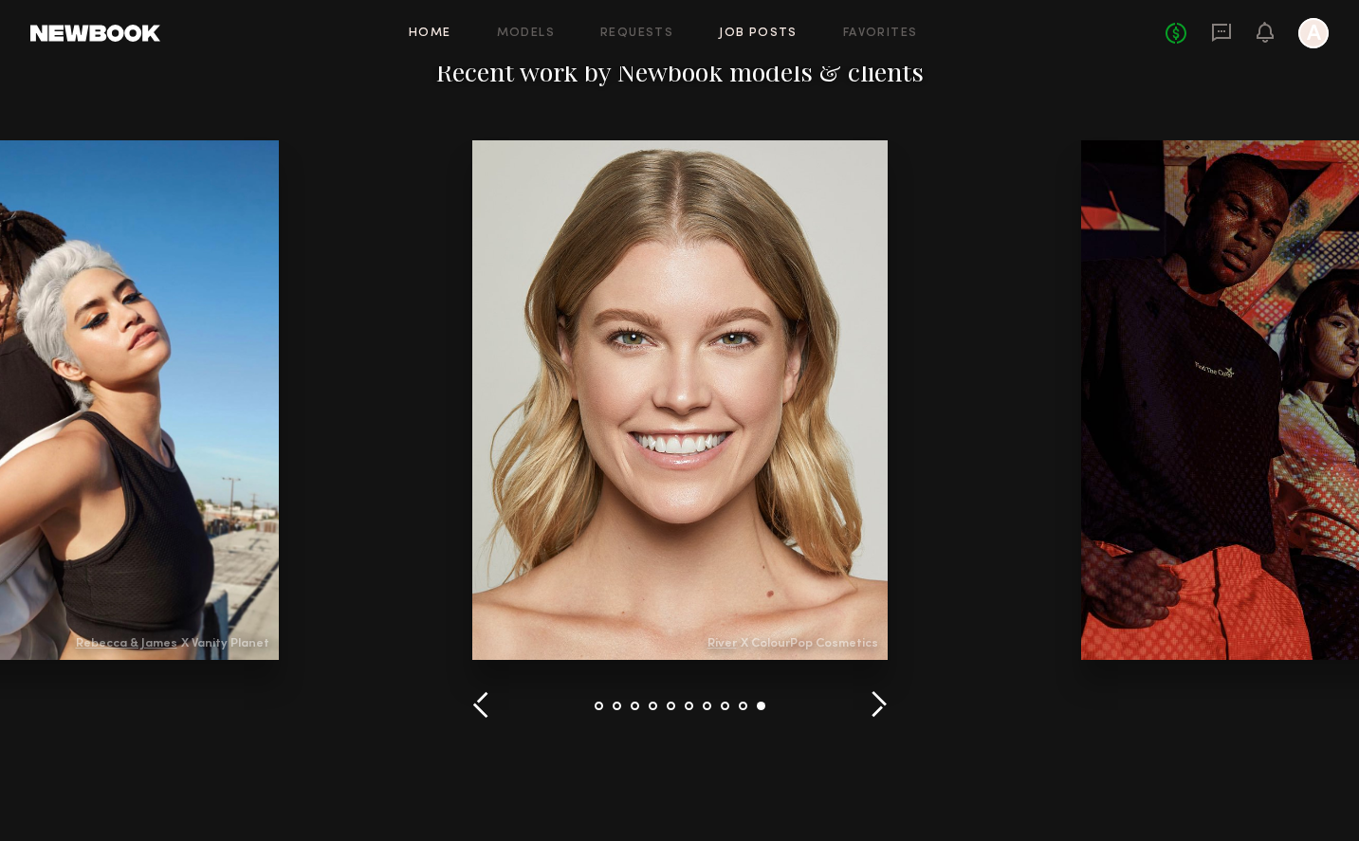
click at [747, 36] on link "Job Posts" at bounding box center [758, 34] width 79 height 12
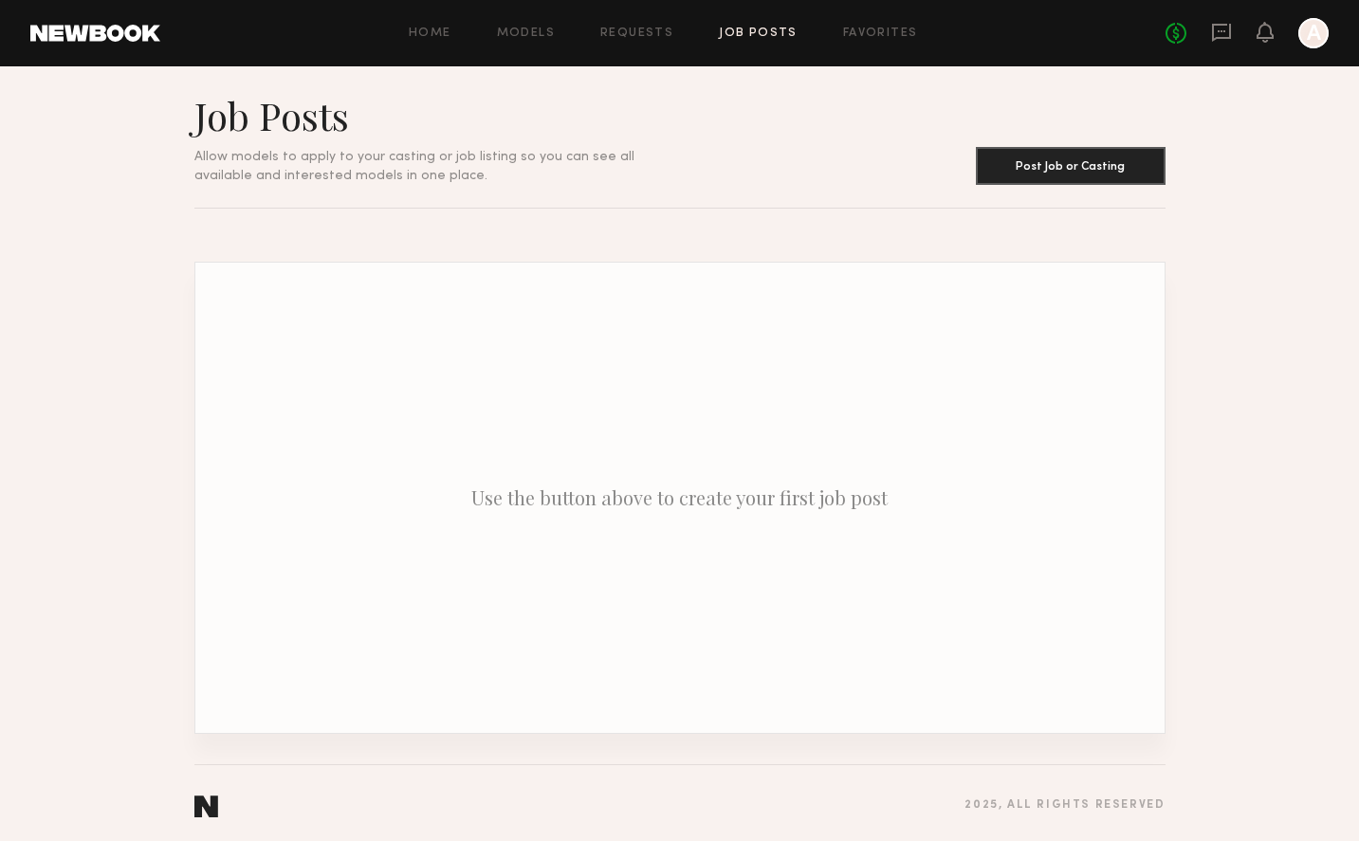
scroll to position [13, 0]
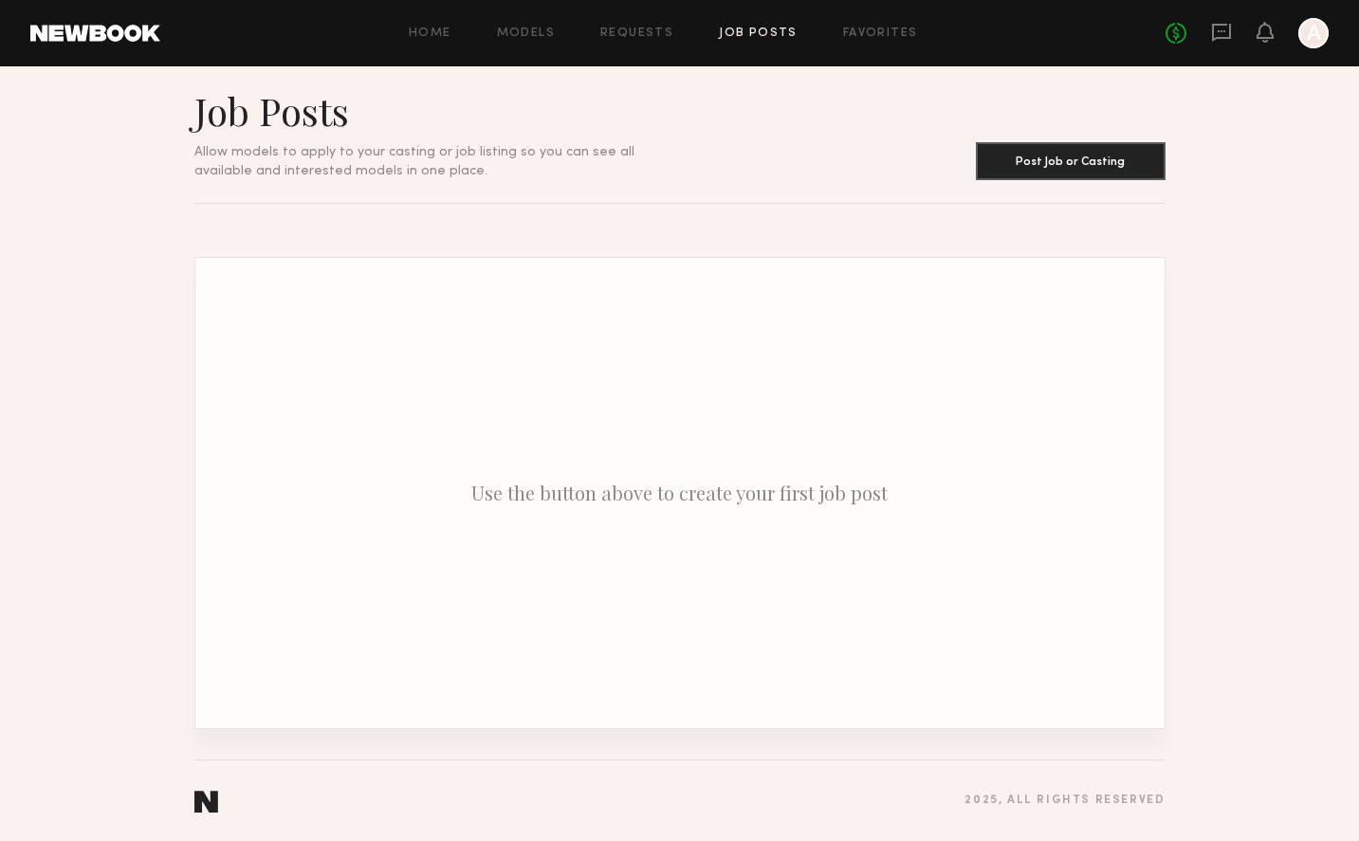
click at [622, 46] on div "Home Models Requests Job Posts Favorites Sign Out No fees up to $5,000 A" at bounding box center [744, 33] width 1168 height 30
click at [626, 40] on div "Home Models Requests Job Posts Favorites Sign Out No fees up to $5,000 A" at bounding box center [744, 33] width 1168 height 30
click at [632, 30] on link "Requests" at bounding box center [636, 34] width 73 height 12
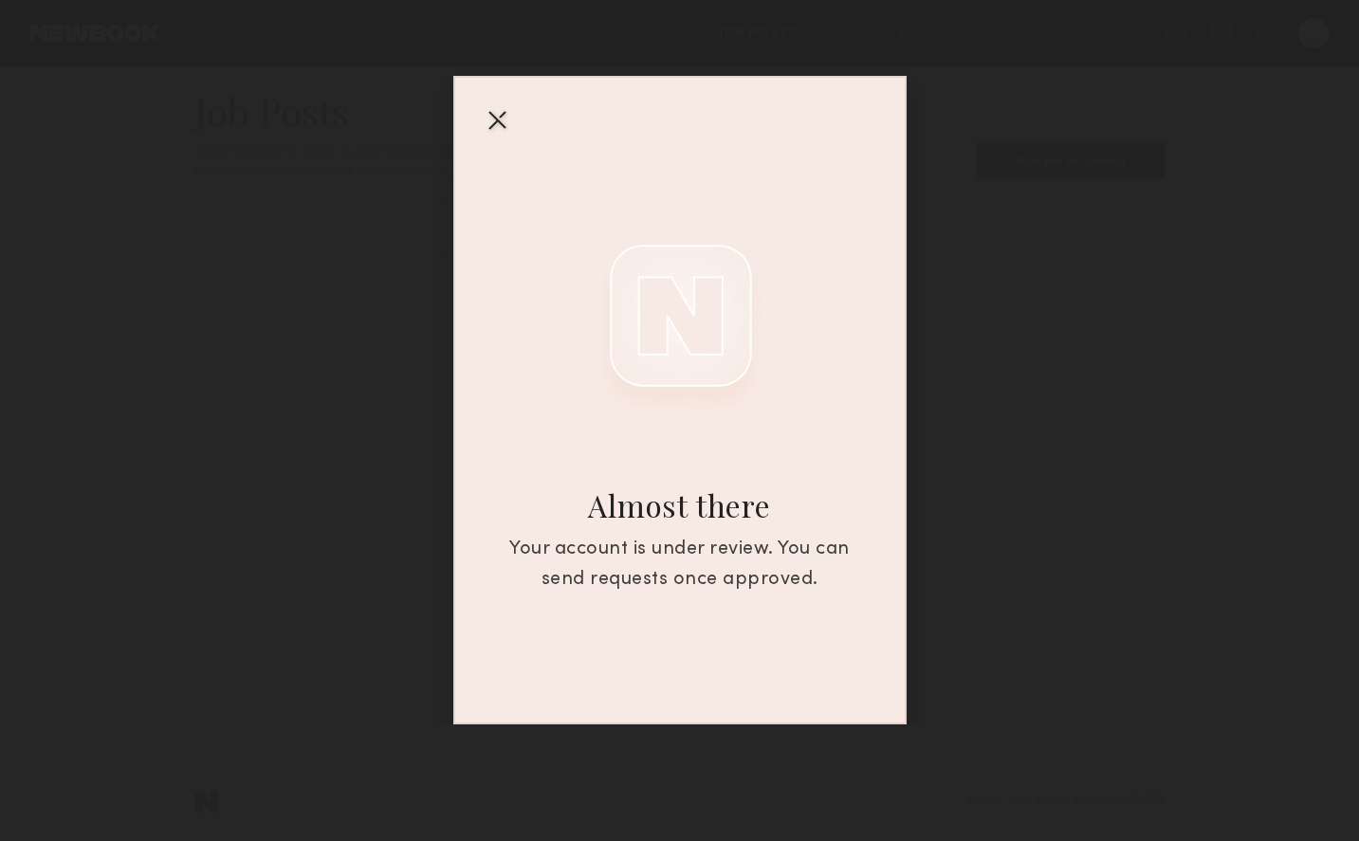
click at [496, 128] on div at bounding box center [497, 119] width 30 height 30
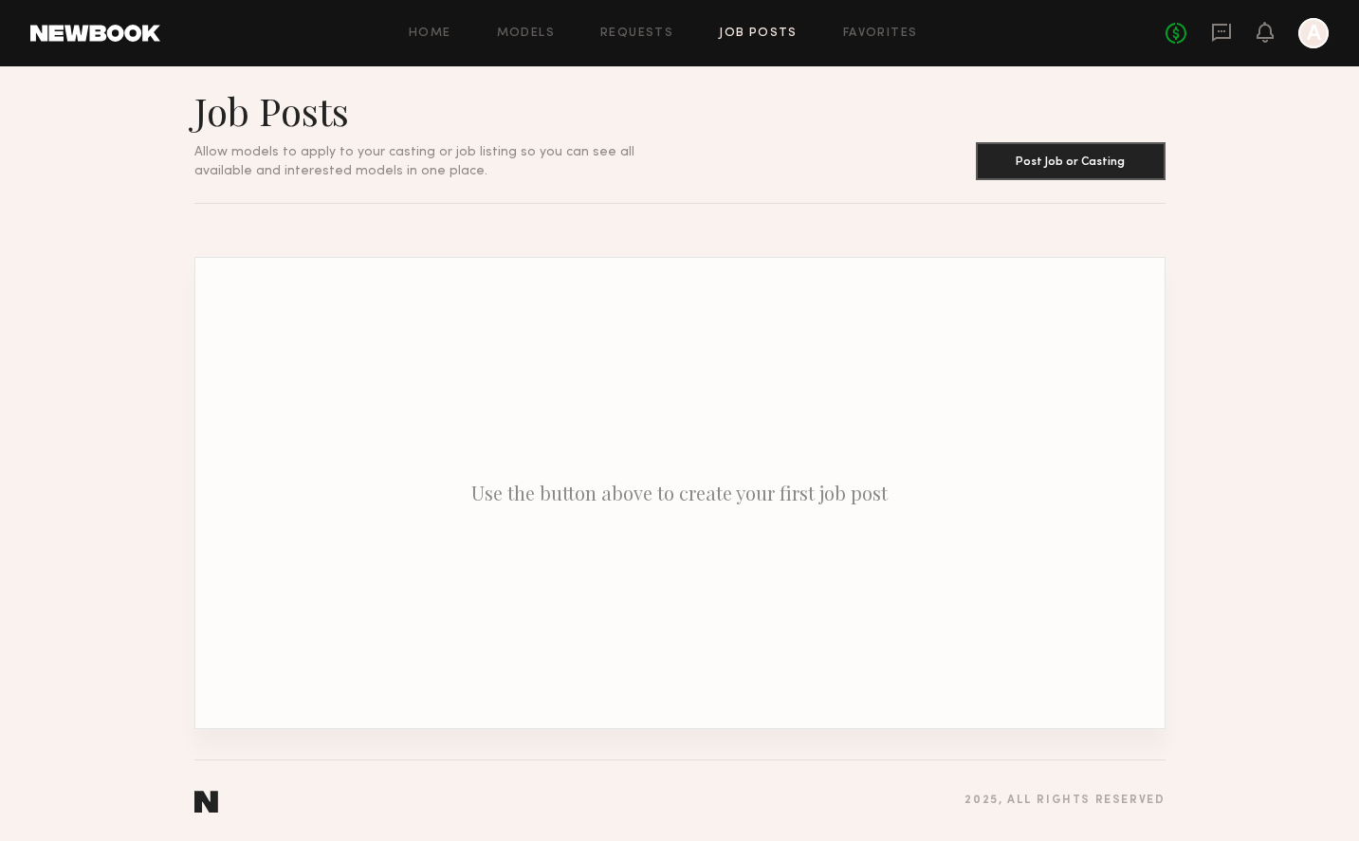
click at [550, 36] on link "Models" at bounding box center [526, 34] width 58 height 12
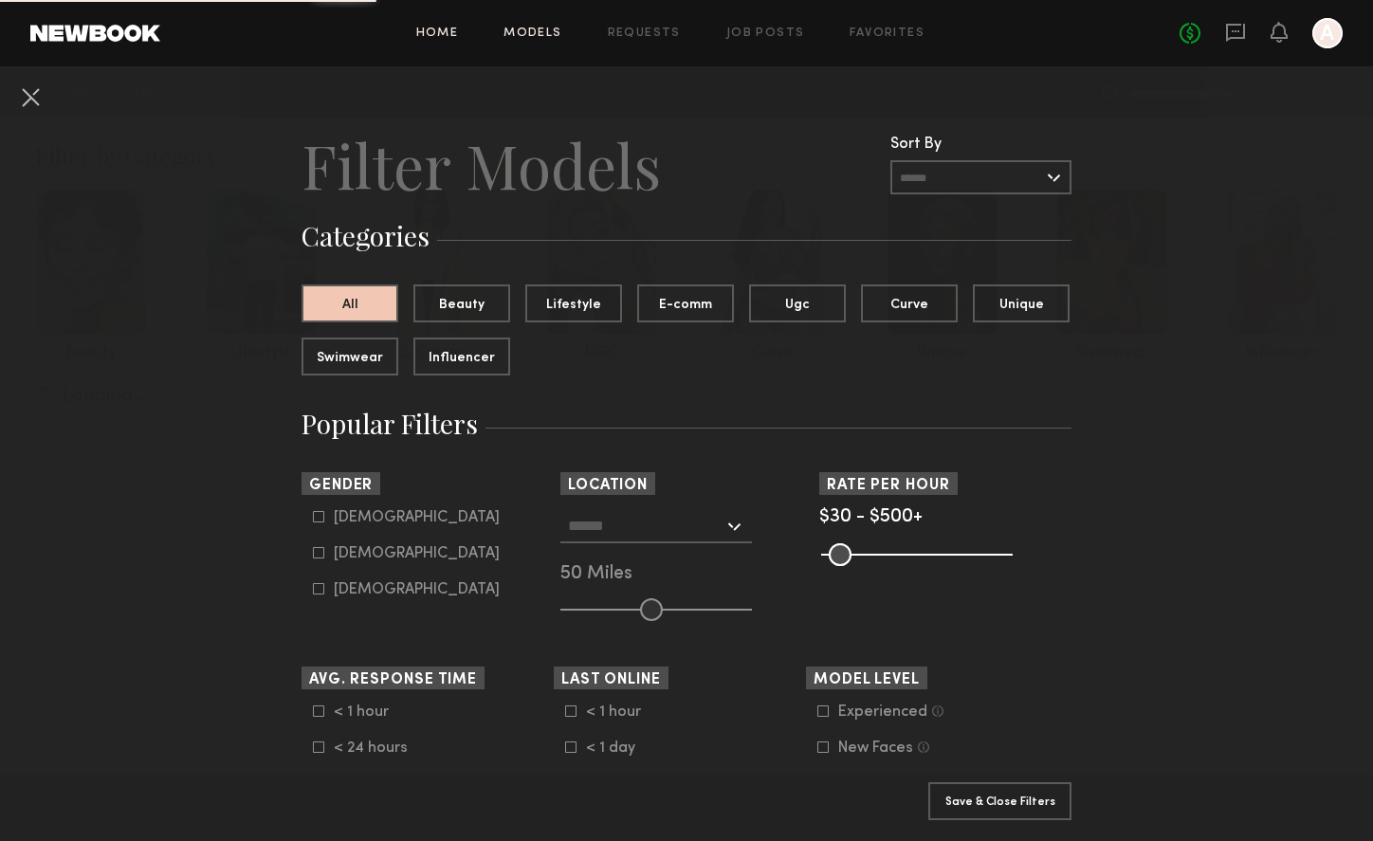
click at [440, 33] on link "Home" at bounding box center [437, 34] width 43 height 12
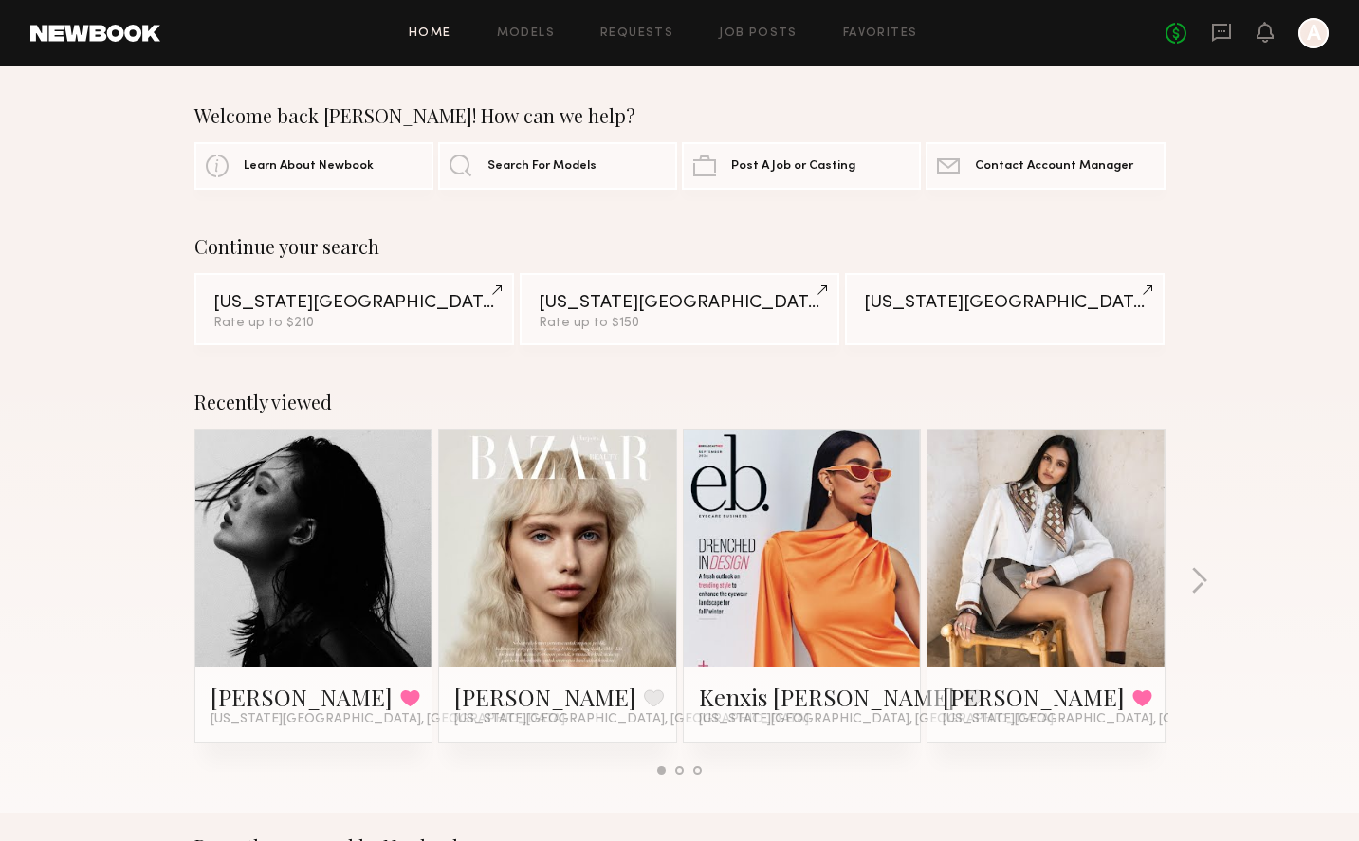
click at [1311, 37] on div at bounding box center [1313, 33] width 30 height 30
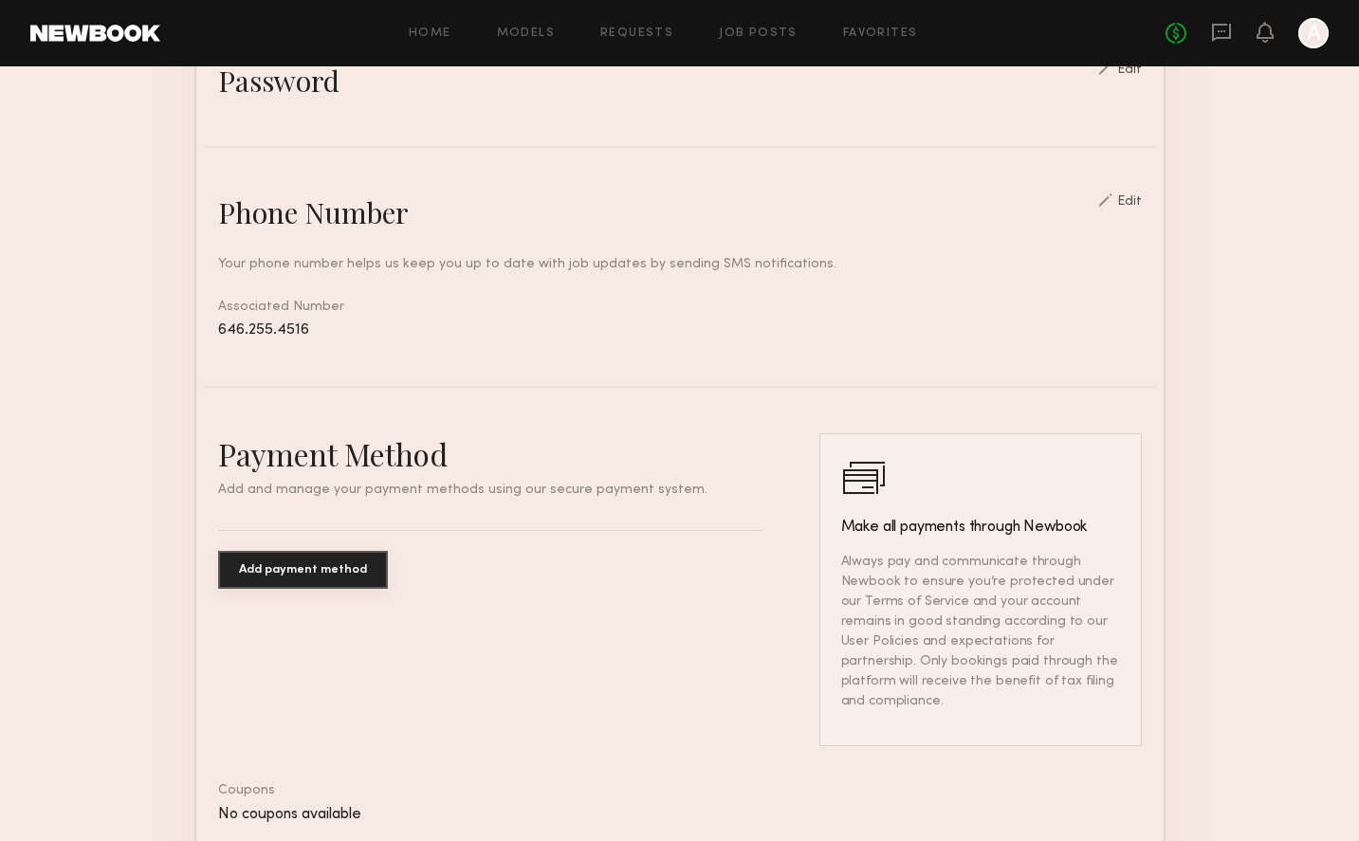
scroll to position [41, 0]
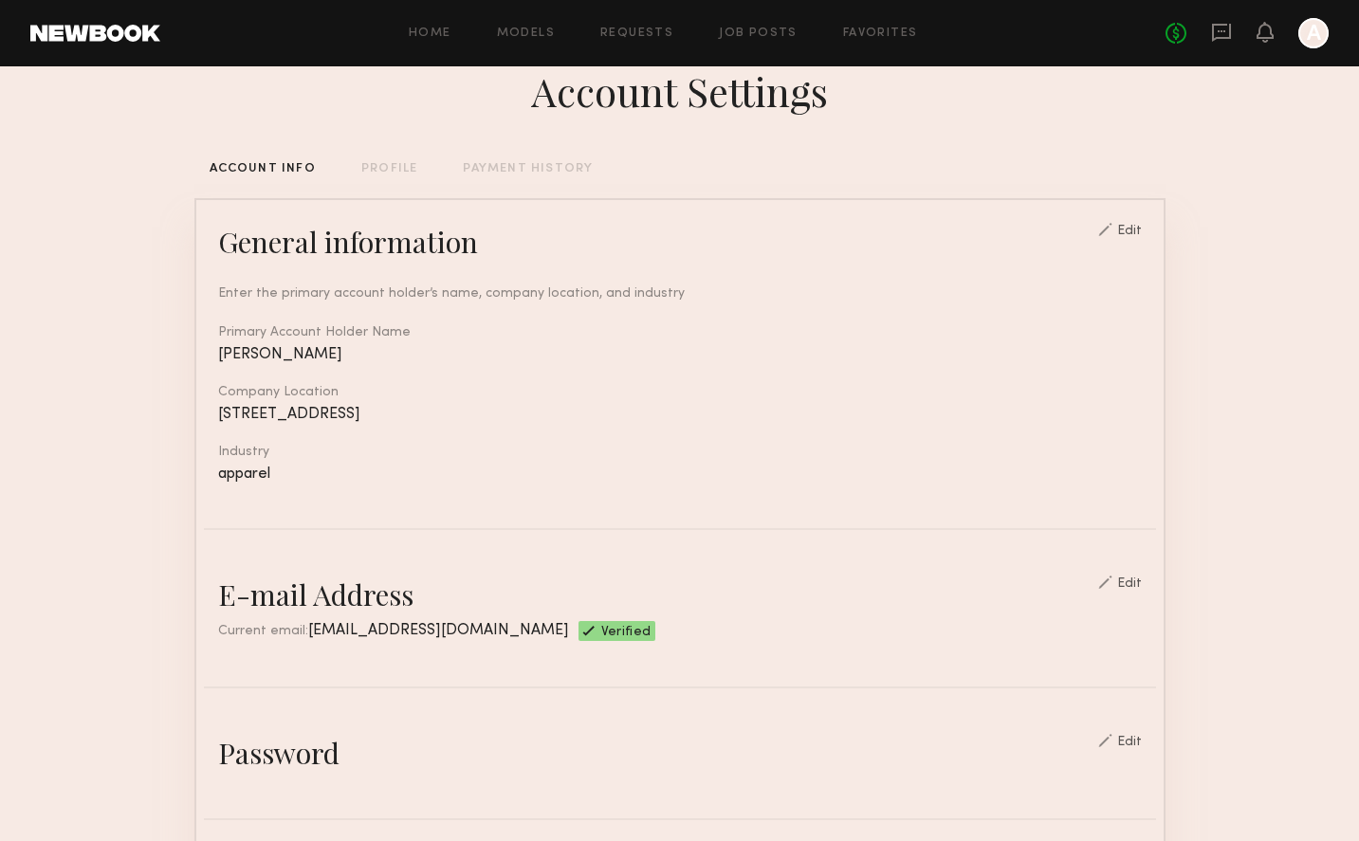
click at [416, 171] on div "ACCOUNT INFO PROFILE PAYMENT HISTORY" at bounding box center [679, 169] width 971 height 12
click at [401, 172] on div "PROFILE" at bounding box center [389, 169] width 56 height 12
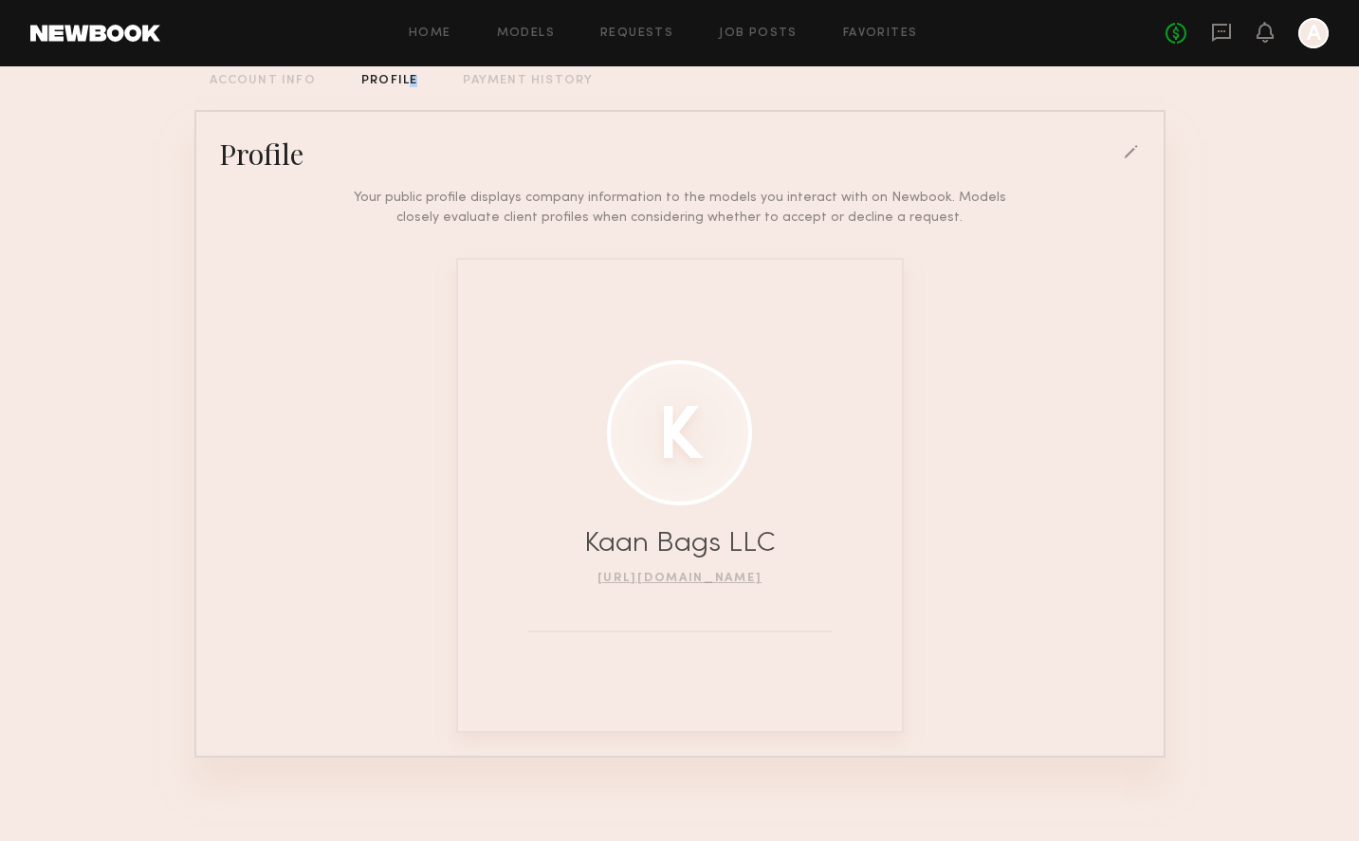
scroll to position [140, 0]
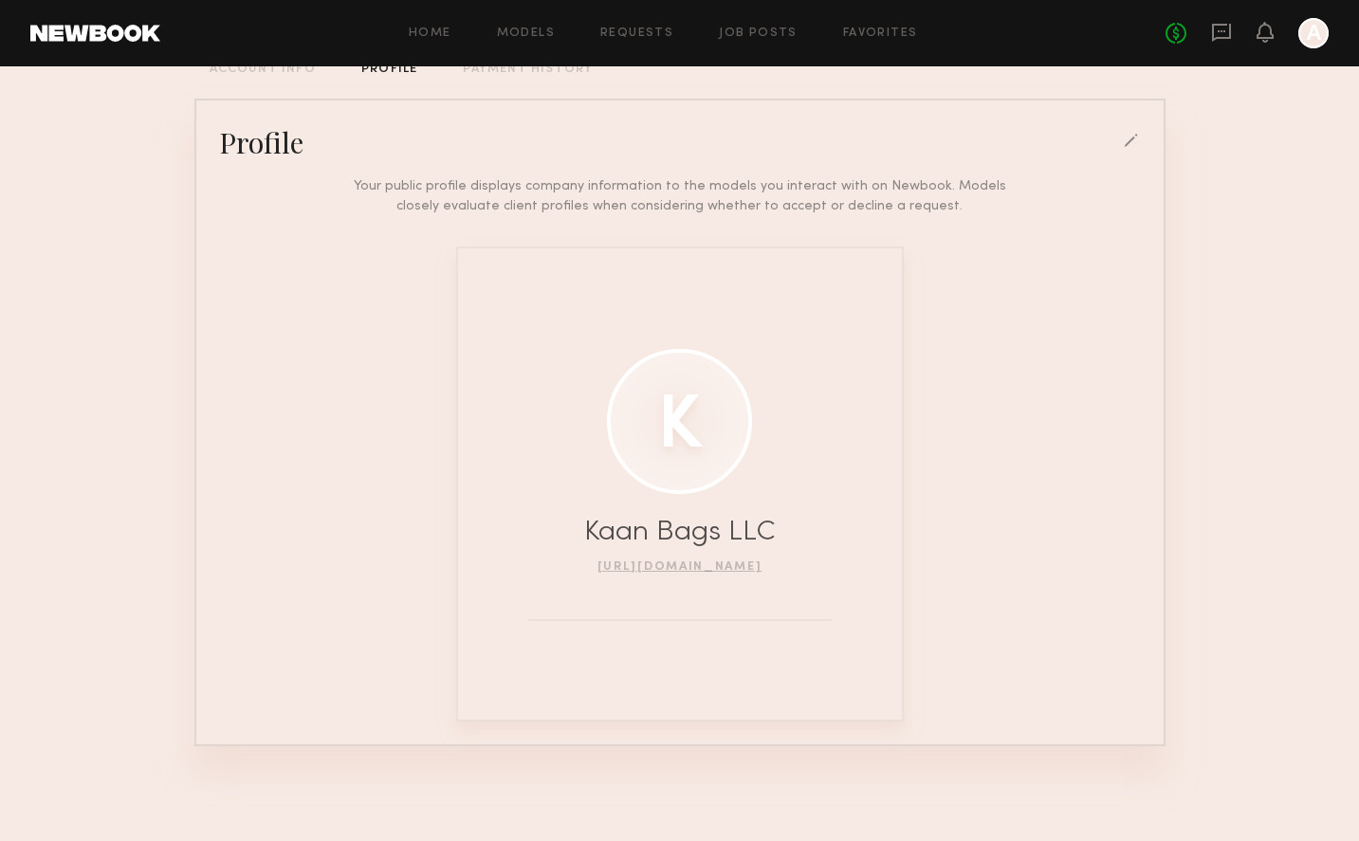
click at [734, 558] on div "http://kaanbags.com" at bounding box center [680, 565] width 192 height 17
click at [727, 569] on link "http://kaanbags.com" at bounding box center [679, 566] width 165 height 11
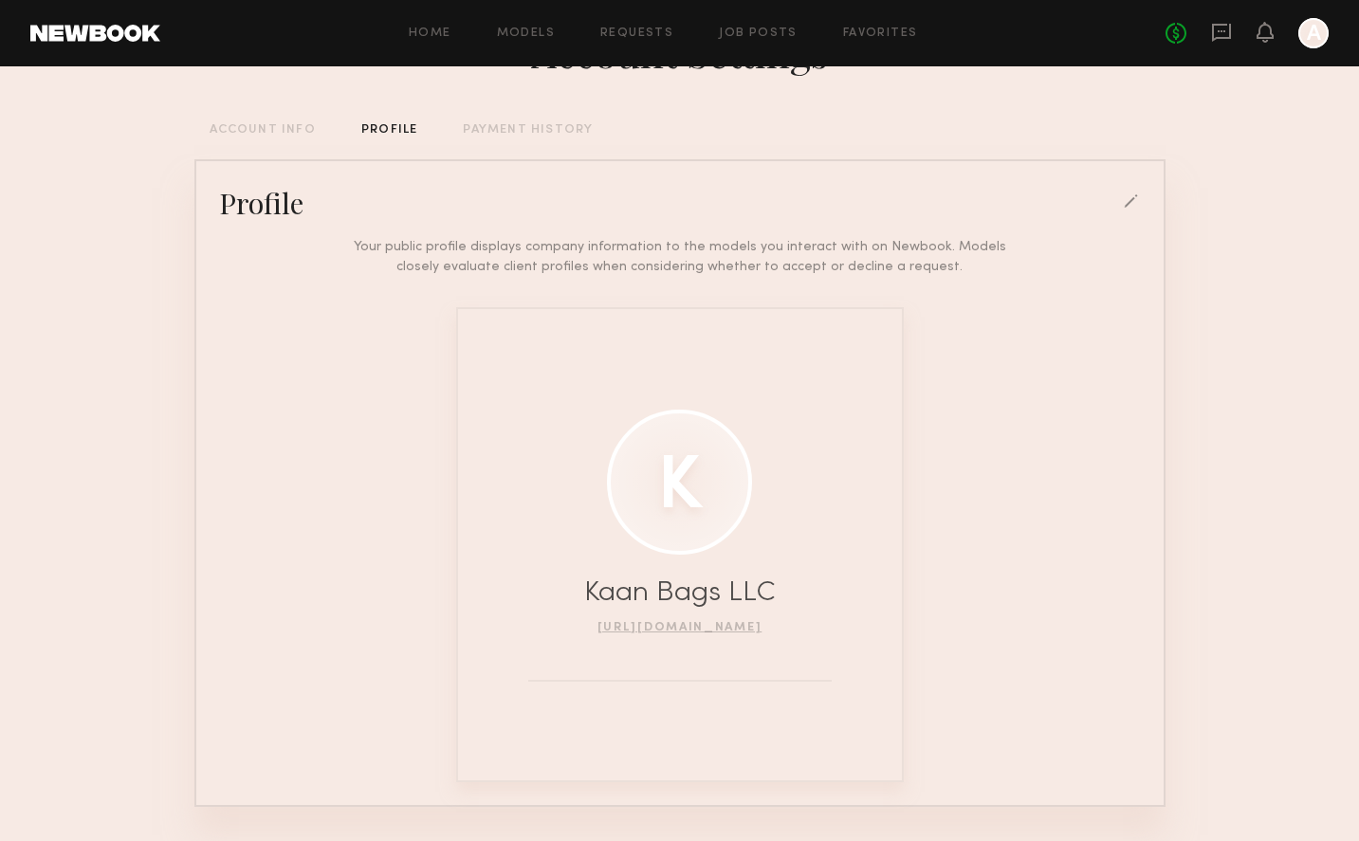
scroll to position [0, 0]
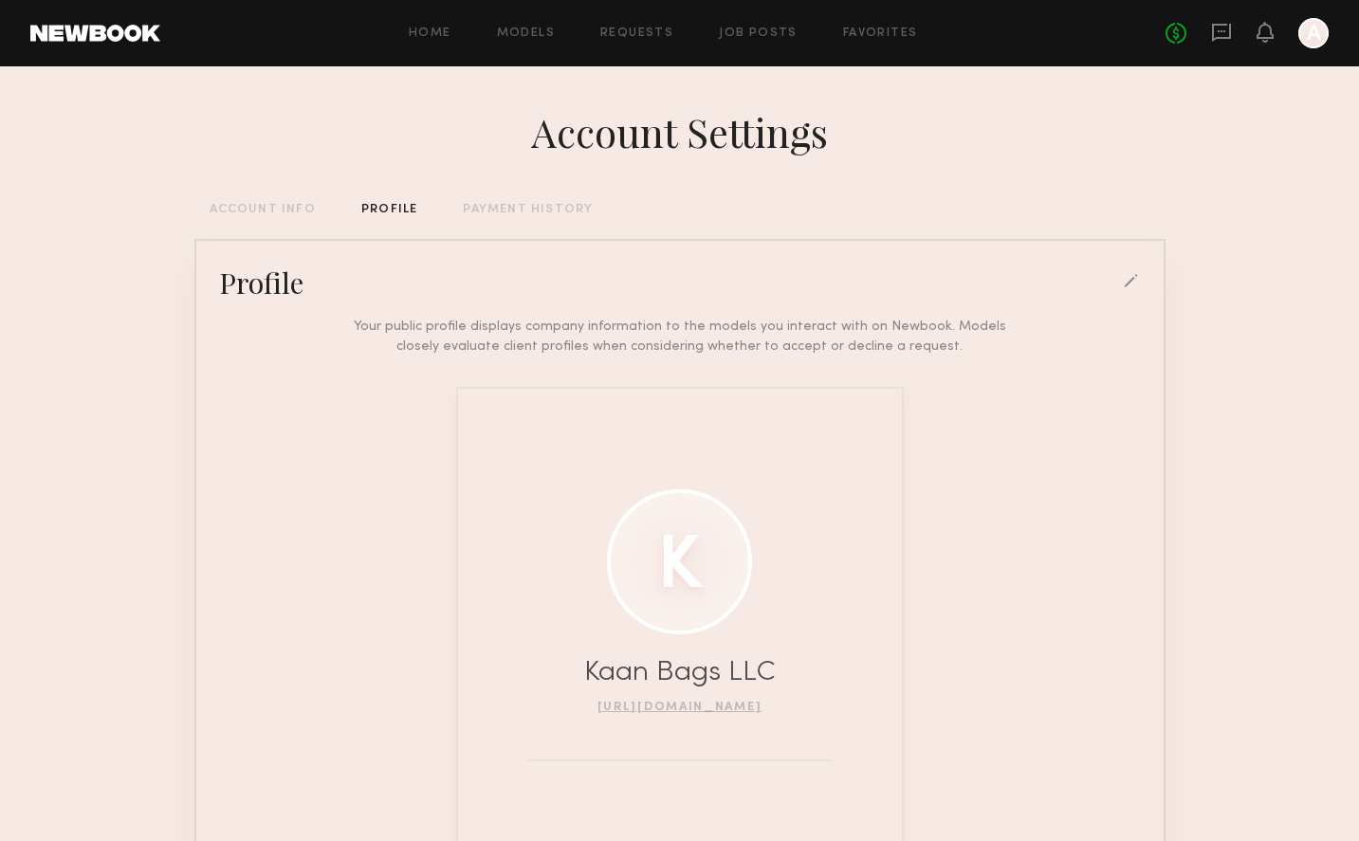
click at [498, 199] on div "Account Settings ACCOUNT INFO PROFILE PAYMENT HISTORY Profile Your public profi…" at bounding box center [679, 523] width 971 height 915
click at [497, 209] on div "PAYMENT HISTORY" at bounding box center [528, 210] width 130 height 12
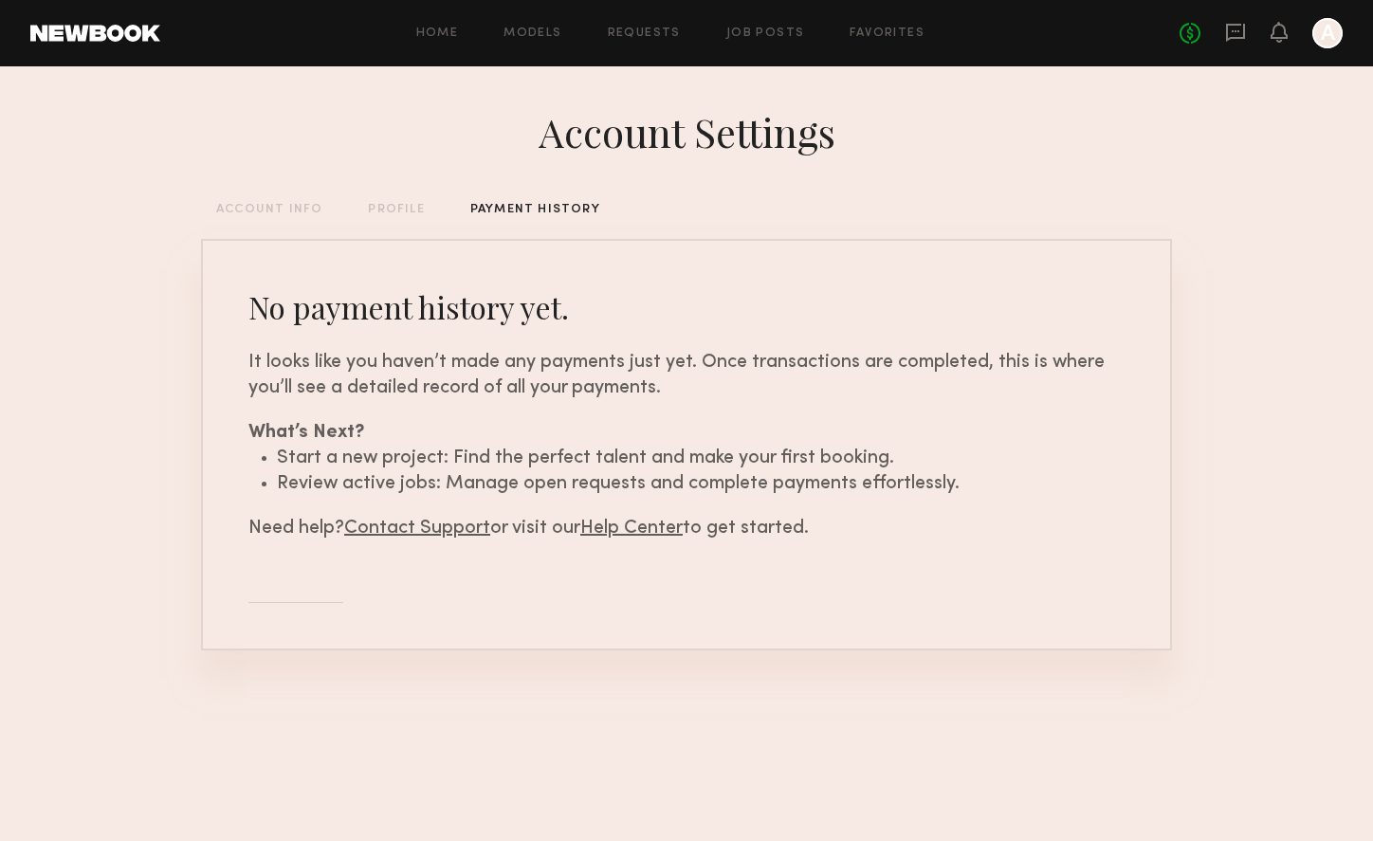
click at [1329, 33] on div at bounding box center [1327, 33] width 30 height 30
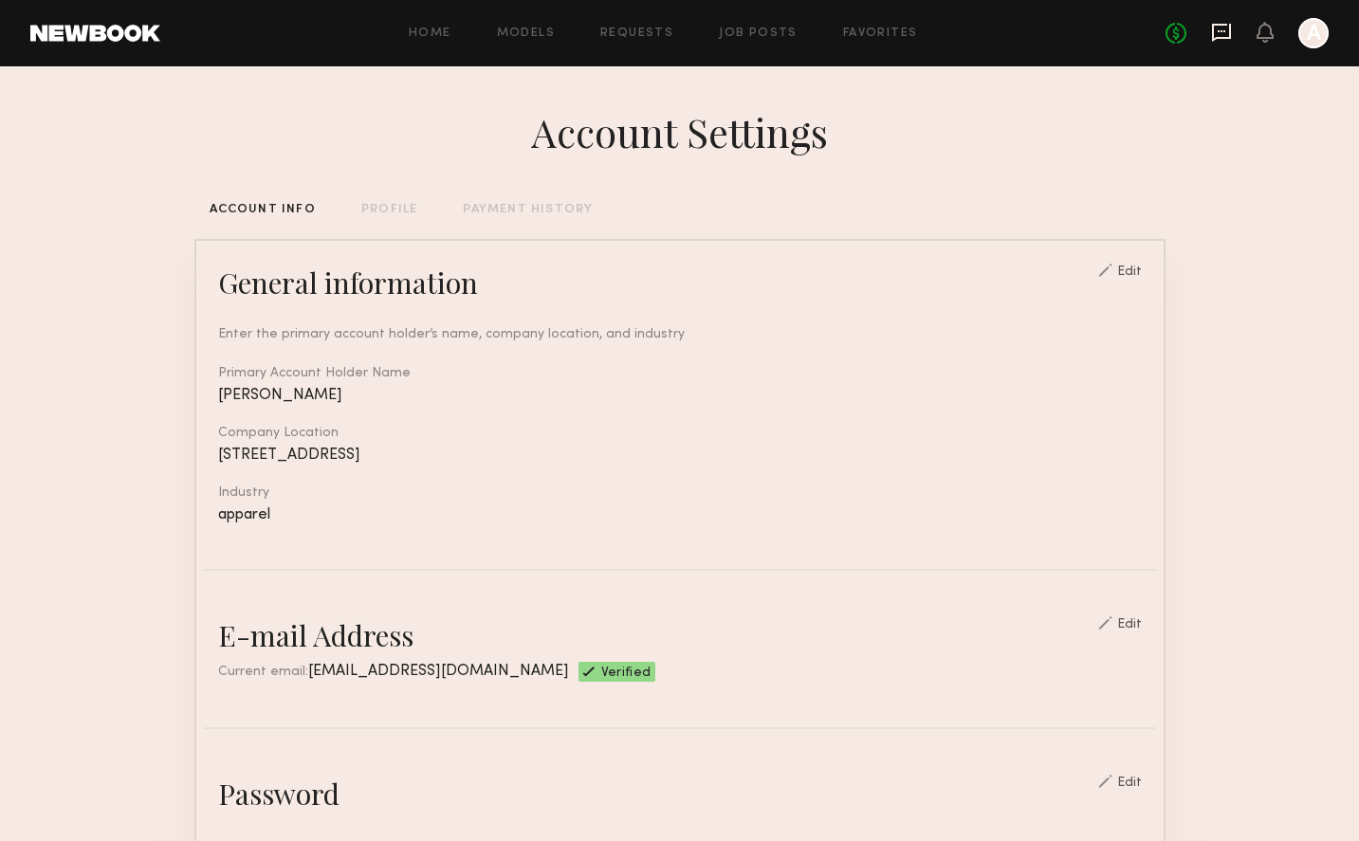
click at [1224, 30] on icon at bounding box center [1222, 31] width 8 height 2
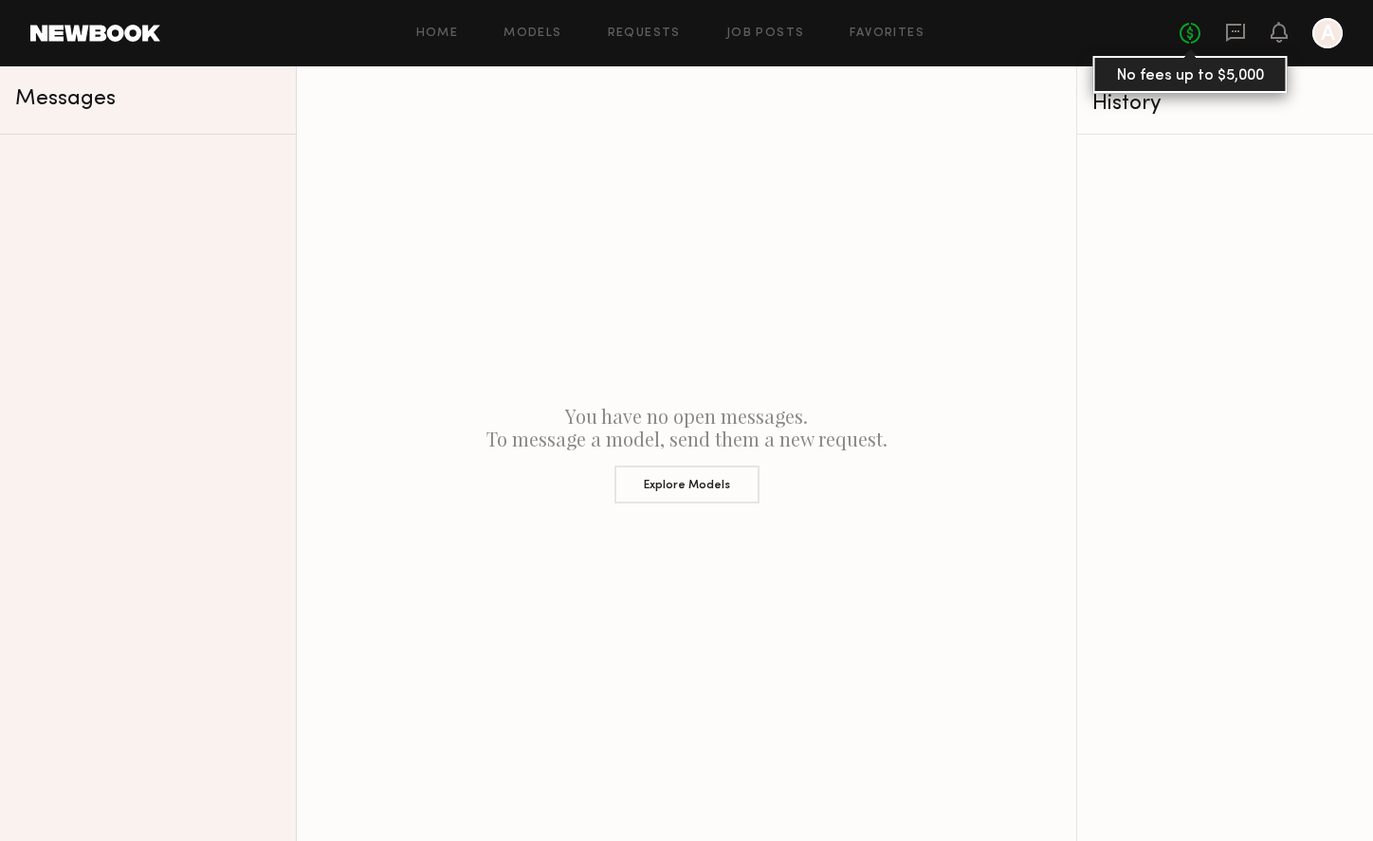
click at [1188, 31] on link "No fees up to $5,000" at bounding box center [1190, 33] width 21 height 21
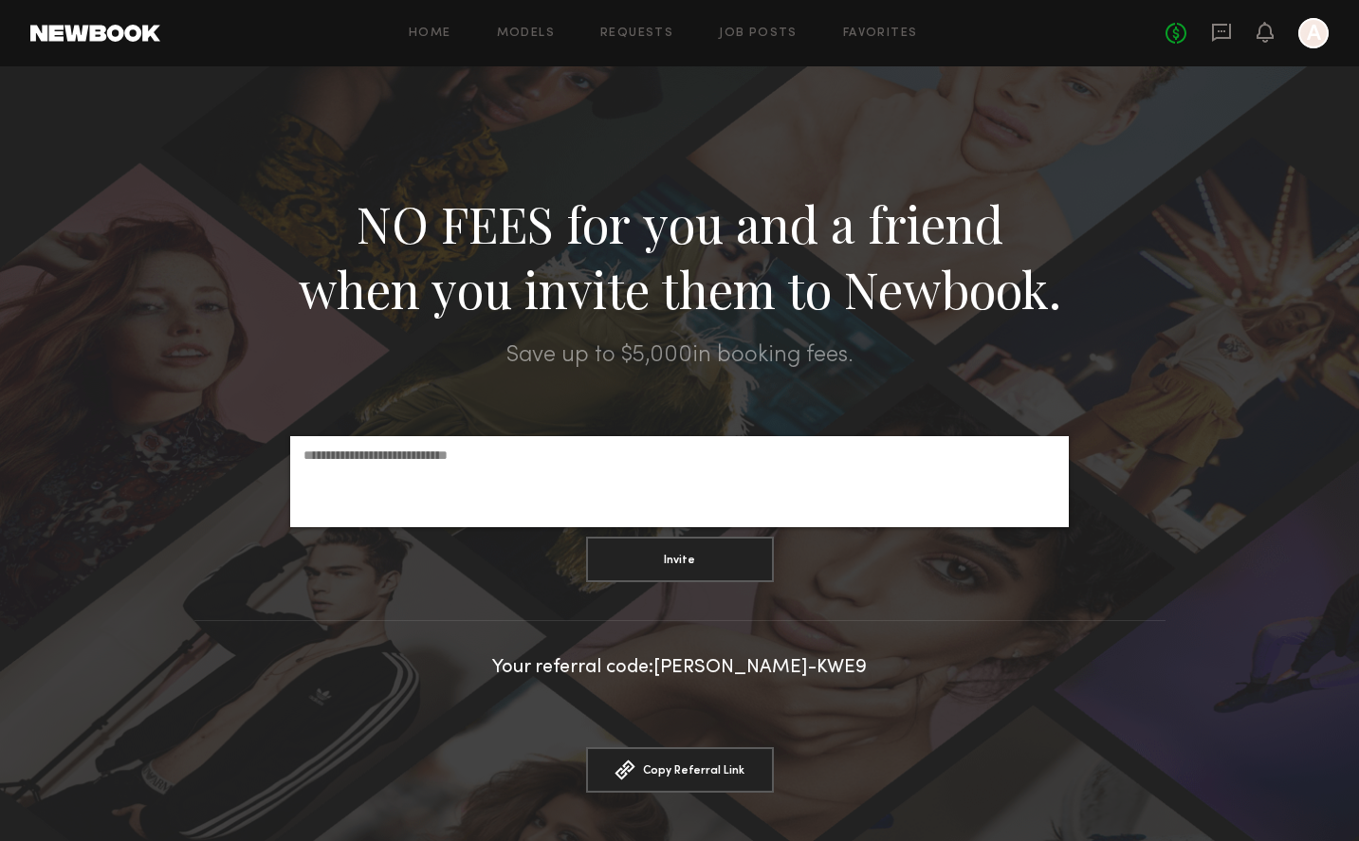
click at [555, 481] on div at bounding box center [679, 481] width 779 height 91
click at [553, 467] on div at bounding box center [679, 455] width 779 height 38
paste input "**********"
type input "**********"
click at [717, 571] on button "Invite" at bounding box center [680, 559] width 188 height 46
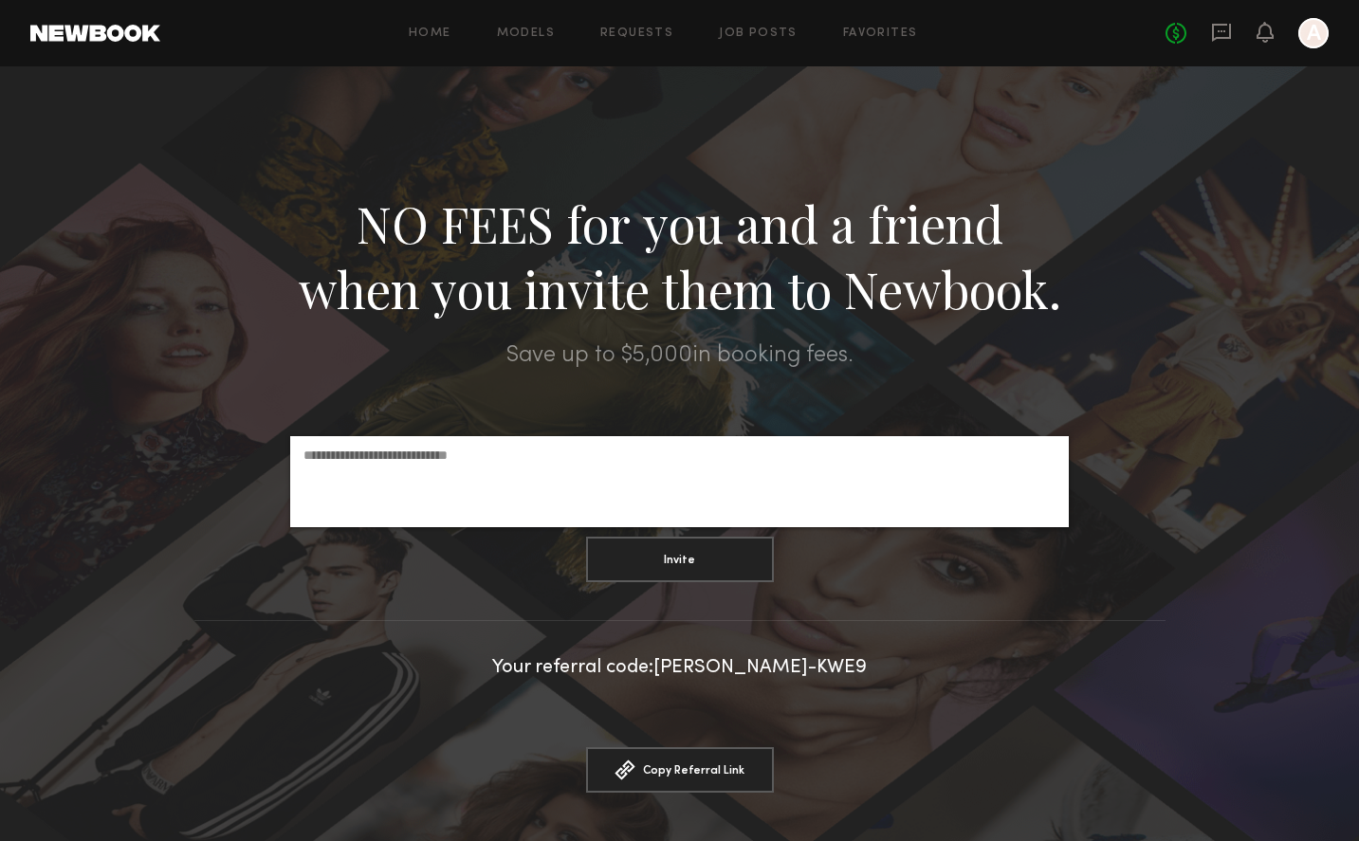
click at [542, 485] on div at bounding box center [679, 481] width 779 height 91
click at [540, 450] on input "email" at bounding box center [679, 455] width 752 height 19
type input "*****"
click at [1315, 38] on div at bounding box center [1313, 33] width 30 height 30
click at [508, 455] on input "email" at bounding box center [679, 455] width 752 height 19
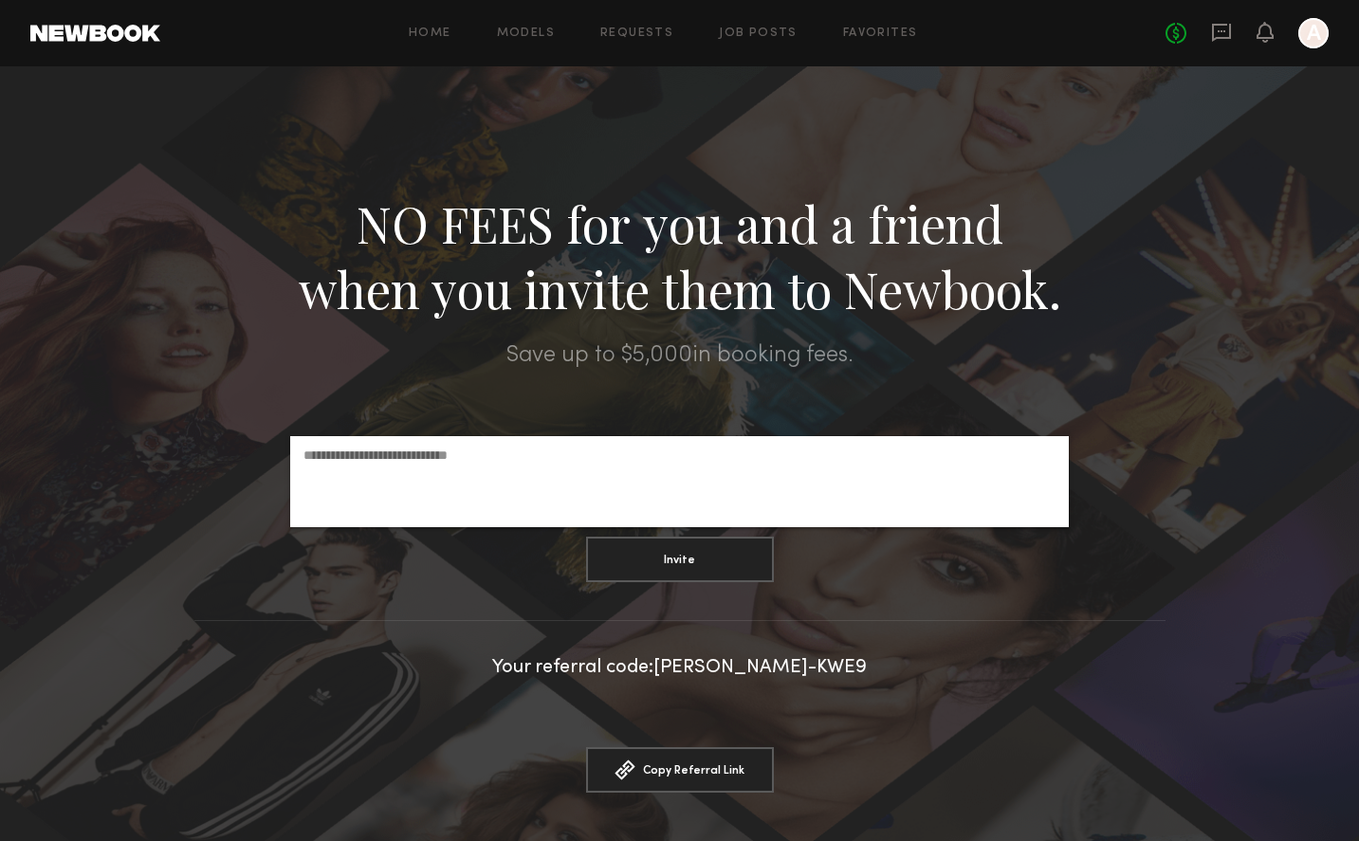
click at [1321, 28] on div at bounding box center [1313, 33] width 30 height 30
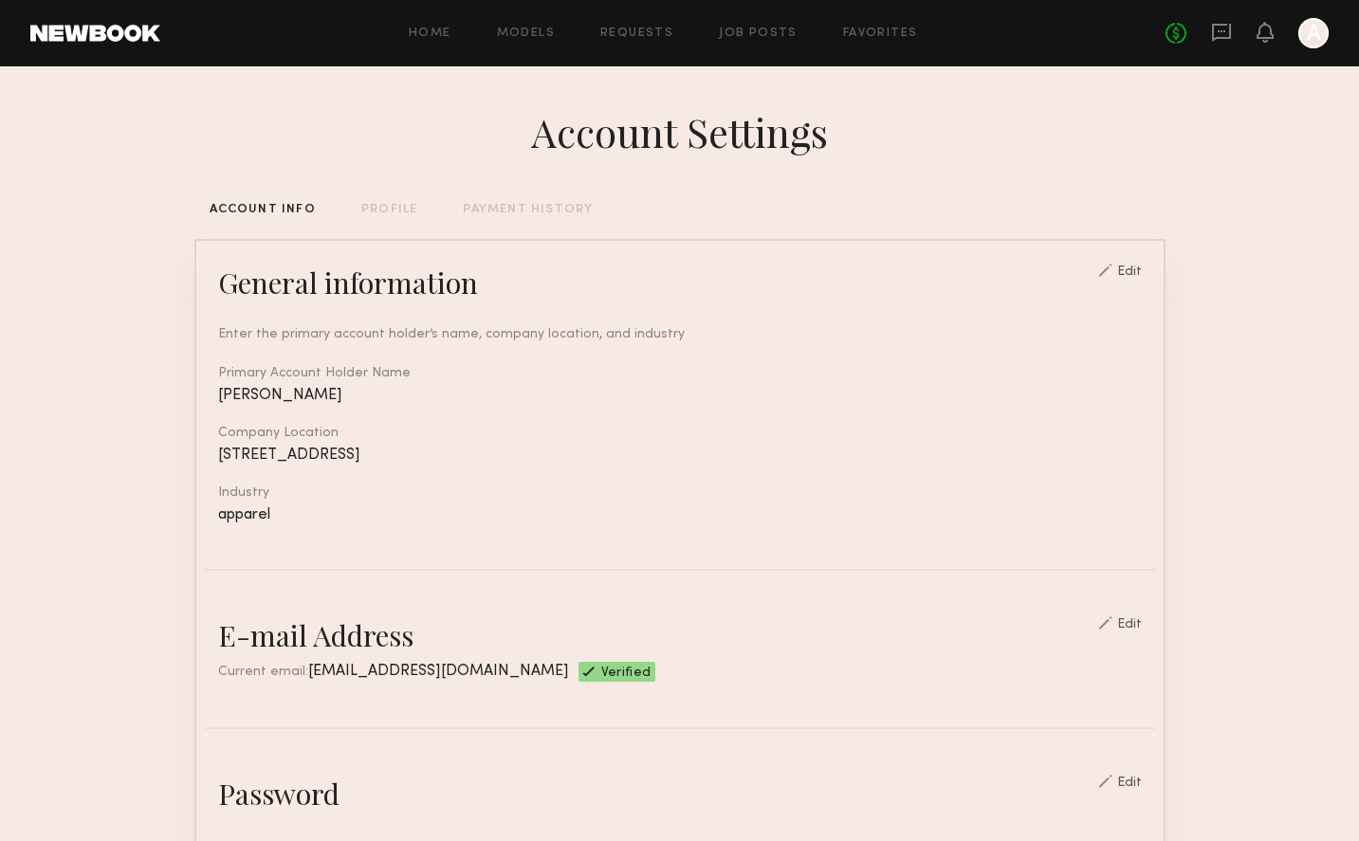
click at [361, 206] on div "PROFILE" at bounding box center [389, 210] width 56 height 12
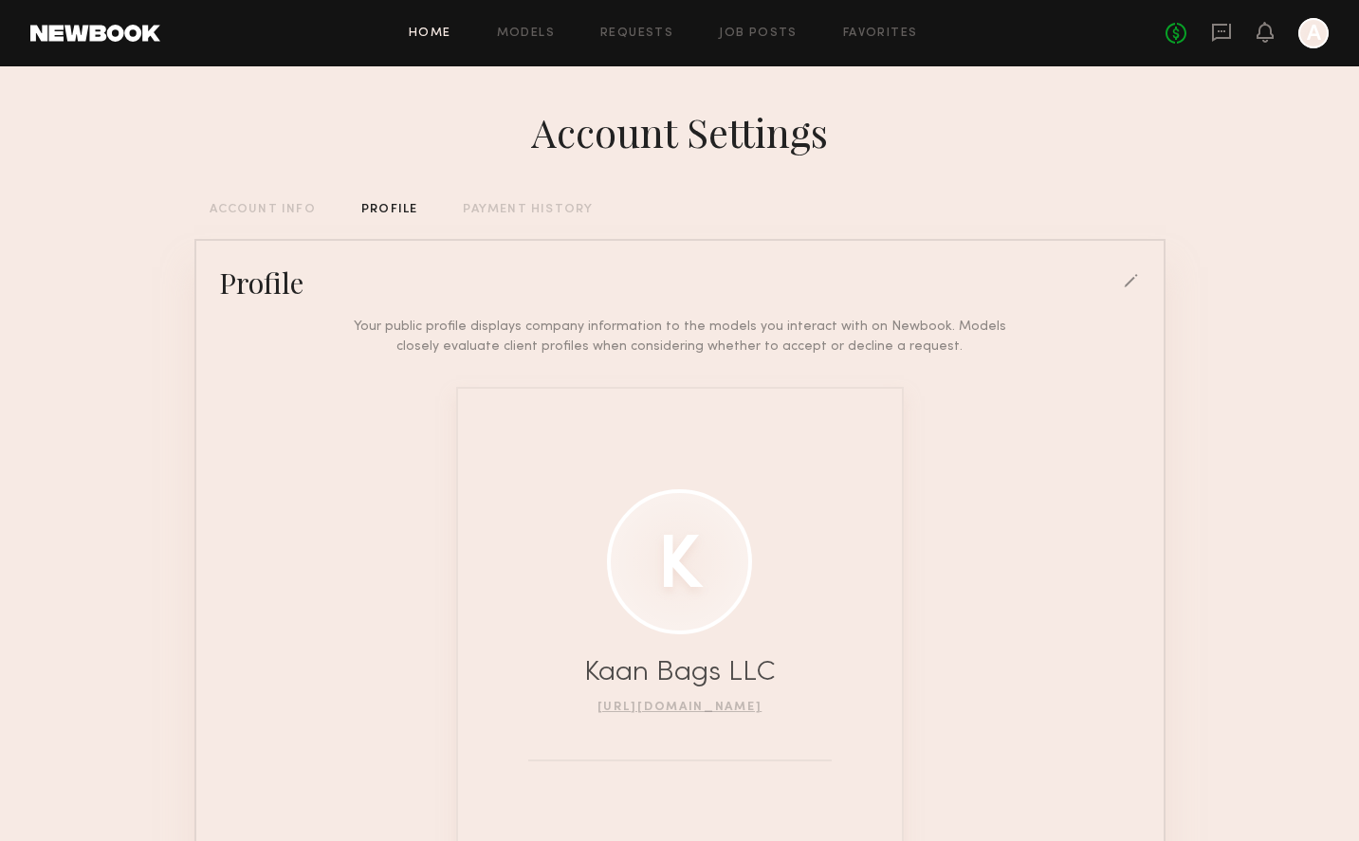
click at [437, 32] on link "Home" at bounding box center [430, 34] width 43 height 12
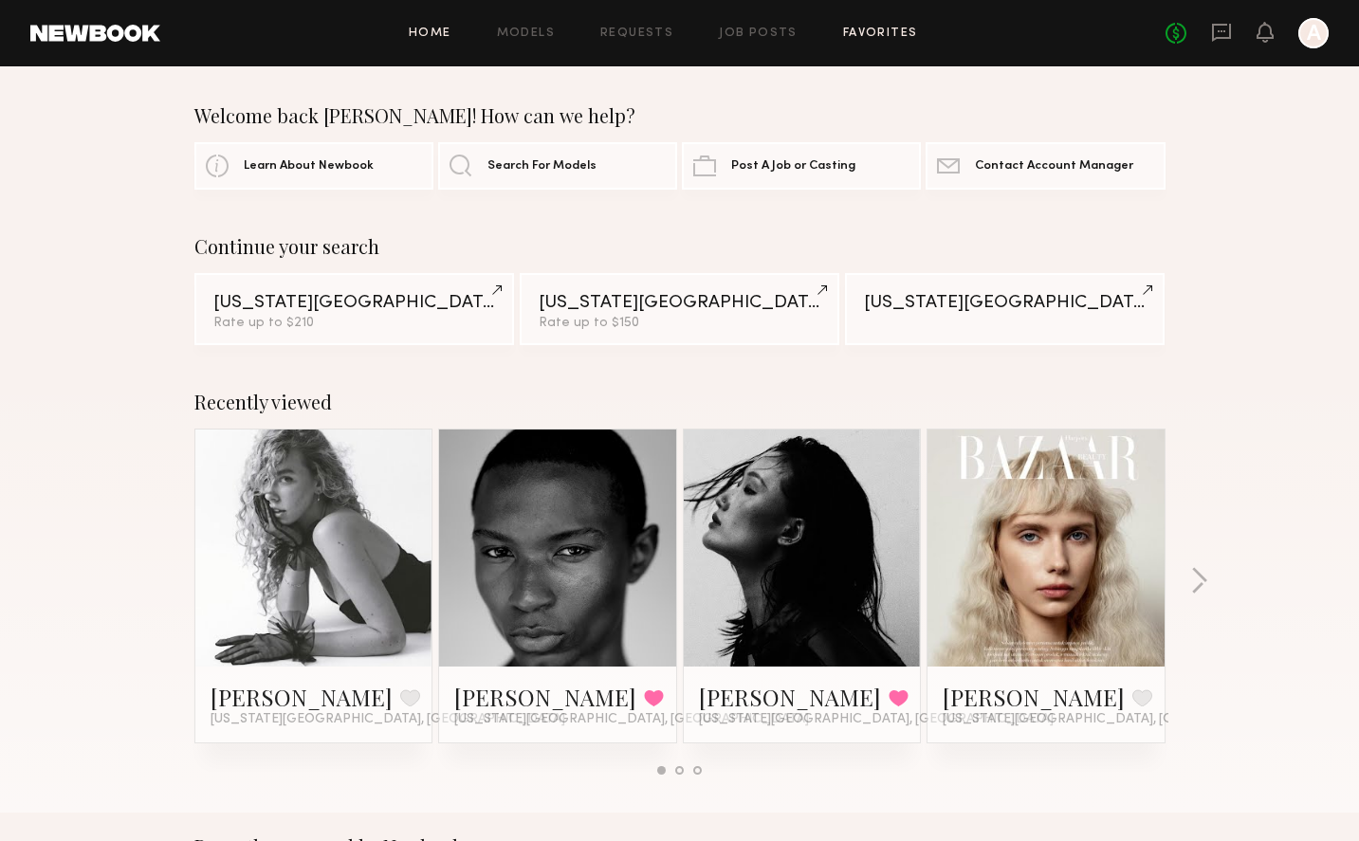
click at [845, 36] on link "Favorites" at bounding box center [880, 34] width 75 height 12
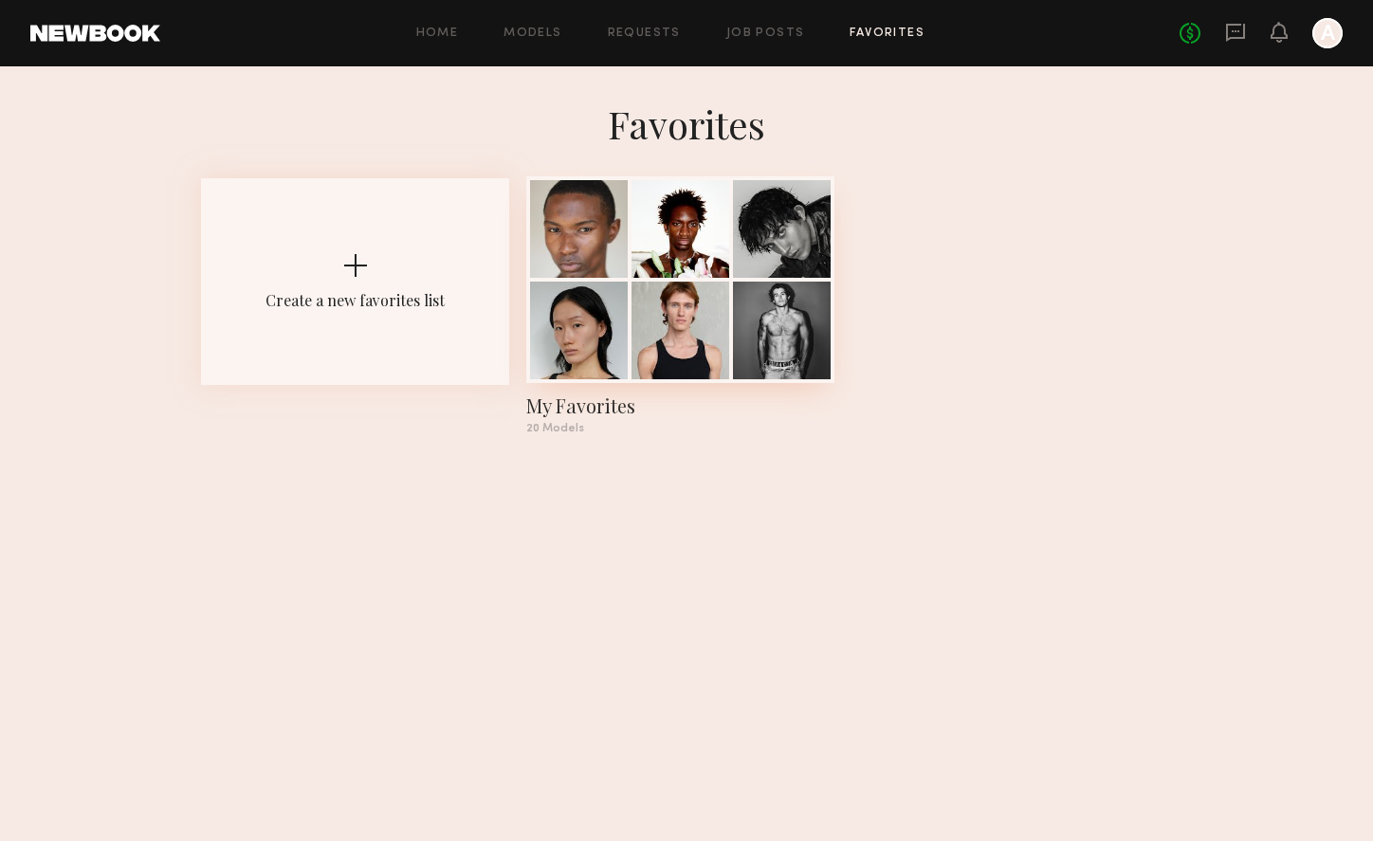
click at [720, 237] on div at bounding box center [681, 229] width 98 height 98
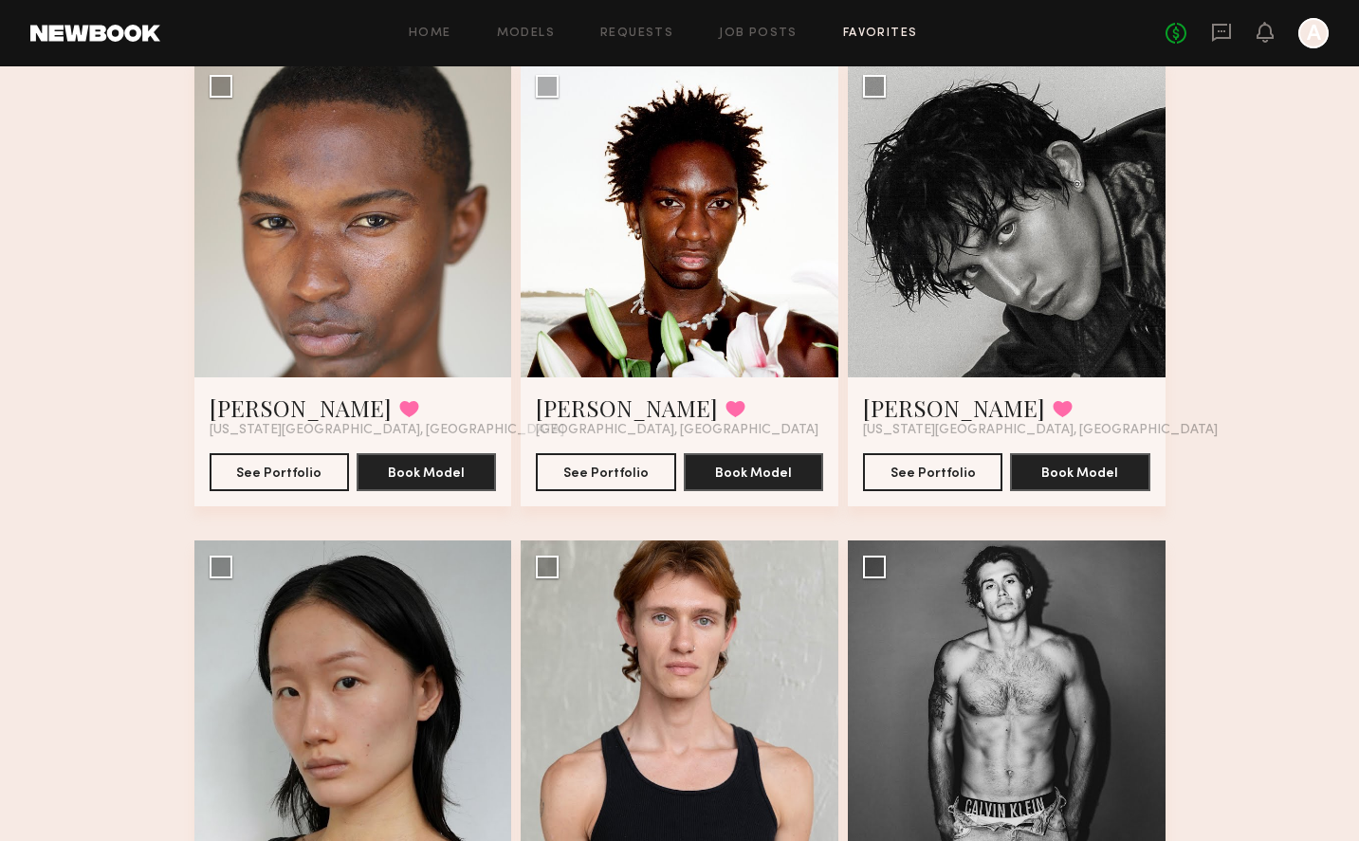
scroll to position [177, 0]
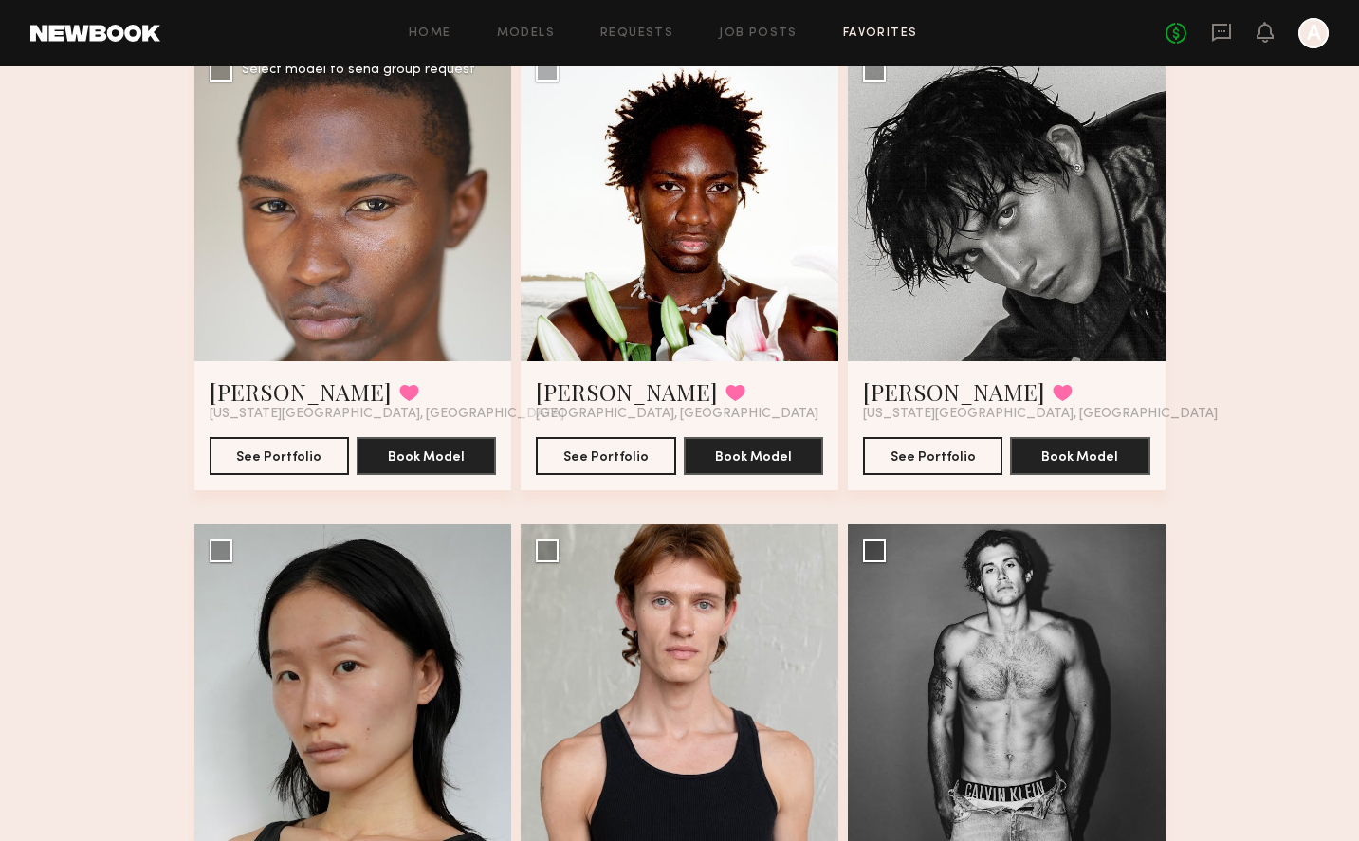
click at [291, 238] on div at bounding box center [353, 203] width 318 height 318
click at [297, 454] on button "See Portfolio" at bounding box center [279, 455] width 139 height 38
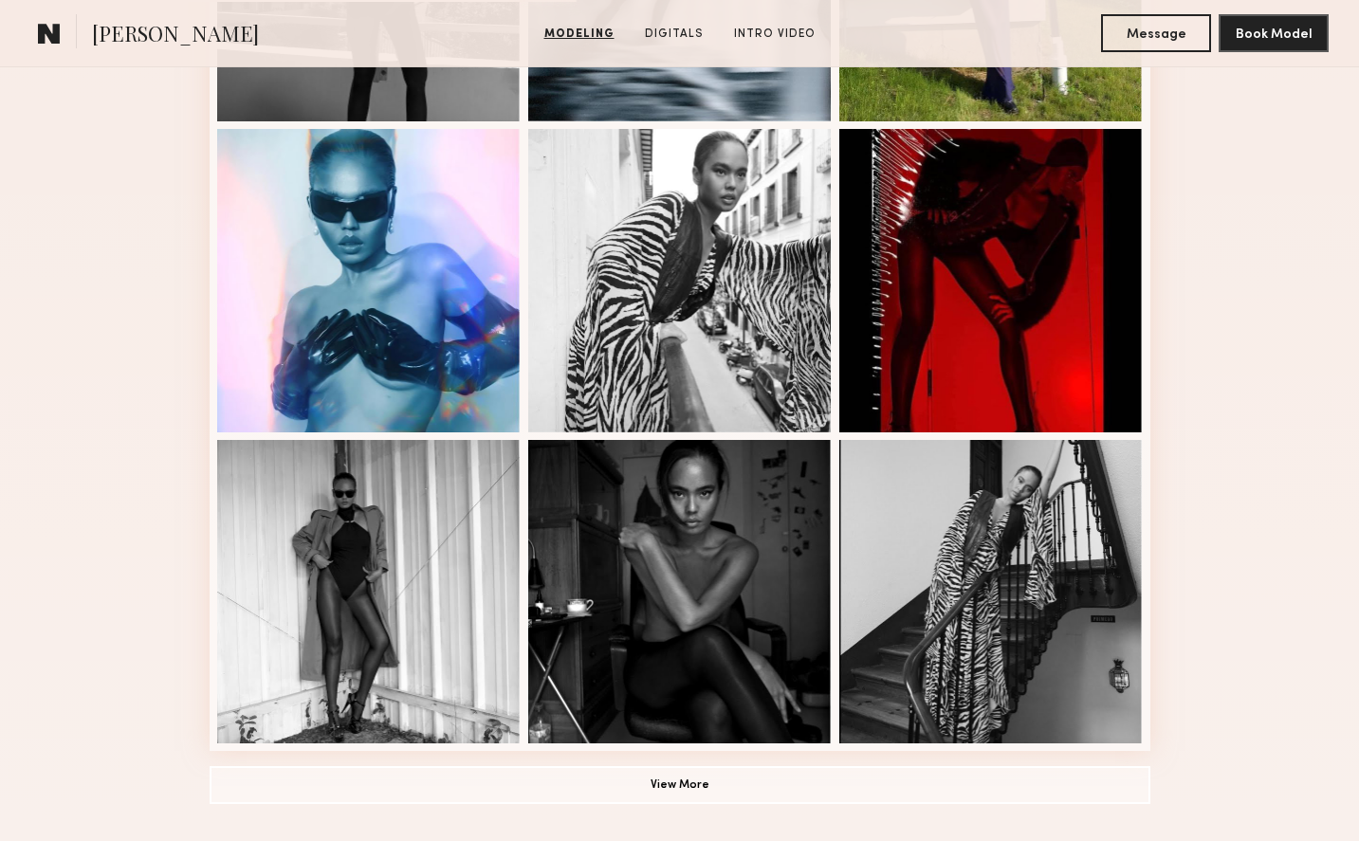
scroll to position [1190, 0]
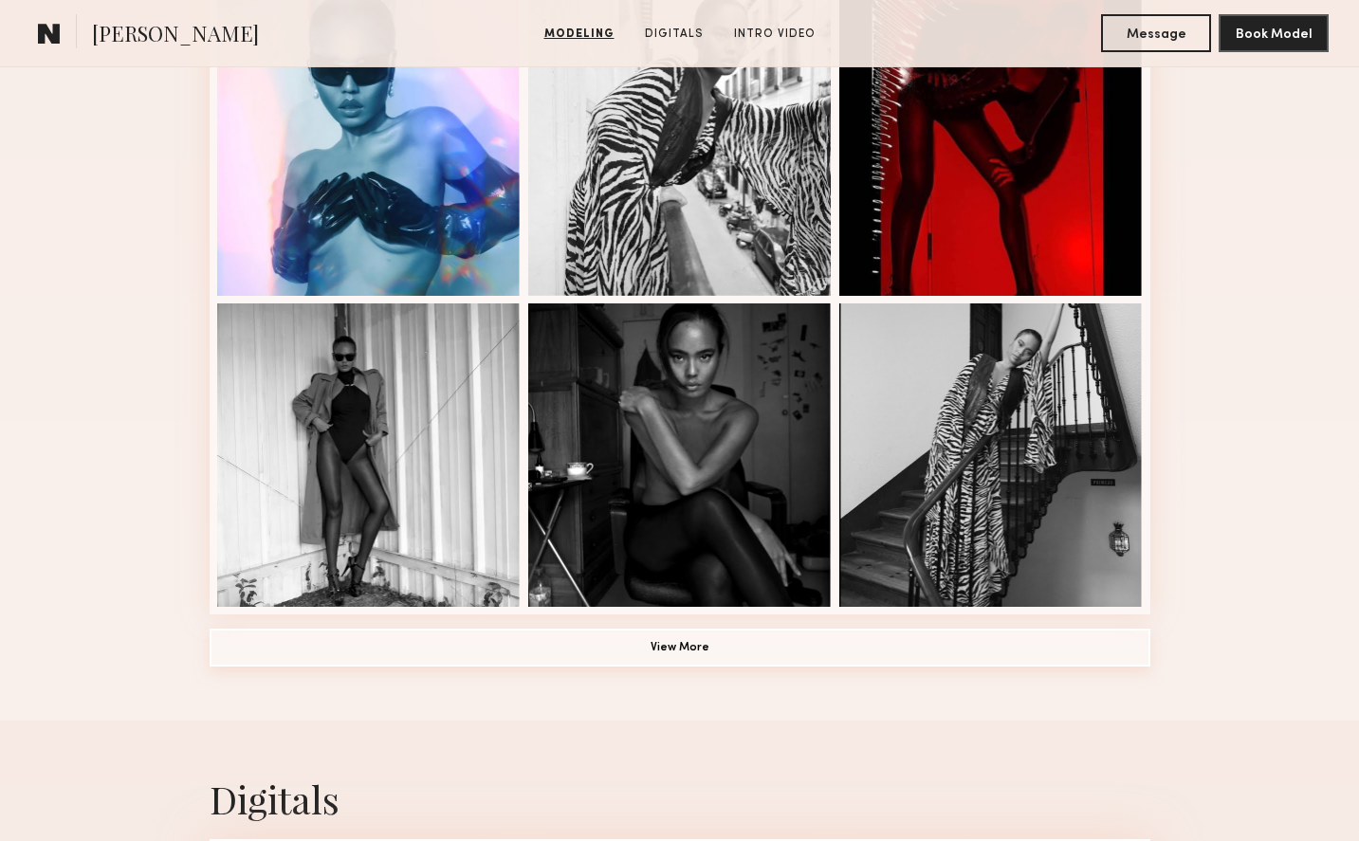
click at [757, 649] on button "View More" at bounding box center [680, 648] width 941 height 38
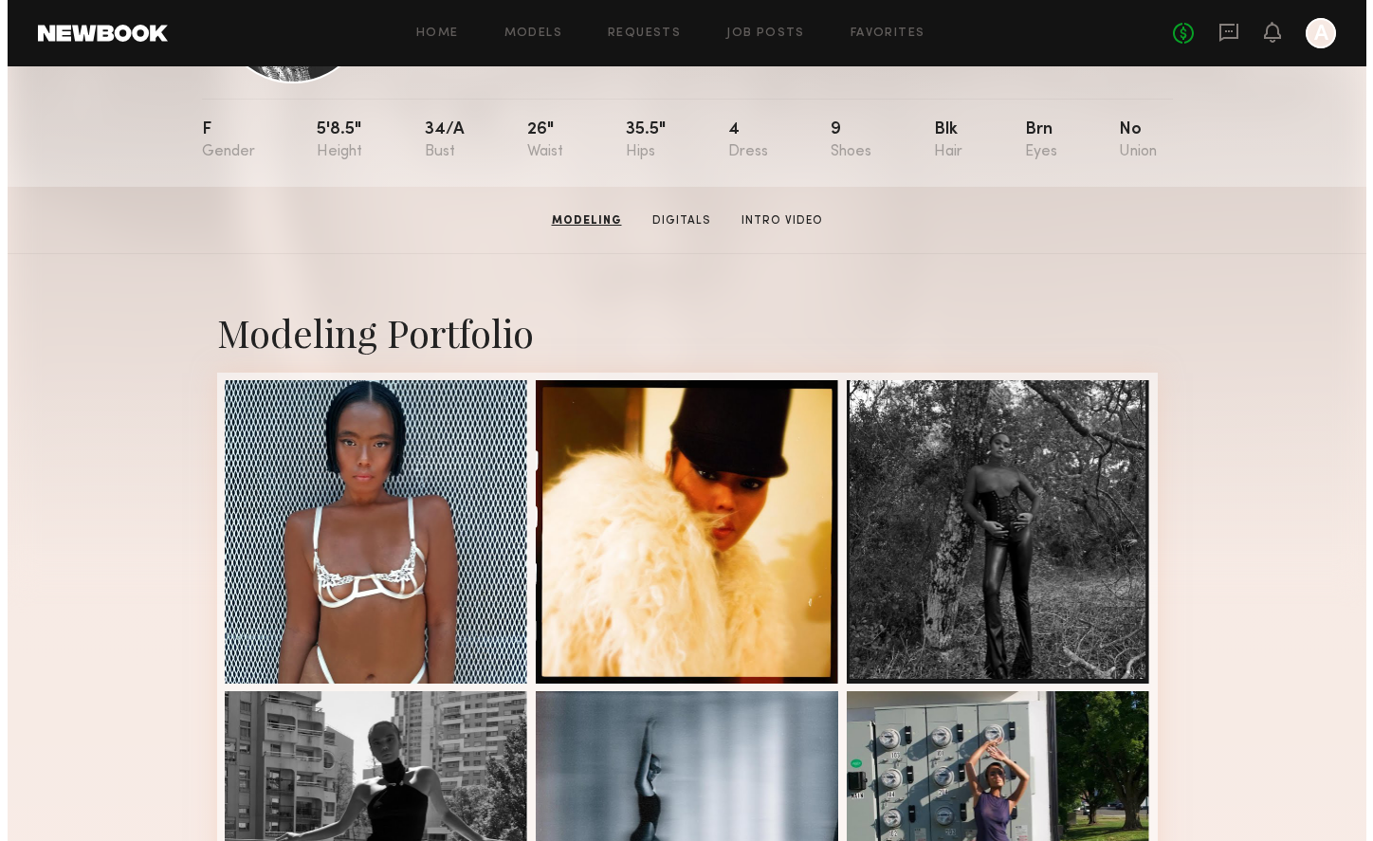
scroll to position [0, 0]
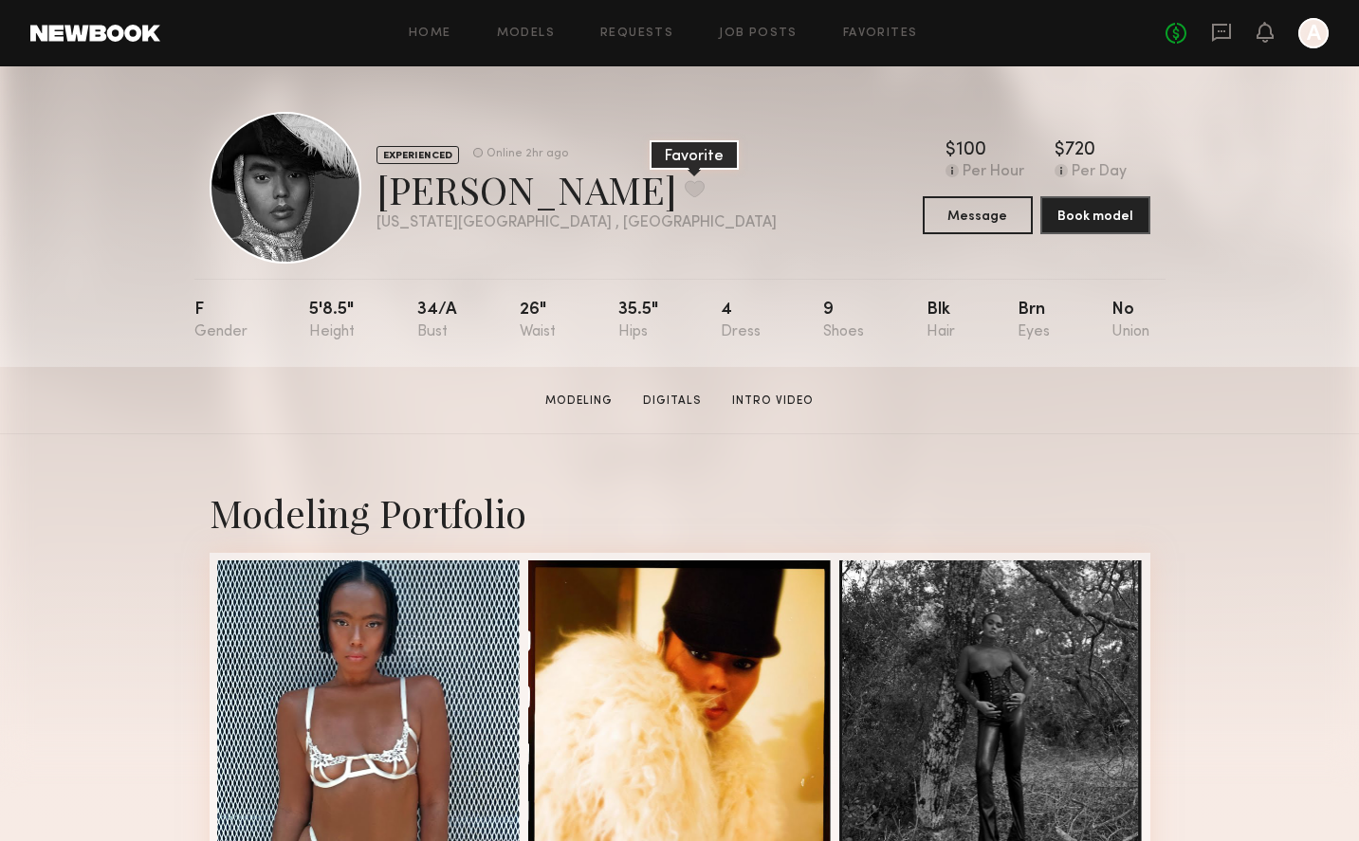
click at [685, 193] on button at bounding box center [695, 188] width 20 height 17
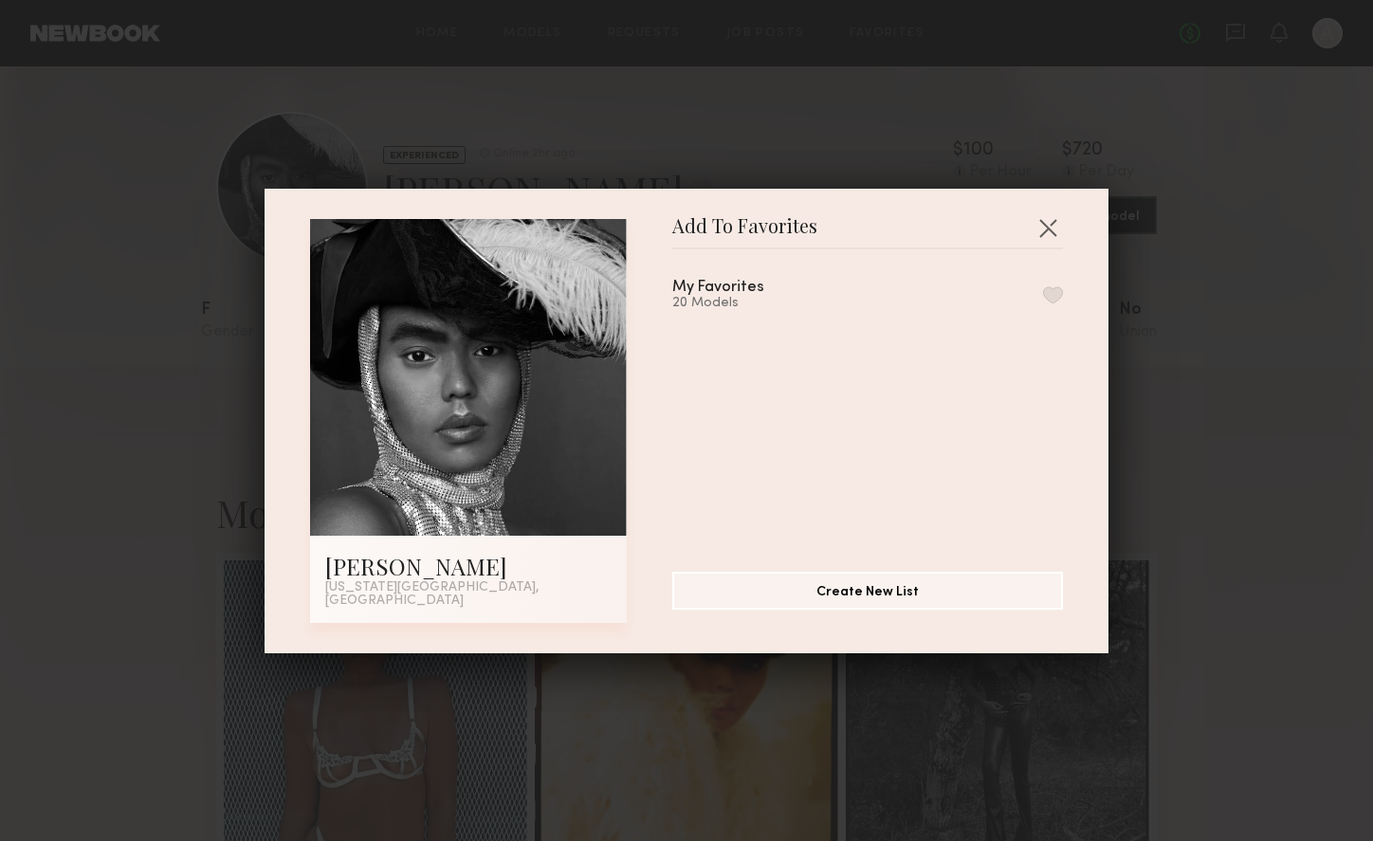
click at [1043, 300] on button "button" at bounding box center [1053, 294] width 20 height 17
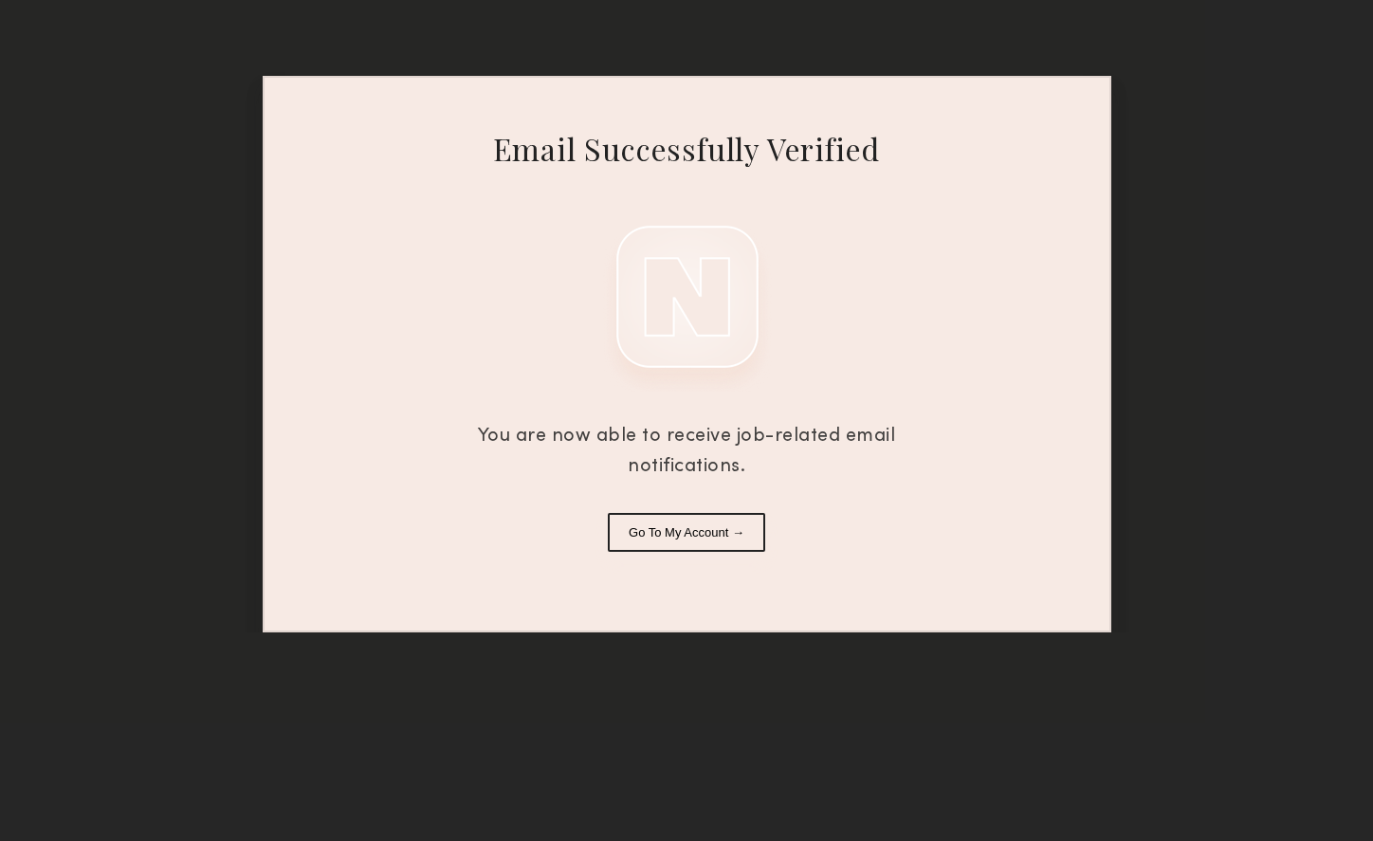
click at [718, 541] on button "Go To My Account →" at bounding box center [686, 532] width 157 height 39
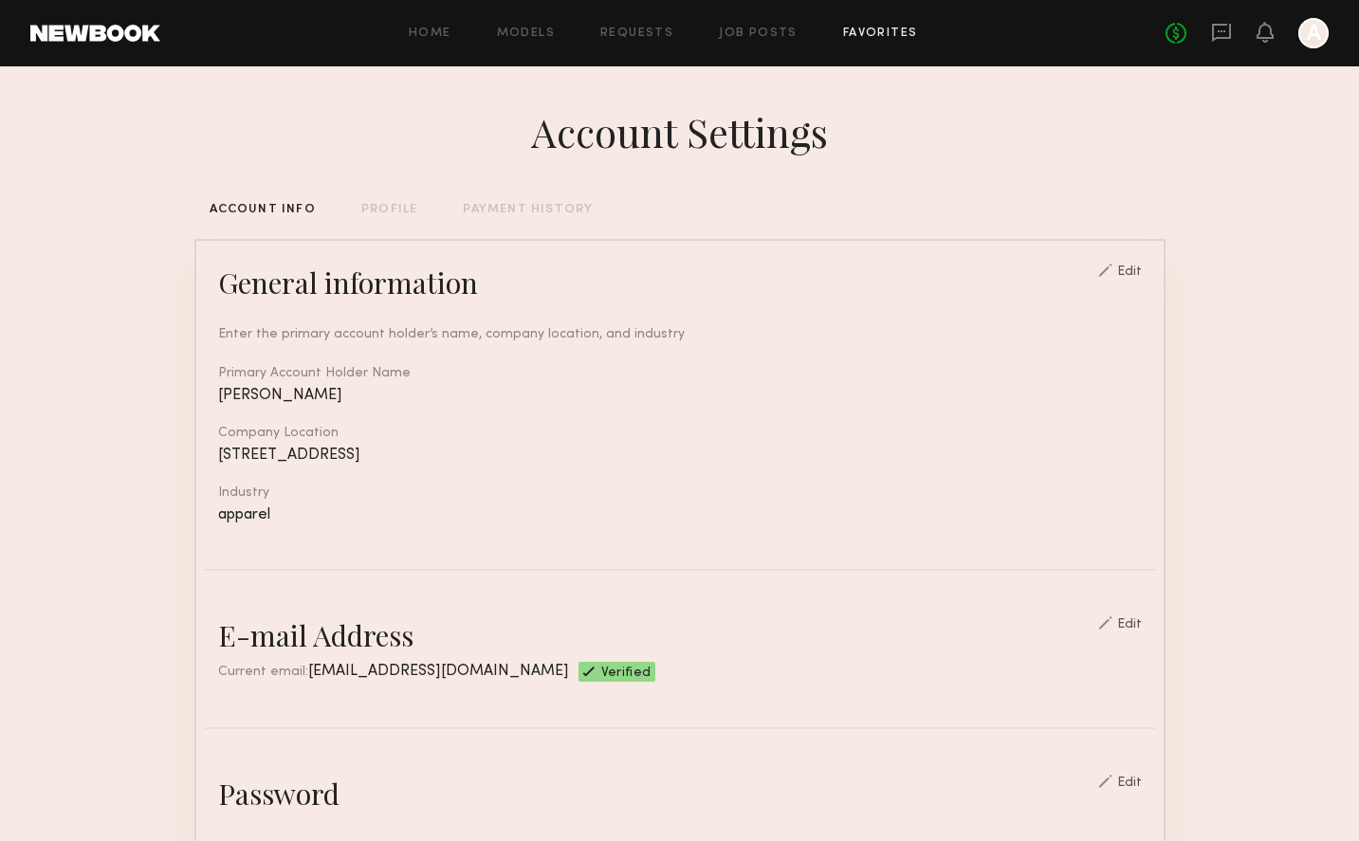
click at [894, 34] on link "Favorites" at bounding box center [880, 34] width 75 height 12
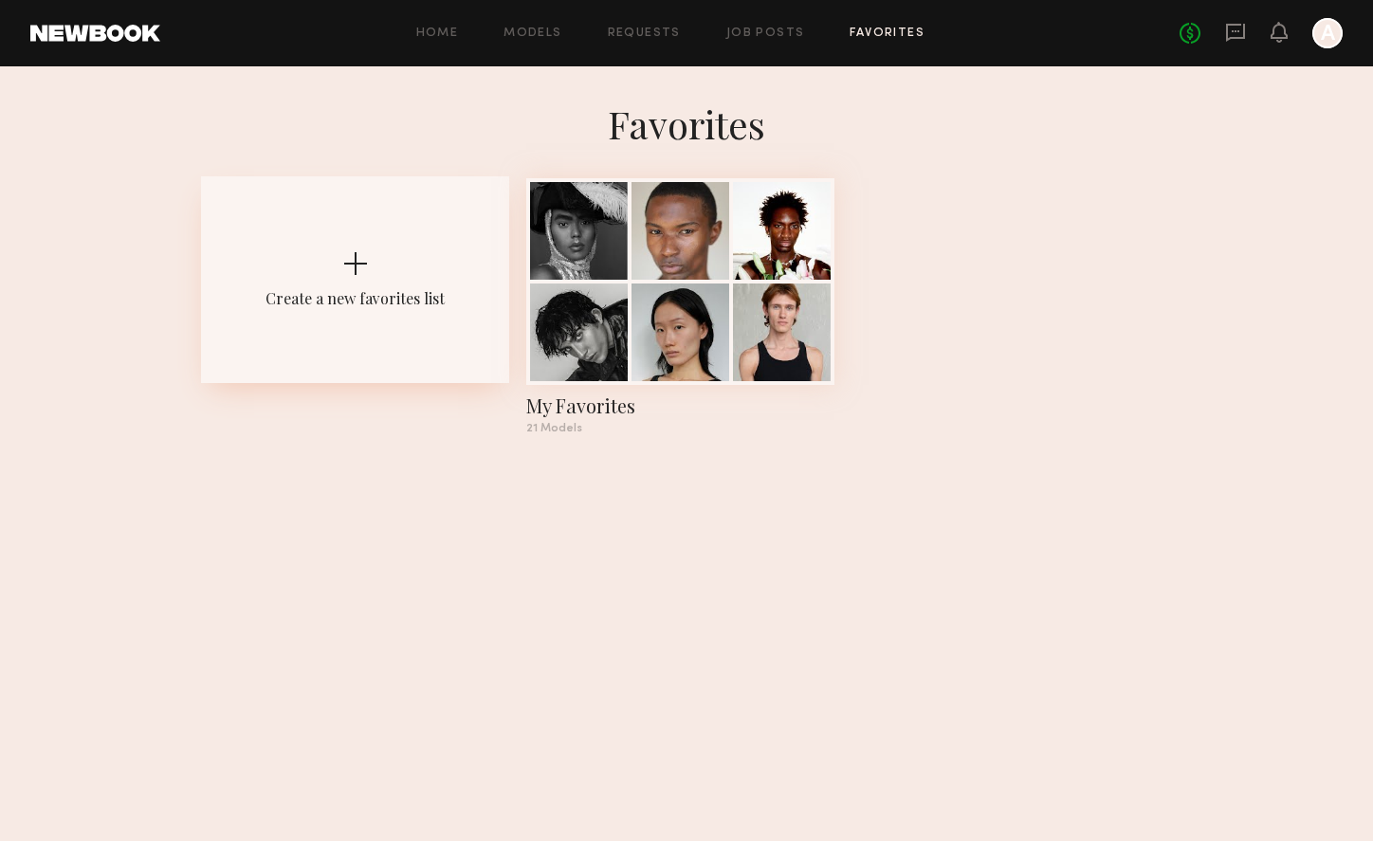
click at [356, 254] on div at bounding box center [355, 263] width 23 height 23
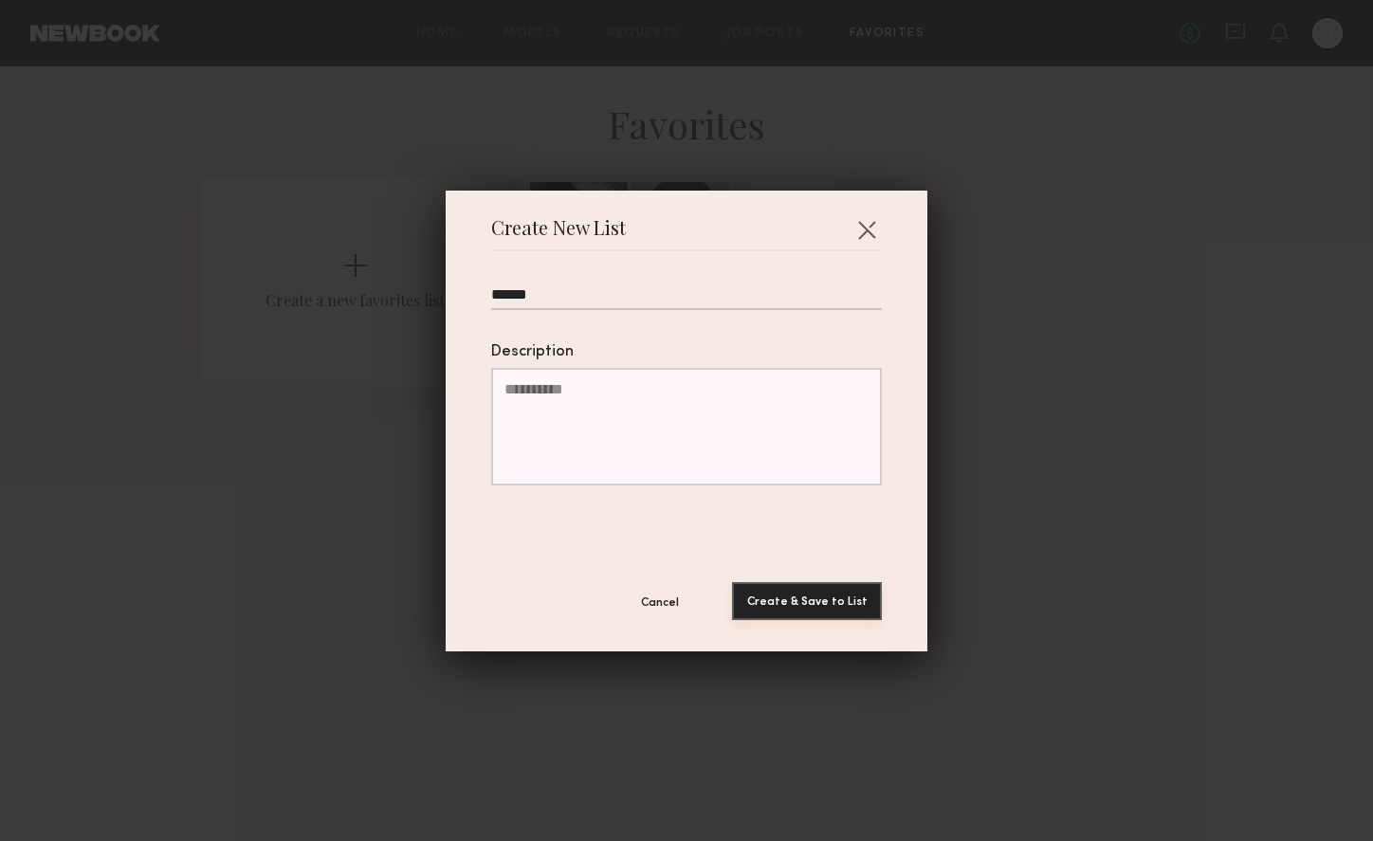
type input "*****"
click at [795, 611] on button "Create & Save to List" at bounding box center [807, 601] width 150 height 38
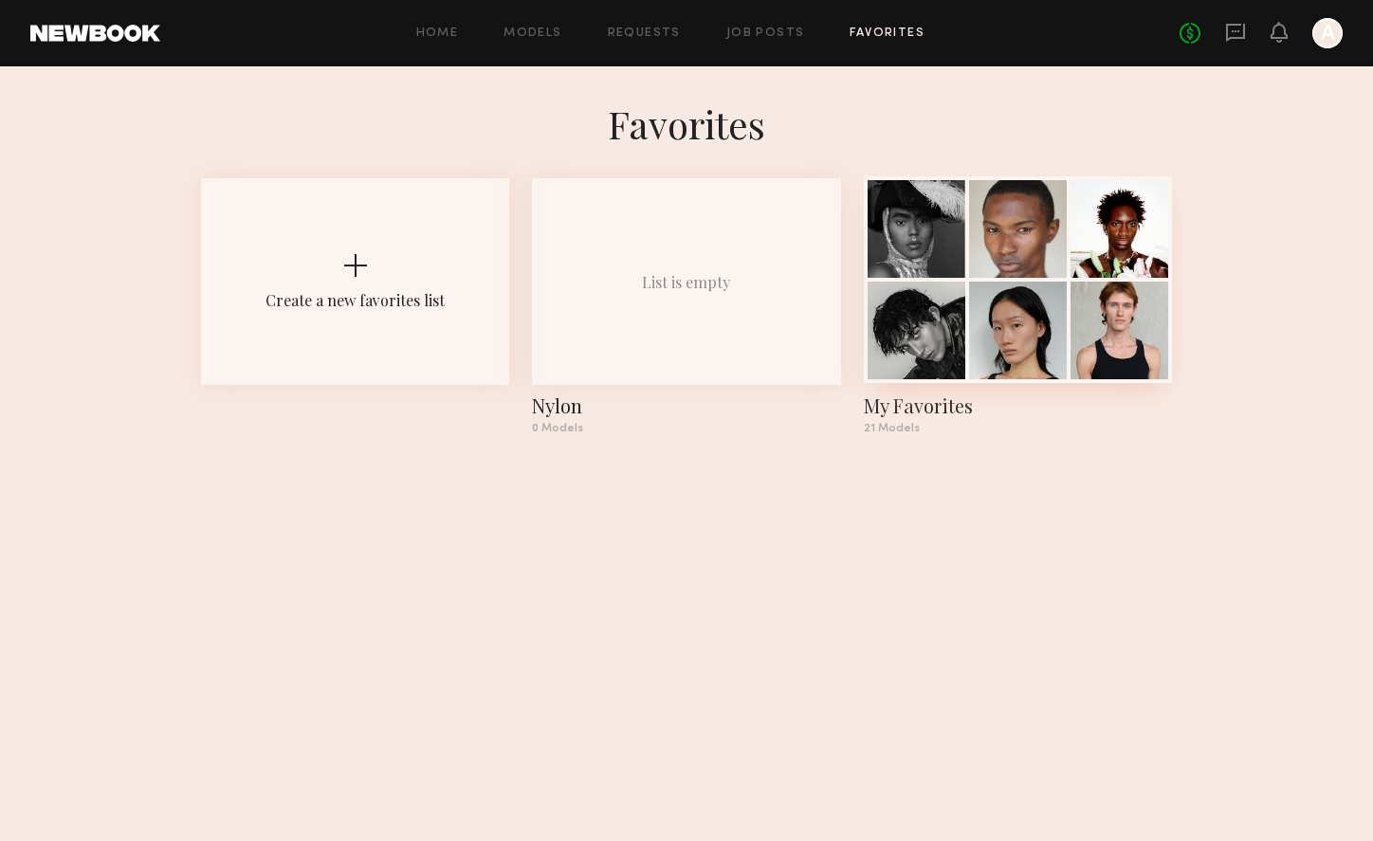
click at [1135, 282] on div at bounding box center [1120, 331] width 98 height 98
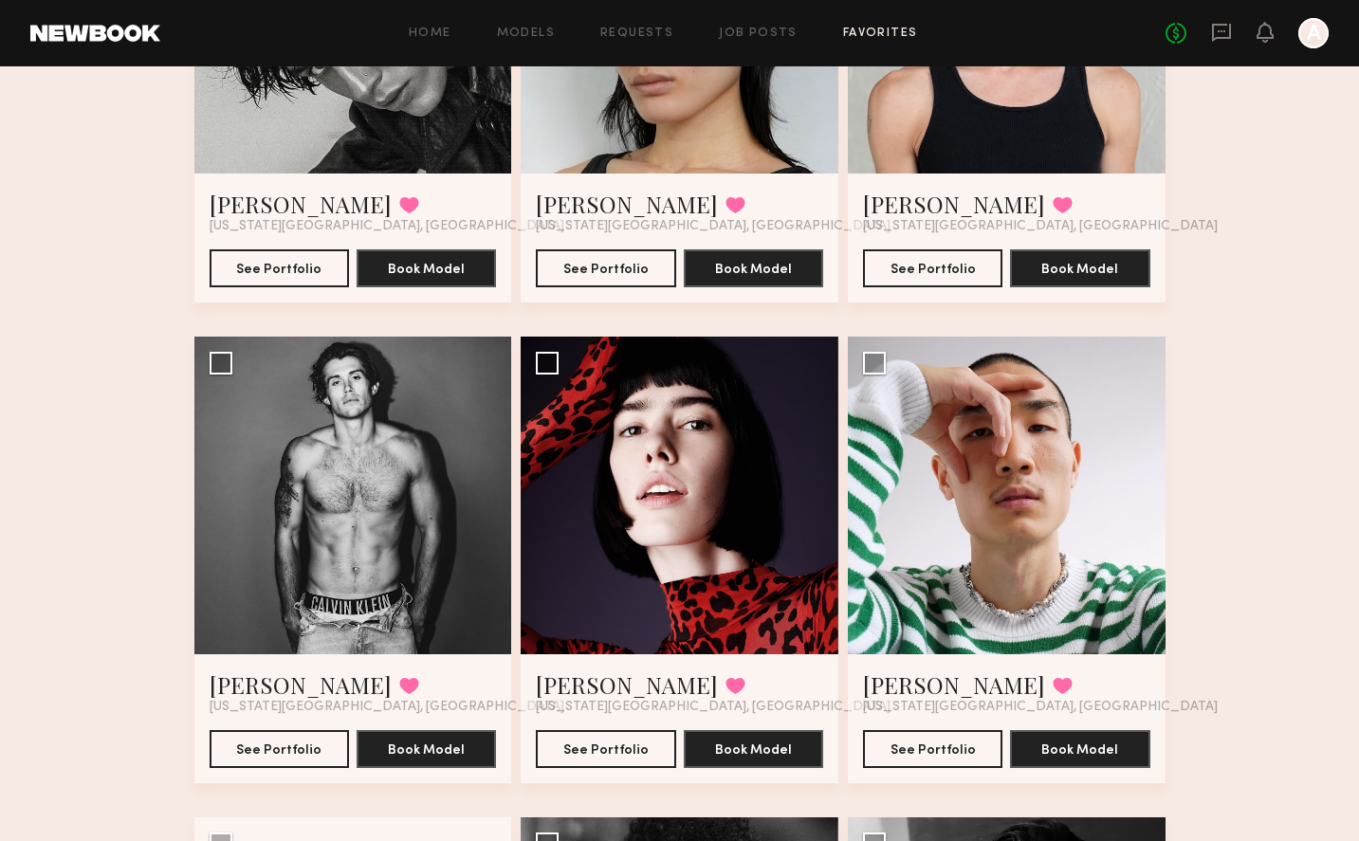
scroll to position [1042, 0]
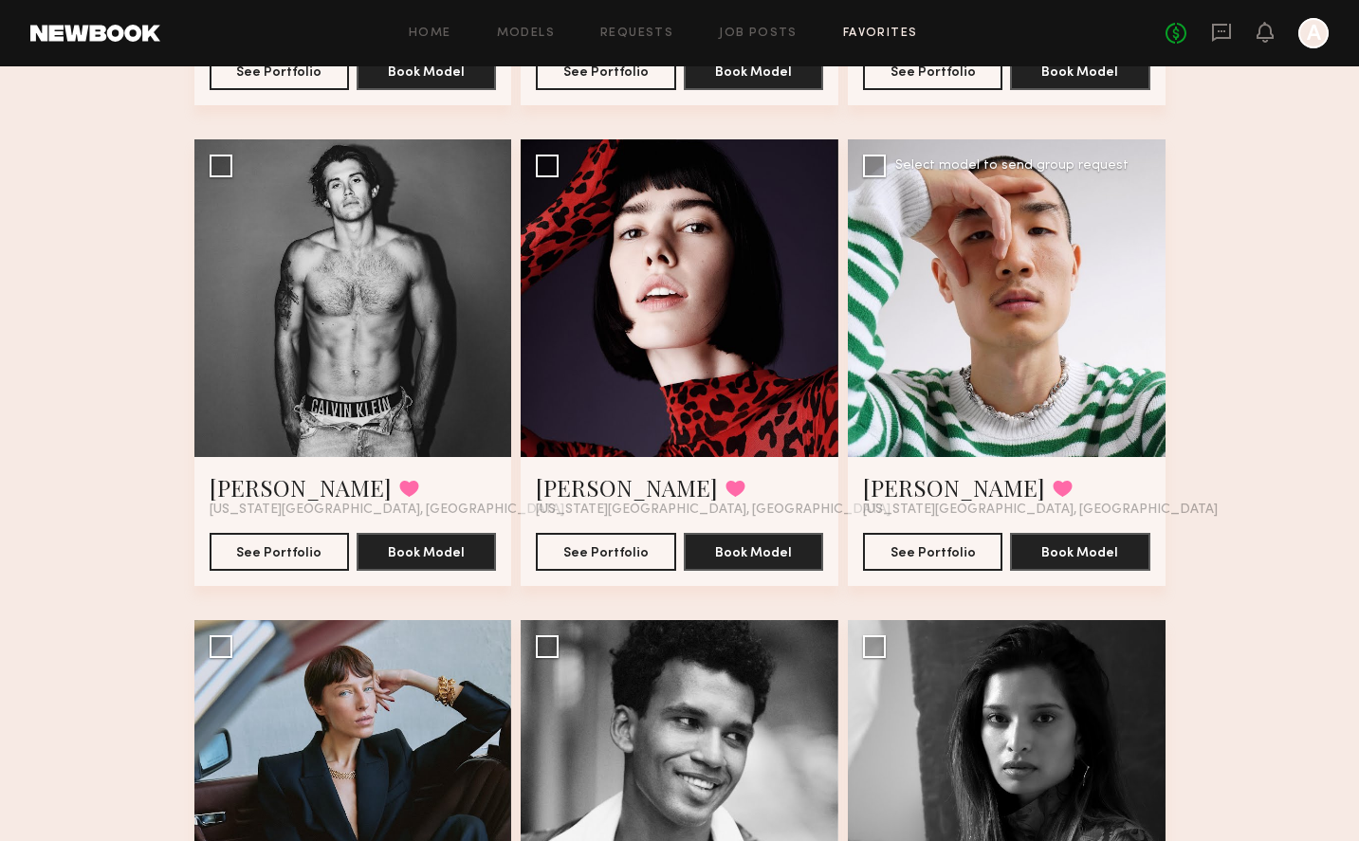
click at [994, 282] on div at bounding box center [1007, 298] width 318 height 318
click at [939, 549] on button "See Portfolio" at bounding box center [932, 551] width 139 height 38
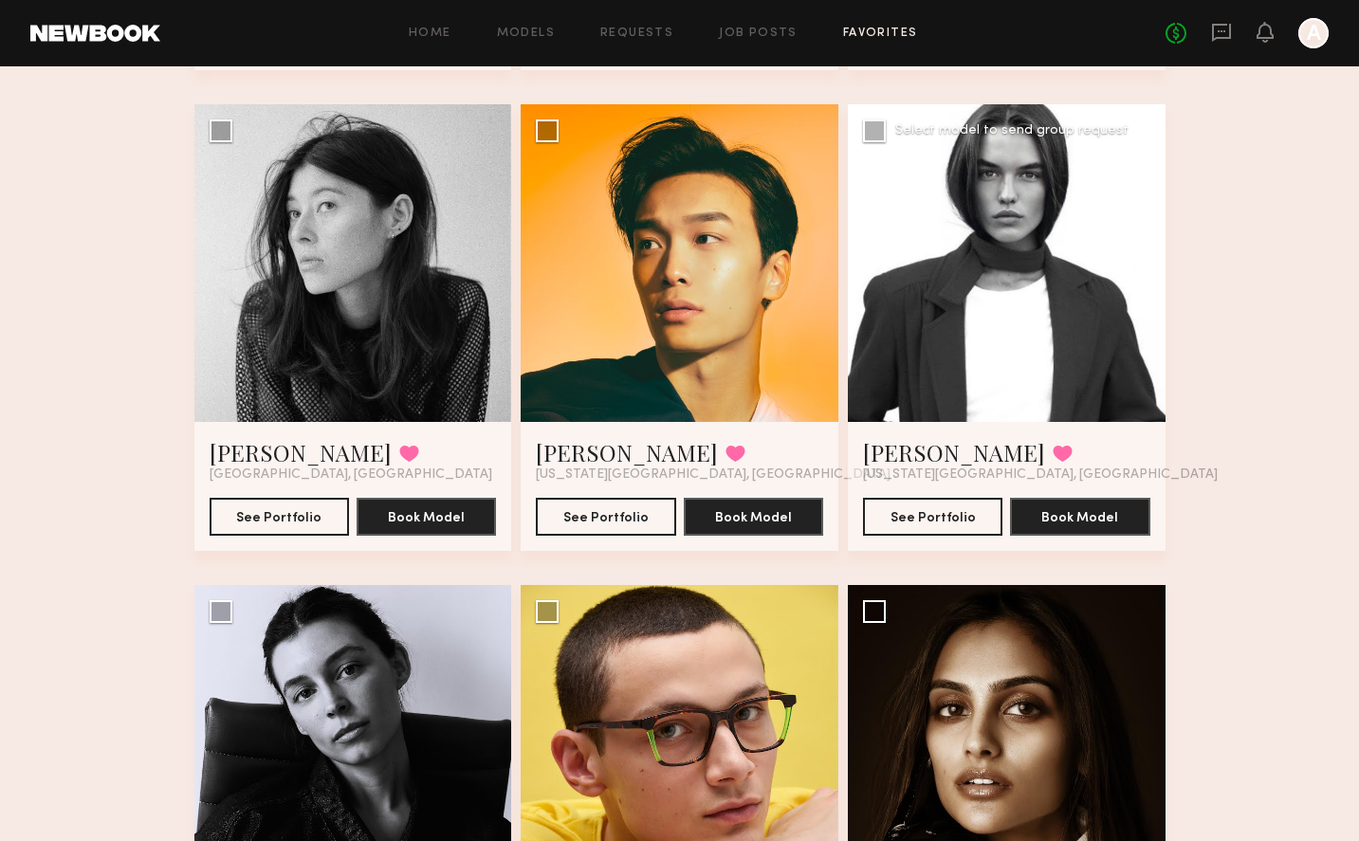
scroll to position [2697, 0]
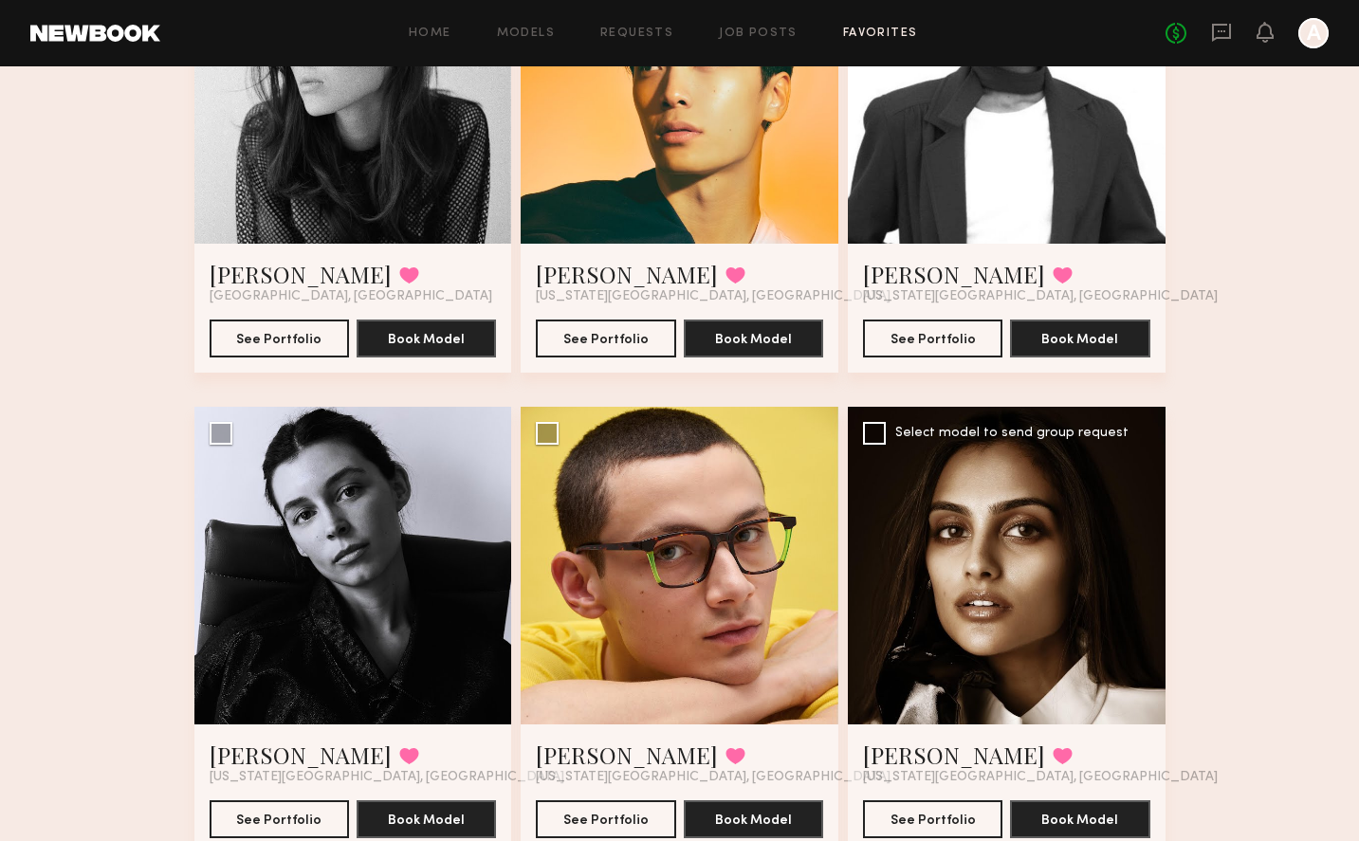
click at [1018, 549] on div at bounding box center [1007, 566] width 318 height 318
click at [1017, 549] on div at bounding box center [1007, 566] width 318 height 318
click at [927, 832] on button "See Portfolio" at bounding box center [932, 818] width 139 height 38
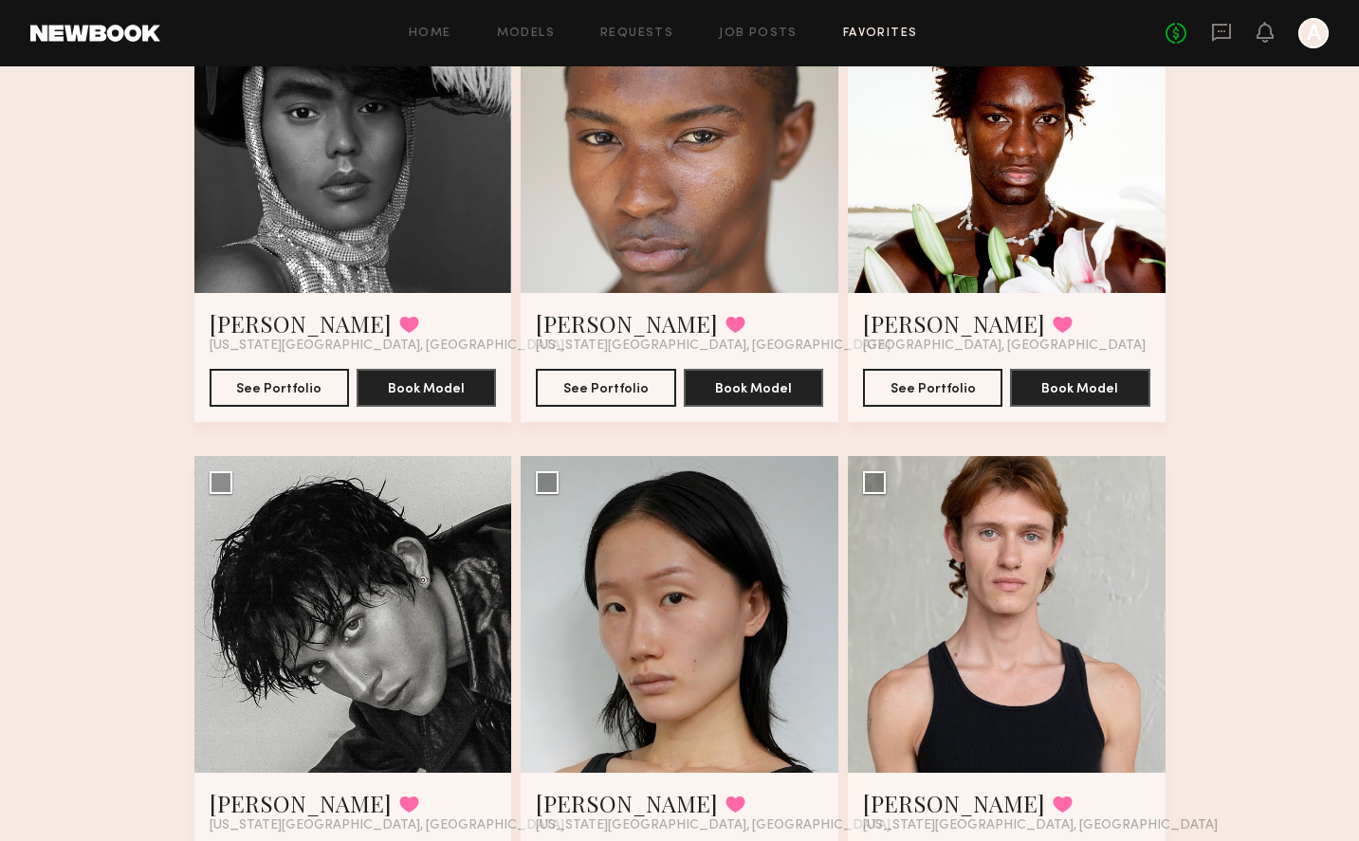
scroll to position [0, 0]
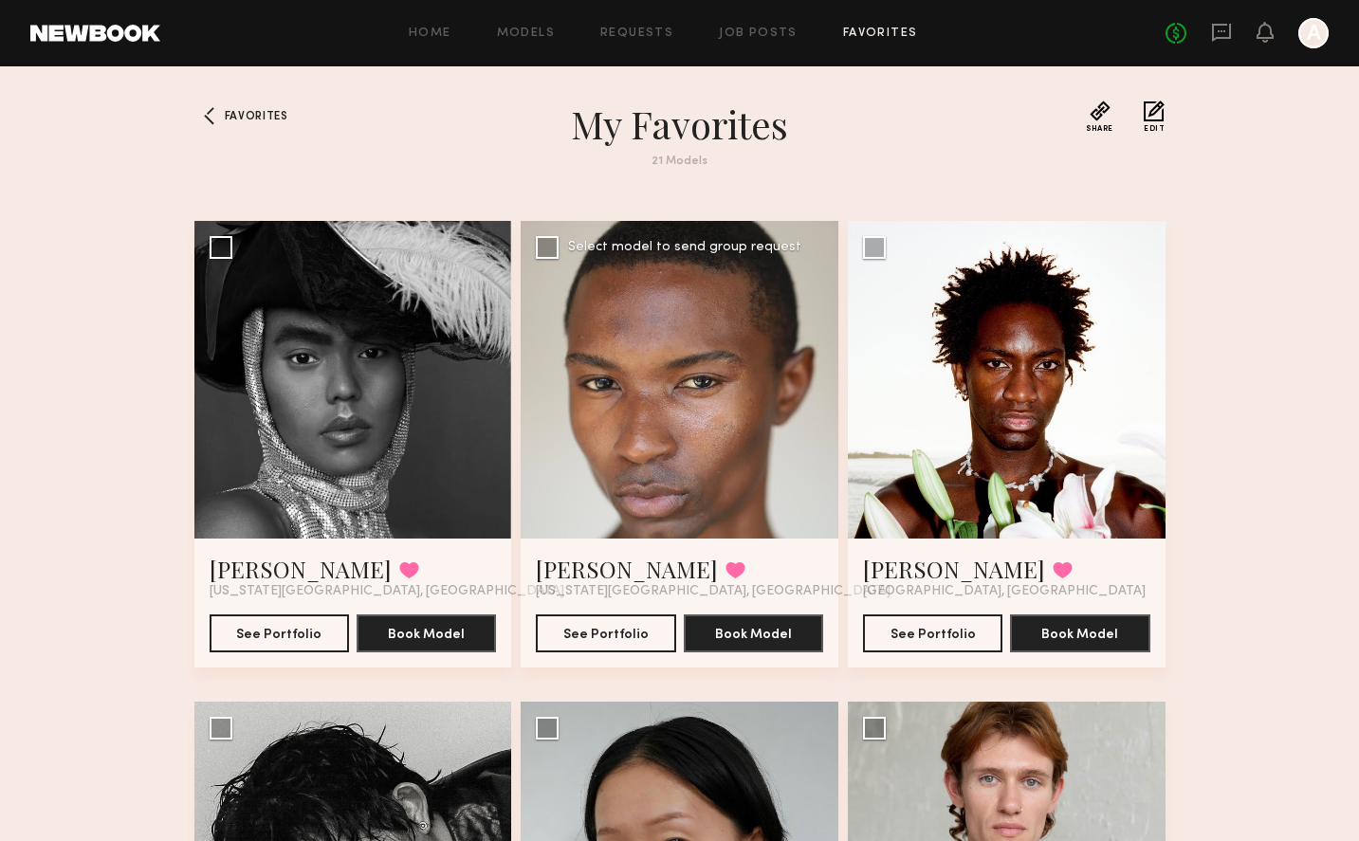
click at [613, 313] on div at bounding box center [680, 380] width 318 height 318
click at [647, 312] on div at bounding box center [680, 380] width 318 height 318
click at [622, 640] on button "See Portfolio" at bounding box center [605, 633] width 139 height 38
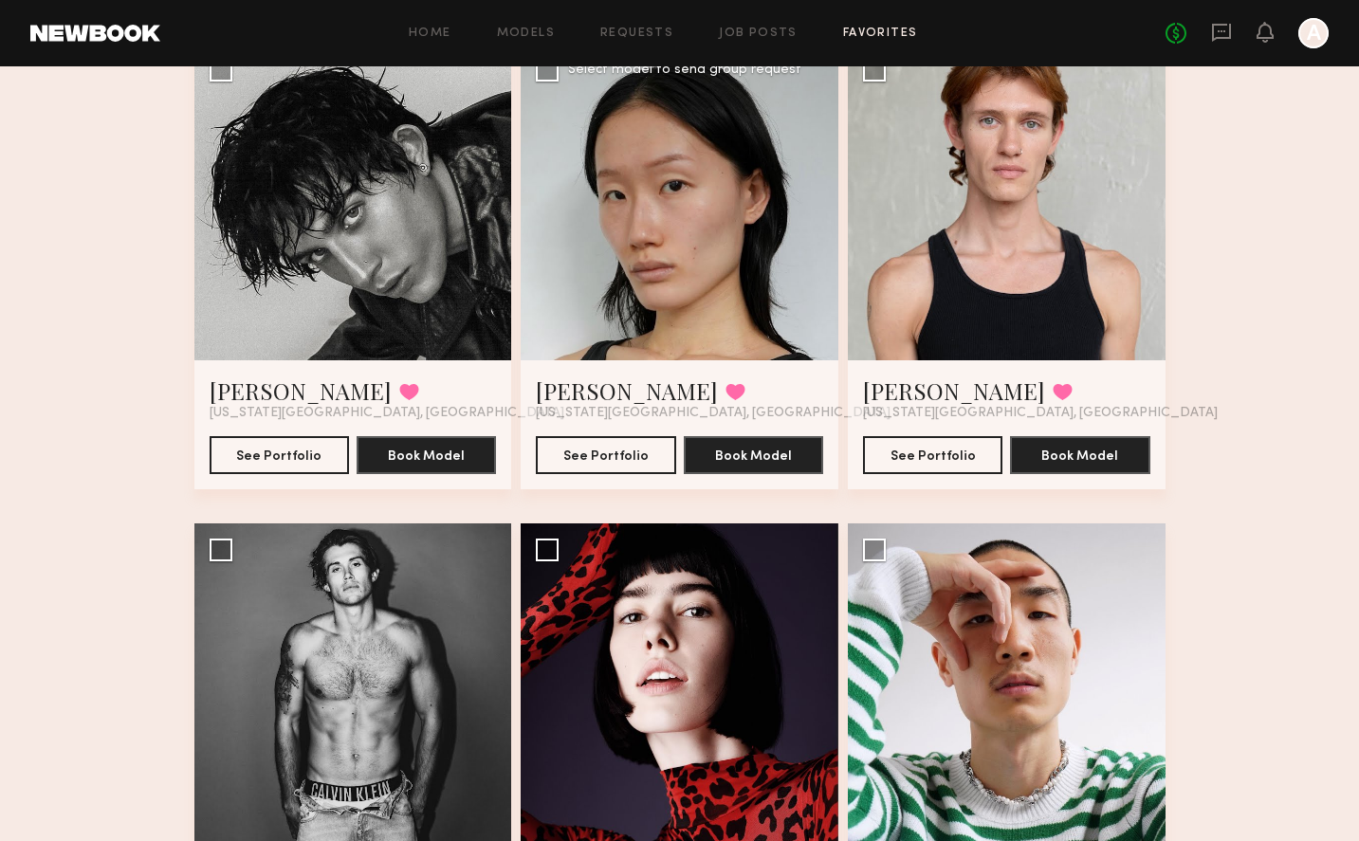
click at [681, 218] on div at bounding box center [680, 203] width 318 height 318
click at [619, 453] on button "See Portfolio" at bounding box center [605, 454] width 139 height 38
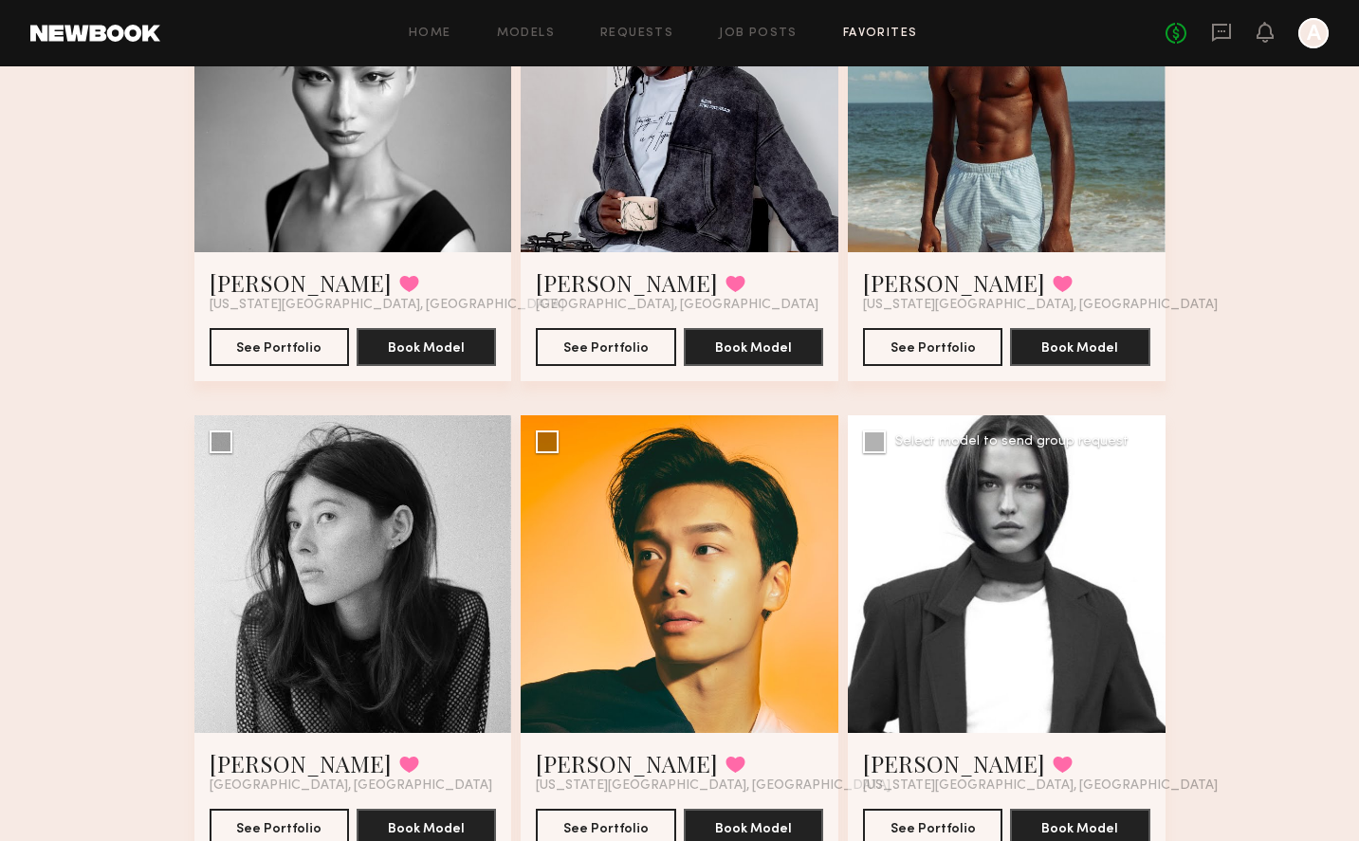
scroll to position [2595, 0]
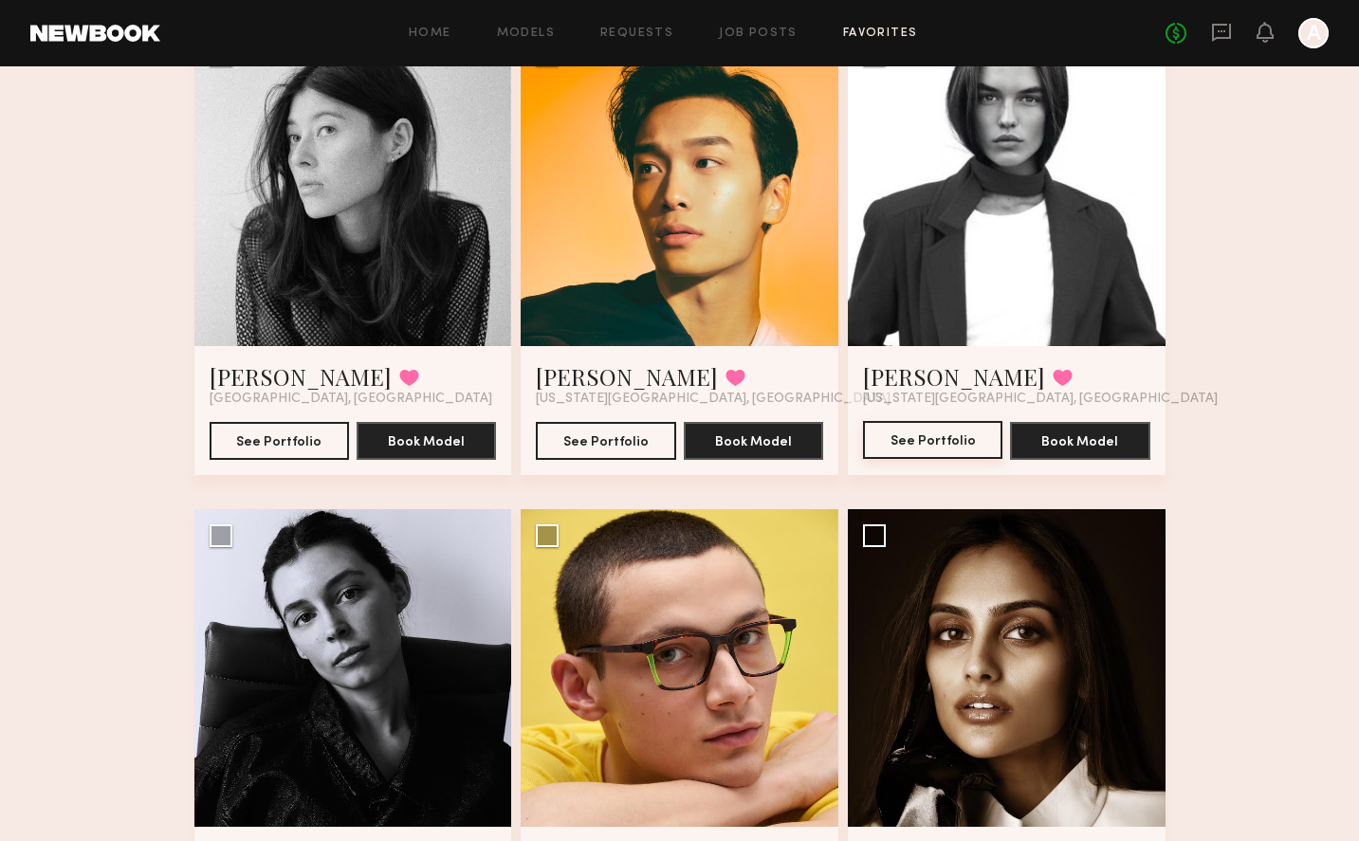
click at [893, 434] on button "See Portfolio" at bounding box center [932, 440] width 139 height 38
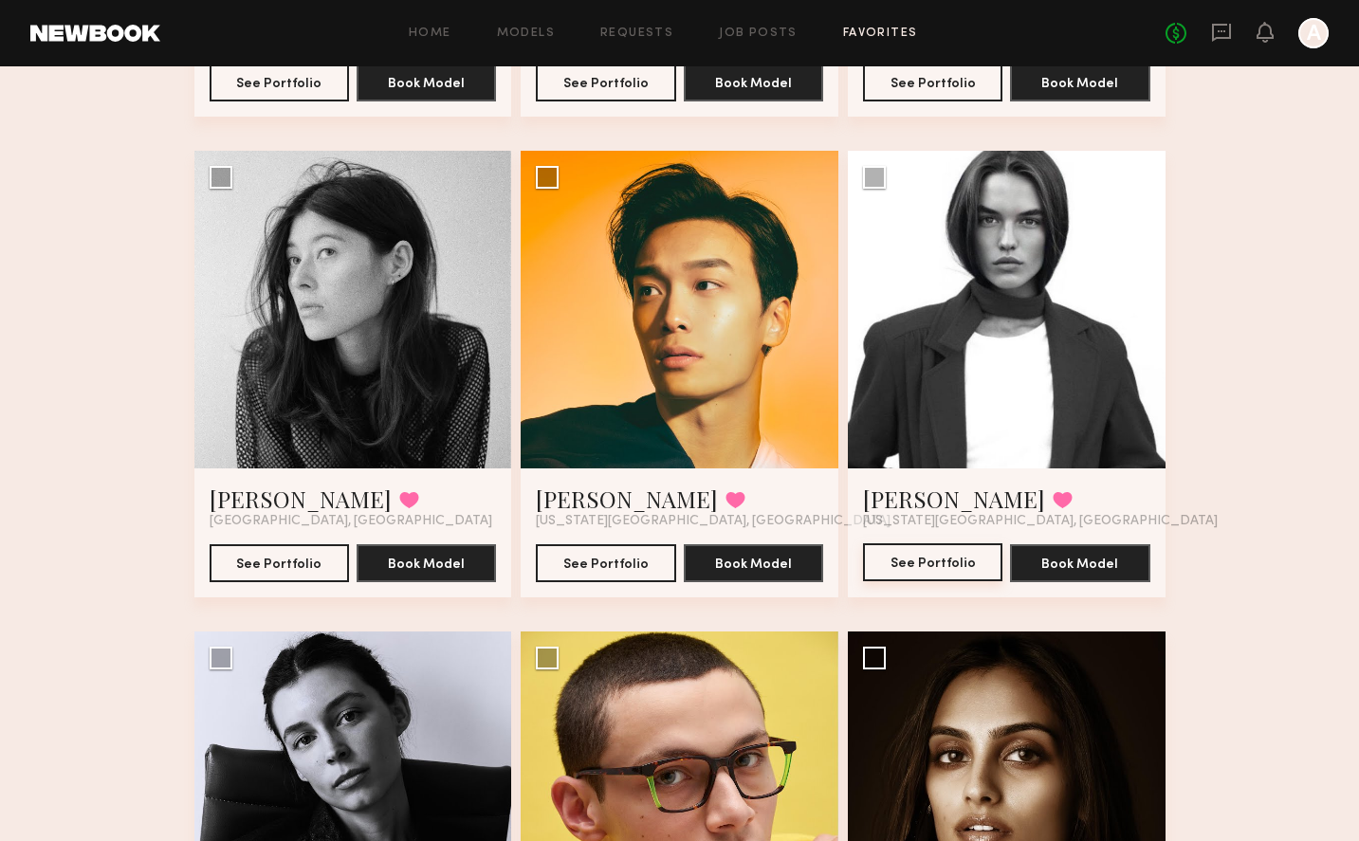
scroll to position [2468, 0]
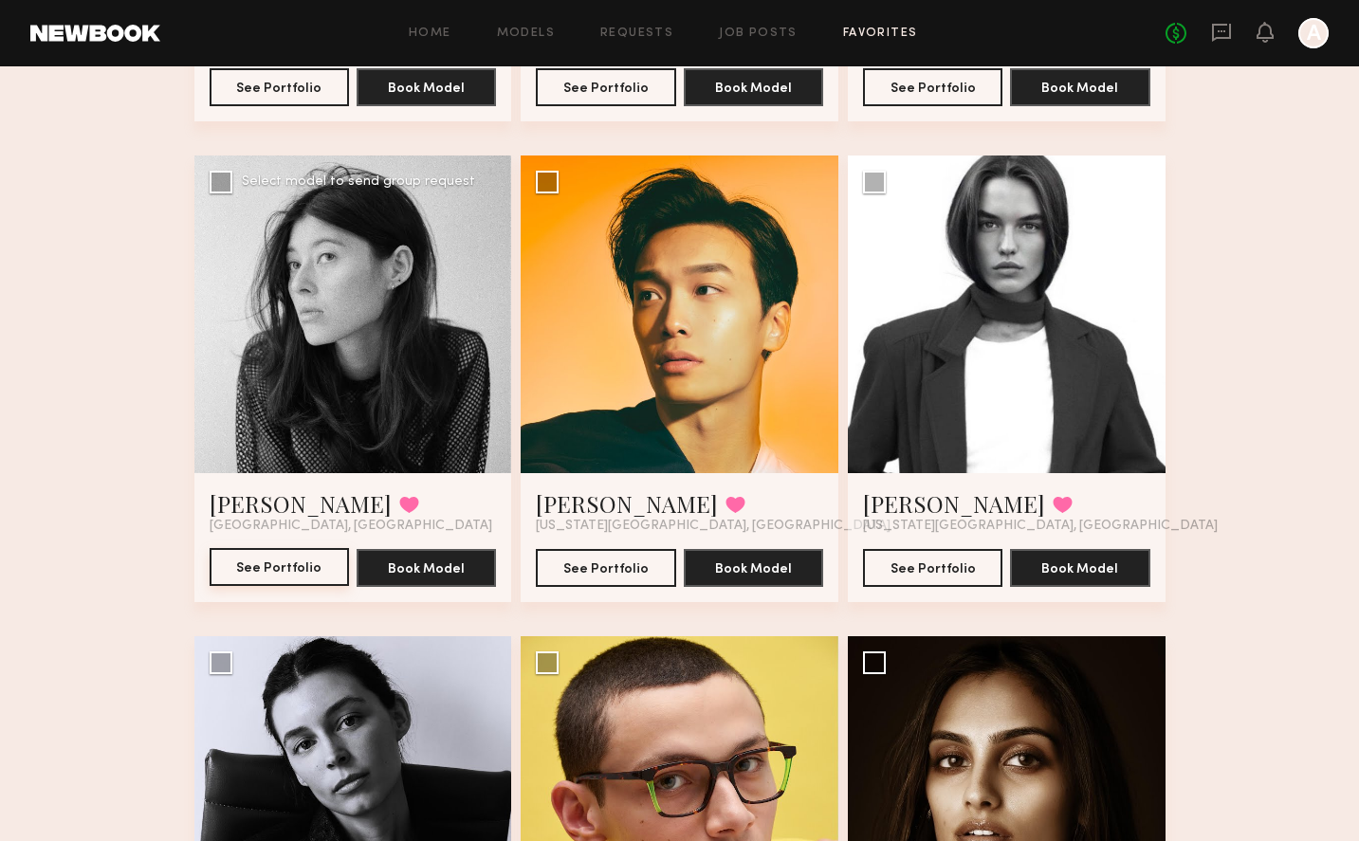
click at [249, 573] on button "See Portfolio" at bounding box center [279, 567] width 139 height 38
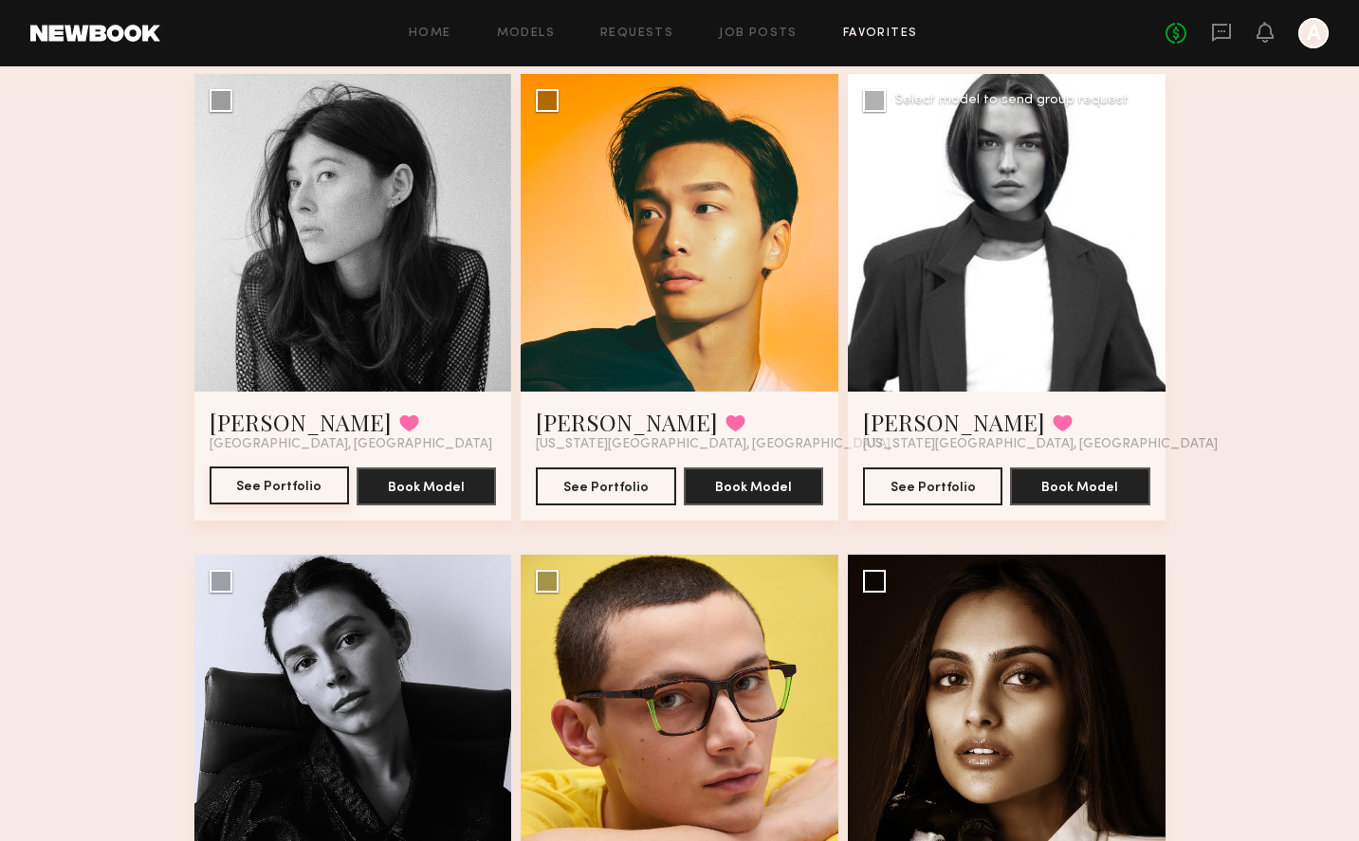
scroll to position [2647, 0]
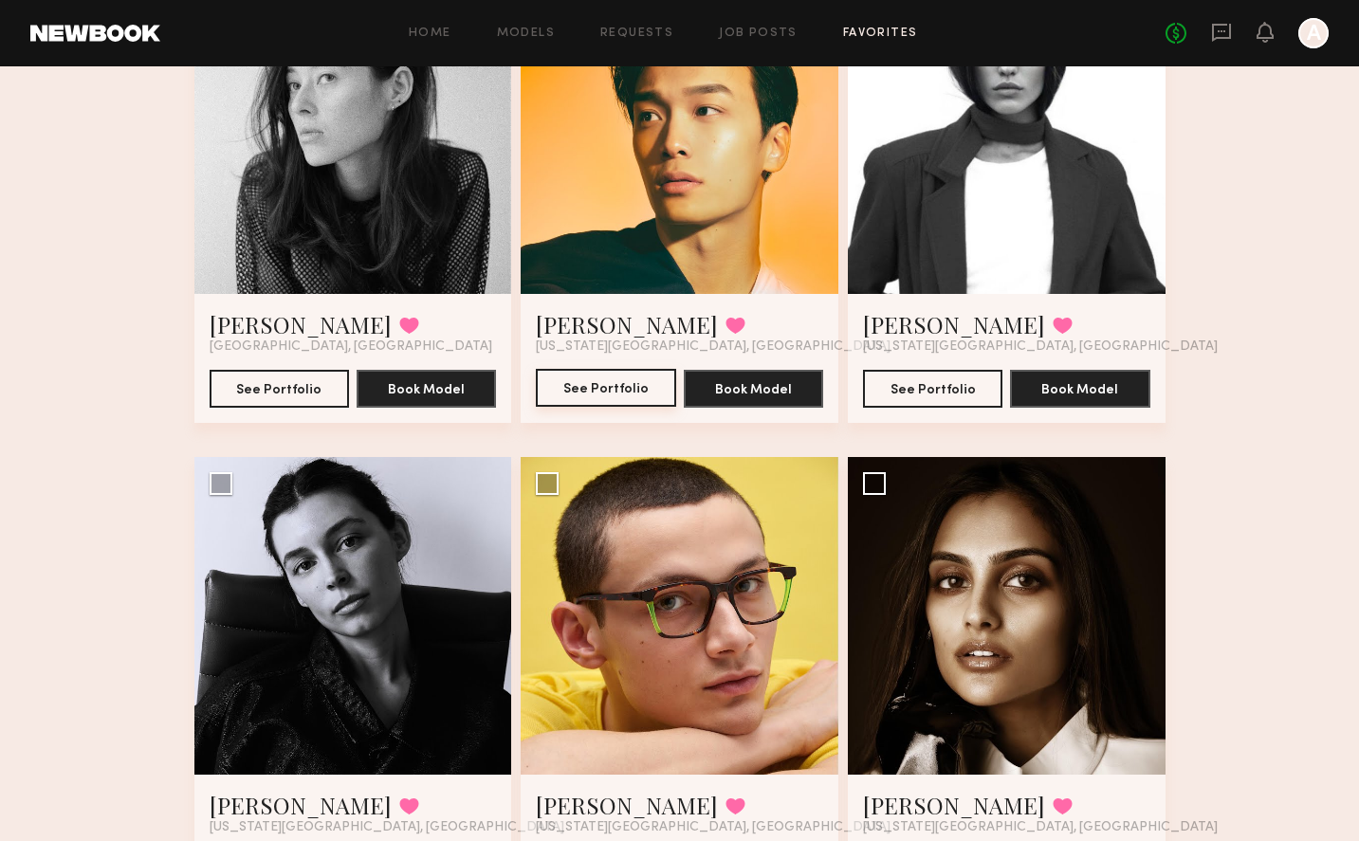
click at [640, 399] on button "See Portfolio" at bounding box center [605, 388] width 139 height 38
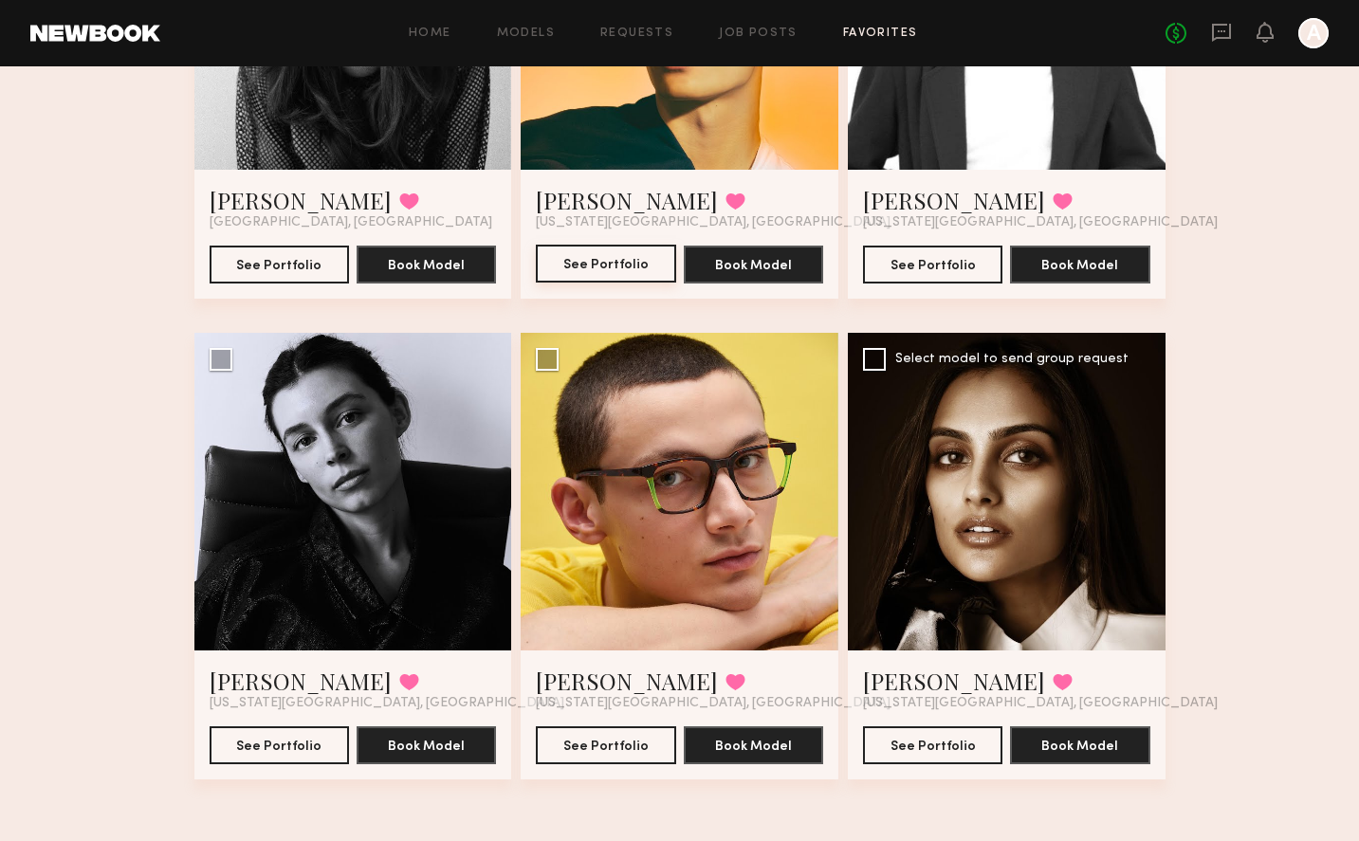
scroll to position [2774, 0]
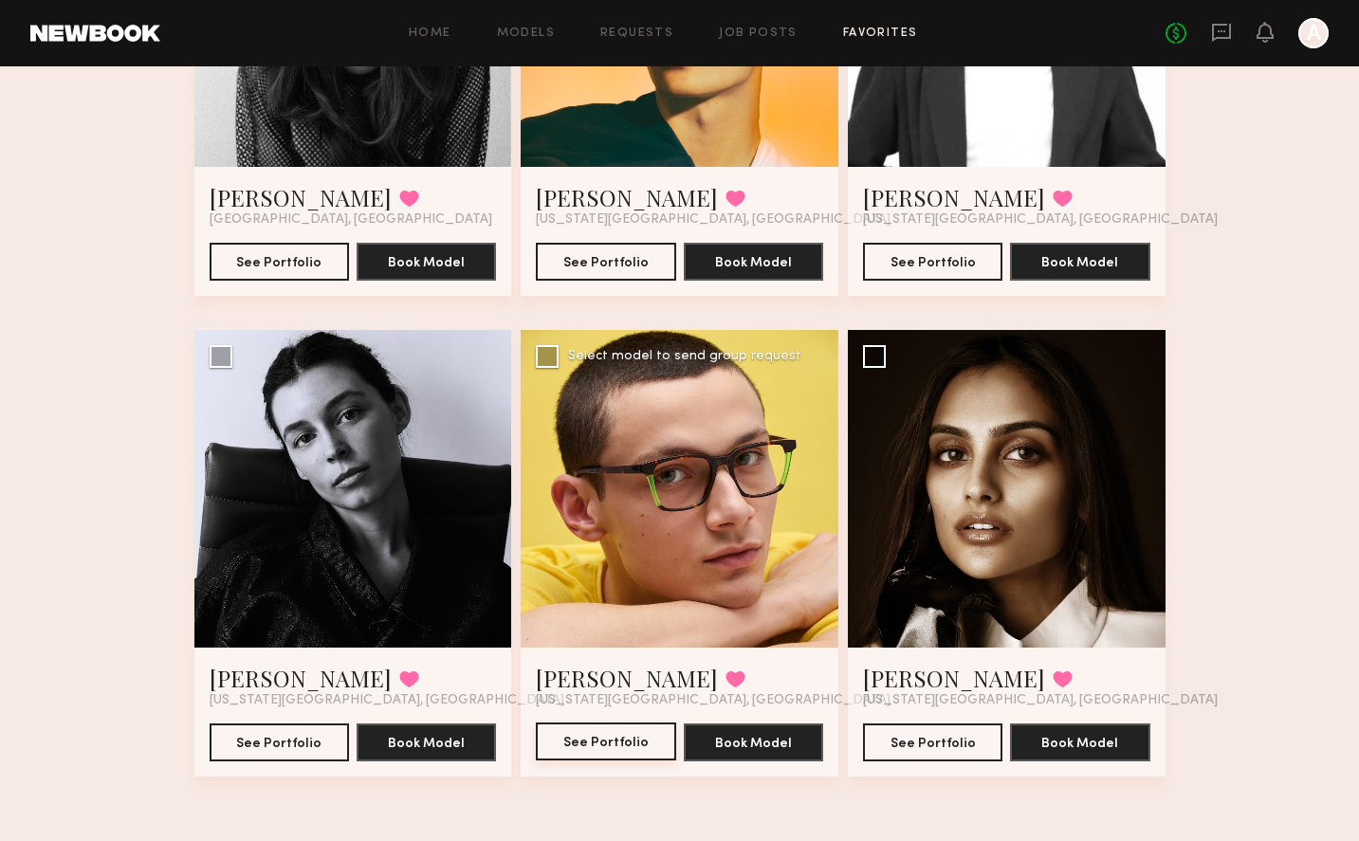
click at [620, 741] on button "See Portfolio" at bounding box center [605, 742] width 139 height 38
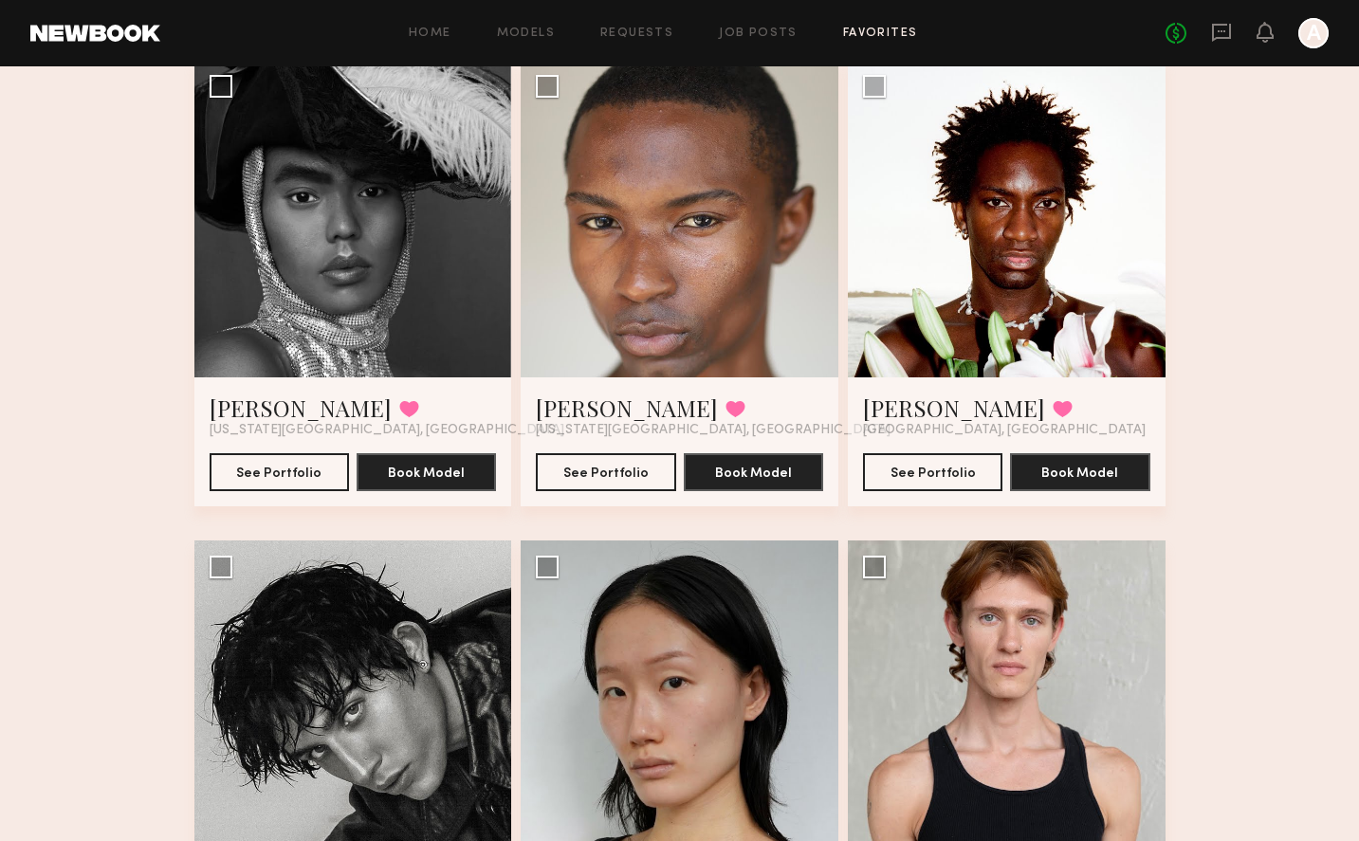
scroll to position [626, 0]
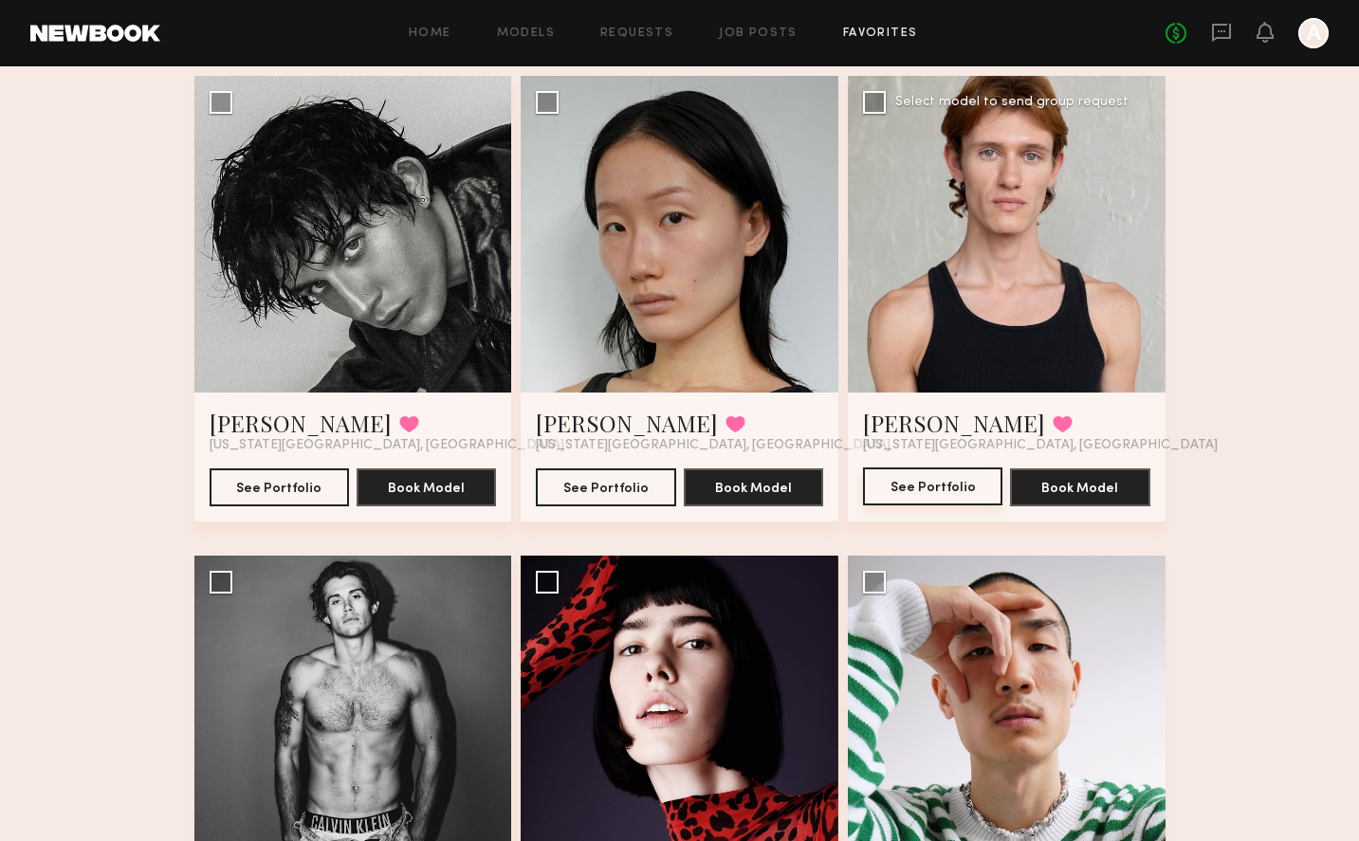
click at [969, 492] on button "See Portfolio" at bounding box center [932, 487] width 139 height 38
click at [1219, 28] on icon at bounding box center [1221, 32] width 21 height 21
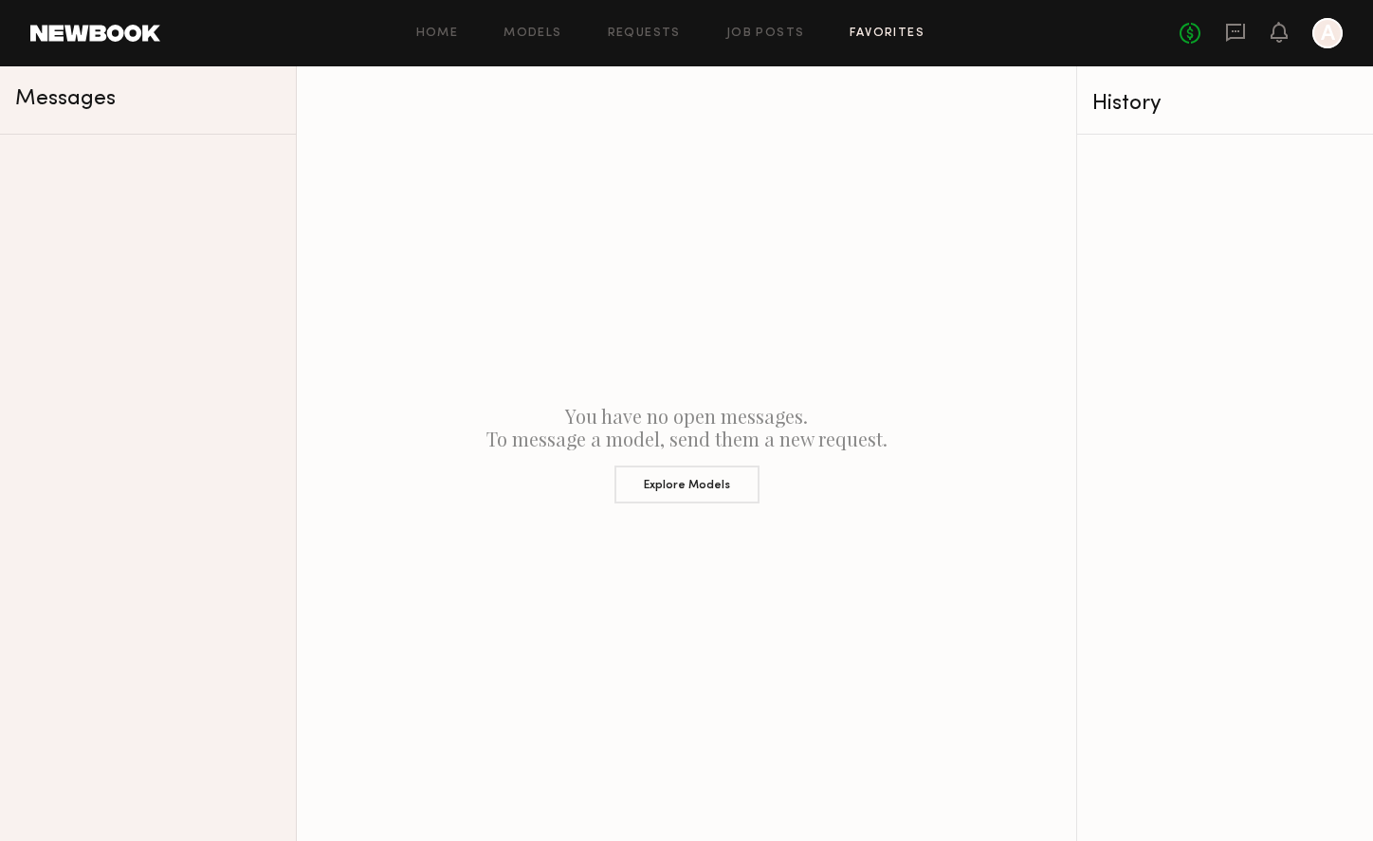
click at [910, 26] on div "Home Models Requests Job Posts Favorites Sign Out No fees up to $5,000 A" at bounding box center [751, 33] width 1183 height 30
click at [909, 36] on link "Favorites" at bounding box center [887, 34] width 75 height 12
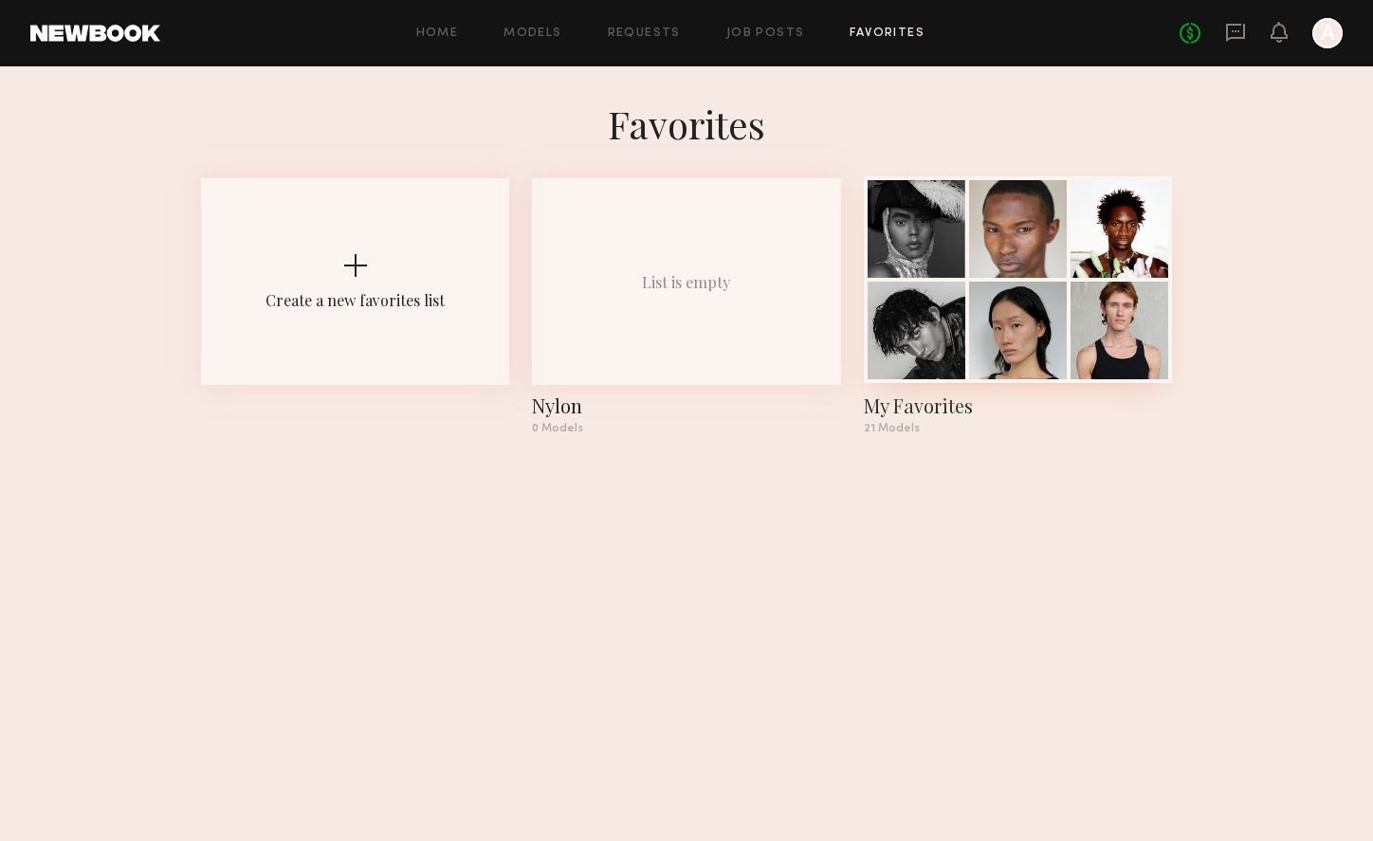
click at [945, 249] on div at bounding box center [917, 229] width 98 height 98
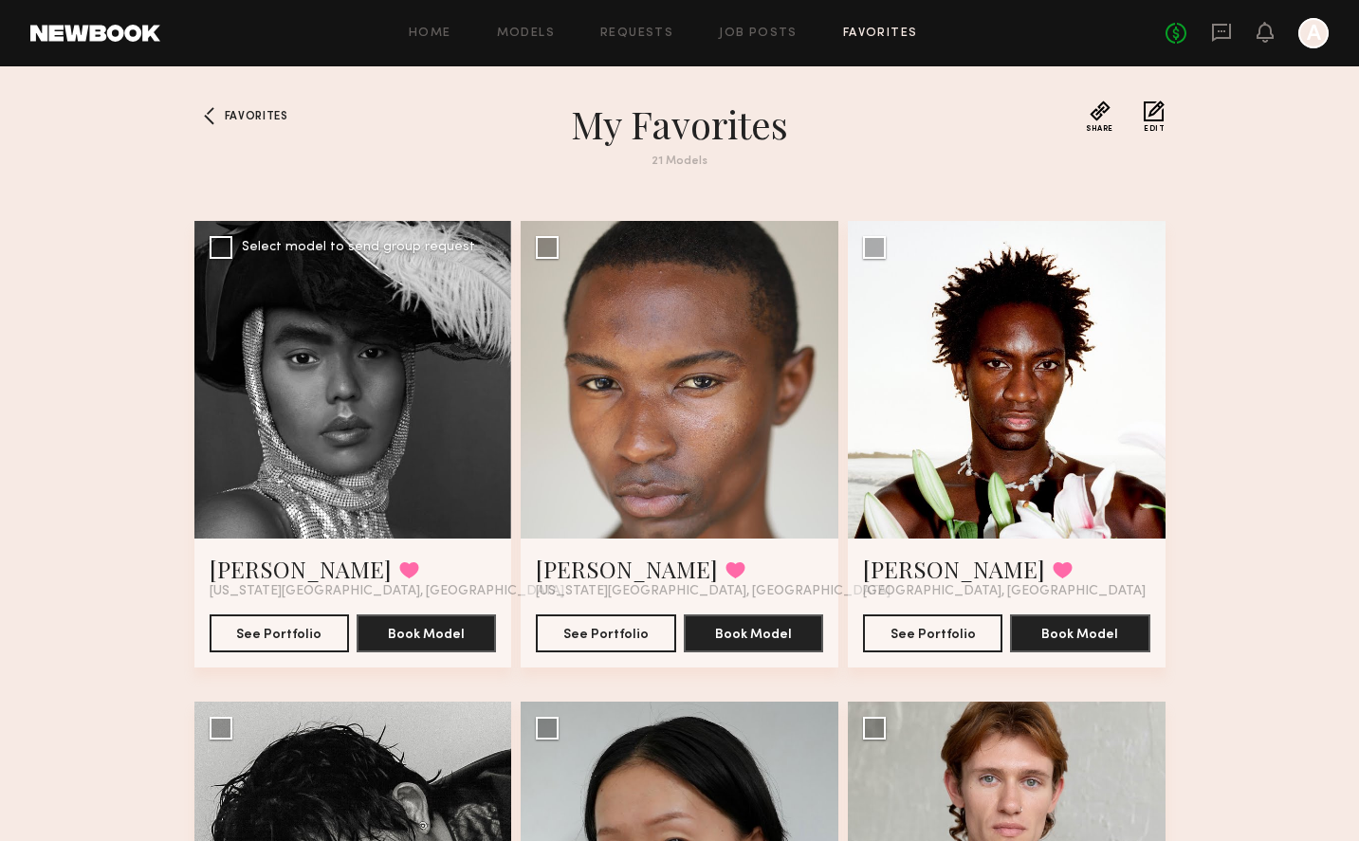
click at [343, 330] on div at bounding box center [353, 380] width 318 height 318
click at [352, 329] on div at bounding box center [353, 380] width 318 height 318
click at [292, 649] on button "See Portfolio" at bounding box center [279, 633] width 139 height 38
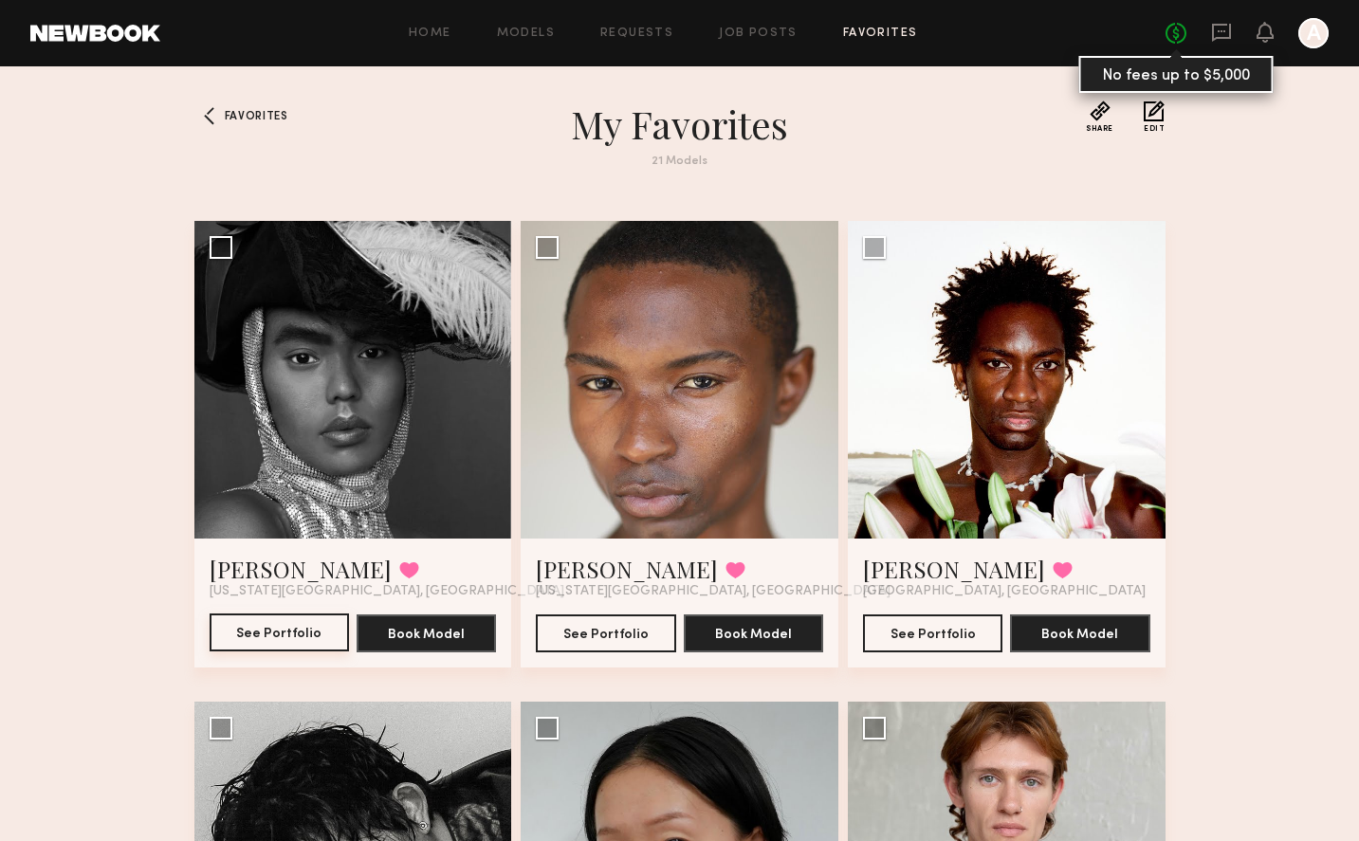
scroll to position [901, 0]
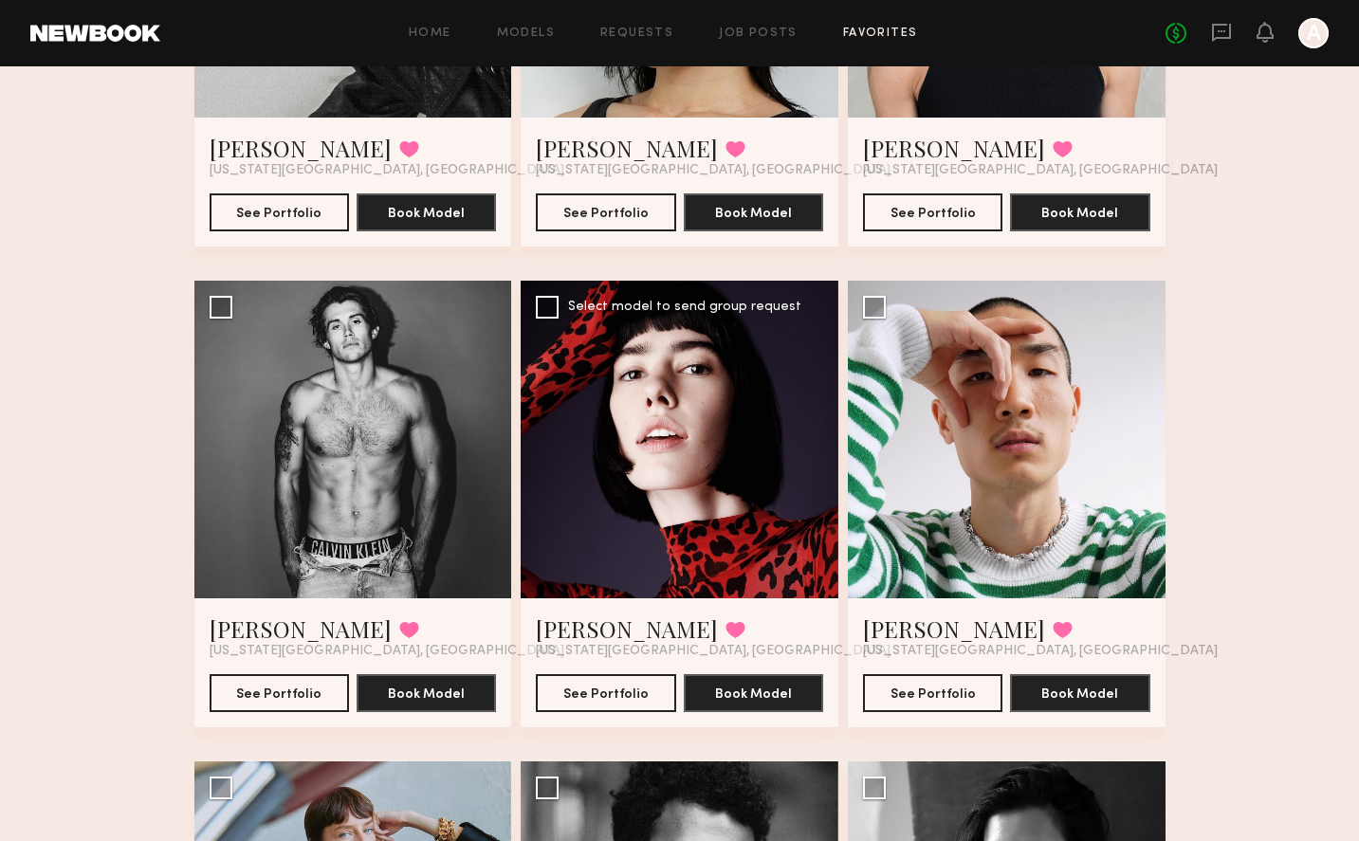
click at [720, 418] on div at bounding box center [680, 440] width 318 height 318
click at [719, 418] on div at bounding box center [680, 440] width 318 height 318
click at [634, 708] on button "See Portfolio" at bounding box center [605, 692] width 139 height 38
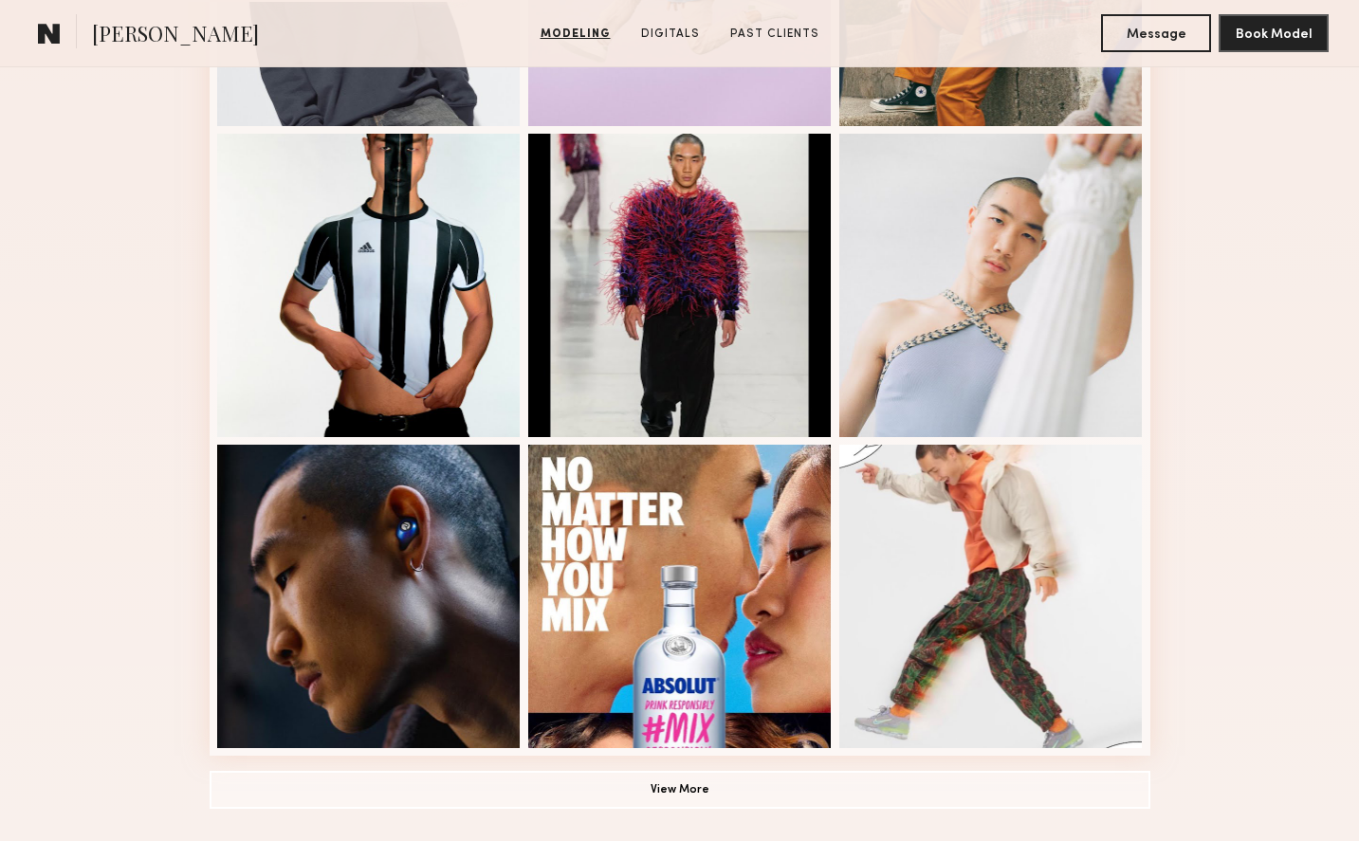
scroll to position [1282, 0]
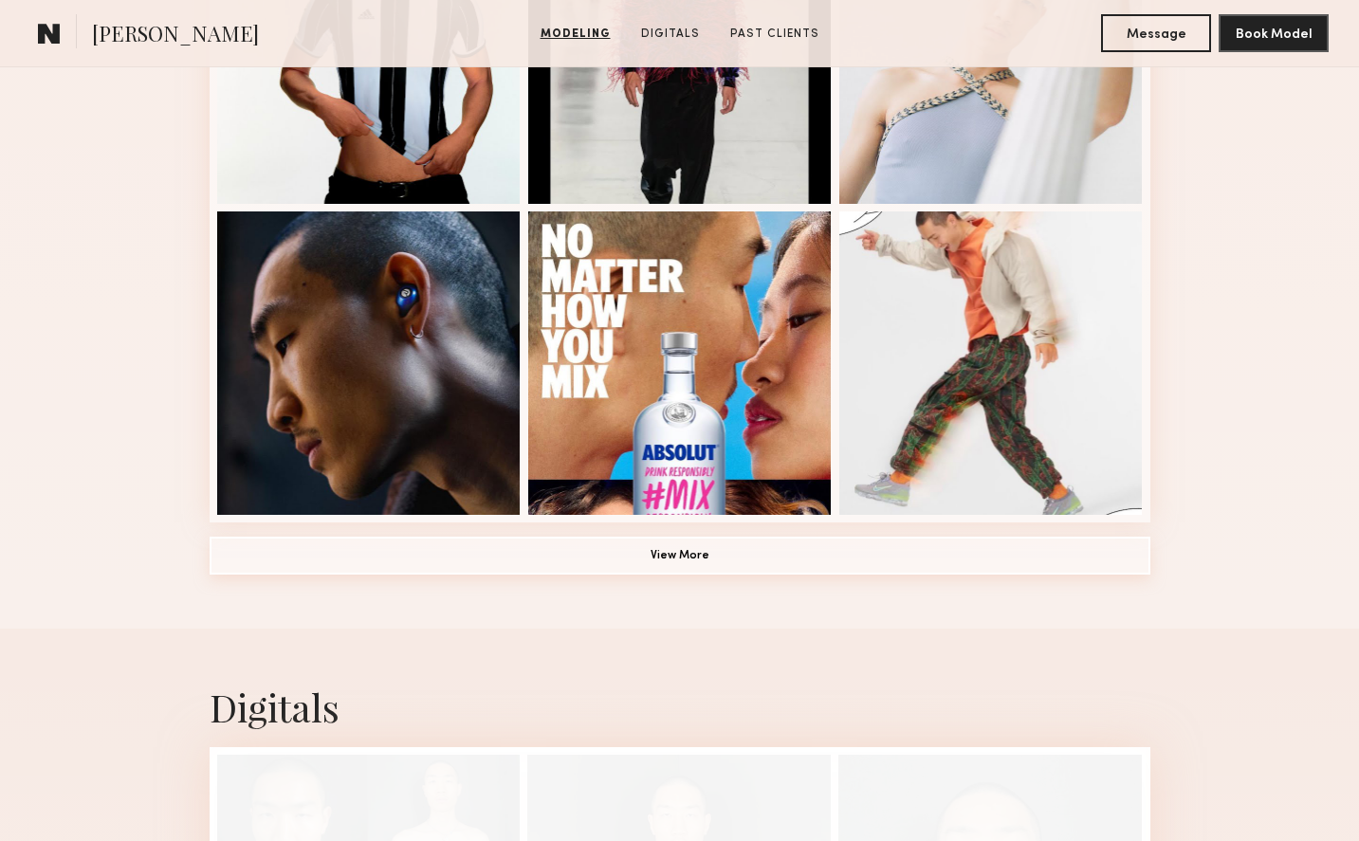
click at [723, 550] on button "View More" at bounding box center [680, 556] width 941 height 38
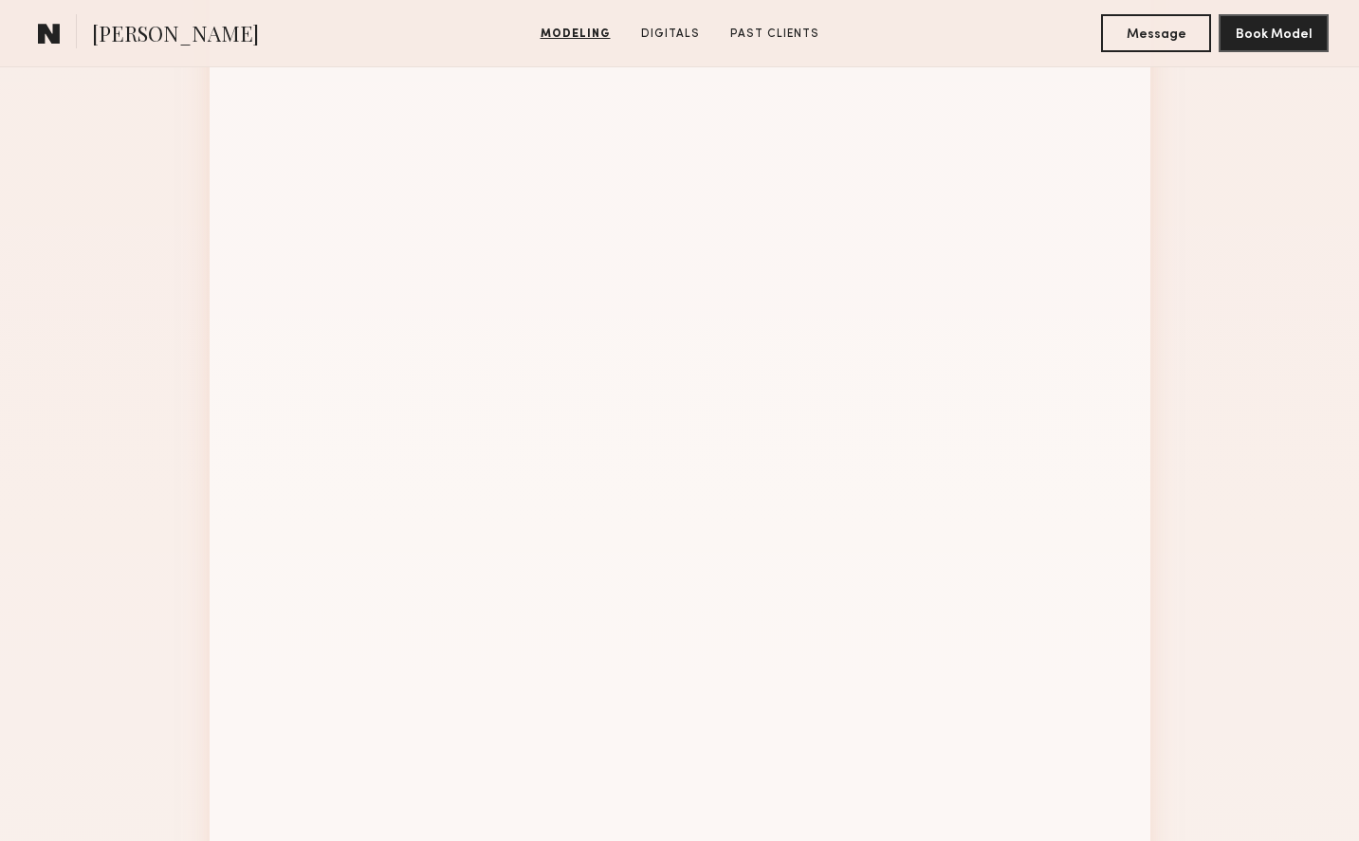
scroll to position [1908, 0]
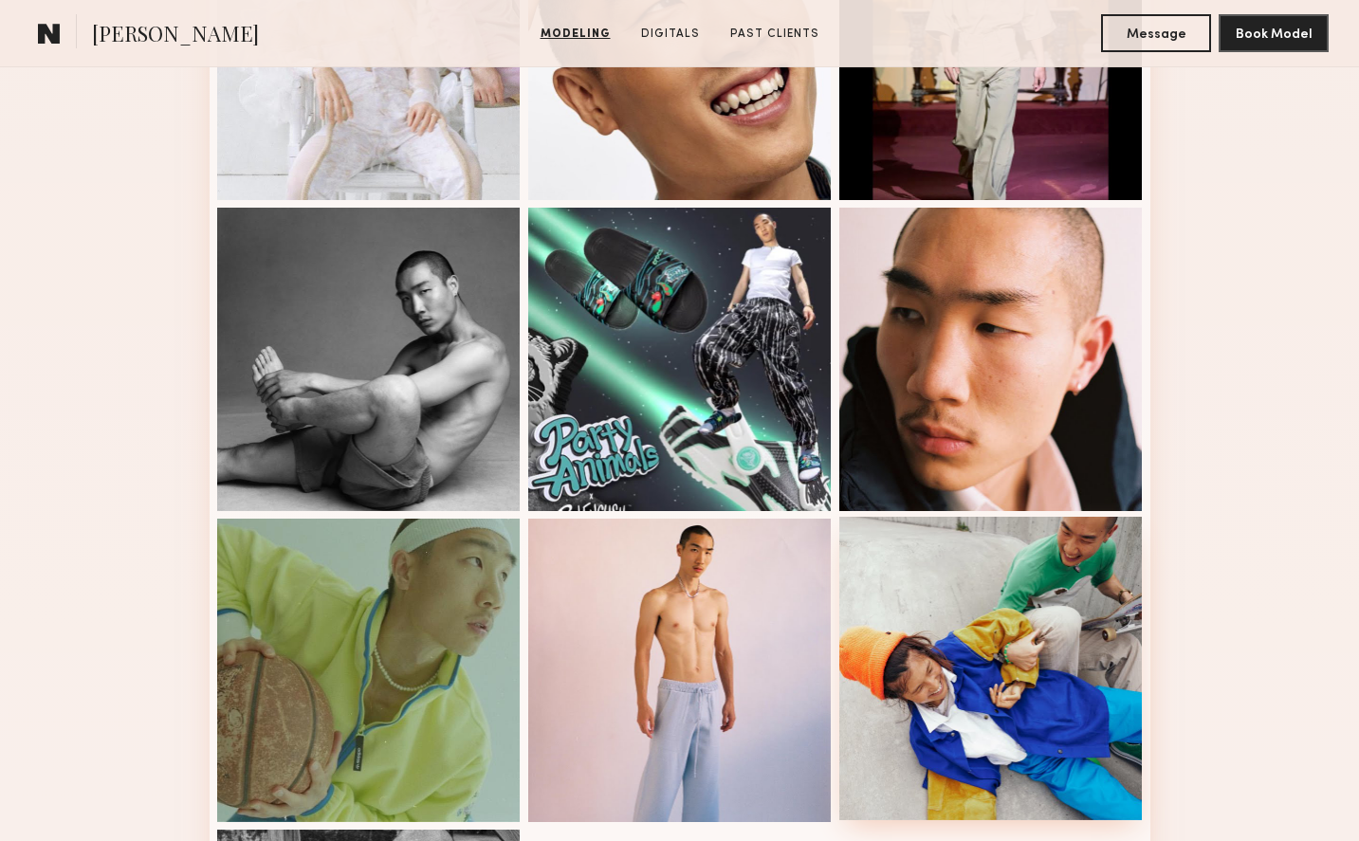
click at [976, 602] on div at bounding box center [990, 668] width 303 height 303
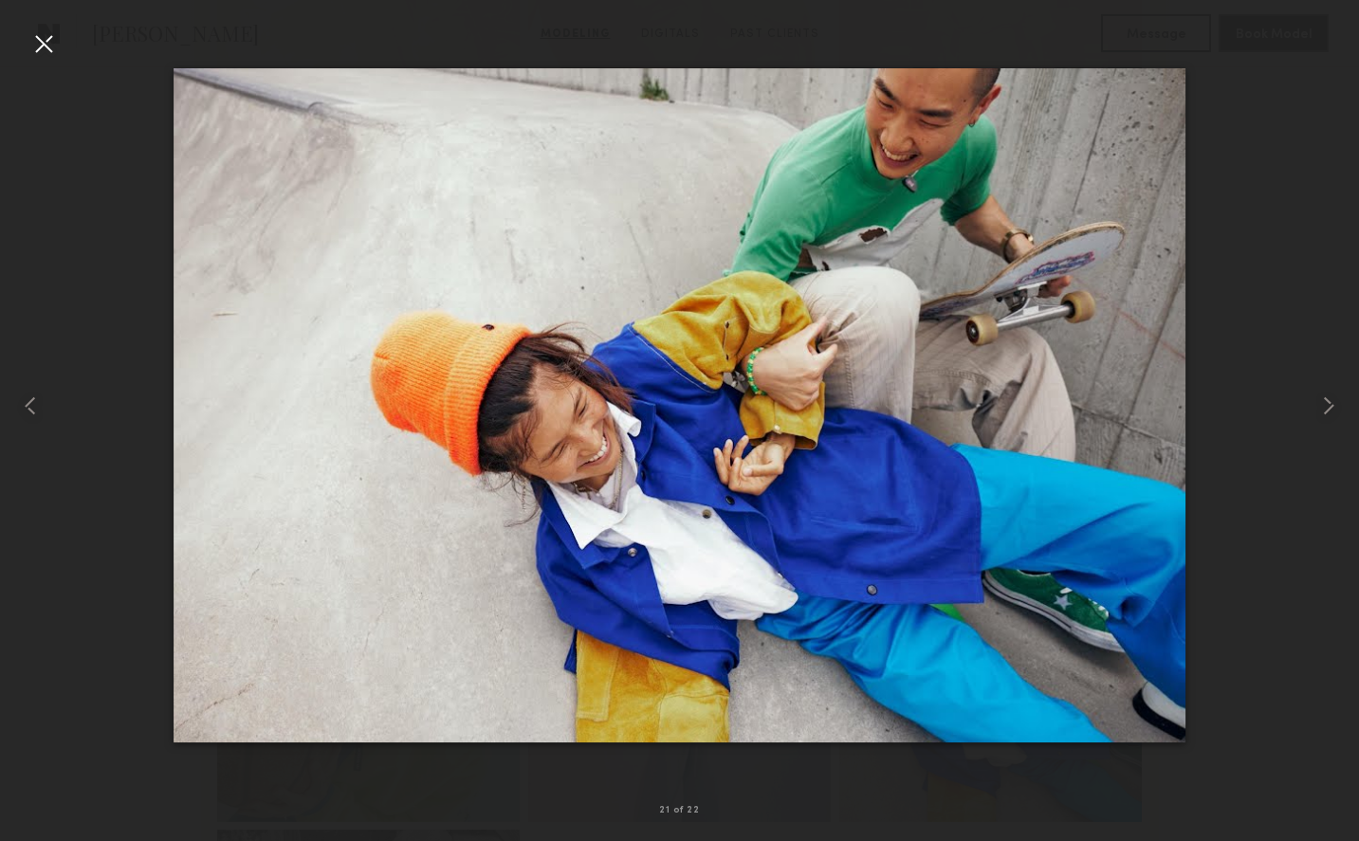
click at [37, 49] on div at bounding box center [43, 43] width 30 height 30
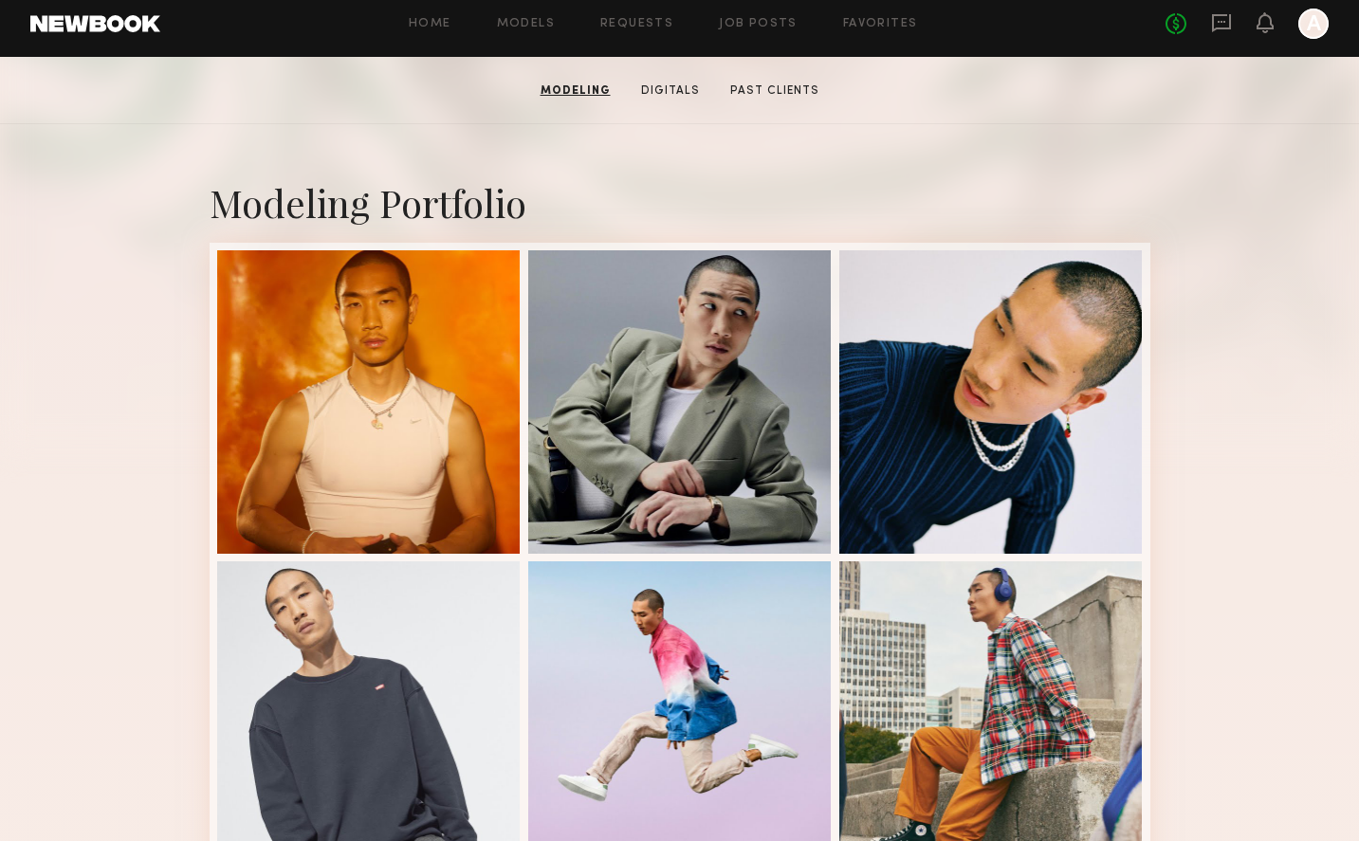
scroll to position [303, 0]
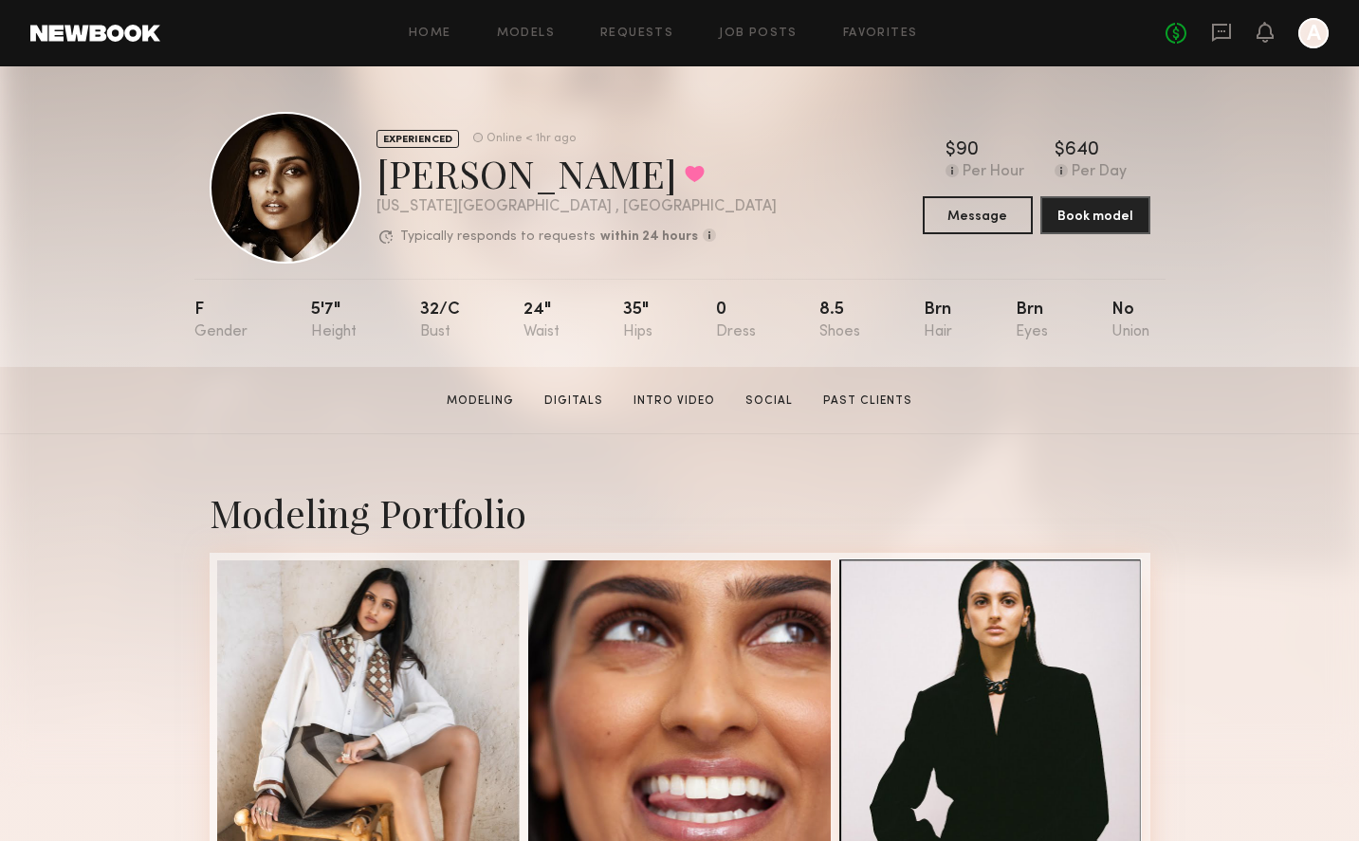
click at [965, 616] on div at bounding box center [990, 710] width 303 height 303
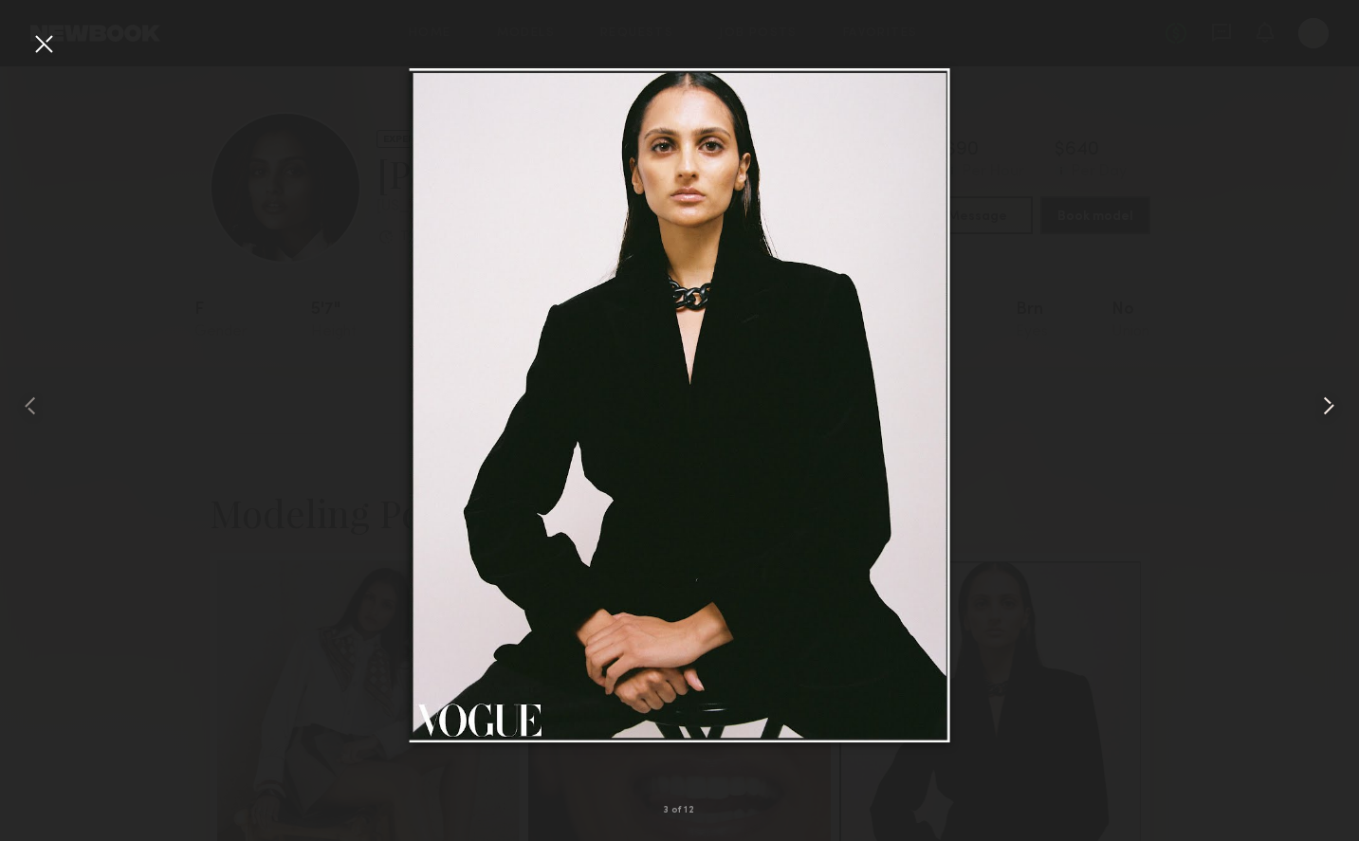
click at [1330, 402] on common-icon at bounding box center [1328, 406] width 30 height 30
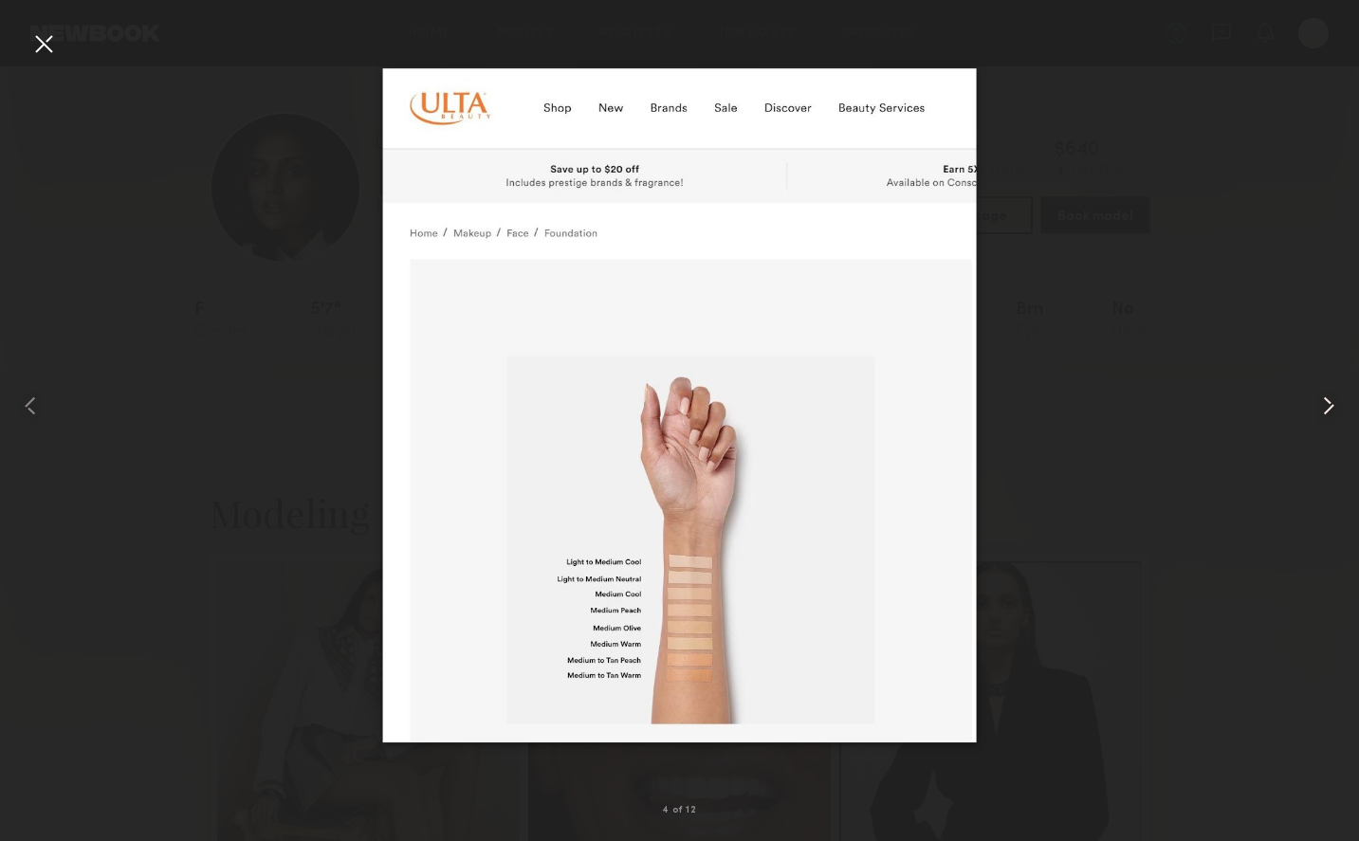
click at [1331, 402] on common-icon at bounding box center [1328, 406] width 30 height 30
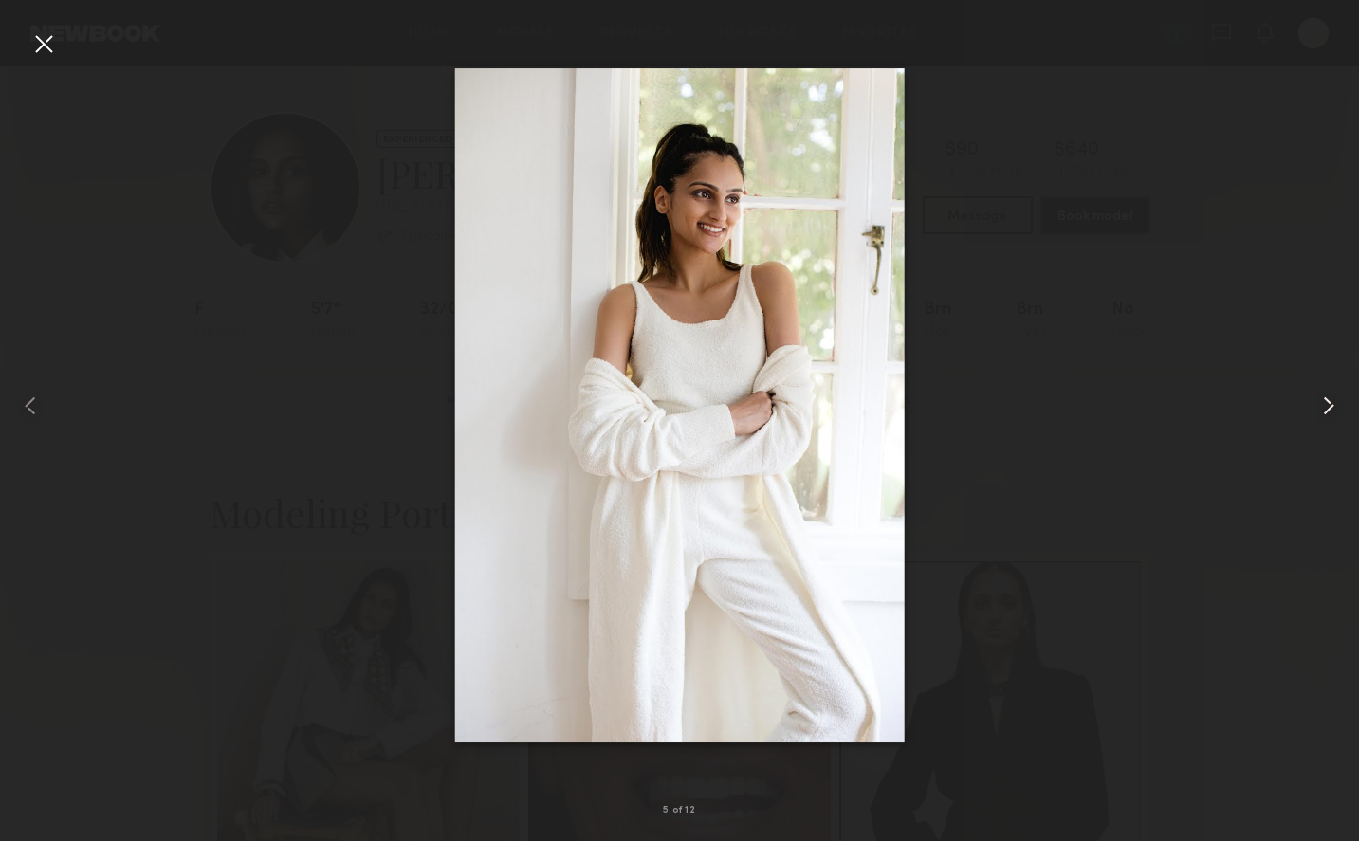
click at [1331, 400] on common-icon at bounding box center [1328, 406] width 30 height 30
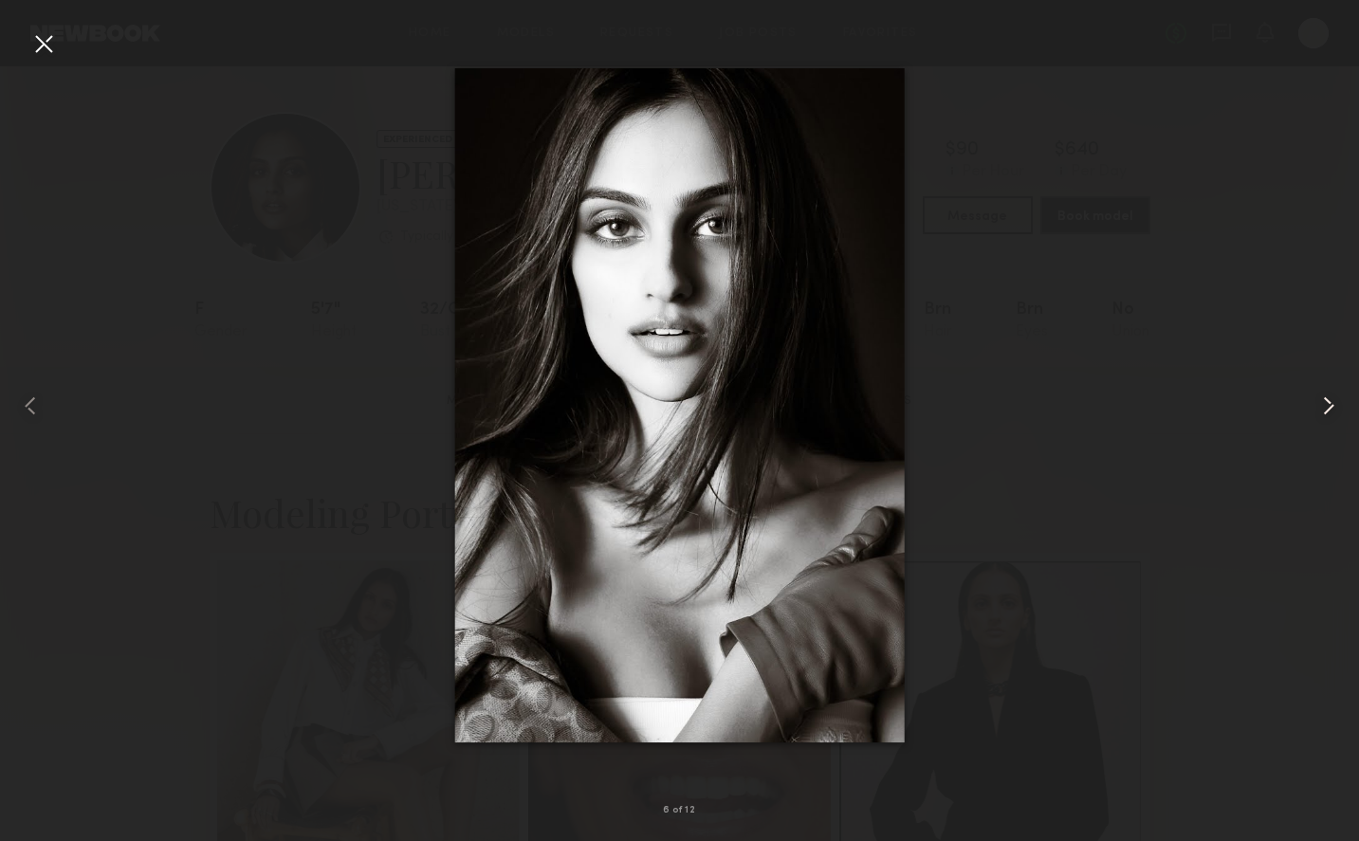
click at [1330, 400] on common-icon at bounding box center [1328, 406] width 30 height 30
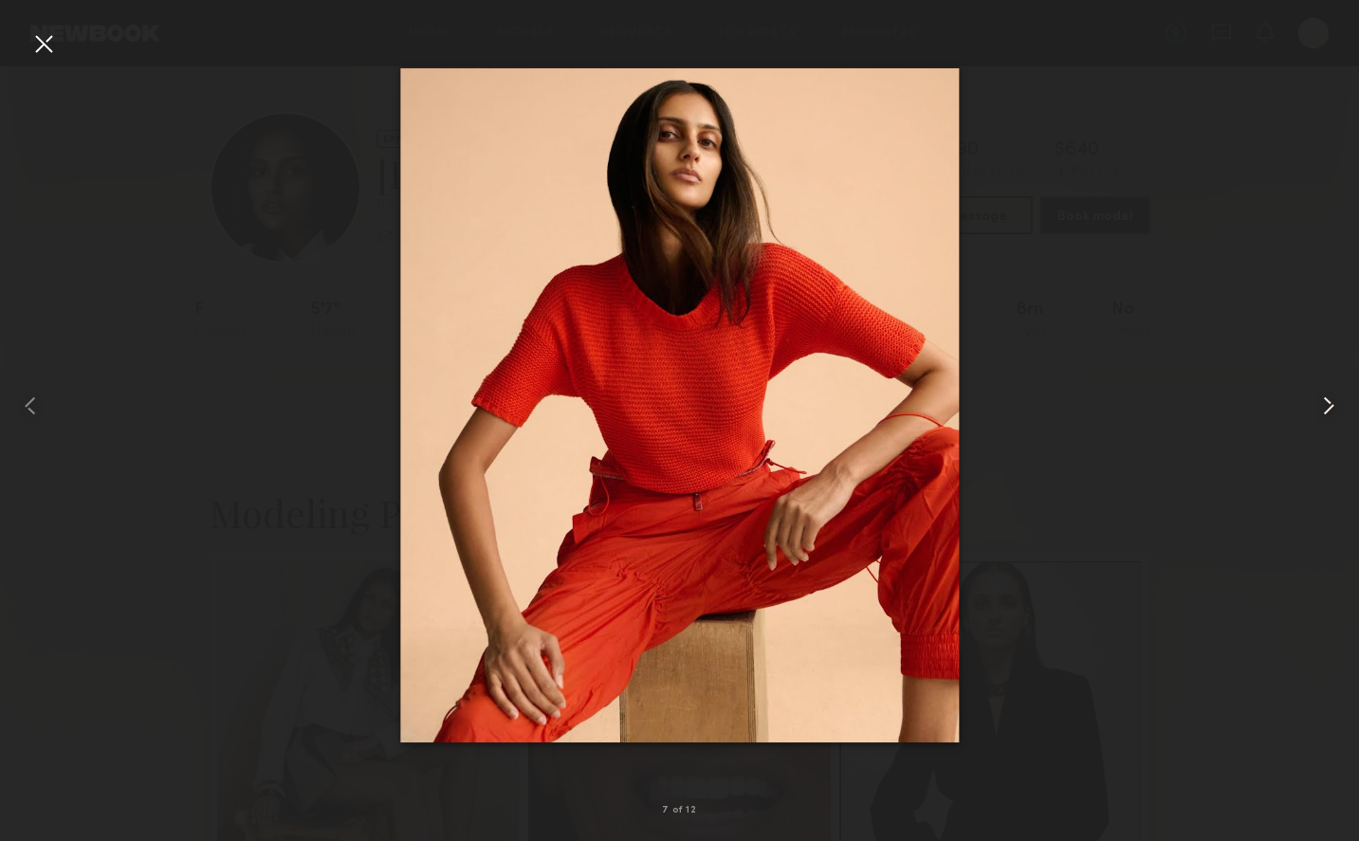
click at [1330, 400] on common-icon at bounding box center [1328, 406] width 30 height 30
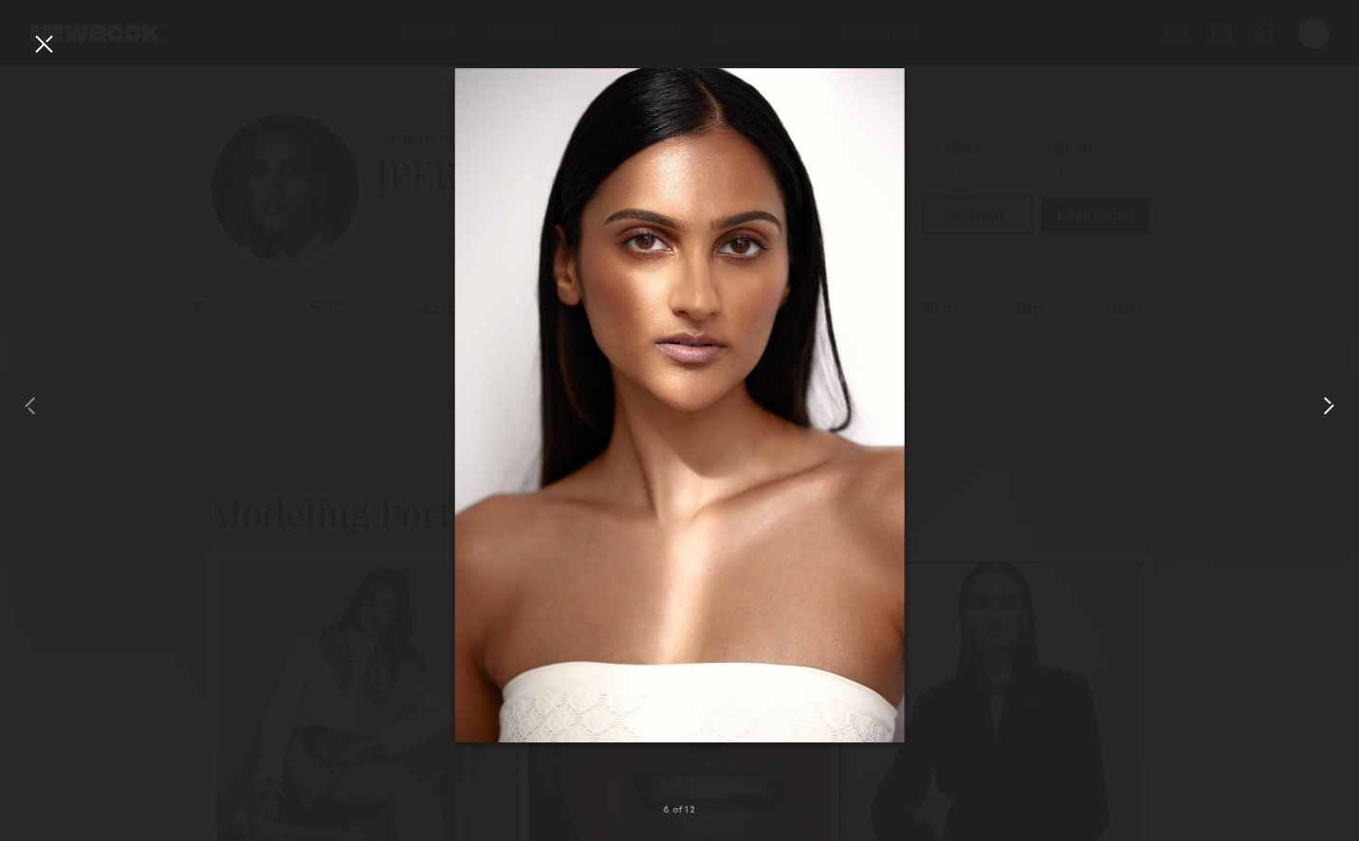
click at [1330, 400] on common-icon at bounding box center [1328, 406] width 30 height 30
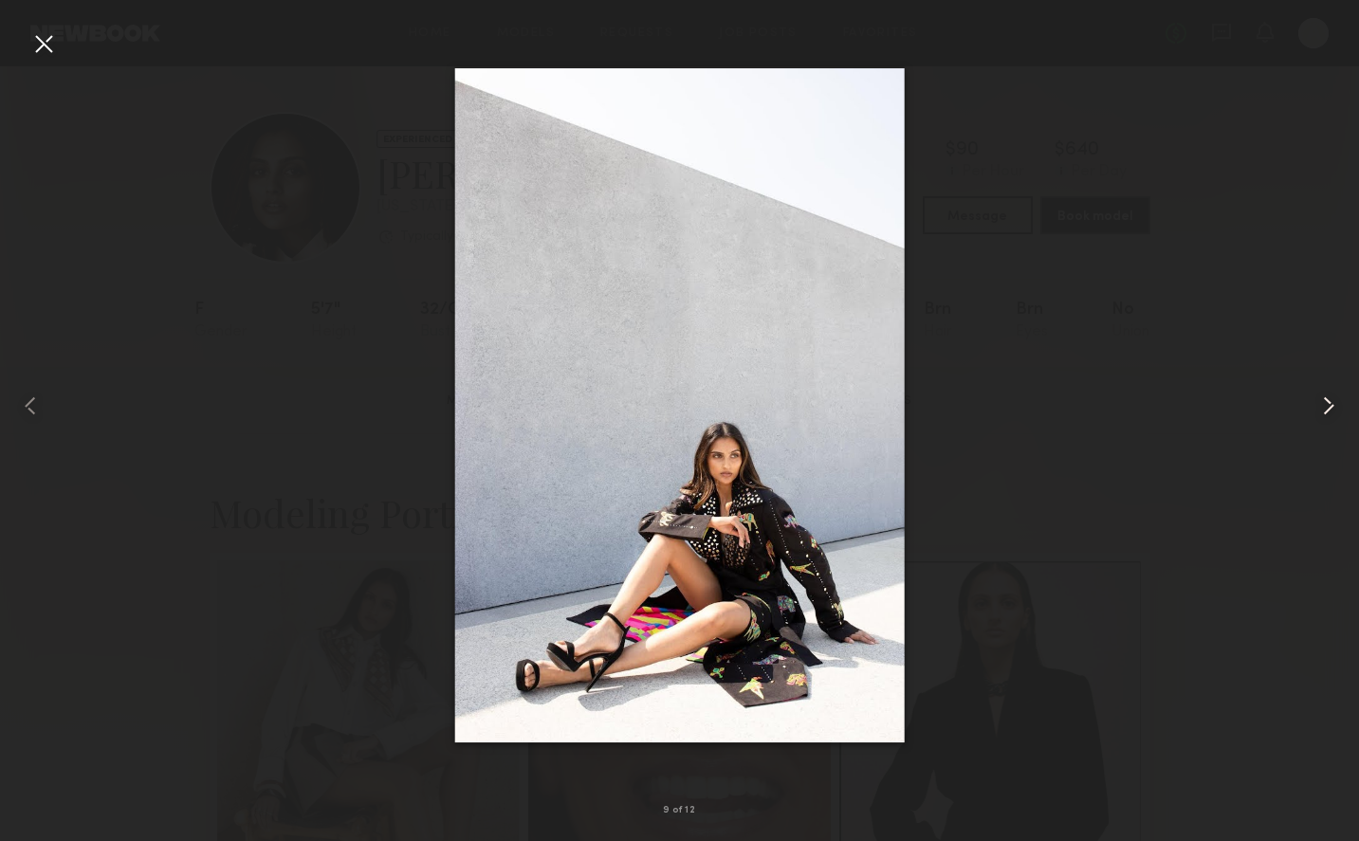
click at [1330, 400] on common-icon at bounding box center [1328, 406] width 30 height 30
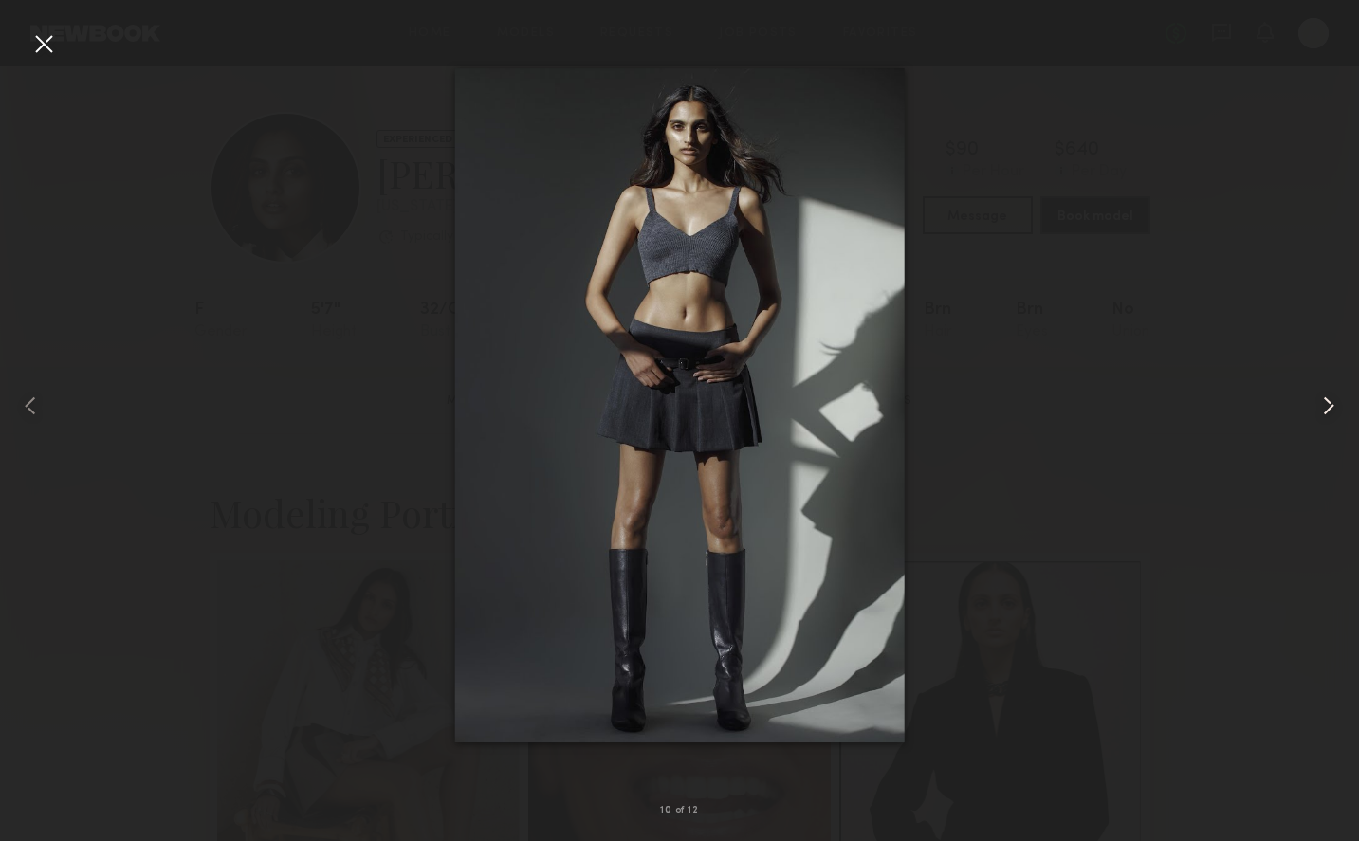
click at [1339, 404] on common-icon at bounding box center [1328, 406] width 30 height 30
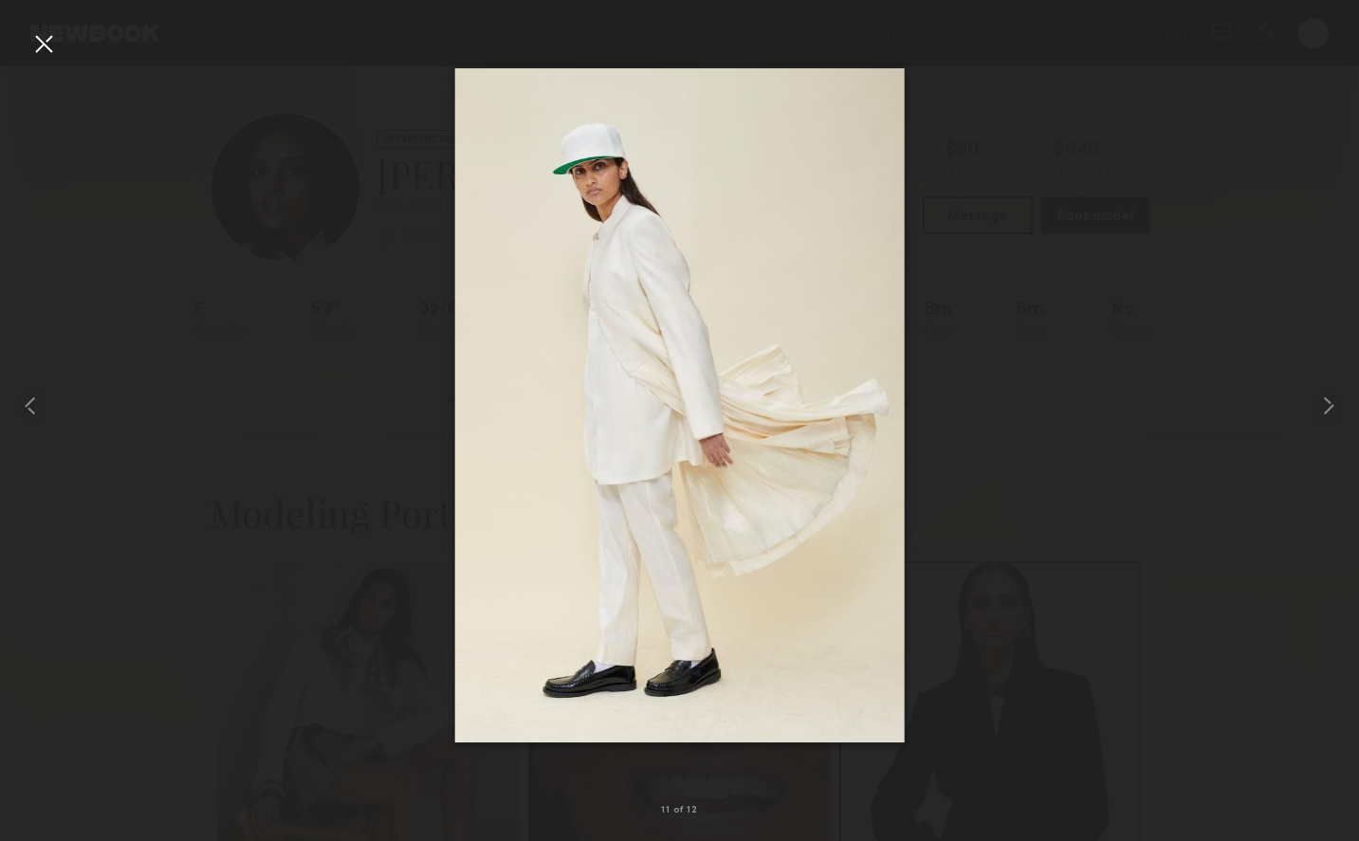
click at [577, 209] on img at bounding box center [679, 405] width 450 height 675
click at [45, 399] on common-icon at bounding box center [30, 406] width 30 height 30
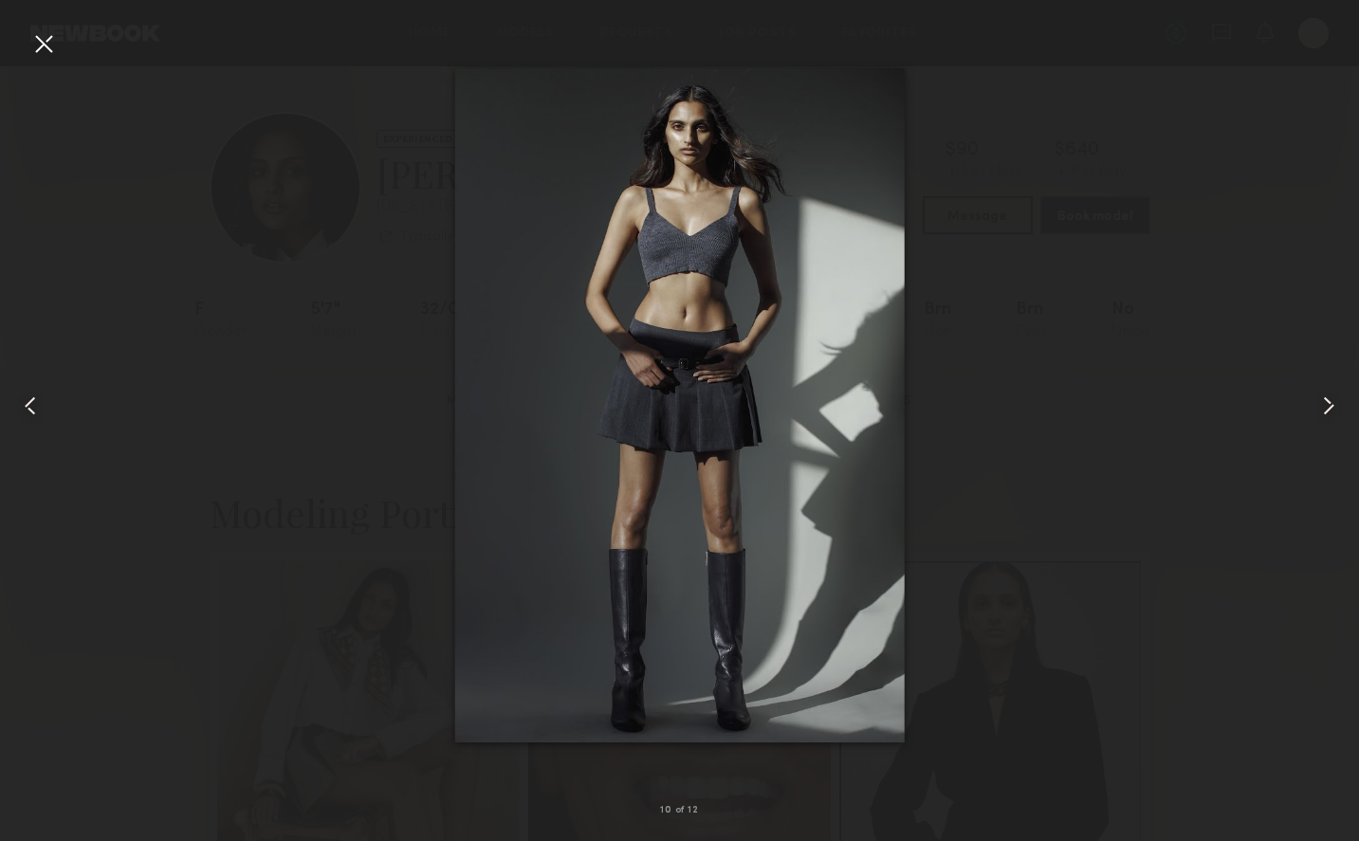
click at [42, 400] on common-icon at bounding box center [30, 406] width 30 height 30
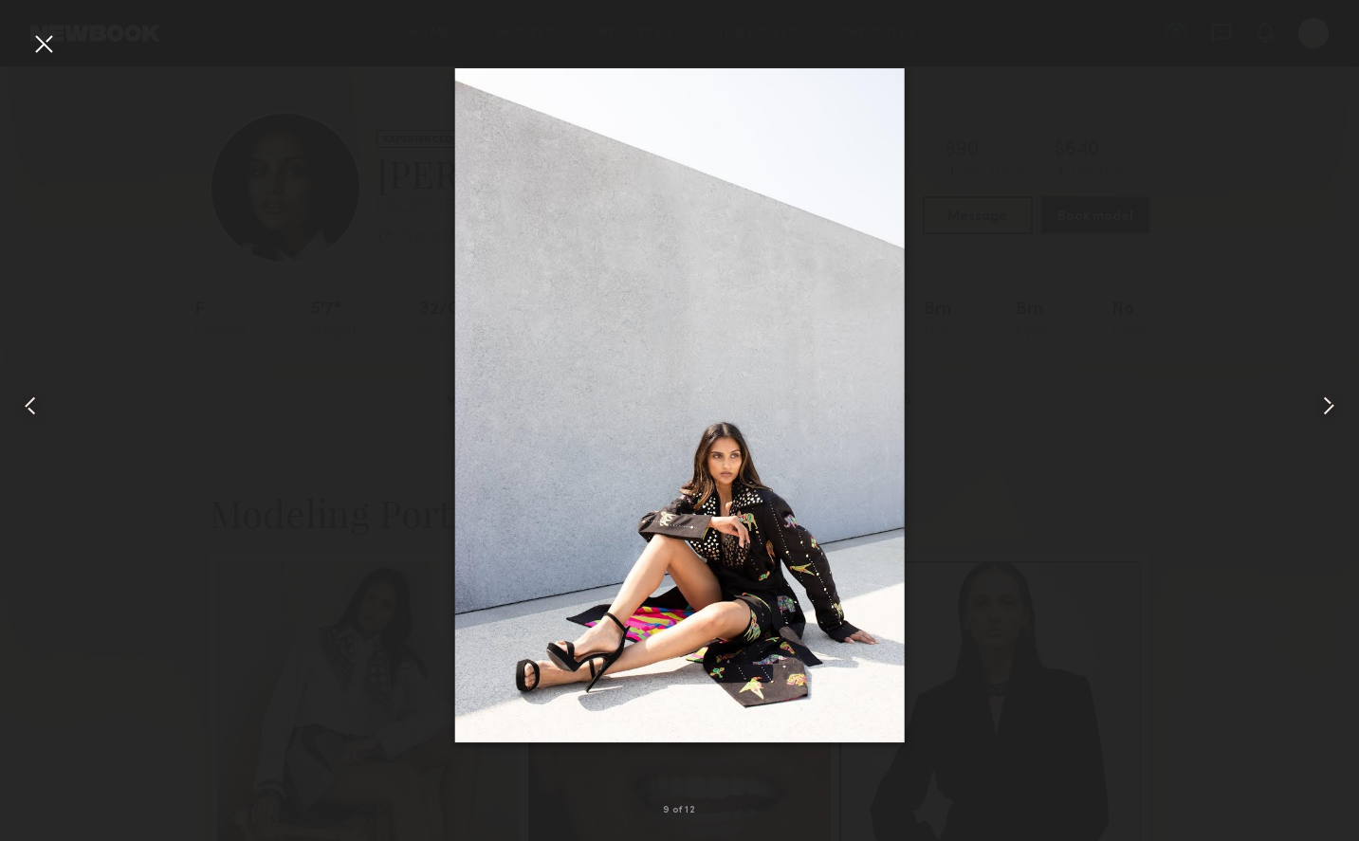
click at [43, 400] on common-icon at bounding box center [30, 406] width 30 height 30
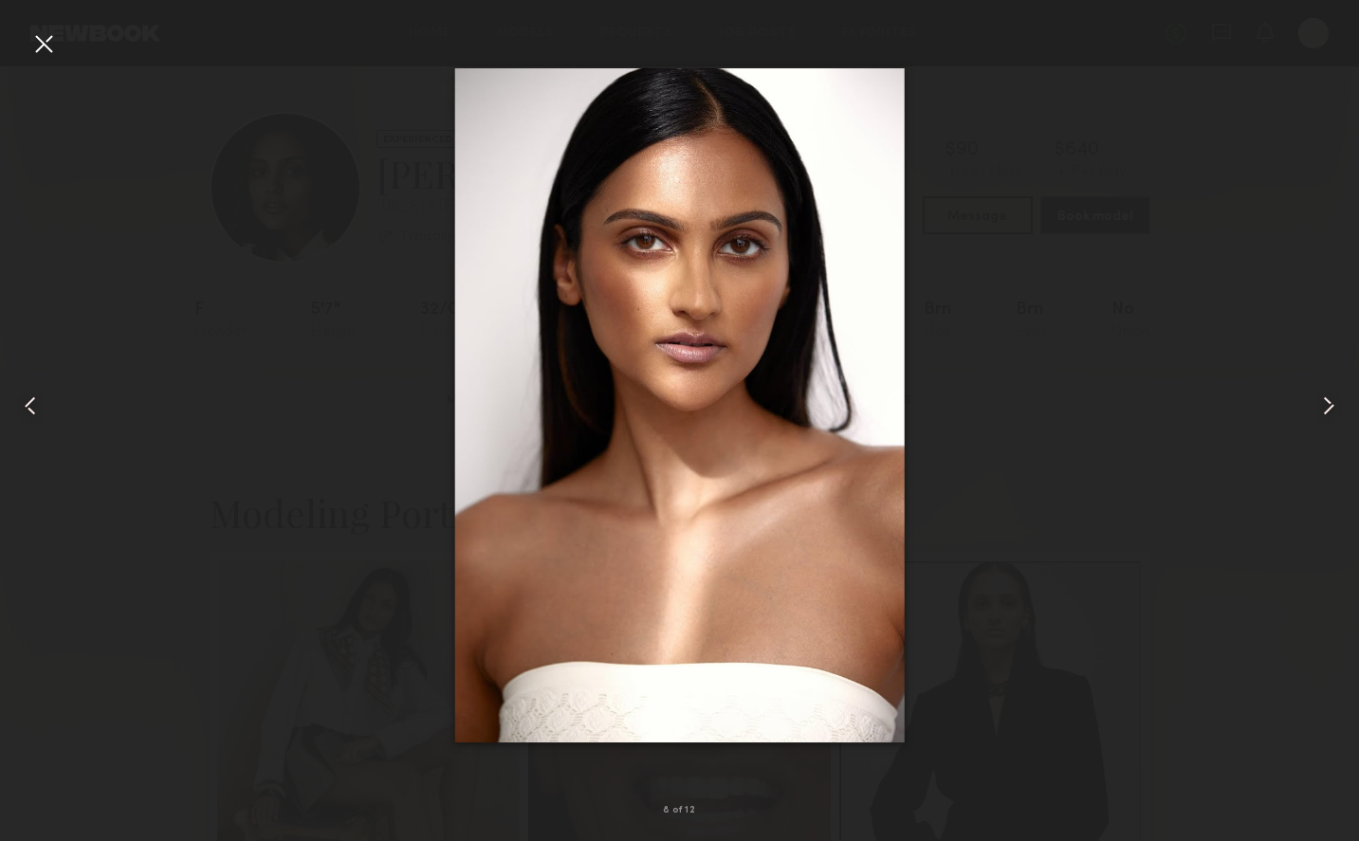
click at [46, 395] on div at bounding box center [27, 405] width 54 height 750
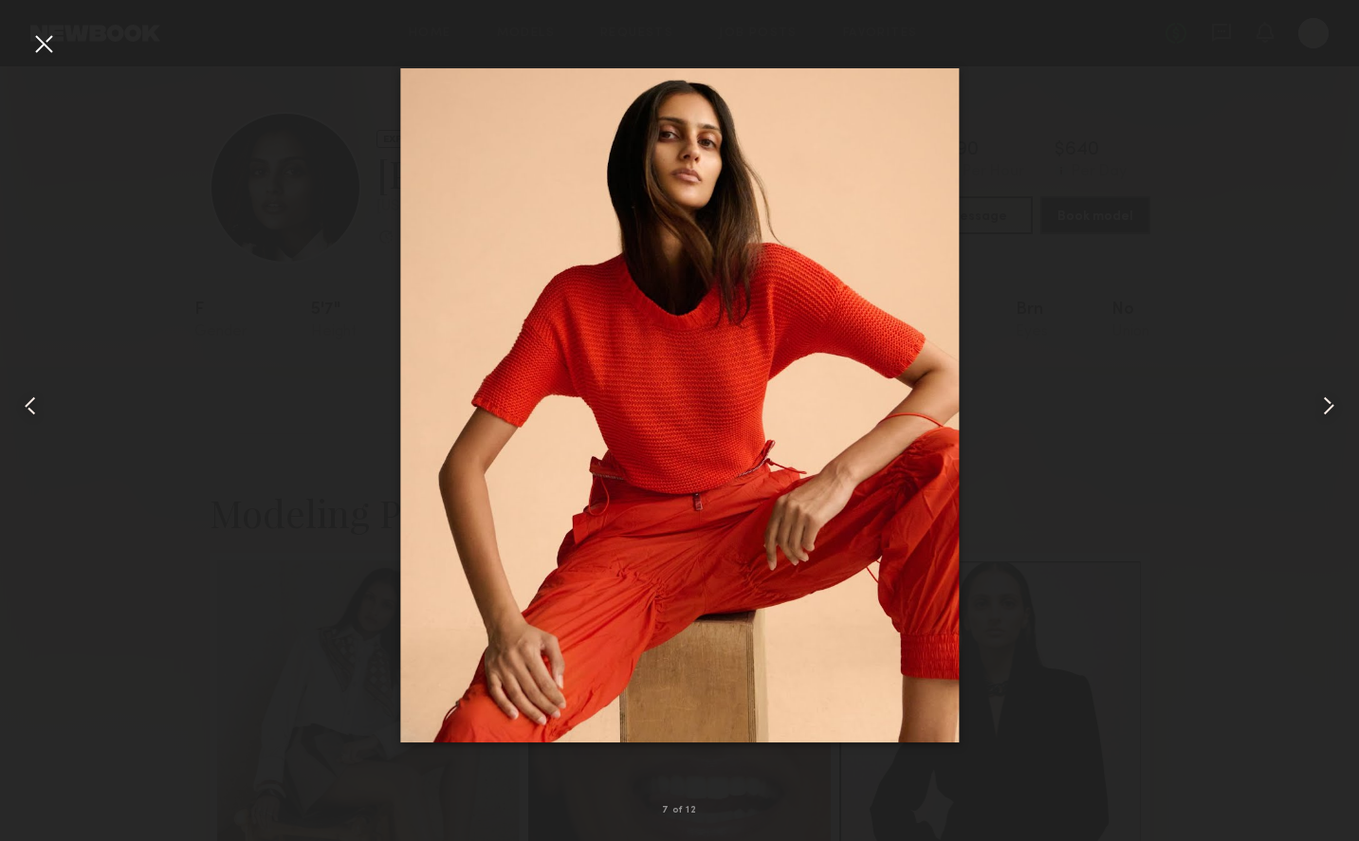
click at [46, 395] on div at bounding box center [27, 405] width 54 height 750
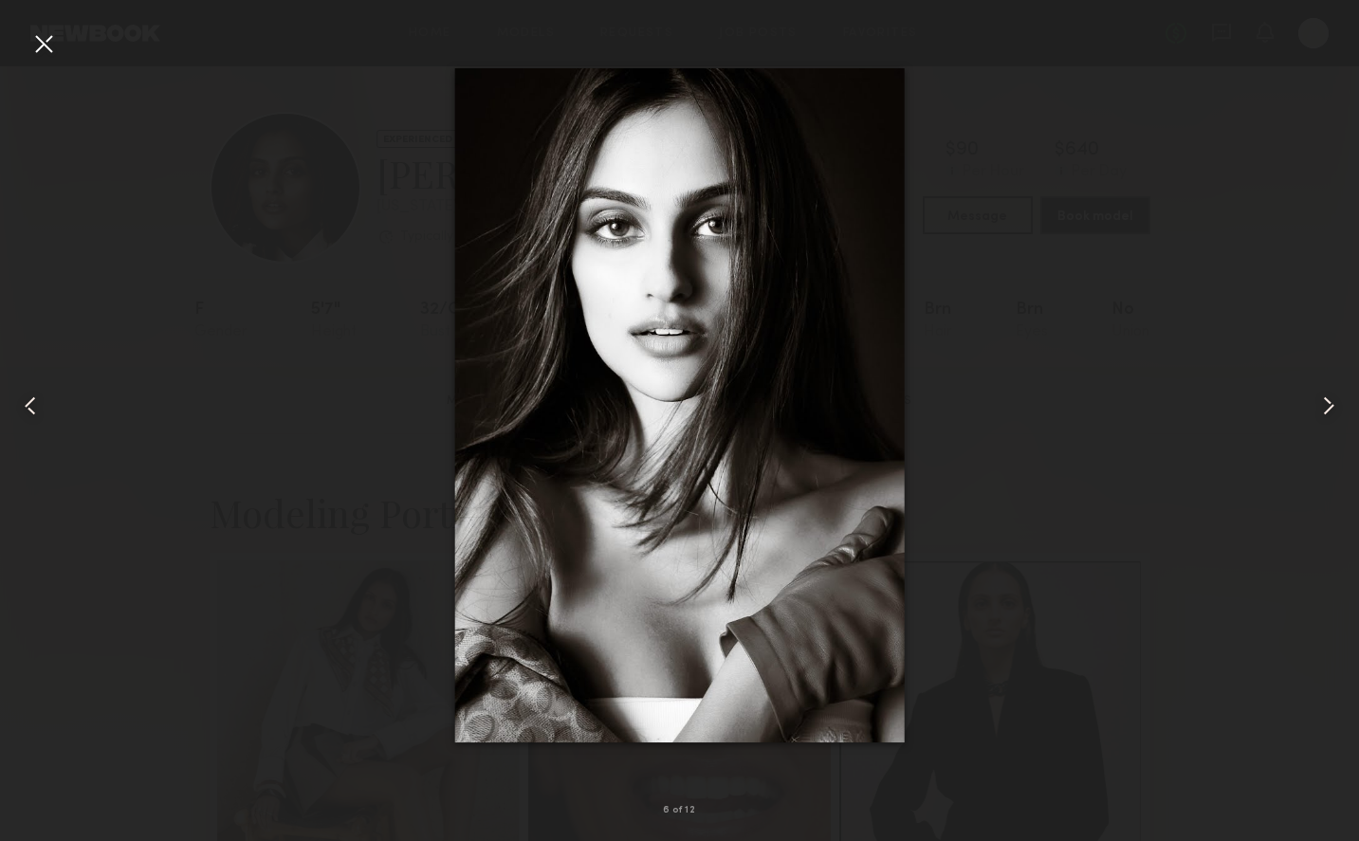
click at [47, 394] on div at bounding box center [27, 405] width 54 height 750
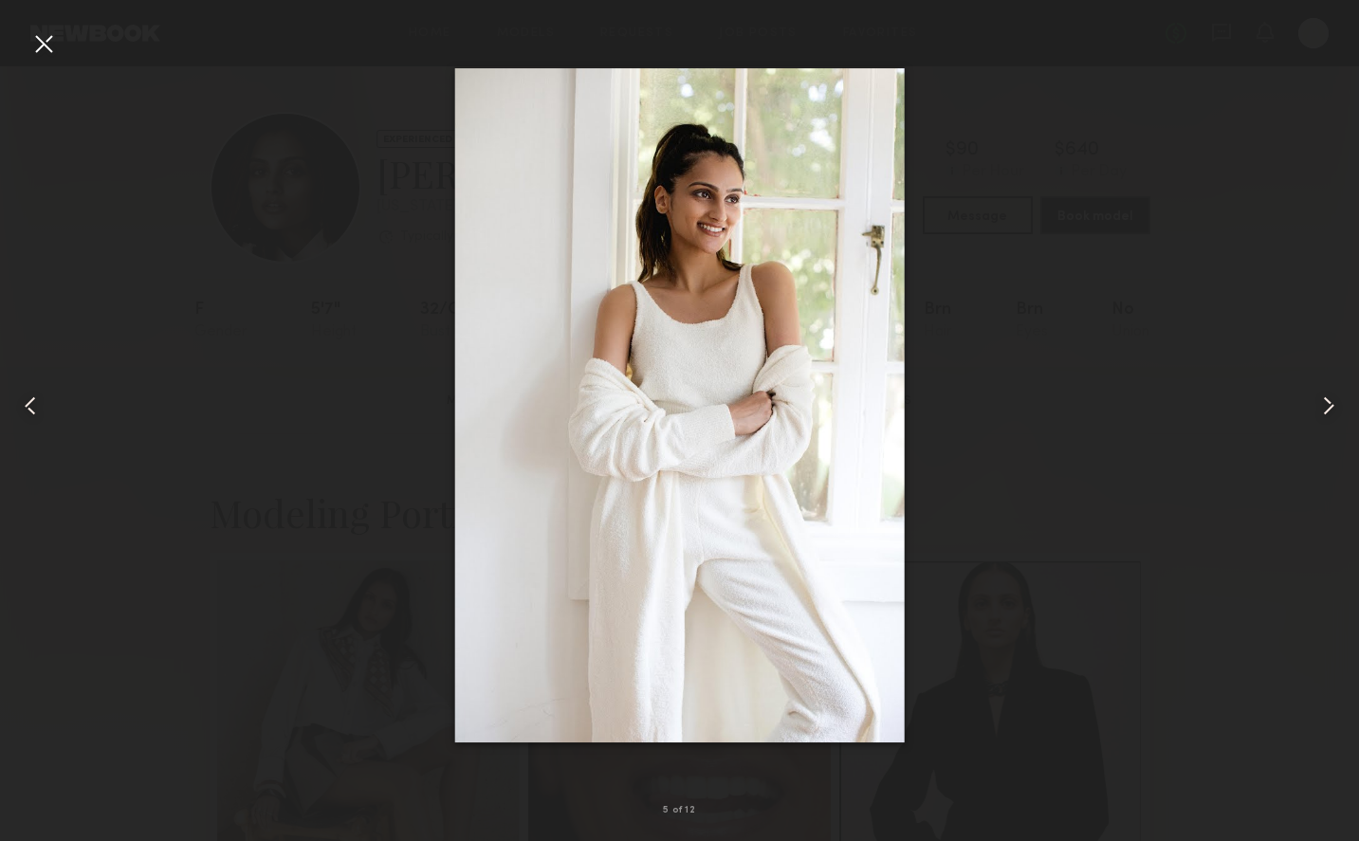
click at [47, 394] on div at bounding box center [27, 405] width 54 height 750
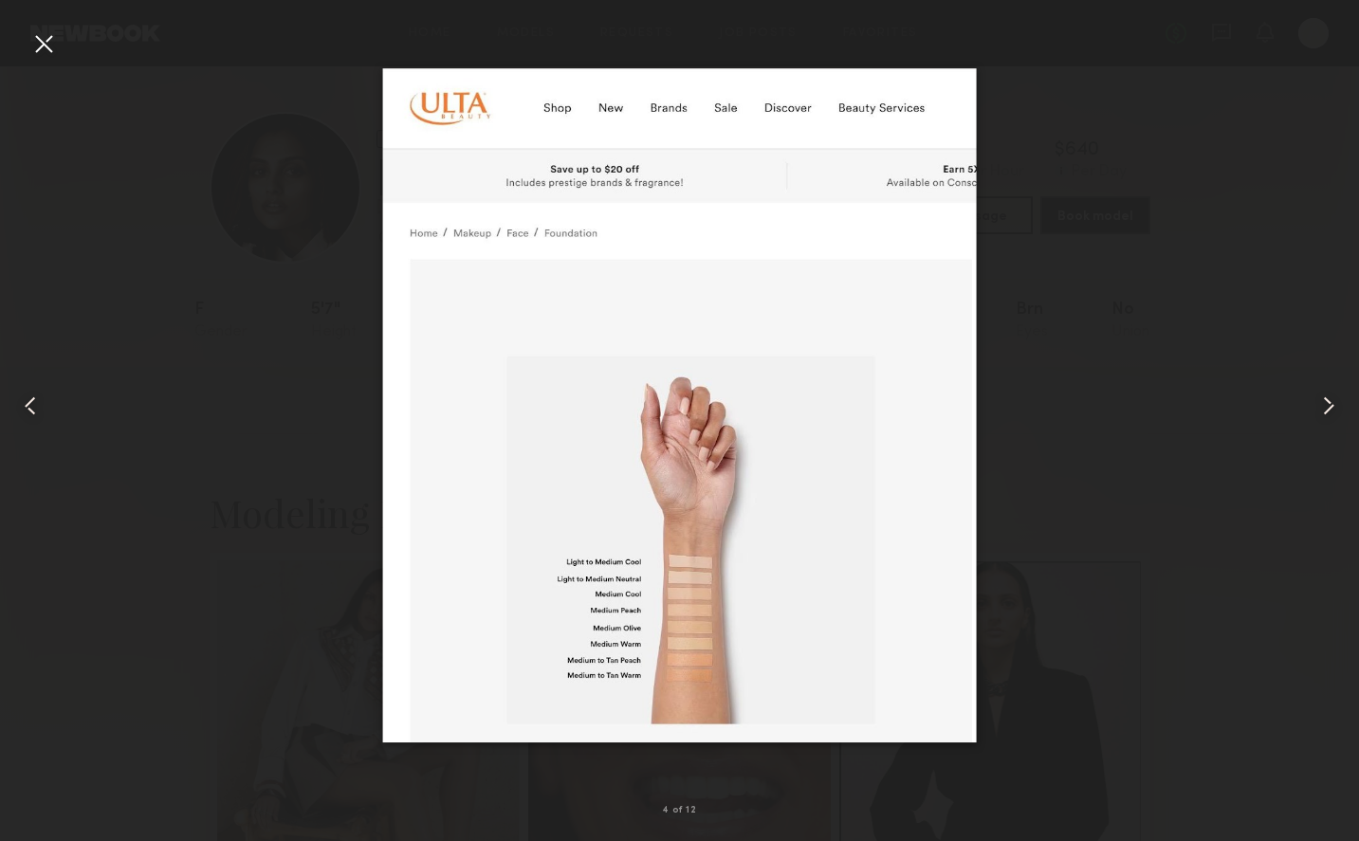
click at [47, 394] on div at bounding box center [27, 405] width 54 height 750
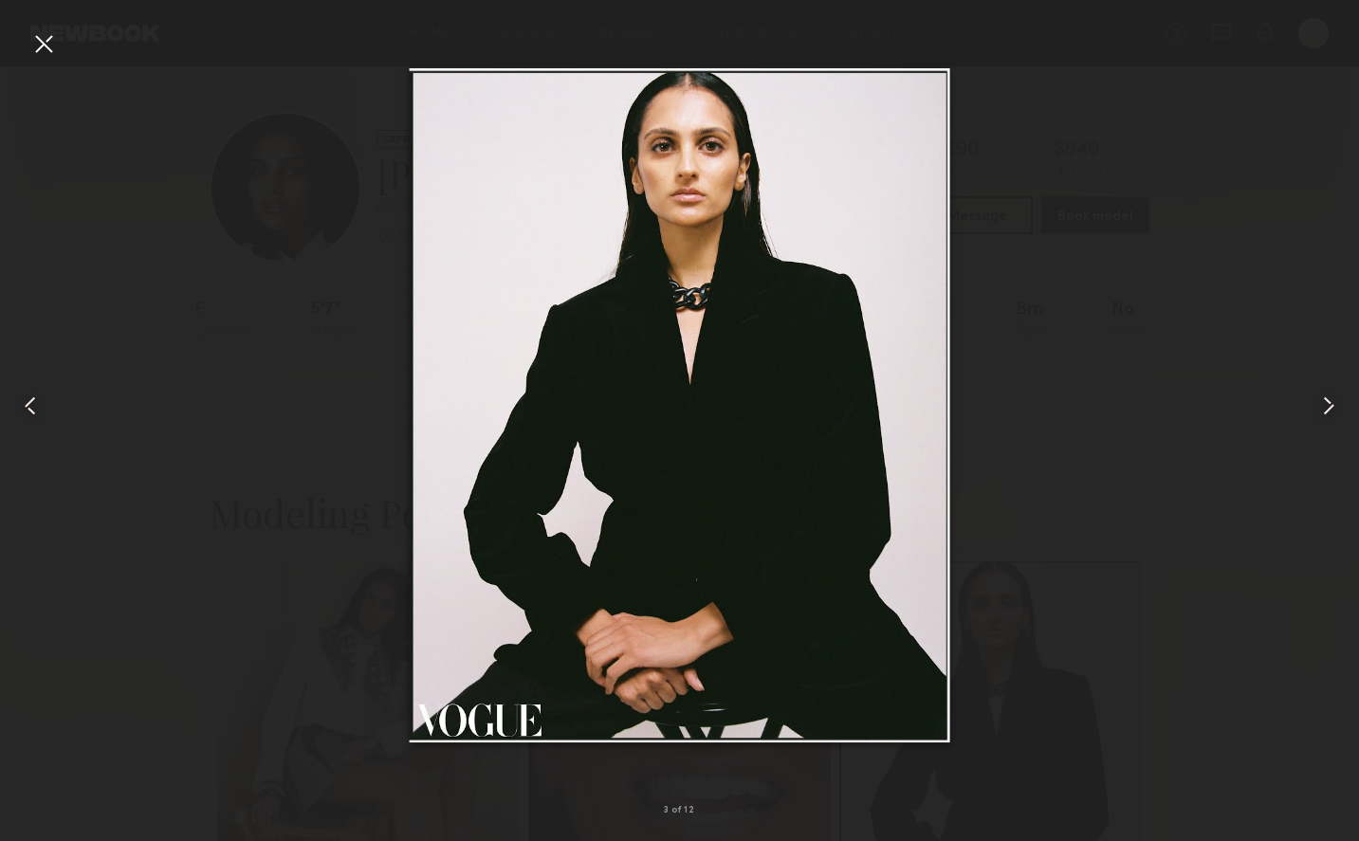
click at [47, 394] on div at bounding box center [27, 405] width 54 height 750
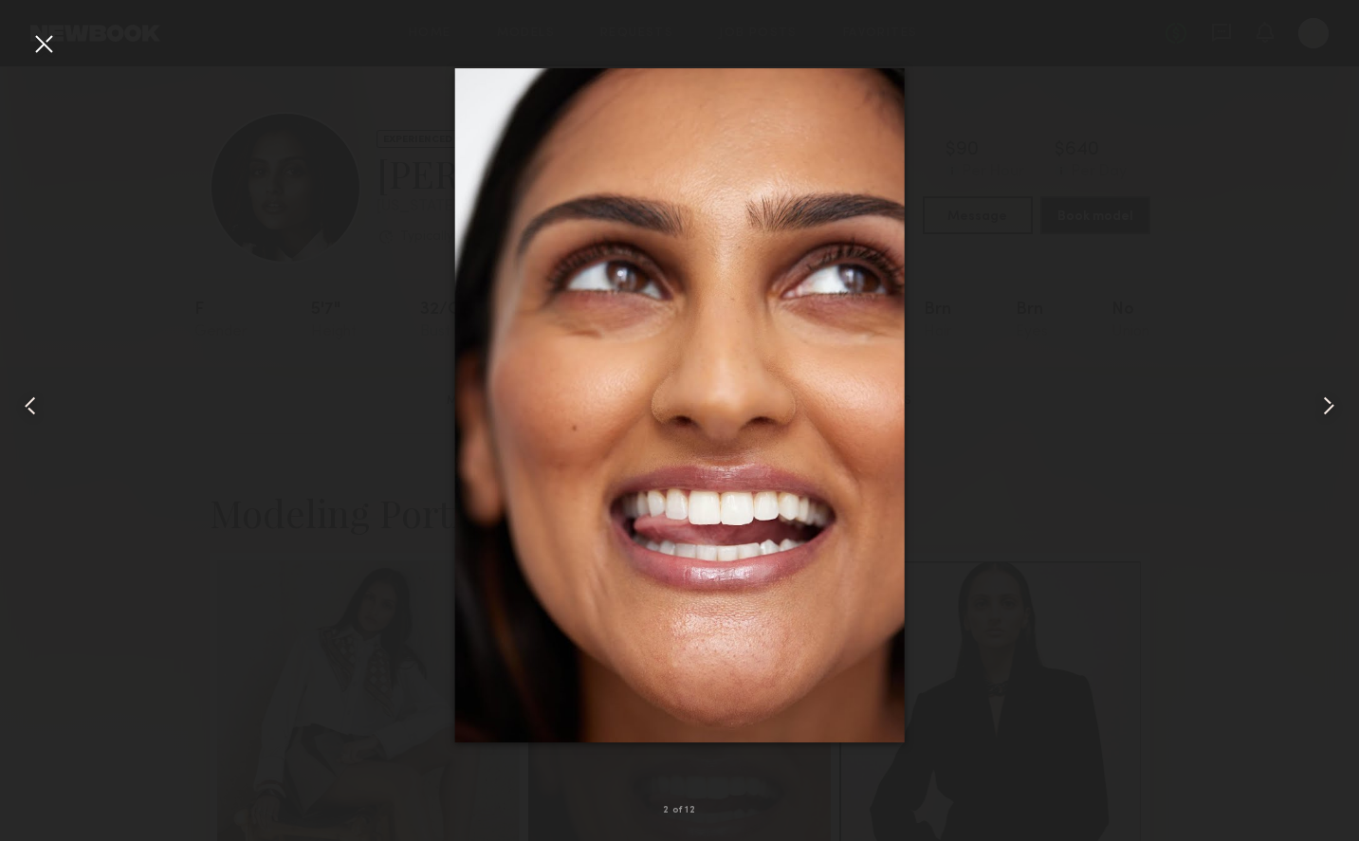
click at [47, 394] on div at bounding box center [27, 405] width 54 height 750
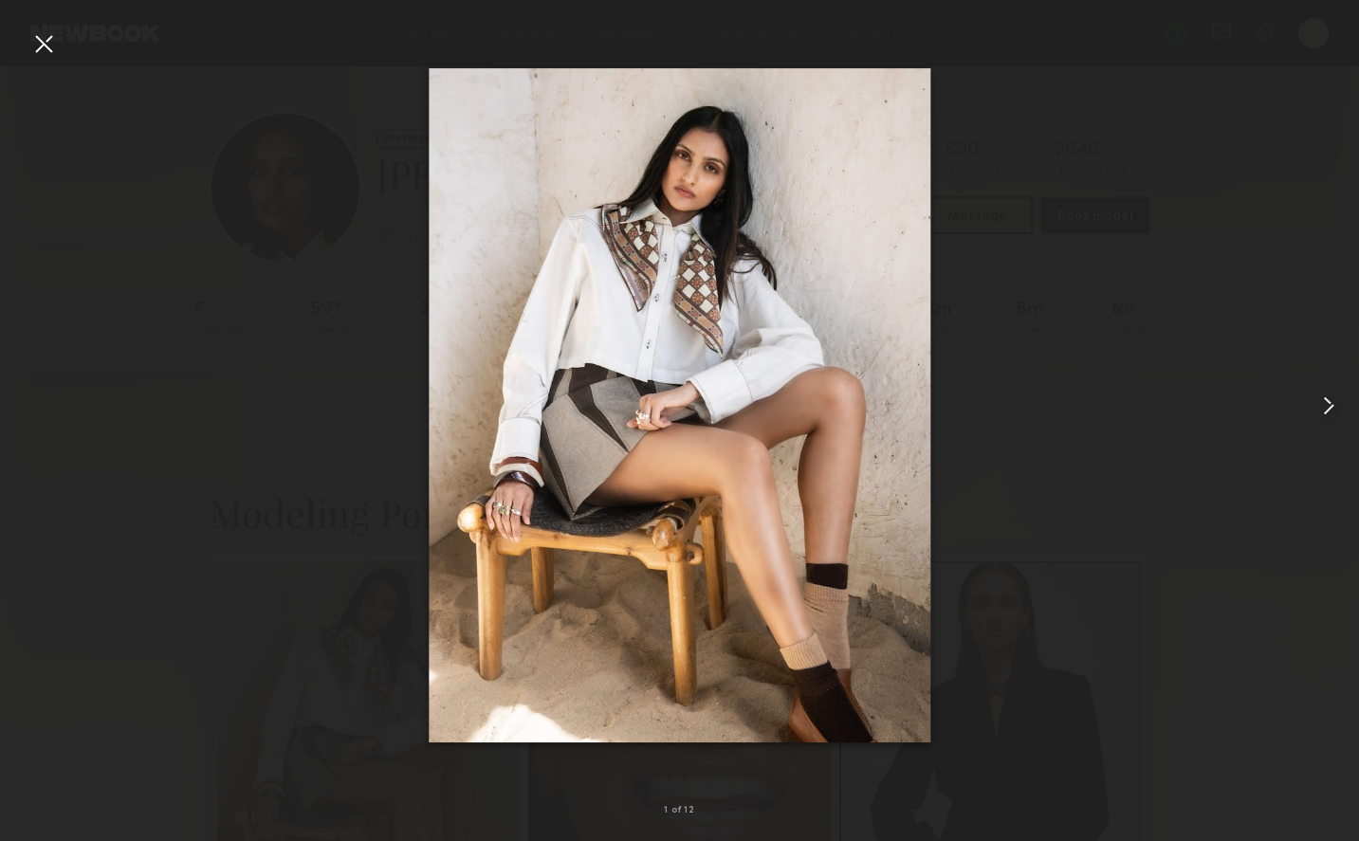
click at [48, 391] on div at bounding box center [679, 405] width 1359 height 750
click at [38, 51] on div at bounding box center [43, 43] width 30 height 30
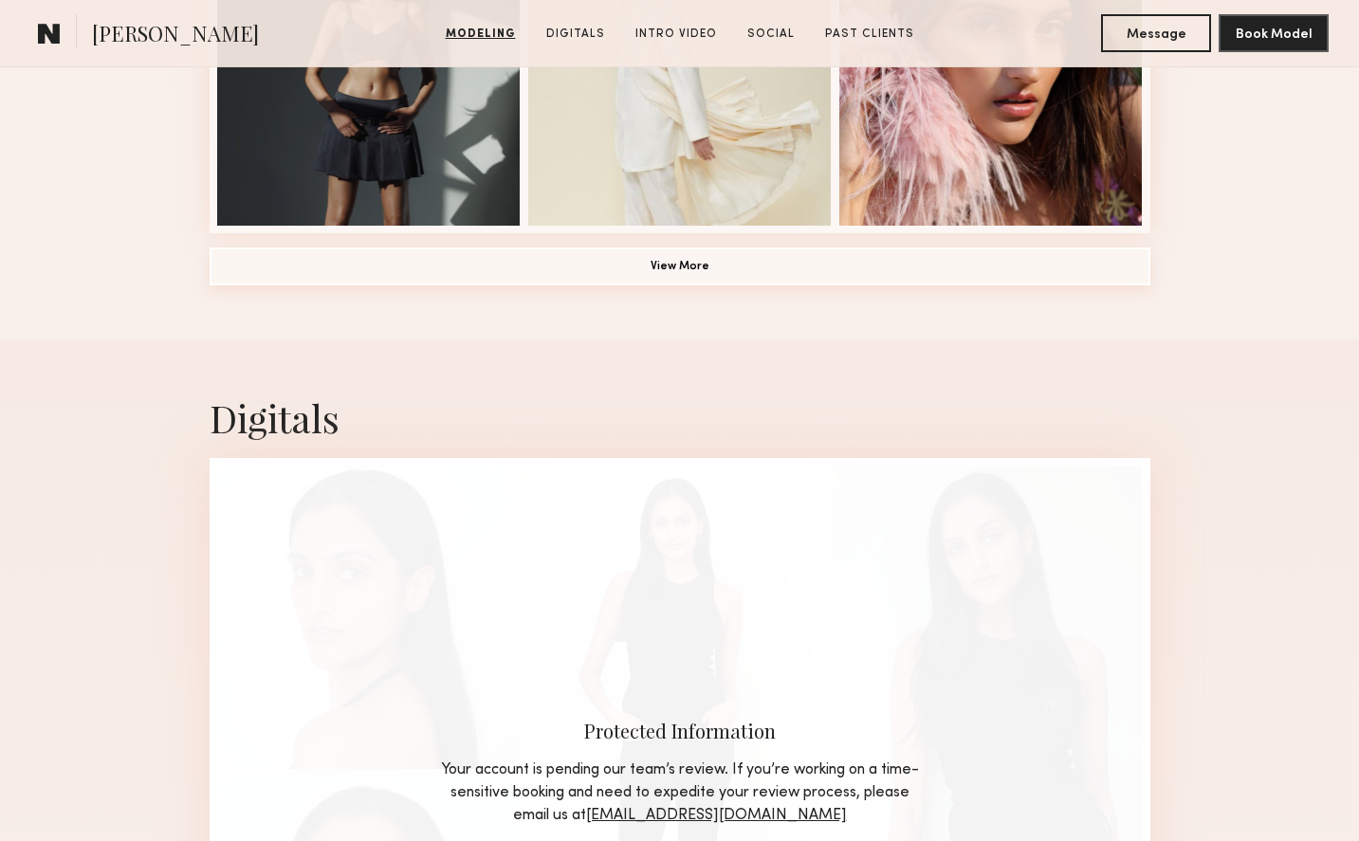
scroll to position [1559, 0]
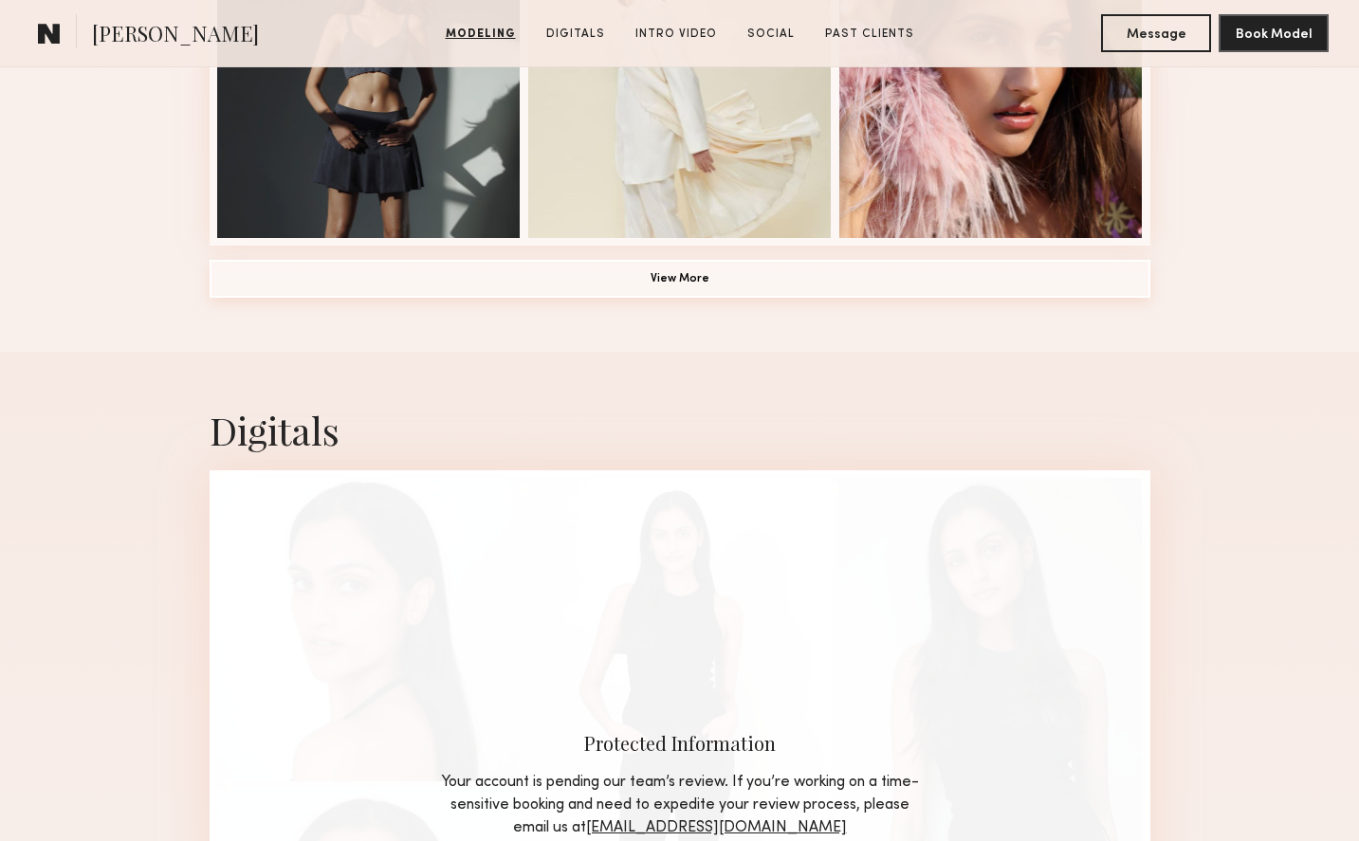
click at [696, 272] on button "View More" at bounding box center [680, 279] width 941 height 38
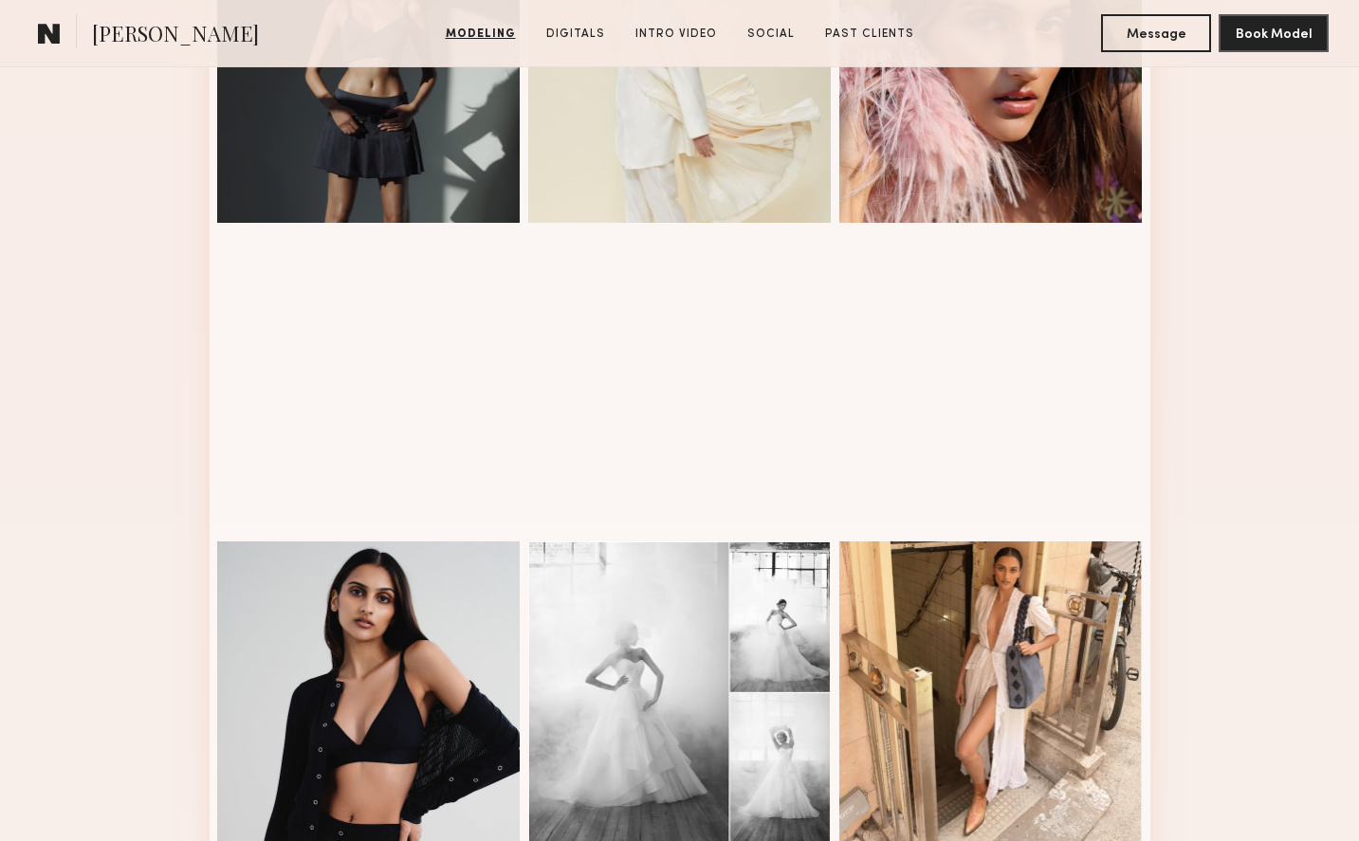
scroll to position [1597, 0]
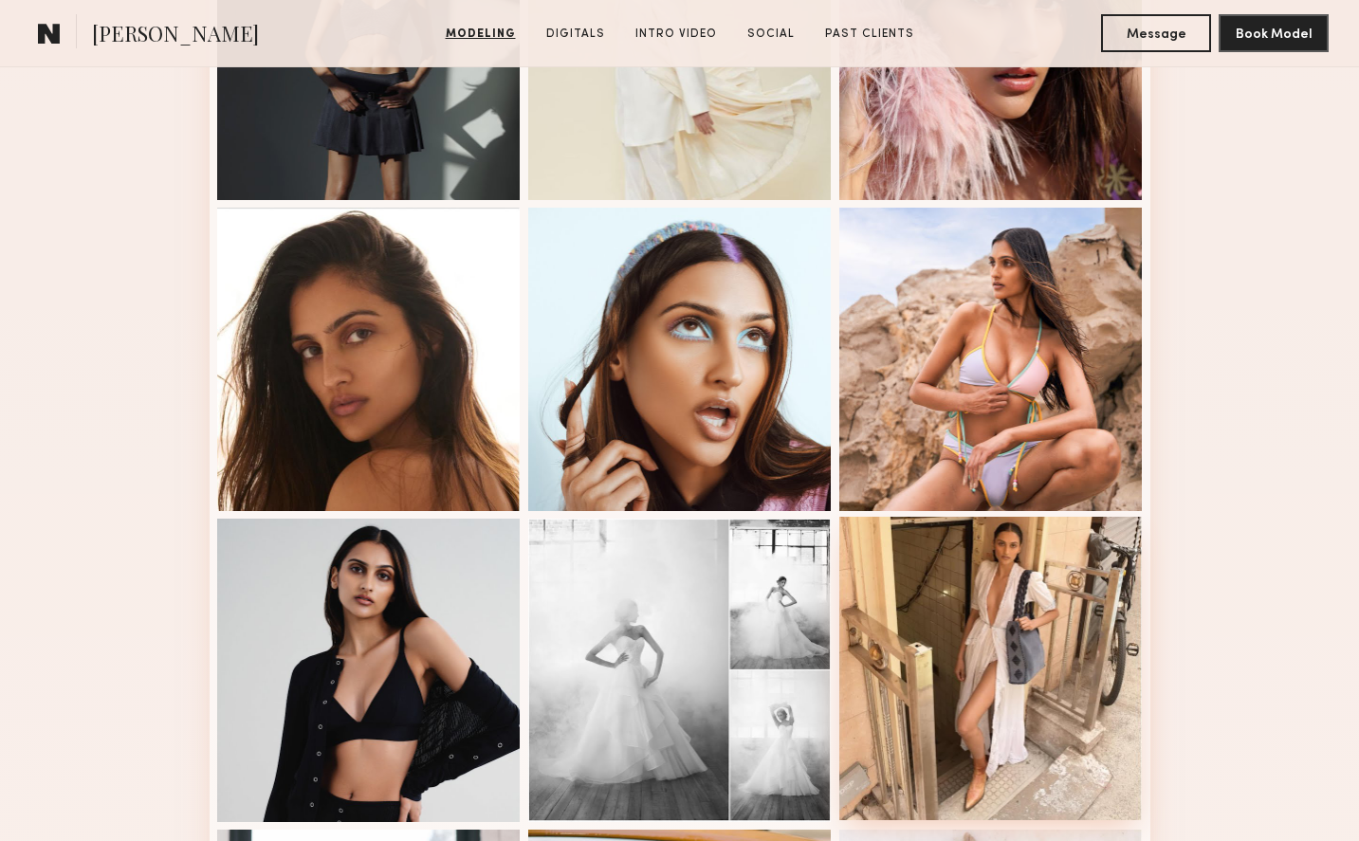
click at [1062, 612] on div at bounding box center [990, 668] width 303 height 303
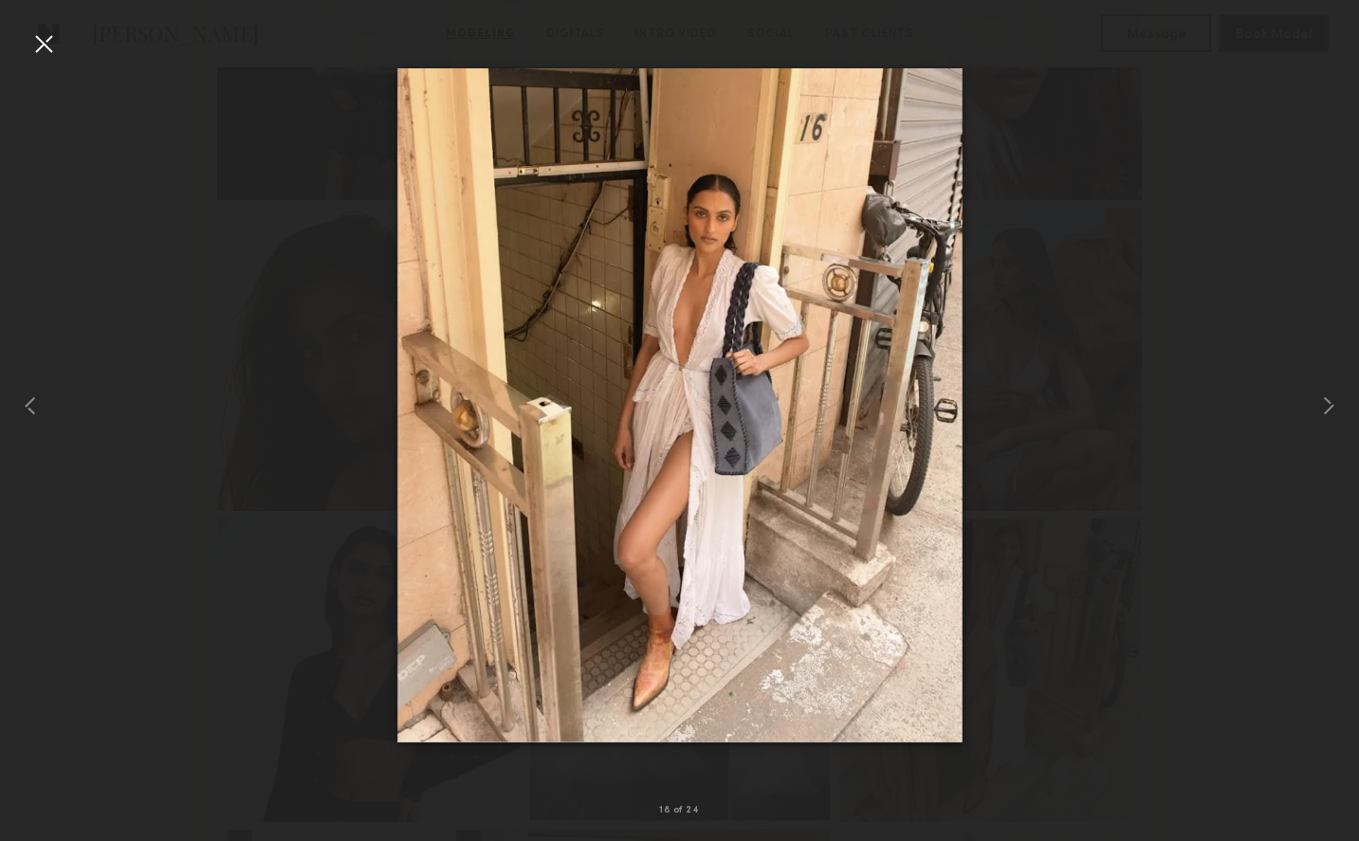
click at [48, 44] on div at bounding box center [43, 43] width 30 height 30
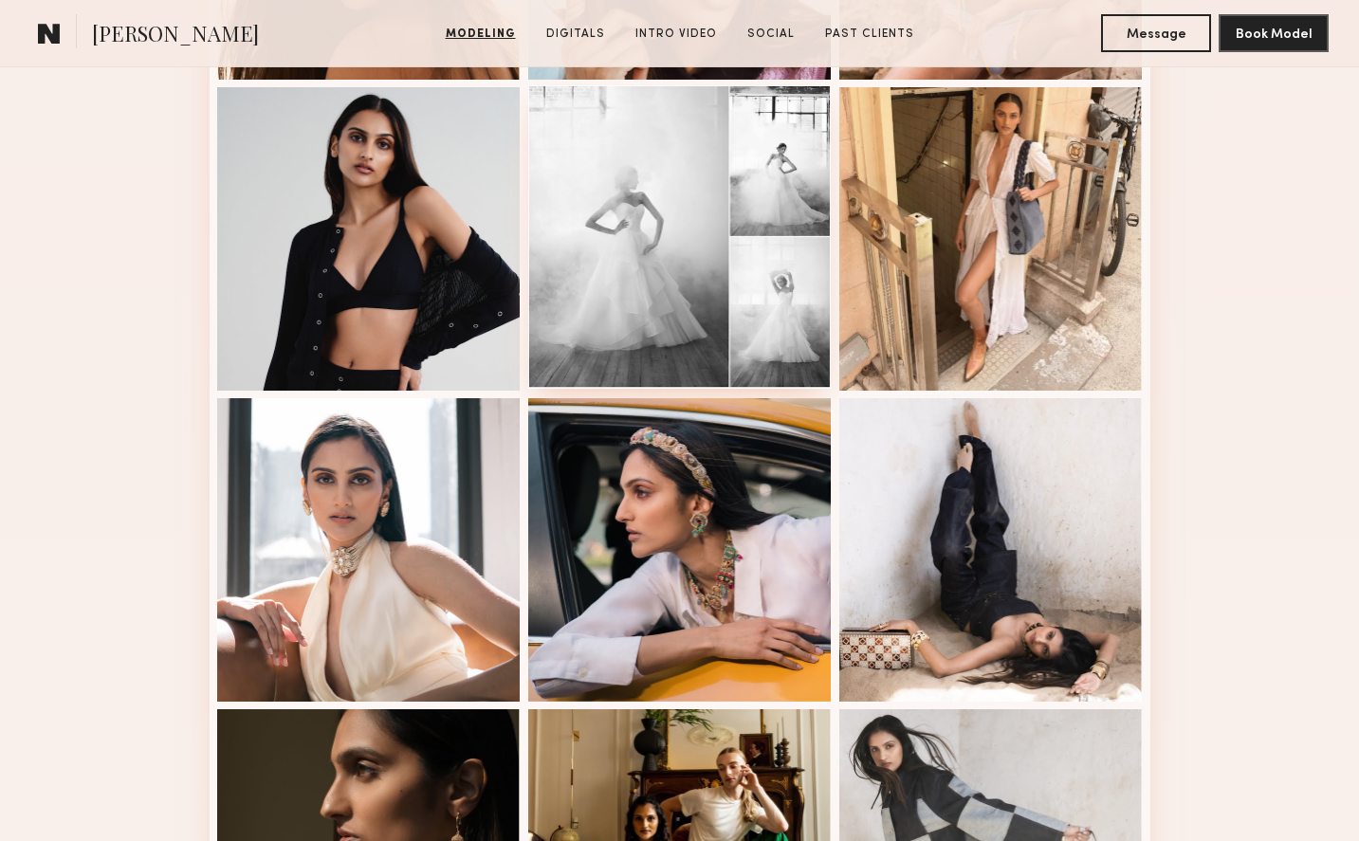
scroll to position [1928, 0]
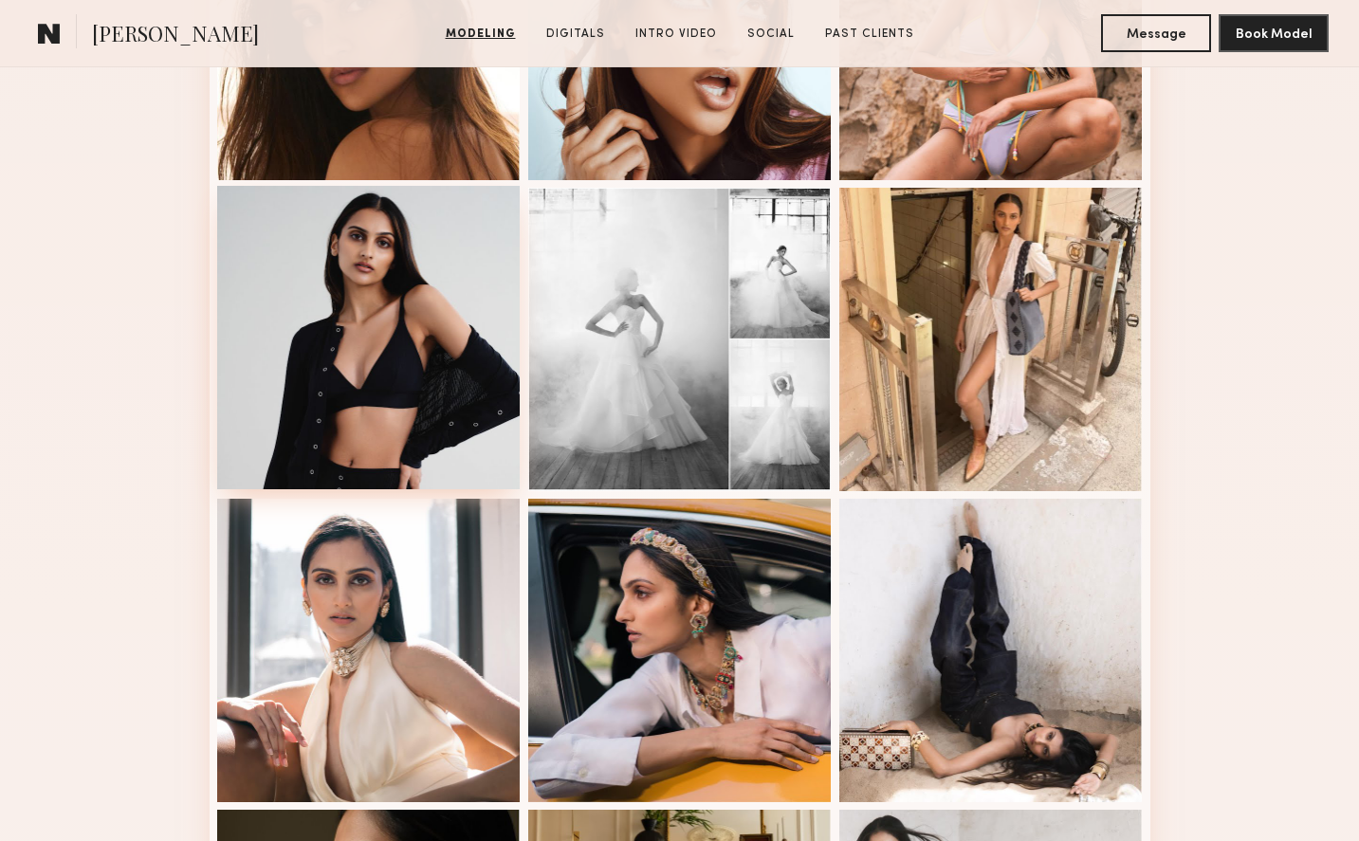
click at [356, 412] on div at bounding box center [368, 337] width 303 height 303
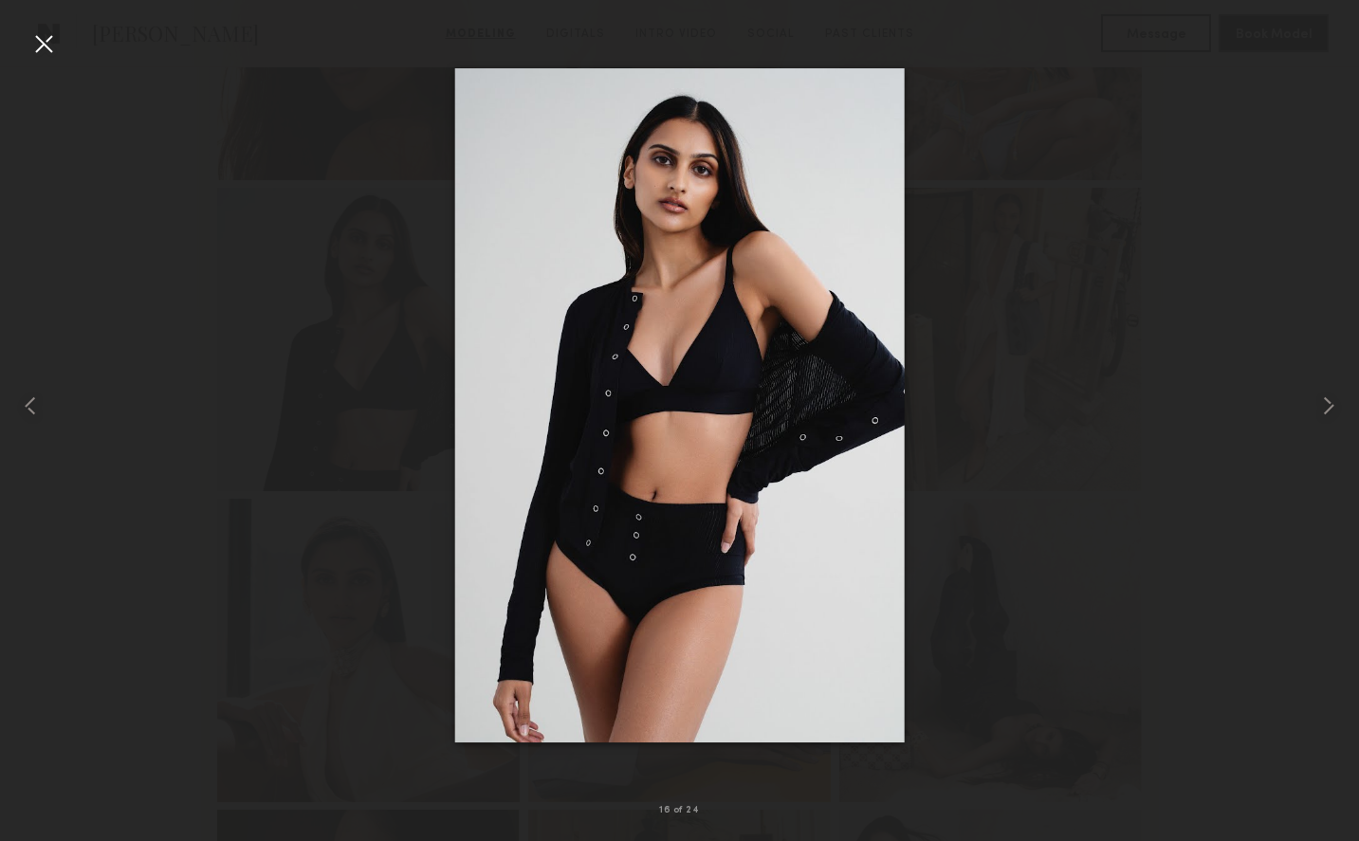
click at [30, 51] on div at bounding box center [43, 43] width 30 height 30
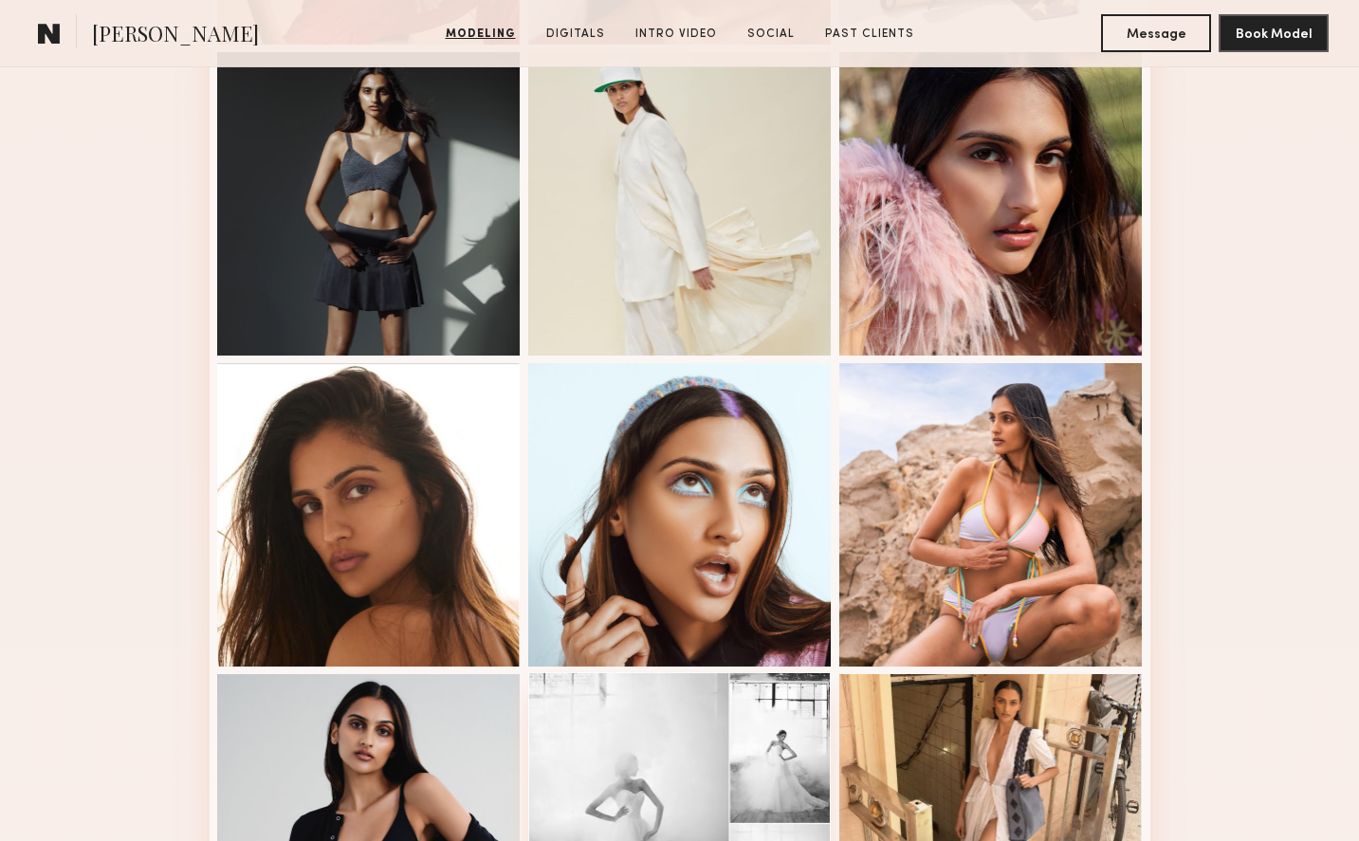
scroll to position [1288, 0]
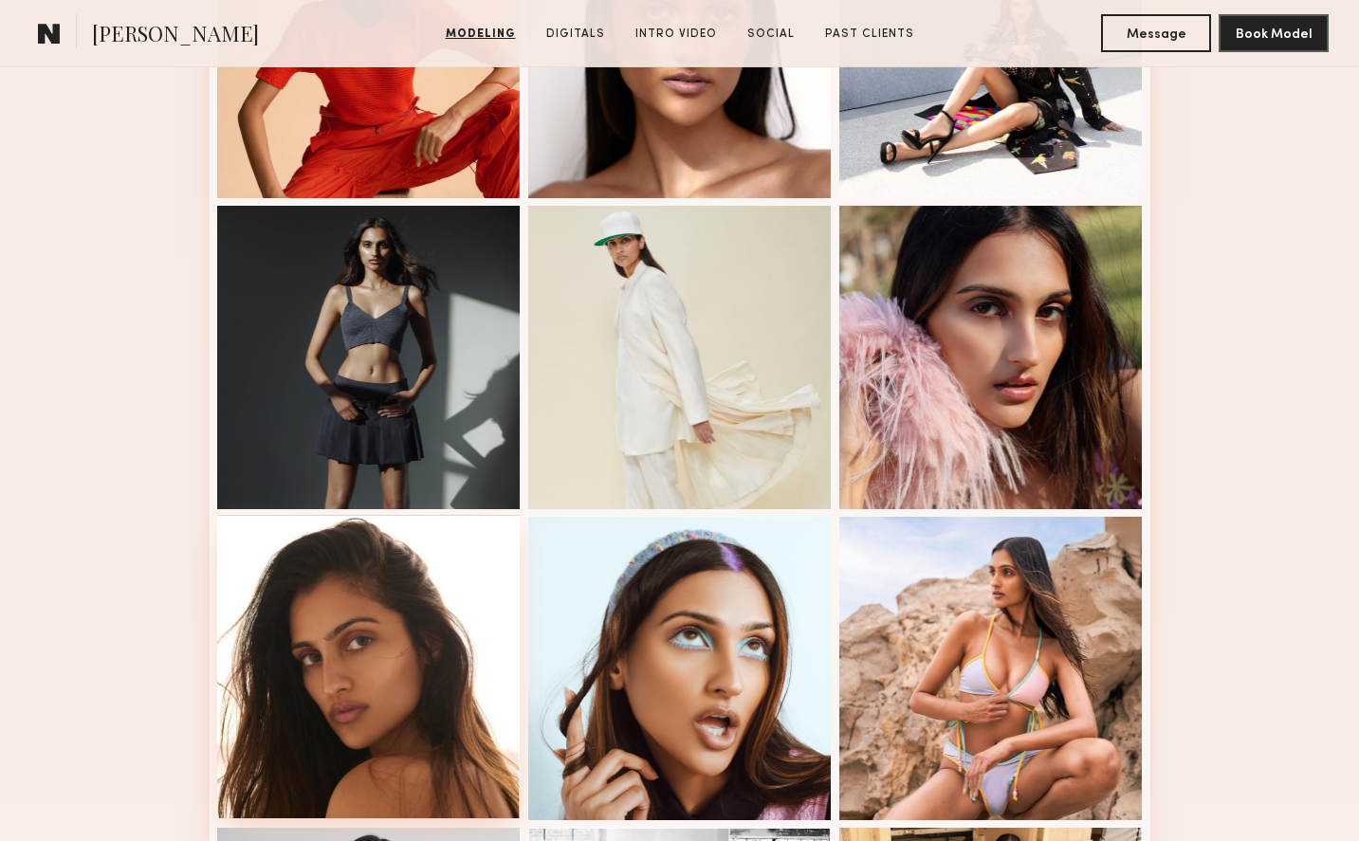
click at [433, 630] on div at bounding box center [368, 666] width 303 height 303
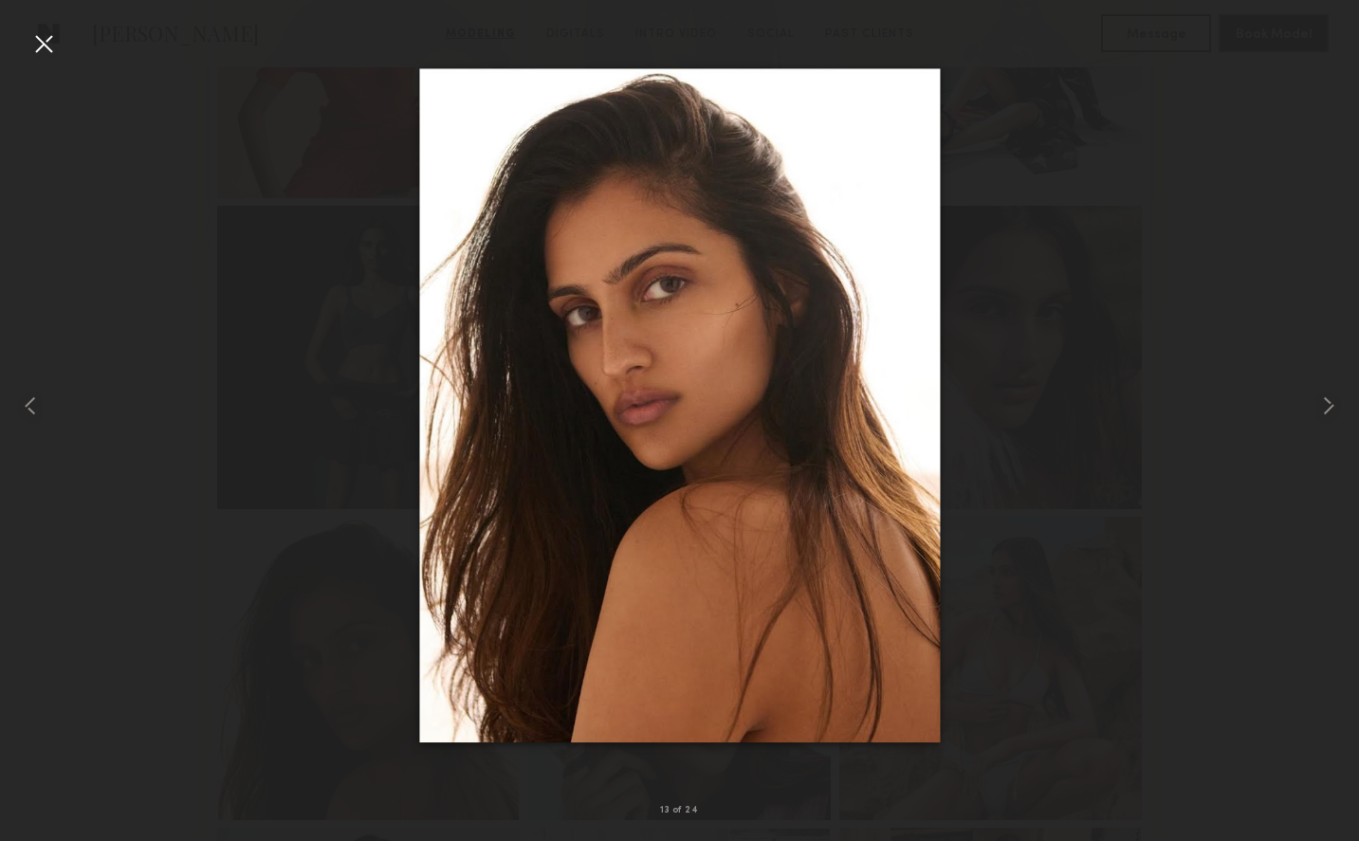
click at [44, 47] on div at bounding box center [43, 43] width 30 height 30
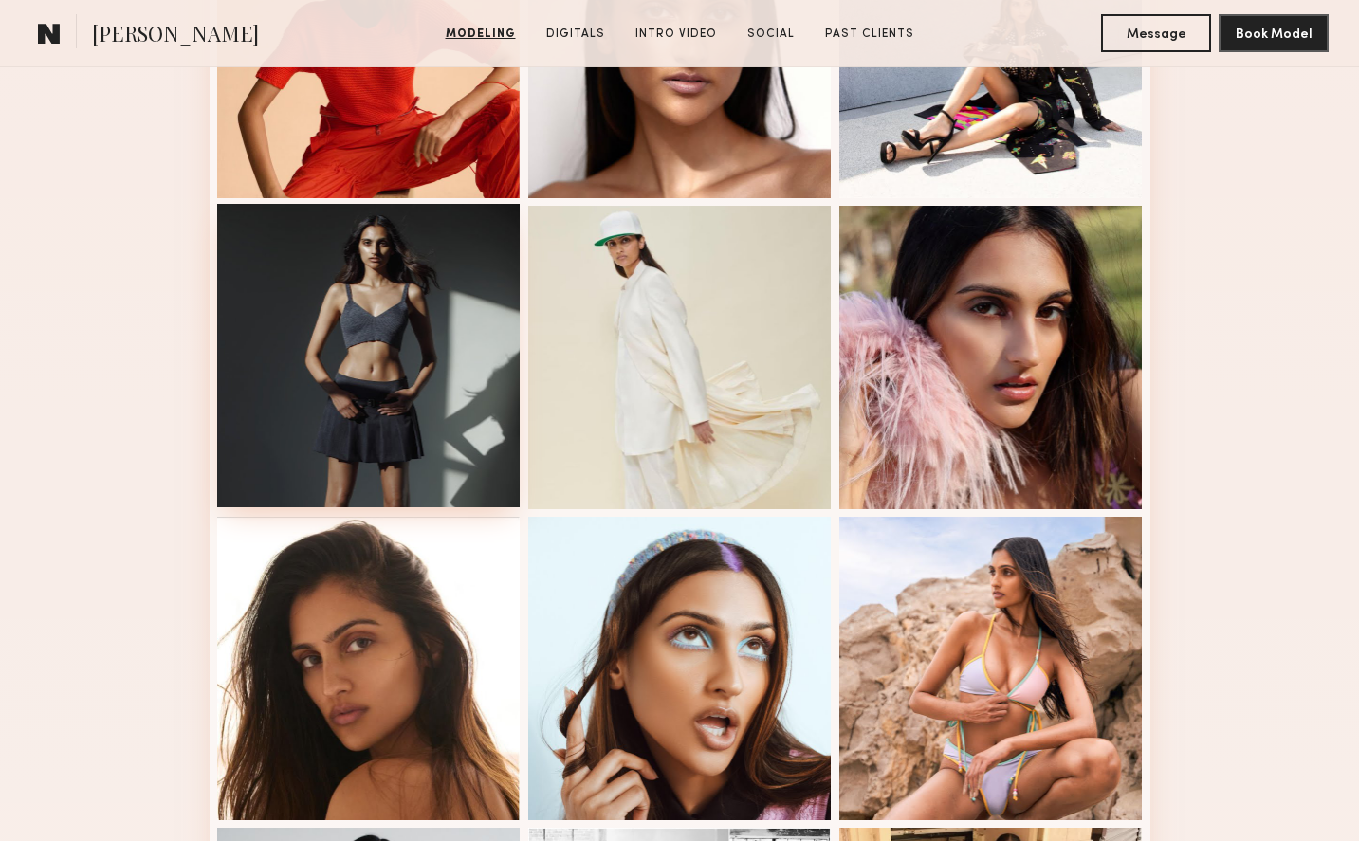
click at [429, 335] on div at bounding box center [368, 355] width 303 height 303
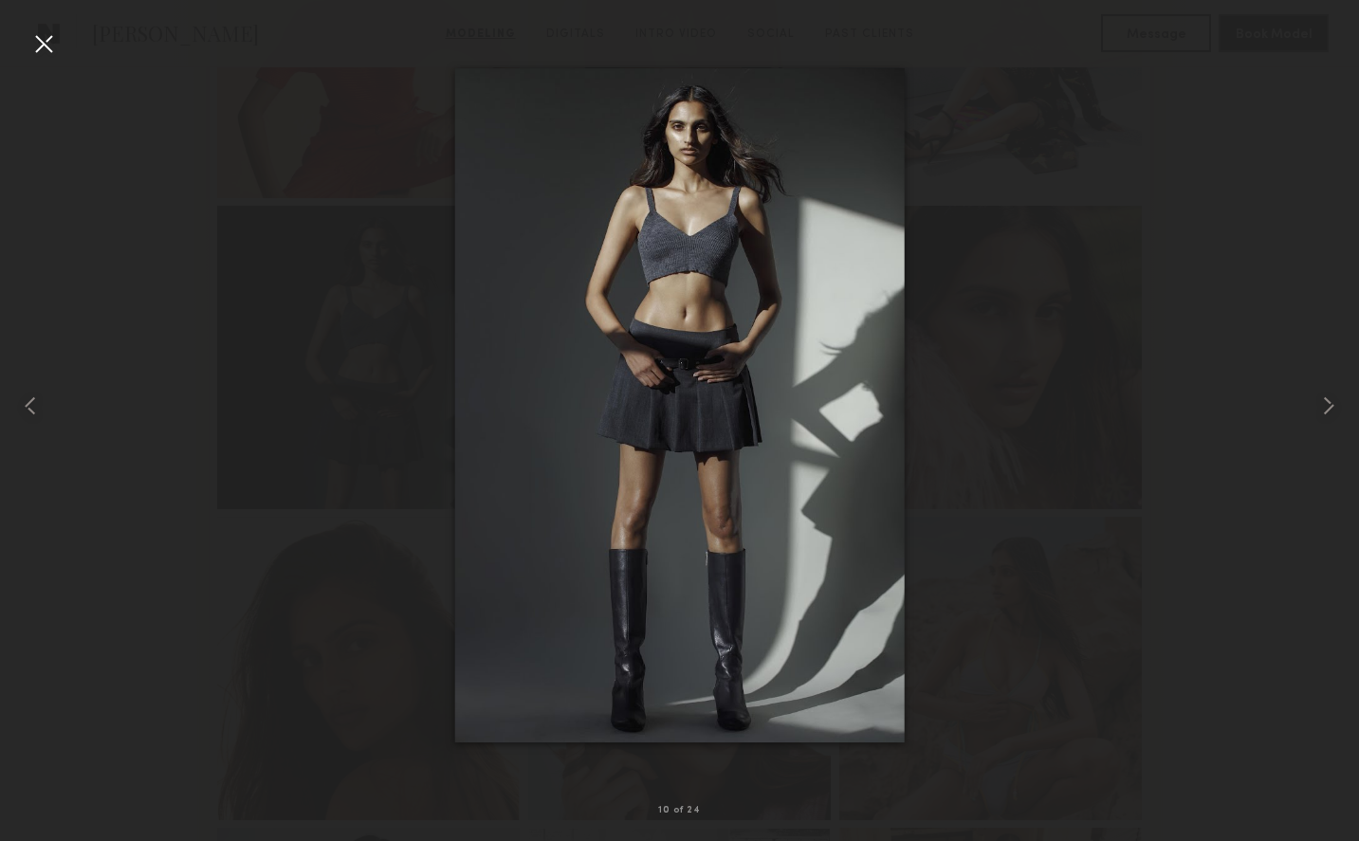
click at [43, 42] on div at bounding box center [43, 43] width 30 height 30
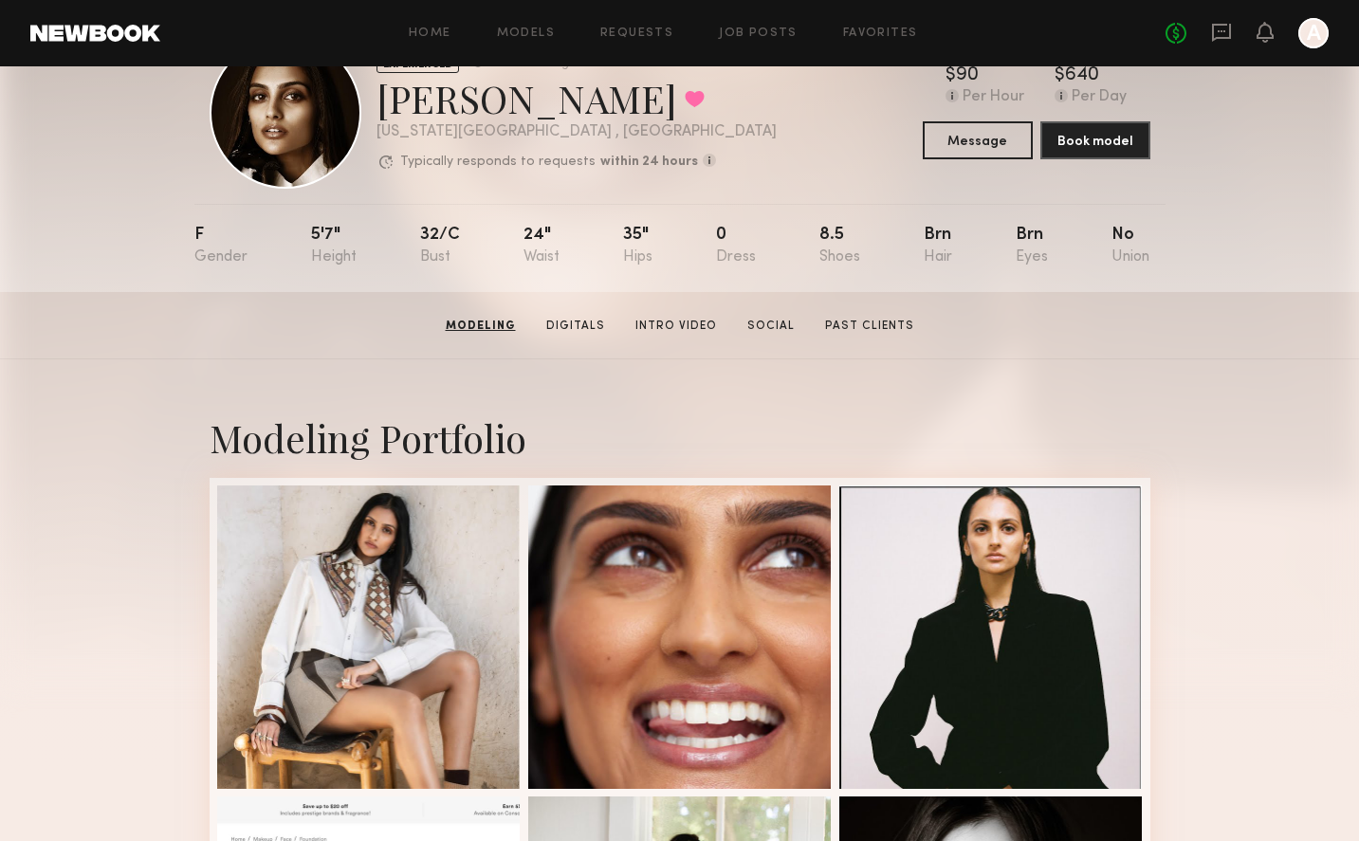
scroll to position [0, 0]
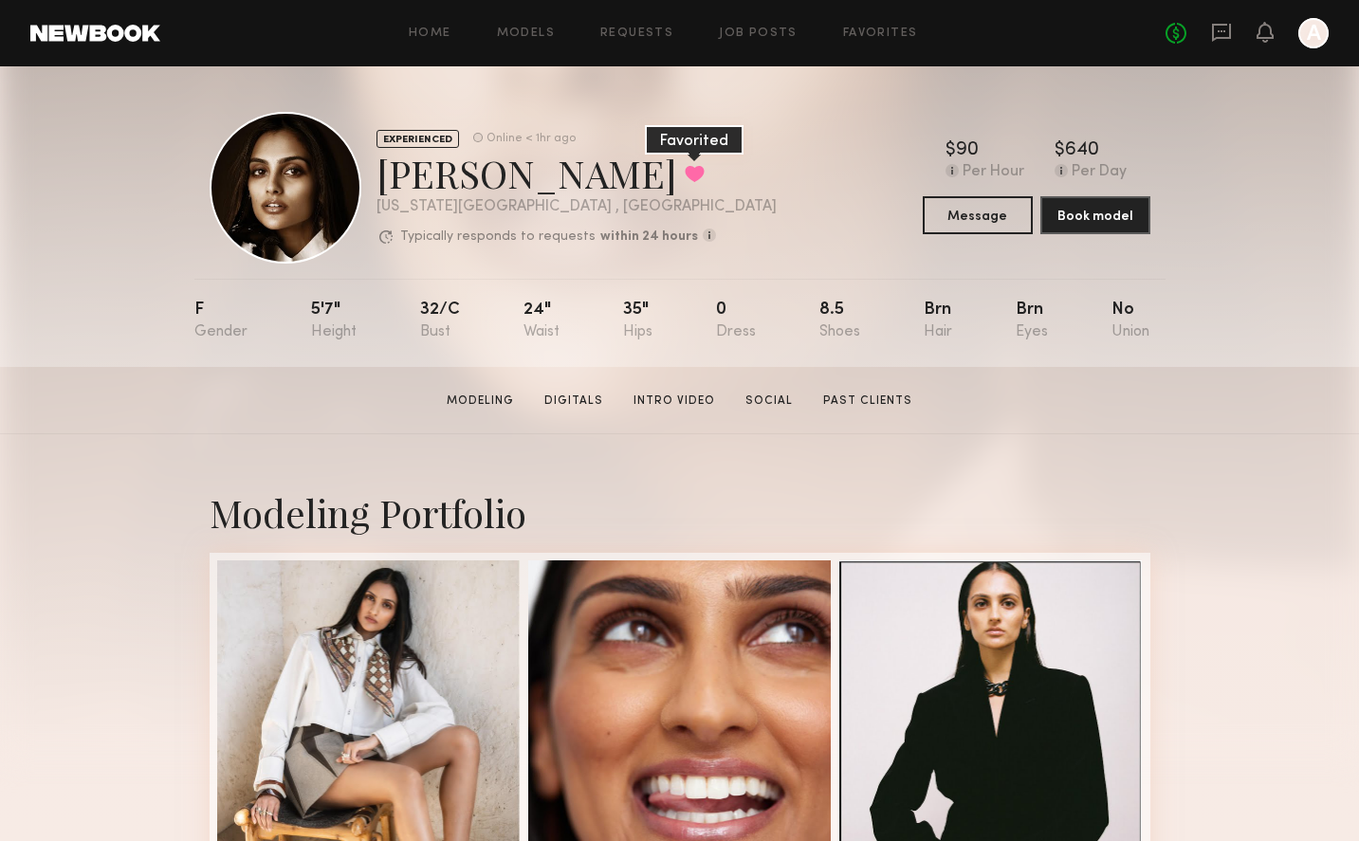
click at [685, 173] on button at bounding box center [695, 173] width 20 height 17
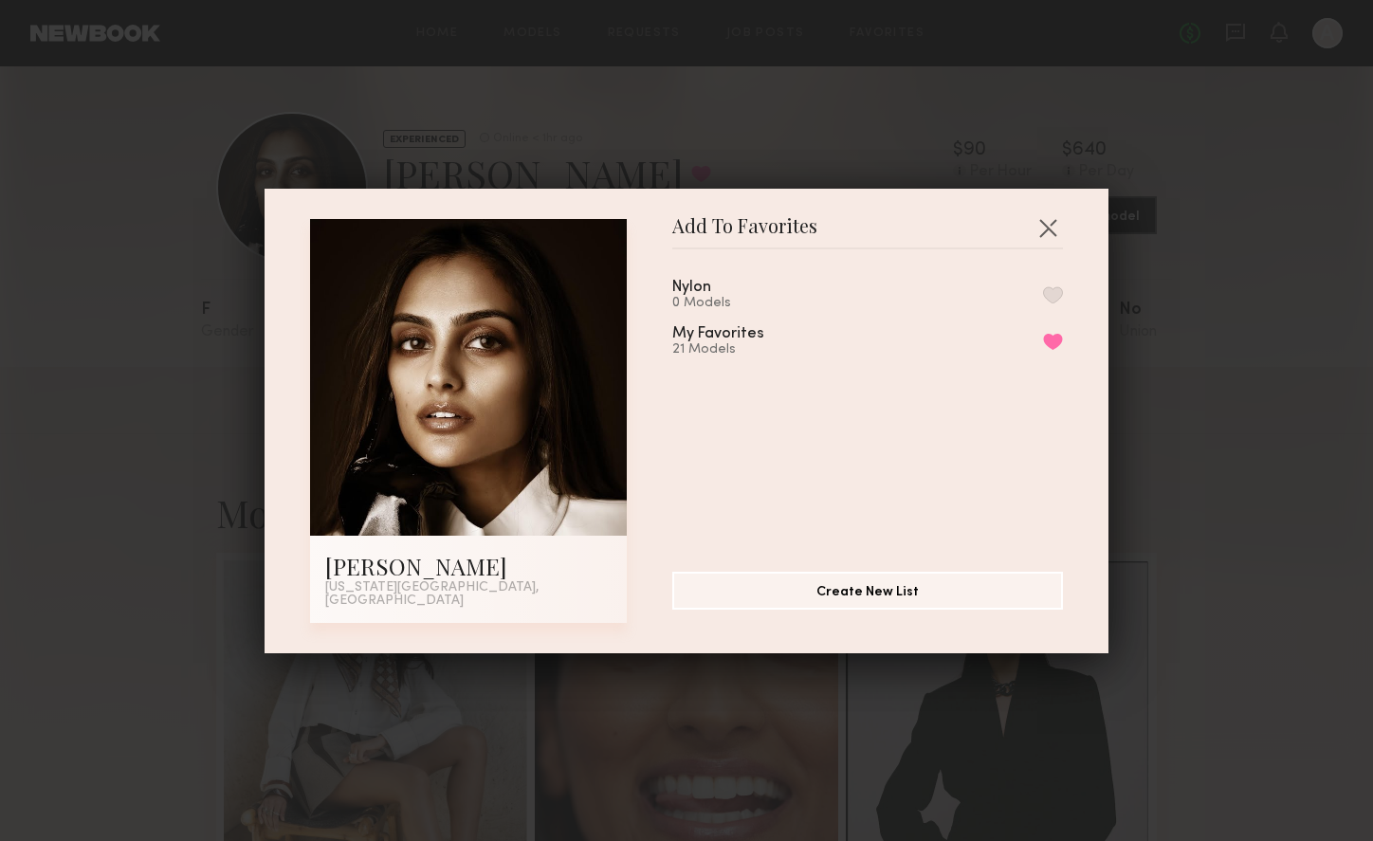
click at [1018, 299] on div "Nylon 0 Models" at bounding box center [867, 295] width 391 height 31
click at [1043, 302] on button "button" at bounding box center [1053, 294] width 20 height 17
click at [1036, 234] on button "button" at bounding box center [1048, 227] width 30 height 30
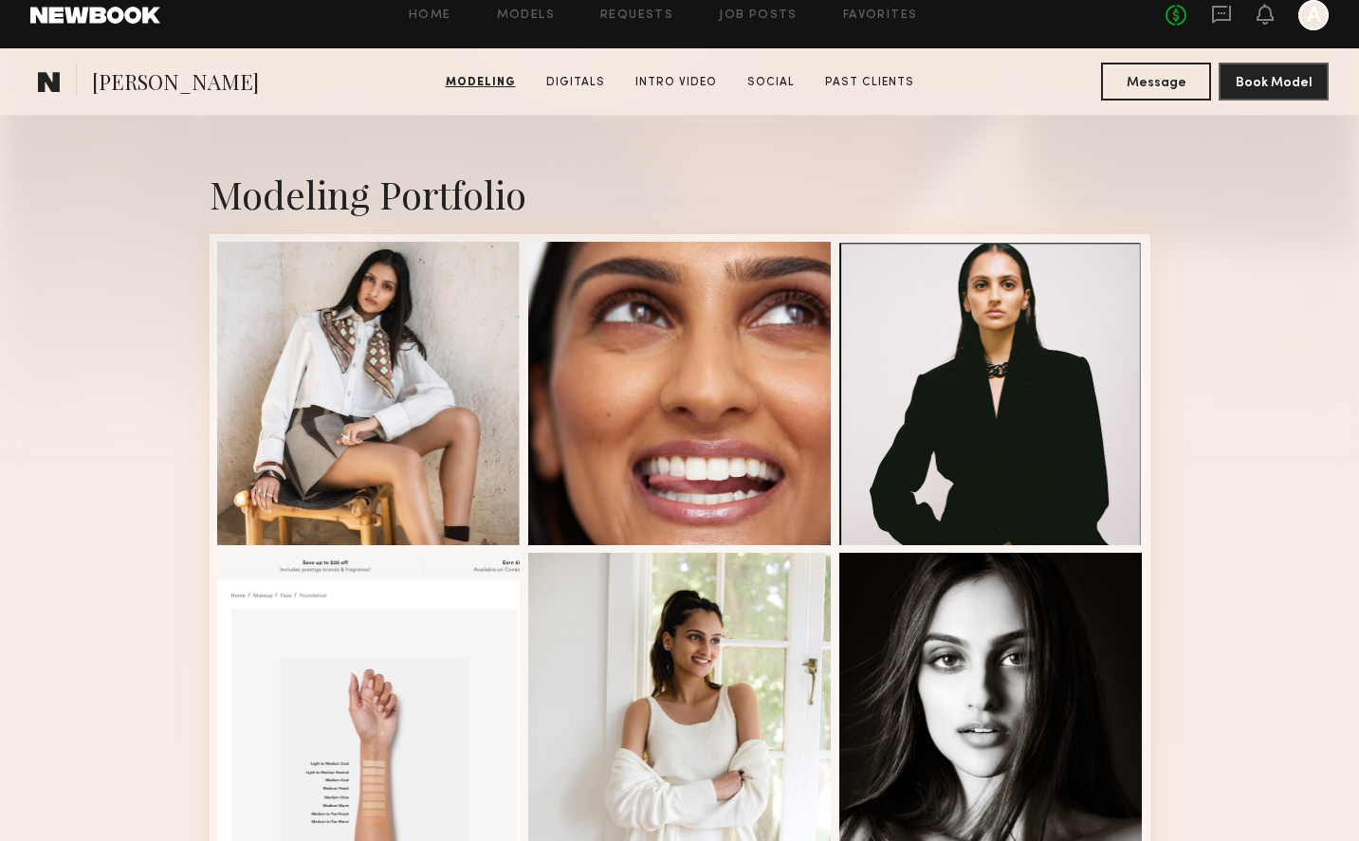
scroll to position [286, 0]
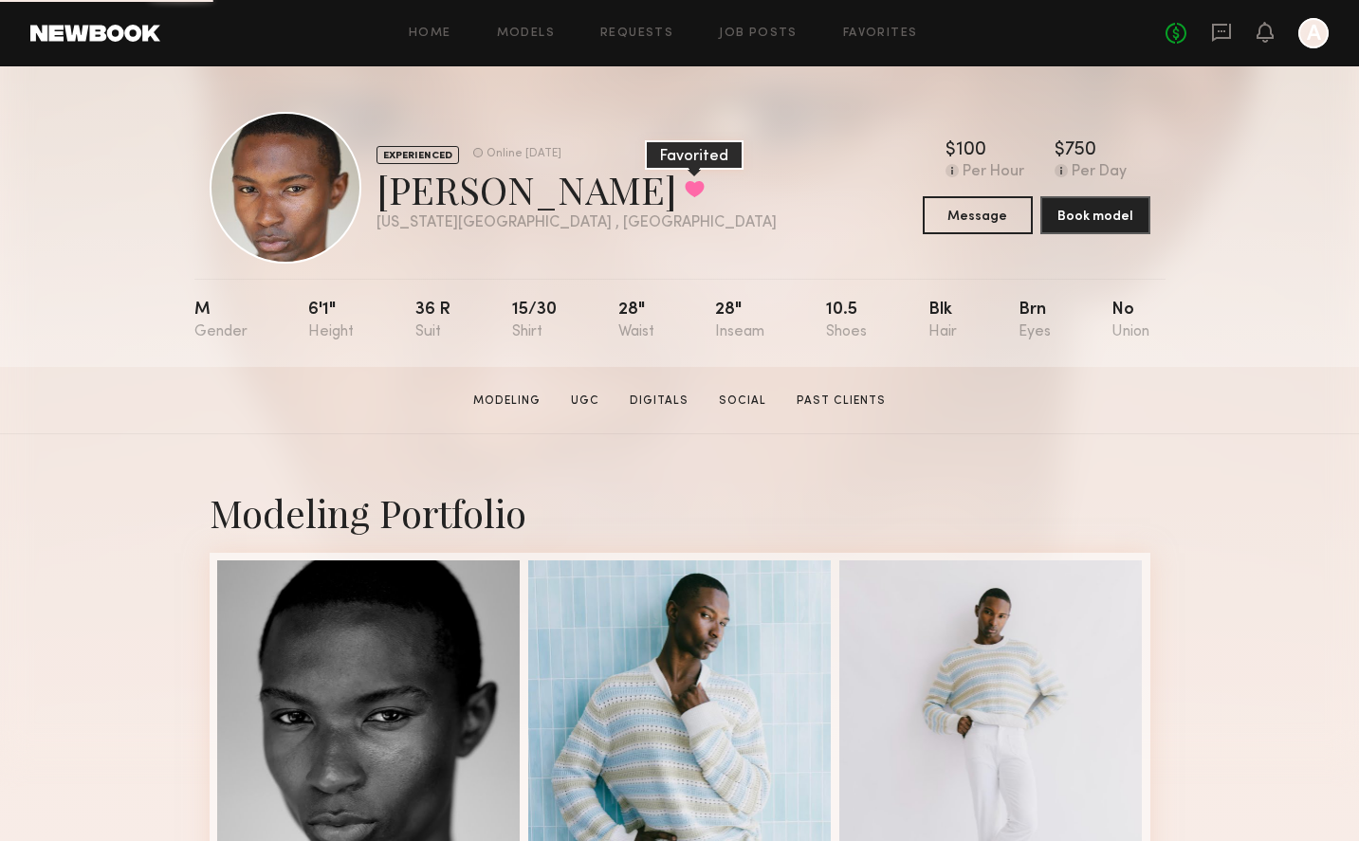
click at [685, 187] on button at bounding box center [695, 188] width 20 height 17
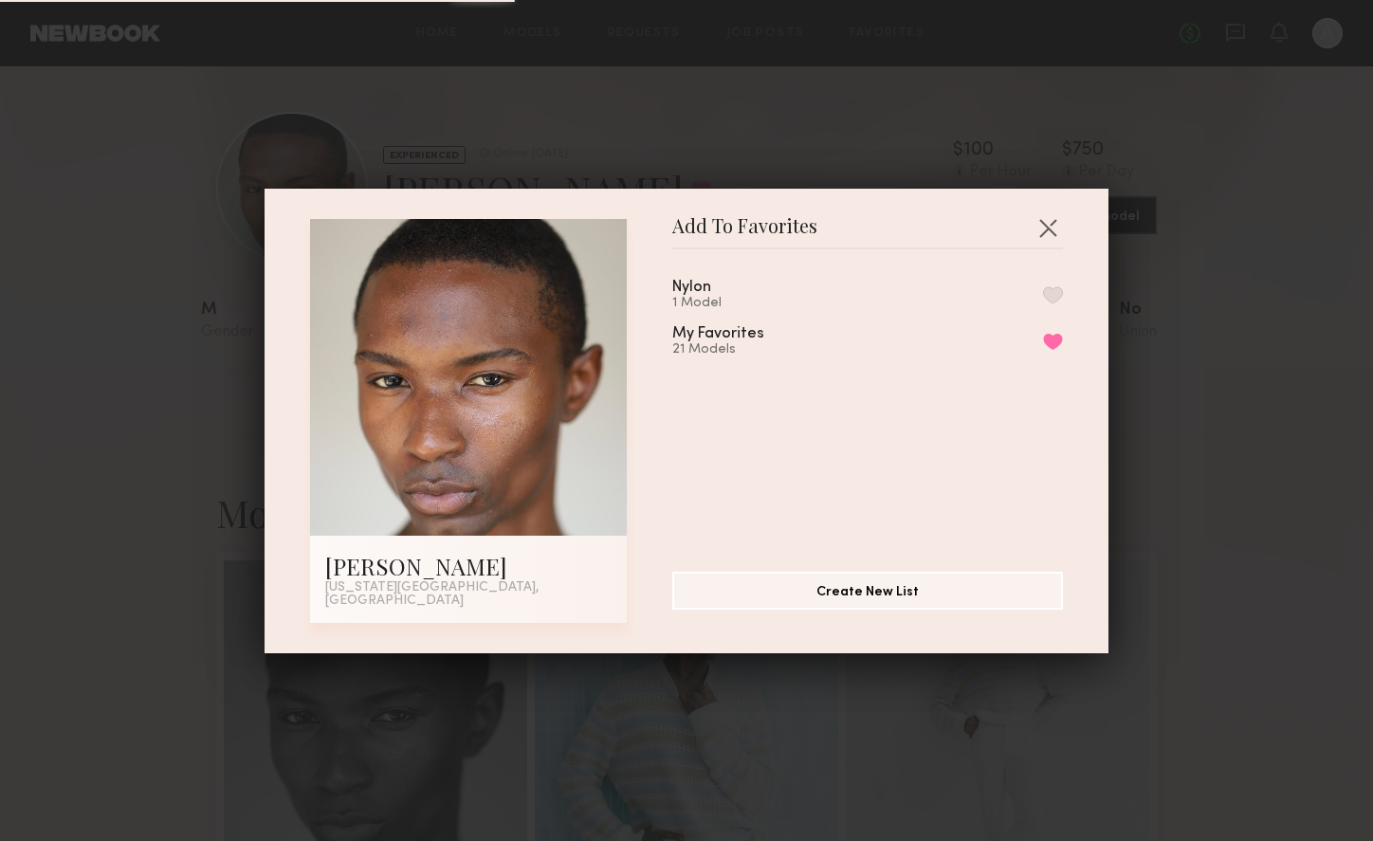
click at [1041, 301] on div "Nylon 1 Model My Favorites 21 Models Remove from favorite list" at bounding box center [877, 403] width 410 height 277
click at [1043, 301] on button "button" at bounding box center [1053, 294] width 20 height 17
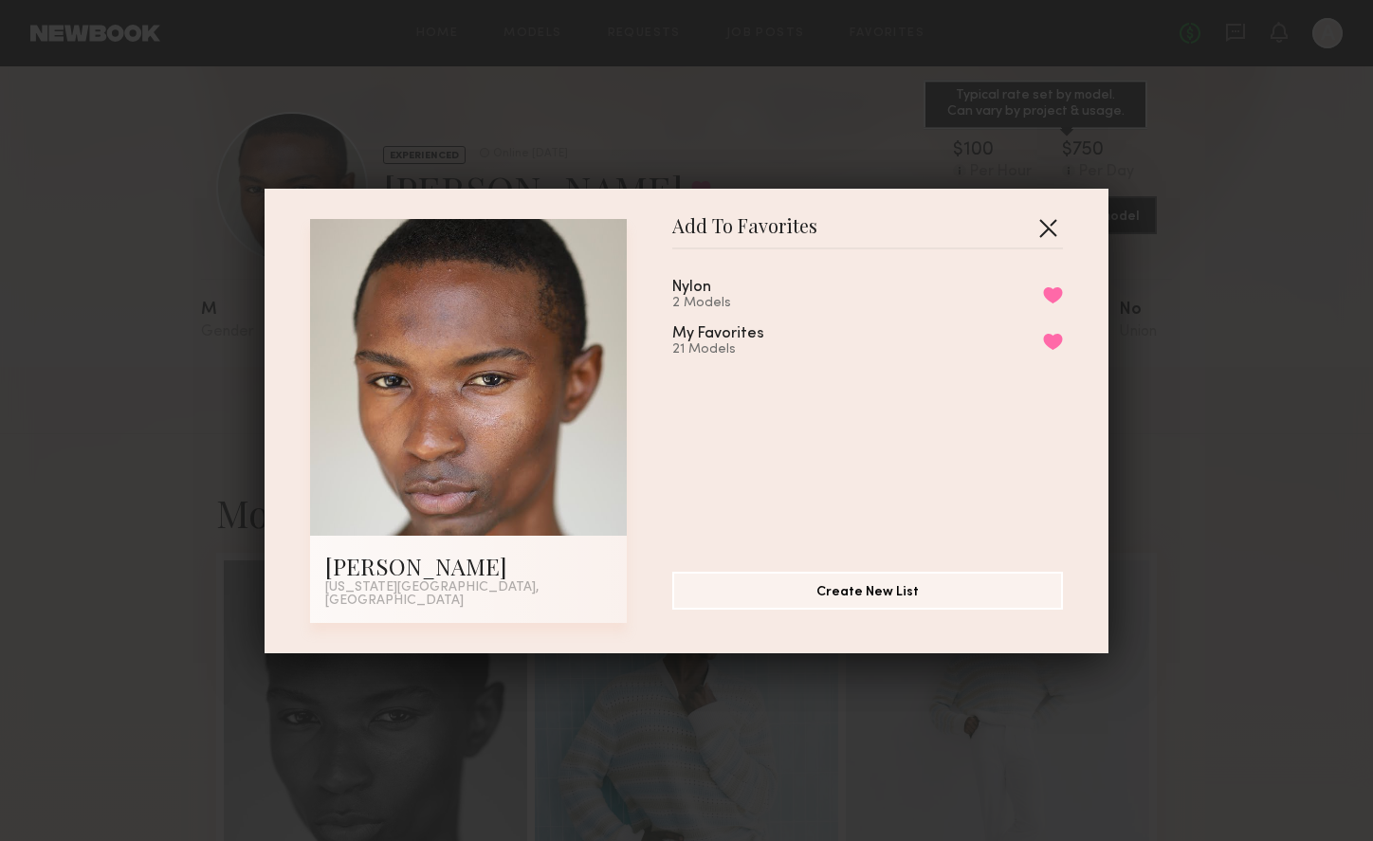
drag, startPoint x: 1046, startPoint y: 231, endPoint x: 1073, endPoint y: 151, distance: 85.2
click at [1046, 232] on button "button" at bounding box center [1048, 227] width 30 height 30
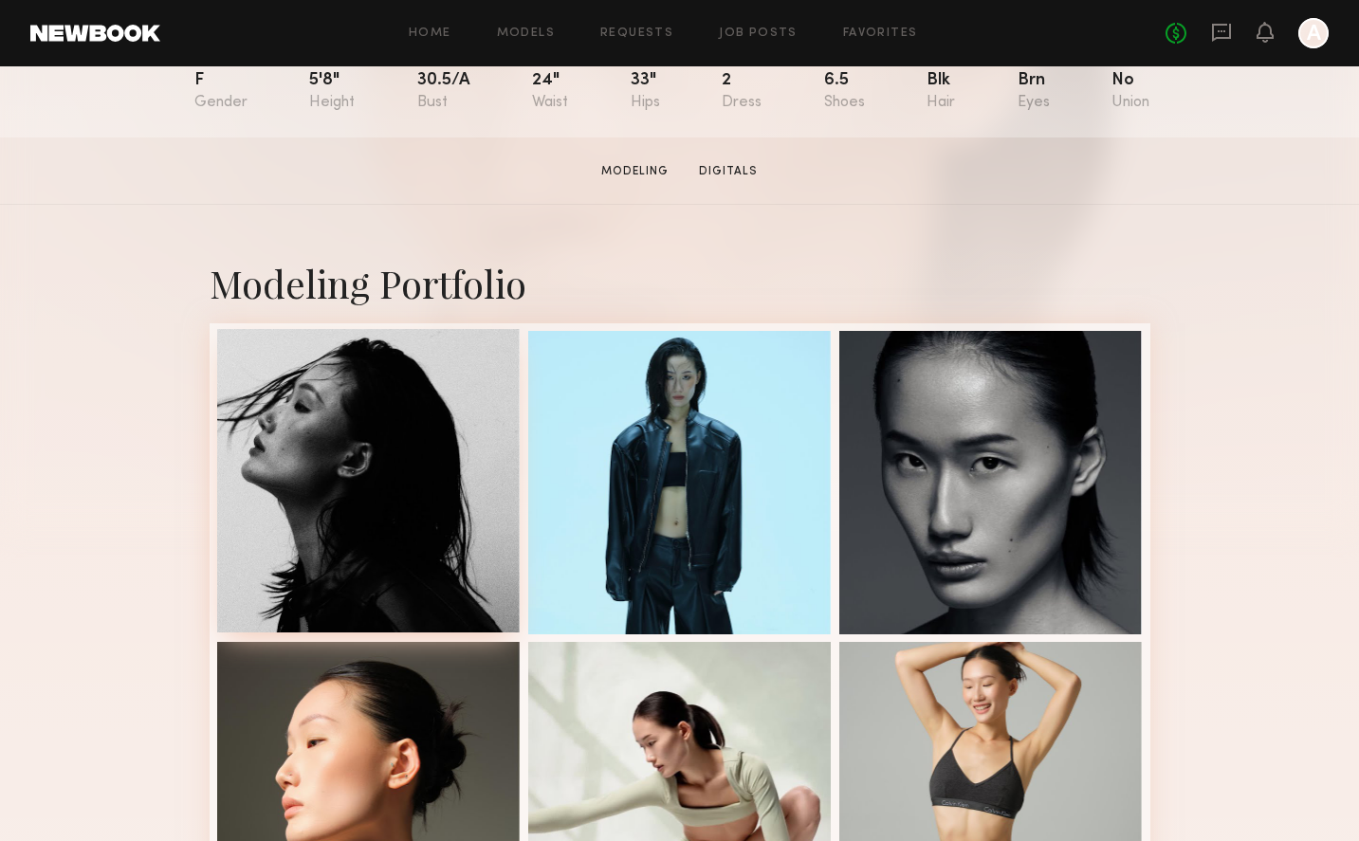
scroll to position [369, 0]
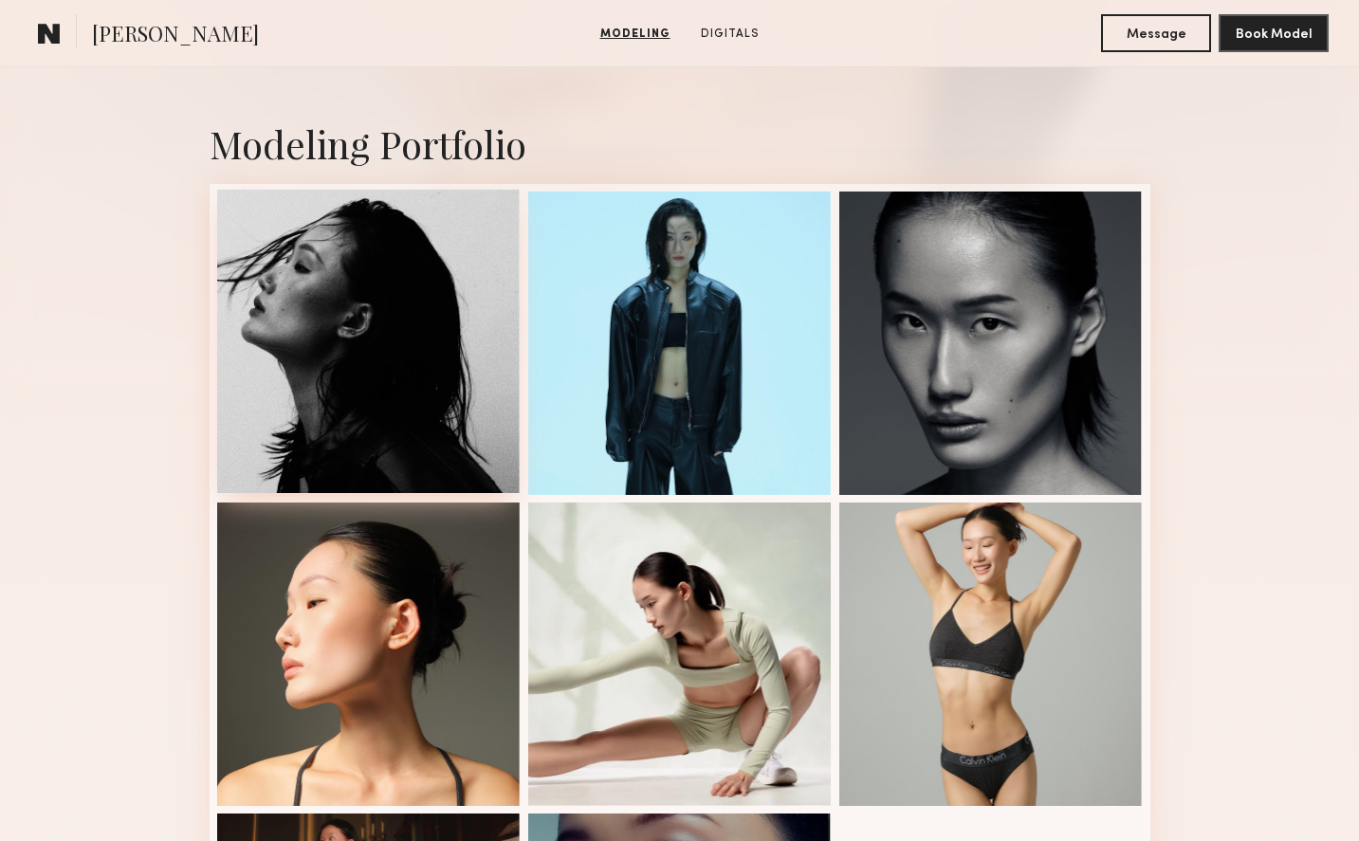
click at [359, 432] on div at bounding box center [368, 341] width 303 height 303
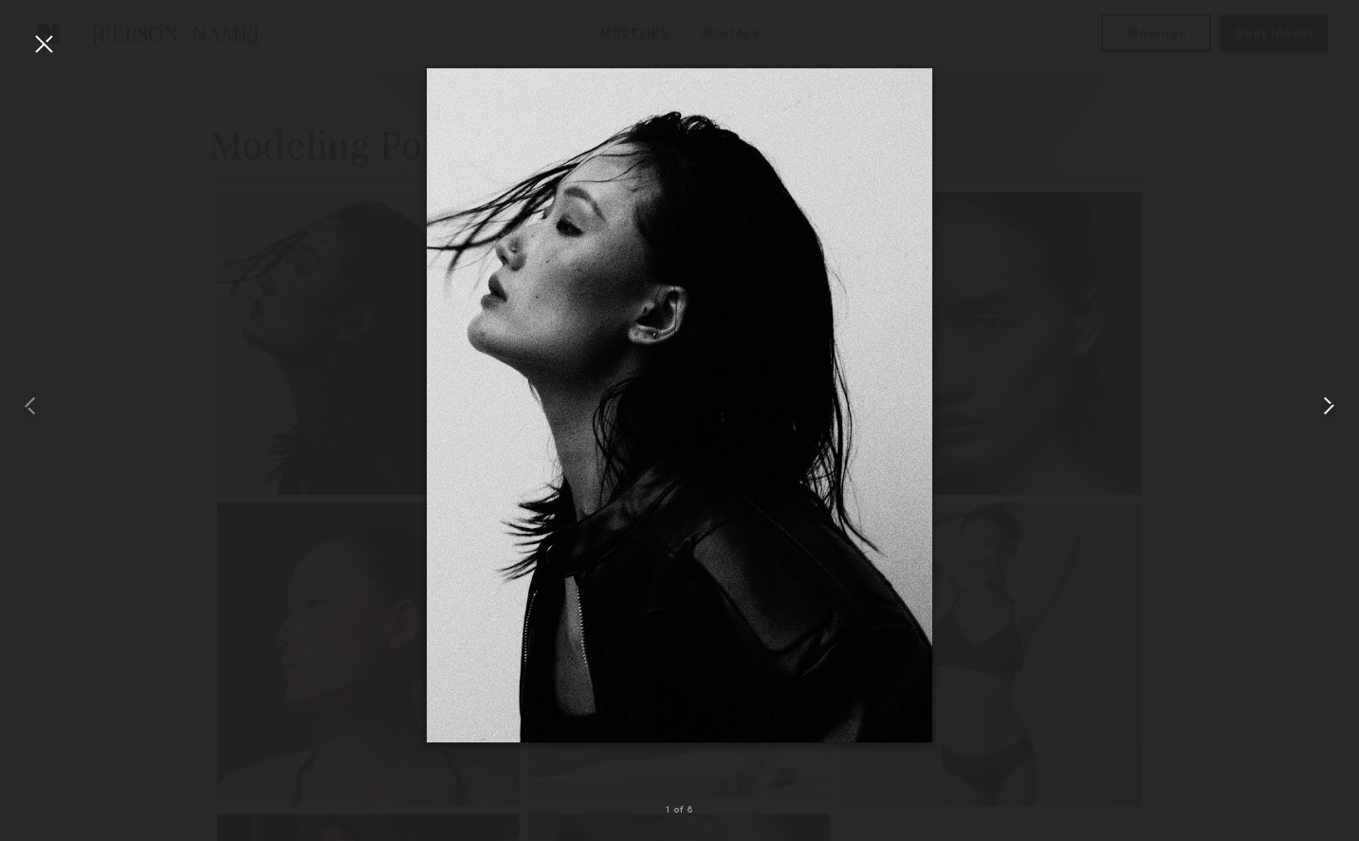
click at [1330, 408] on common-icon at bounding box center [1328, 406] width 30 height 30
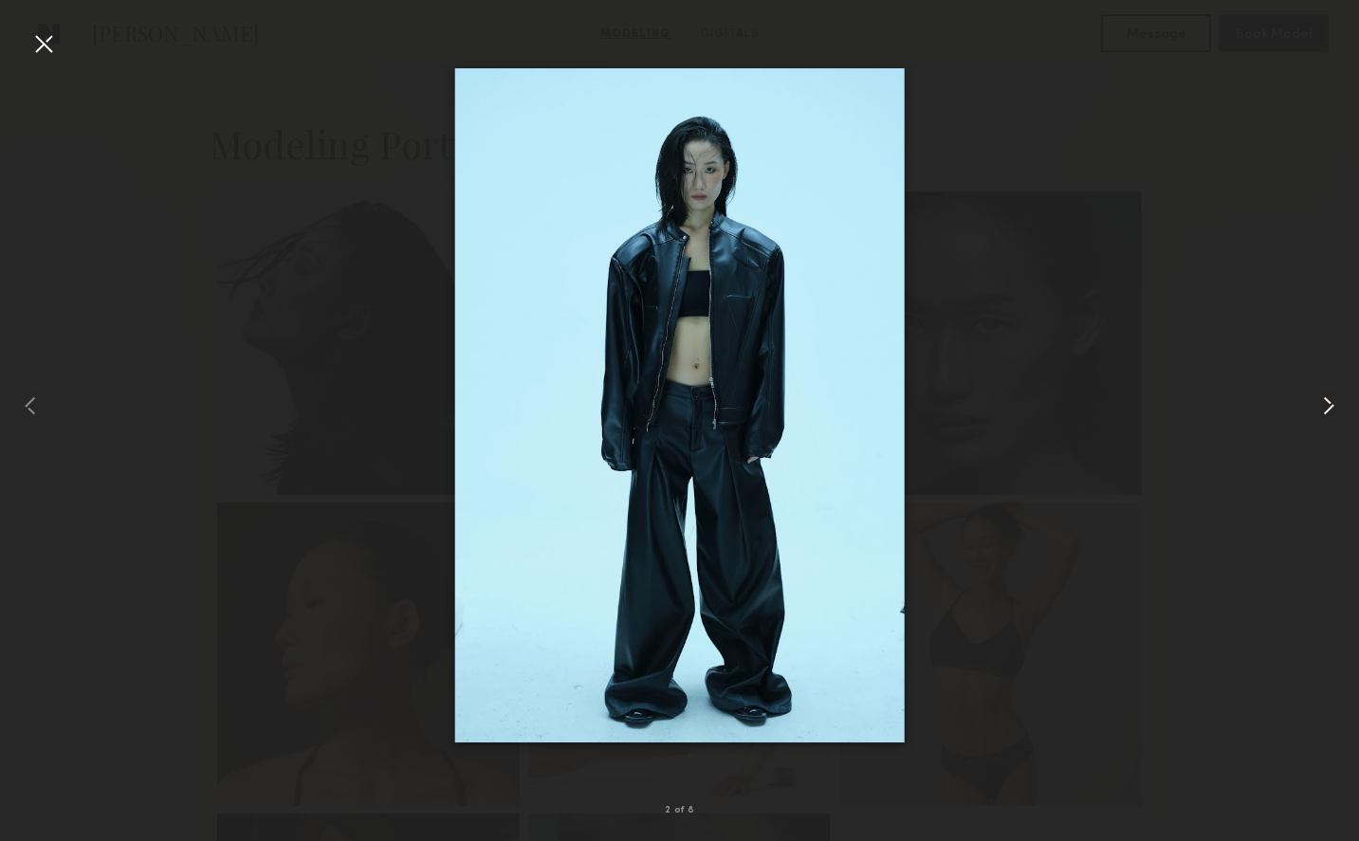
click at [1327, 408] on common-icon at bounding box center [1328, 406] width 30 height 30
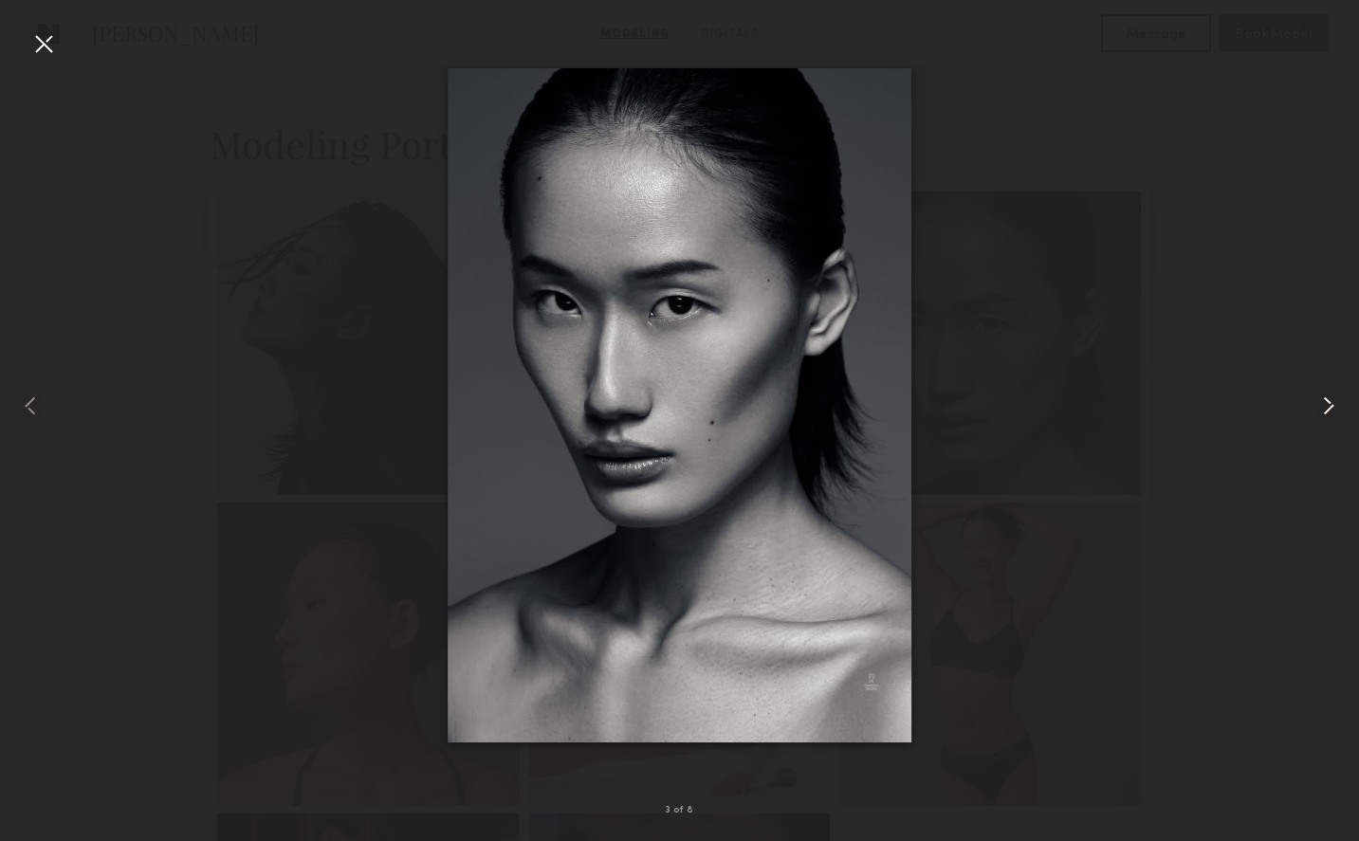
click at [1327, 408] on common-icon at bounding box center [1328, 406] width 30 height 30
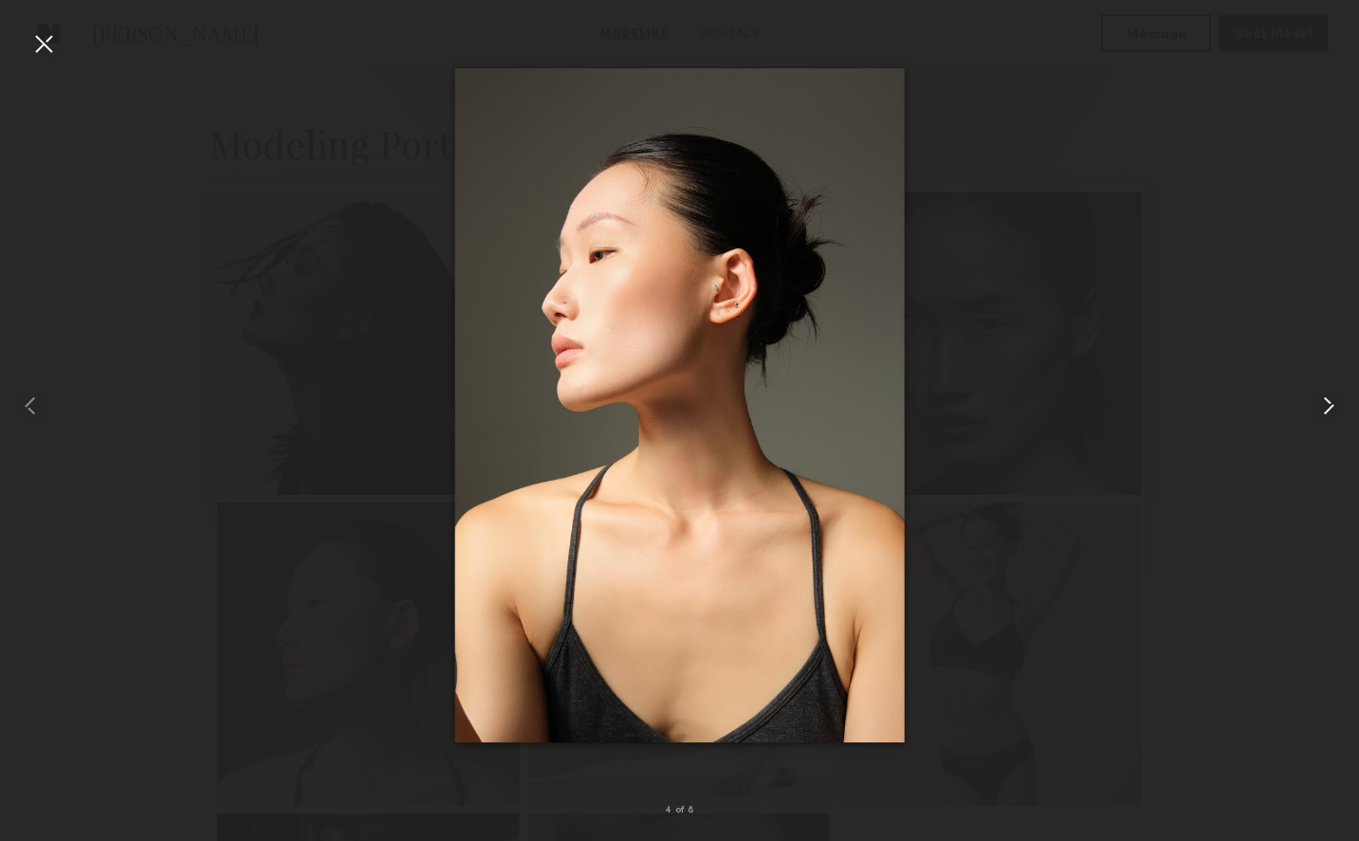
click at [1327, 408] on common-icon at bounding box center [1328, 406] width 30 height 30
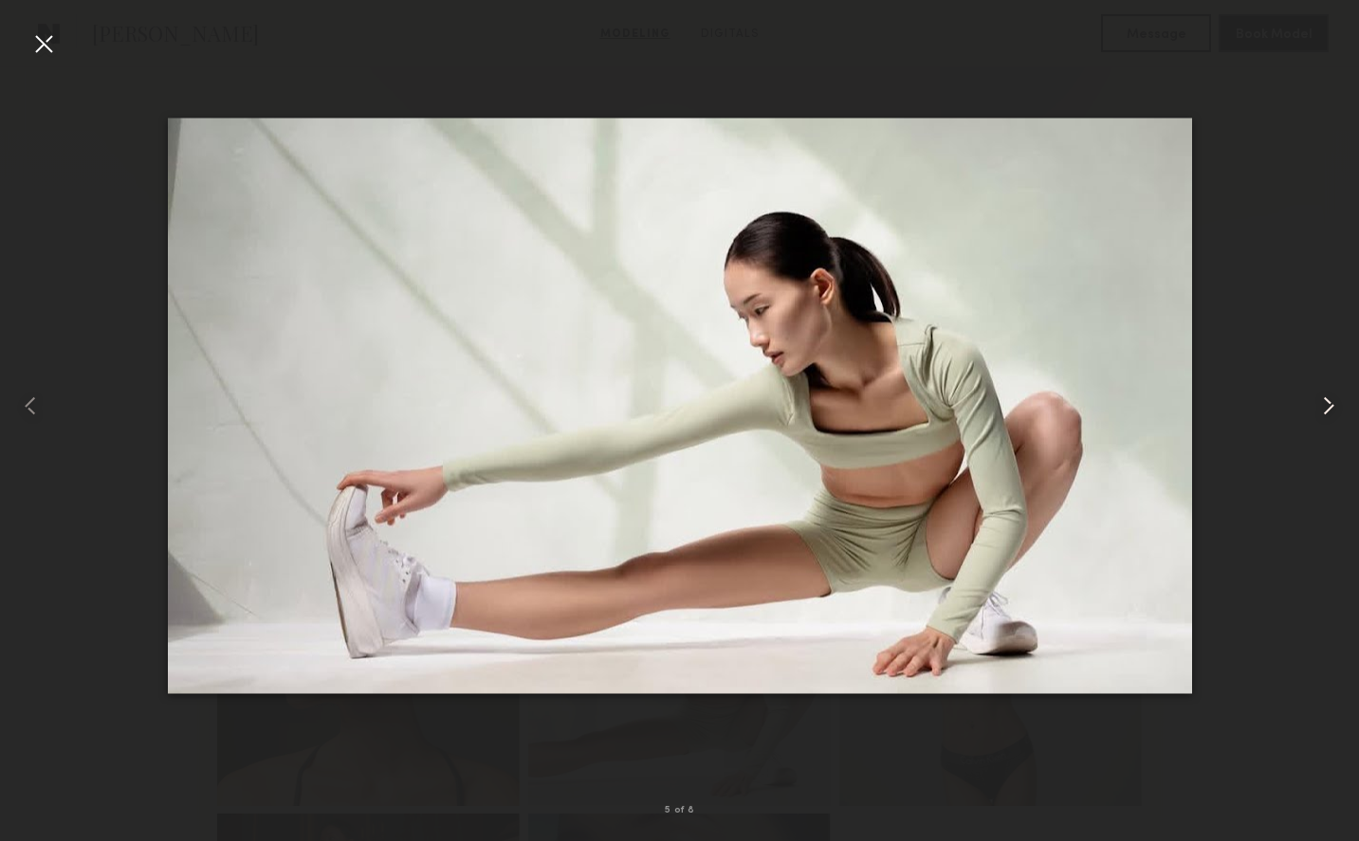
click at [1327, 407] on common-icon at bounding box center [1328, 406] width 30 height 30
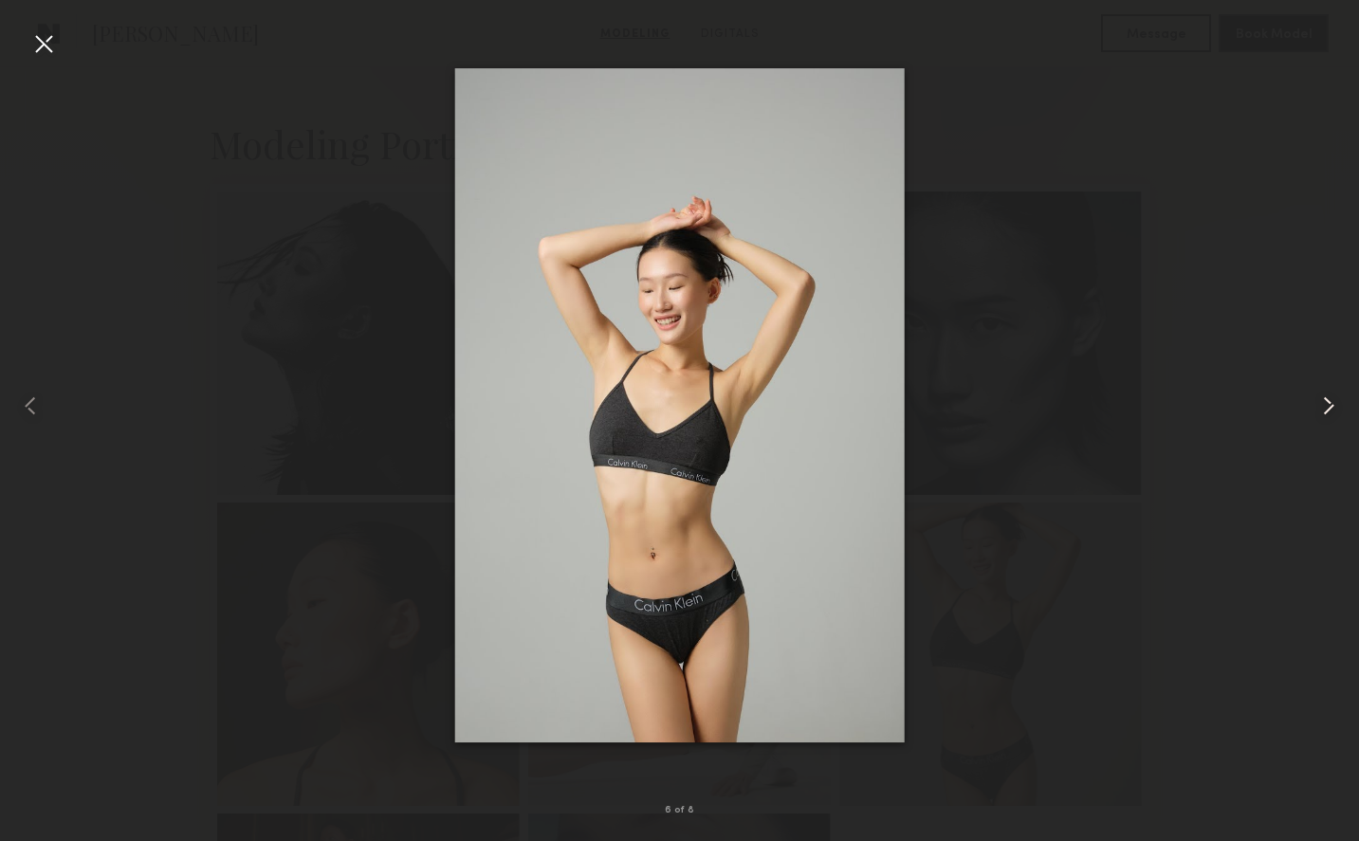
click at [1327, 407] on common-icon at bounding box center [1328, 406] width 30 height 30
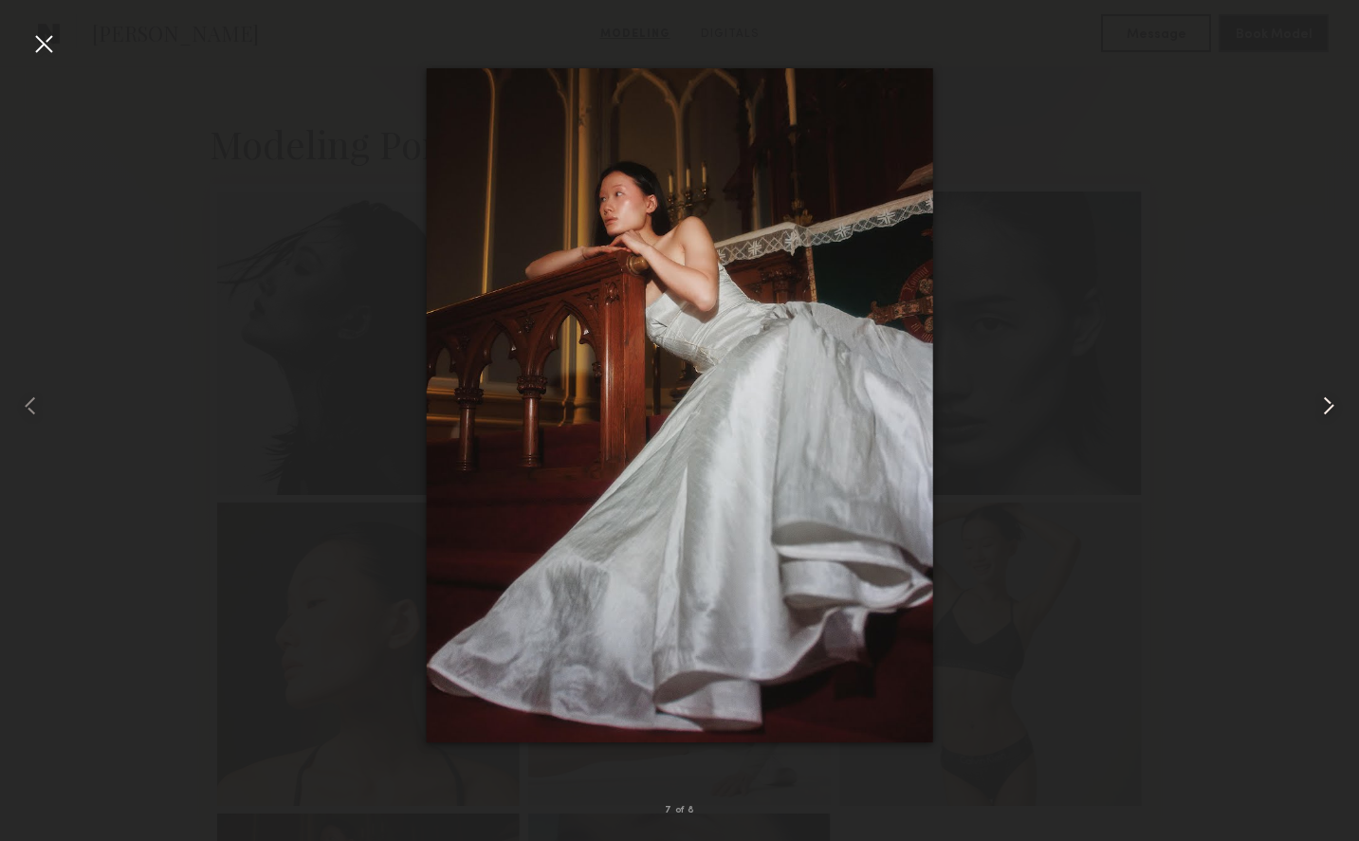
click at [1327, 407] on common-icon at bounding box center [1328, 406] width 30 height 30
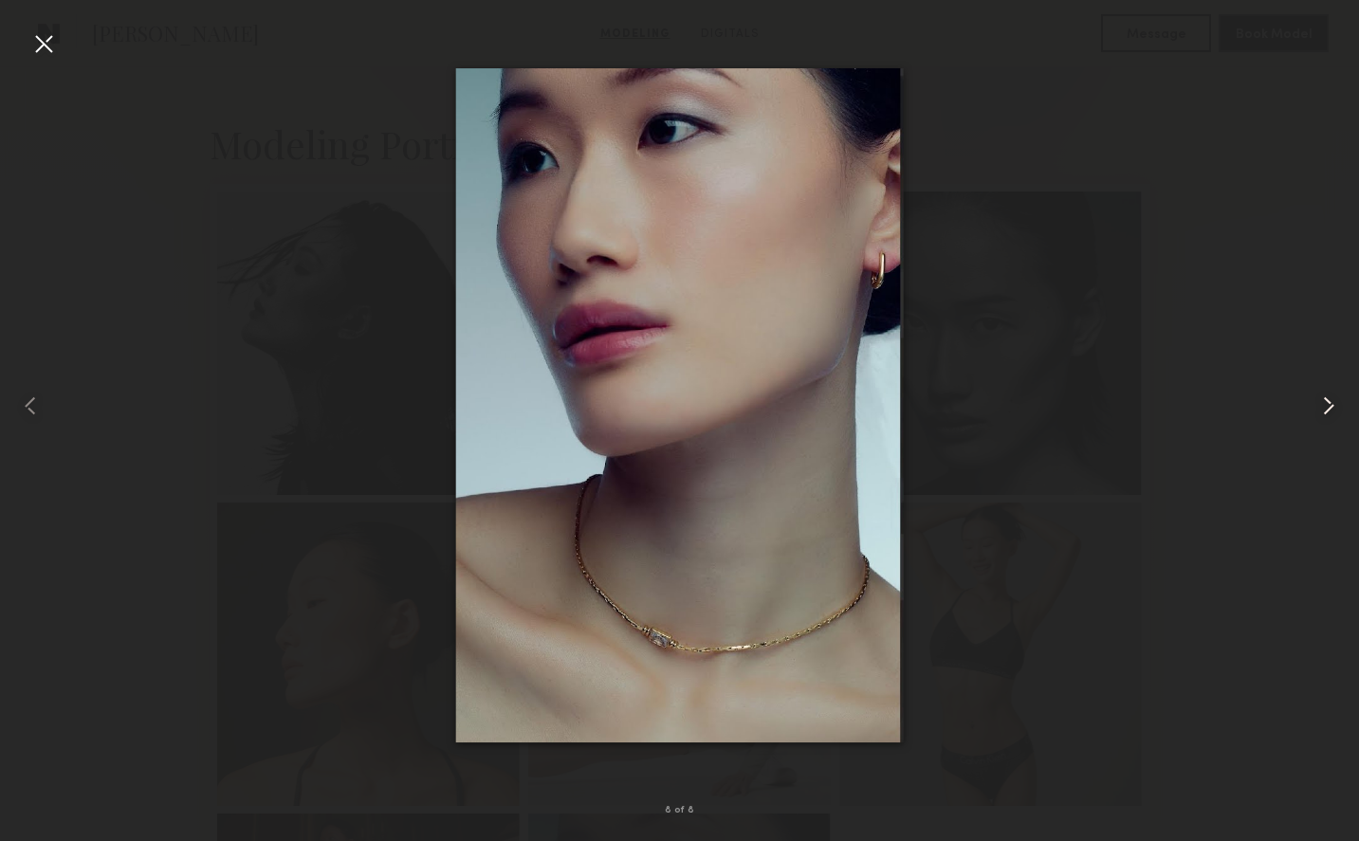
click at [1327, 407] on common-icon at bounding box center [1328, 406] width 30 height 30
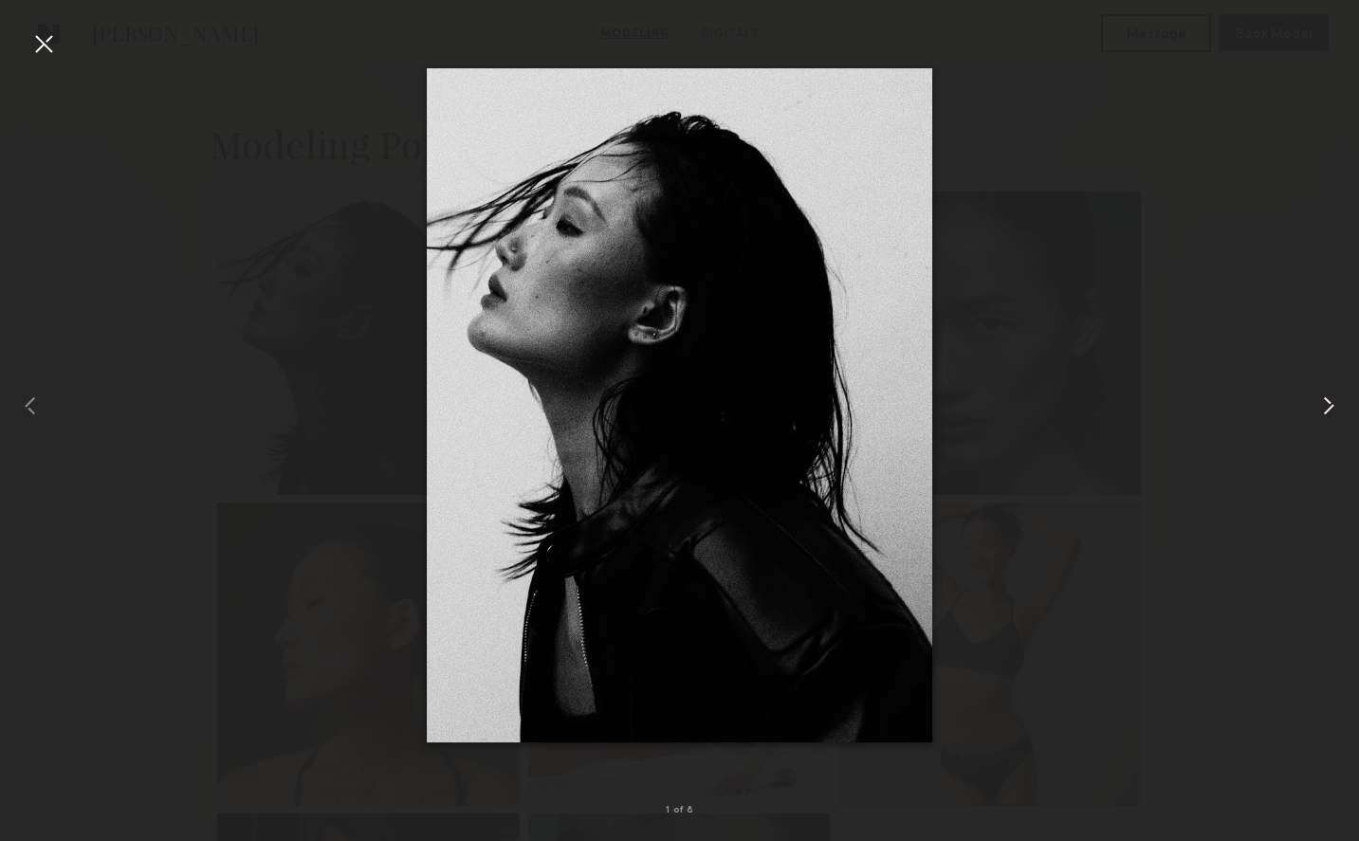
click at [1327, 407] on common-icon at bounding box center [1328, 406] width 30 height 30
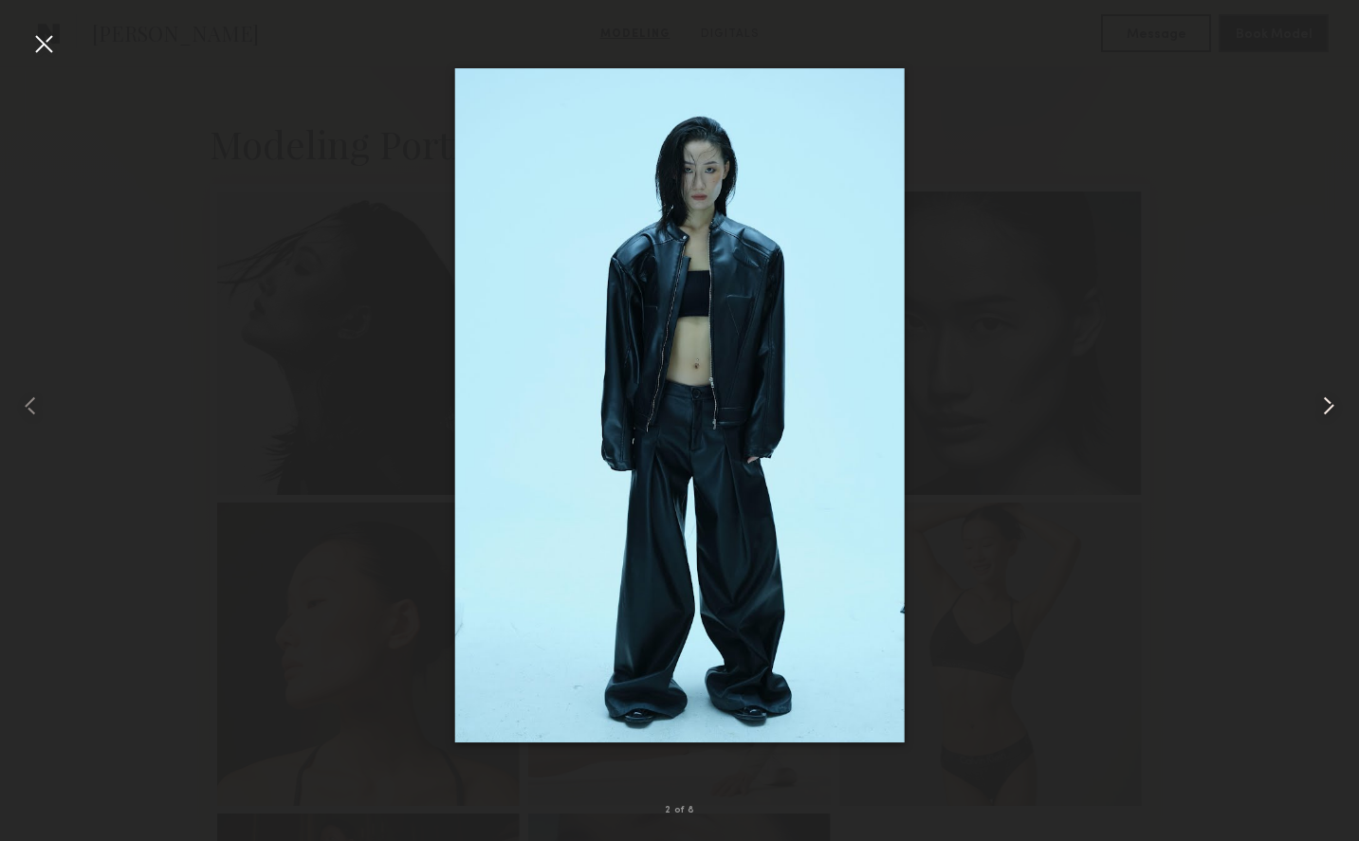
click at [1328, 407] on common-icon at bounding box center [1328, 406] width 30 height 30
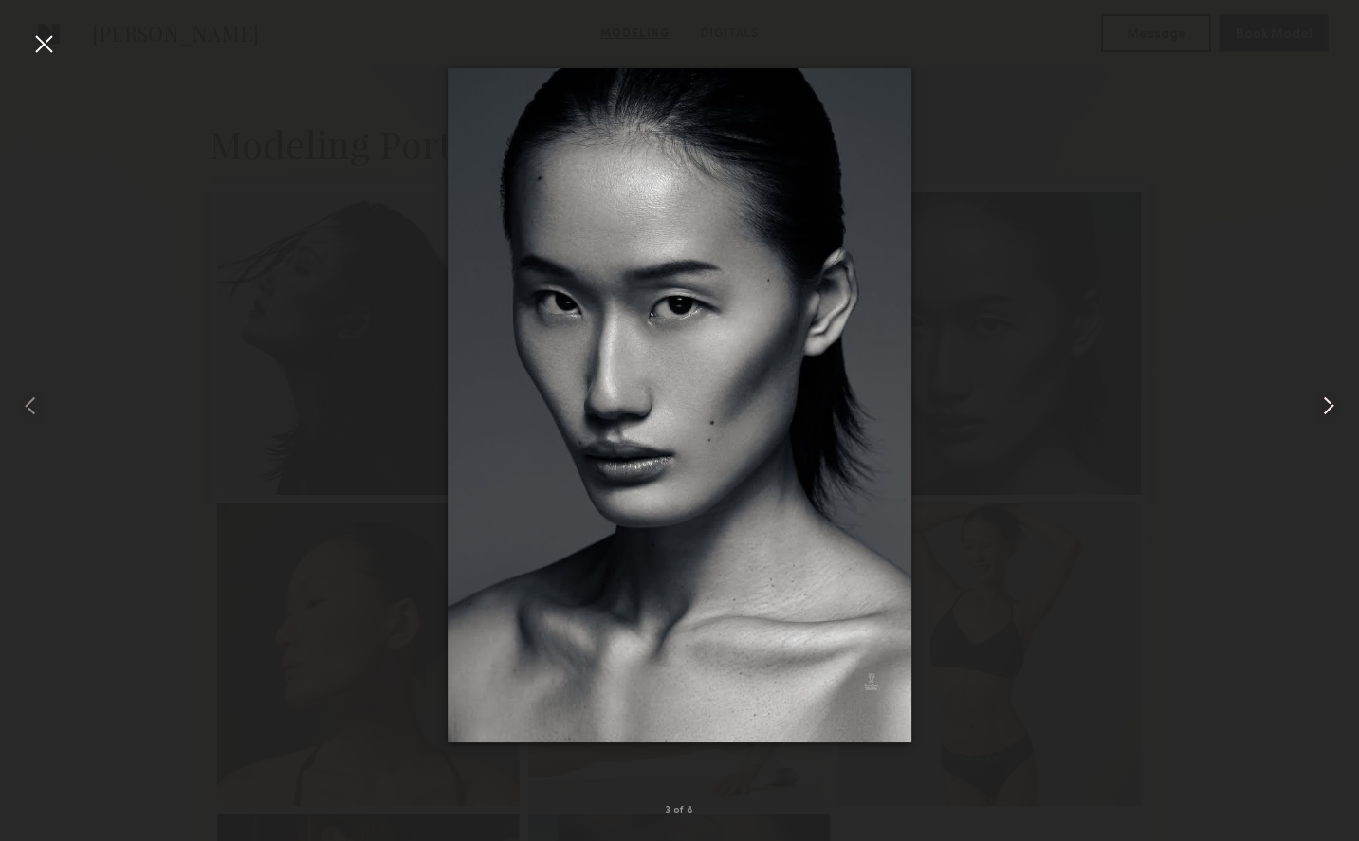
click at [1328, 406] on common-icon at bounding box center [1328, 406] width 30 height 30
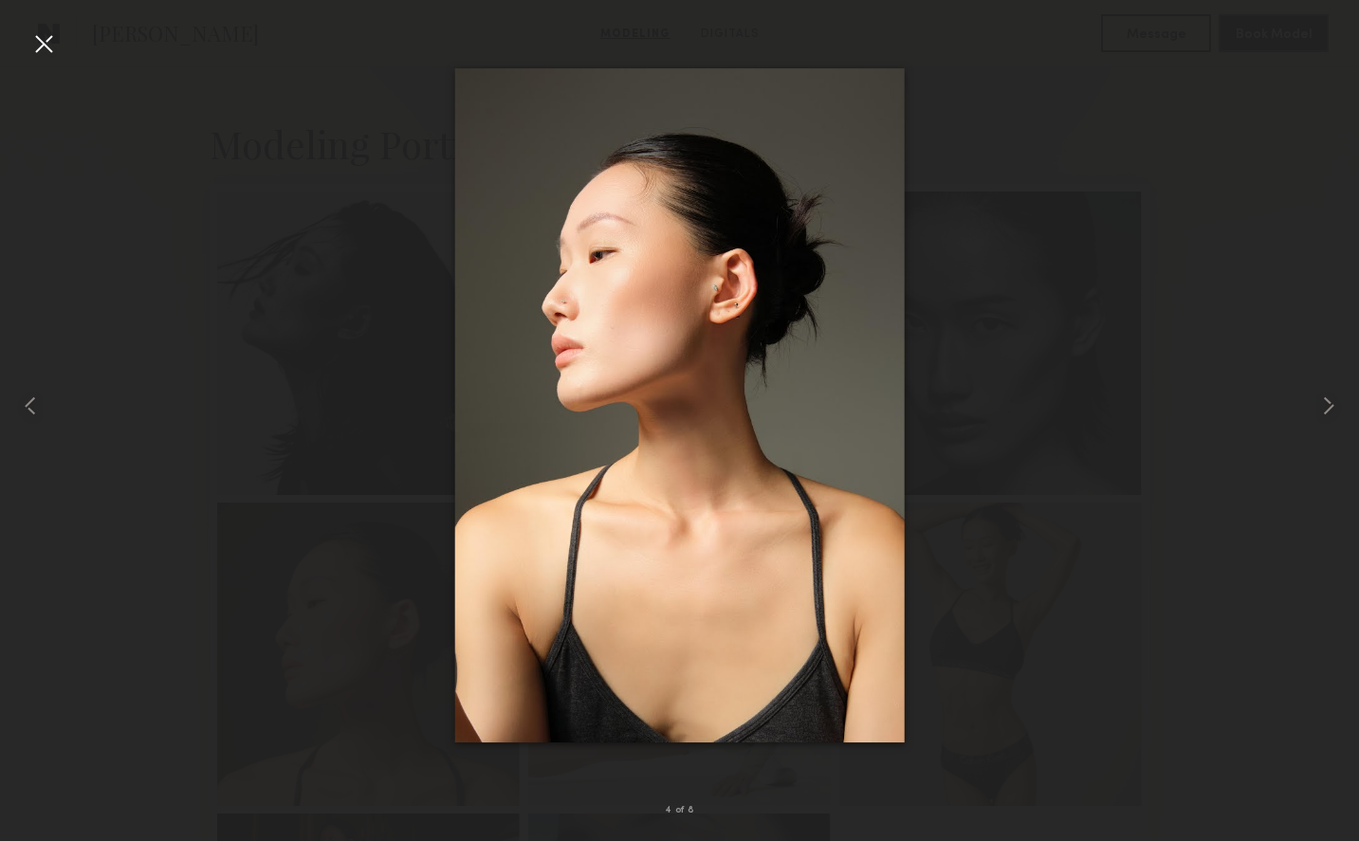
click at [41, 43] on div at bounding box center [43, 43] width 30 height 30
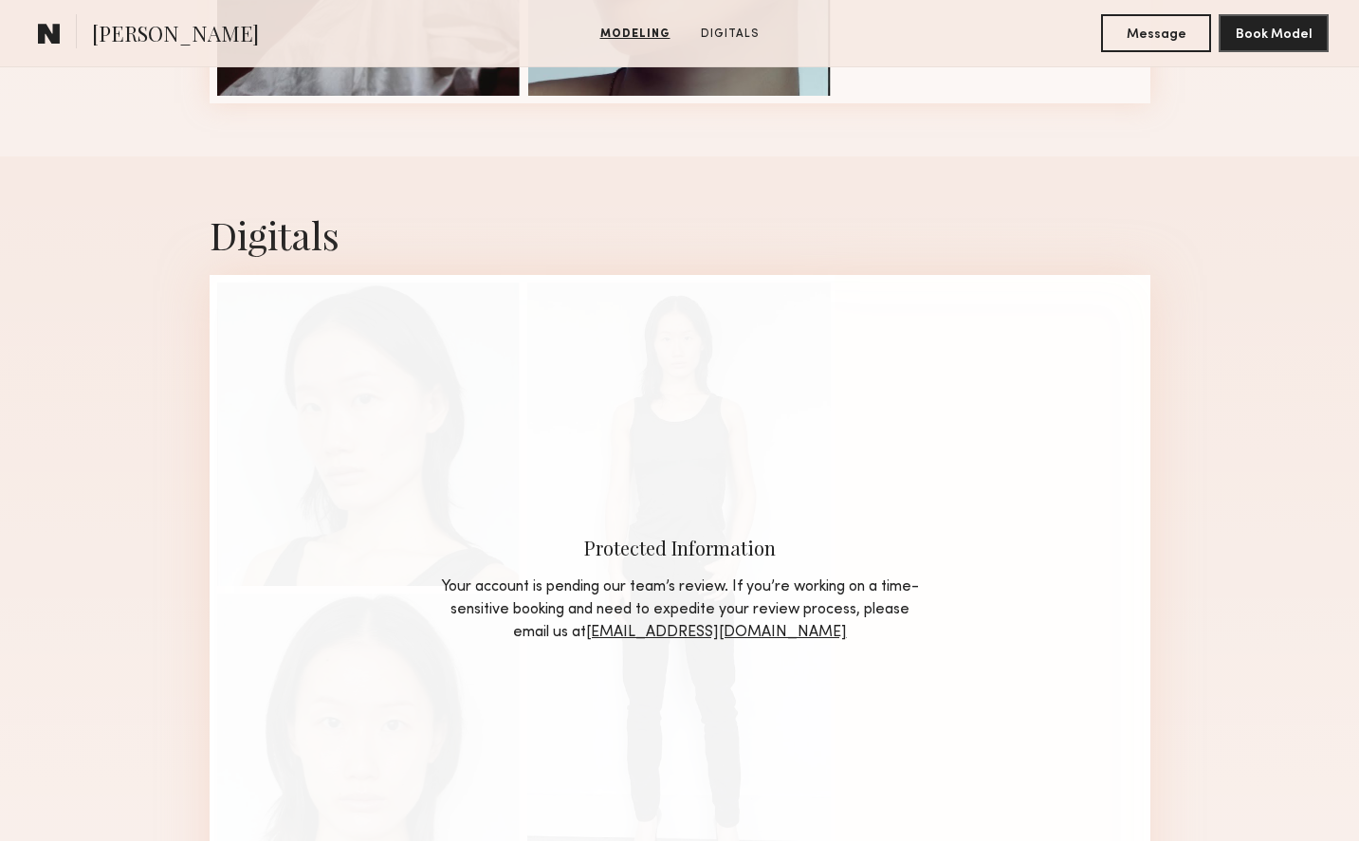
scroll to position [1593, 0]
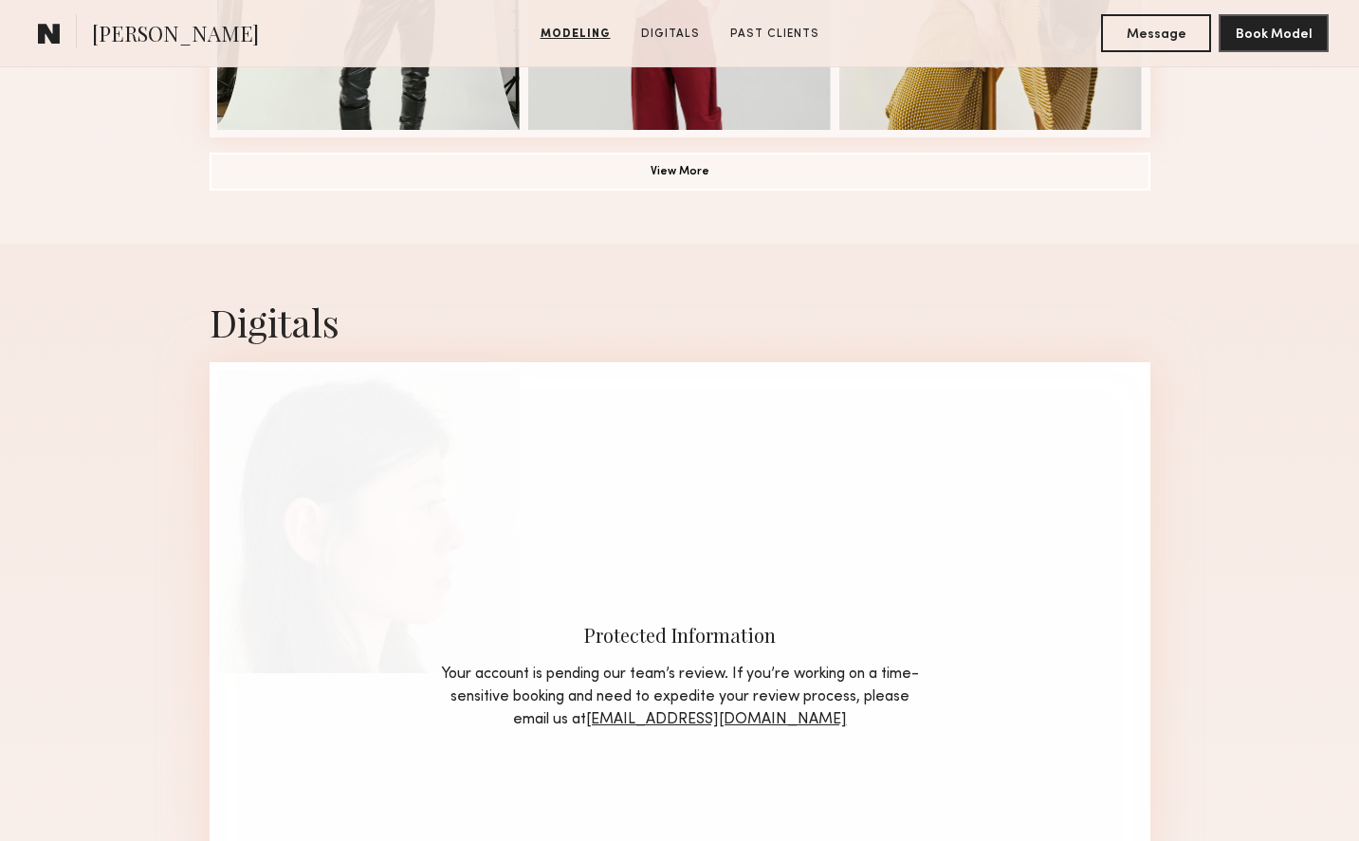
scroll to position [1275, 0]
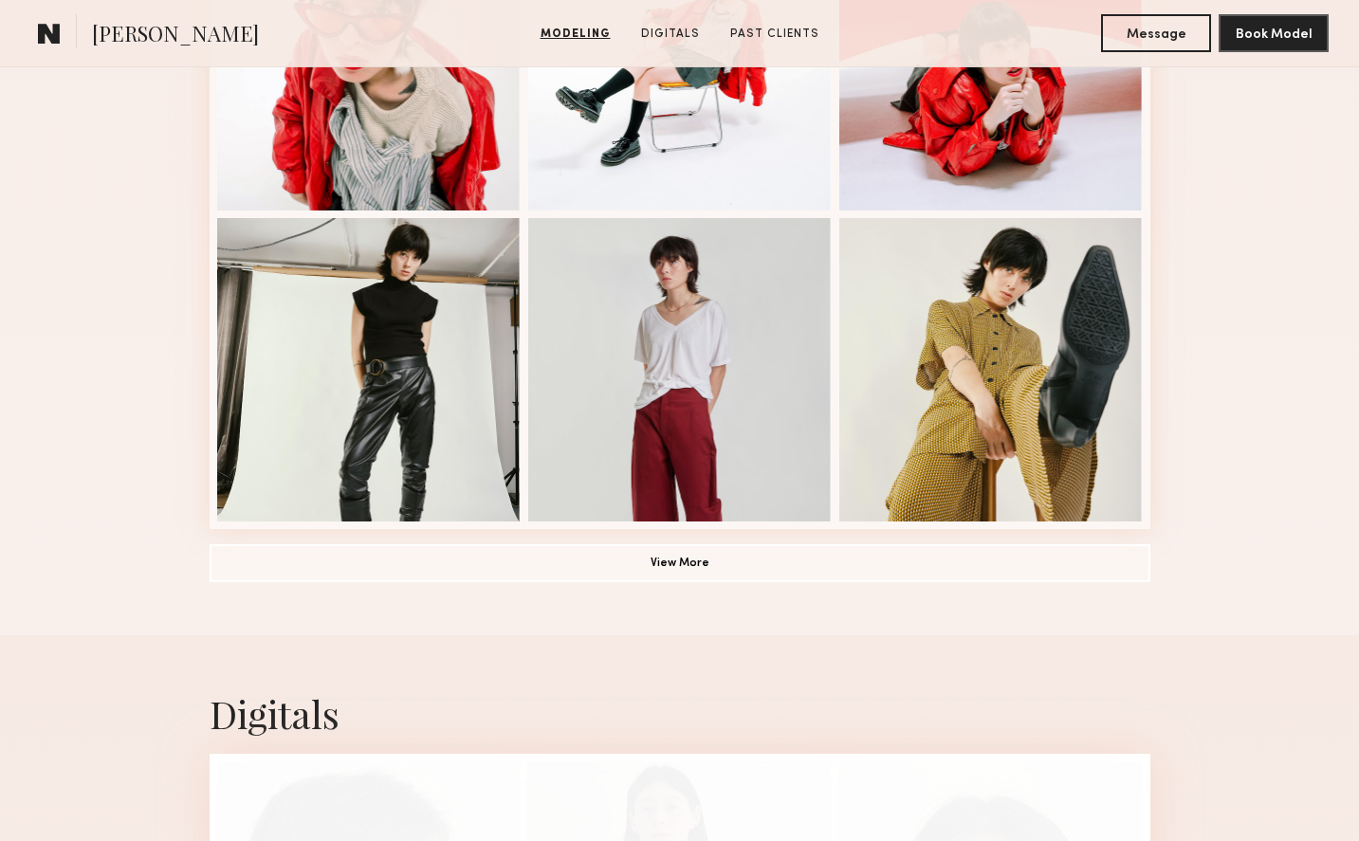
drag, startPoint x: 700, startPoint y: 522, endPoint x: 702, endPoint y: 541, distance: 19.1
click at [701, 568] on button "View More" at bounding box center [680, 562] width 941 height 38
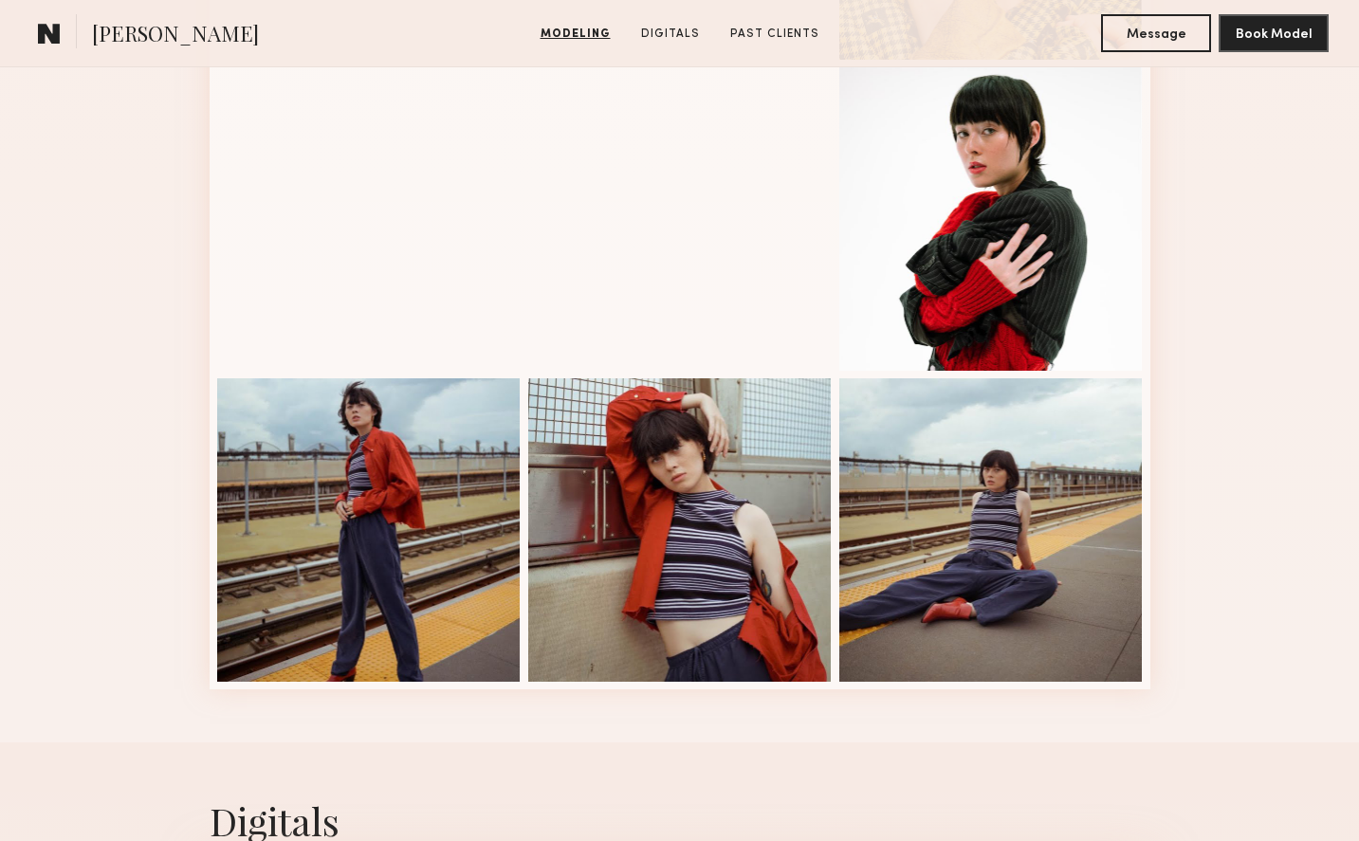
scroll to position [2568, 0]
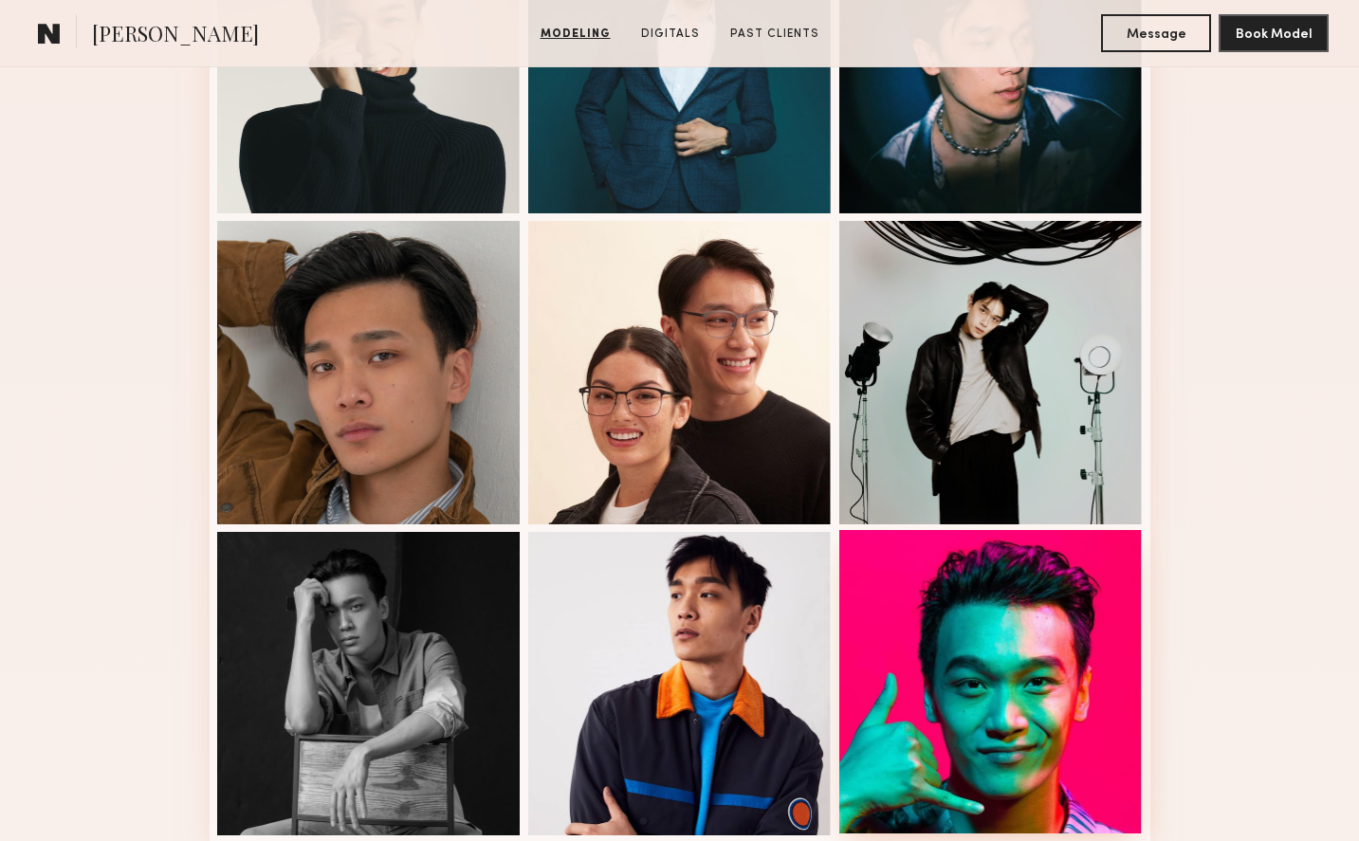
scroll to position [1177, 0]
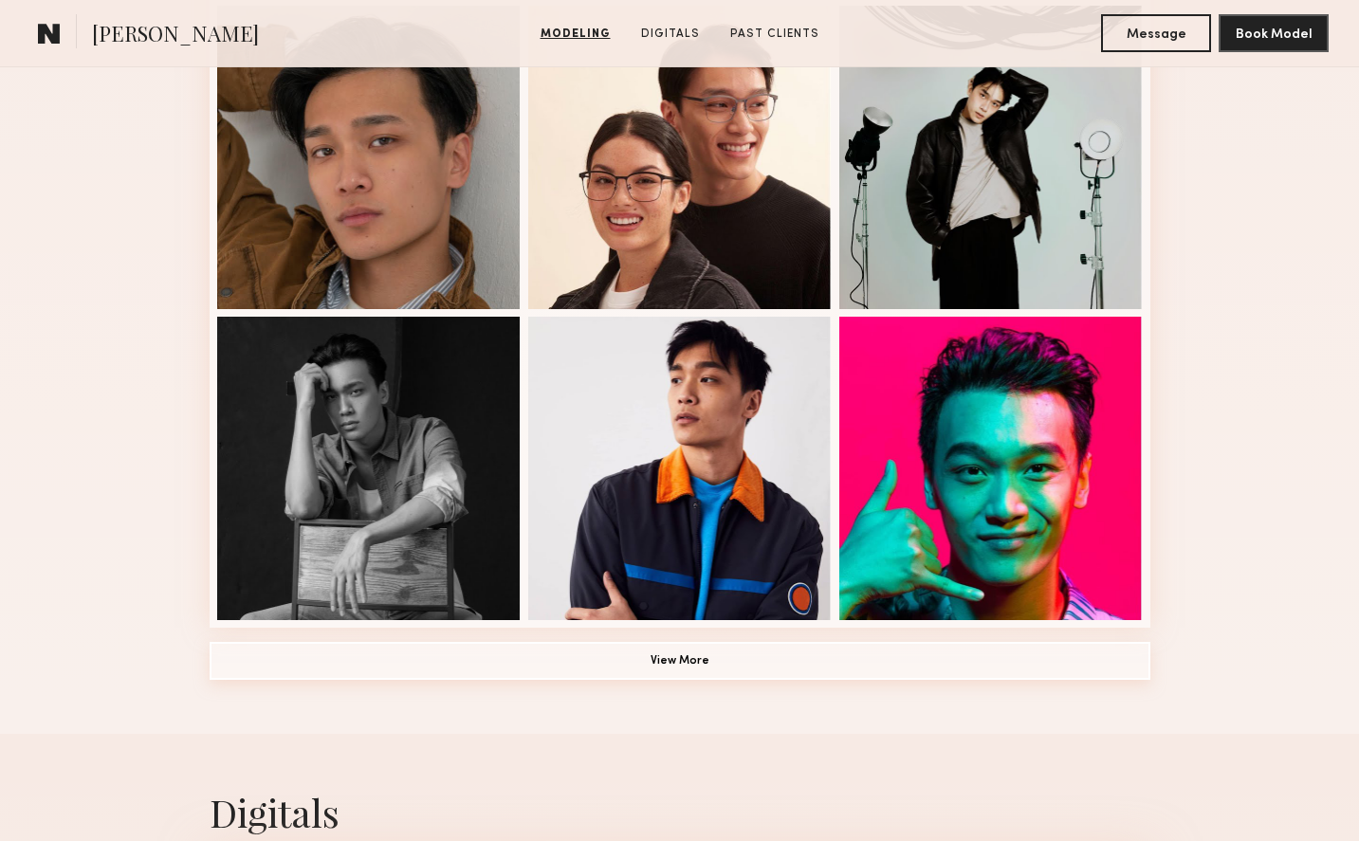
click at [734, 666] on button "View More" at bounding box center [680, 661] width 941 height 38
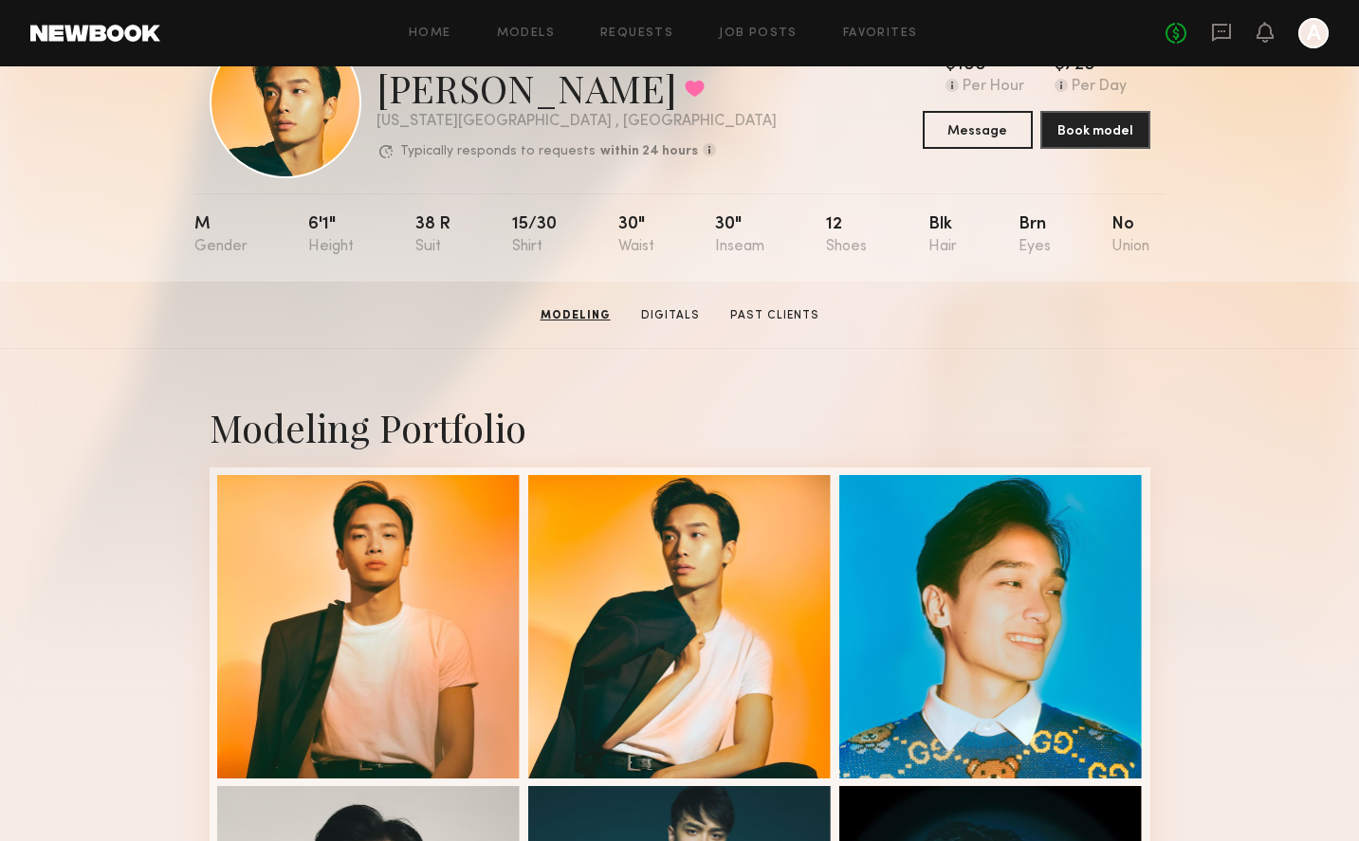
scroll to position [78, 0]
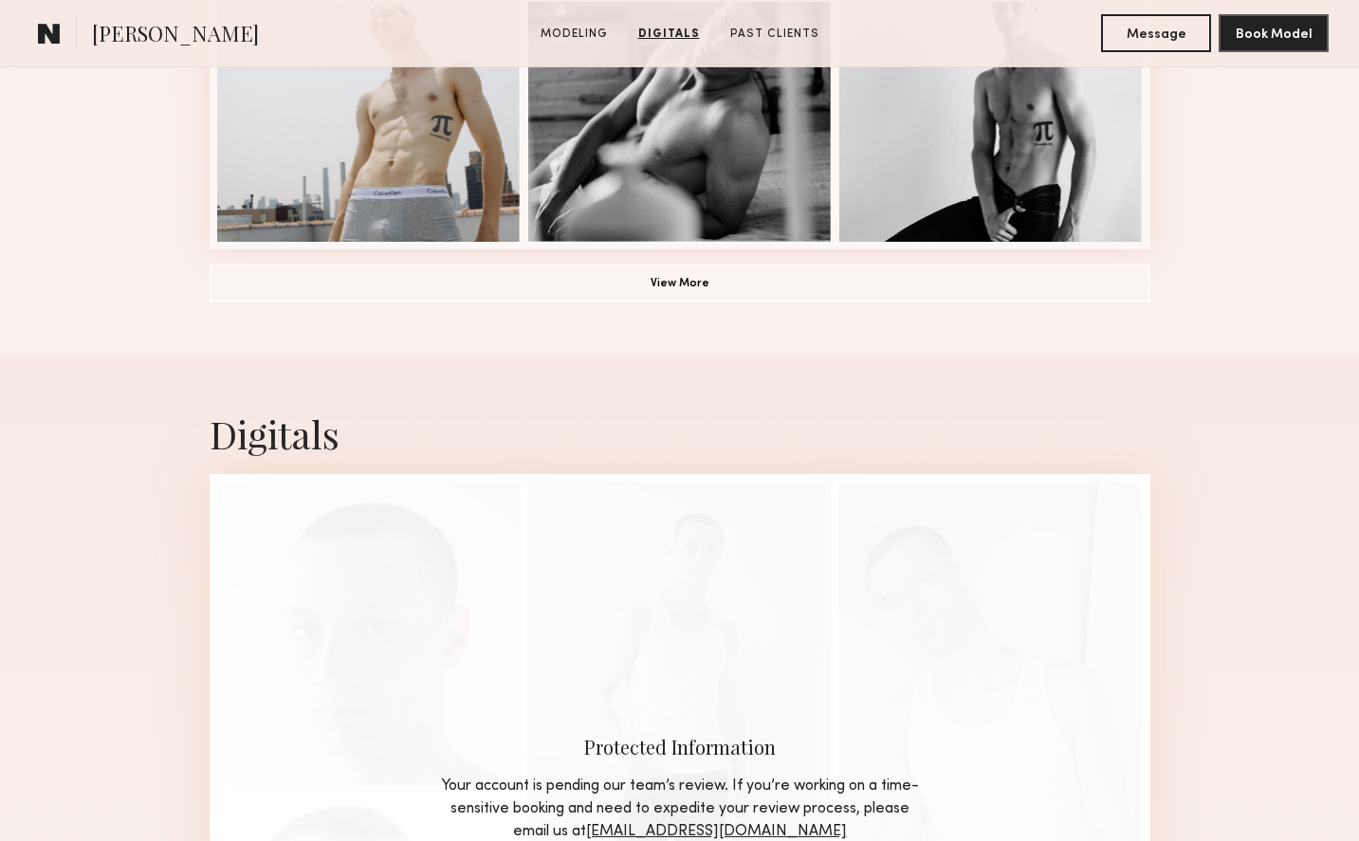
scroll to position [1440, 0]
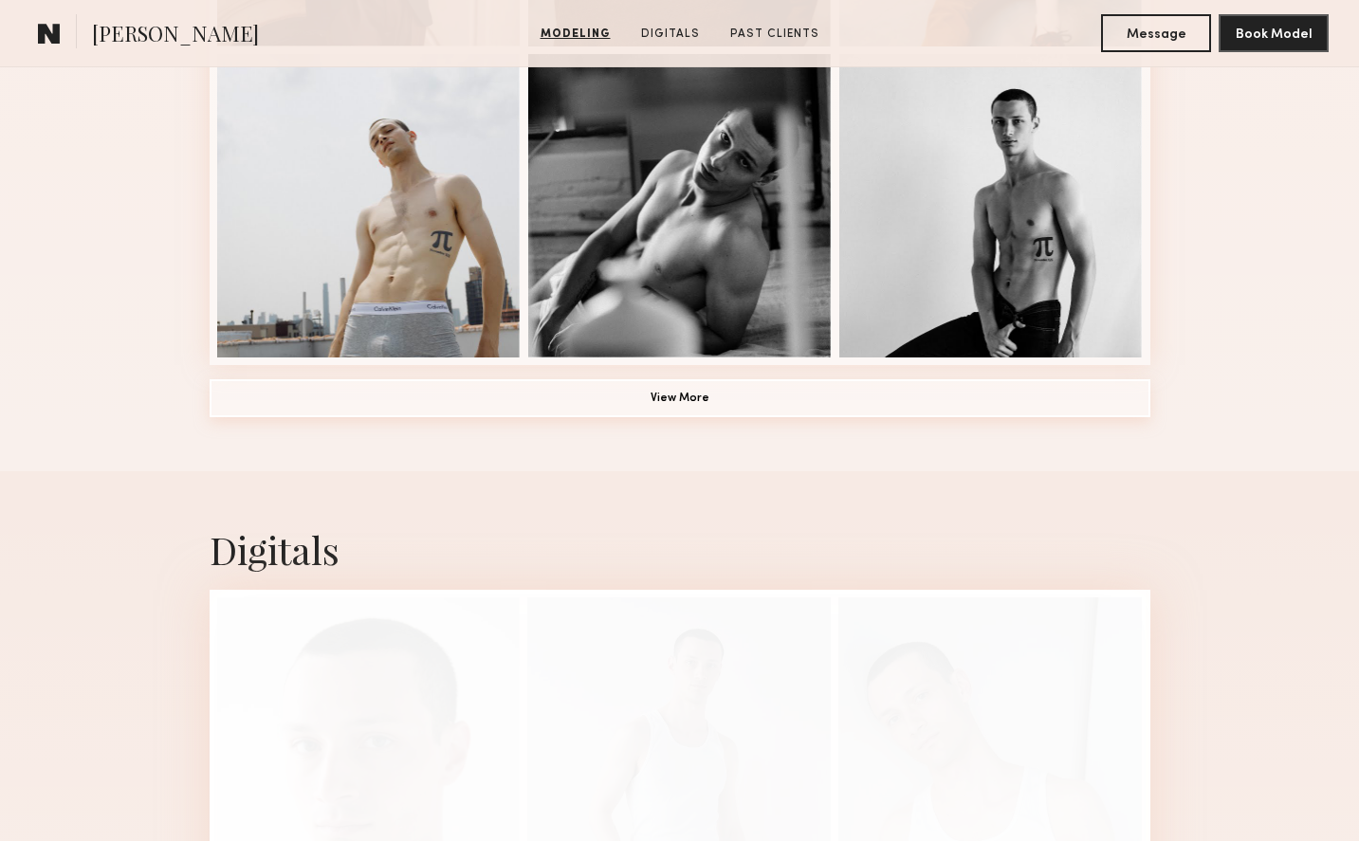
click at [722, 389] on button "View More" at bounding box center [680, 398] width 941 height 38
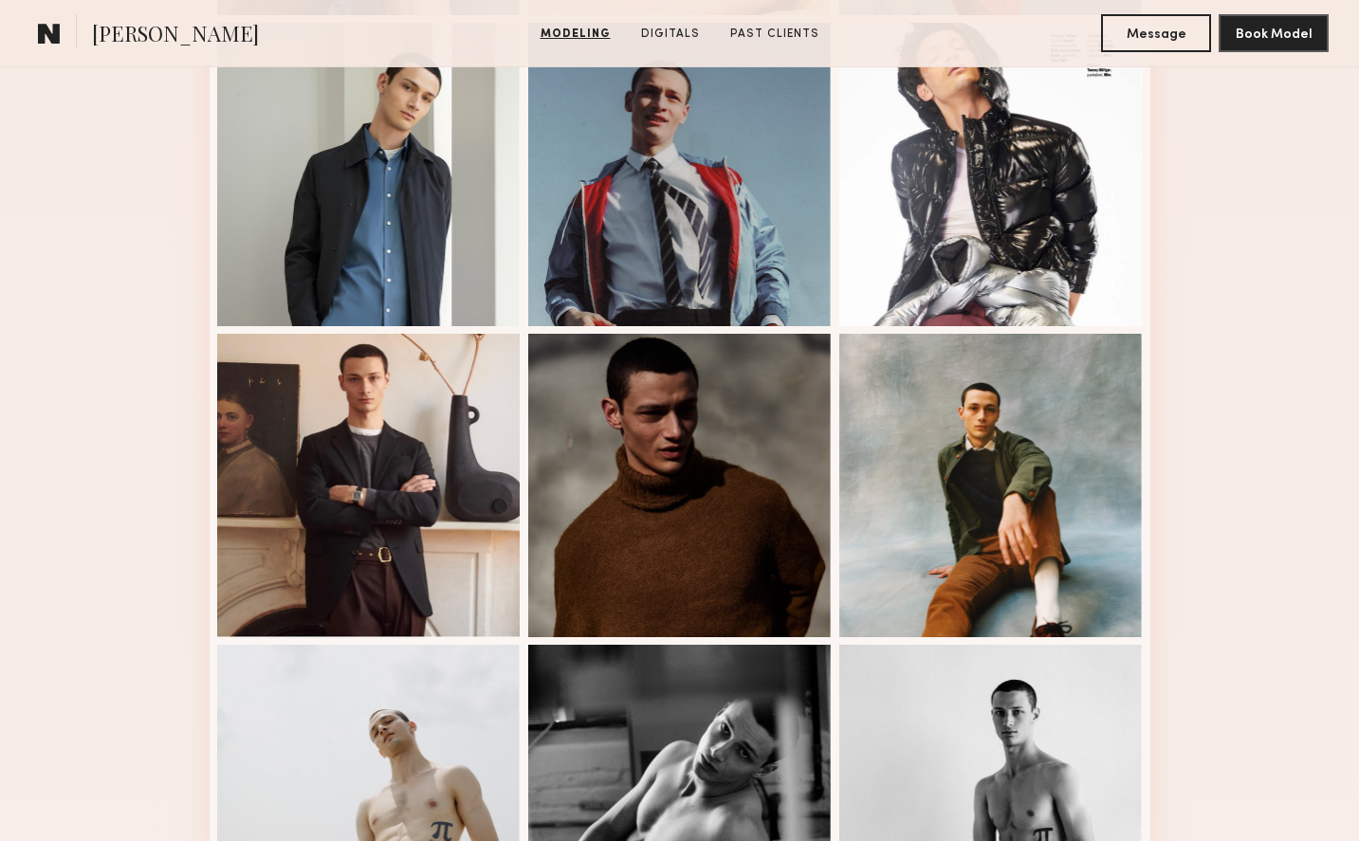
scroll to position [827, 0]
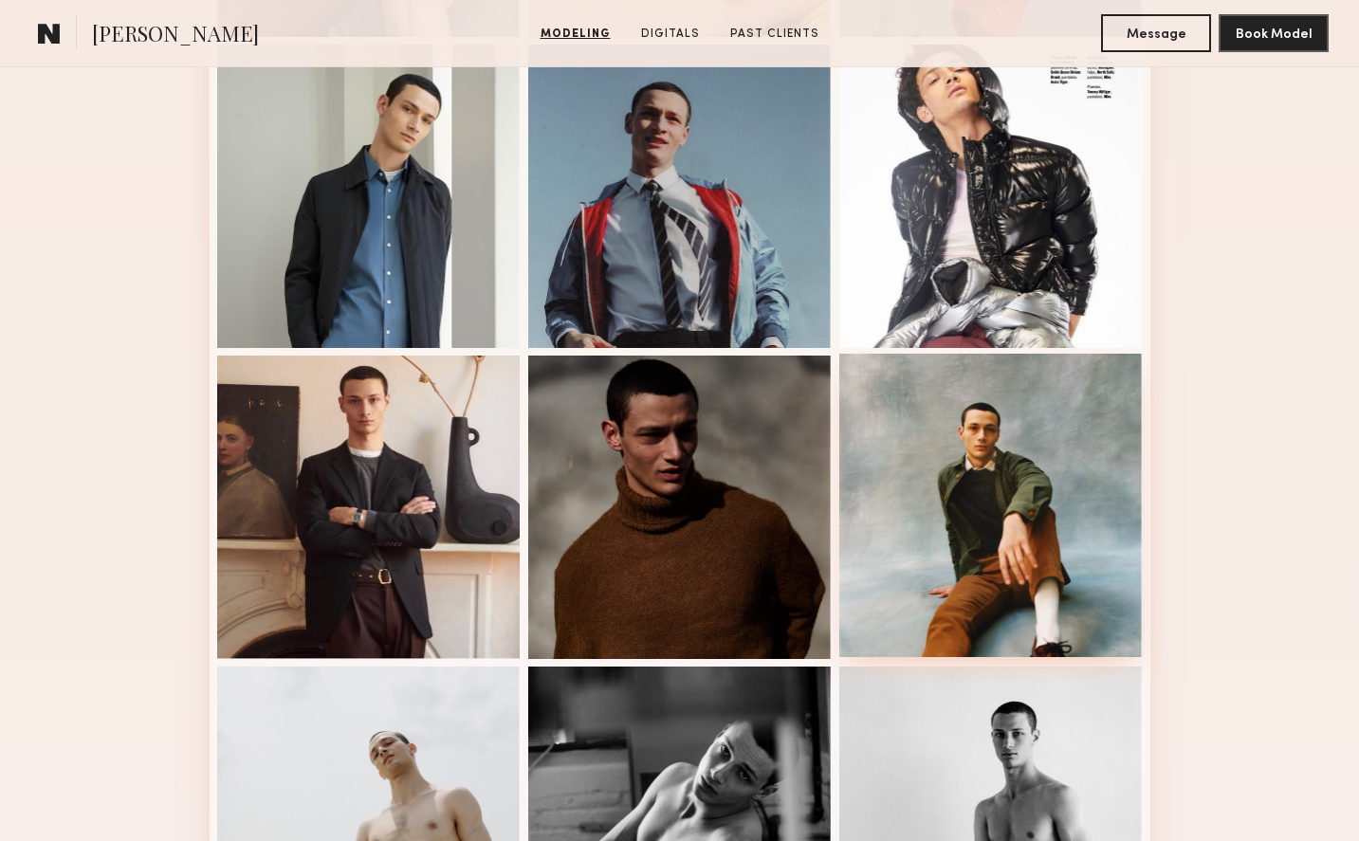
click at [948, 609] on div at bounding box center [990, 505] width 303 height 303
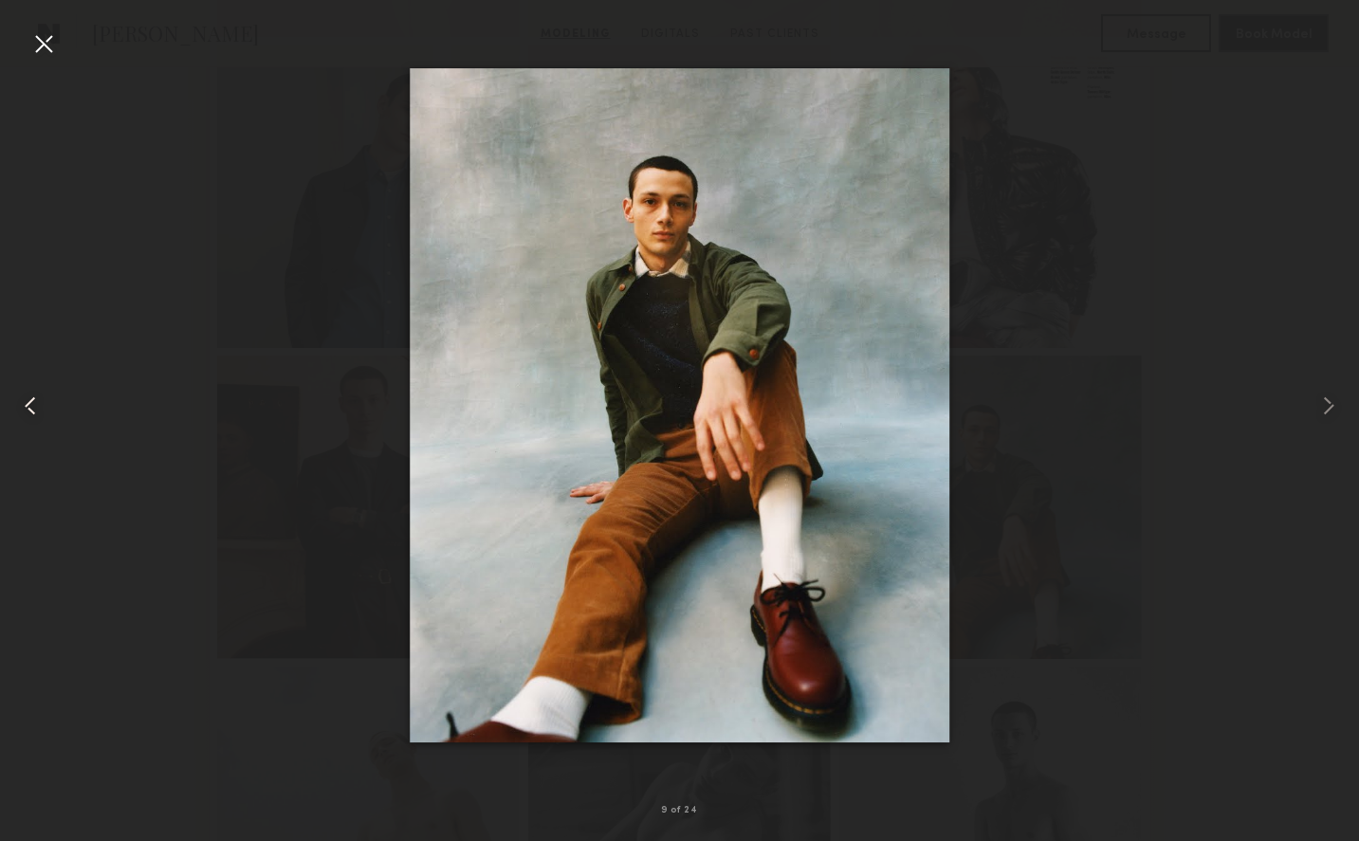
click at [28, 409] on common-icon at bounding box center [30, 406] width 30 height 30
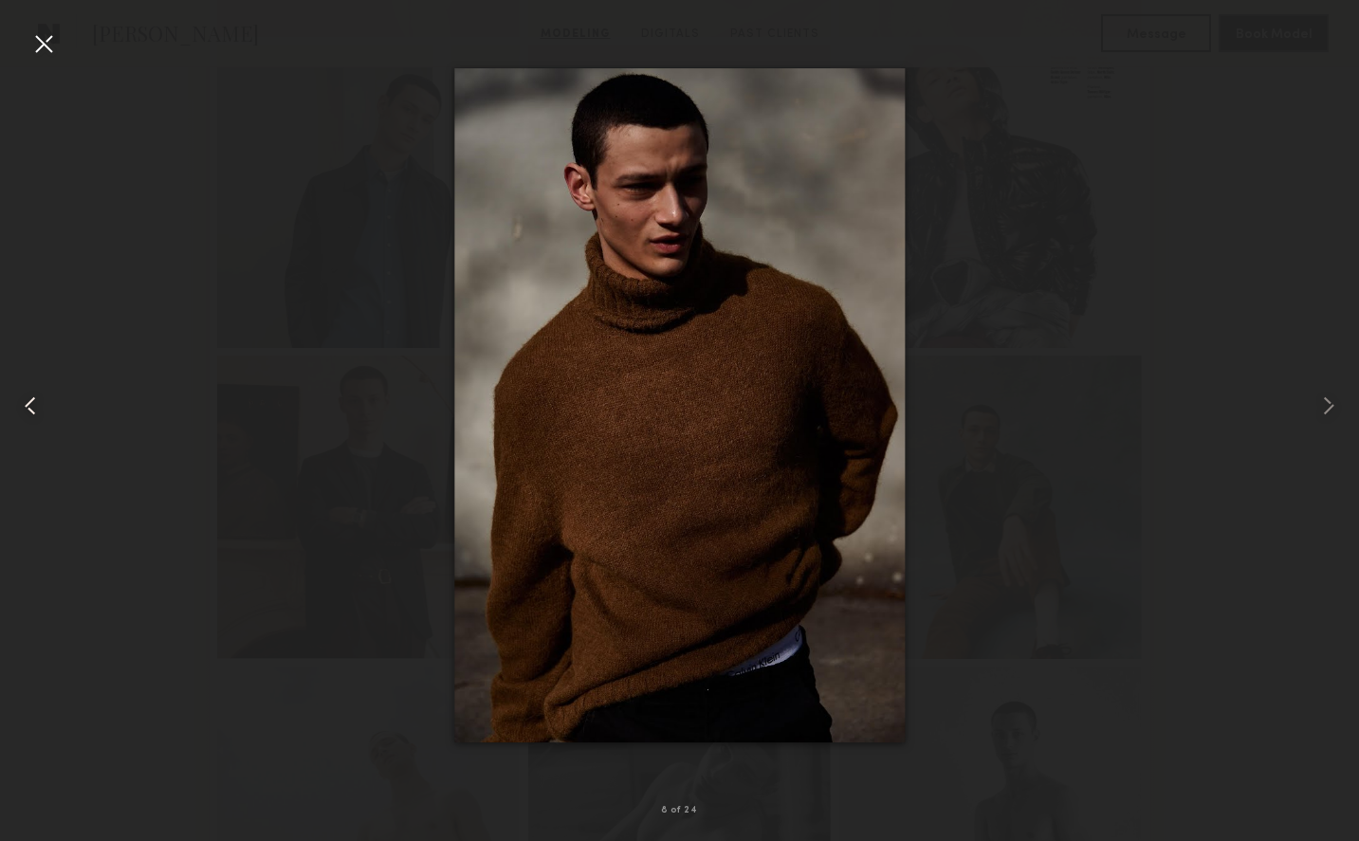
click at [28, 409] on common-icon at bounding box center [30, 406] width 30 height 30
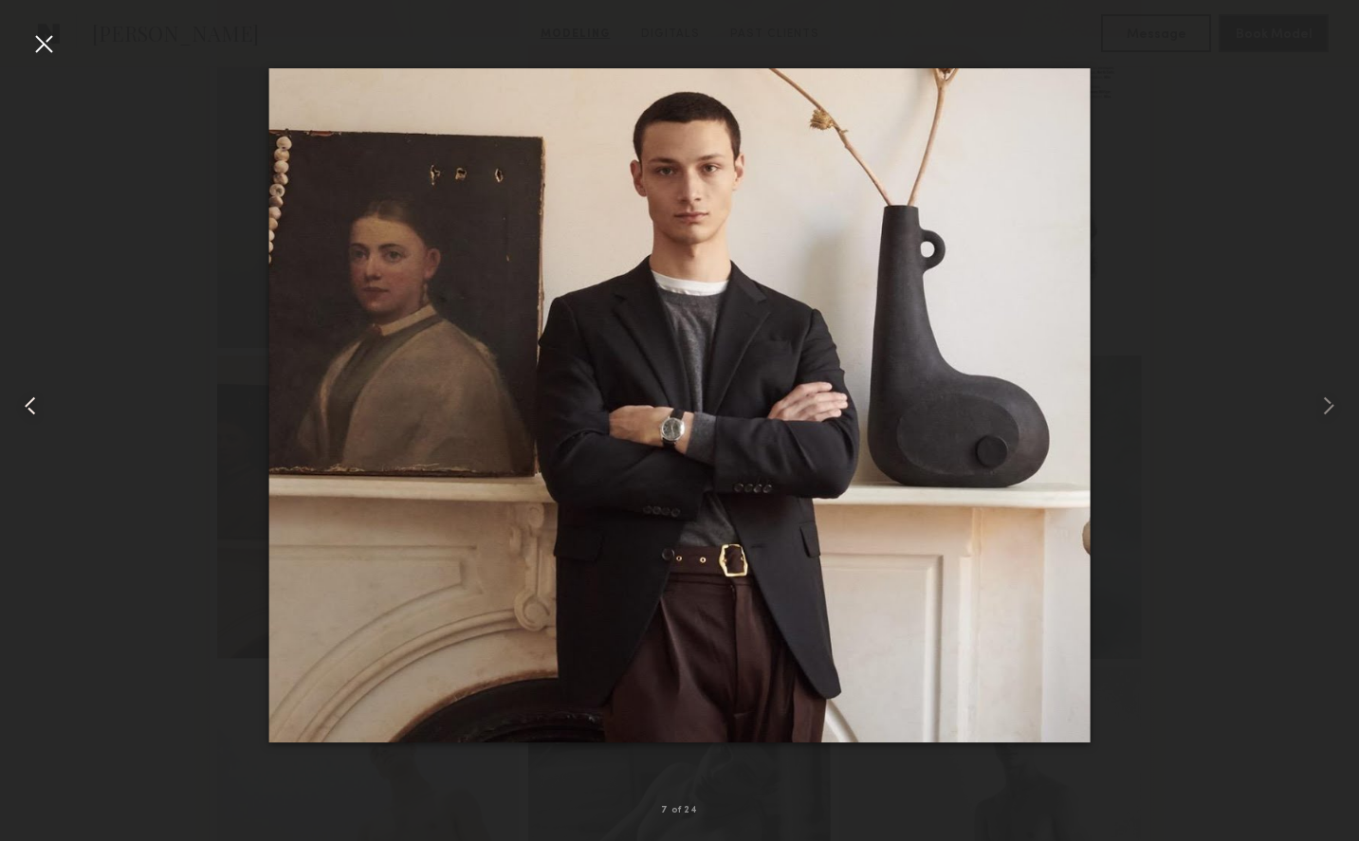
click at [28, 409] on common-icon at bounding box center [30, 406] width 30 height 30
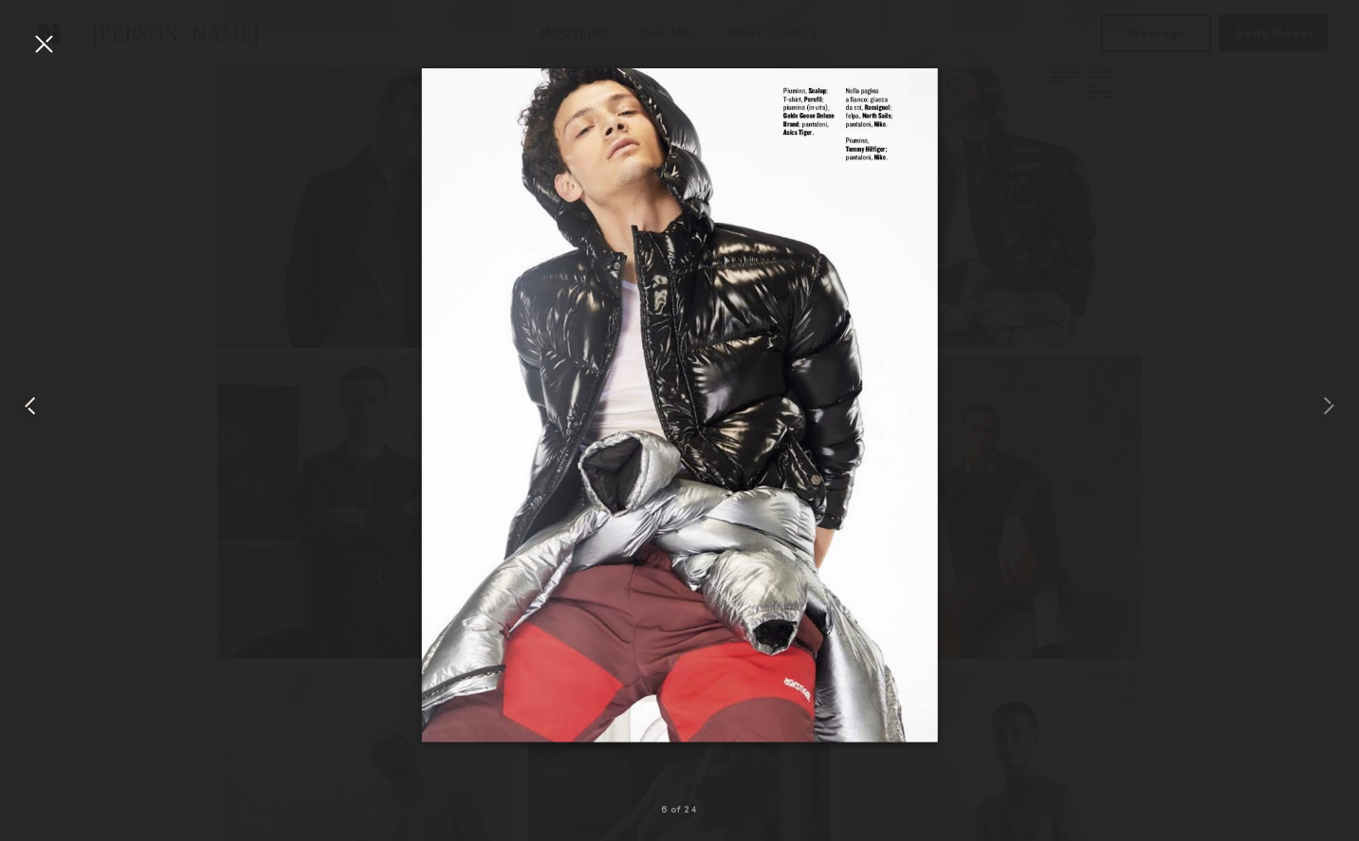
click at [28, 409] on common-icon at bounding box center [30, 406] width 30 height 30
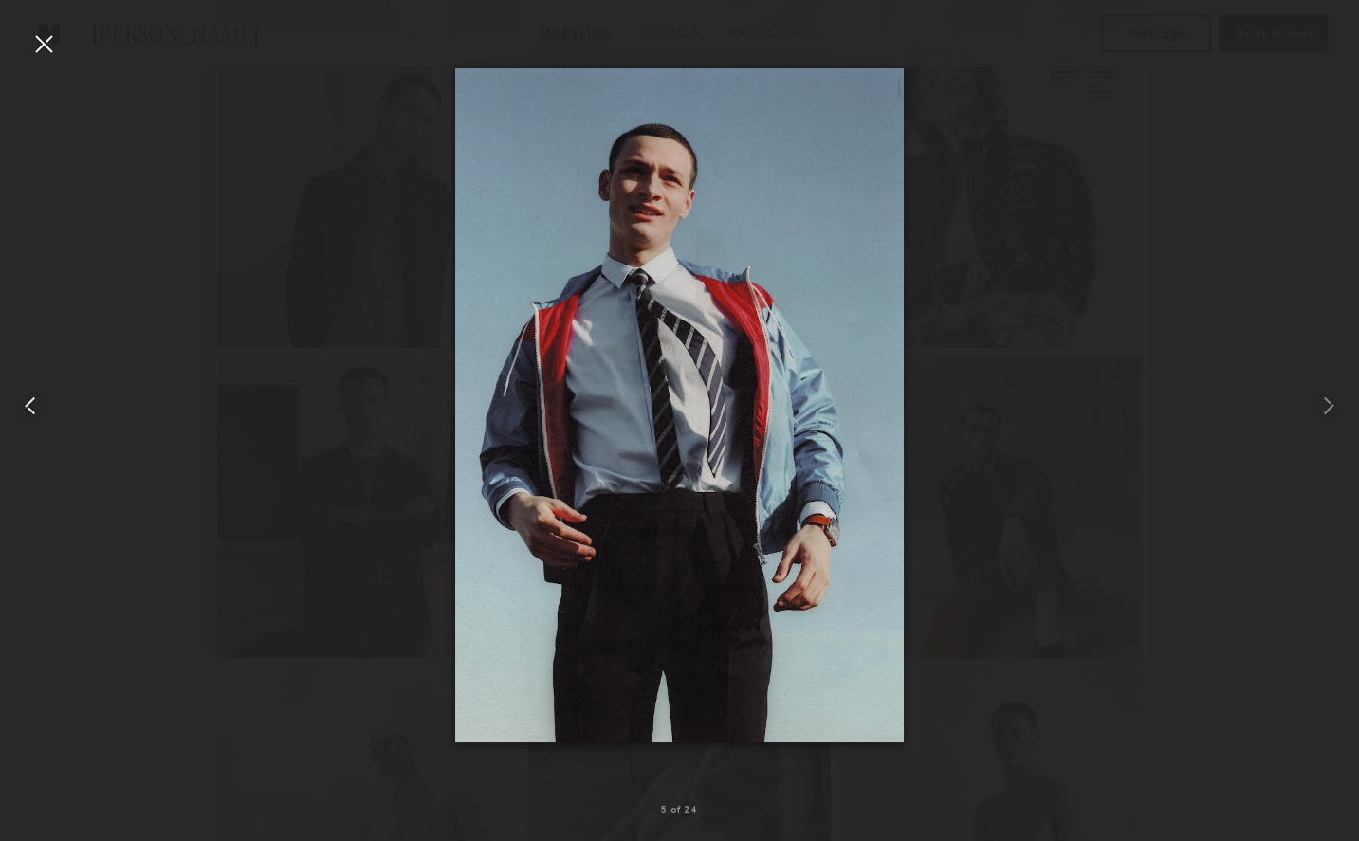
click at [28, 409] on common-icon at bounding box center [30, 406] width 30 height 30
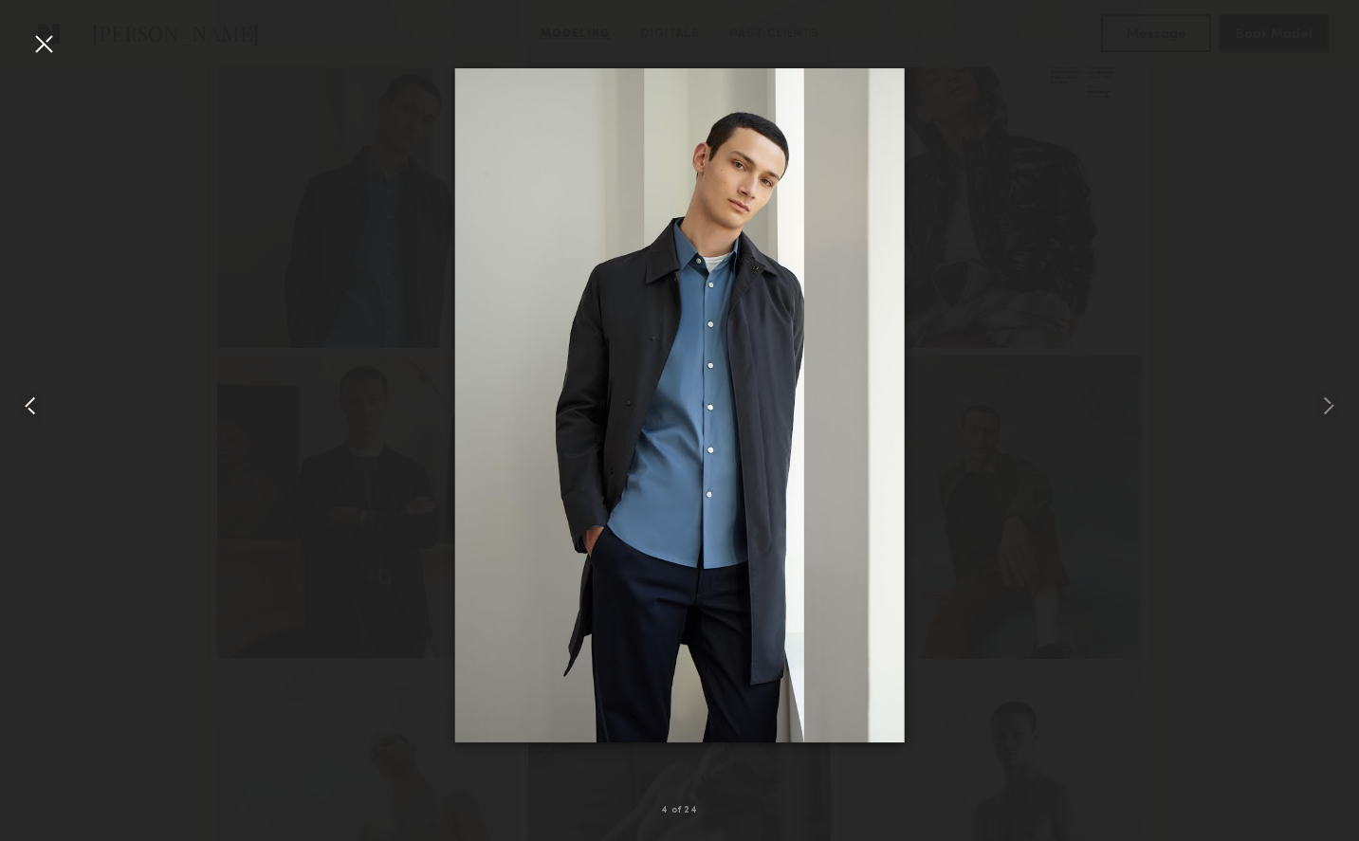
click at [31, 407] on common-icon at bounding box center [30, 406] width 30 height 30
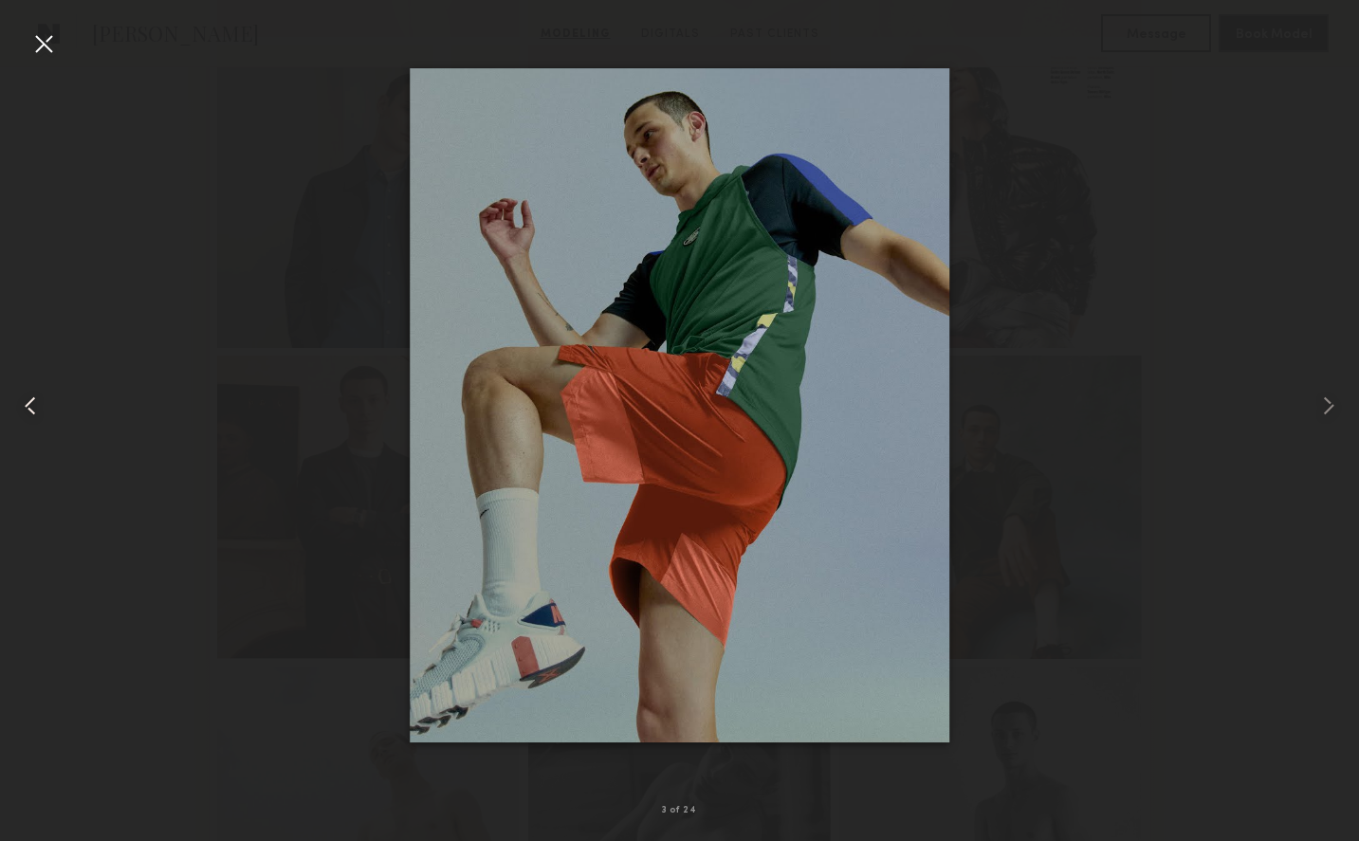
click at [31, 407] on common-icon at bounding box center [30, 406] width 30 height 30
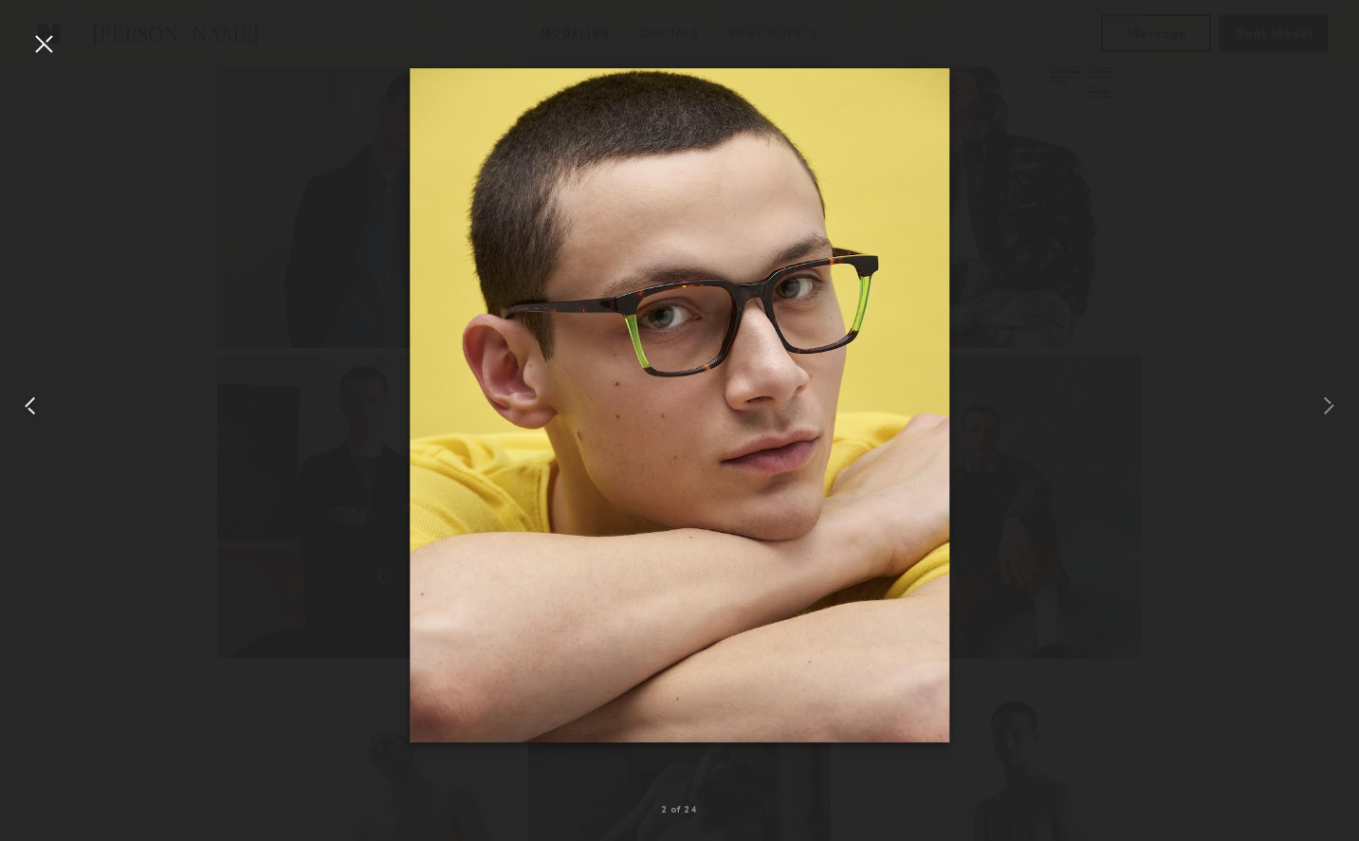
click at [31, 407] on common-icon at bounding box center [30, 406] width 30 height 30
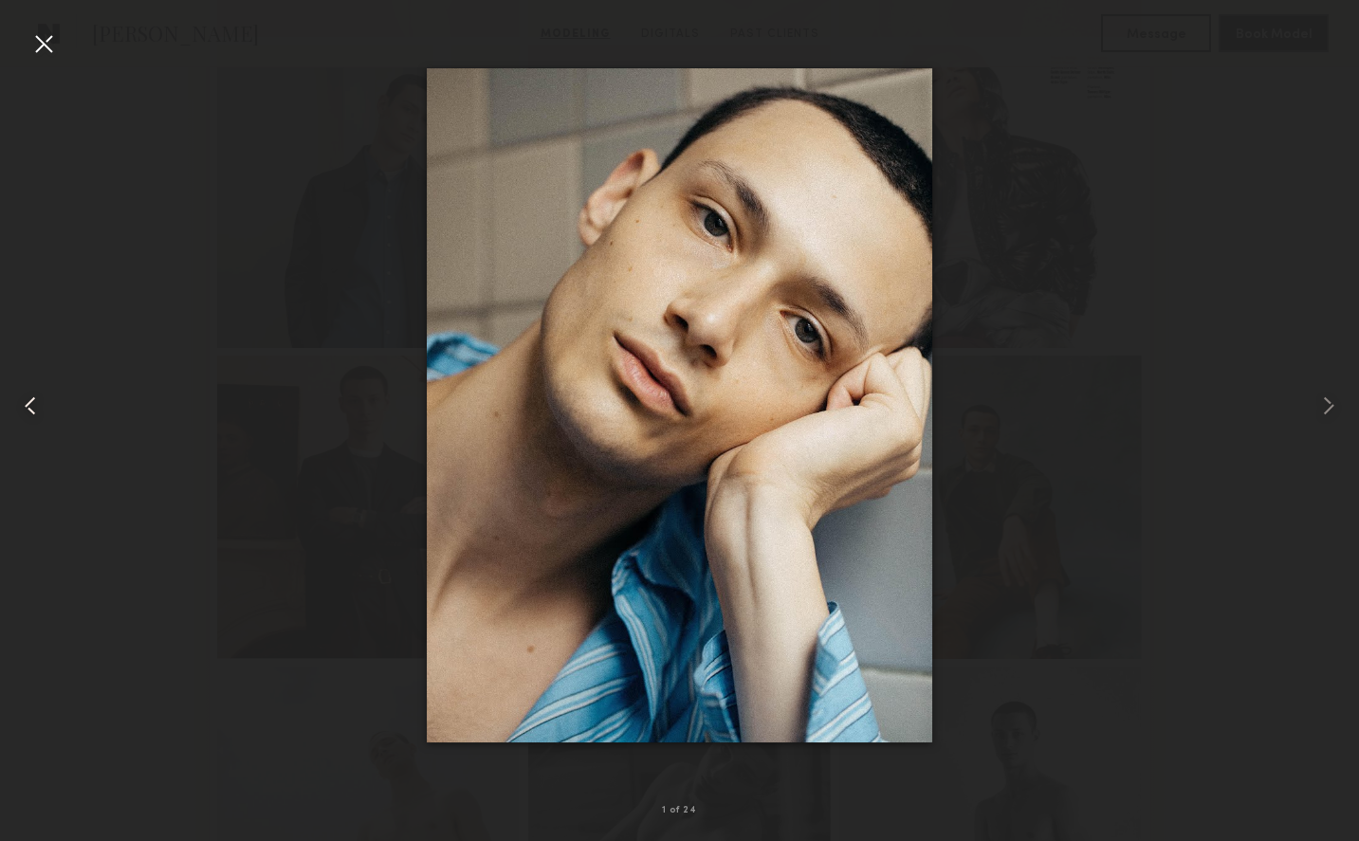
click at [31, 407] on common-icon at bounding box center [30, 406] width 30 height 30
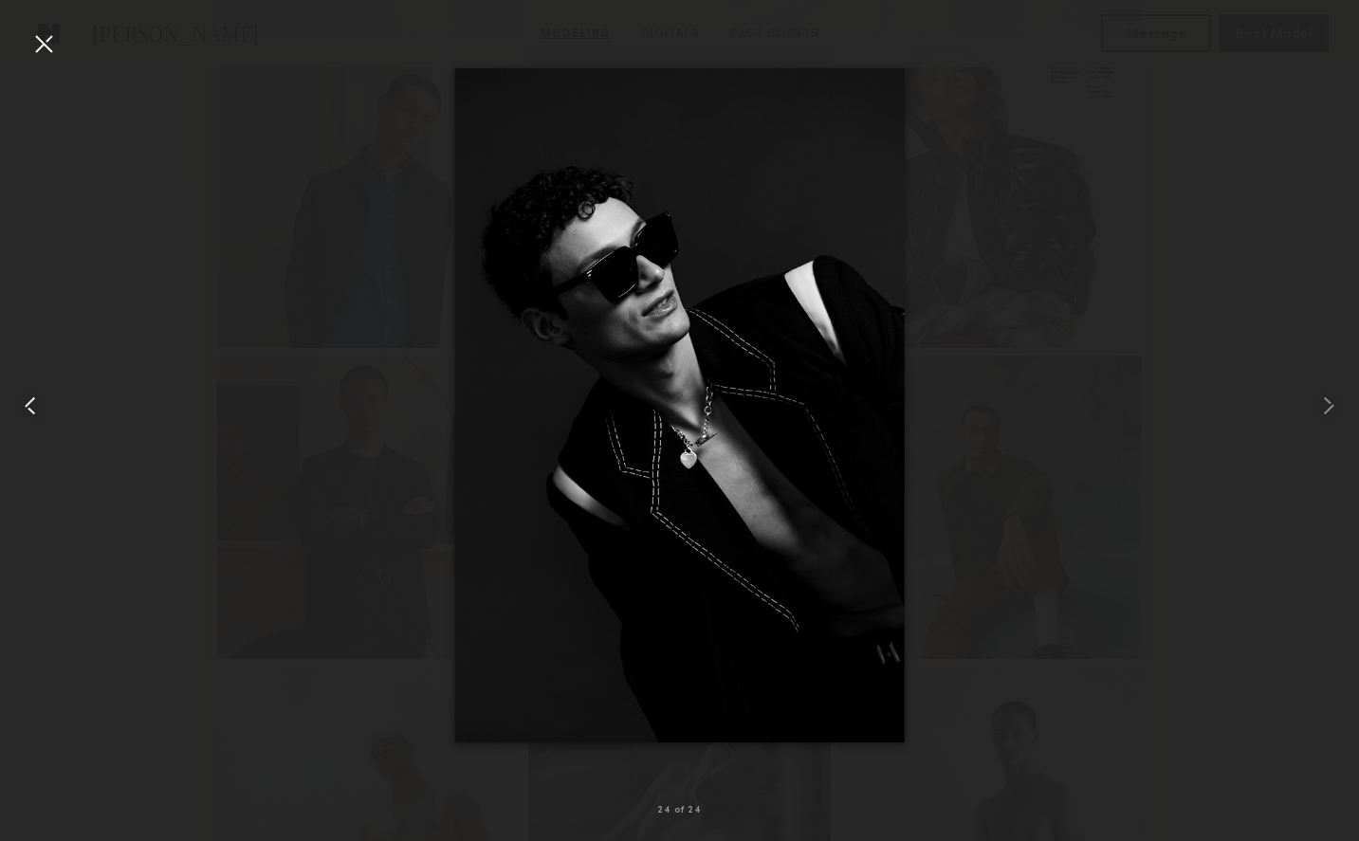
click at [31, 407] on common-icon at bounding box center [30, 406] width 30 height 30
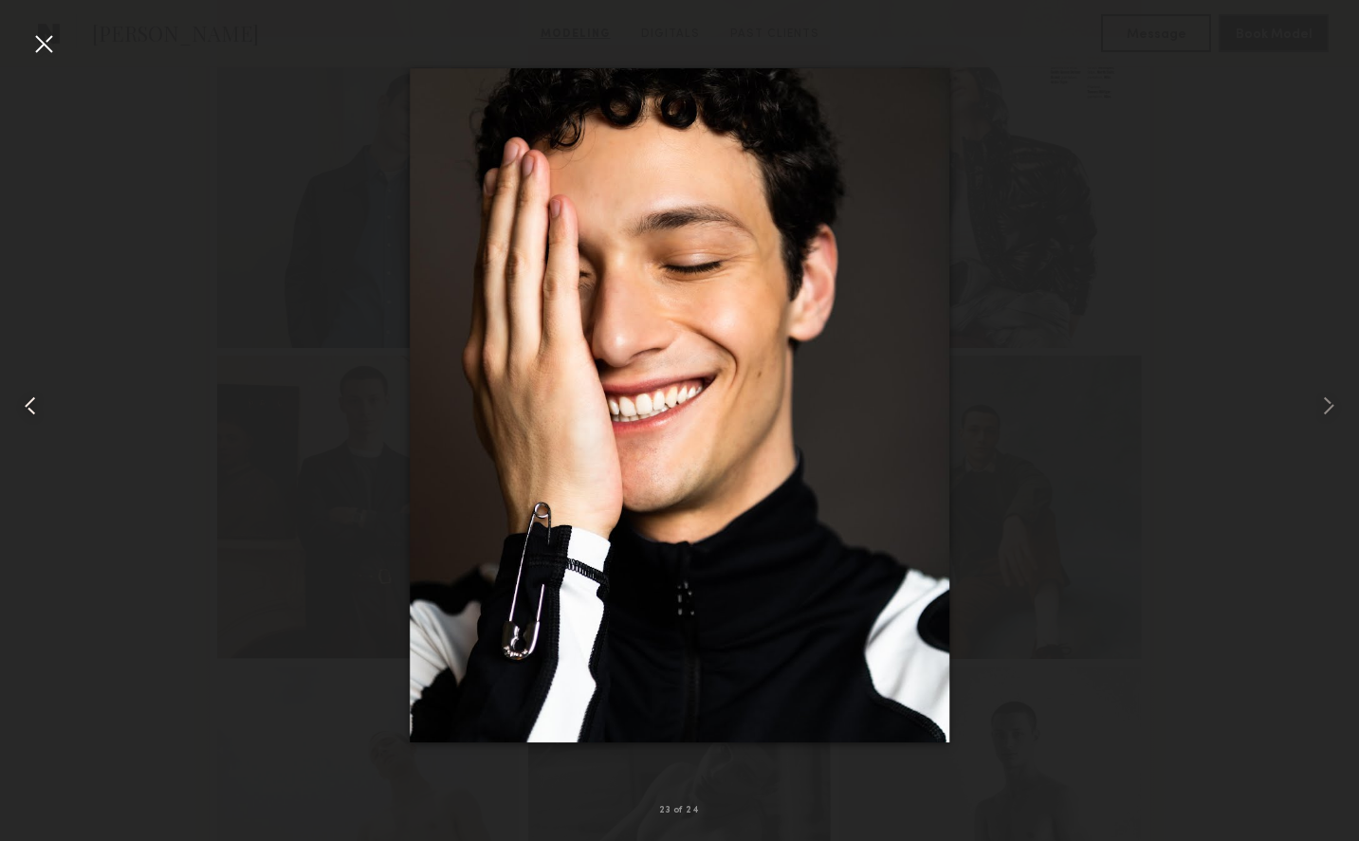
click at [31, 407] on common-icon at bounding box center [30, 406] width 30 height 30
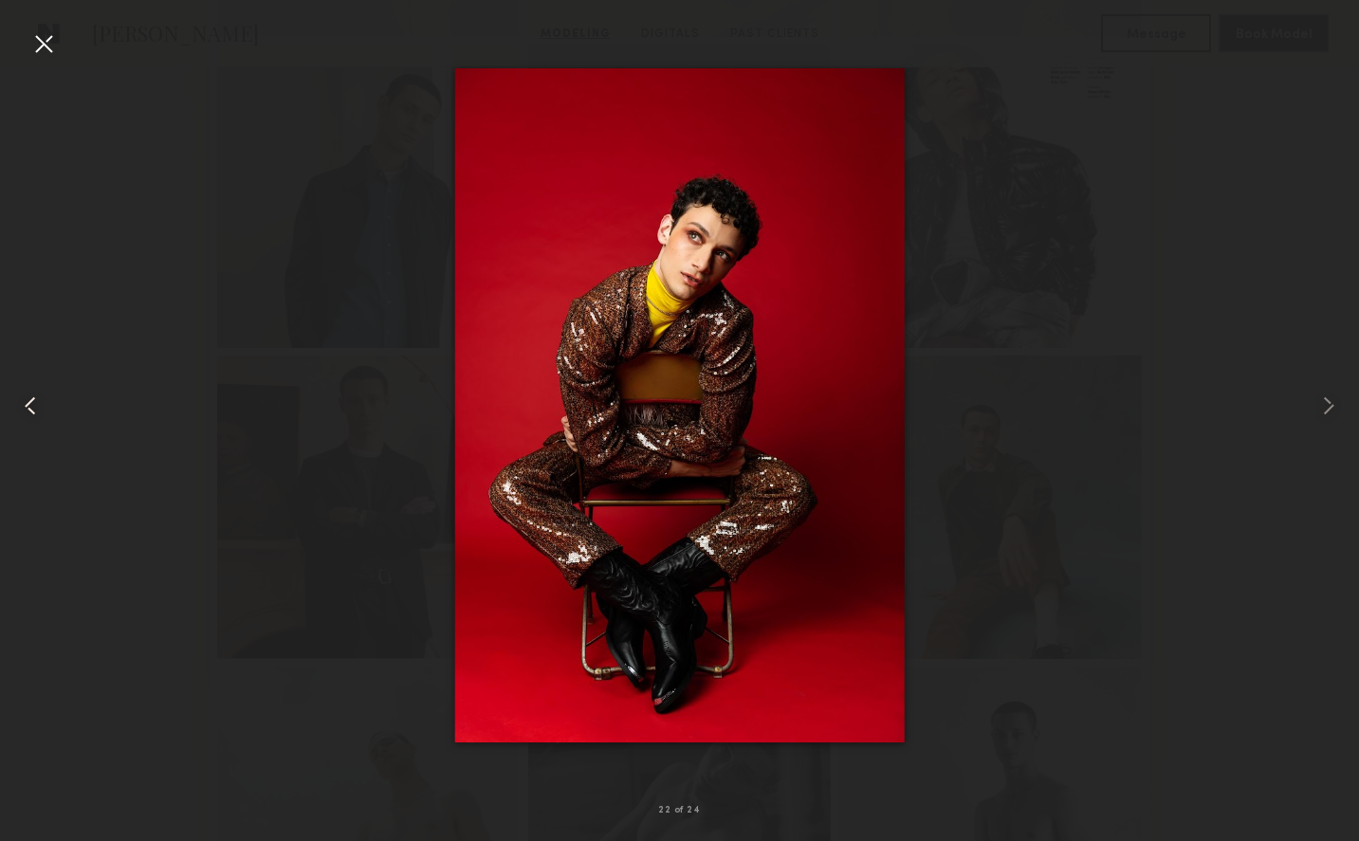
click at [31, 407] on common-icon at bounding box center [30, 406] width 30 height 30
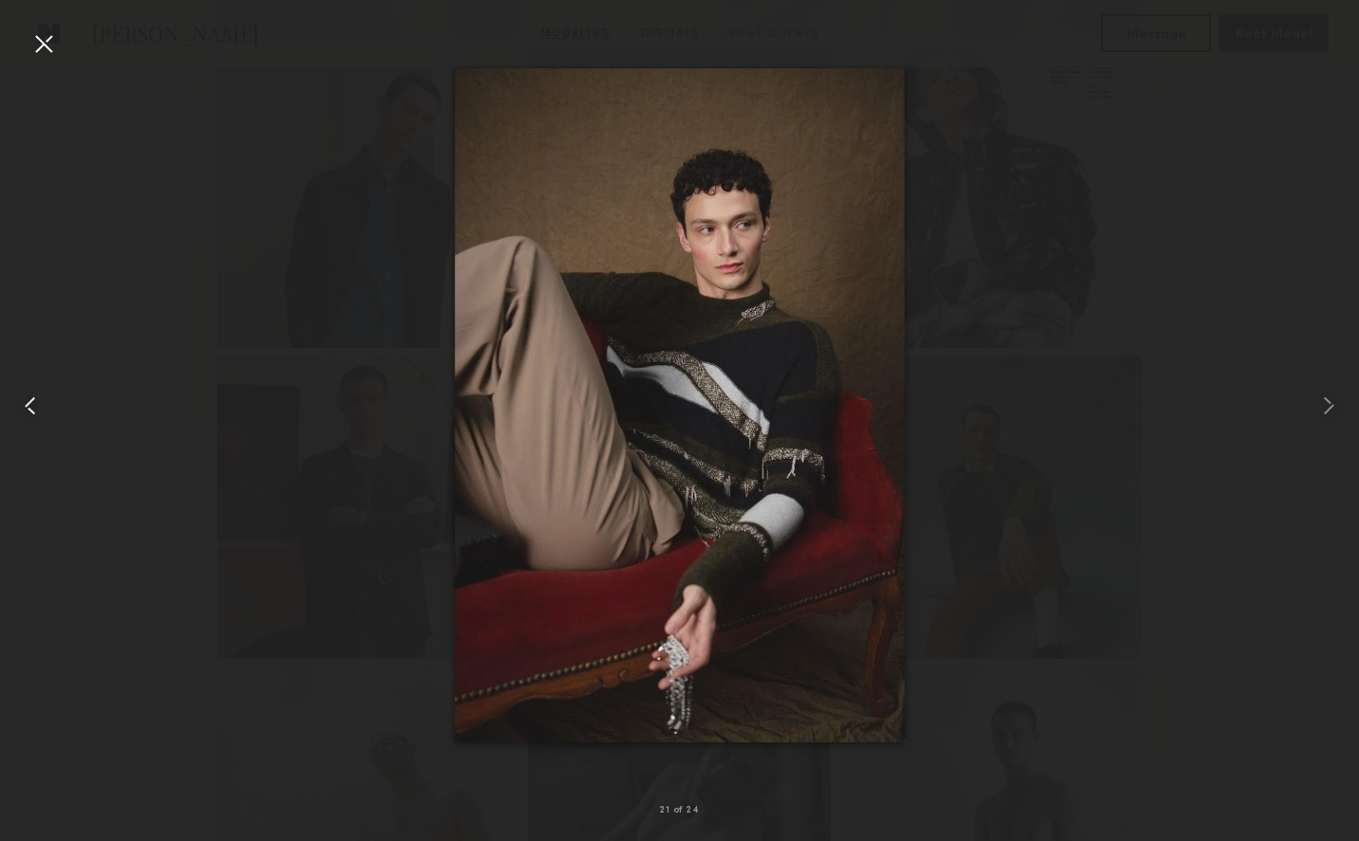
click at [31, 407] on common-icon at bounding box center [30, 406] width 30 height 30
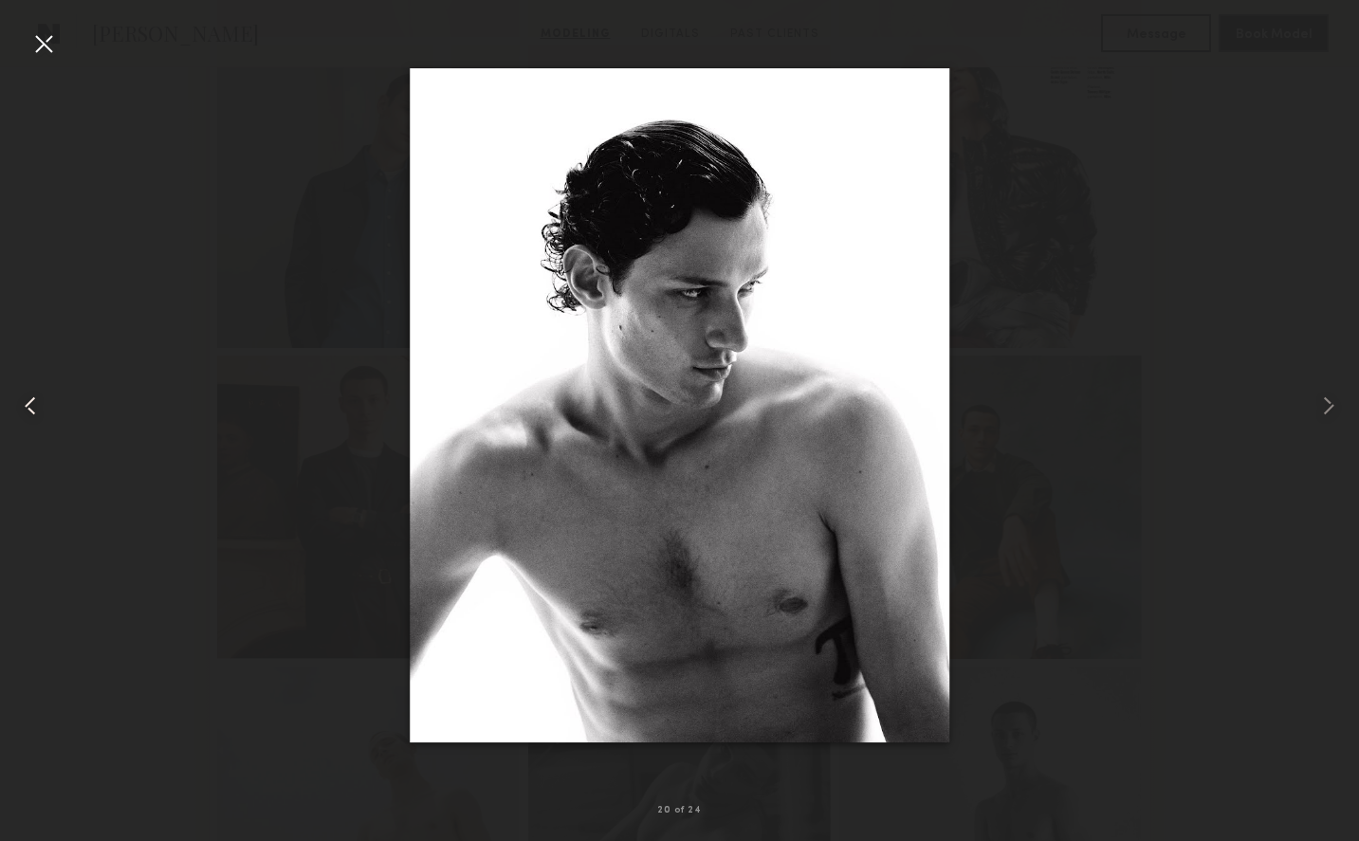
click at [31, 407] on common-icon at bounding box center [30, 406] width 30 height 30
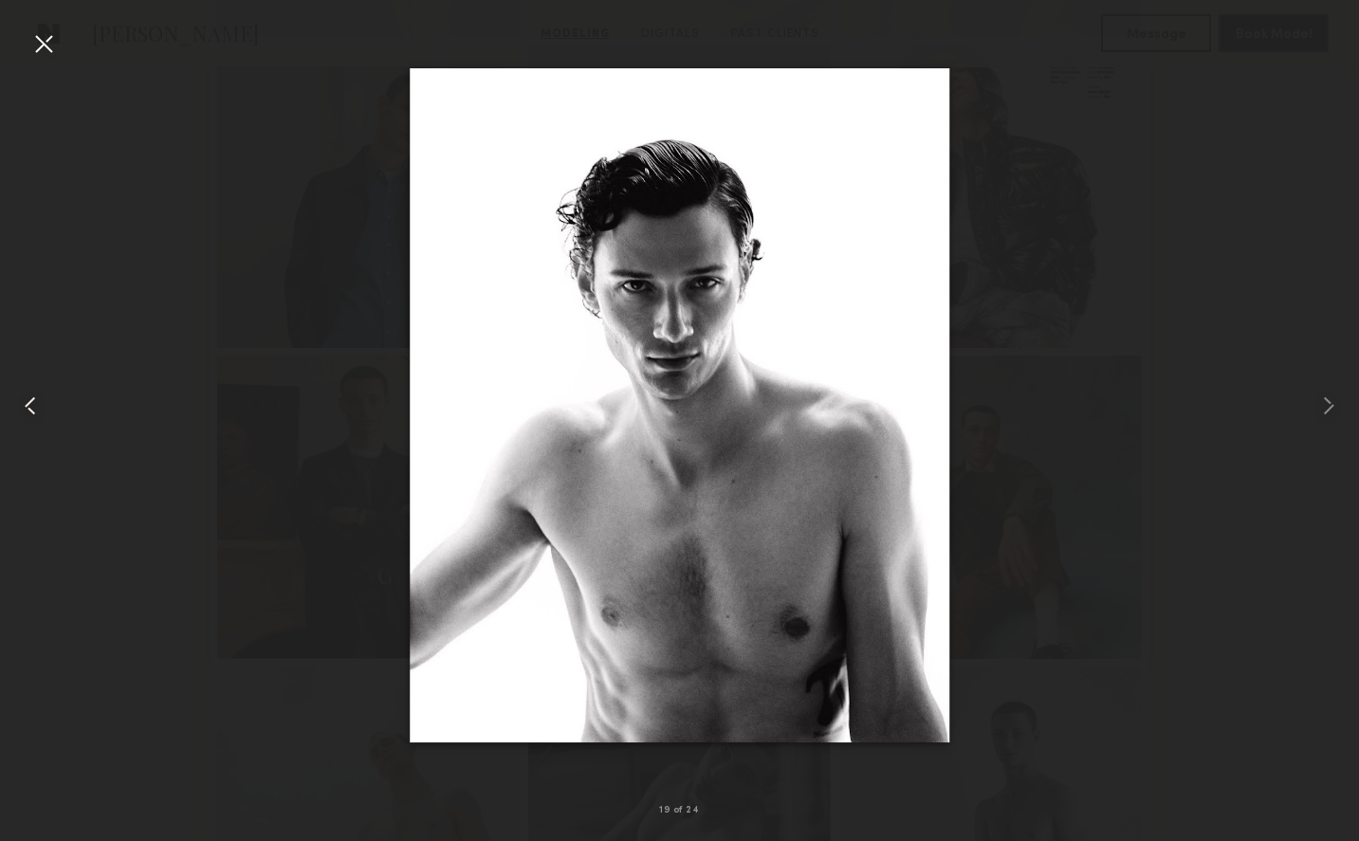
click at [31, 407] on common-icon at bounding box center [30, 406] width 30 height 30
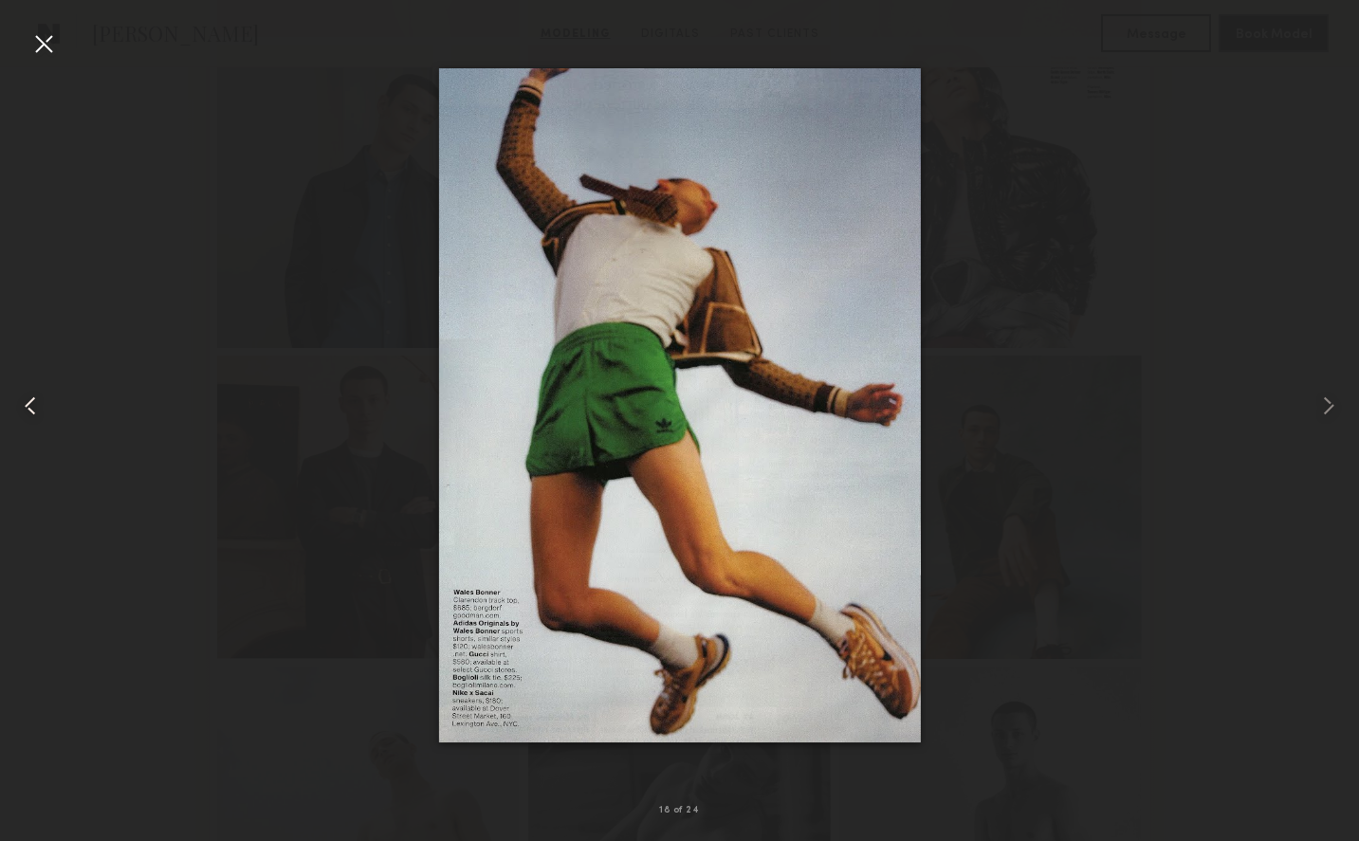
click at [31, 407] on common-icon at bounding box center [30, 406] width 30 height 30
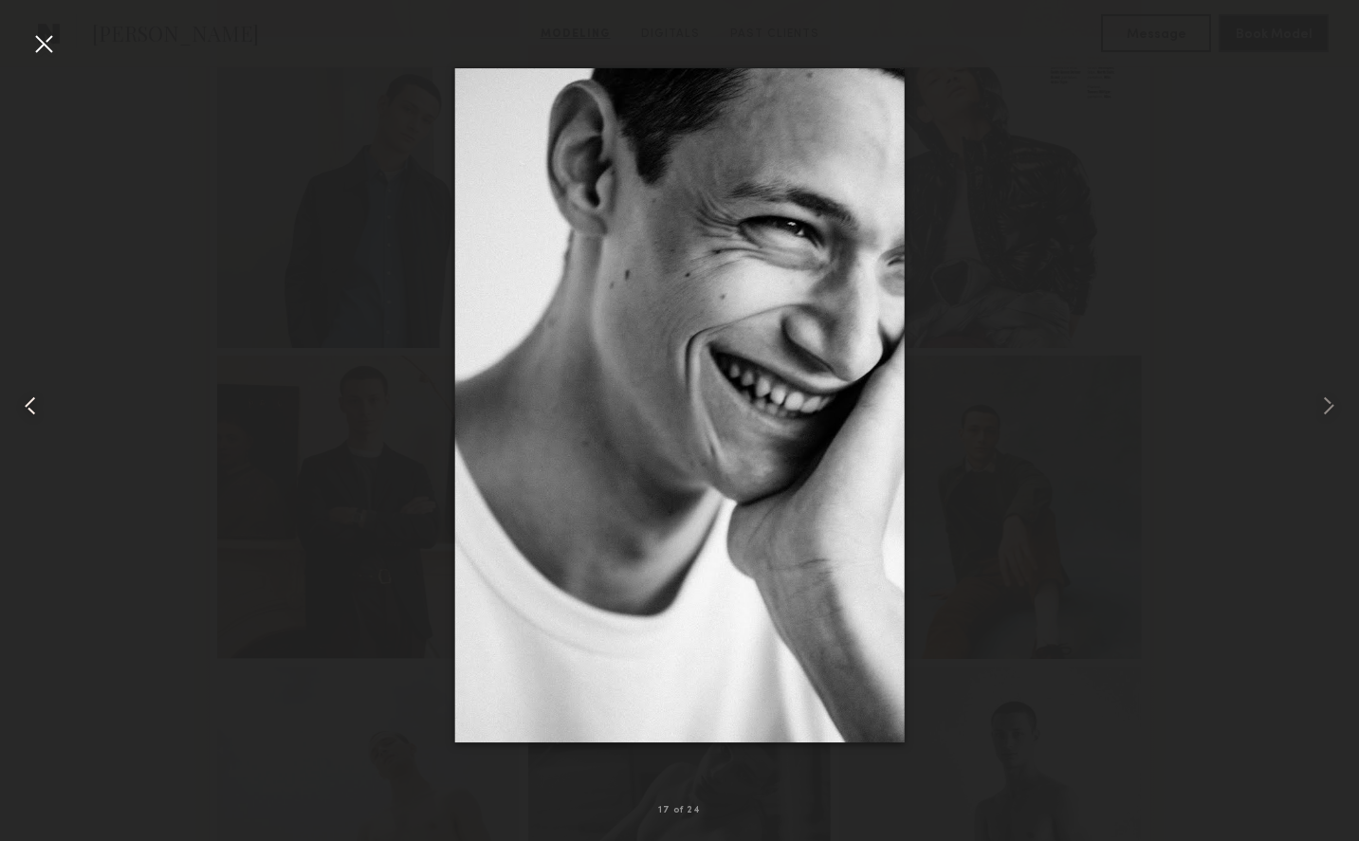
click at [31, 407] on common-icon at bounding box center [30, 406] width 30 height 30
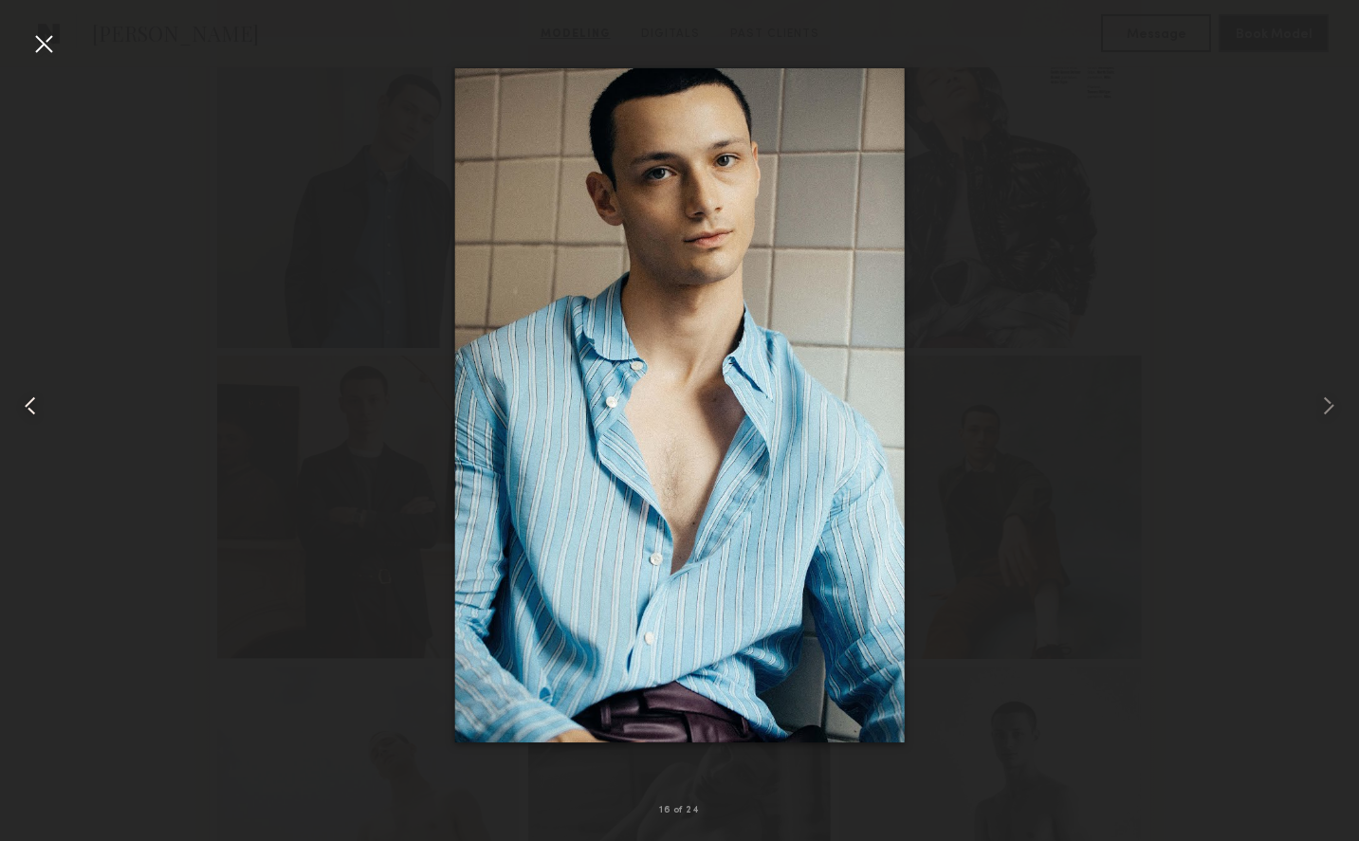
click at [31, 407] on common-icon at bounding box center [30, 406] width 30 height 30
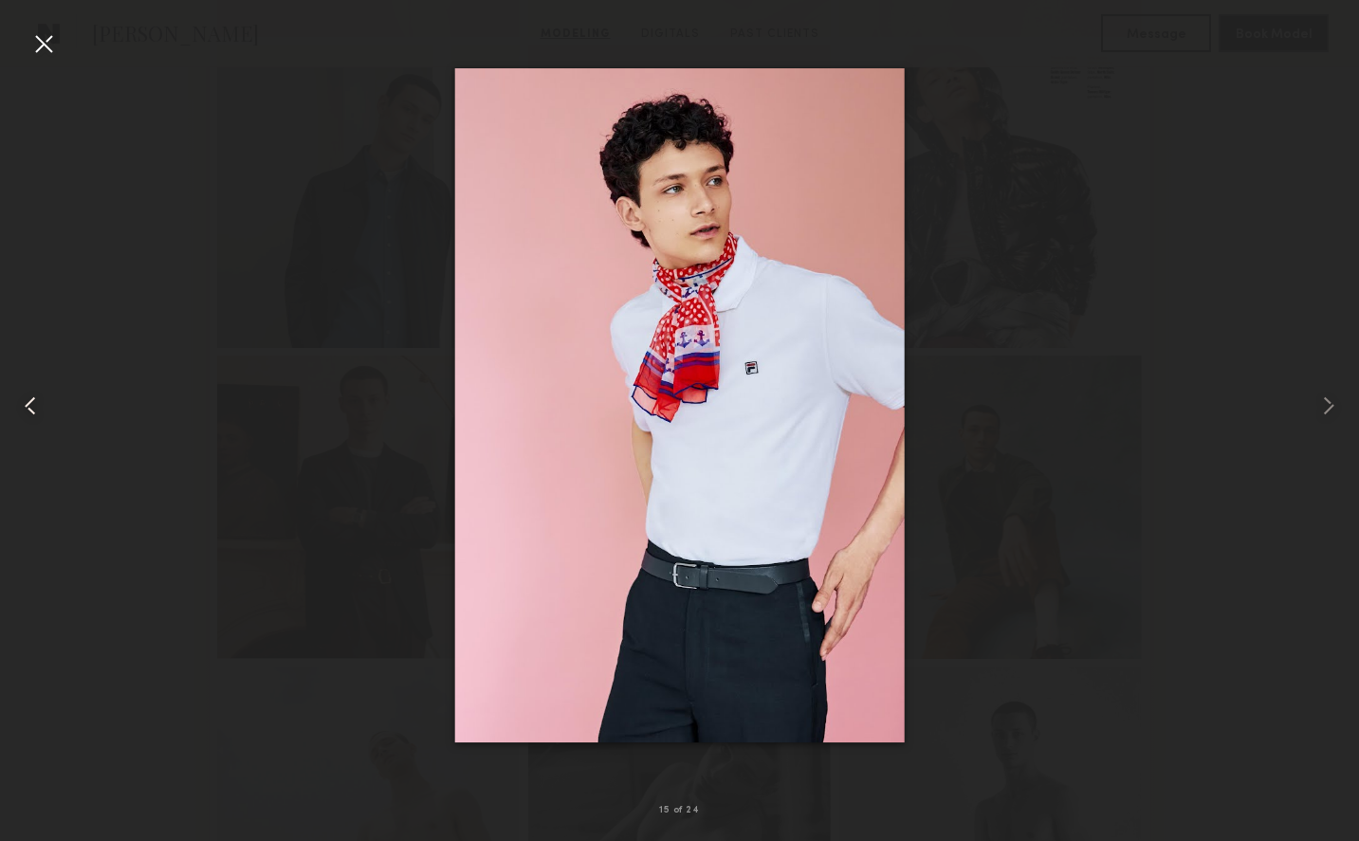
click at [33, 405] on common-icon at bounding box center [30, 406] width 30 height 30
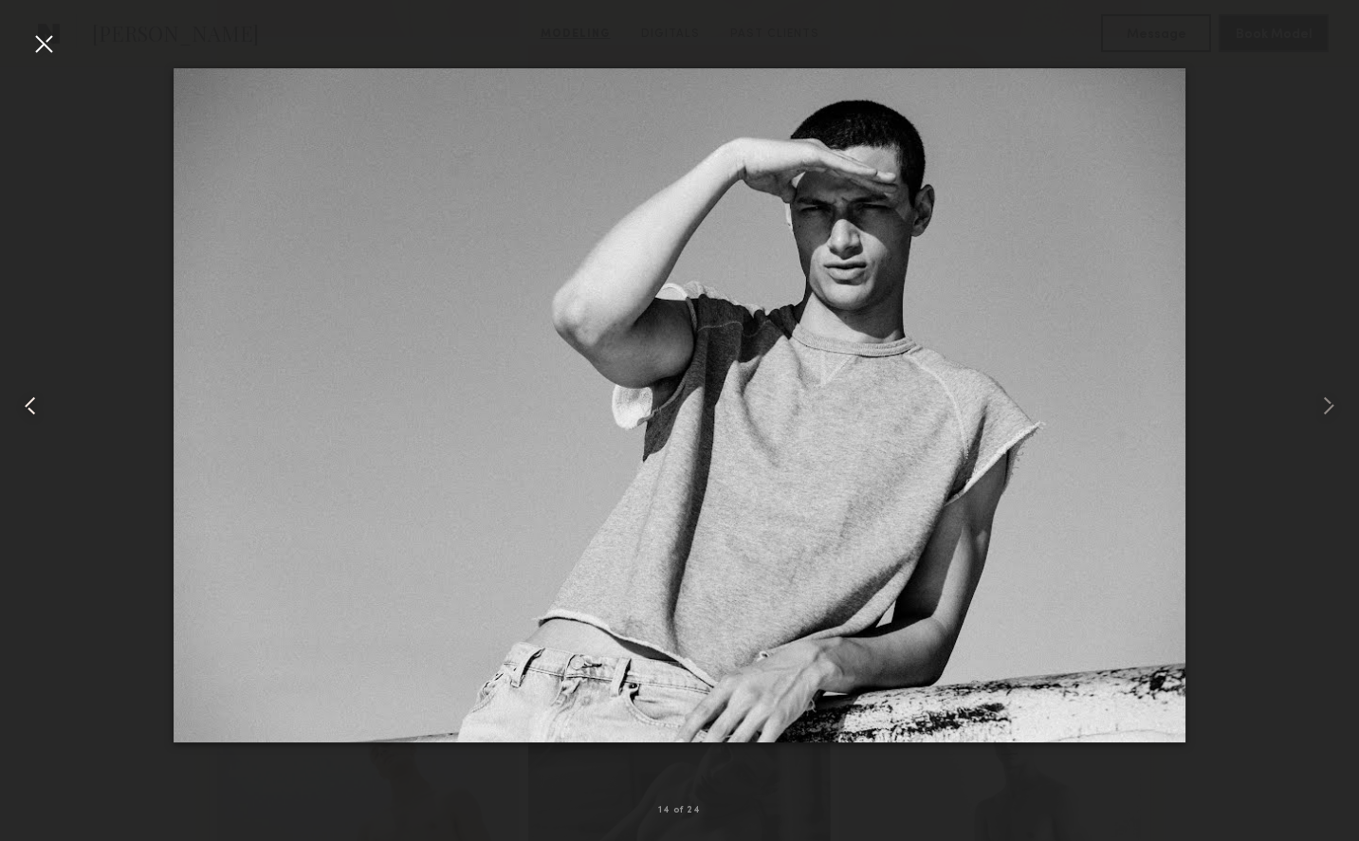
click at [33, 405] on common-icon at bounding box center [30, 406] width 30 height 30
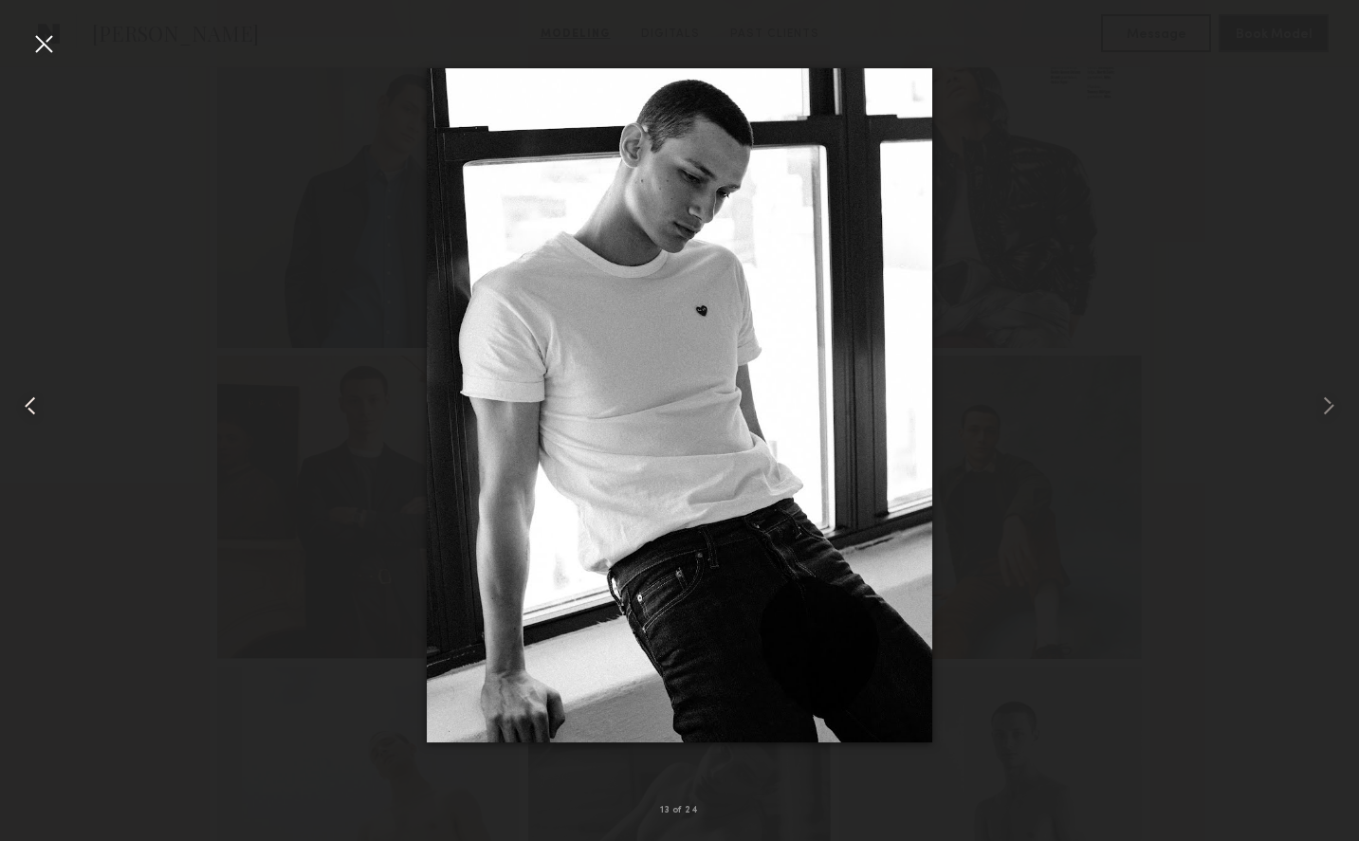
click at [33, 405] on common-icon at bounding box center [30, 406] width 30 height 30
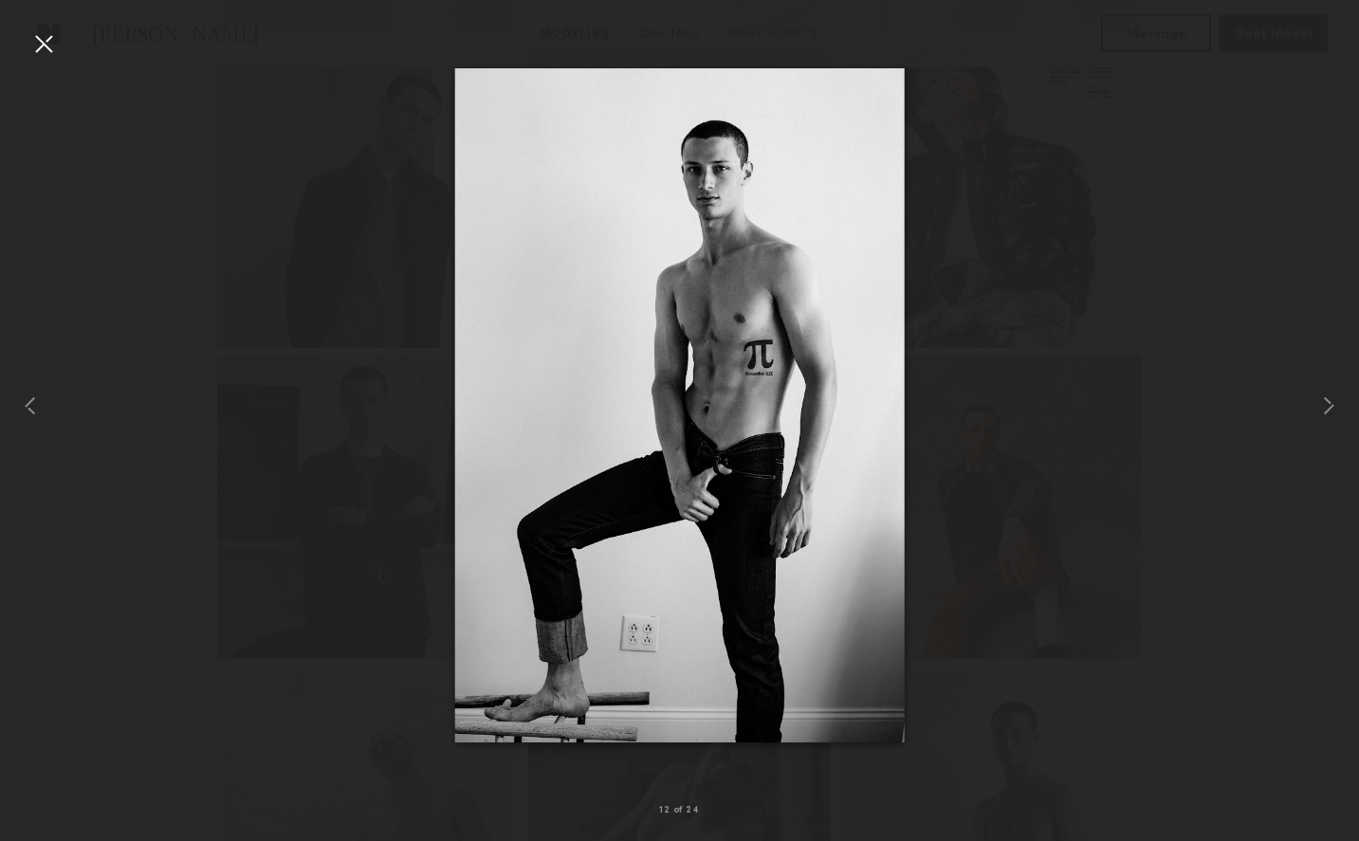
click at [36, 44] on div at bounding box center [43, 43] width 30 height 30
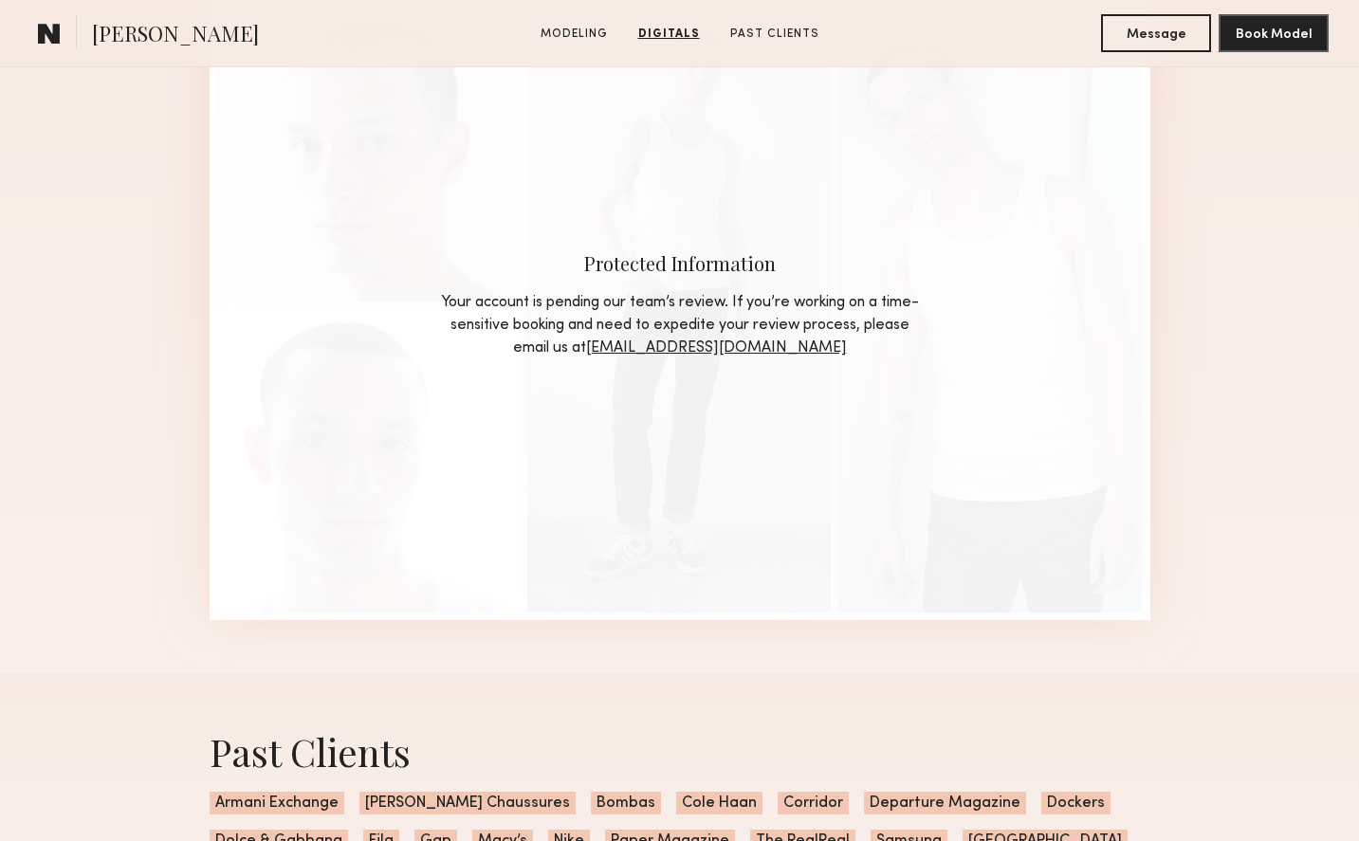
scroll to position [3030, 0]
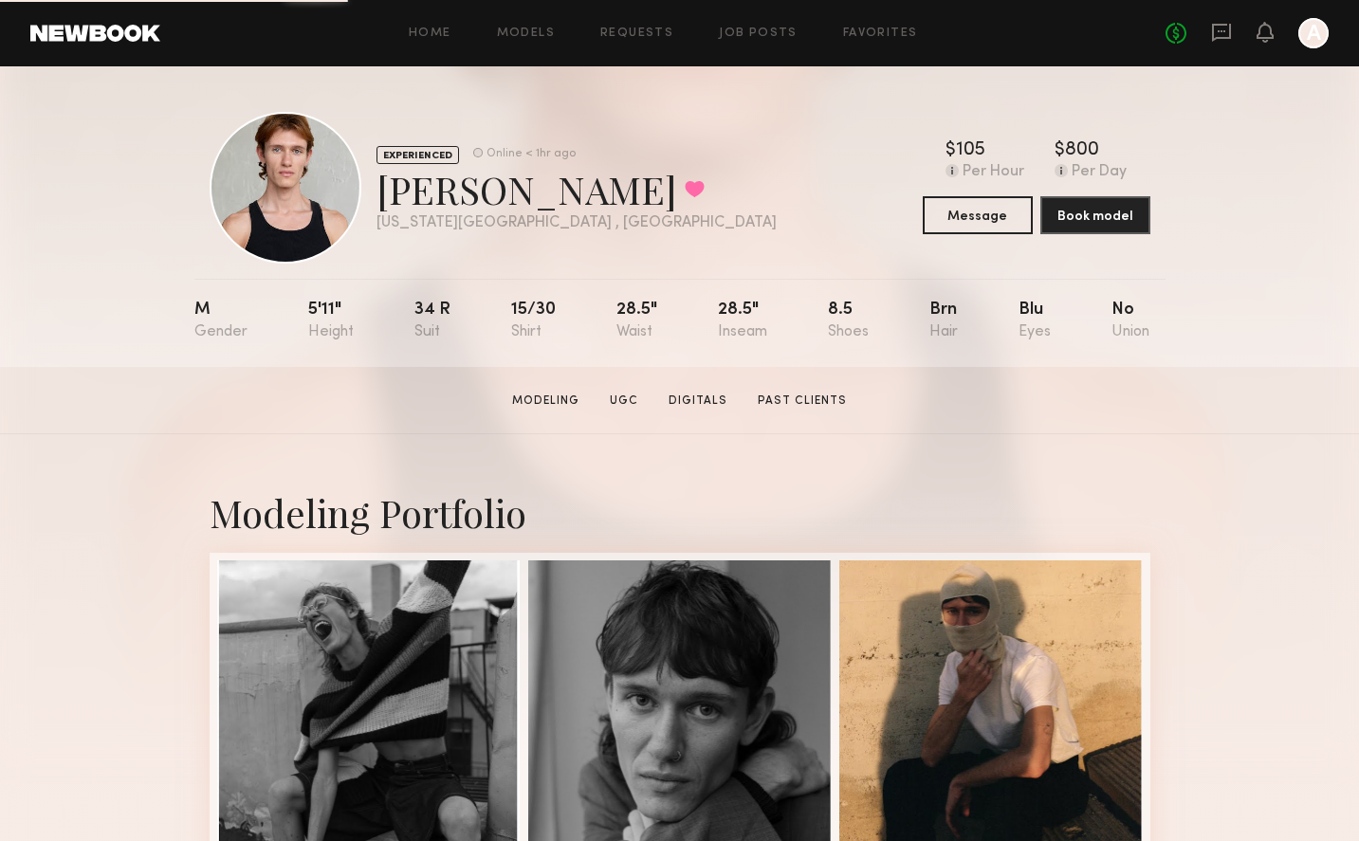
scroll to position [364, 0]
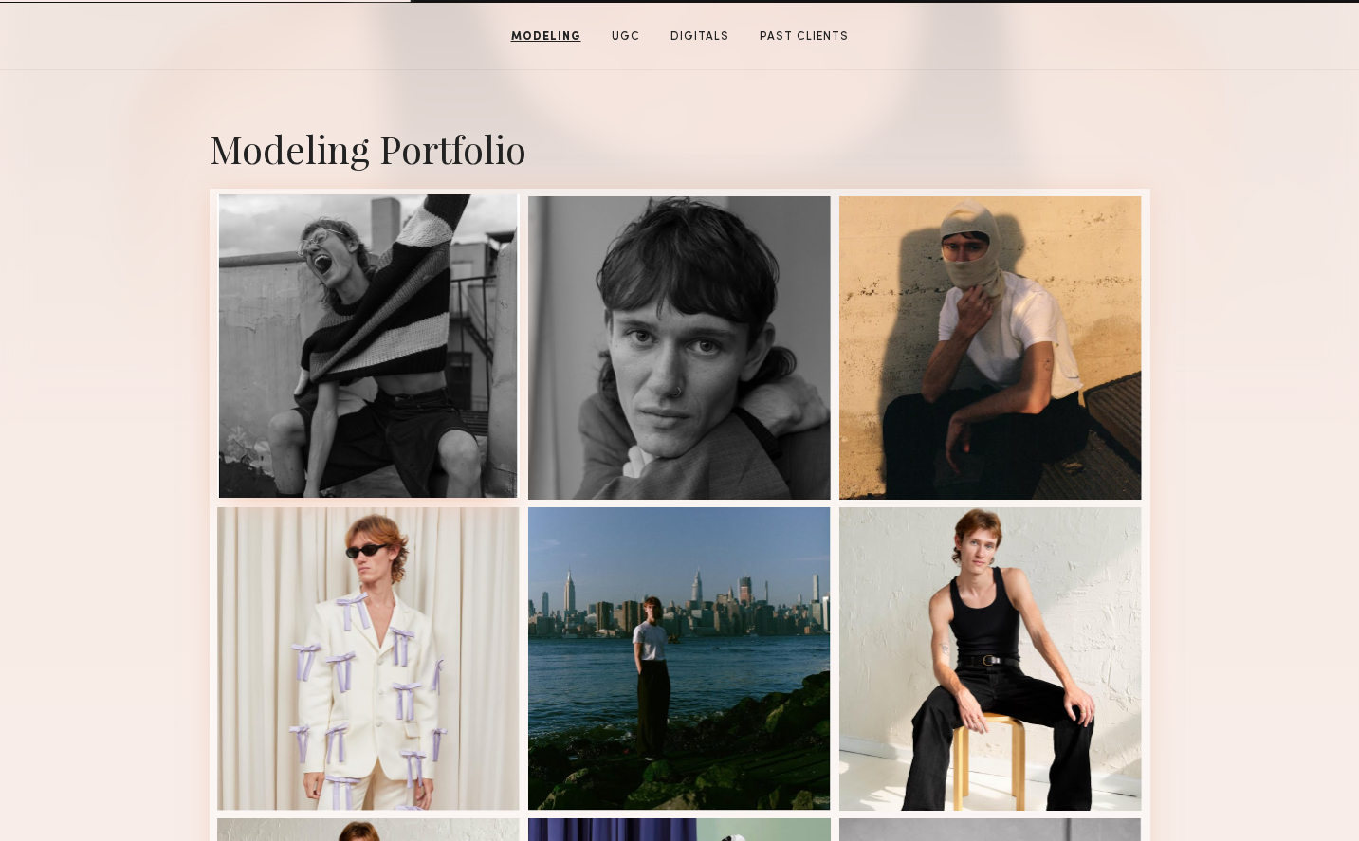
click at [336, 366] on div at bounding box center [368, 345] width 303 height 303
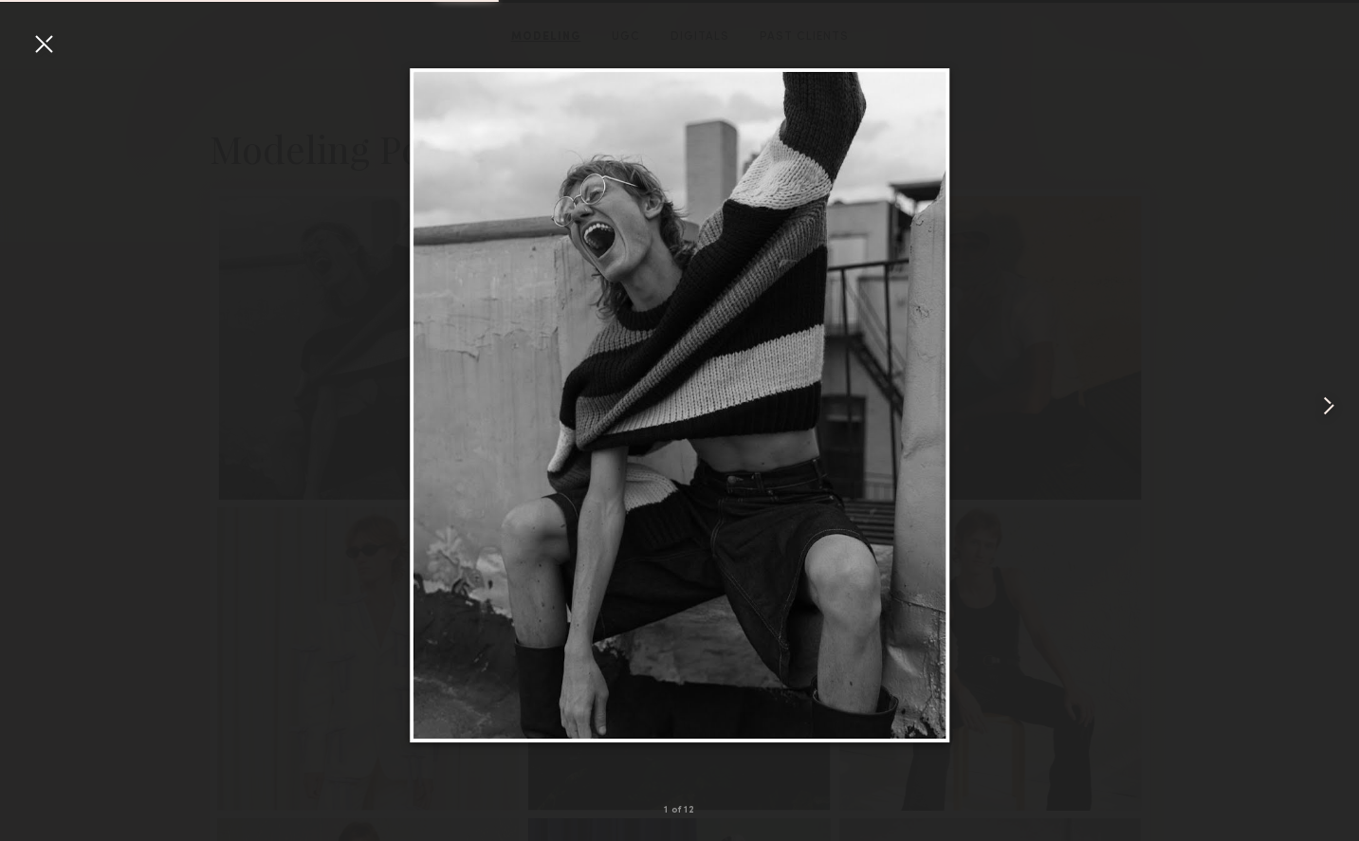
click at [1335, 410] on common-icon at bounding box center [1328, 406] width 30 height 30
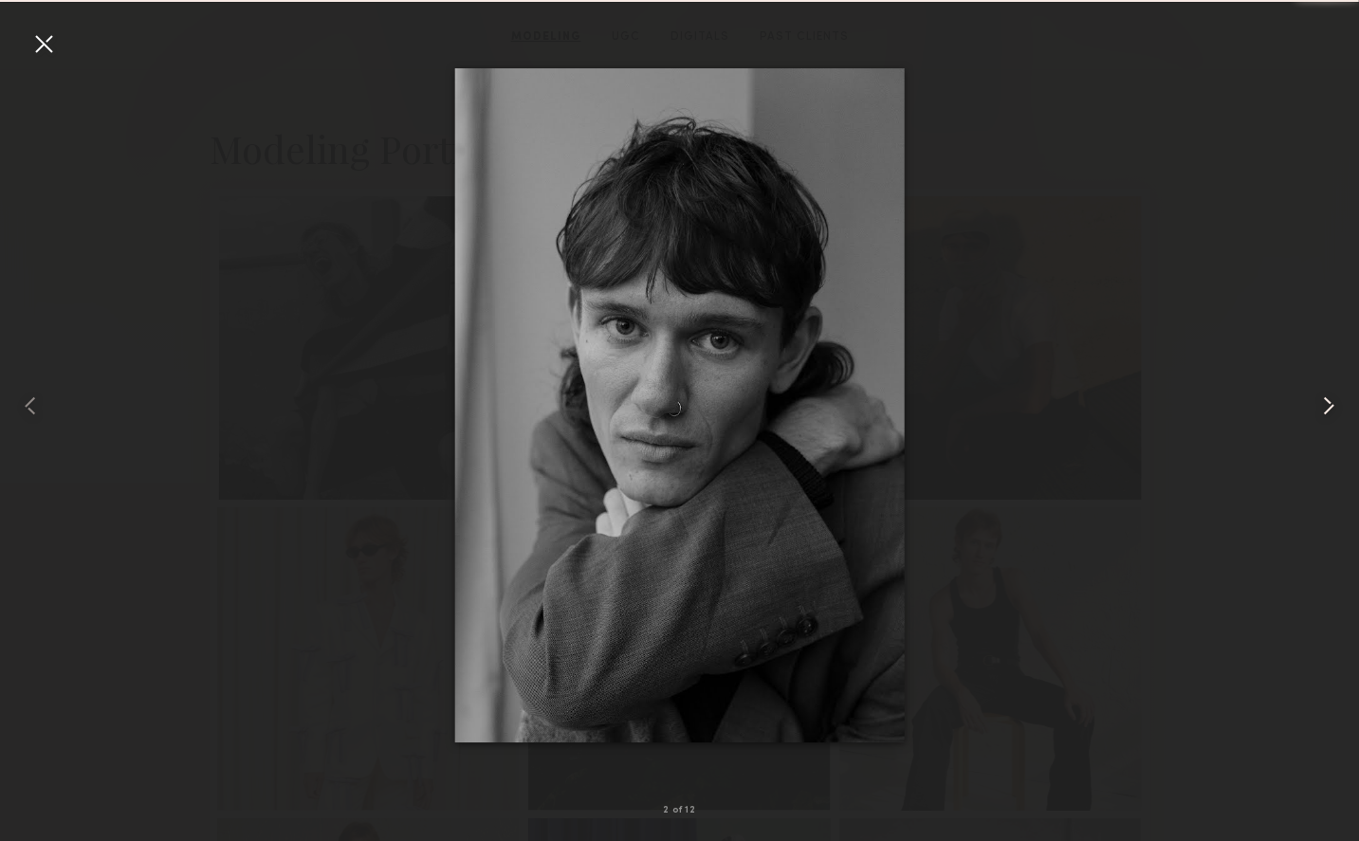
click at [1335, 411] on common-icon at bounding box center [1328, 406] width 30 height 30
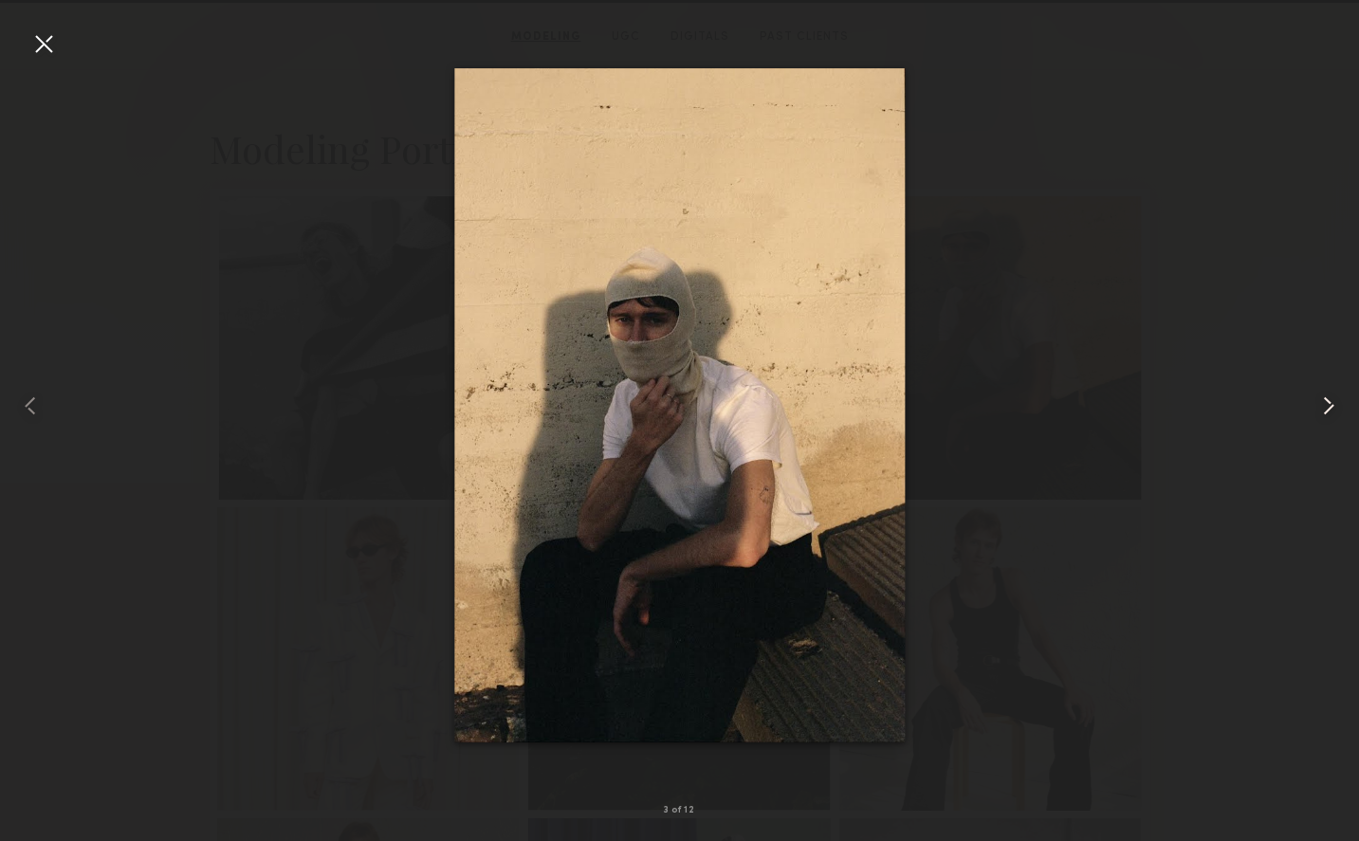
click at [1335, 411] on common-icon at bounding box center [1328, 406] width 30 height 30
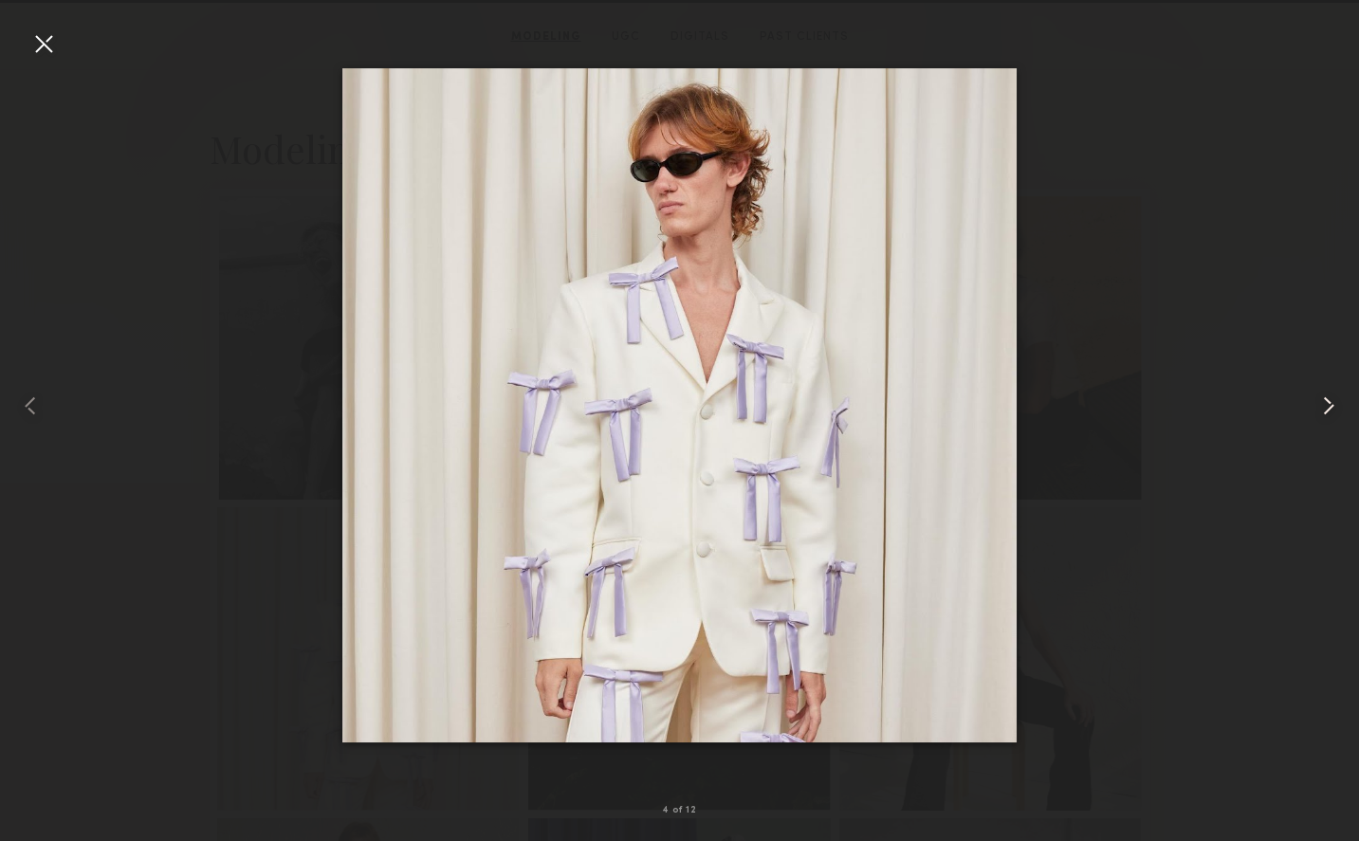
click at [1335, 411] on common-icon at bounding box center [1328, 406] width 30 height 30
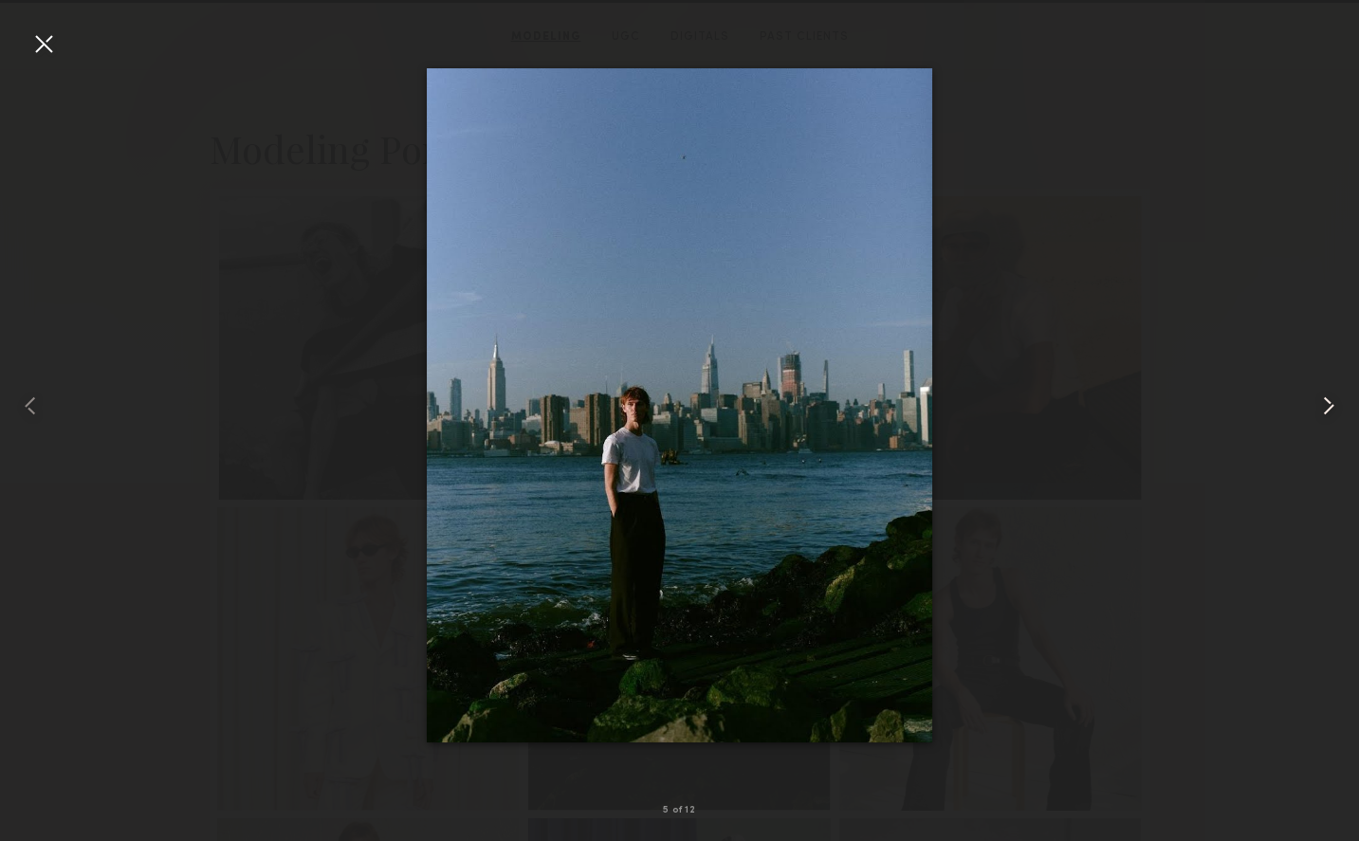
click at [1337, 411] on common-icon at bounding box center [1328, 406] width 30 height 30
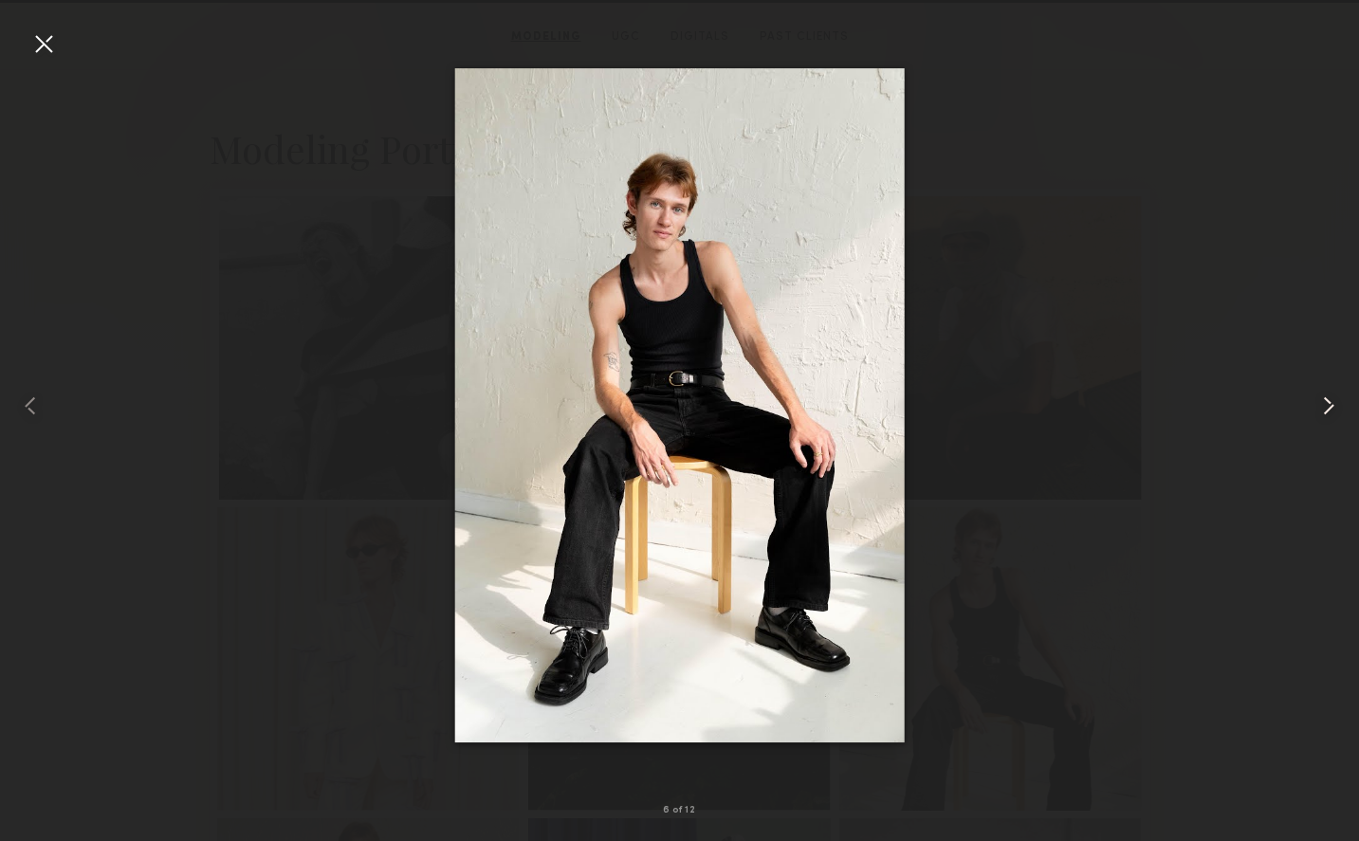
click at [1338, 412] on common-icon at bounding box center [1328, 406] width 30 height 30
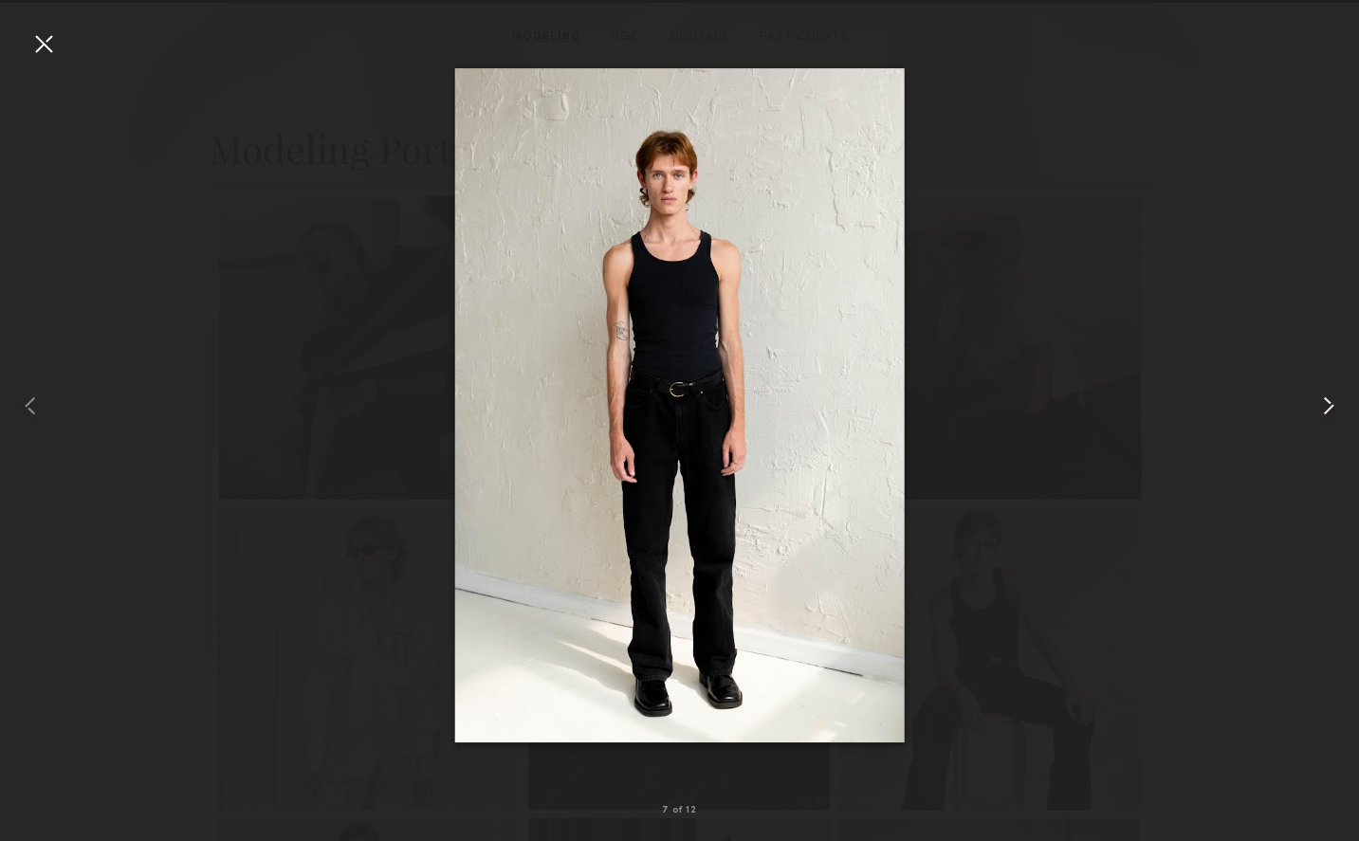
click at [1339, 411] on common-icon at bounding box center [1328, 406] width 30 height 30
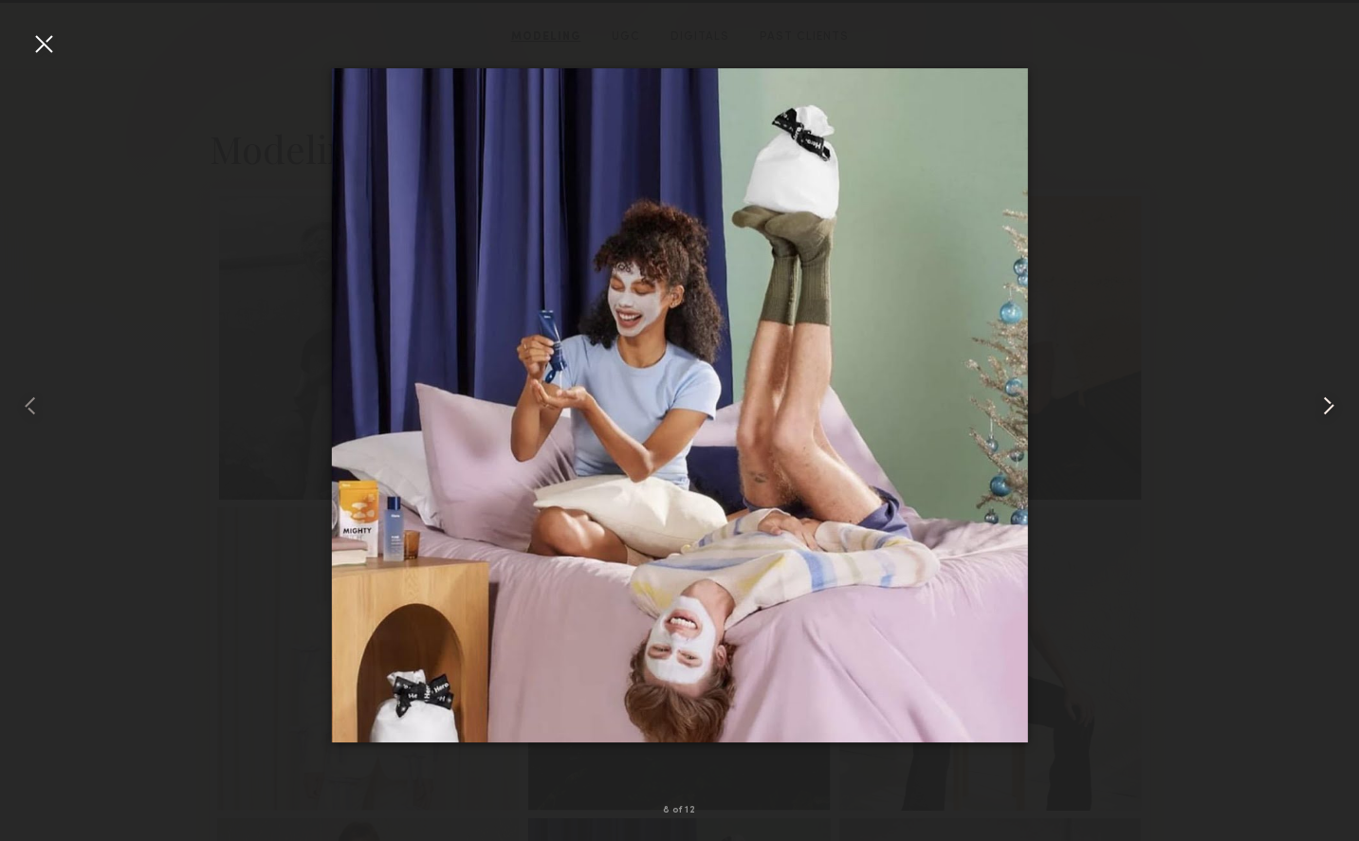
click at [1339, 411] on common-icon at bounding box center [1328, 406] width 30 height 30
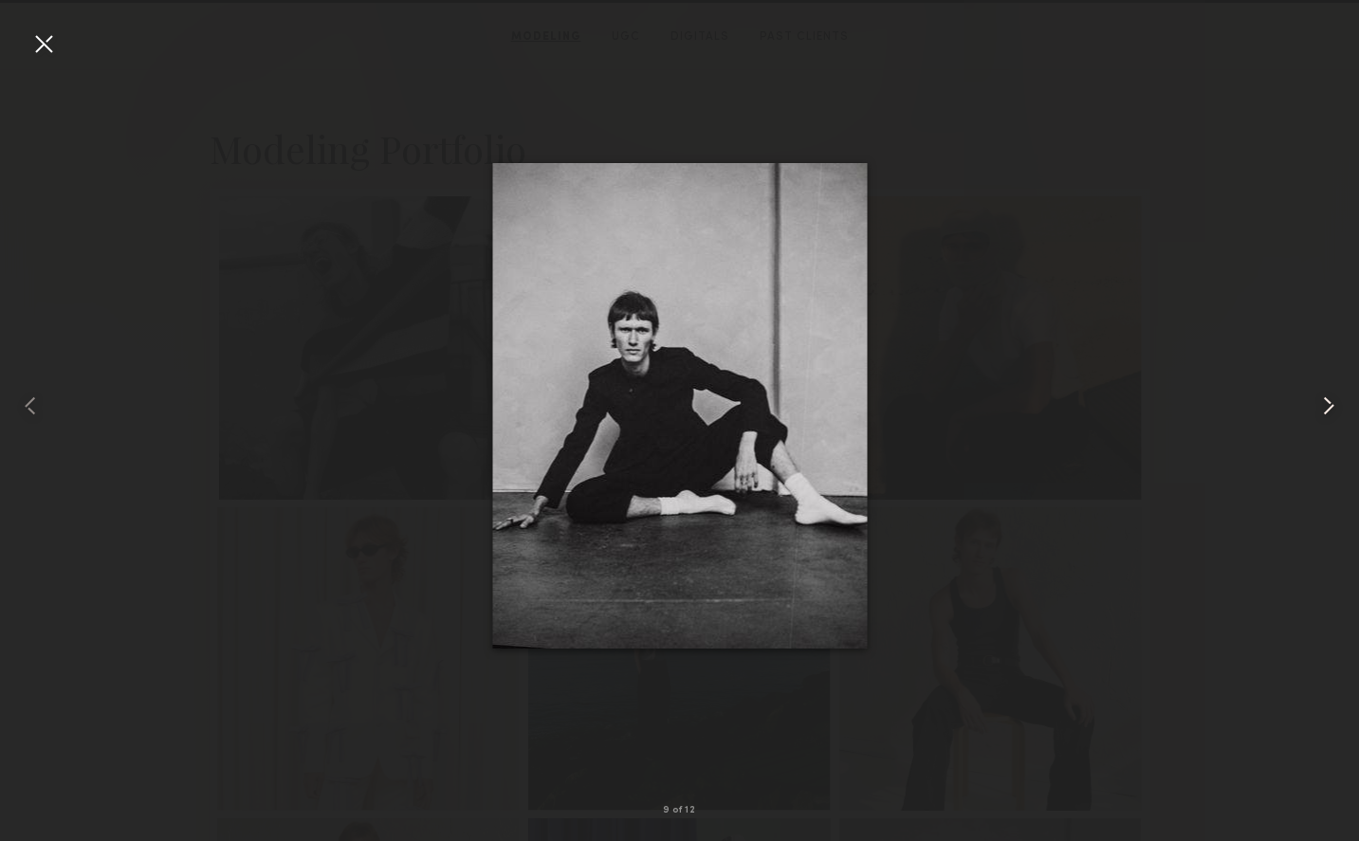
click at [1339, 411] on common-icon at bounding box center [1328, 406] width 30 height 30
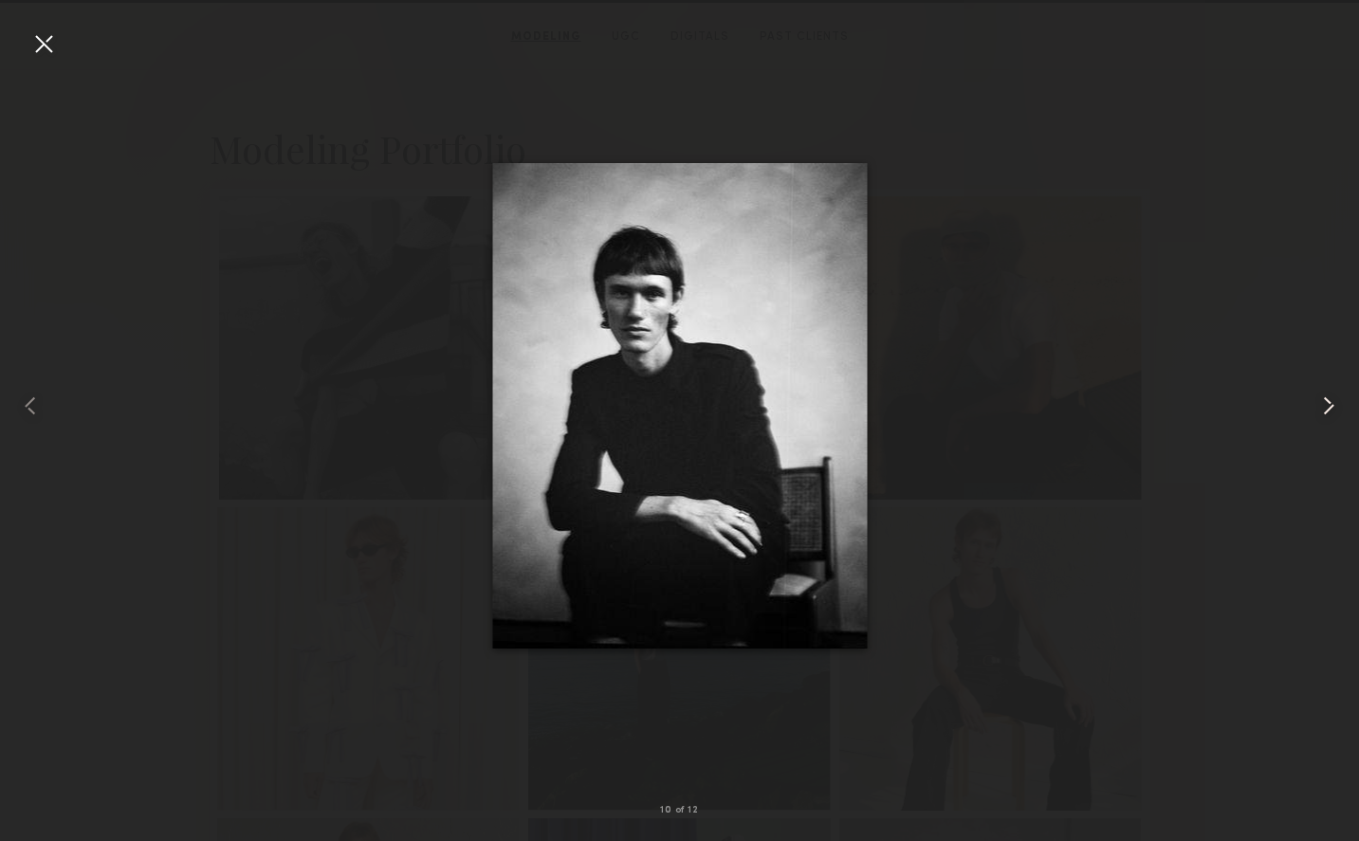
click at [1339, 411] on common-icon at bounding box center [1328, 406] width 30 height 30
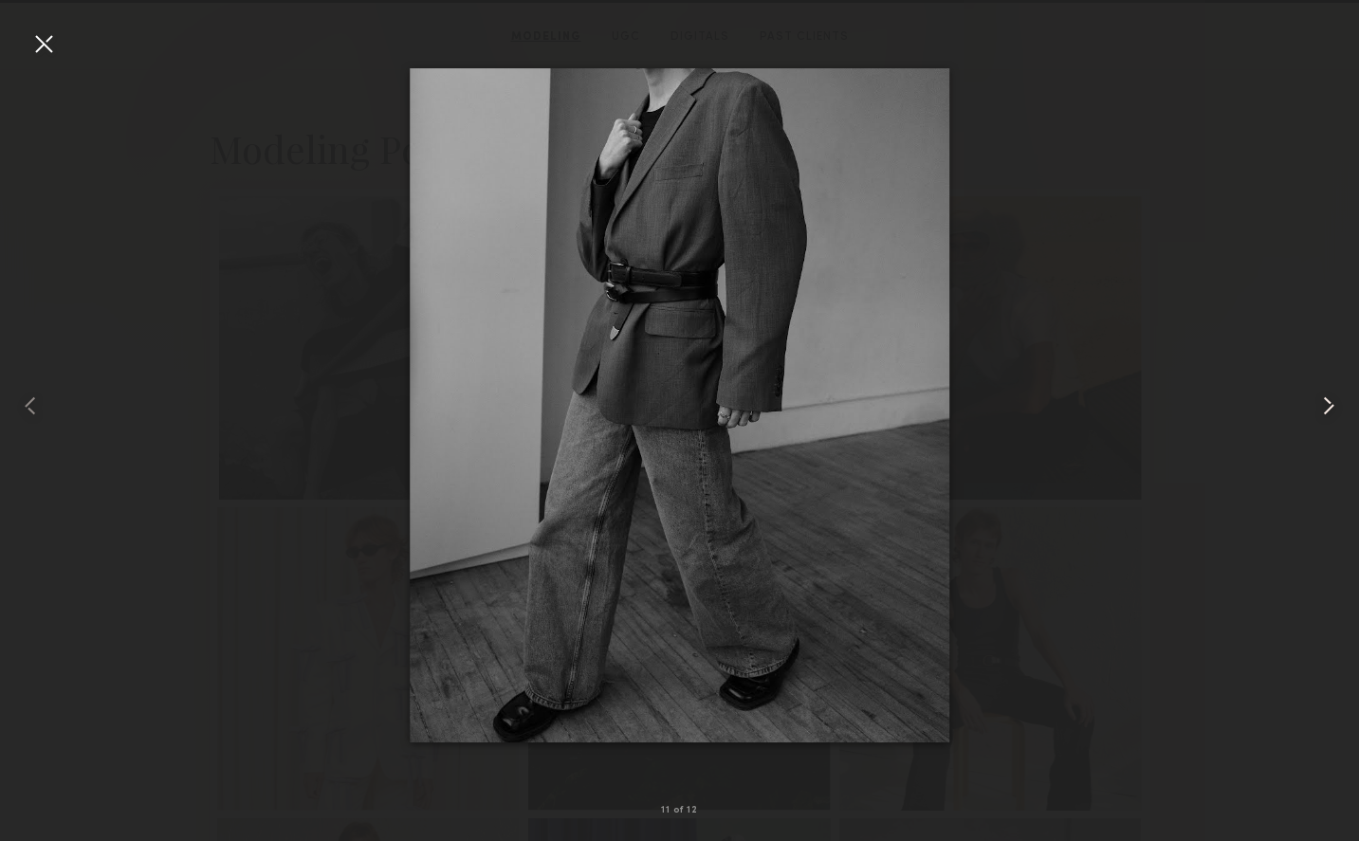
click at [1339, 411] on common-icon at bounding box center [1328, 406] width 30 height 30
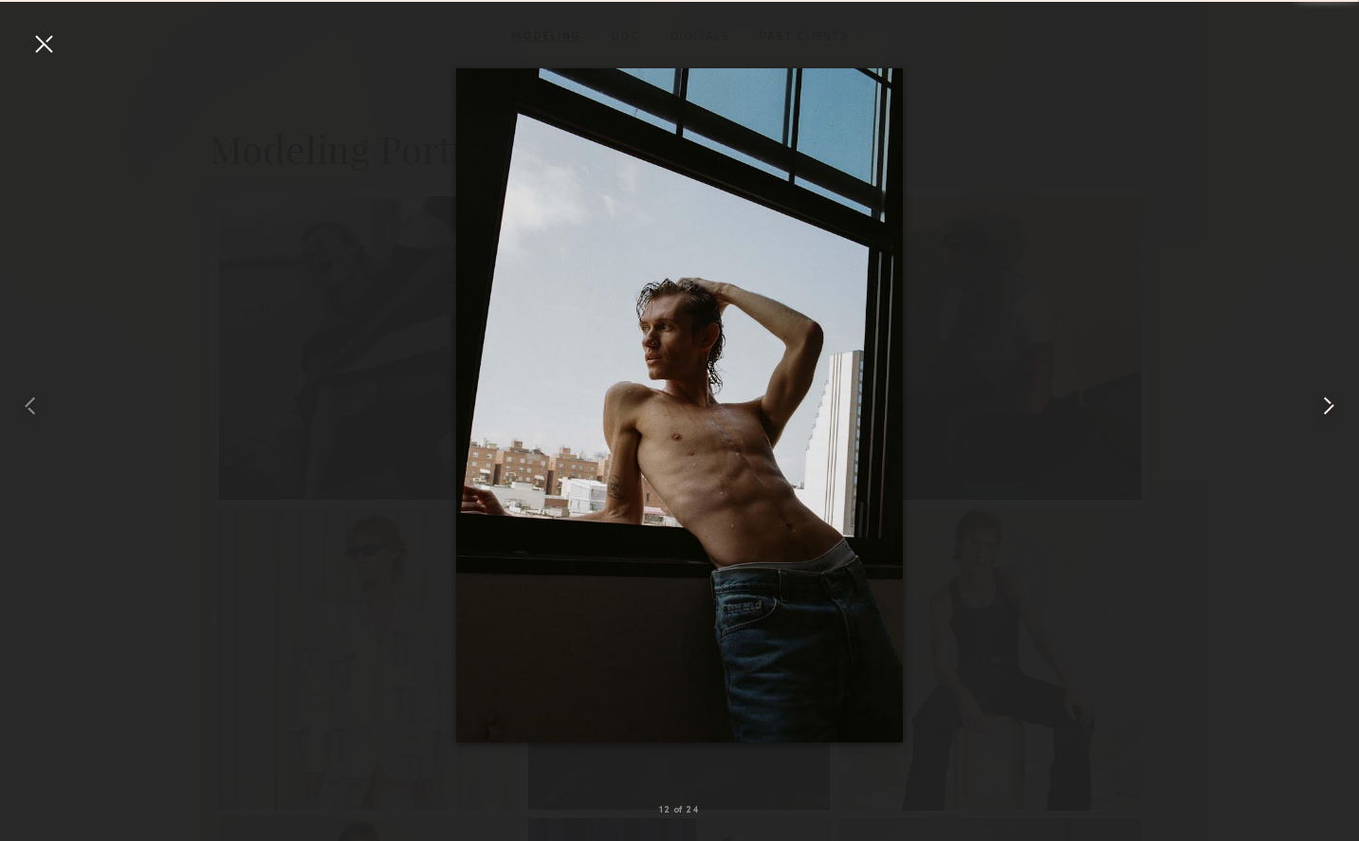
click at [1339, 411] on common-icon at bounding box center [1328, 406] width 30 height 30
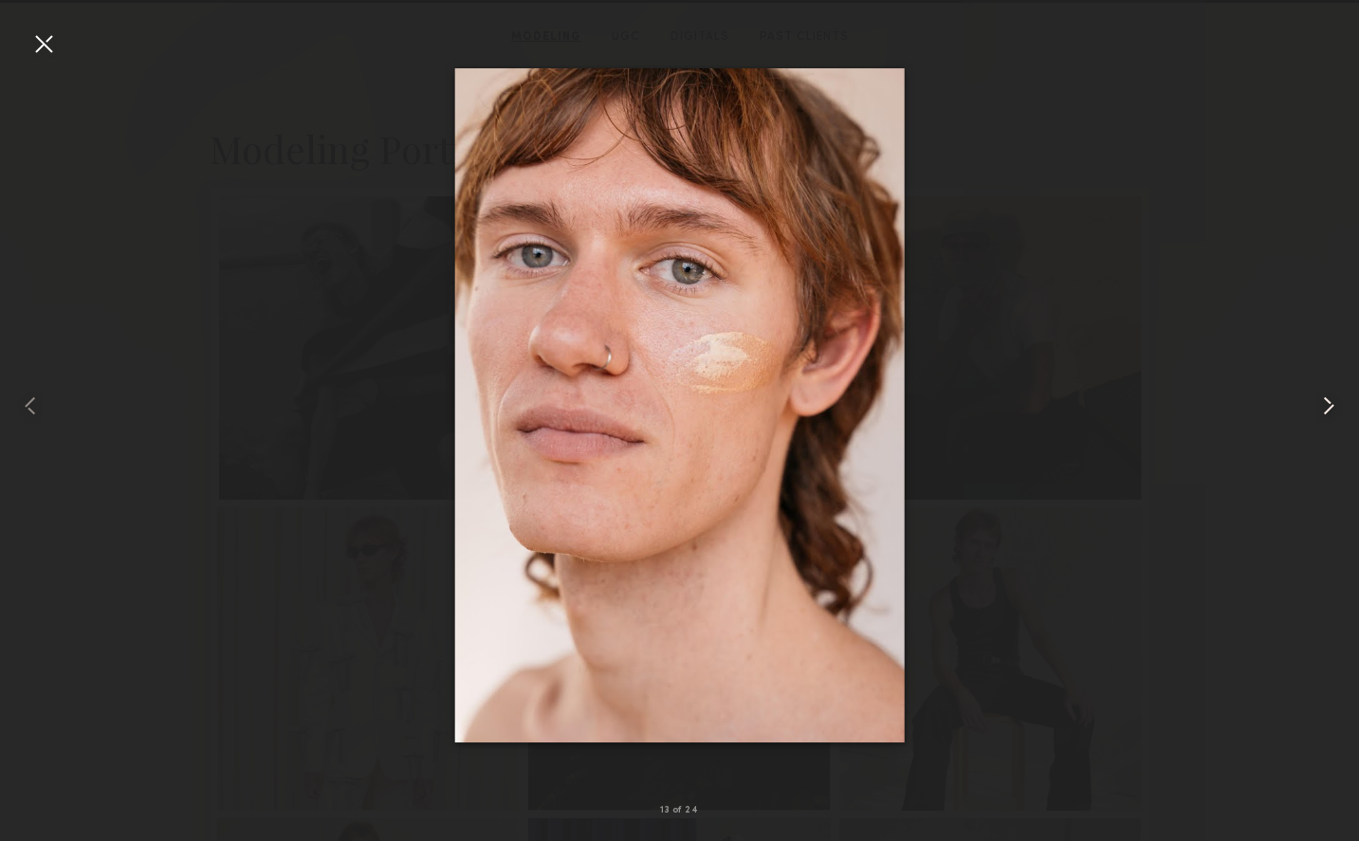
click at [1339, 411] on common-icon at bounding box center [1328, 406] width 30 height 30
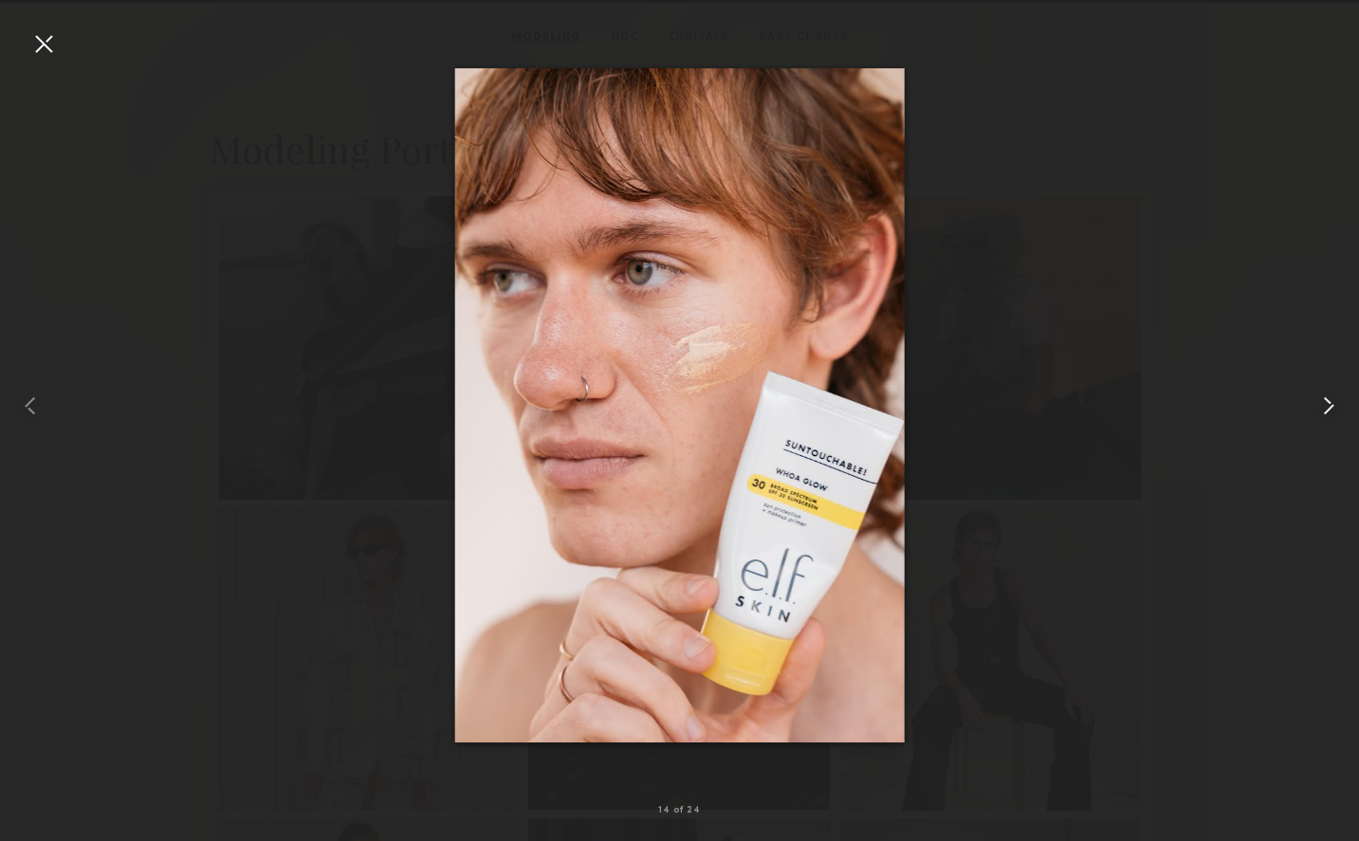
click at [1339, 411] on common-icon at bounding box center [1328, 406] width 30 height 30
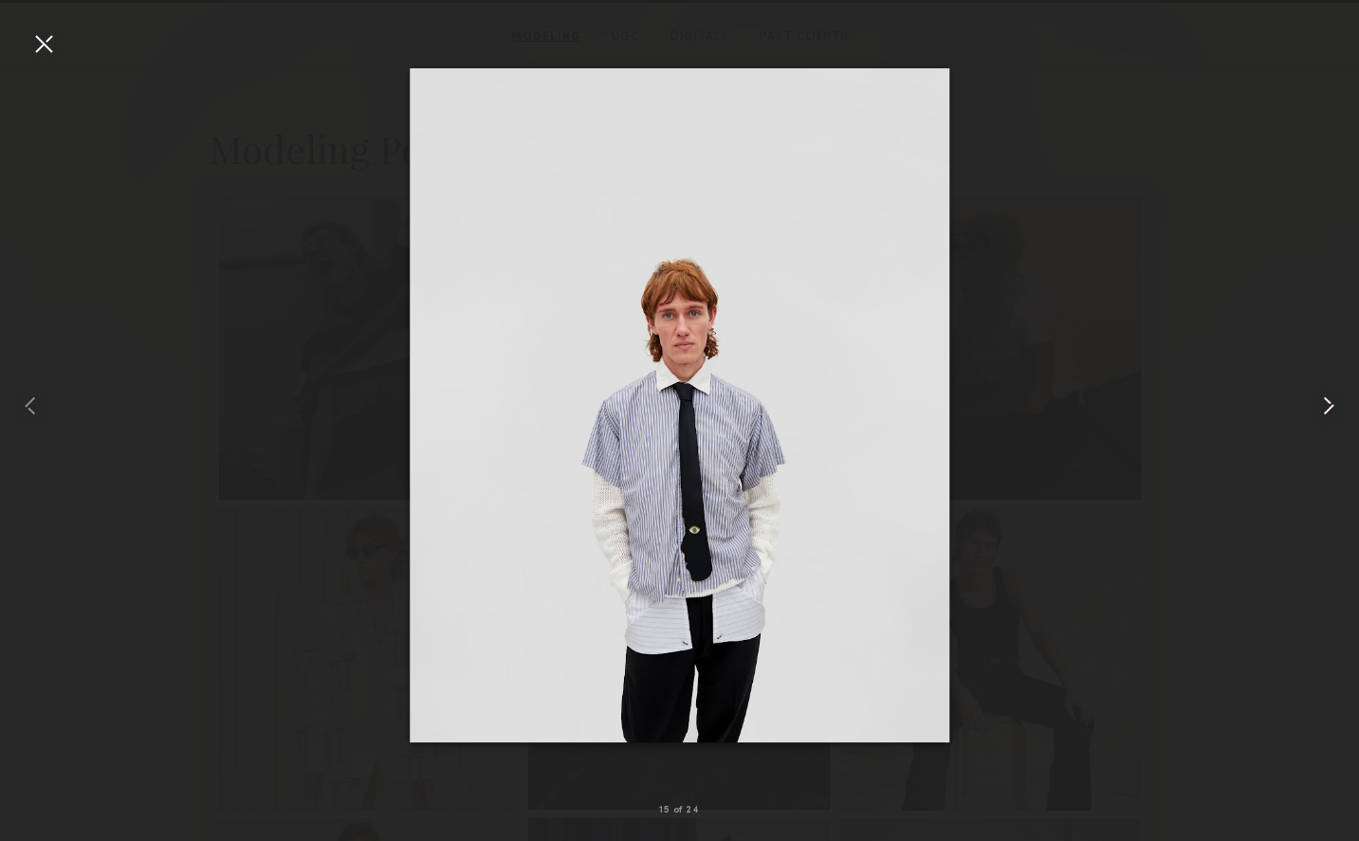
click at [1339, 407] on common-icon at bounding box center [1328, 406] width 30 height 30
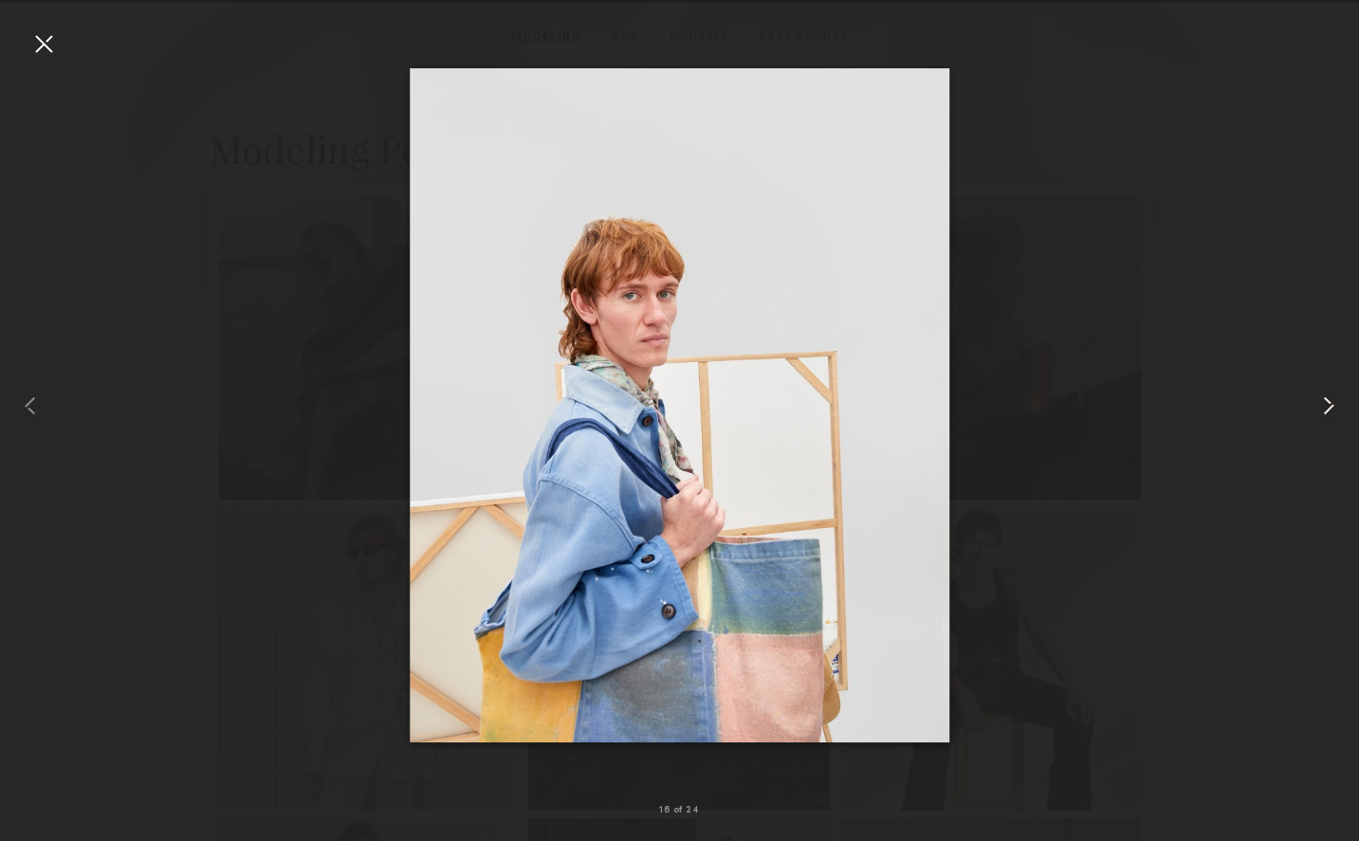
click at [1339, 407] on common-icon at bounding box center [1328, 406] width 30 height 30
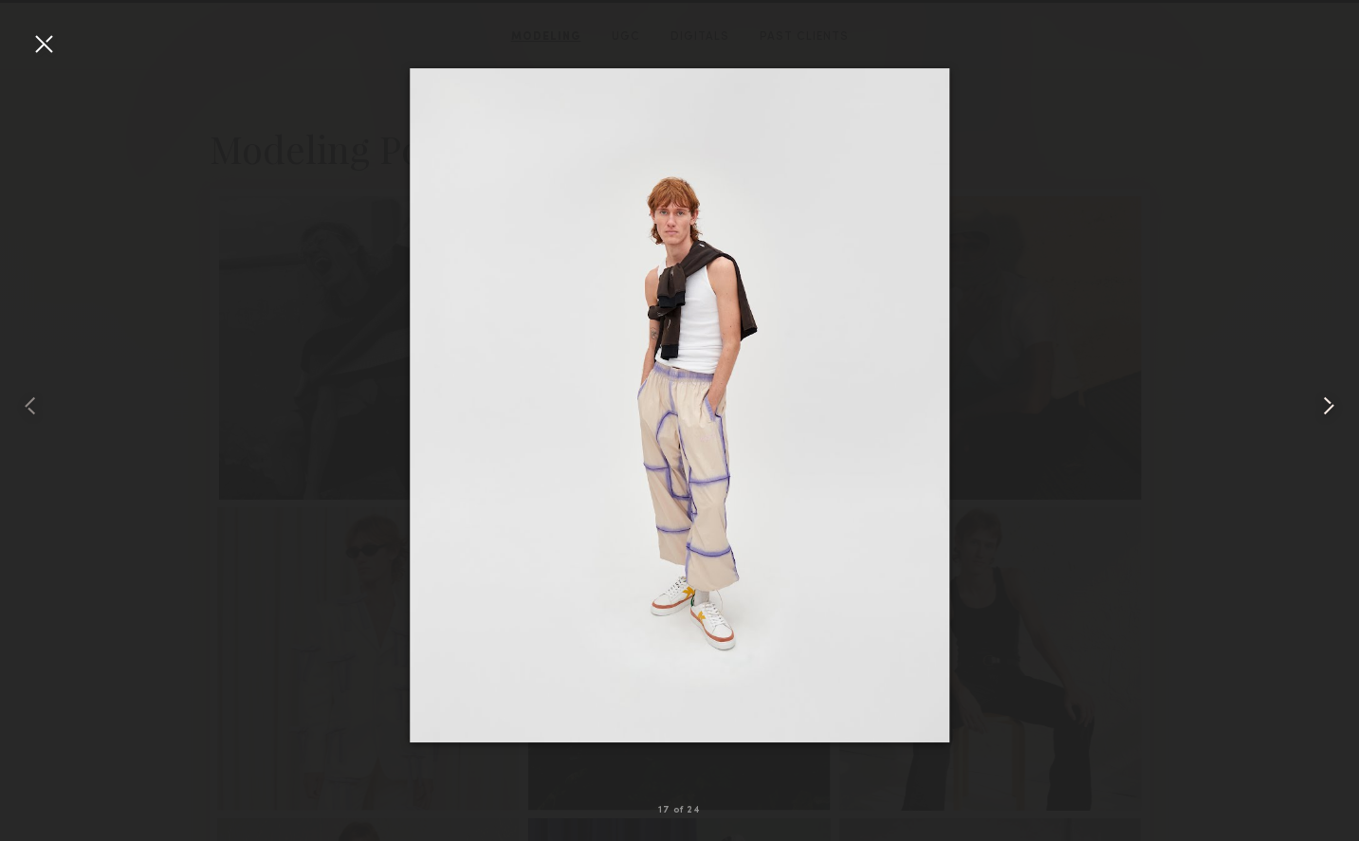
click at [1339, 407] on common-icon at bounding box center [1328, 406] width 30 height 30
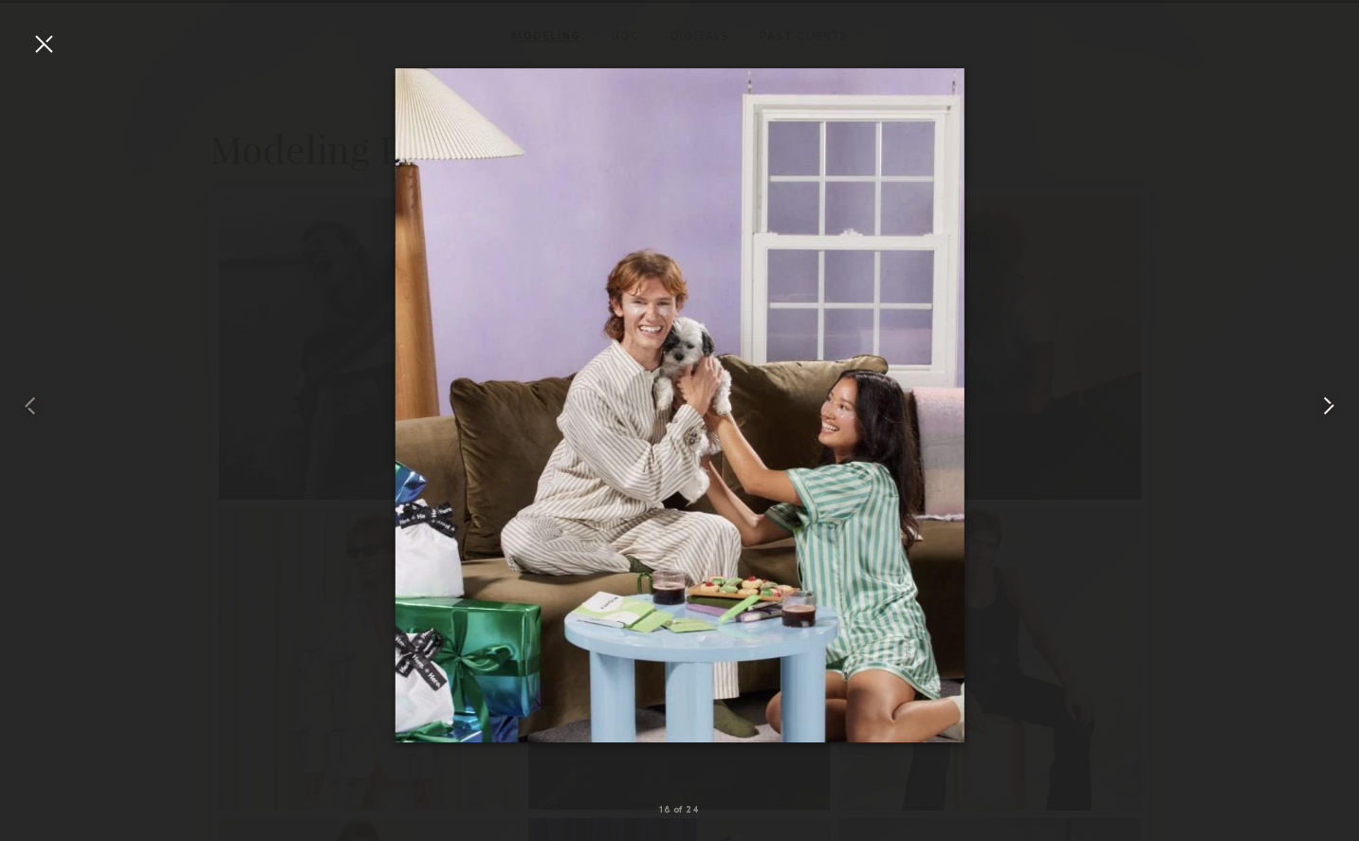
click at [1339, 407] on common-icon at bounding box center [1328, 406] width 30 height 30
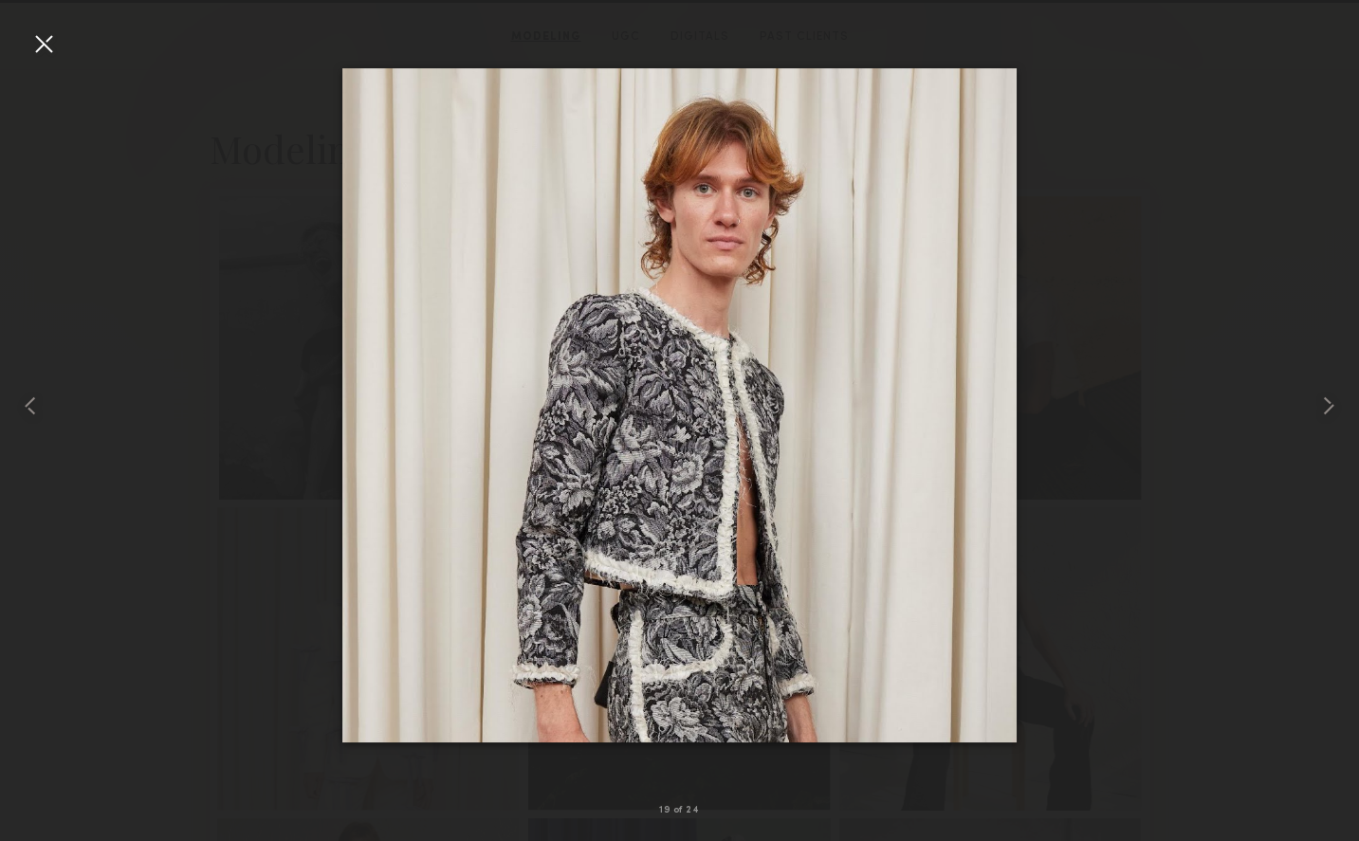
click at [36, 40] on div at bounding box center [43, 43] width 30 height 30
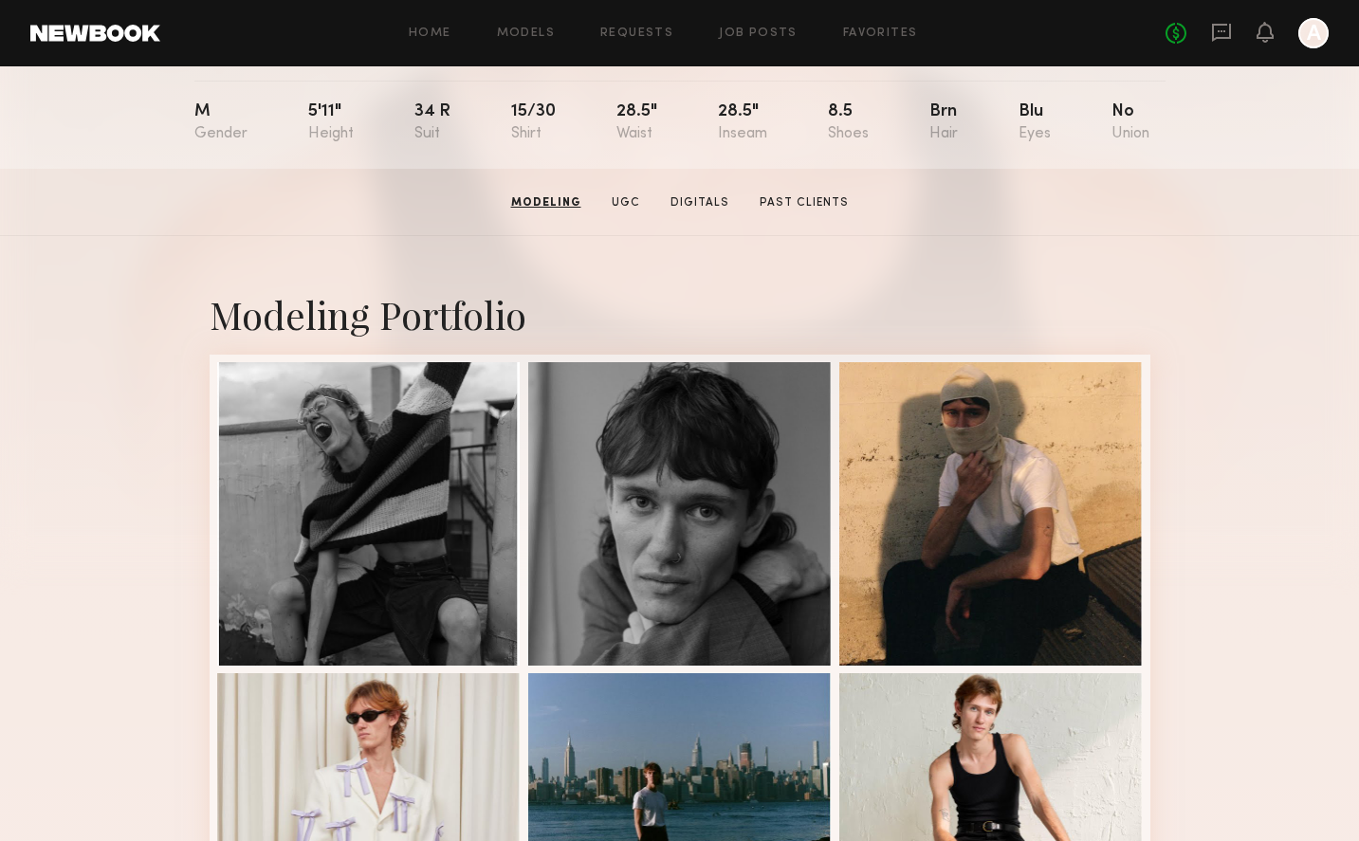
scroll to position [0, 0]
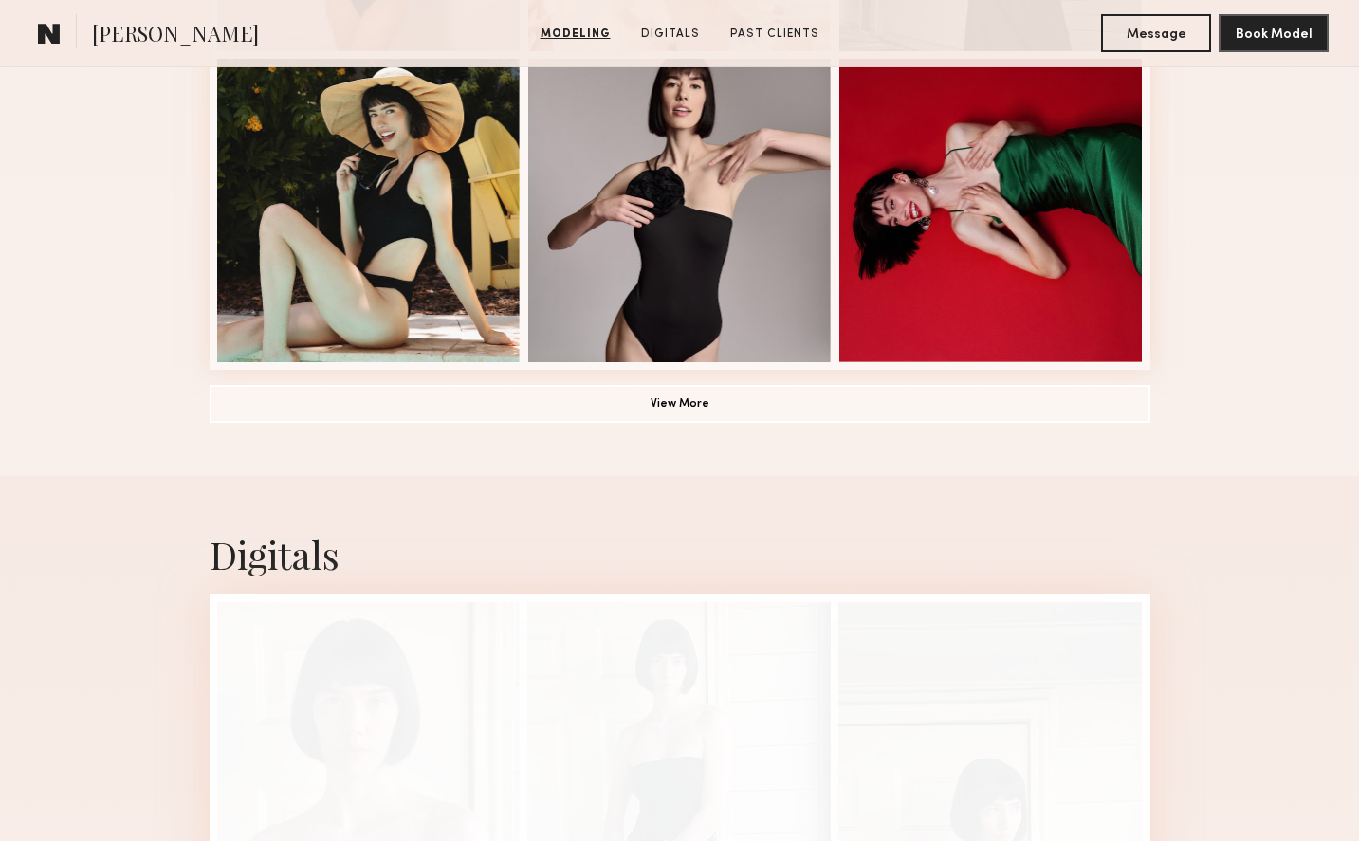
scroll to position [1690, 0]
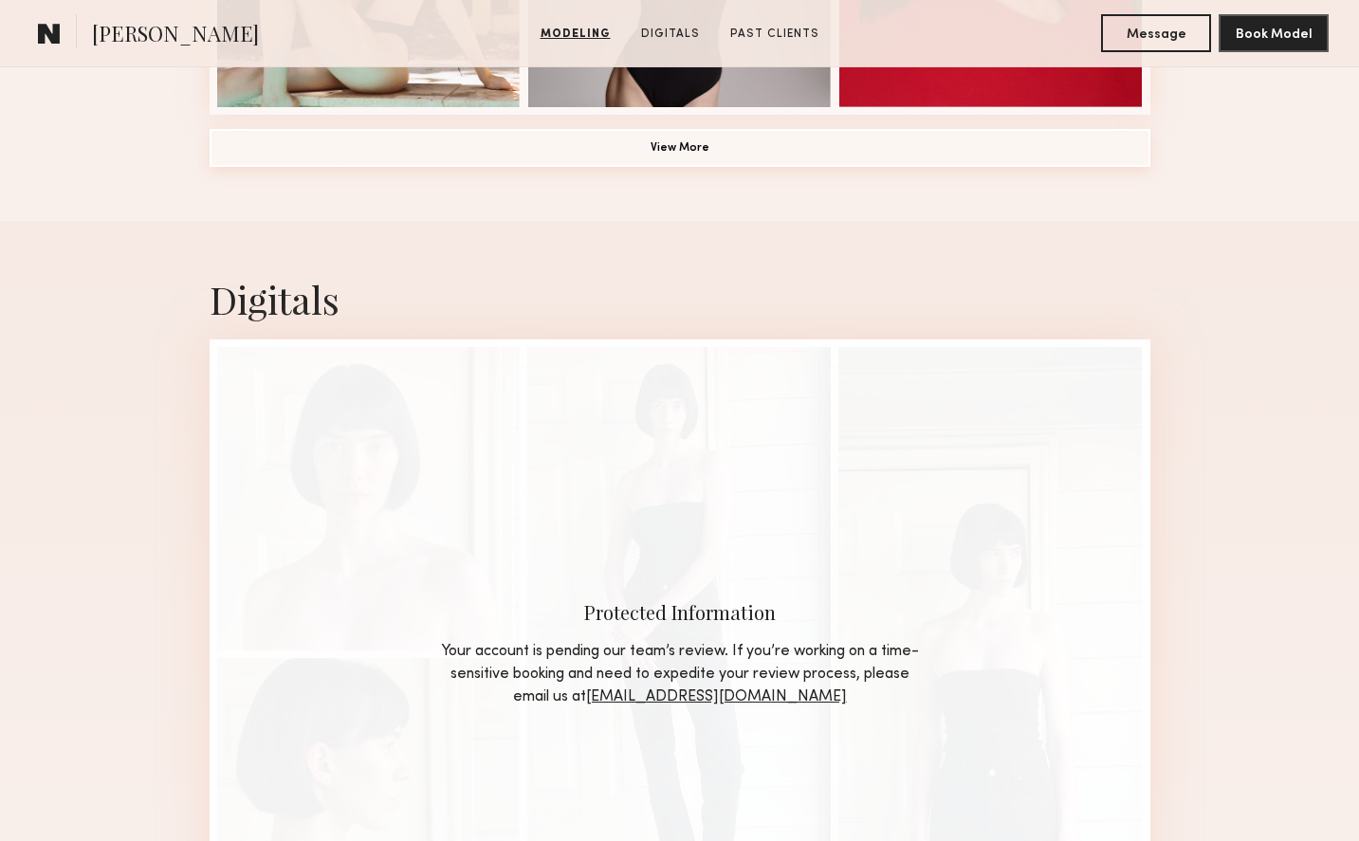
click at [559, 156] on button "View More" at bounding box center [680, 148] width 941 height 38
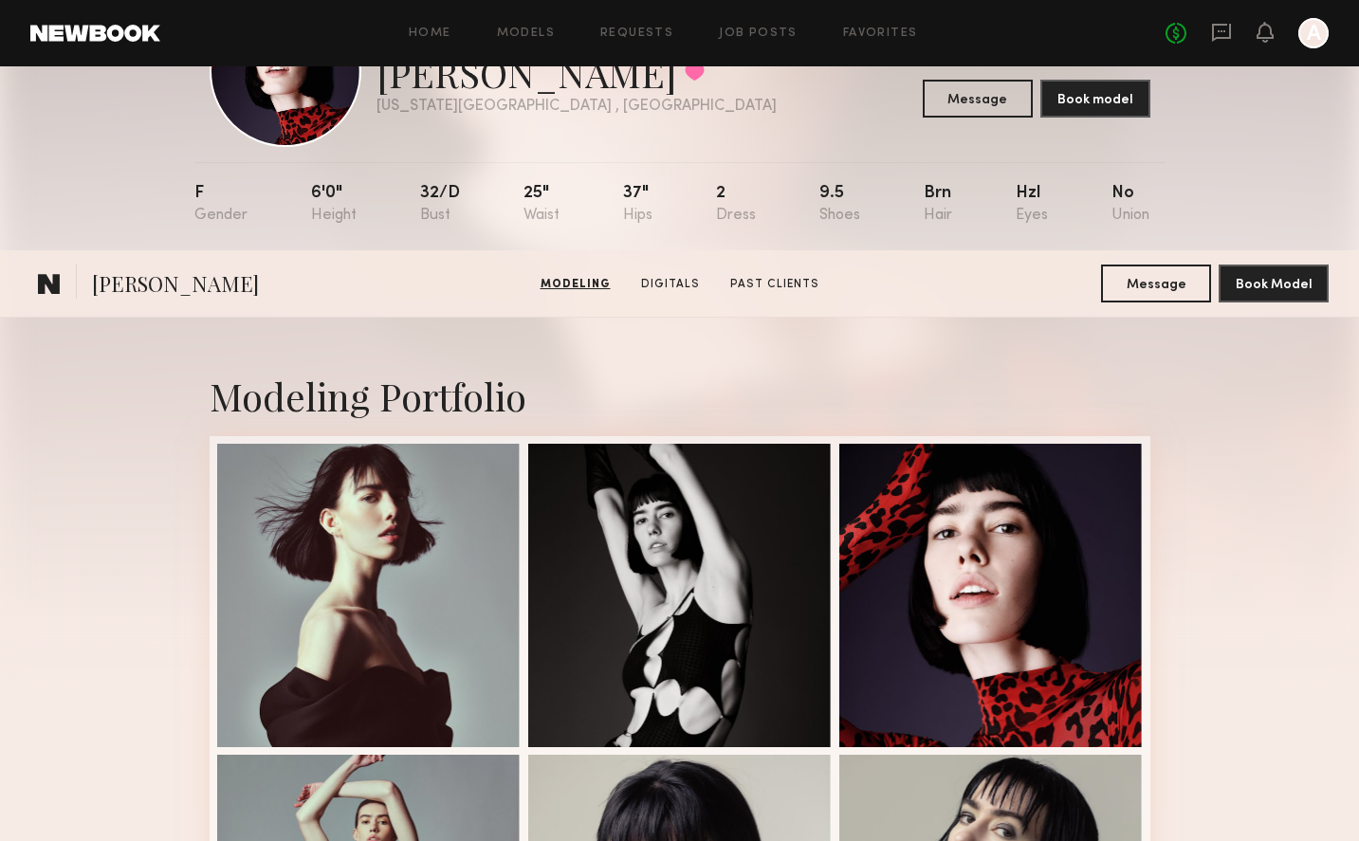
scroll to position [0, 0]
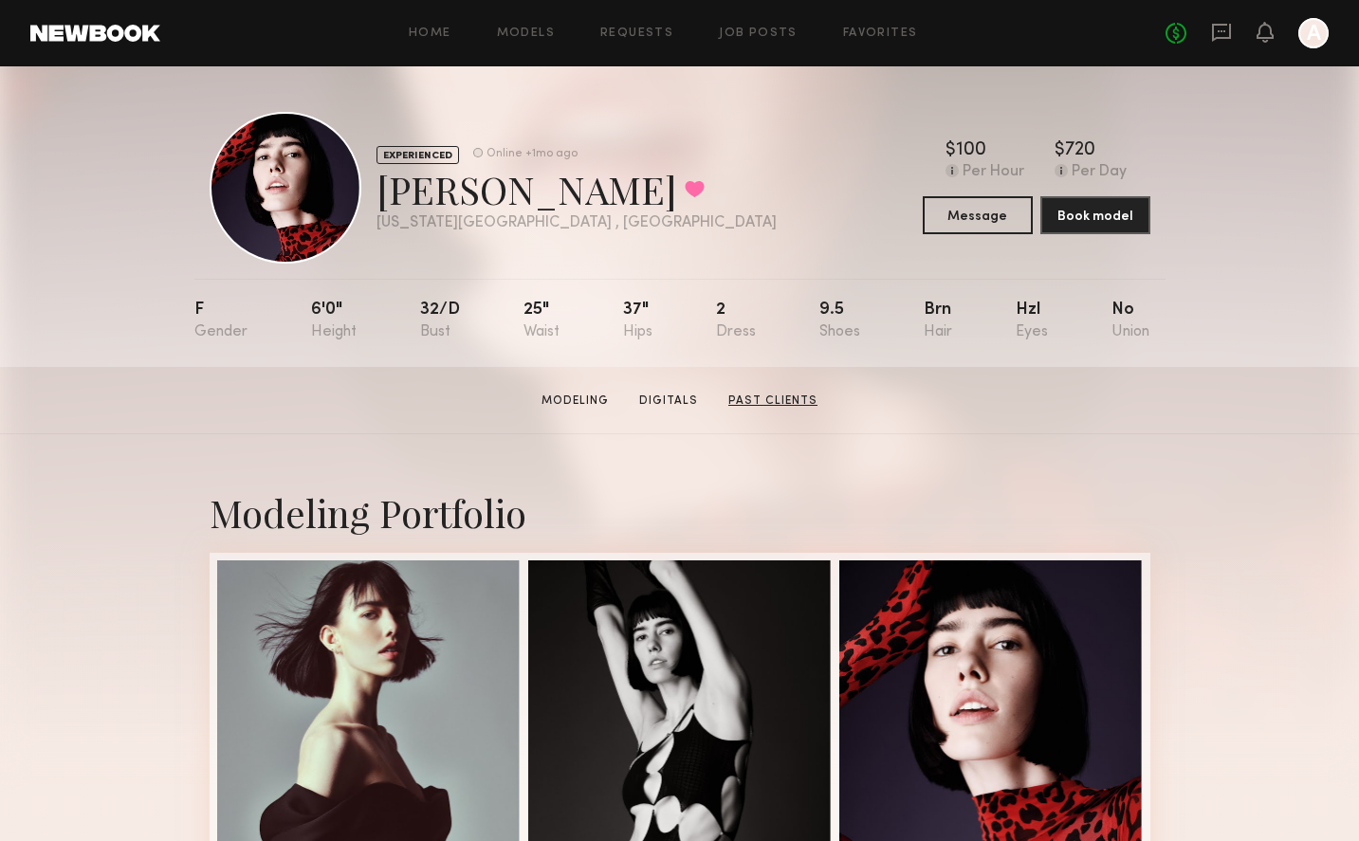
click at [779, 401] on link "Past Clients" at bounding box center [773, 401] width 104 height 17
click at [989, 216] on button "Message" at bounding box center [978, 214] width 110 height 38
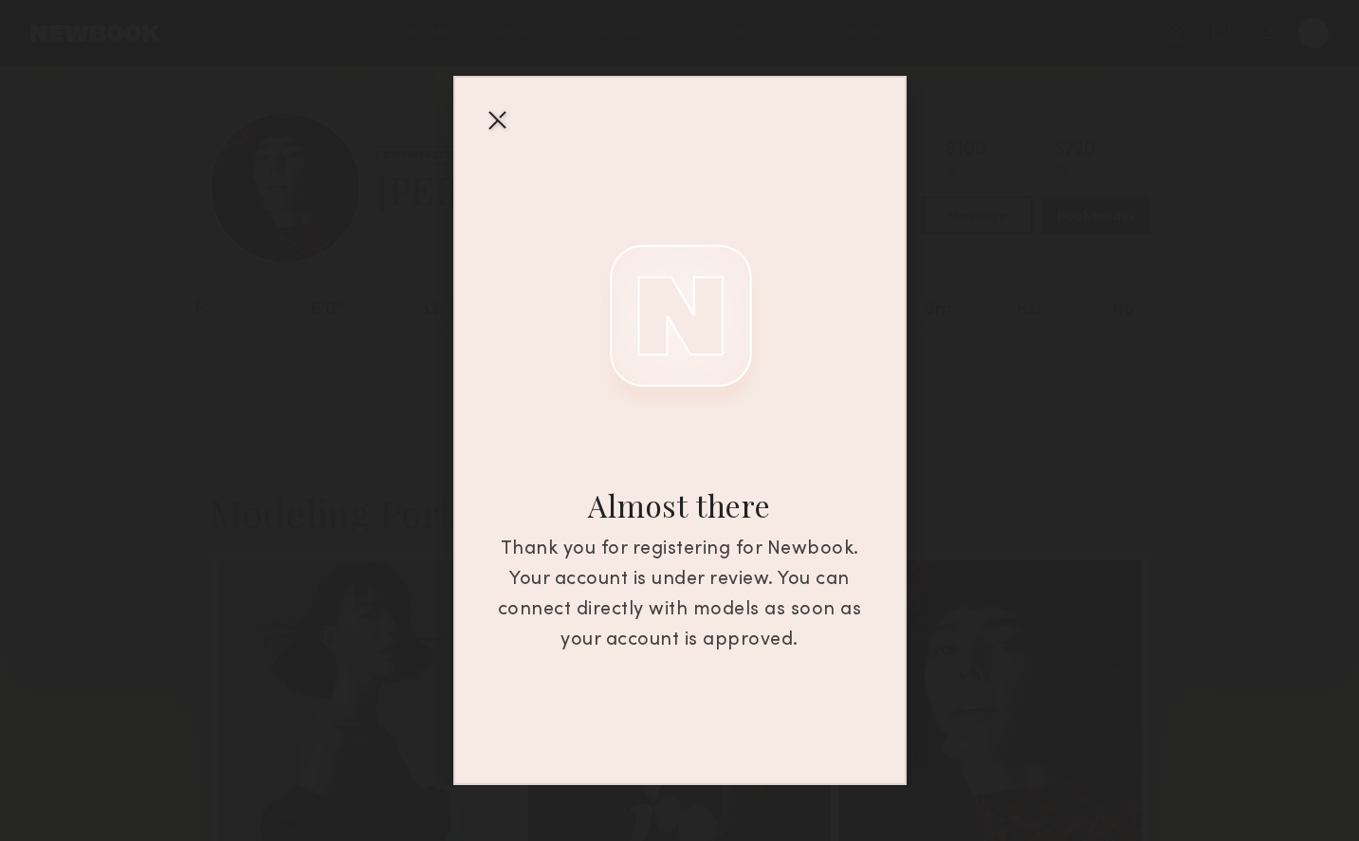
click at [506, 119] on div at bounding box center [497, 119] width 30 height 30
